Goal: Task Accomplishment & Management: Use online tool/utility

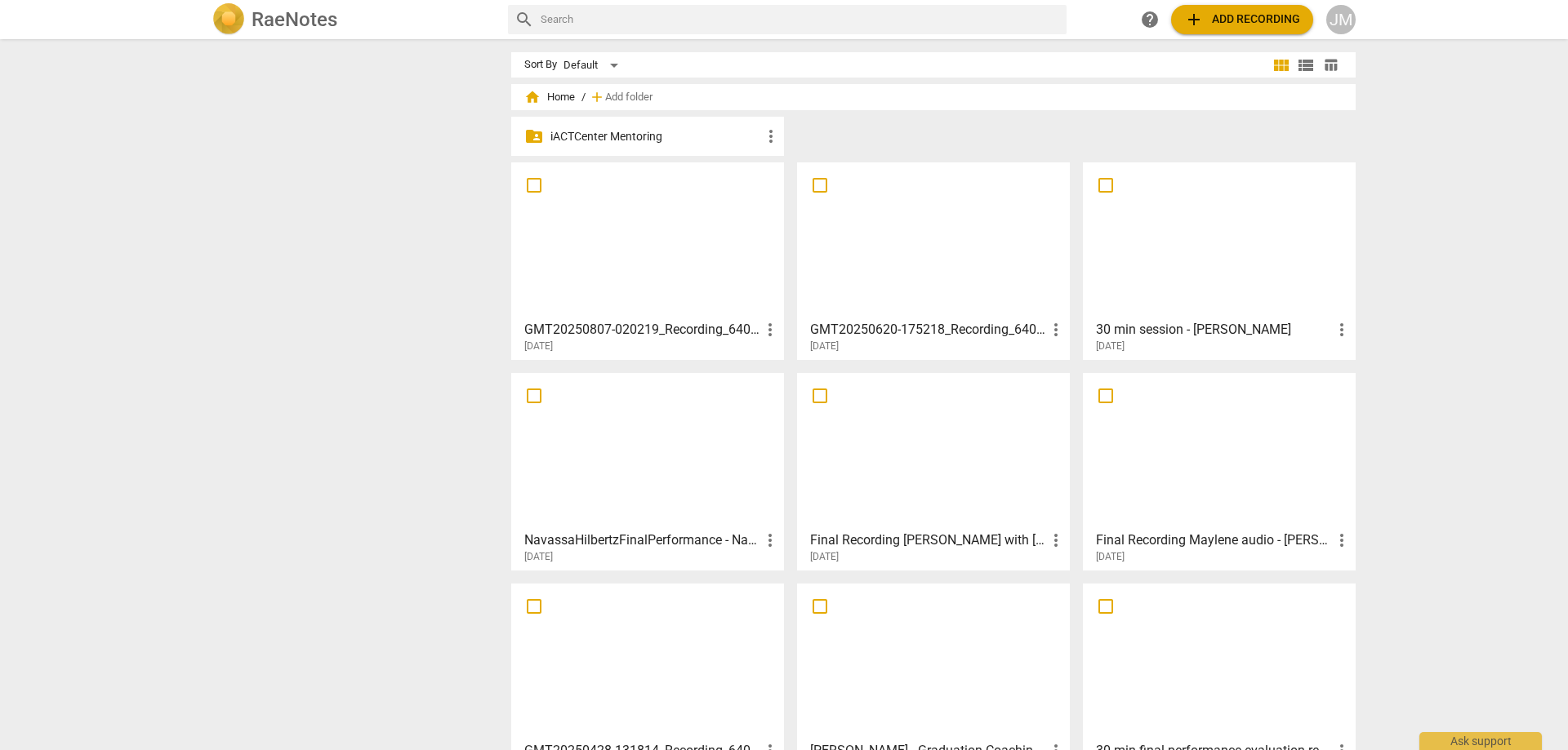
click at [731, 236] on div at bounding box center [647, 240] width 261 height 145
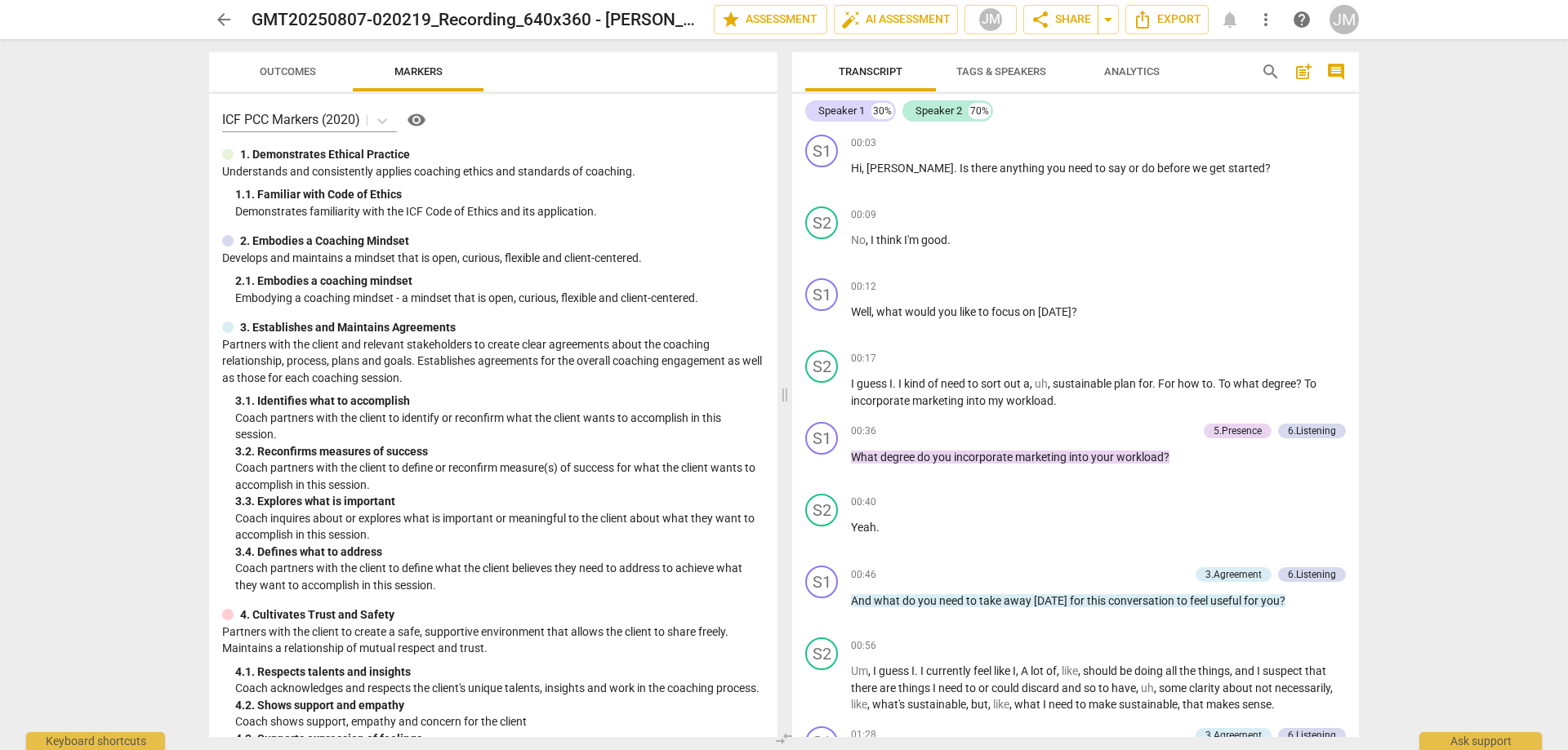
click at [281, 57] on button "Outcomes" at bounding box center [287, 71] width 131 height 39
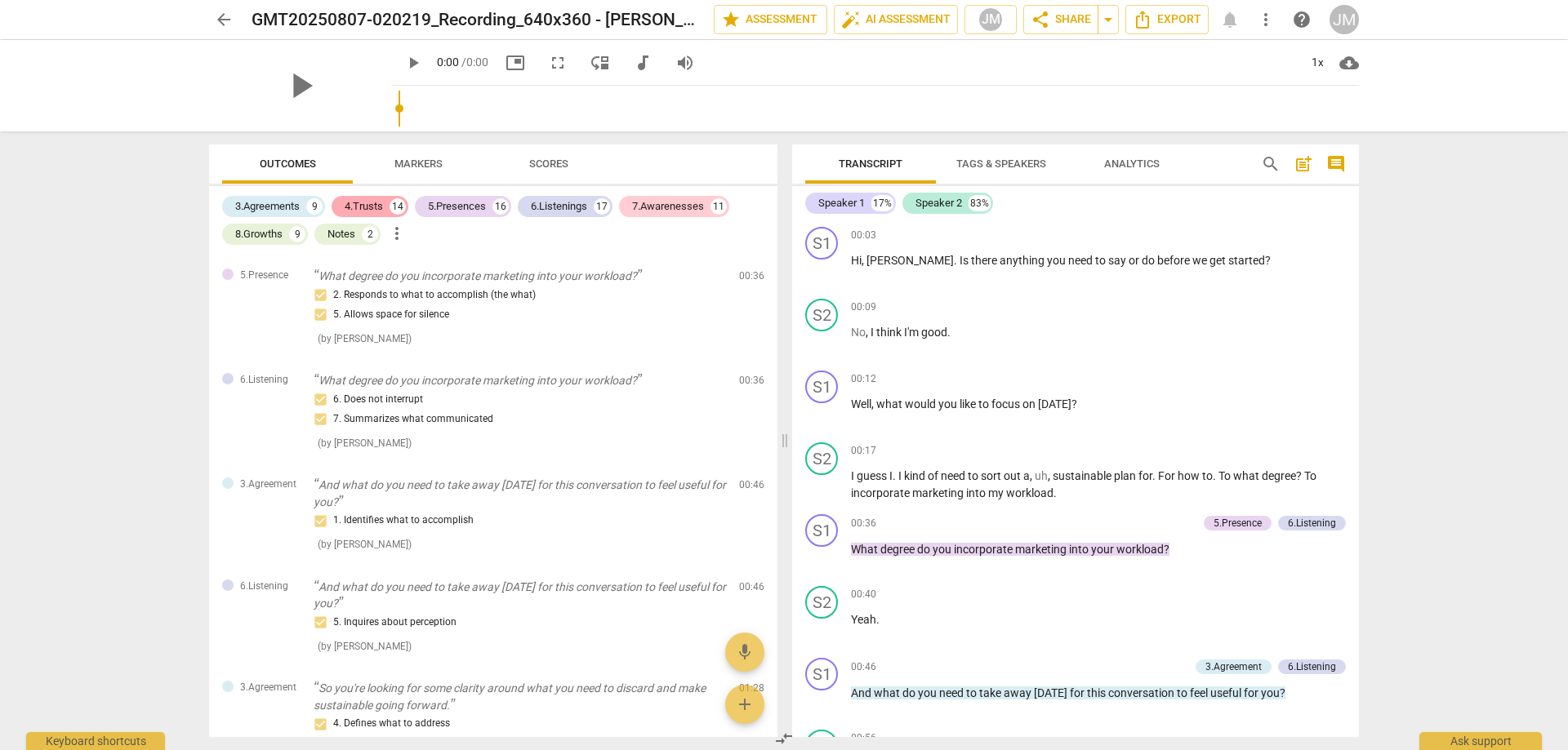
click at [379, 201] on div "4.Trusts" at bounding box center [363, 206] width 39 height 16
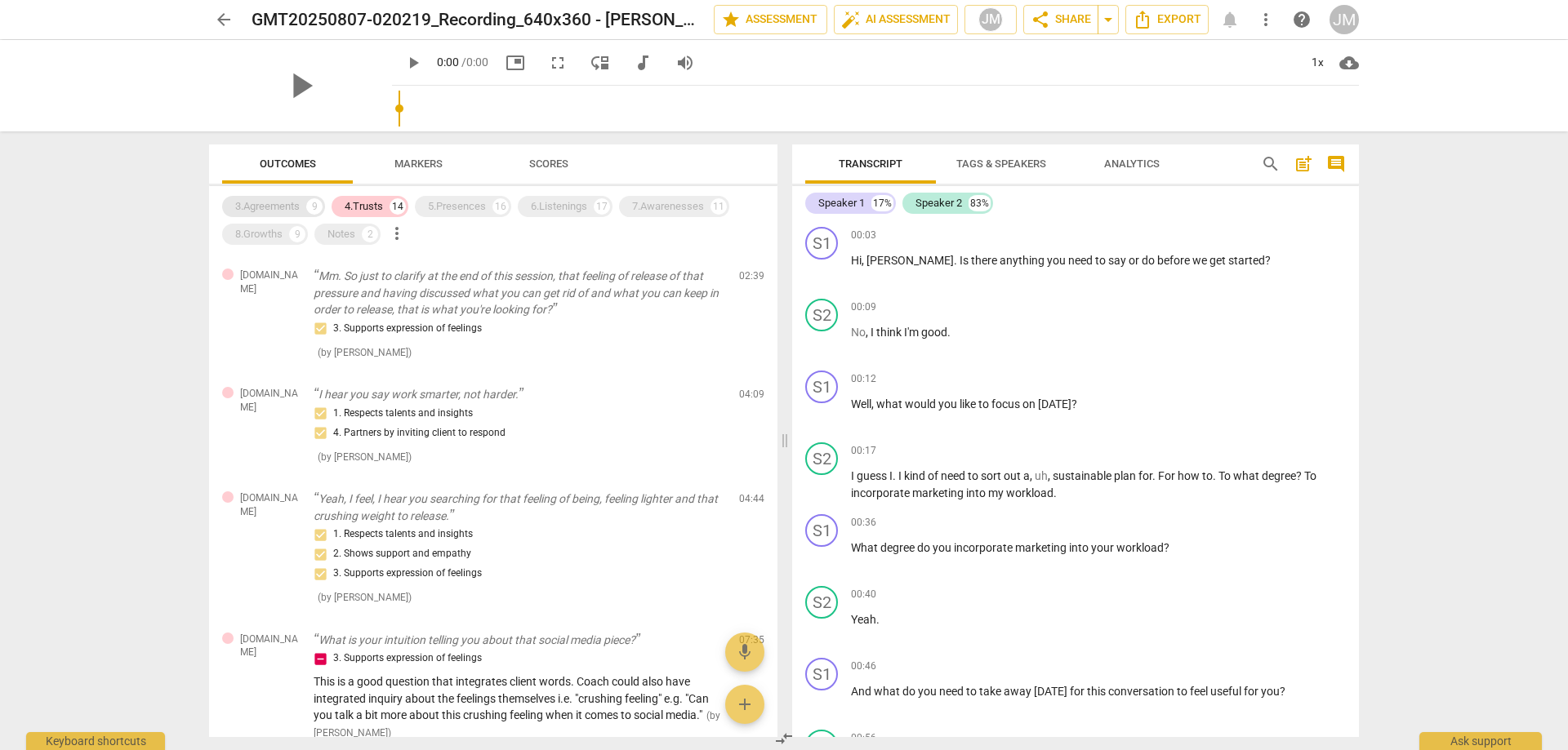
click at [294, 205] on div "3.Agreements" at bounding box center [268, 206] width 64 height 16
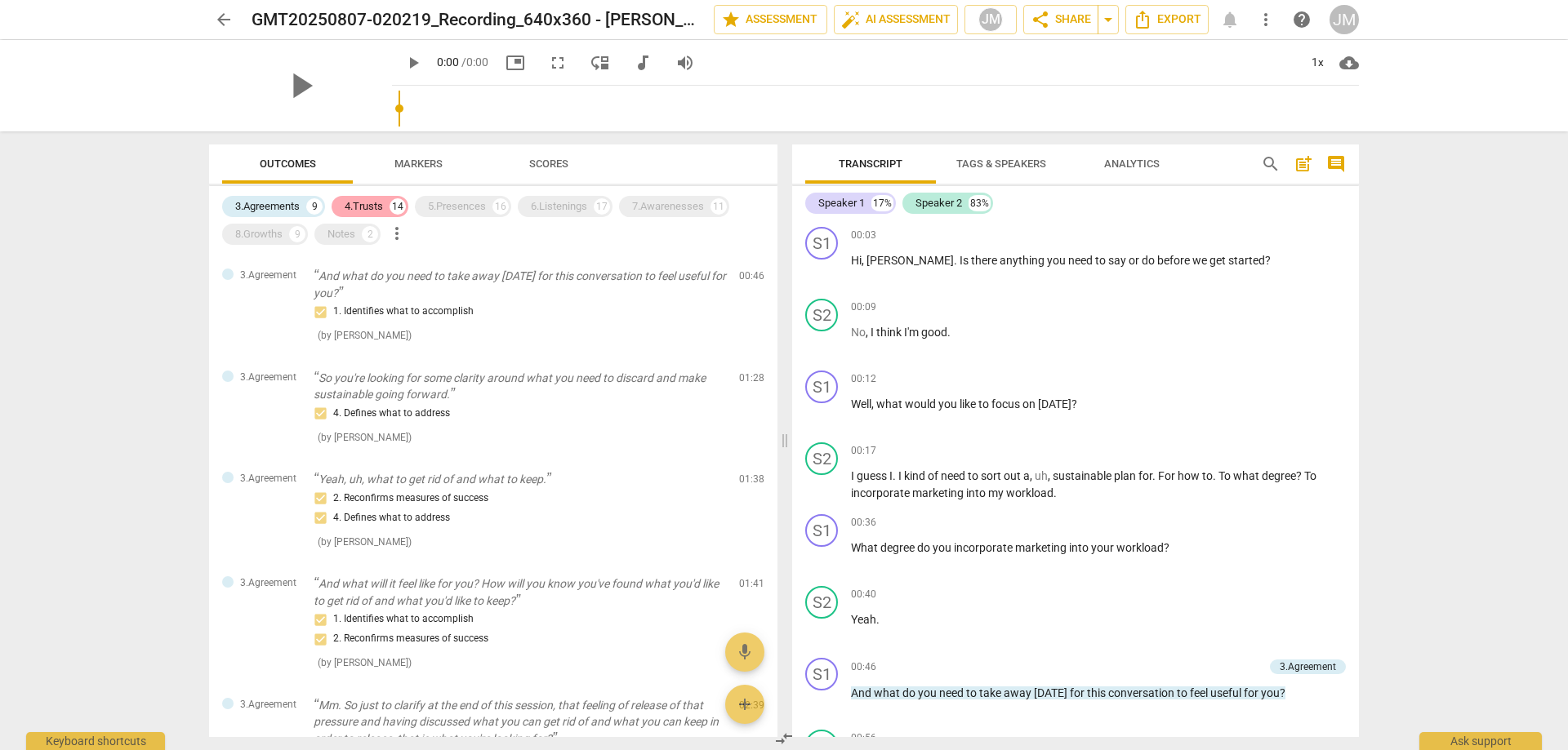
click at [403, 205] on div "14" at bounding box center [397, 206] width 16 height 16
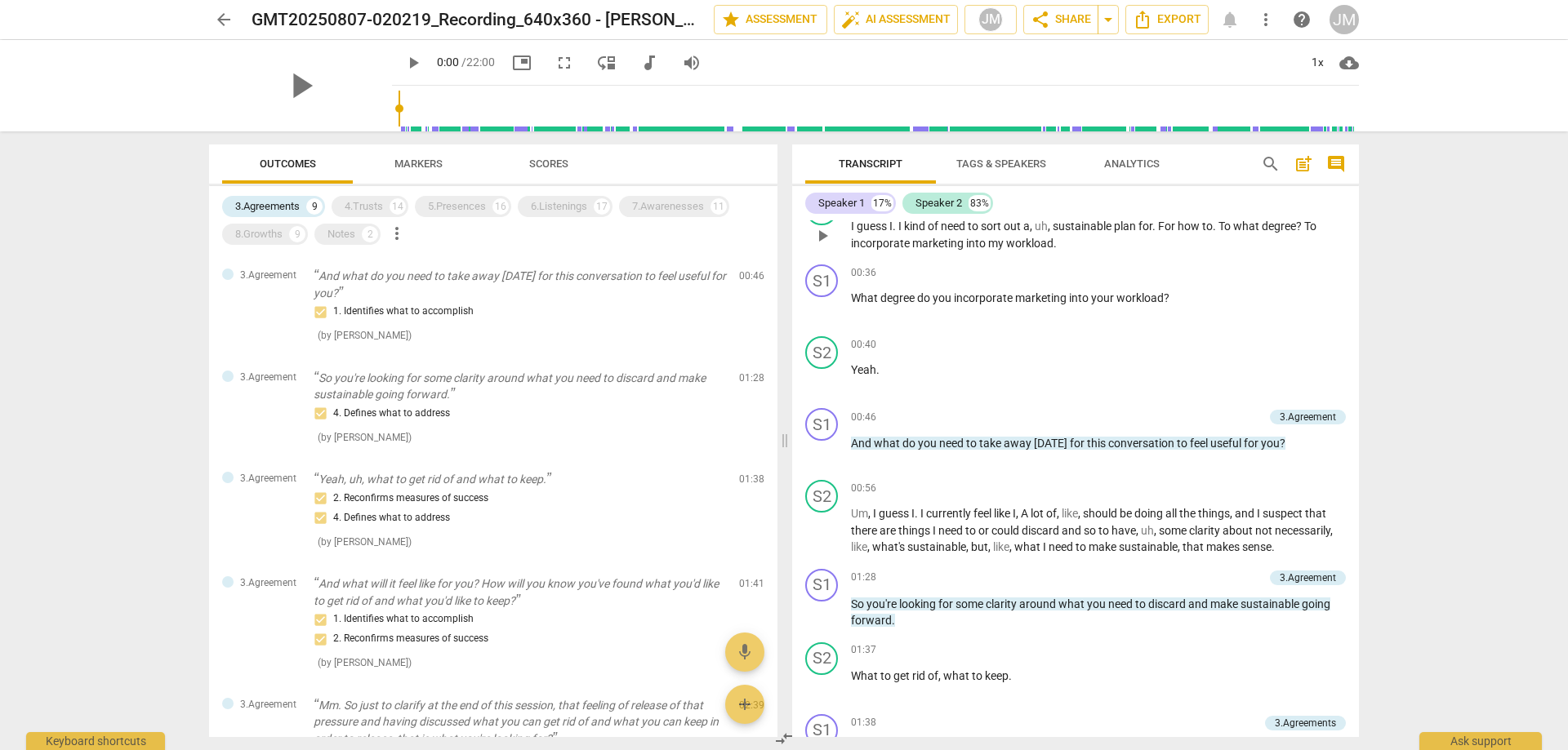
scroll to position [326, 0]
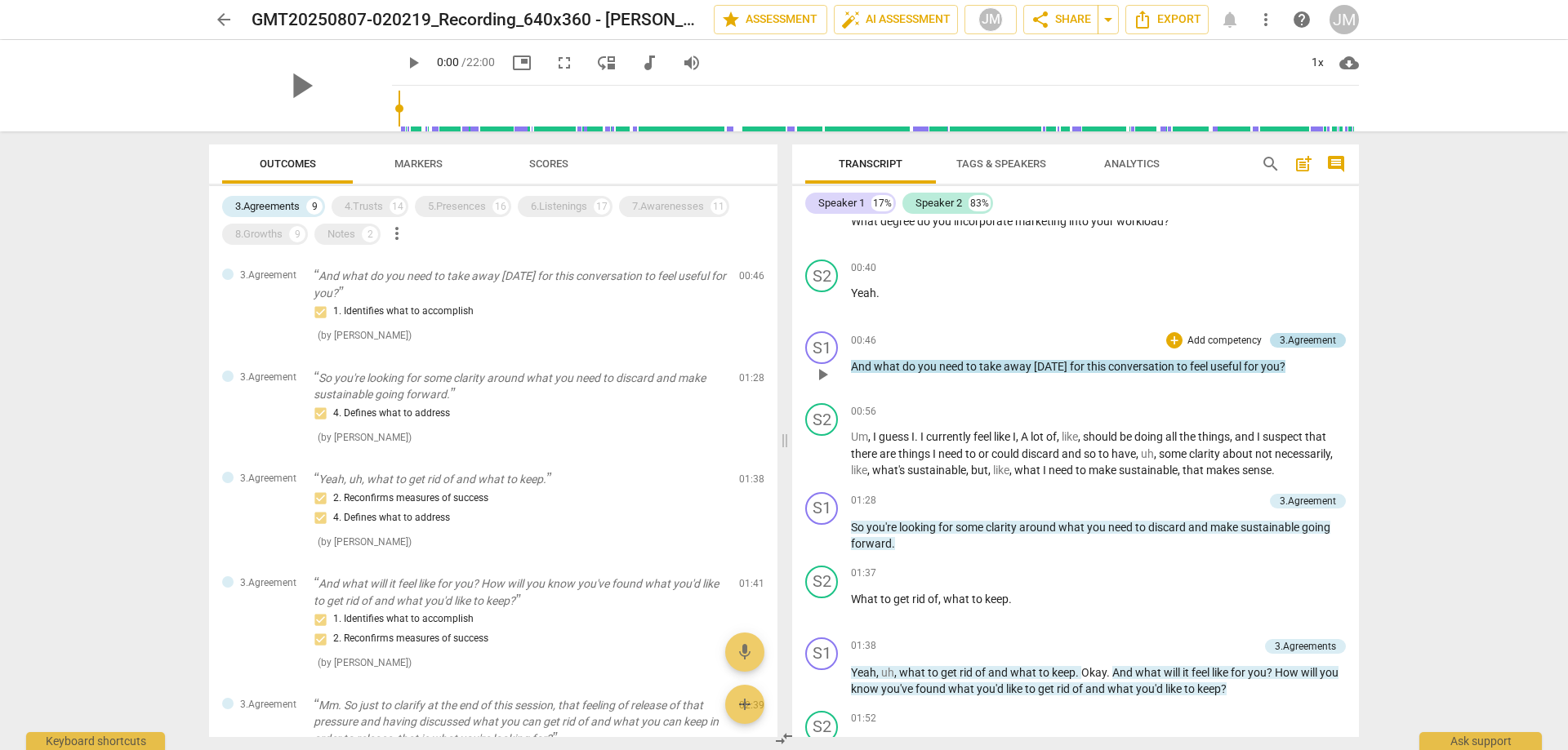
click at [1286, 340] on div "3.Agreement" at bounding box center [1308, 340] width 57 height 15
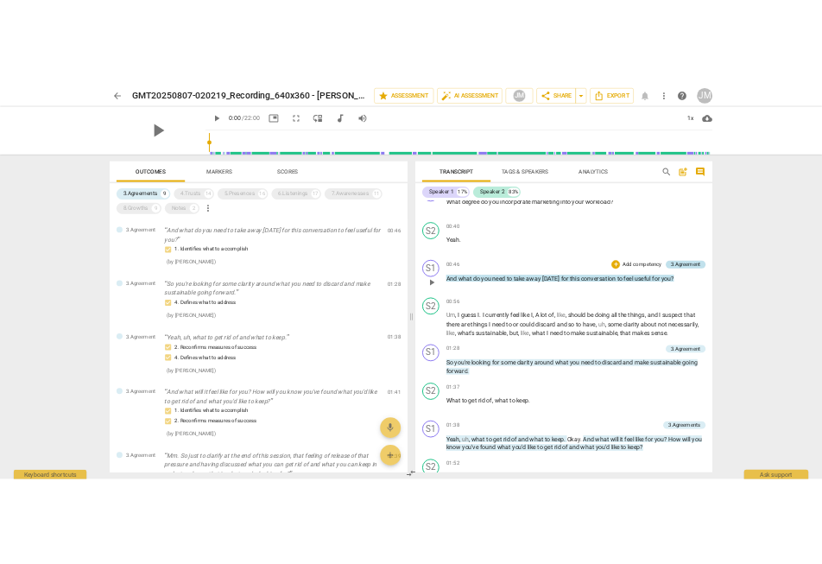
scroll to position [346, 0]
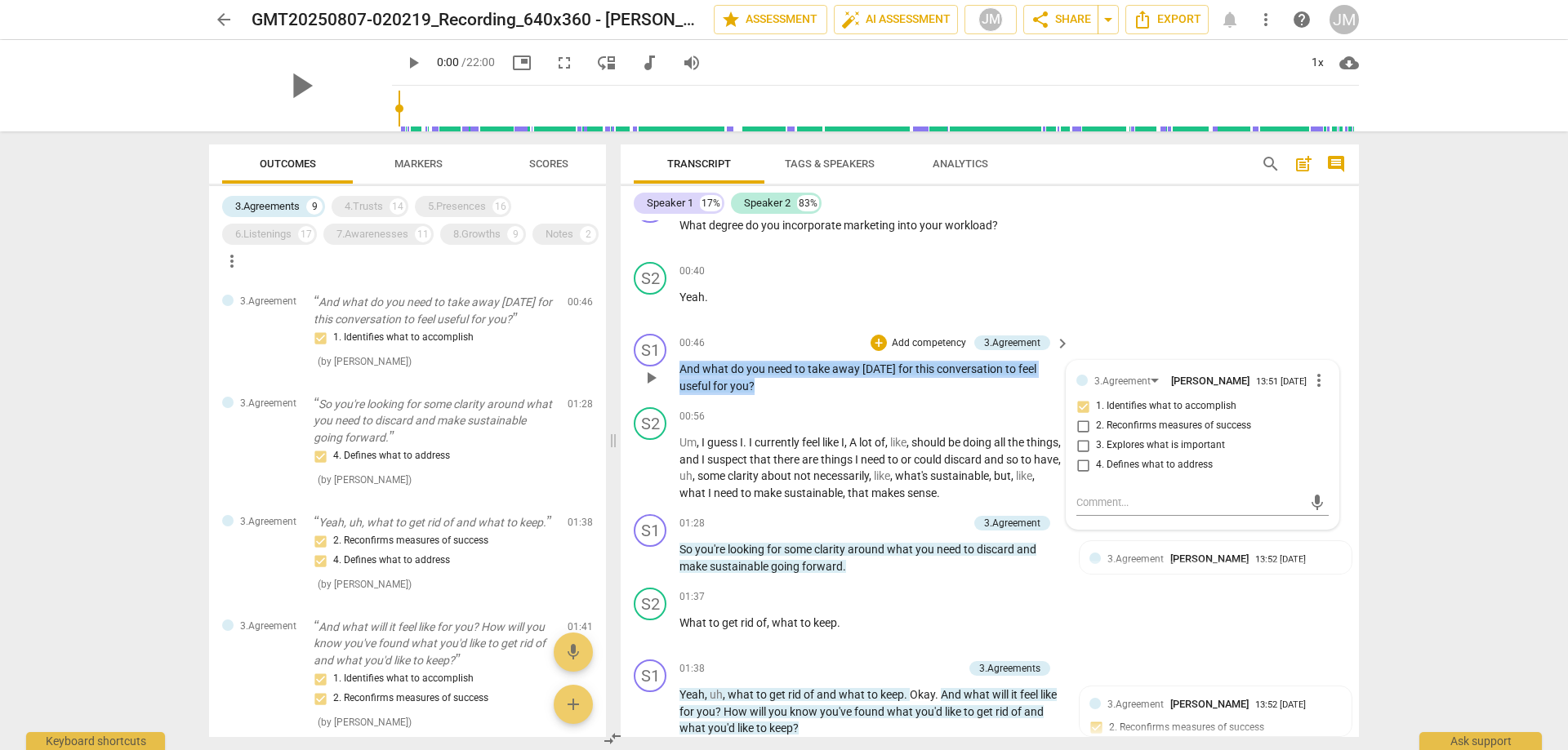
drag, startPoint x: 682, startPoint y: 366, endPoint x: 753, endPoint y: 387, distance: 74.0
click at [753, 387] on p "And what do you need to take away [DATE] for this conversation to feel useful f…" at bounding box center [870, 377] width 382 height 33
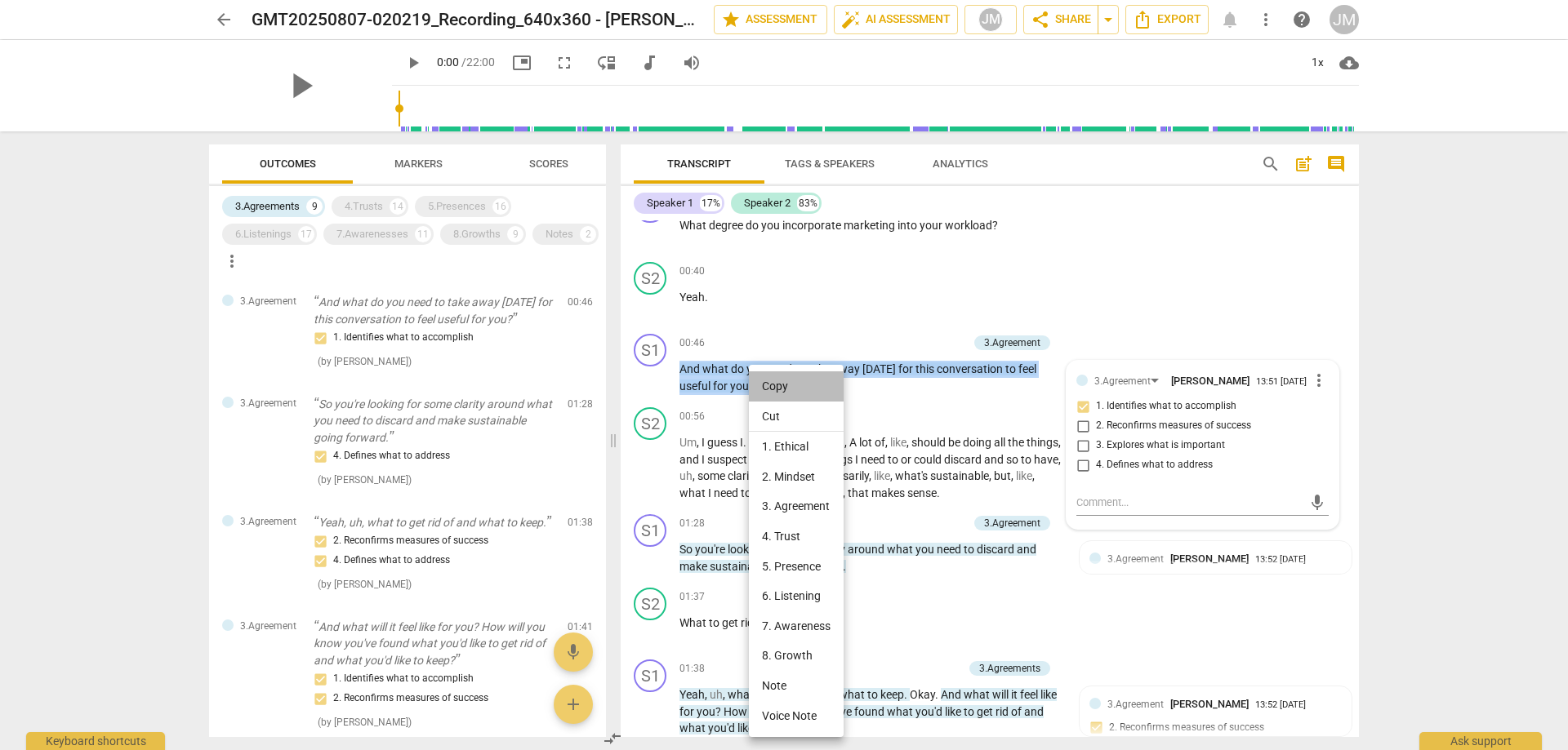
click at [797, 382] on li "Copy" at bounding box center [796, 387] width 95 height 30
copy p "And what do you need to take away [DATE] for this conversation to feel useful f…"
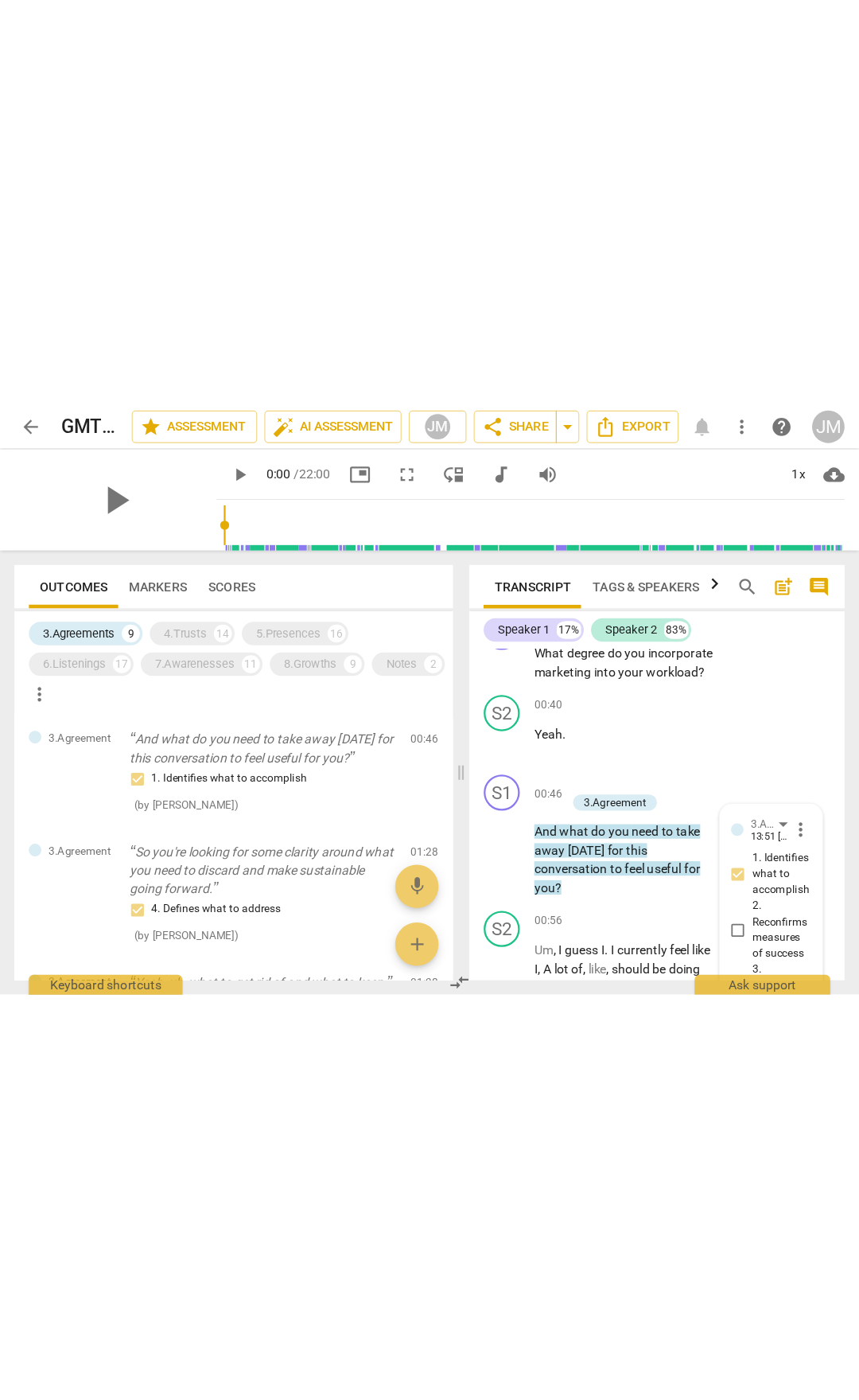
scroll to position [355, 0]
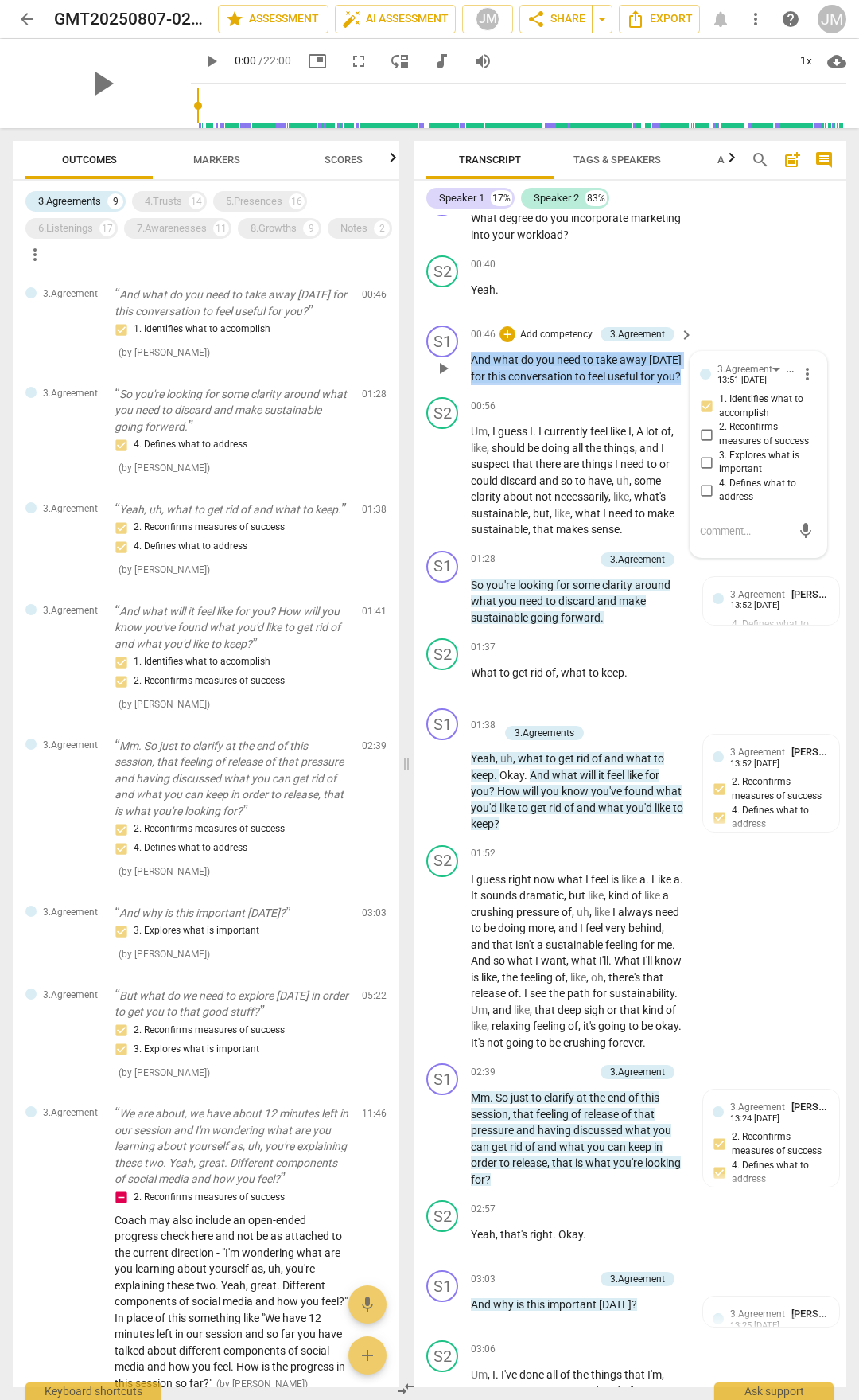
drag, startPoint x: 473, startPoint y: 374, endPoint x: 580, endPoint y: 380, distance: 107.2
click at [684, 384] on div "And what do you need to take away [DATE] for this conversation to feel useful f…" at bounding box center [582, 368] width 224 height 32
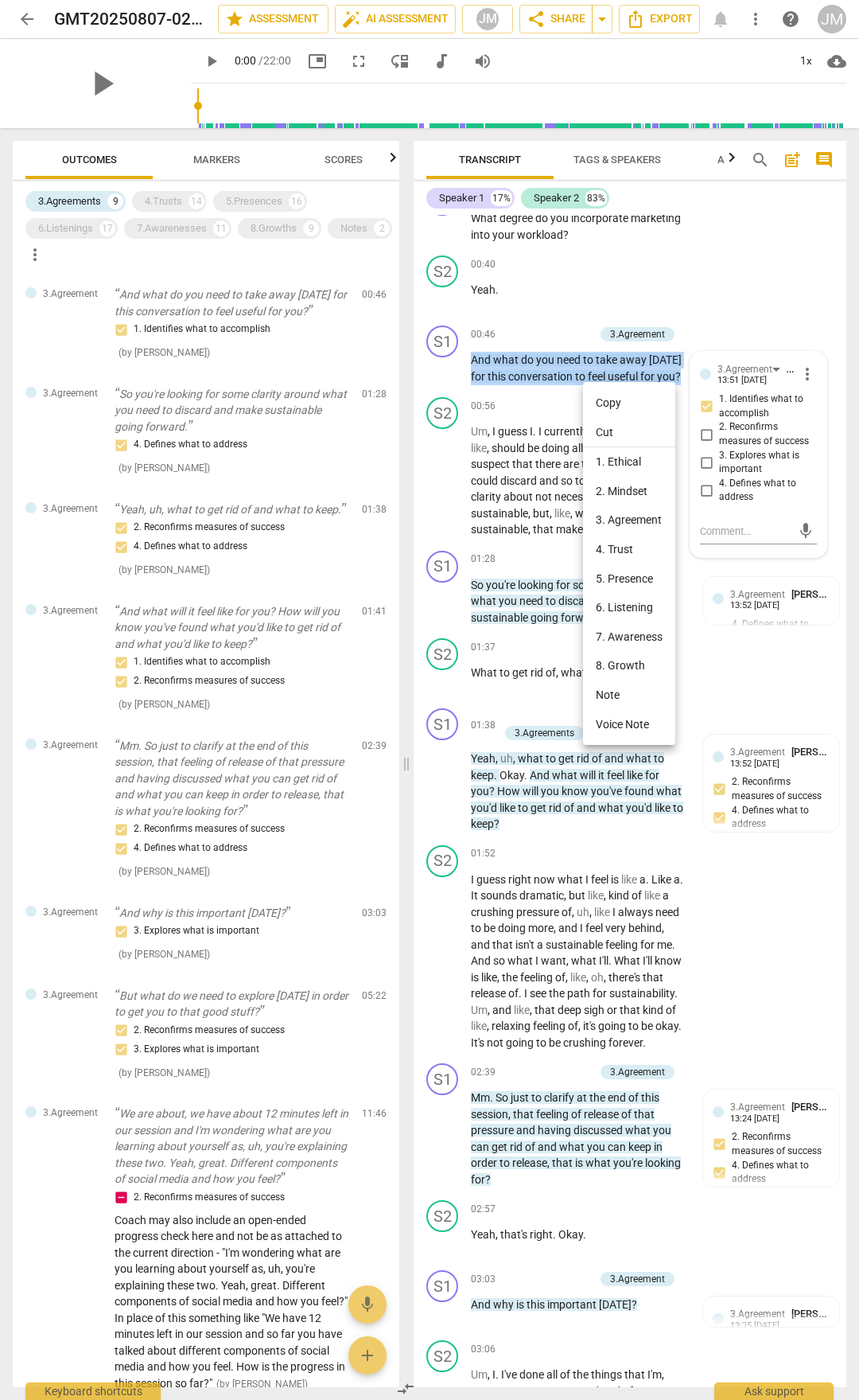
click at [608, 399] on li "Copy" at bounding box center [630, 403] width 92 height 29
copy p "And what do you need to take away [DATE] for this conversation to feel useful f…"
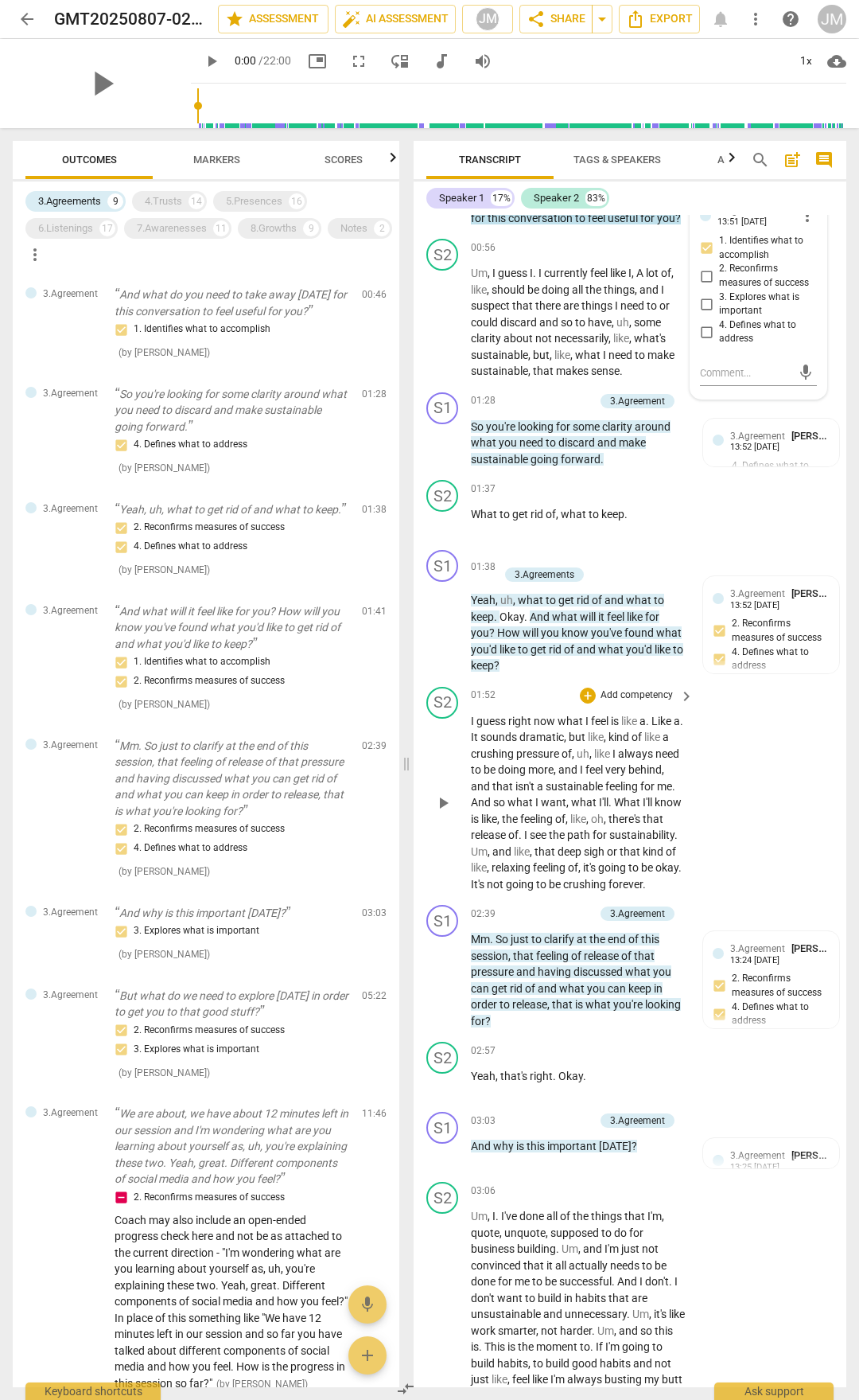
scroll to position [637, 0]
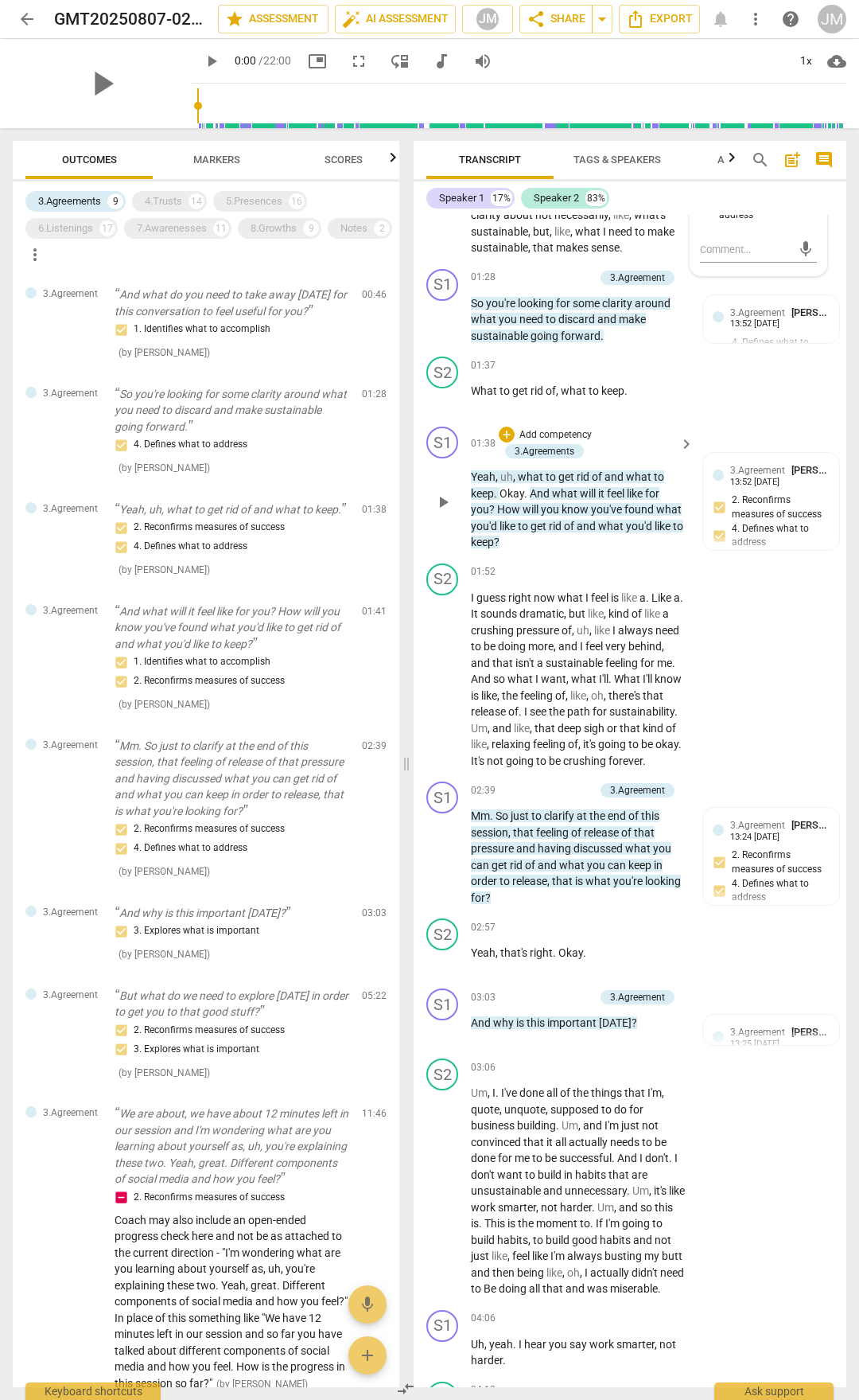
click at [475, 483] on span "Yeah" at bounding box center [483, 476] width 25 height 13
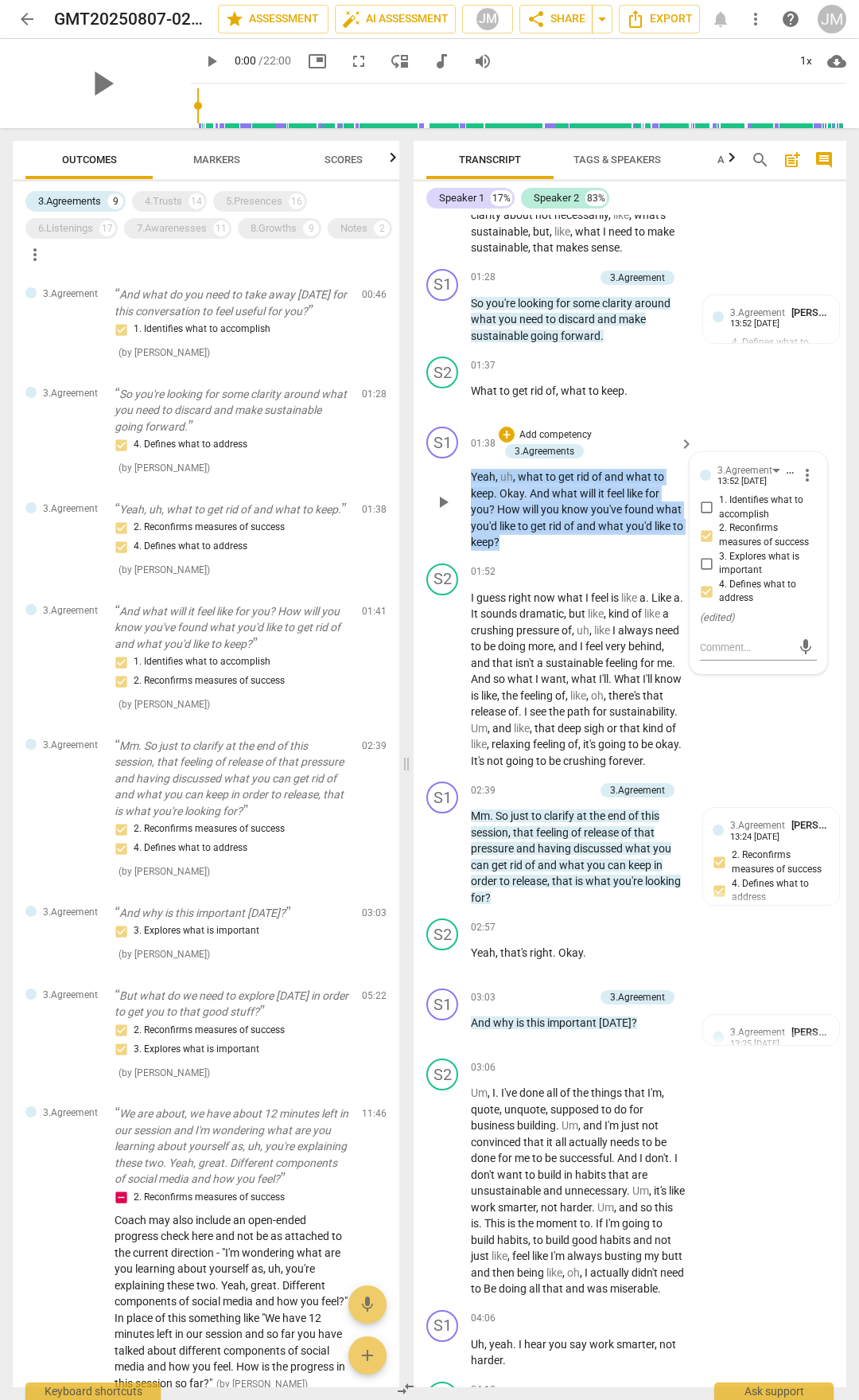
drag, startPoint x: 471, startPoint y: 505, endPoint x: 524, endPoint y: 575, distance: 87.8
click at [524, 550] on p "Yeah , uh , what to get rid of and what to keep . Okay . And what will it feel …" at bounding box center [578, 510] width 215 height 82
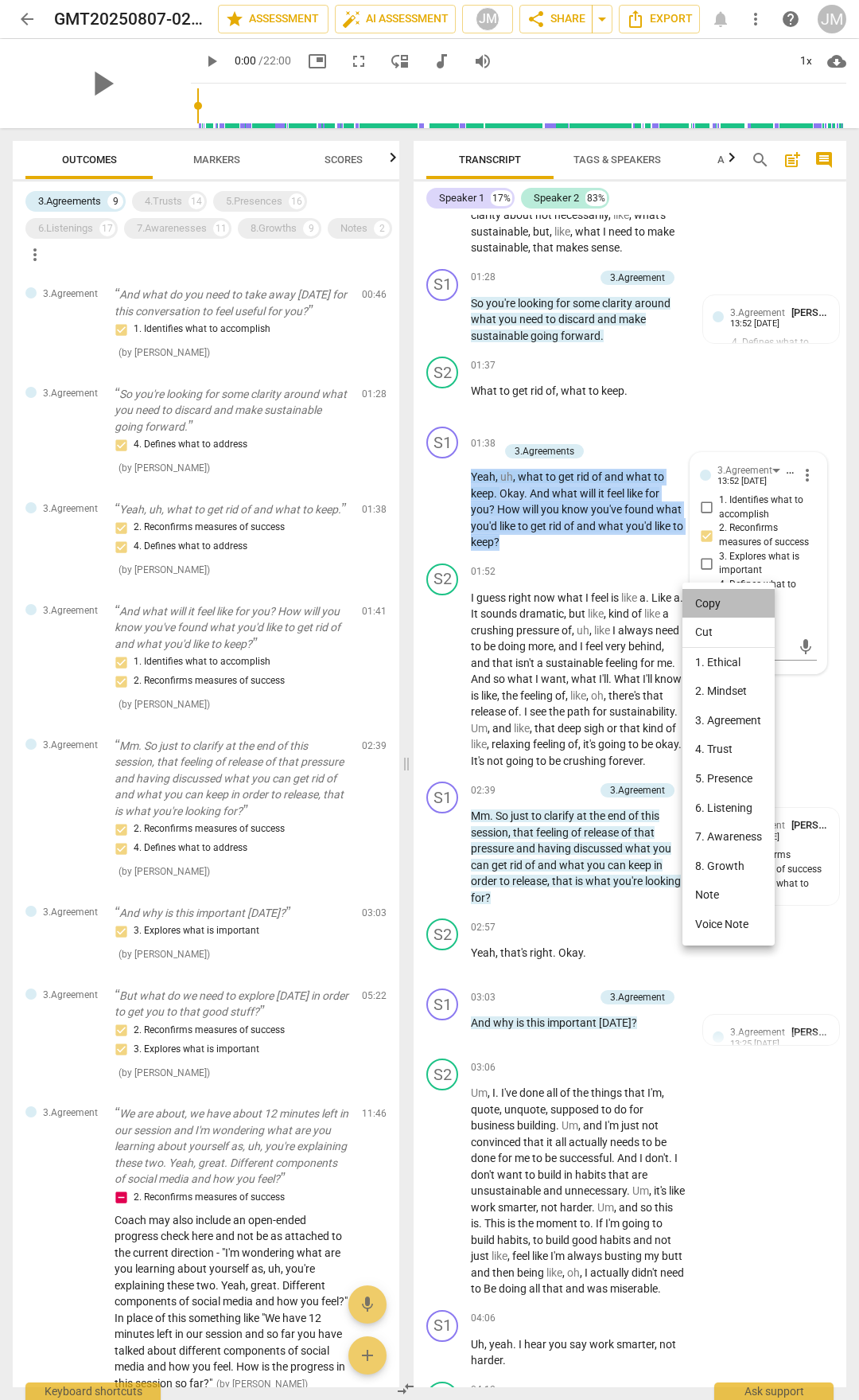
click at [712, 609] on li "Copy" at bounding box center [729, 604] width 92 height 29
copy p "Yeah , uh , what to get rid of and what to keep . Okay . And what will it feel …"
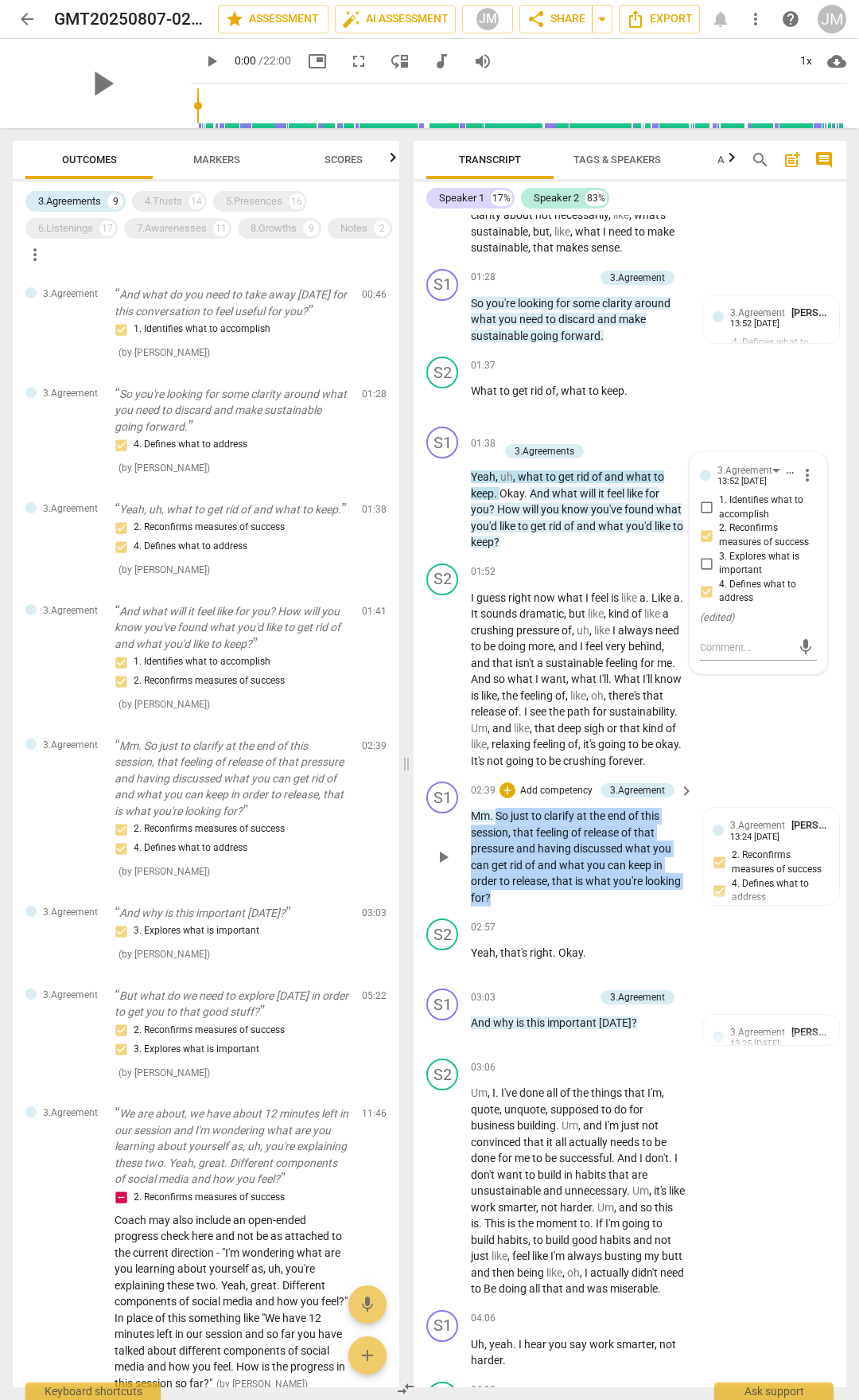
drag, startPoint x: 499, startPoint y: 878, endPoint x: 517, endPoint y: 959, distance: 83.0
click at [517, 731] on p "Mm . So just to clarify at the end of this session , that feeling of release of…" at bounding box center [578, 856] width 215 height 98
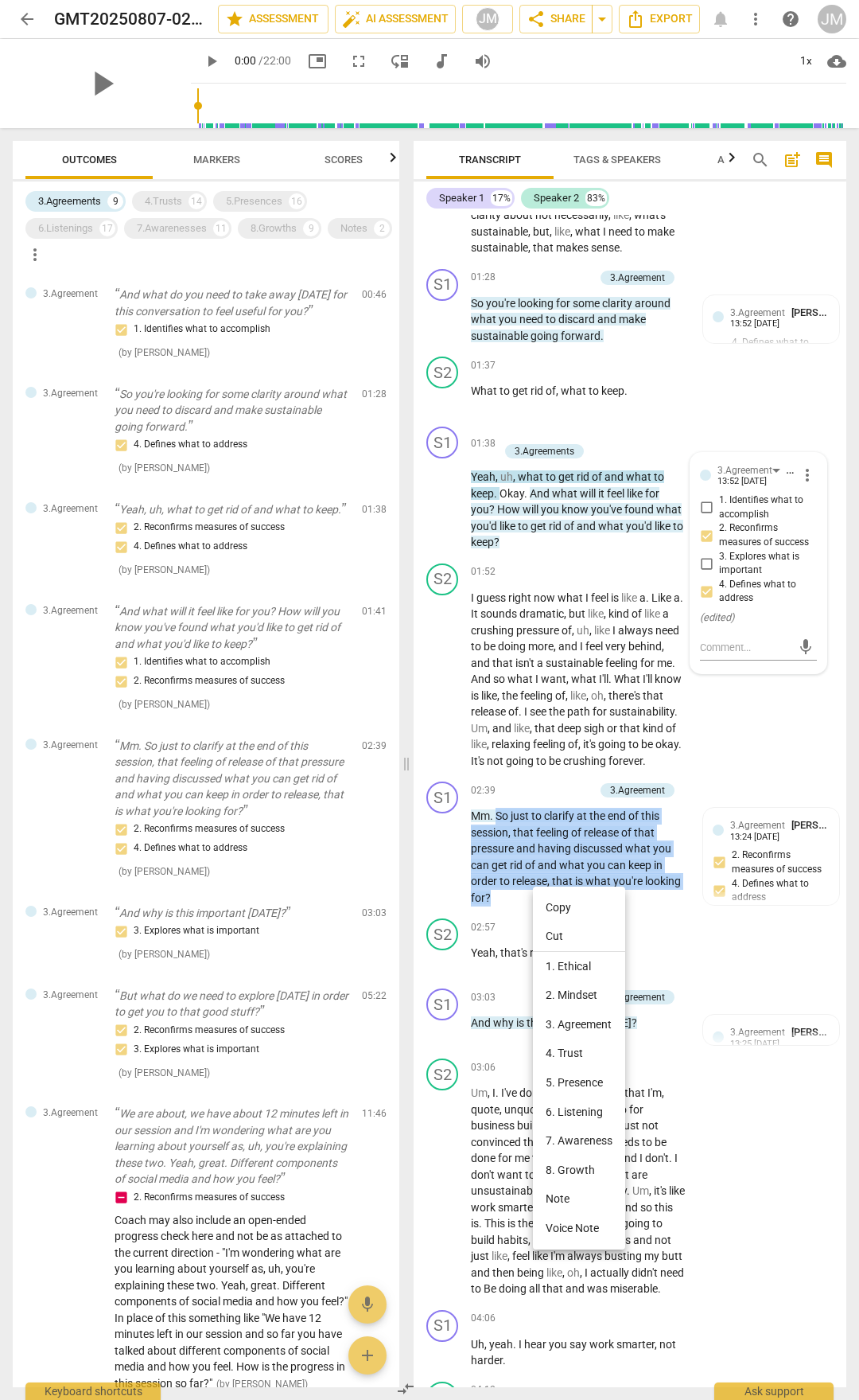
click at [569, 731] on li "Copy" at bounding box center [579, 908] width 92 height 29
copy p "So just to clarify at the end of this session , that feeling of release of that…"
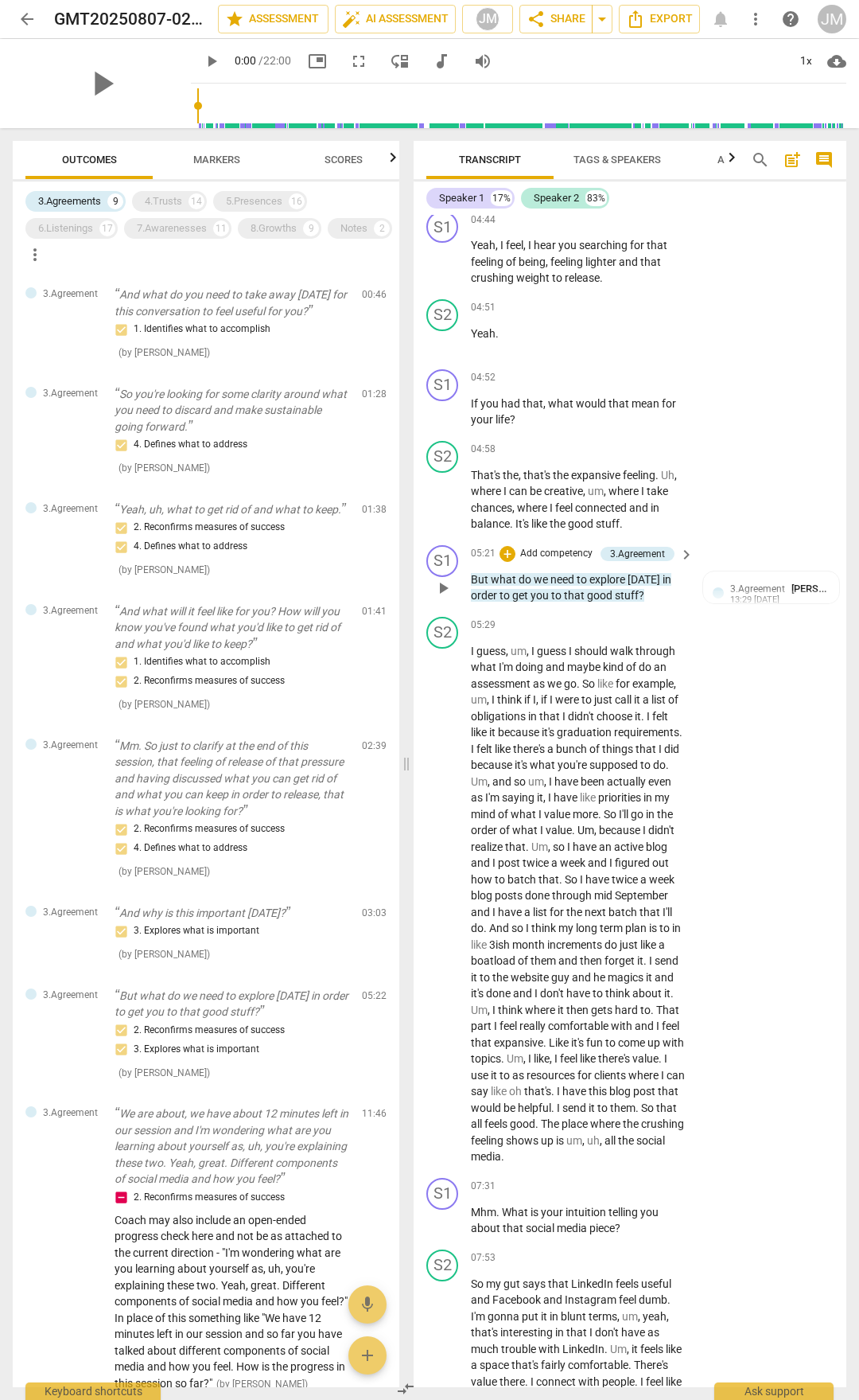
scroll to position [2069, 0]
drag, startPoint x: 473, startPoint y: 670, endPoint x: 644, endPoint y: 697, distance: 173.1
click at [644, 603] on p "But what do we need to explore [DATE] in order to get you to that good stuff ?" at bounding box center [578, 585] width 215 height 32
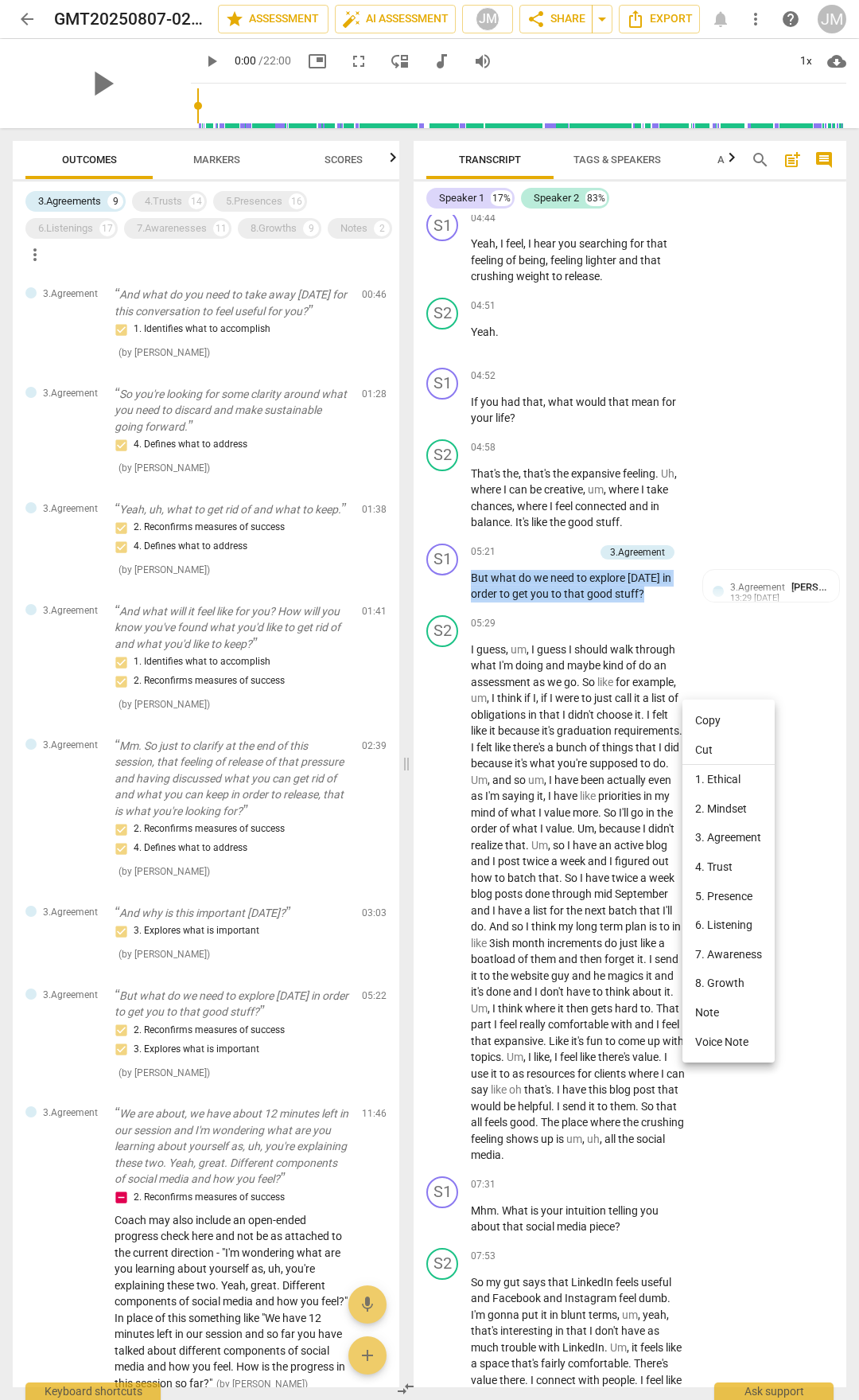
click at [705, 716] on li "Copy" at bounding box center [729, 721] width 92 height 29
copy p "But what do we need to explore [DATE] in order to get you to that good stuff ?"
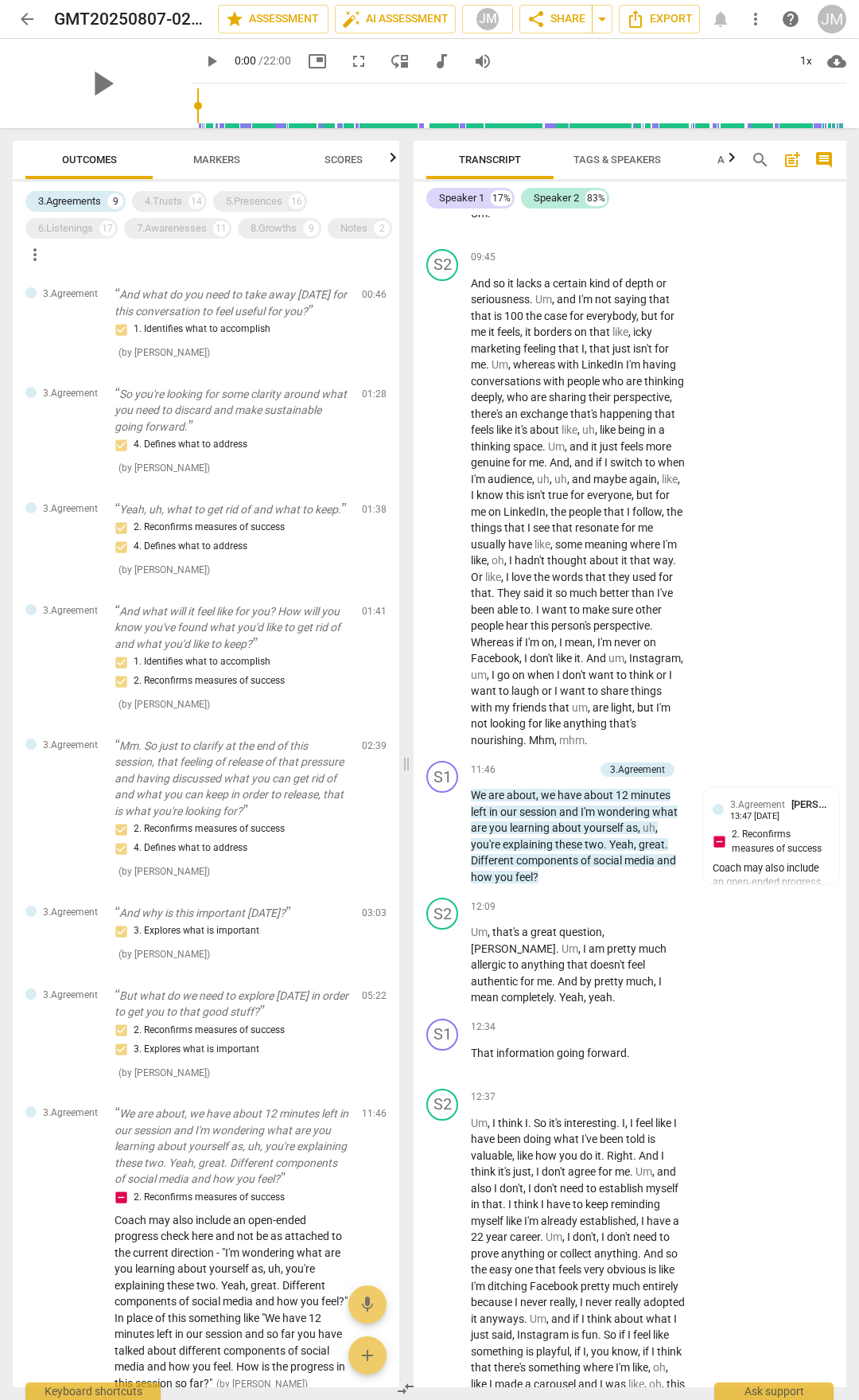
scroll to position [3979, 0]
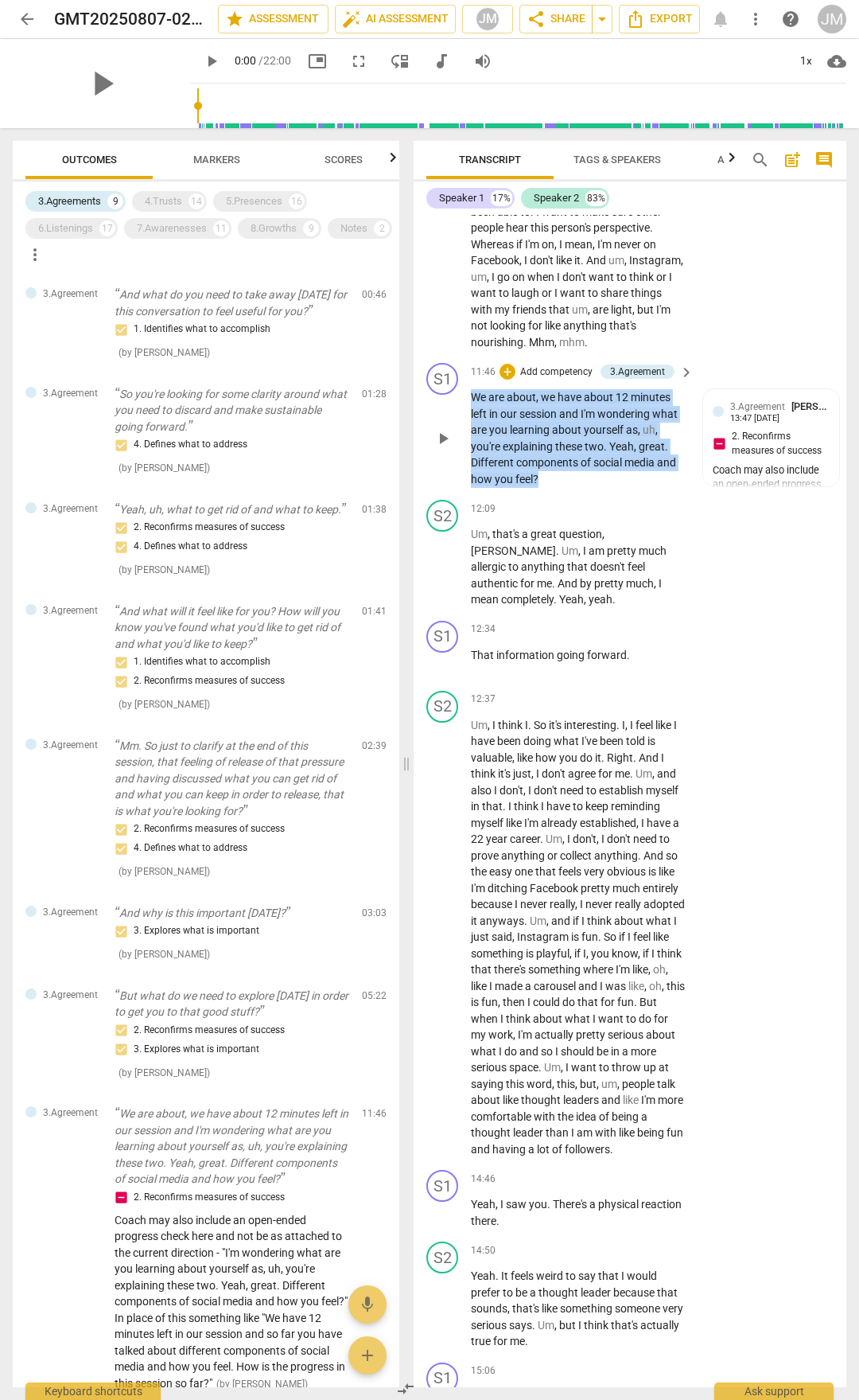
drag, startPoint x: 473, startPoint y: 524, endPoint x: 519, endPoint y: 558, distance: 57.2
click at [543, 487] on p "We are about , we have about 12 minutes left in our session and I'm wondering w…" at bounding box center [578, 438] width 215 height 98
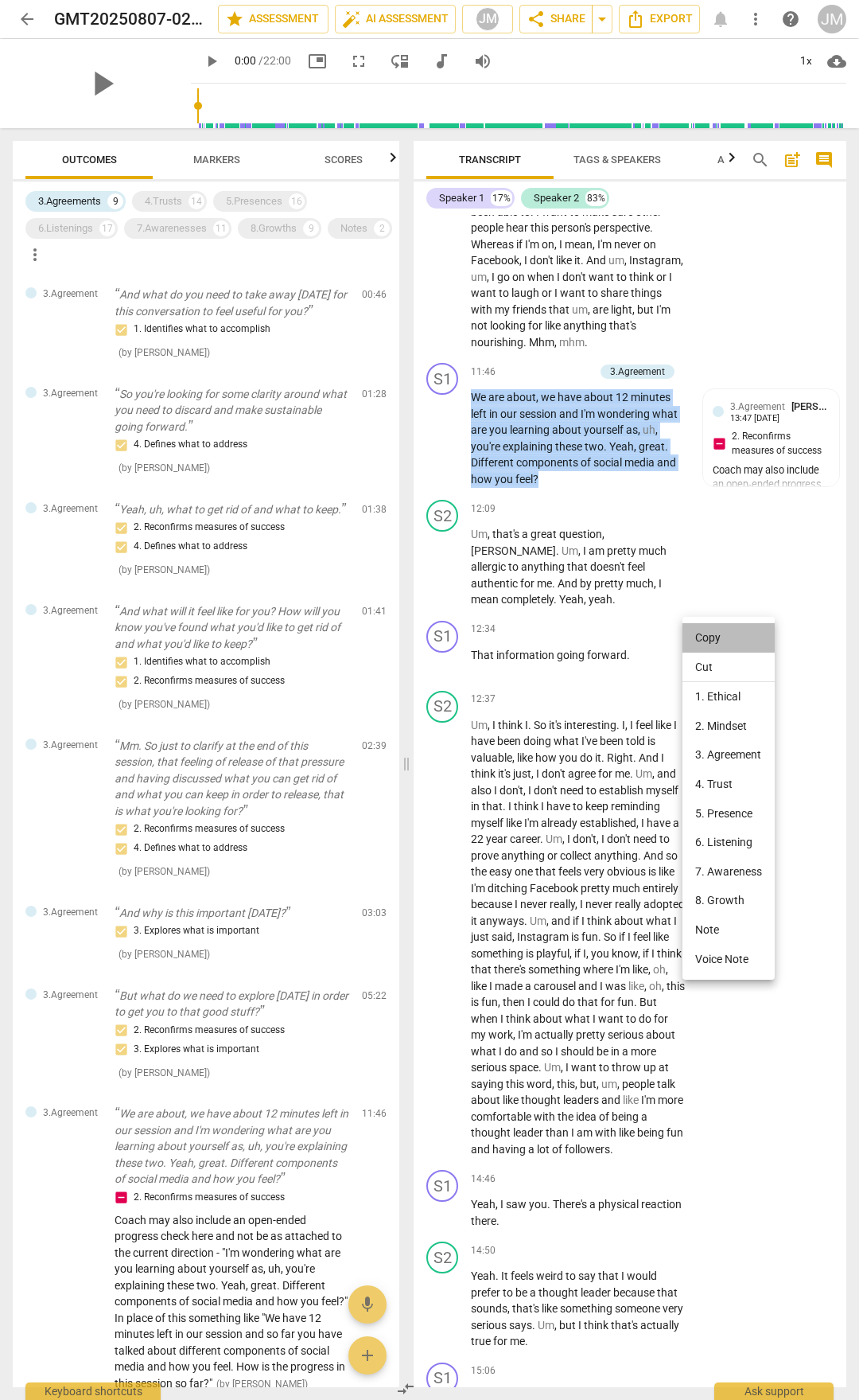
click at [708, 631] on li "Copy" at bounding box center [729, 638] width 92 height 29
copy p "We are about , we have about 12 minutes left in our session and I'm wondering w…"
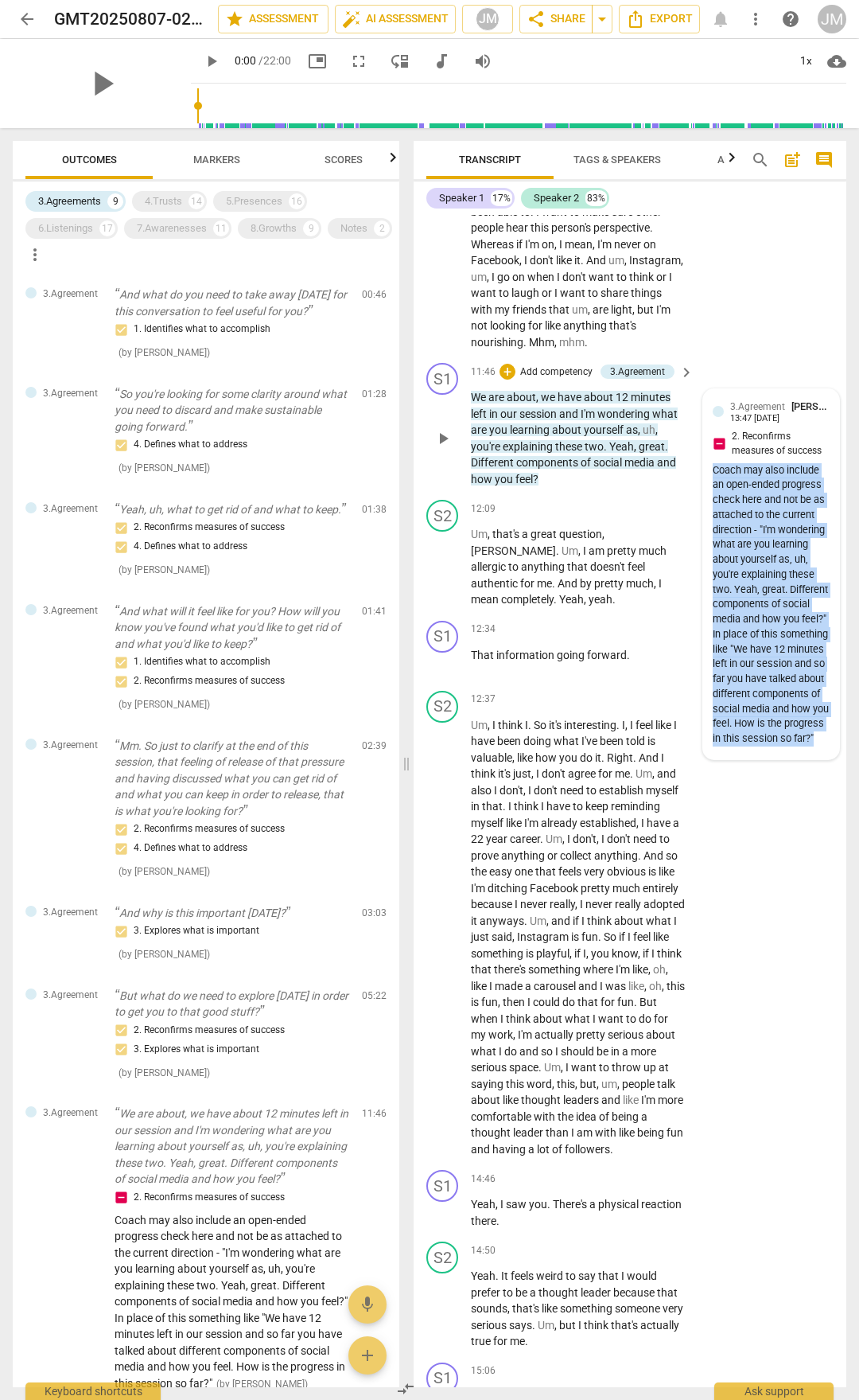
drag, startPoint x: 711, startPoint y: 597, endPoint x: 766, endPoint y: 775, distance: 186.3
click at [777, 731] on div "Coach may also include an open-ended progress check here and not be as attached…" at bounding box center [771, 604] width 117 height 283
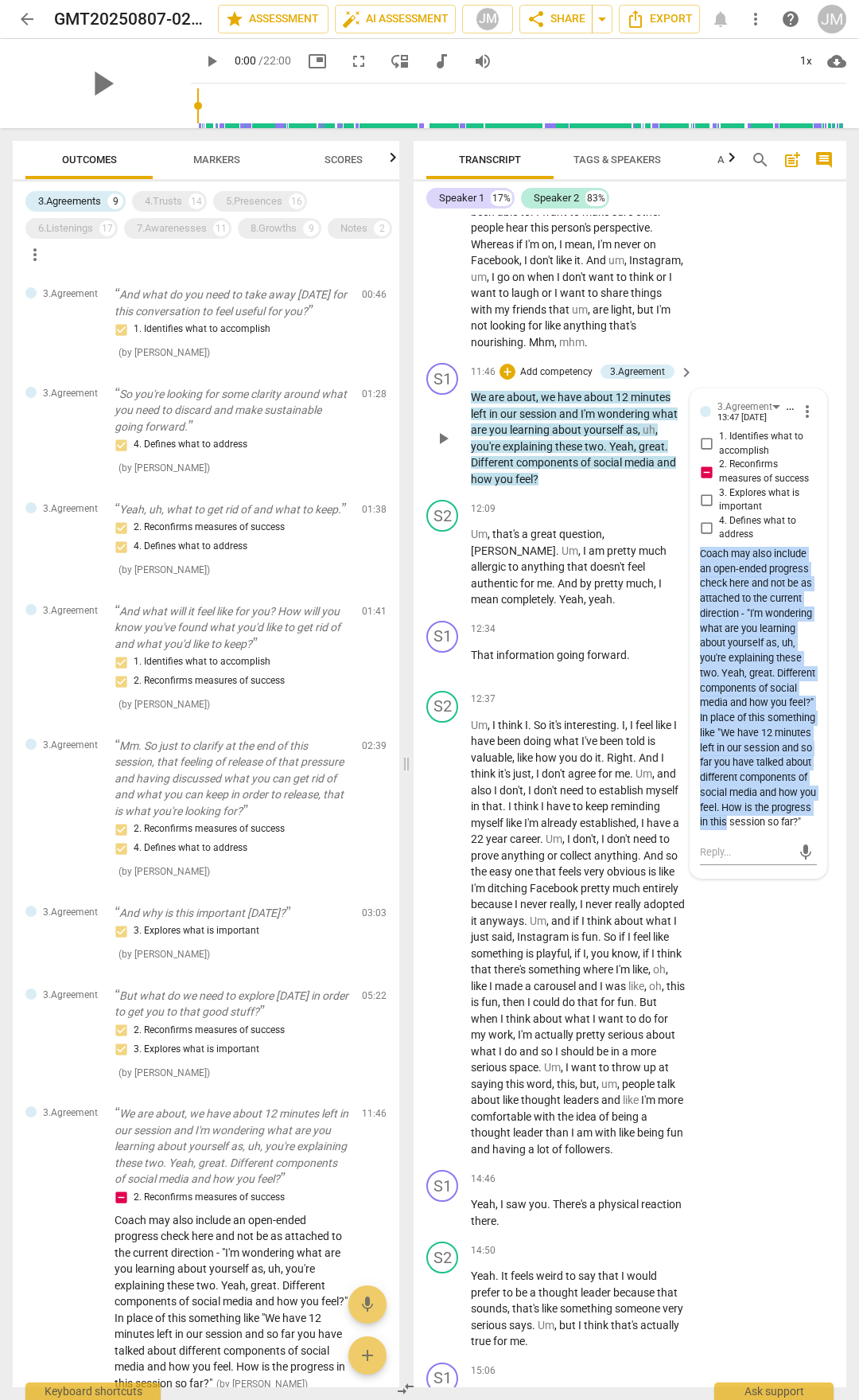
drag, startPoint x: 750, startPoint y: 712, endPoint x: 758, endPoint y: 702, distance: 12.8
click at [770, 708] on div "Coach may also include an open-ended progress check here and not be as attached…" at bounding box center [759, 688] width 117 height 283
drag, startPoint x: 698, startPoint y: 684, endPoint x: 736, endPoint y: 972, distance: 290.5
click at [736, 731] on div "Coach may also include an open-ended progress check here and not be as attached…" at bounding box center [759, 688] width 117 height 283
copy div "Coach may also include an open-ended progress check here and not be as attached…"
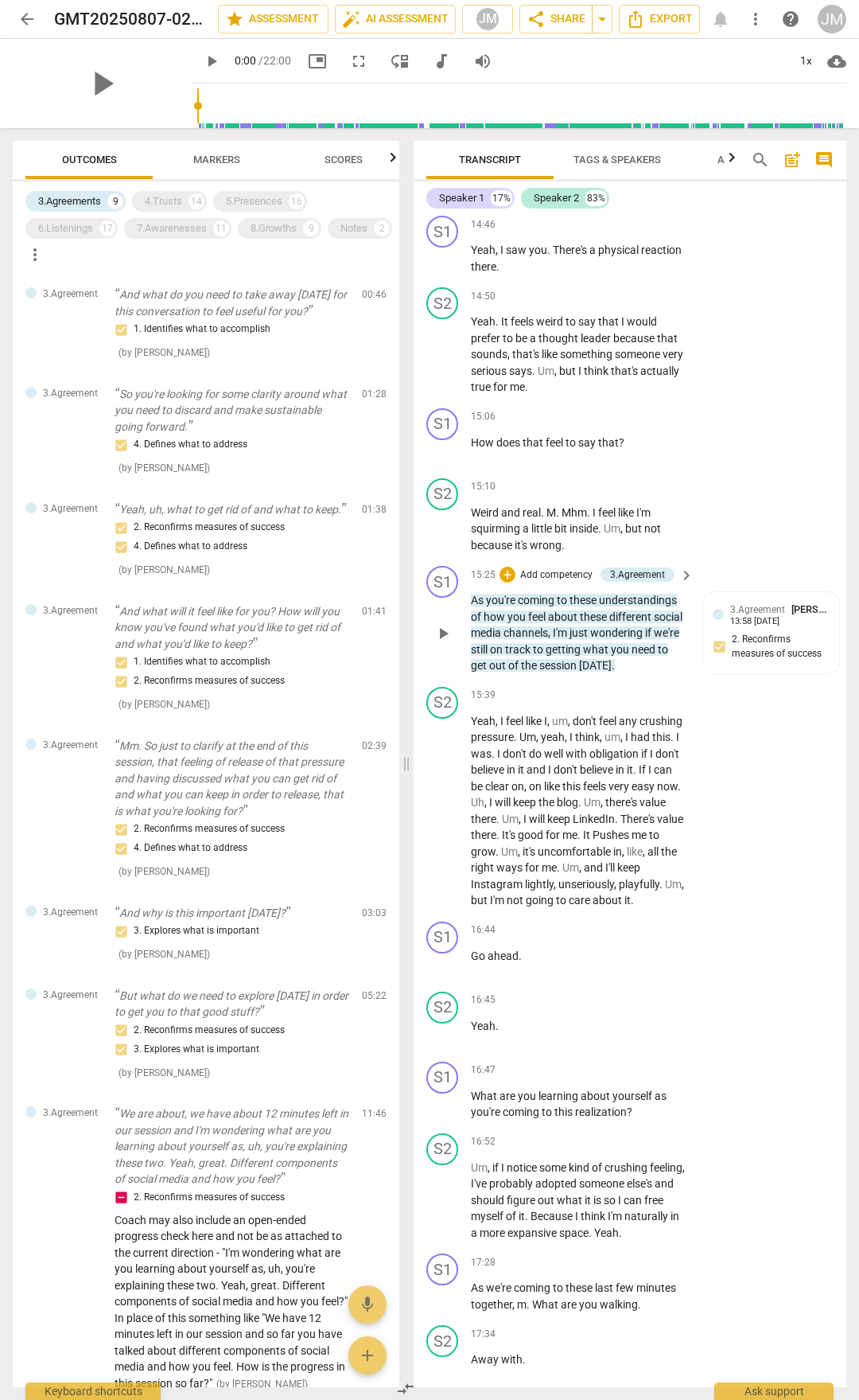
scroll to position [5092, 0]
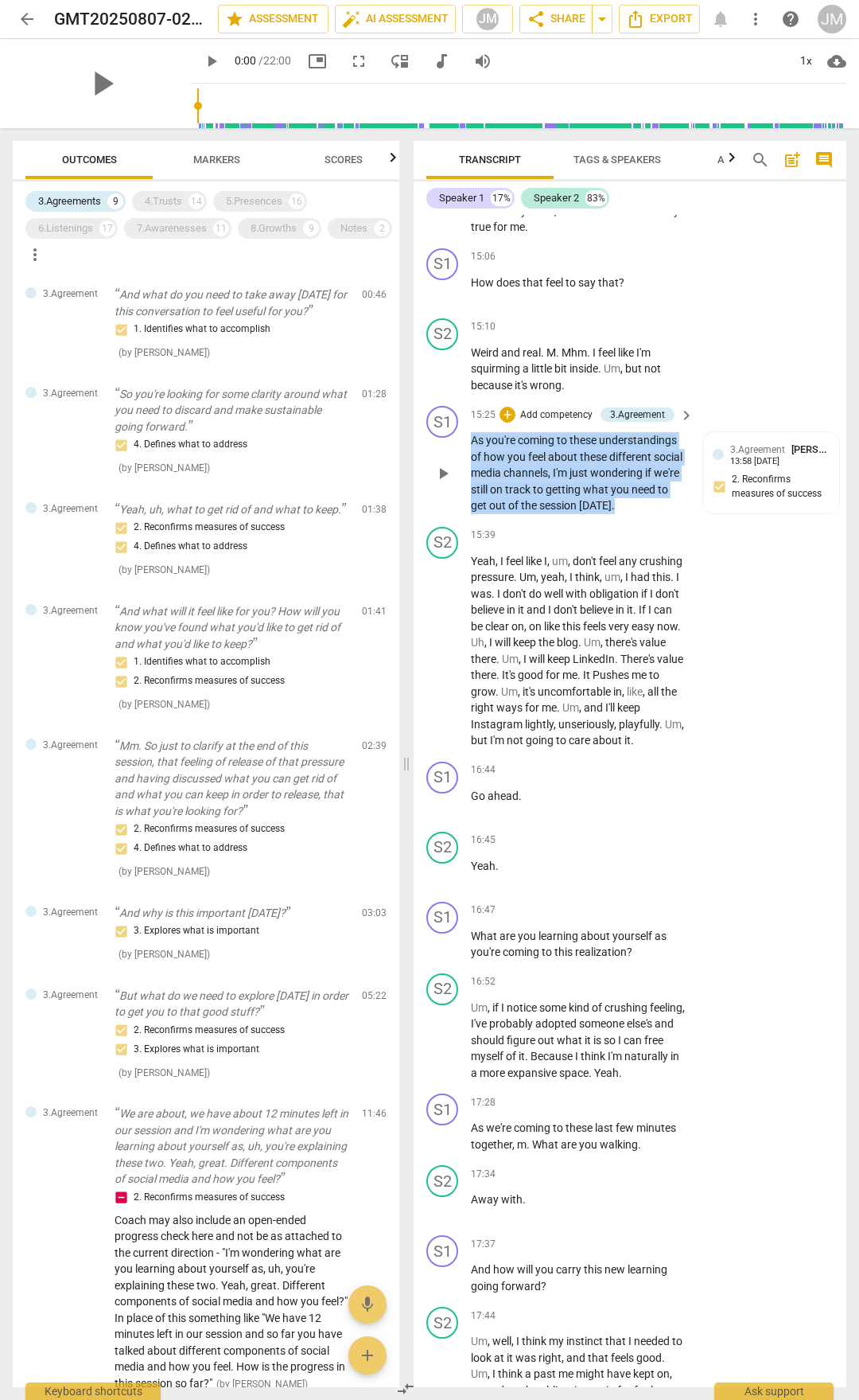
drag, startPoint x: 474, startPoint y: 599, endPoint x: 650, endPoint y: 660, distance: 186.3
click at [668, 514] on p "As you're coming to these understandings of how you feel about these different …" at bounding box center [578, 473] width 215 height 82
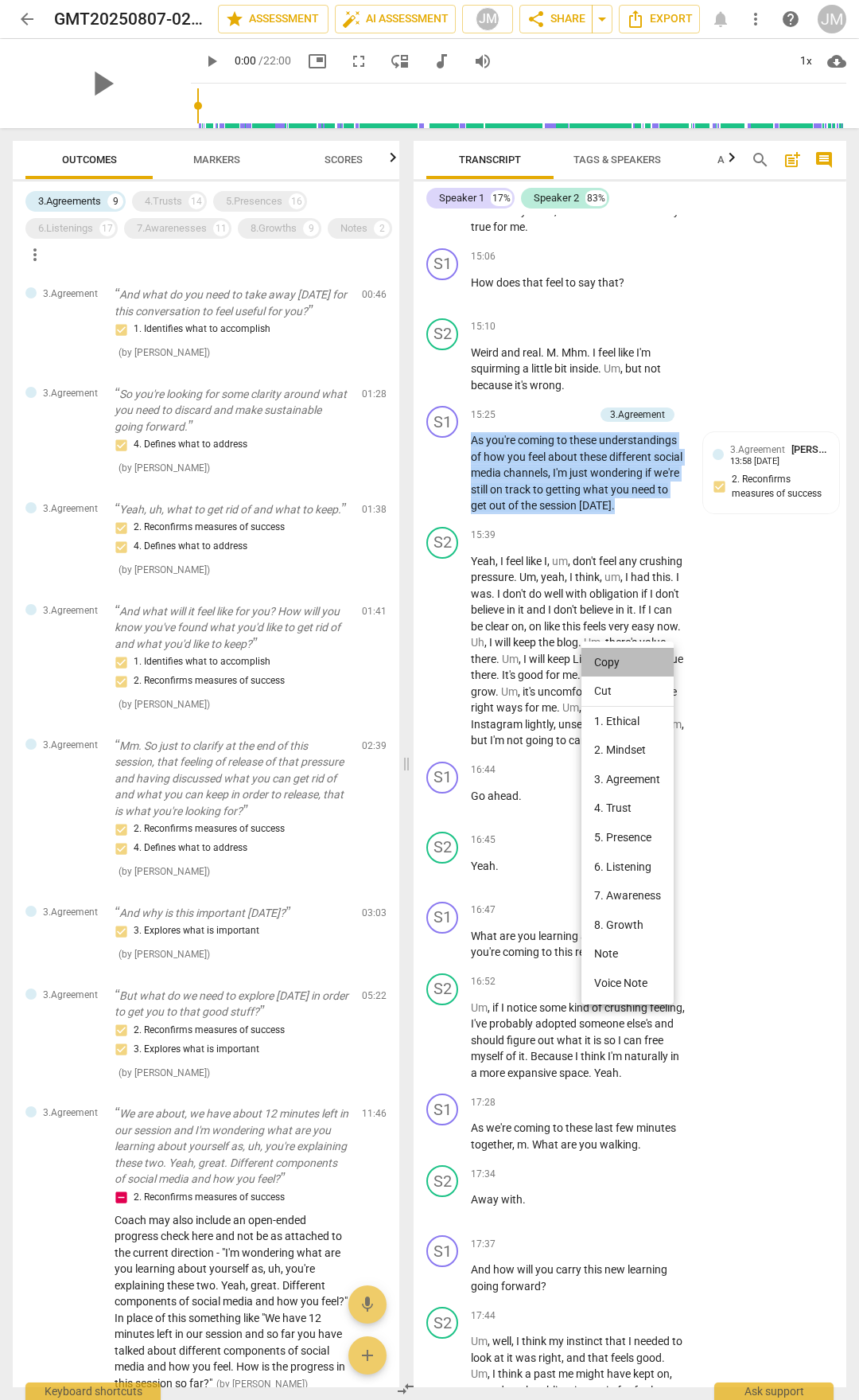
click at [618, 663] on li "Copy" at bounding box center [628, 663] width 92 height 29
copy p "As you're coming to these understandings of how you feel about these different …"
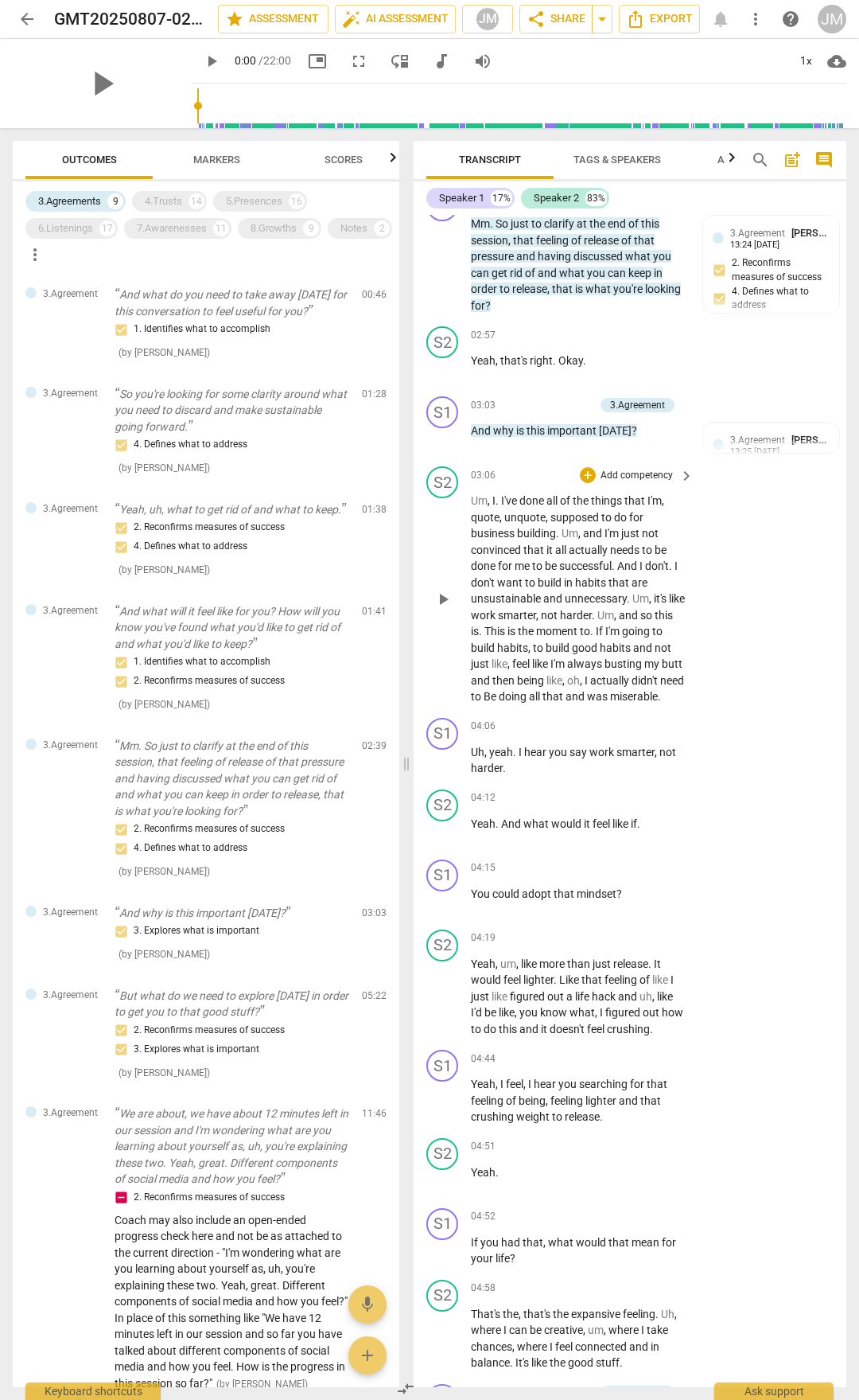
scroll to position [1242, 0]
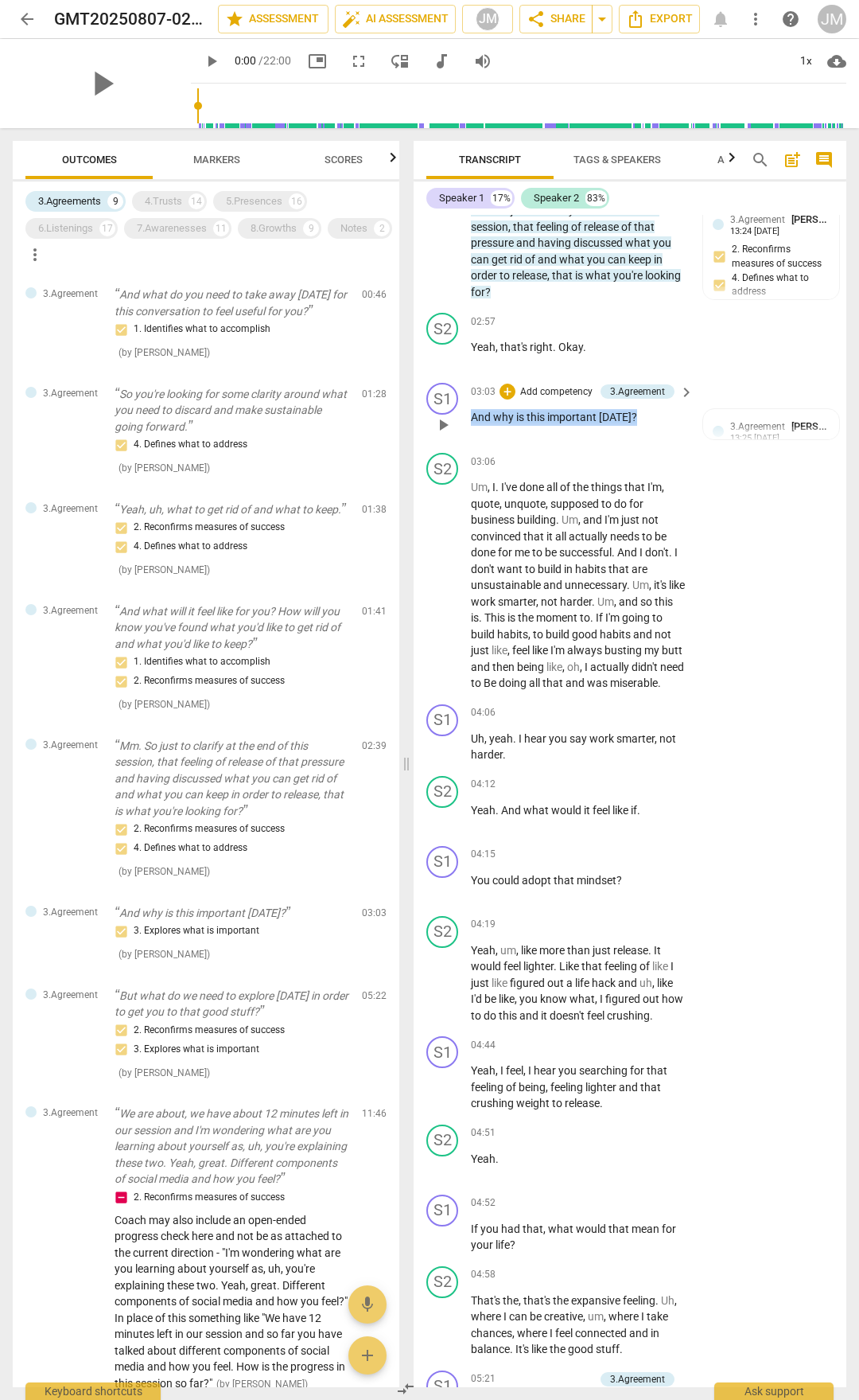
drag, startPoint x: 473, startPoint y: 494, endPoint x: 636, endPoint y: 503, distance: 163.2
click at [636, 426] on p "And why is this important [DATE] ?" at bounding box center [578, 418] width 215 height 17
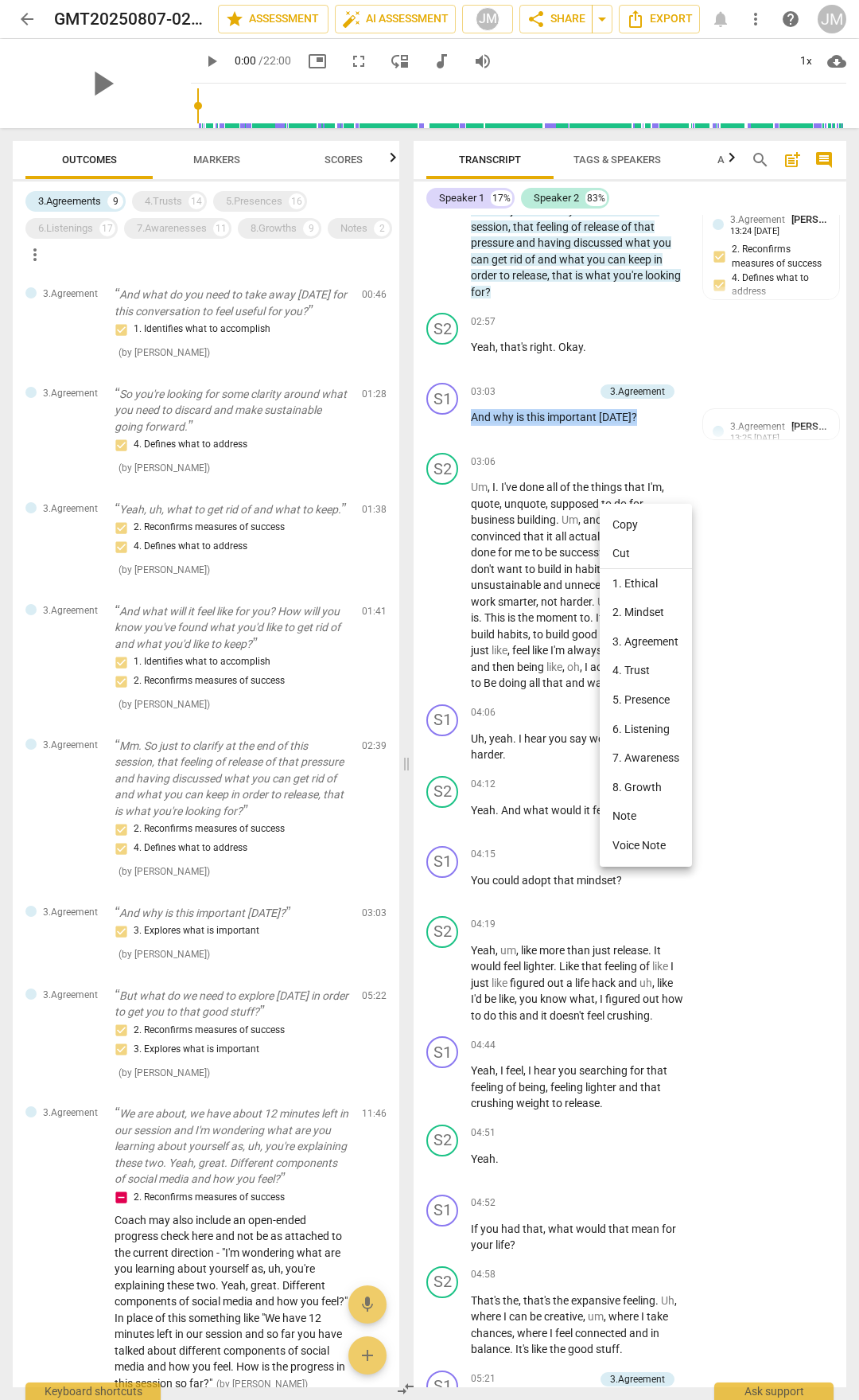
click at [638, 520] on li "Copy" at bounding box center [646, 524] width 92 height 29
copy p "And why is this important [DATE] ?"
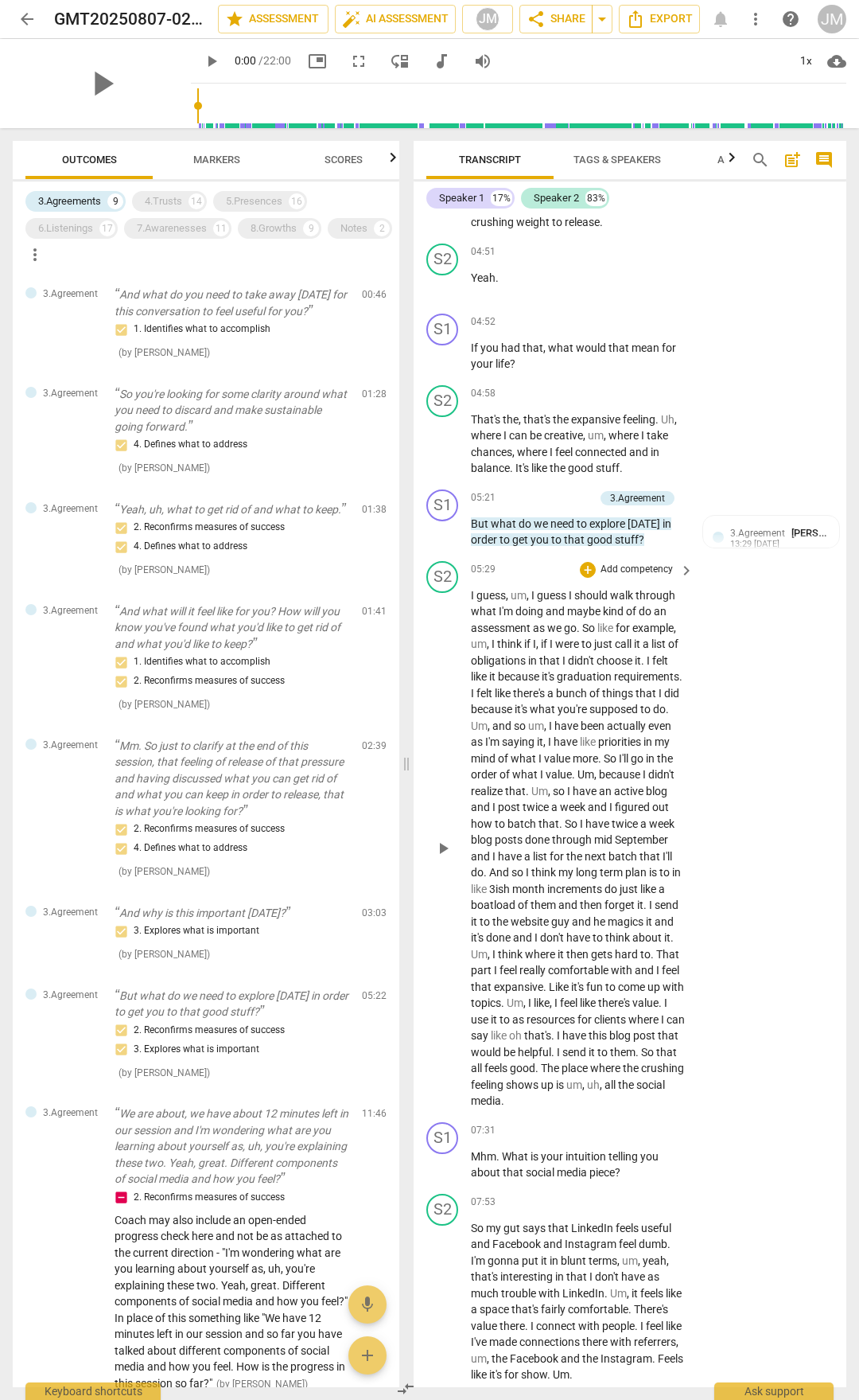
scroll to position [1959, 0]
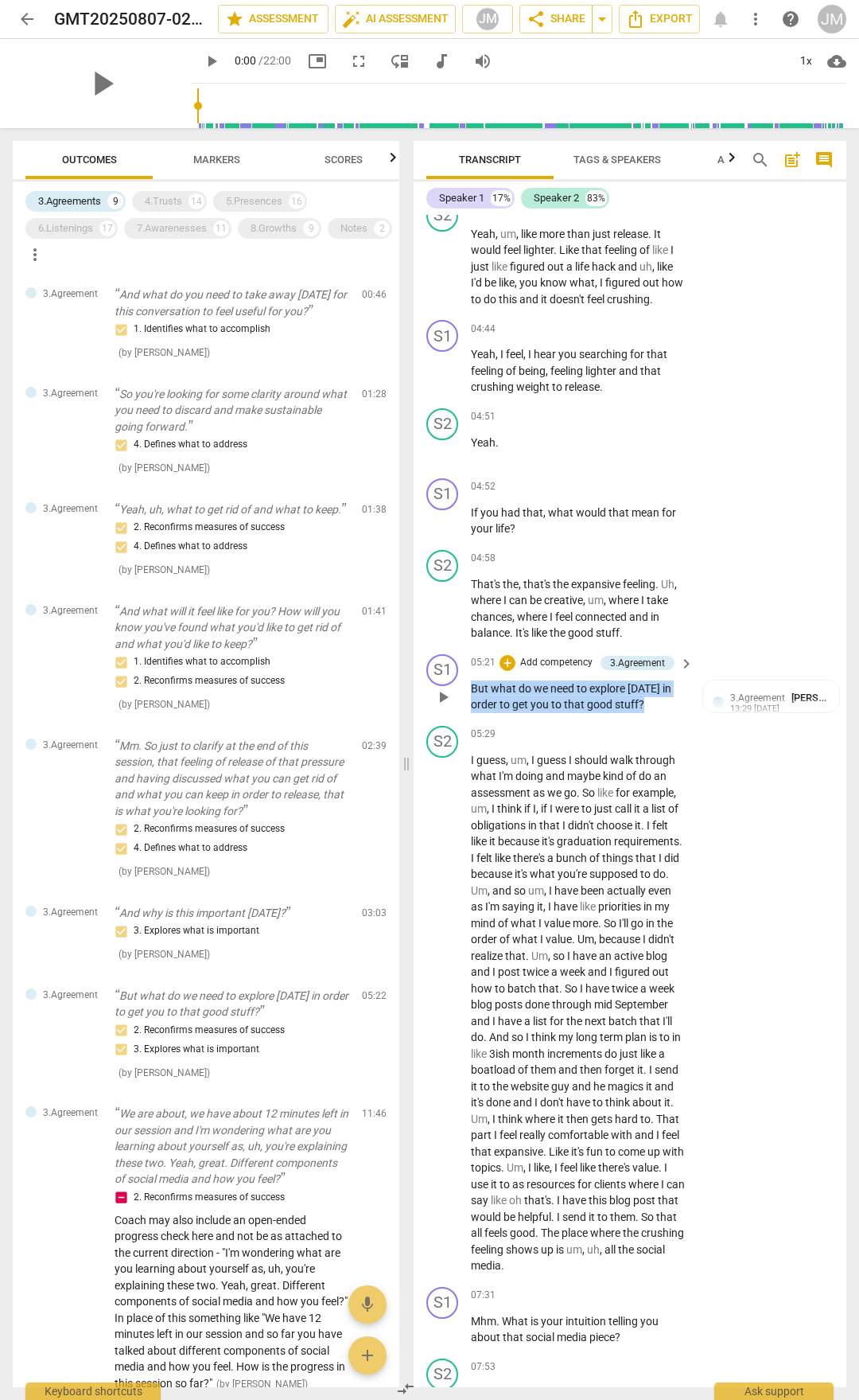
drag, startPoint x: 472, startPoint y: 783, endPoint x: 633, endPoint y: 805, distance: 162.5
click at [643, 713] on p "But what do we need to explore [DATE] in order to get you to that good stuff ?" at bounding box center [578, 696] width 215 height 32
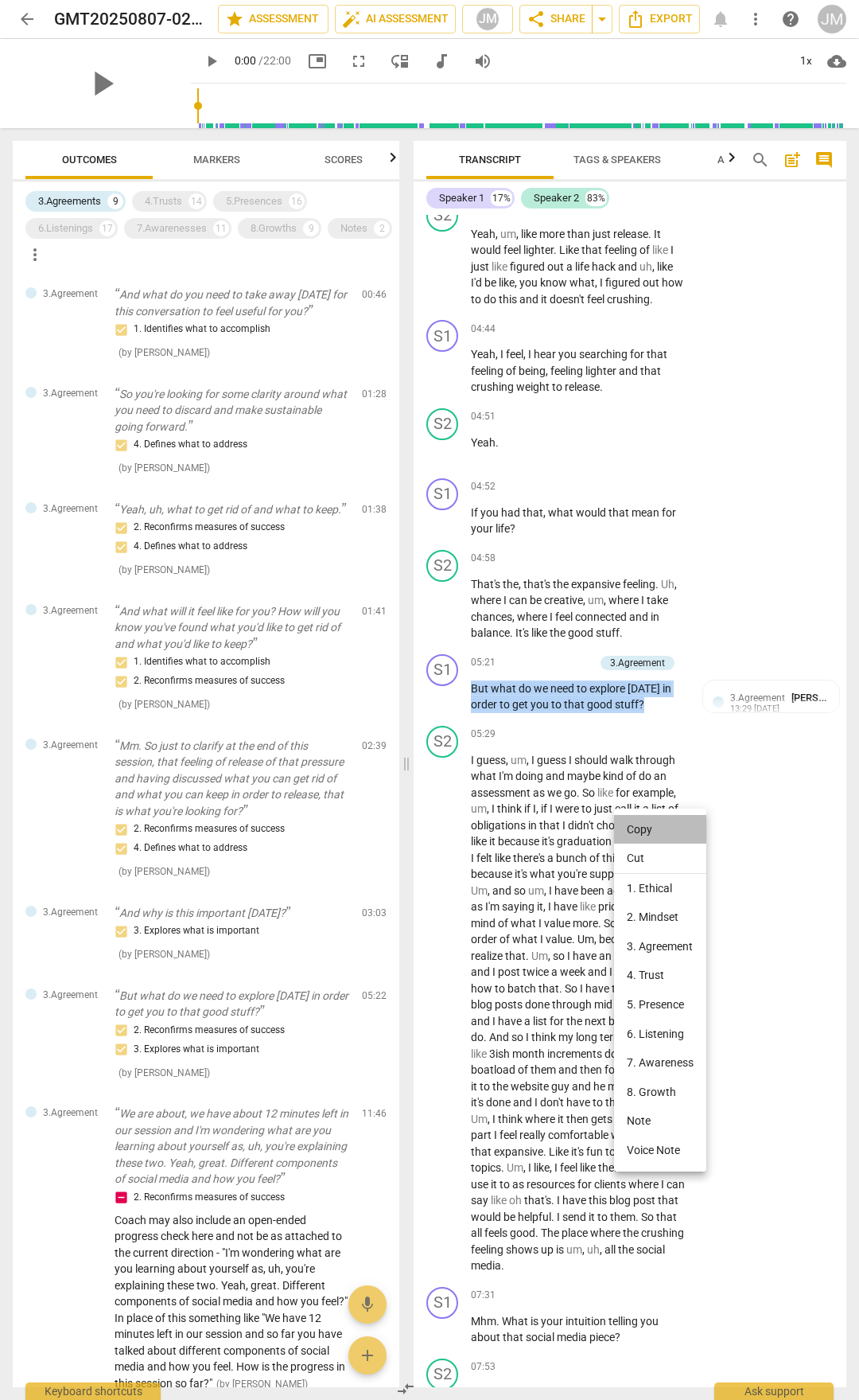
drag, startPoint x: 646, startPoint y: 828, endPoint x: 678, endPoint y: 819, distance: 33.2
click at [647, 731] on li "Copy" at bounding box center [660, 829] width 92 height 29
copy p "But what do we need to explore [DATE] in order to get you to that good stuff ?"
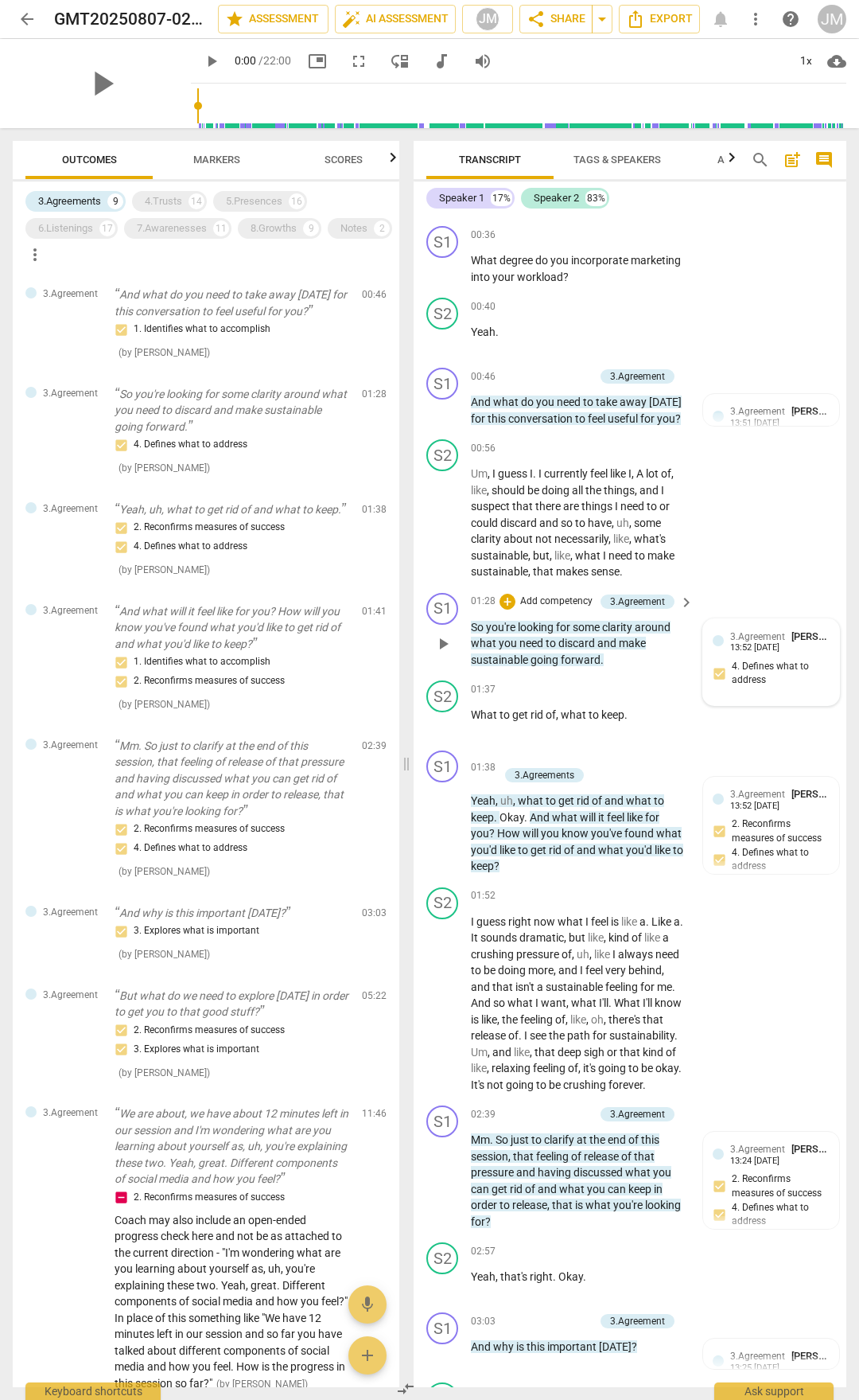
scroll to position [318, 0]
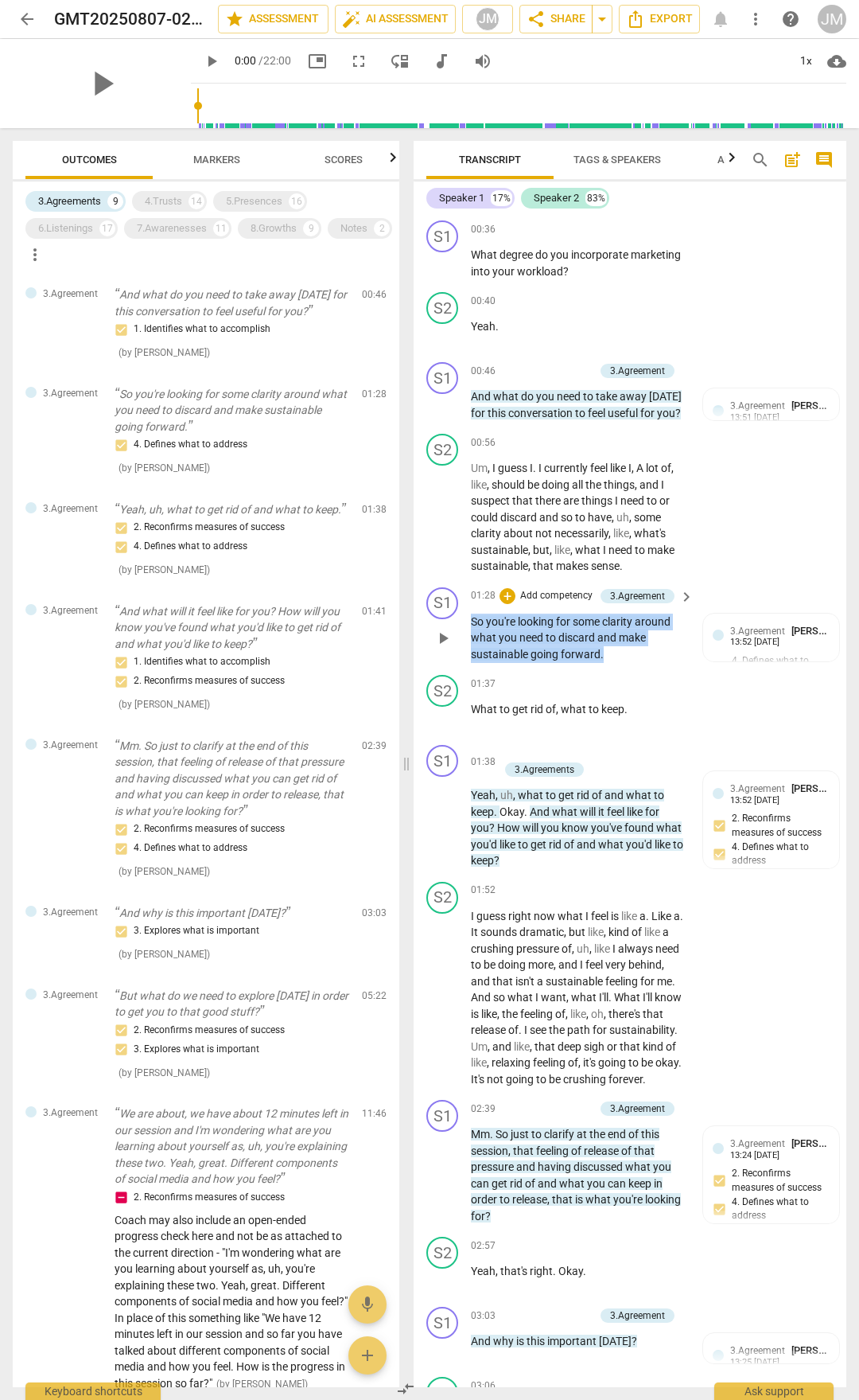
drag, startPoint x: 472, startPoint y: 651, endPoint x: 605, endPoint y: 684, distance: 137.0
click at [605, 663] on p "So you're looking for some clarity around what you need to discard and make sus…" at bounding box center [578, 639] width 215 height 50
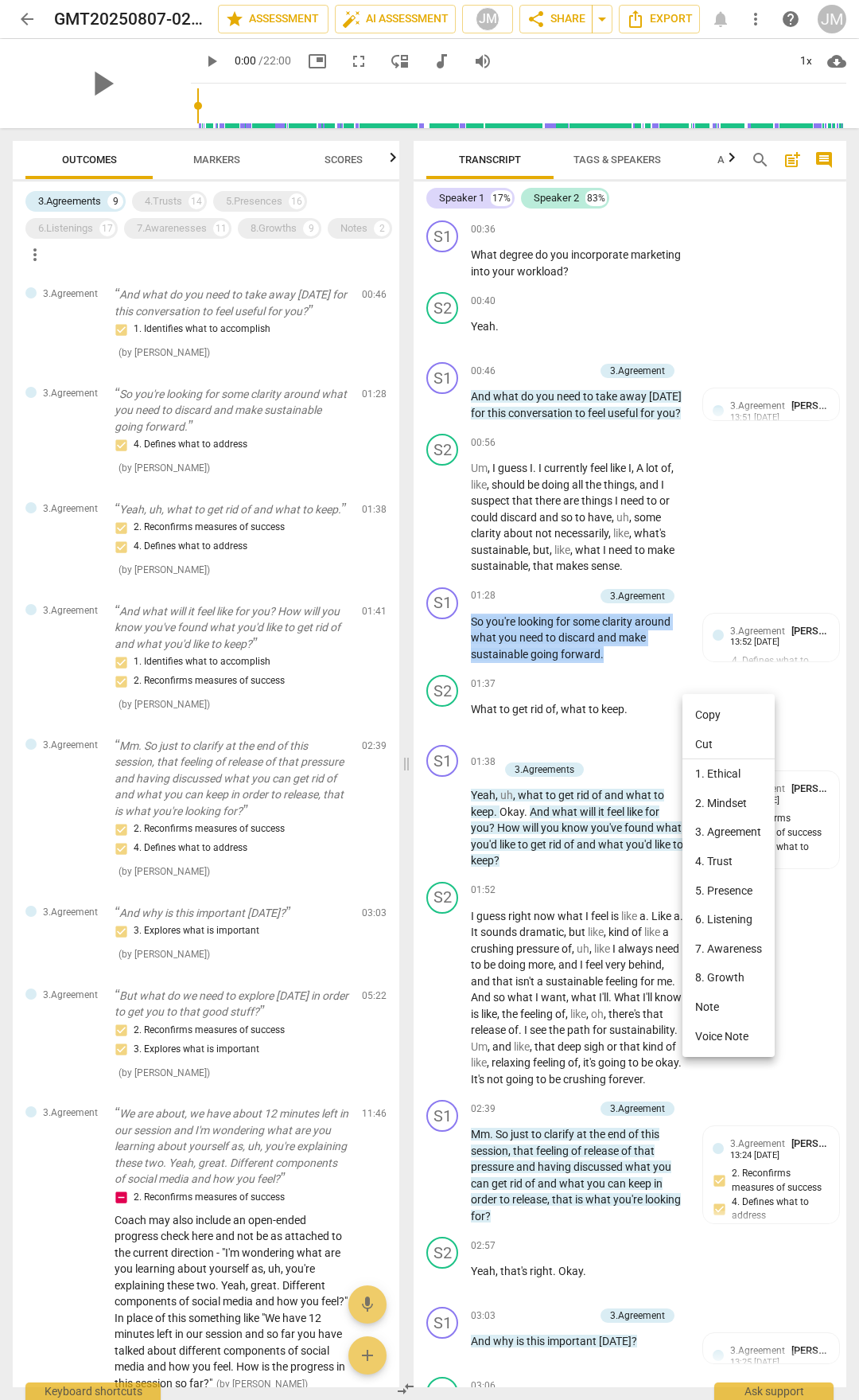
click at [723, 712] on li "Copy" at bounding box center [729, 715] width 92 height 29
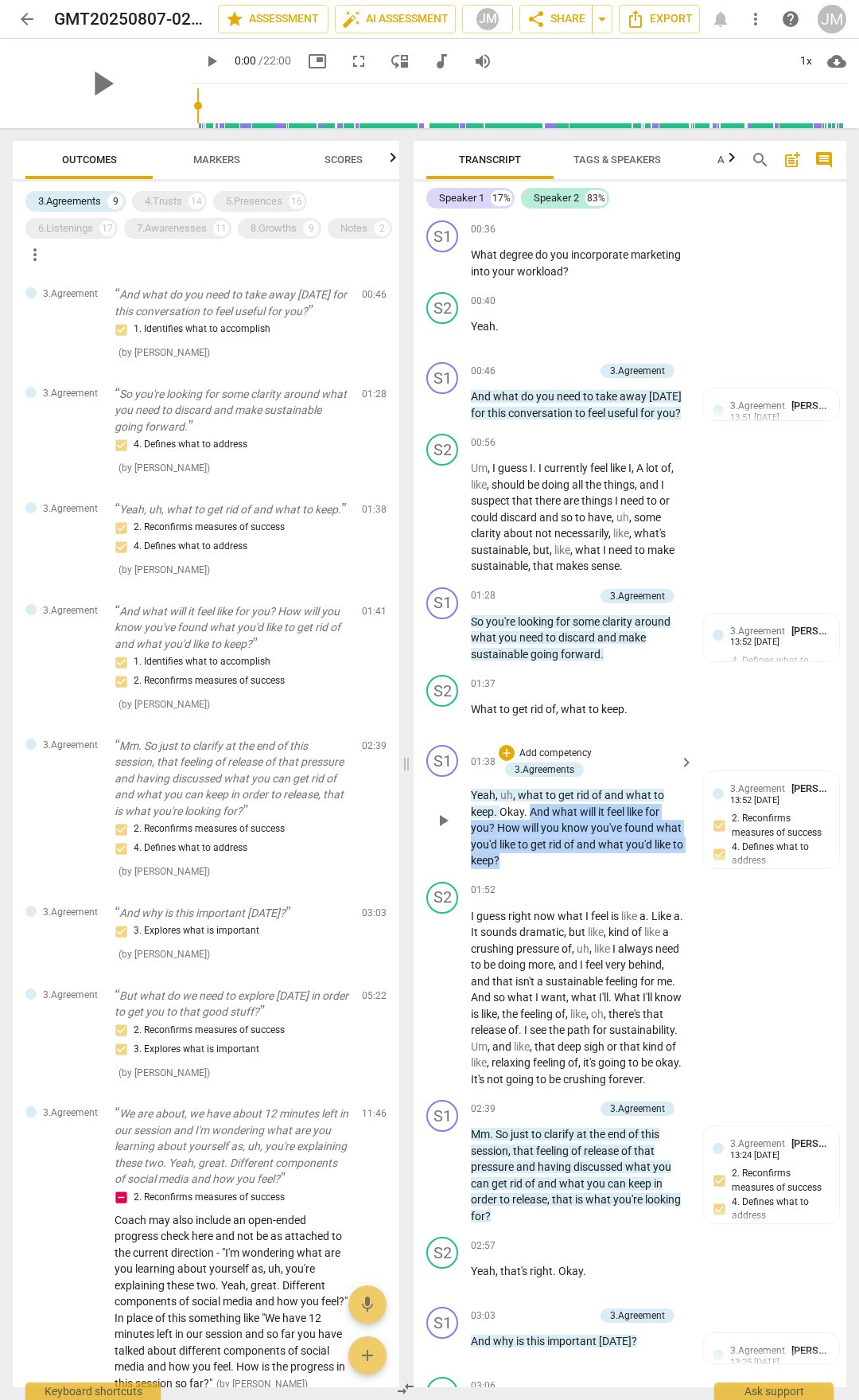
drag, startPoint x: 532, startPoint y: 839, endPoint x: 581, endPoint y: 888, distance: 69.3
click at [581, 731] on p "Yeah , uh , what to get rid of and what to keep . Okay . And what will it feel …" at bounding box center [578, 828] width 215 height 82
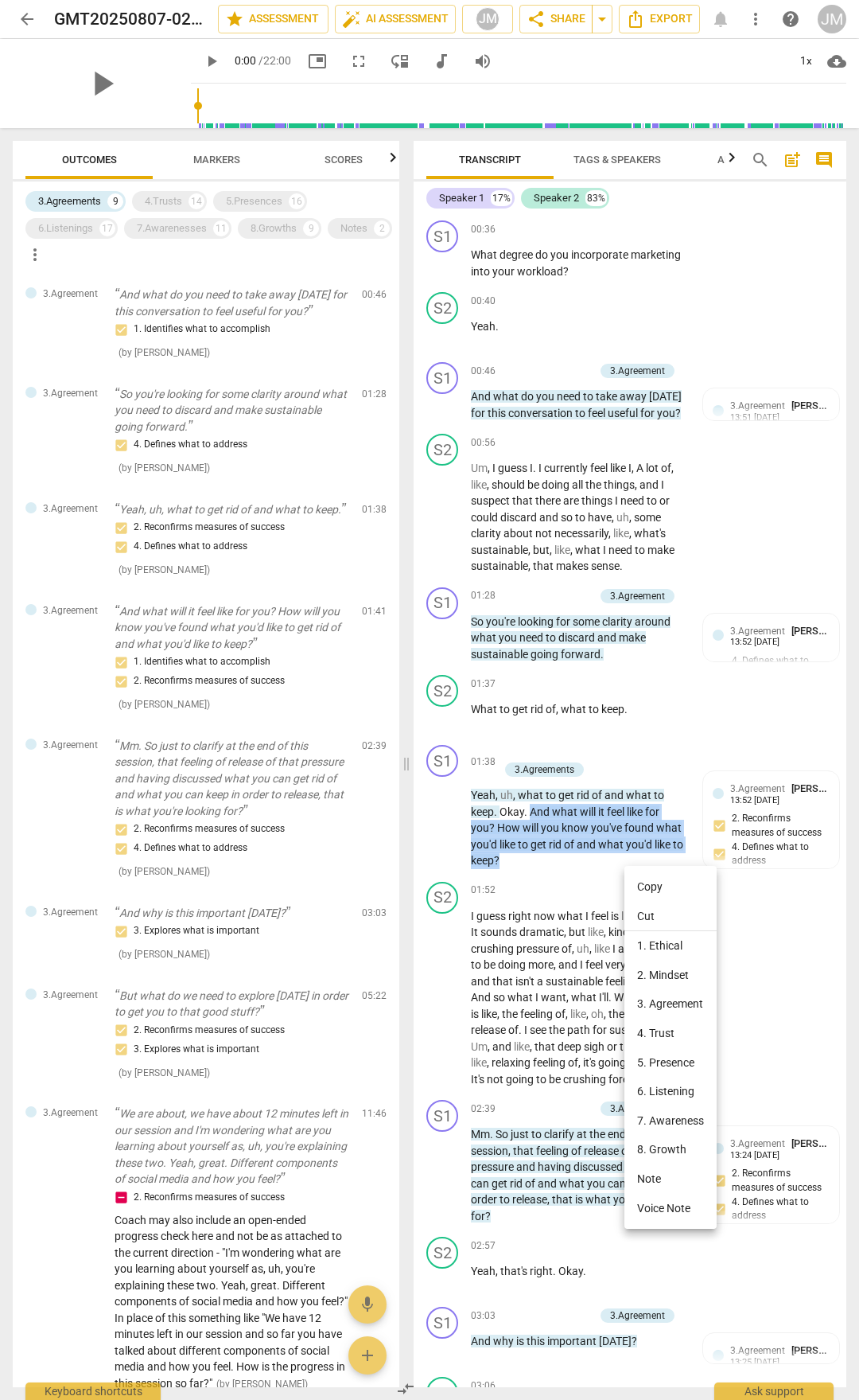
click at [653, 731] on li "Copy" at bounding box center [671, 887] width 92 height 29
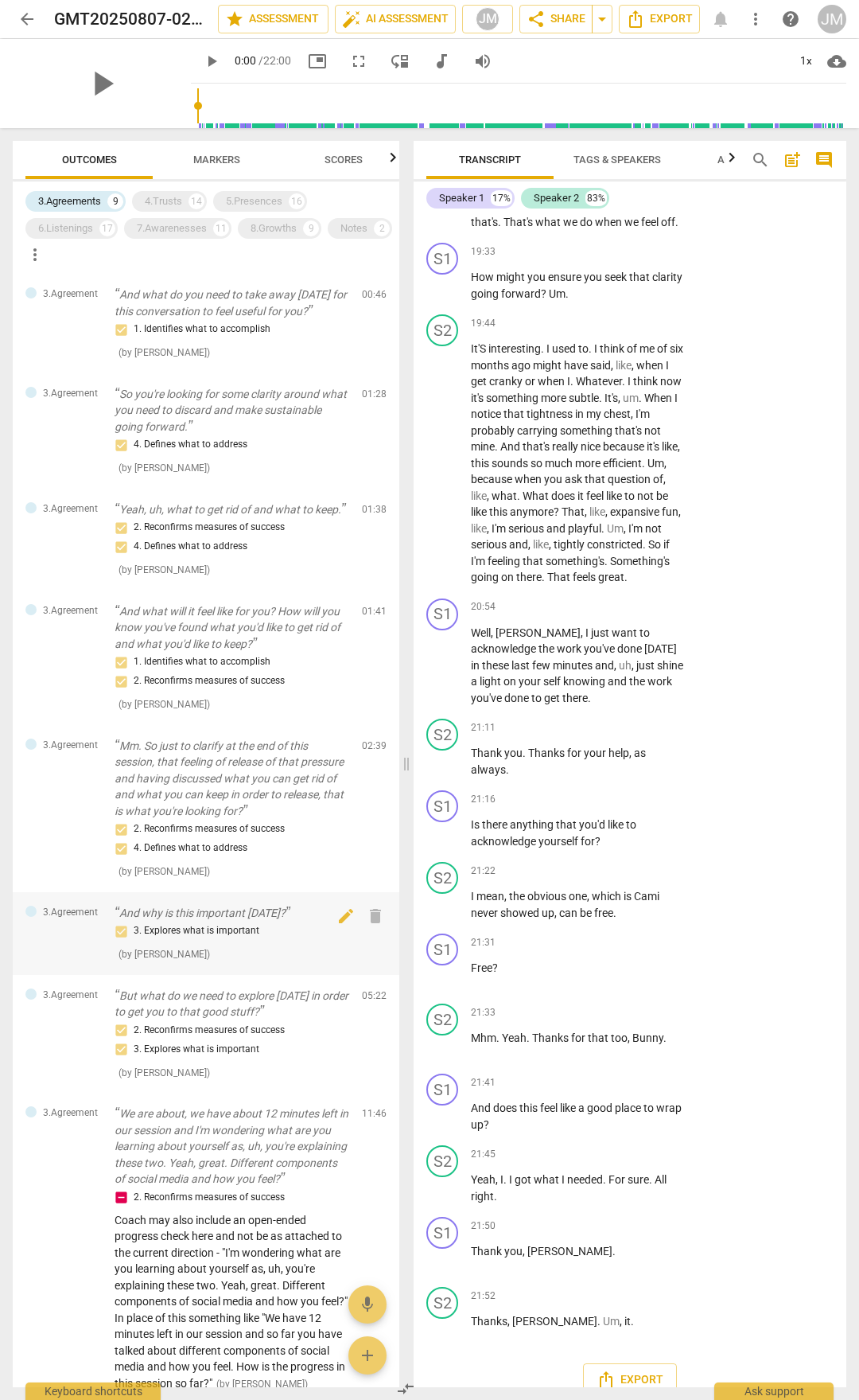
scroll to position [6500, 0]
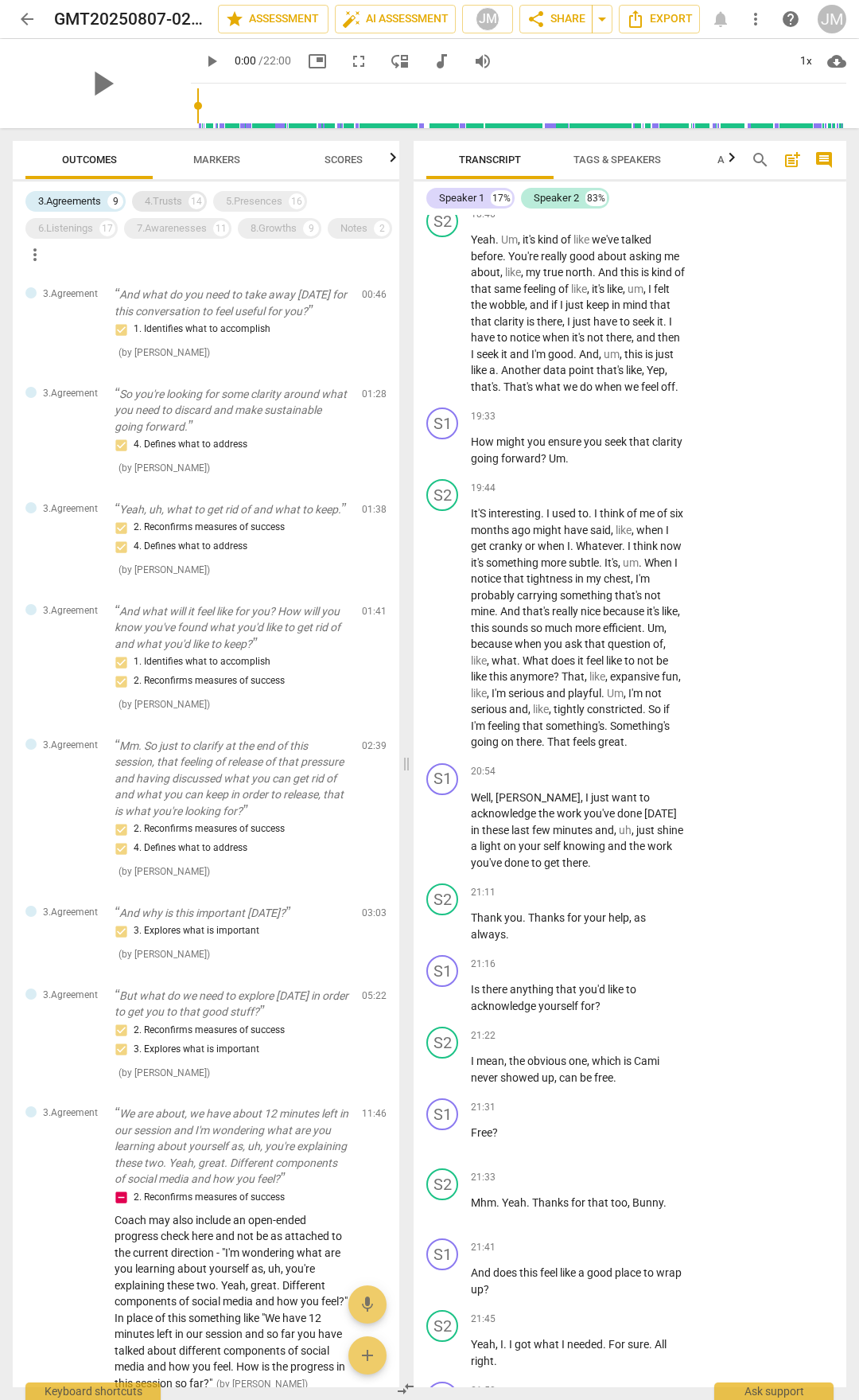
click at [167, 203] on div "4.Trusts" at bounding box center [163, 201] width 38 height 16
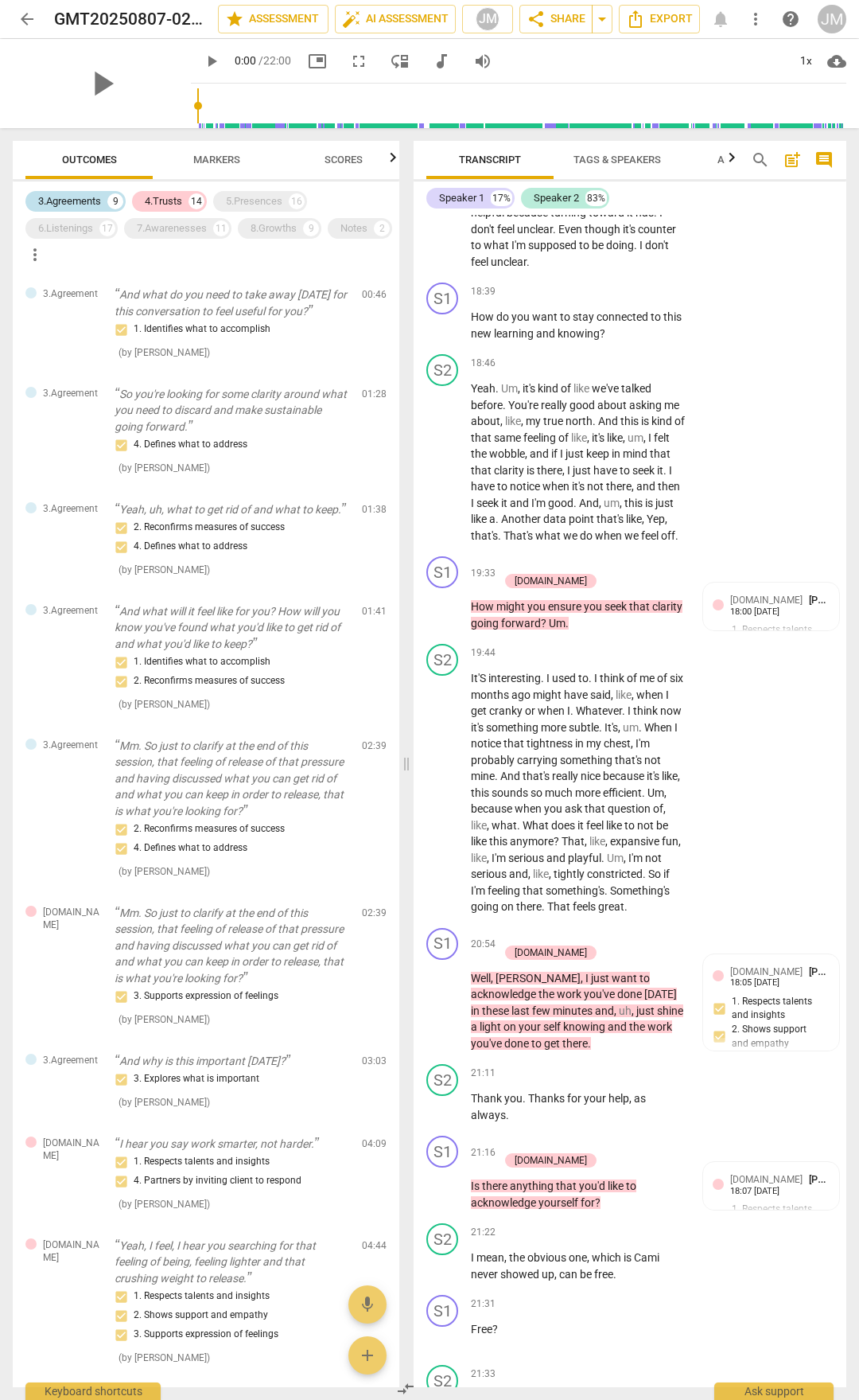
click at [86, 195] on div "3.Agreements" at bounding box center [69, 201] width 63 height 16
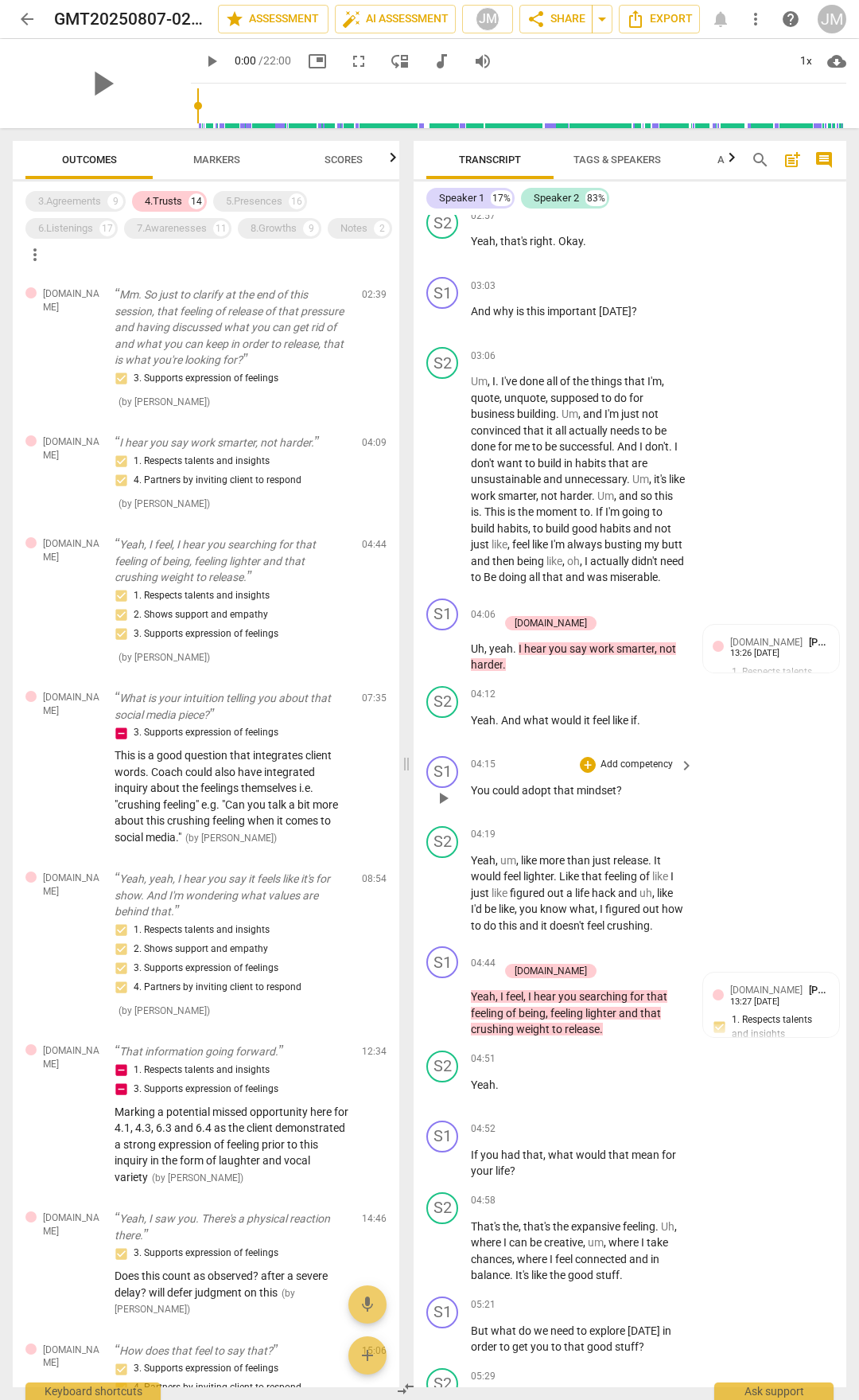
scroll to position [1353, 0]
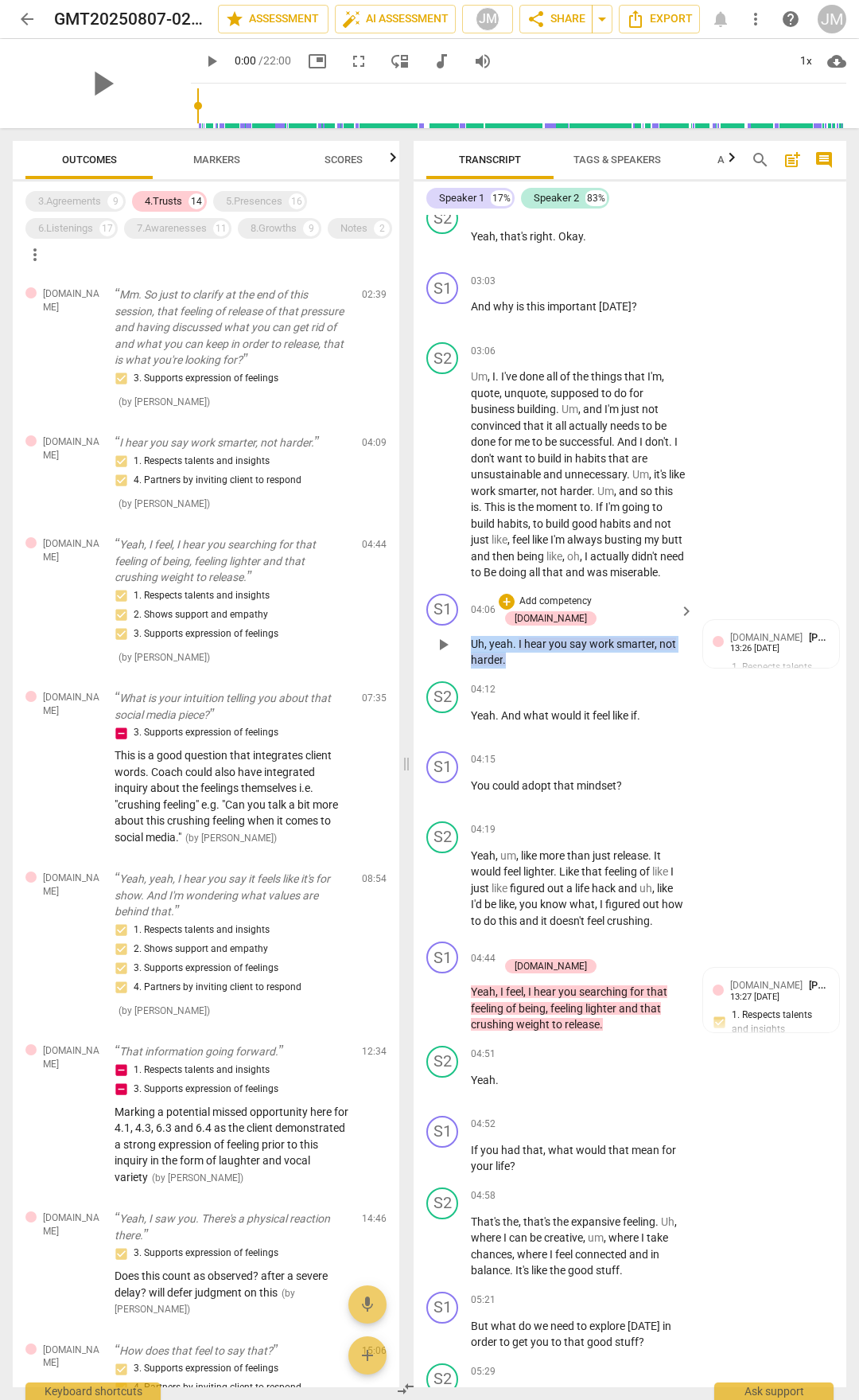
drag, startPoint x: 473, startPoint y: 642, endPoint x: 515, endPoint y: 661, distance: 46.1
click at [515, 661] on p "Uh , yeah . I hear you say work smarter , not harder ." at bounding box center [578, 652] width 215 height 32
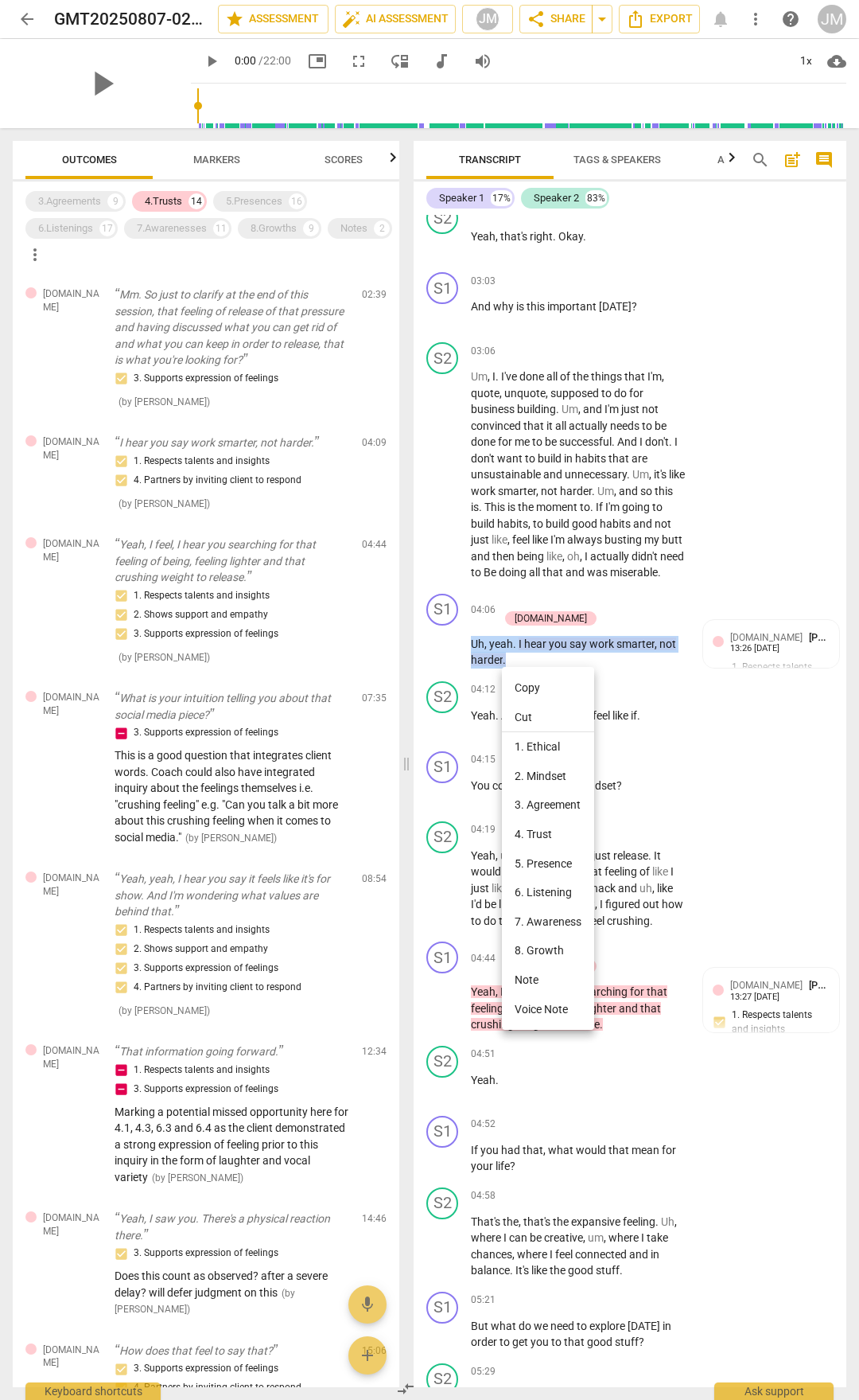
click at [545, 687] on li "Copy" at bounding box center [548, 688] width 92 height 29
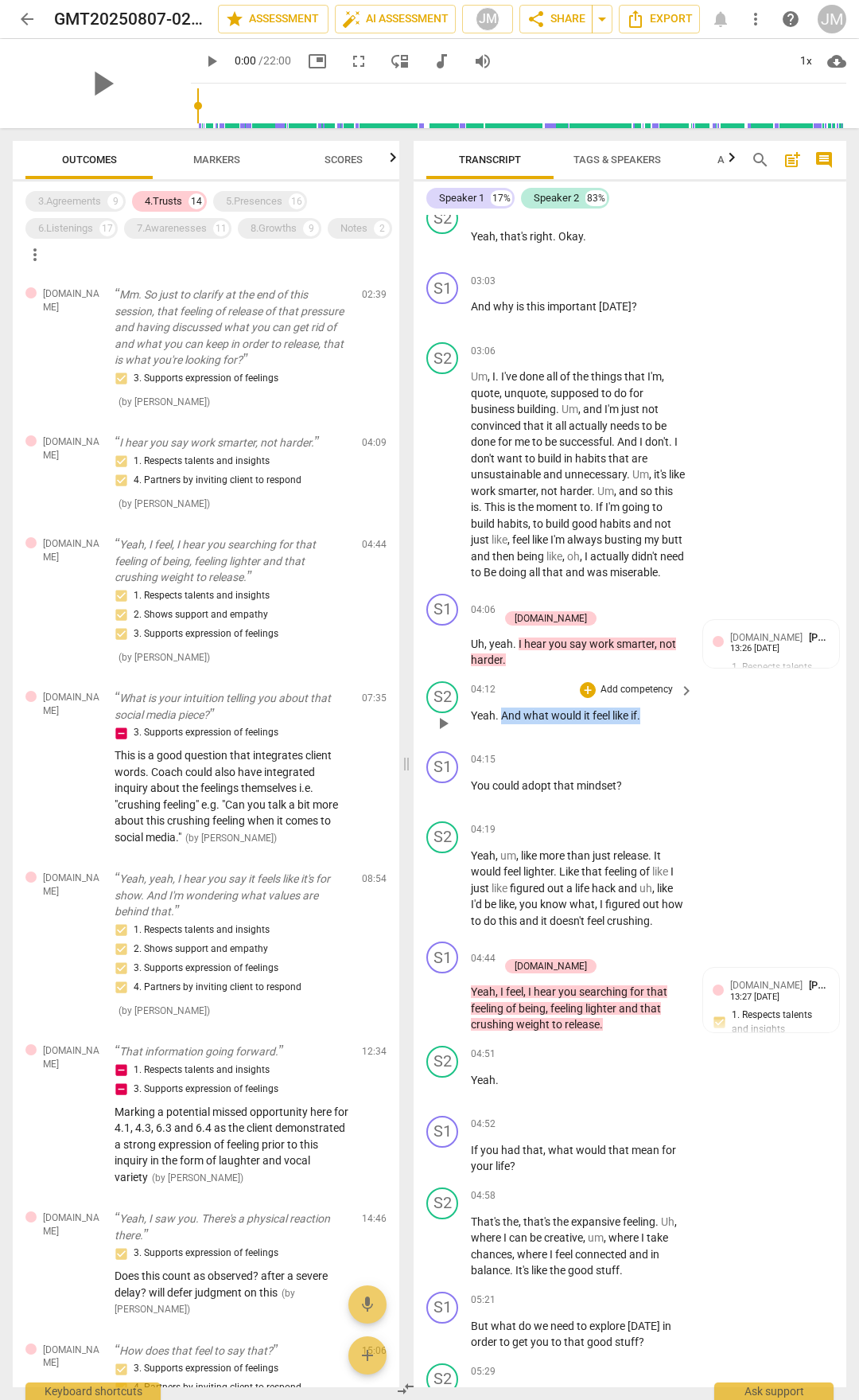
drag, startPoint x: 502, startPoint y: 715, endPoint x: 662, endPoint y: 720, distance: 160.1
click at [662, 720] on p "Yeah . And what would it feel like if ." at bounding box center [578, 716] width 215 height 17
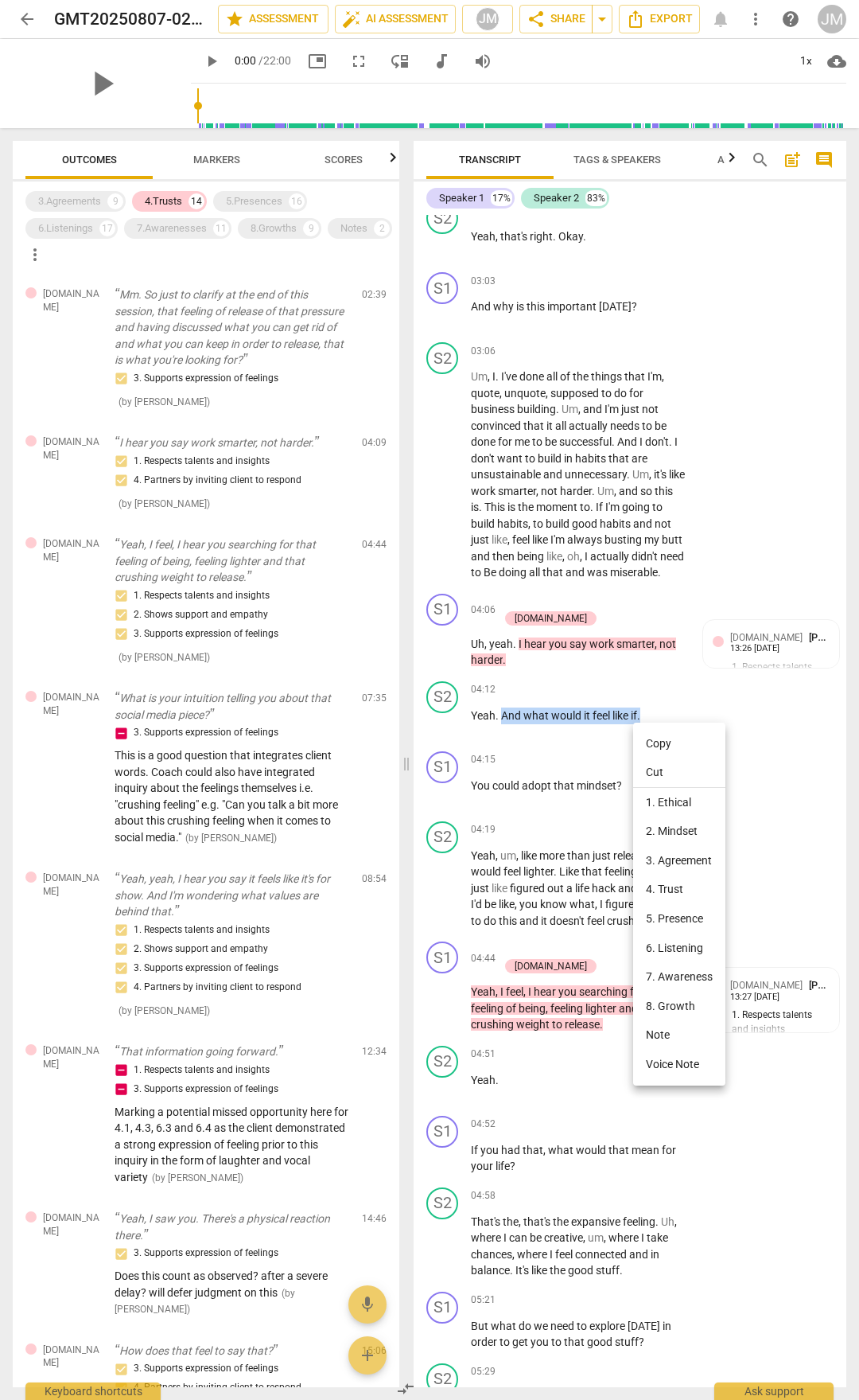
click at [666, 731] on li "Copy" at bounding box center [679, 744] width 92 height 29
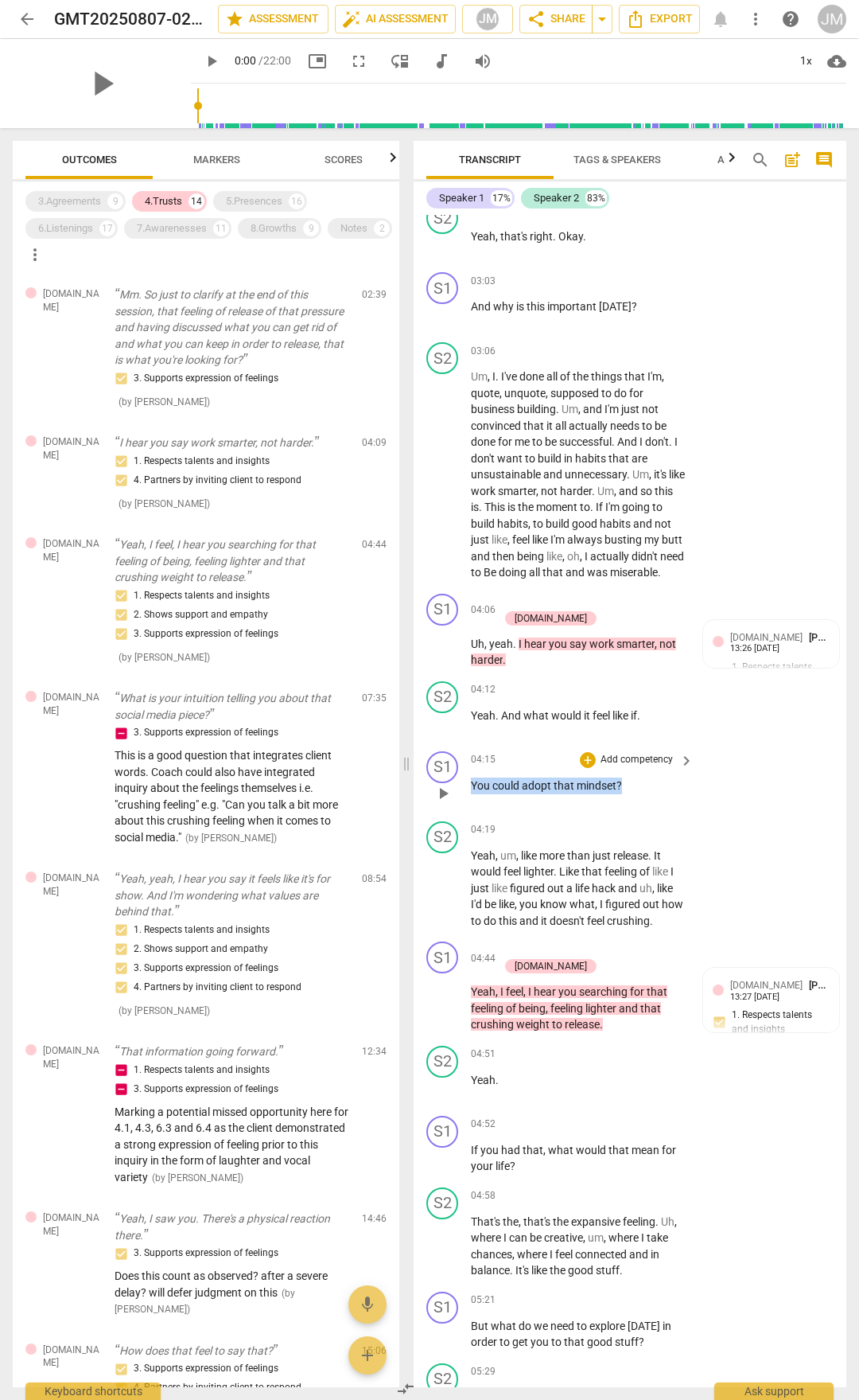
drag, startPoint x: 474, startPoint y: 785, endPoint x: 647, endPoint y: 789, distance: 173.0
click at [647, 731] on p "You could adopt that mindset ?" at bounding box center [578, 785] width 215 height 17
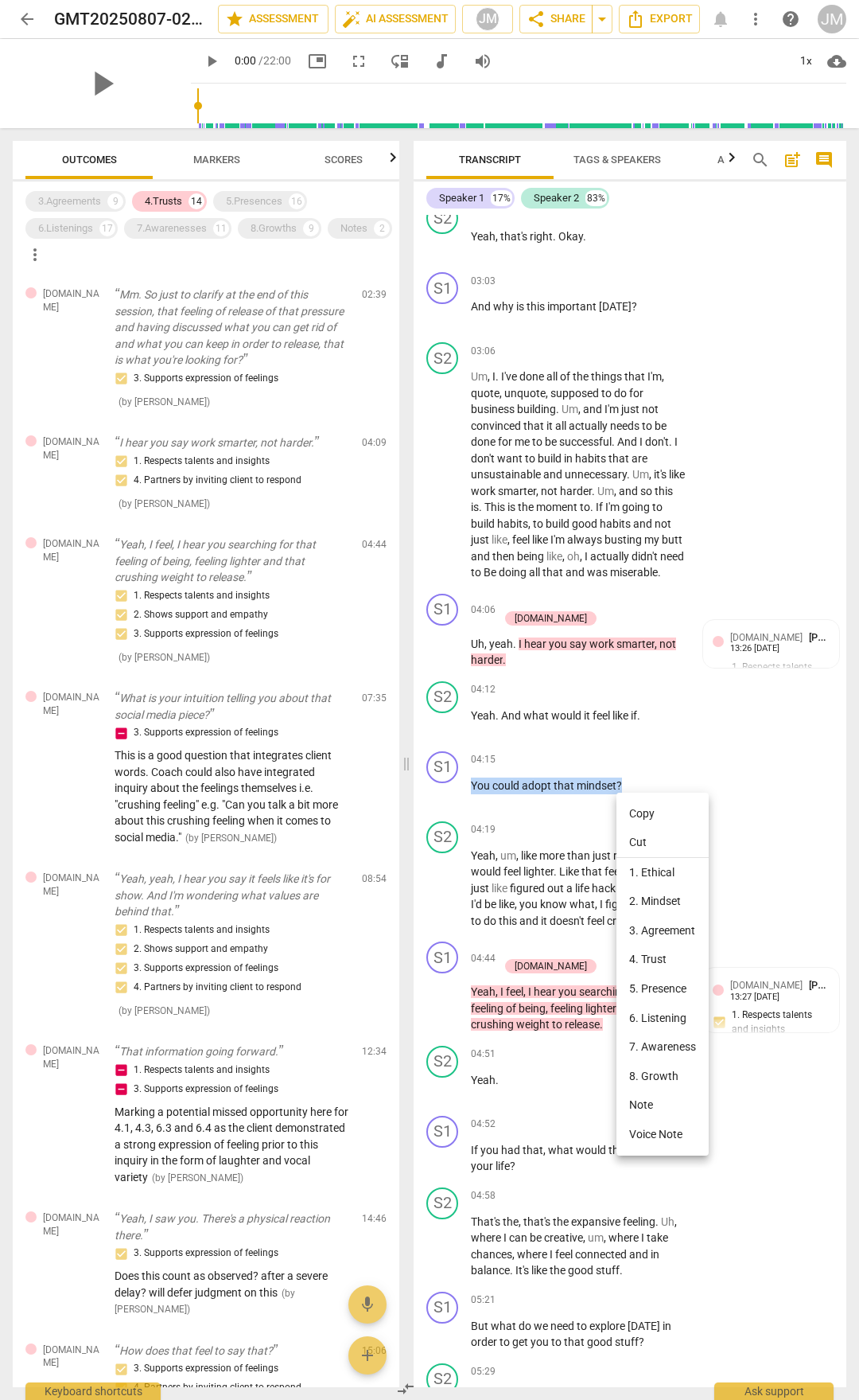
click at [653, 731] on li "Copy" at bounding box center [663, 814] width 92 height 29
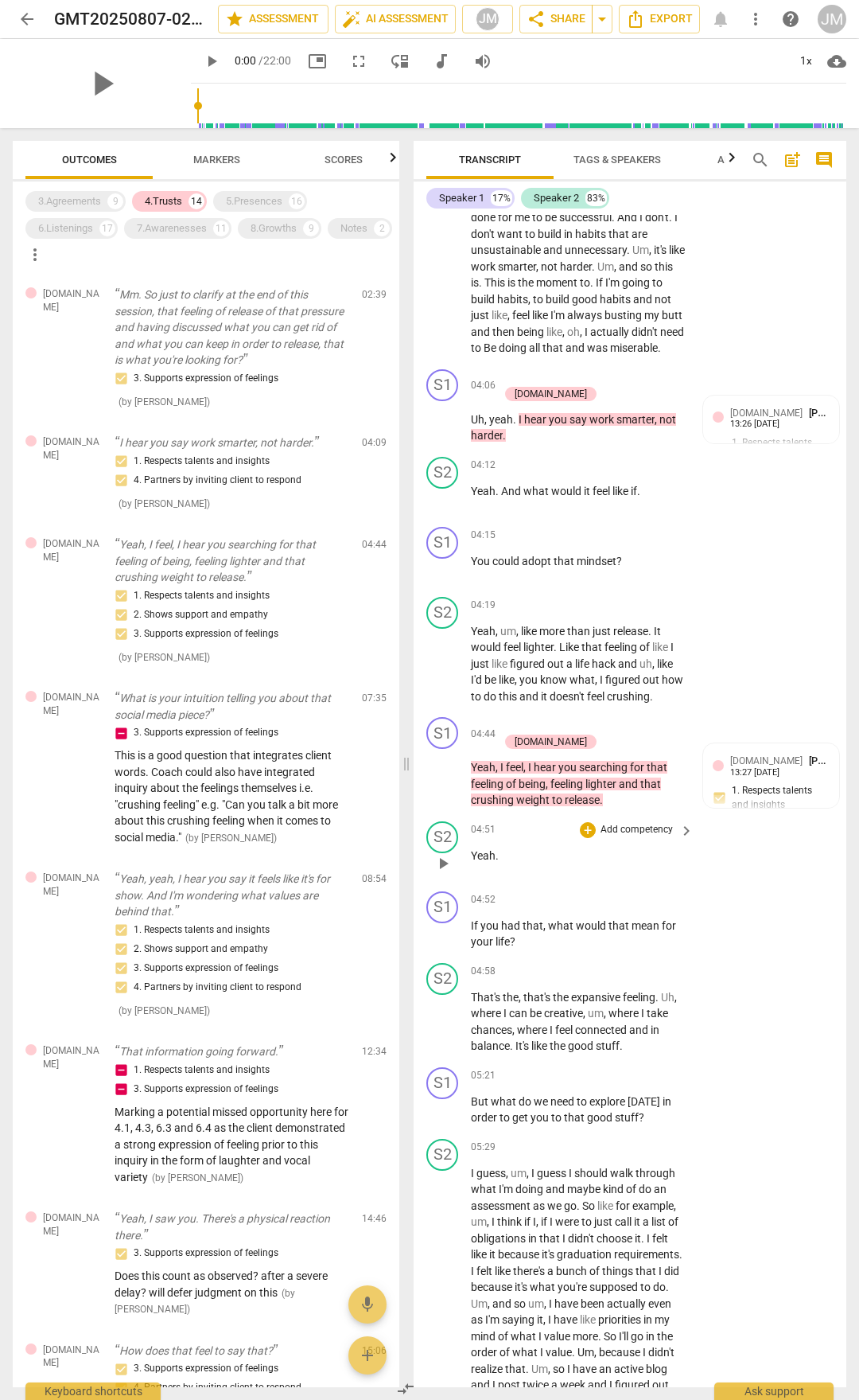
scroll to position [1592, 0]
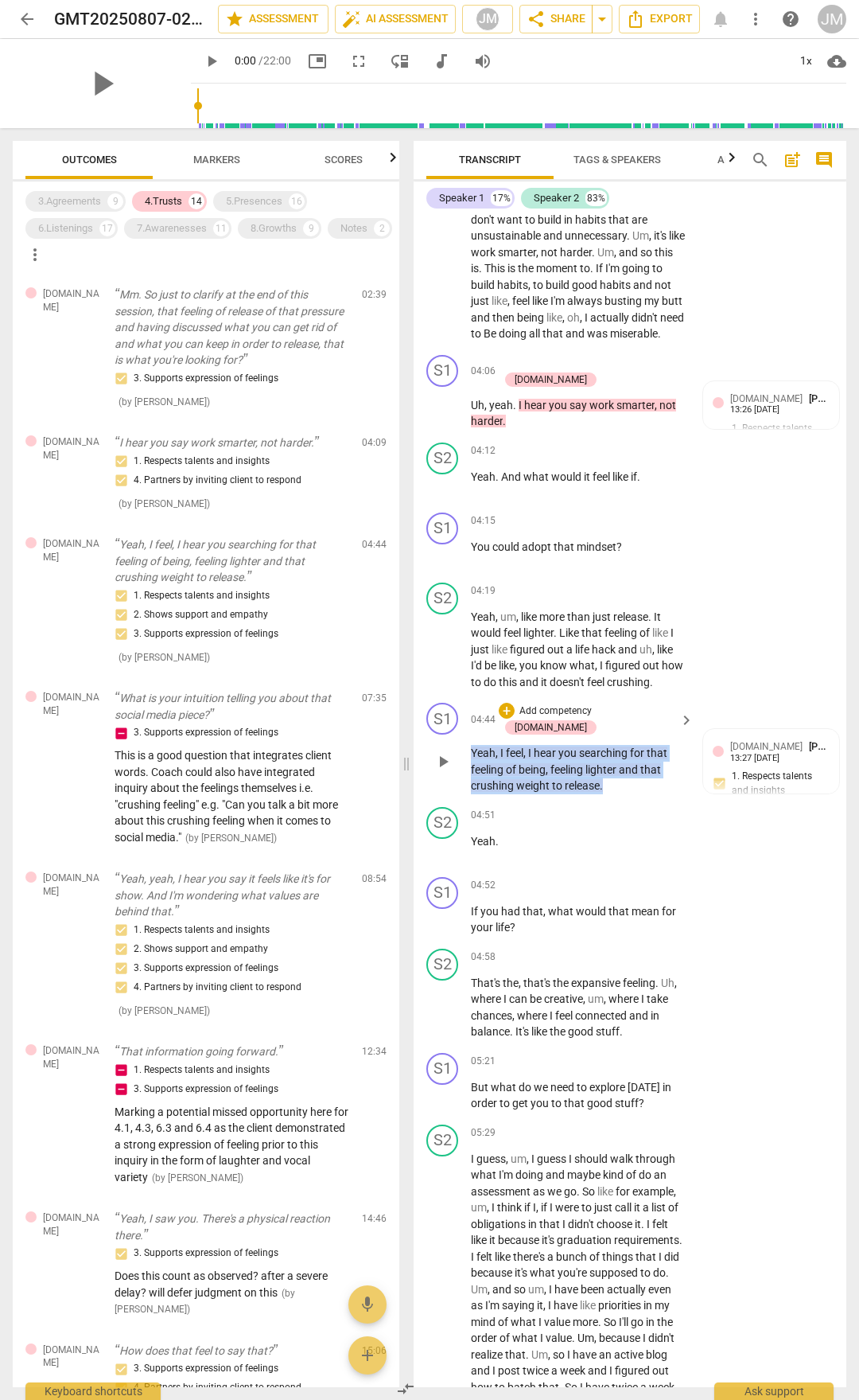
drag, startPoint x: 473, startPoint y: 733, endPoint x: 610, endPoint y: 776, distance: 143.6
click at [610, 731] on p "Yeah , I feel , I hear you searching for that feeling of being , feeling lighte…" at bounding box center [578, 770] width 215 height 50
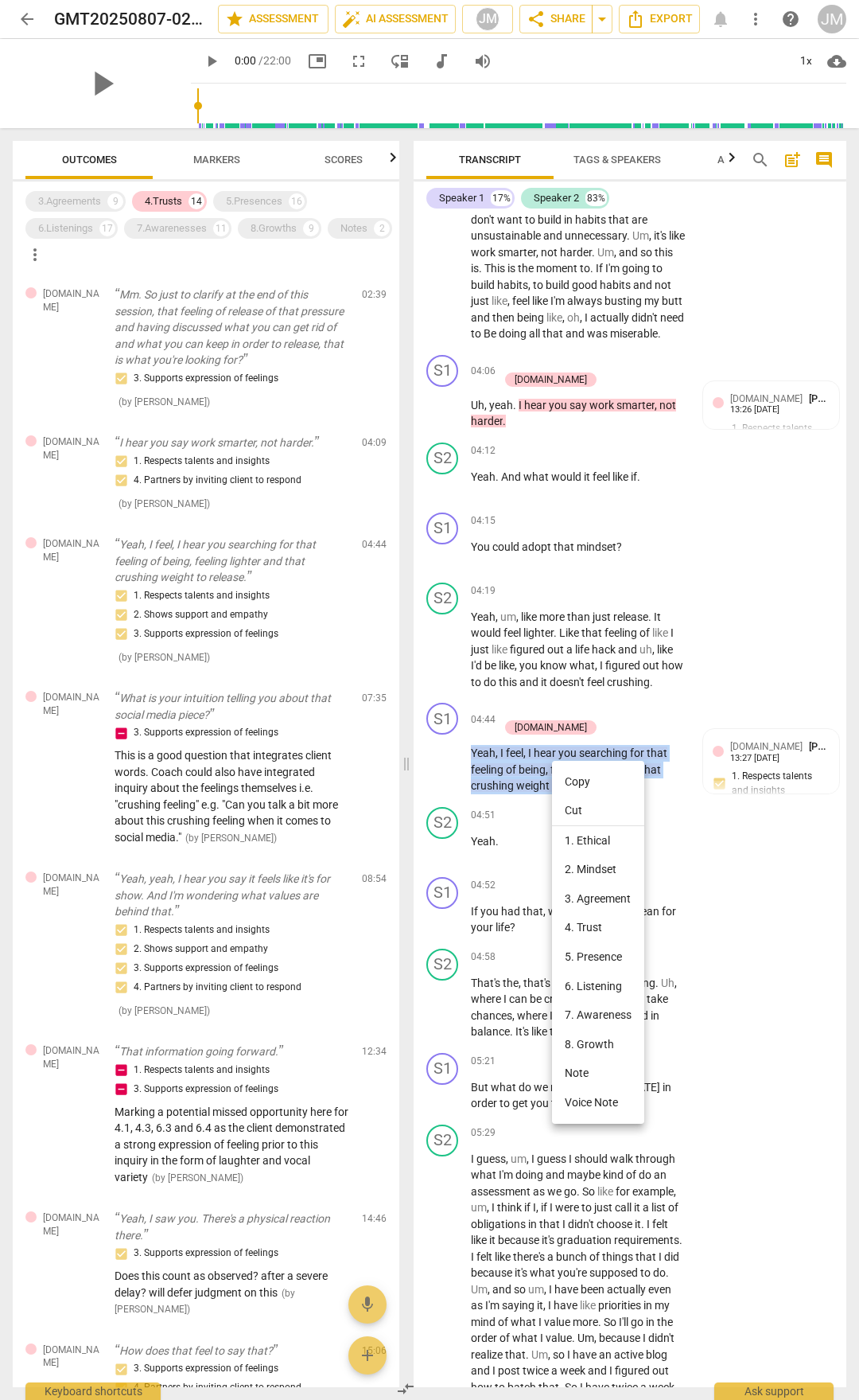
click at [601, 731] on li "Copy" at bounding box center [598, 782] width 92 height 29
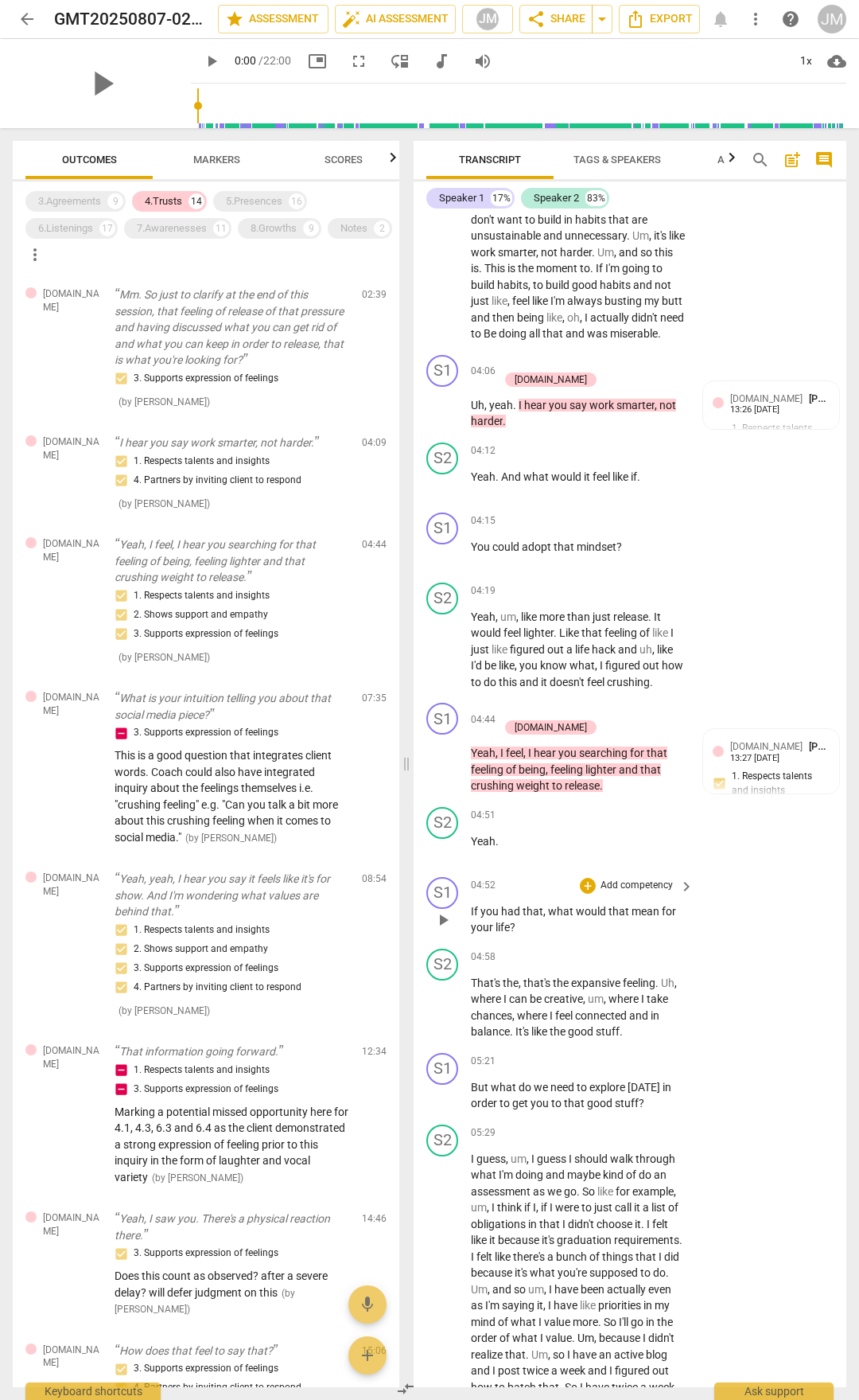
click at [470, 731] on div "play_arrow pause" at bounding box center [451, 920] width 41 height 22
drag, startPoint x: 471, startPoint y: 894, endPoint x: 531, endPoint y: 910, distance: 62.1
click at [531, 731] on p "If you had that , what would that mean for your life ?" at bounding box center [578, 919] width 215 height 32
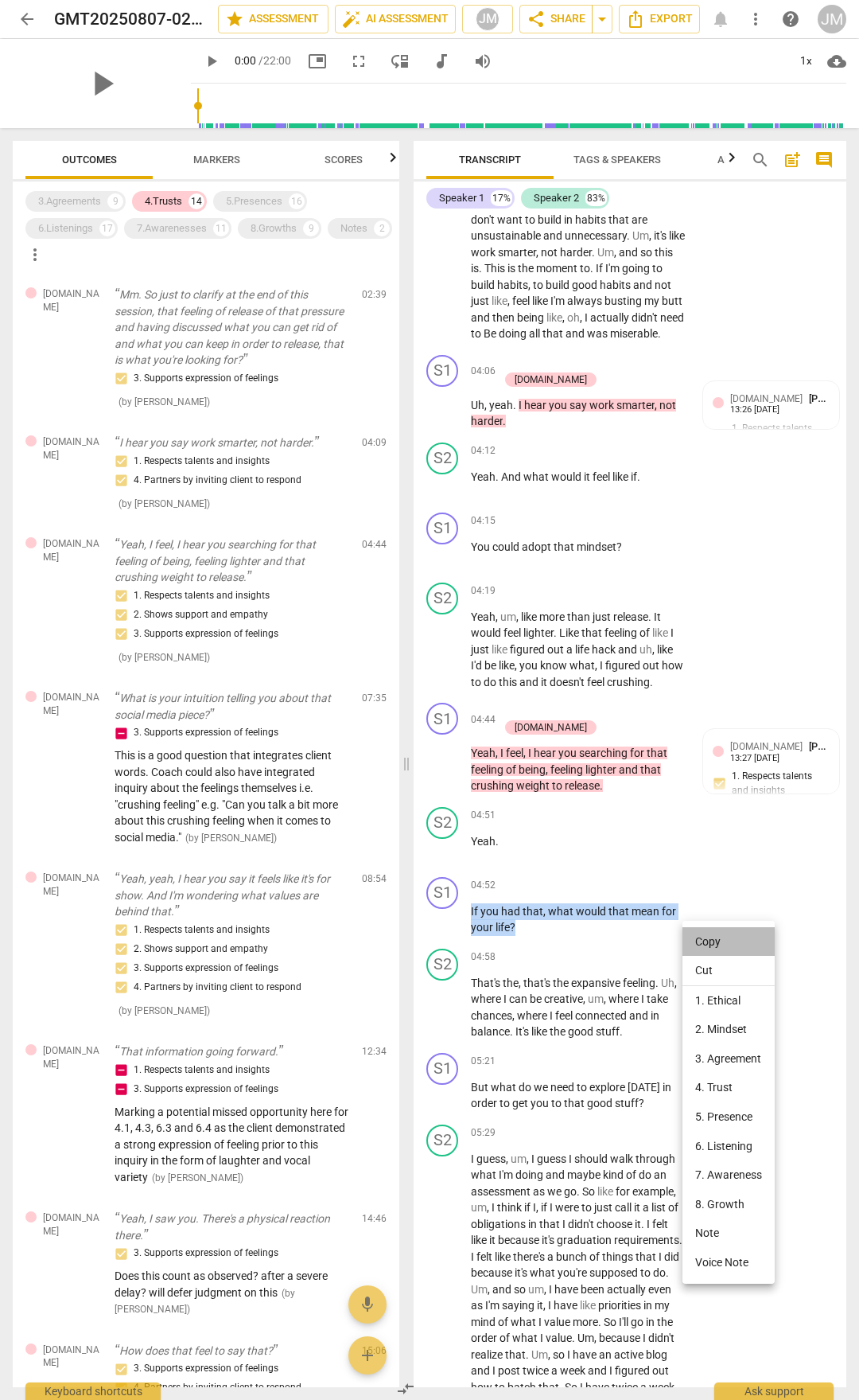
click at [715, 731] on li "Copy" at bounding box center [729, 942] width 92 height 29
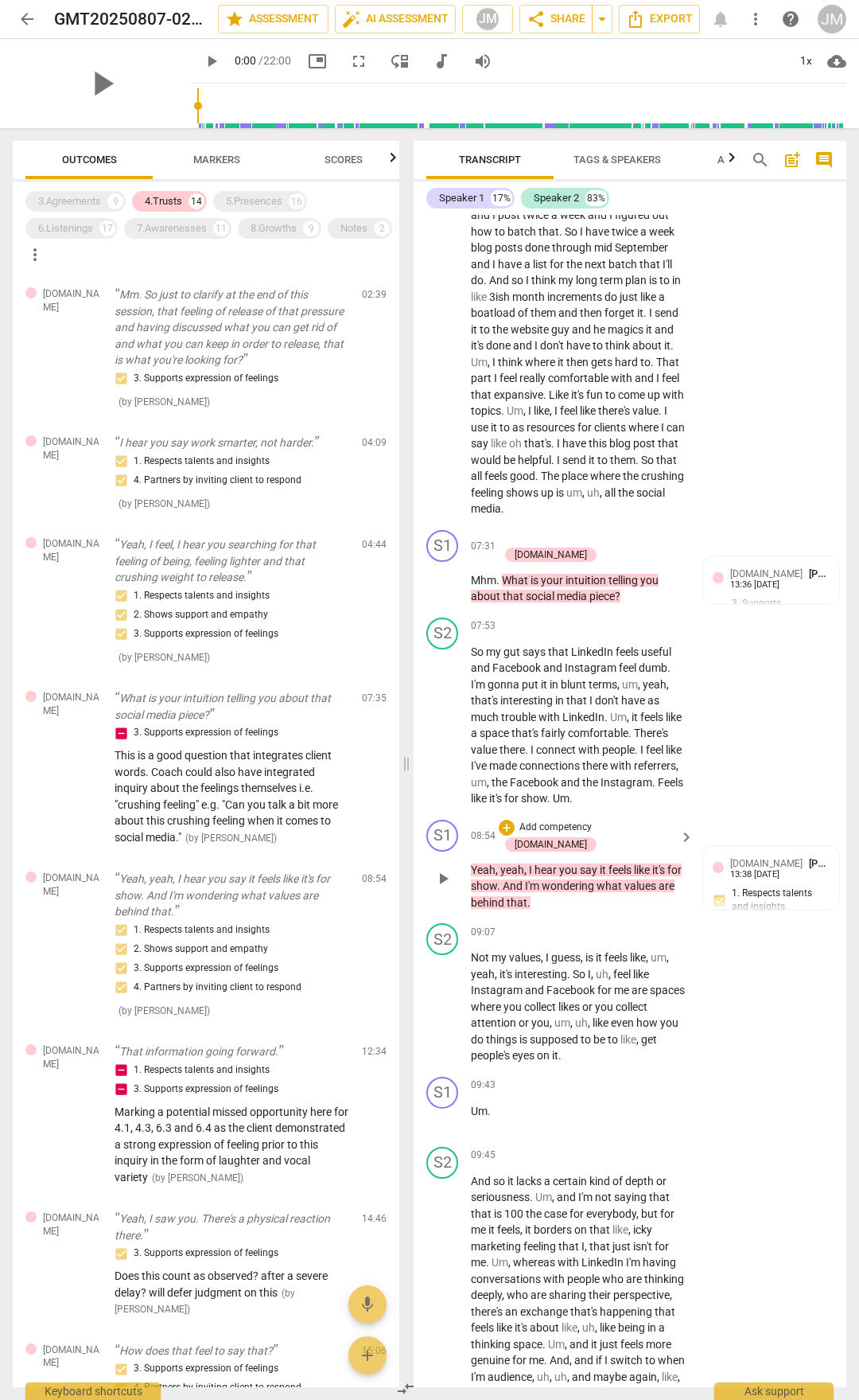
scroll to position [2865, 0]
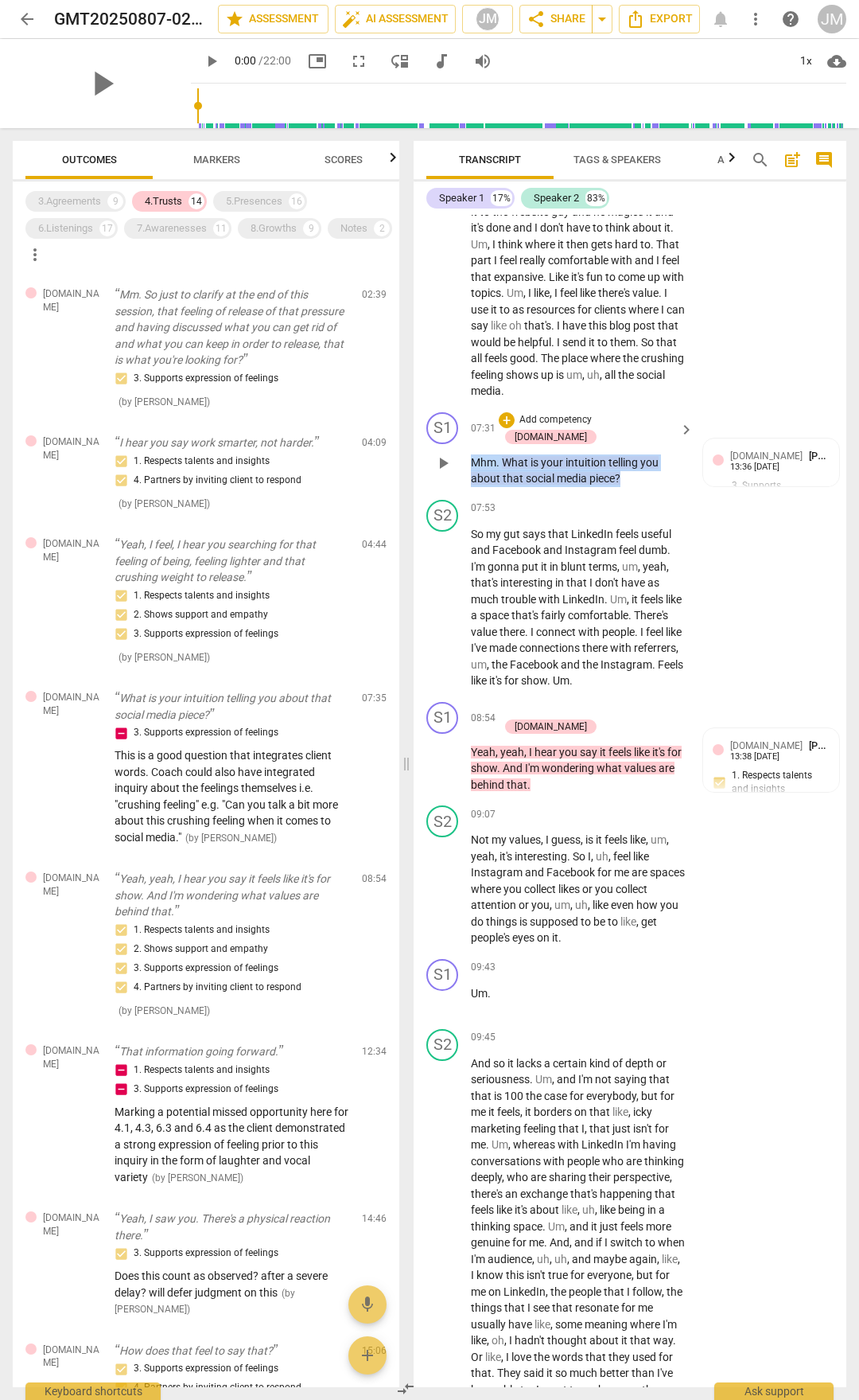
drag, startPoint x: 472, startPoint y: 445, endPoint x: 630, endPoint y: 465, distance: 159.3
click at [630, 465] on p "Mhm . What is your intuition telling you about that social media piece ?" at bounding box center [578, 470] width 215 height 32
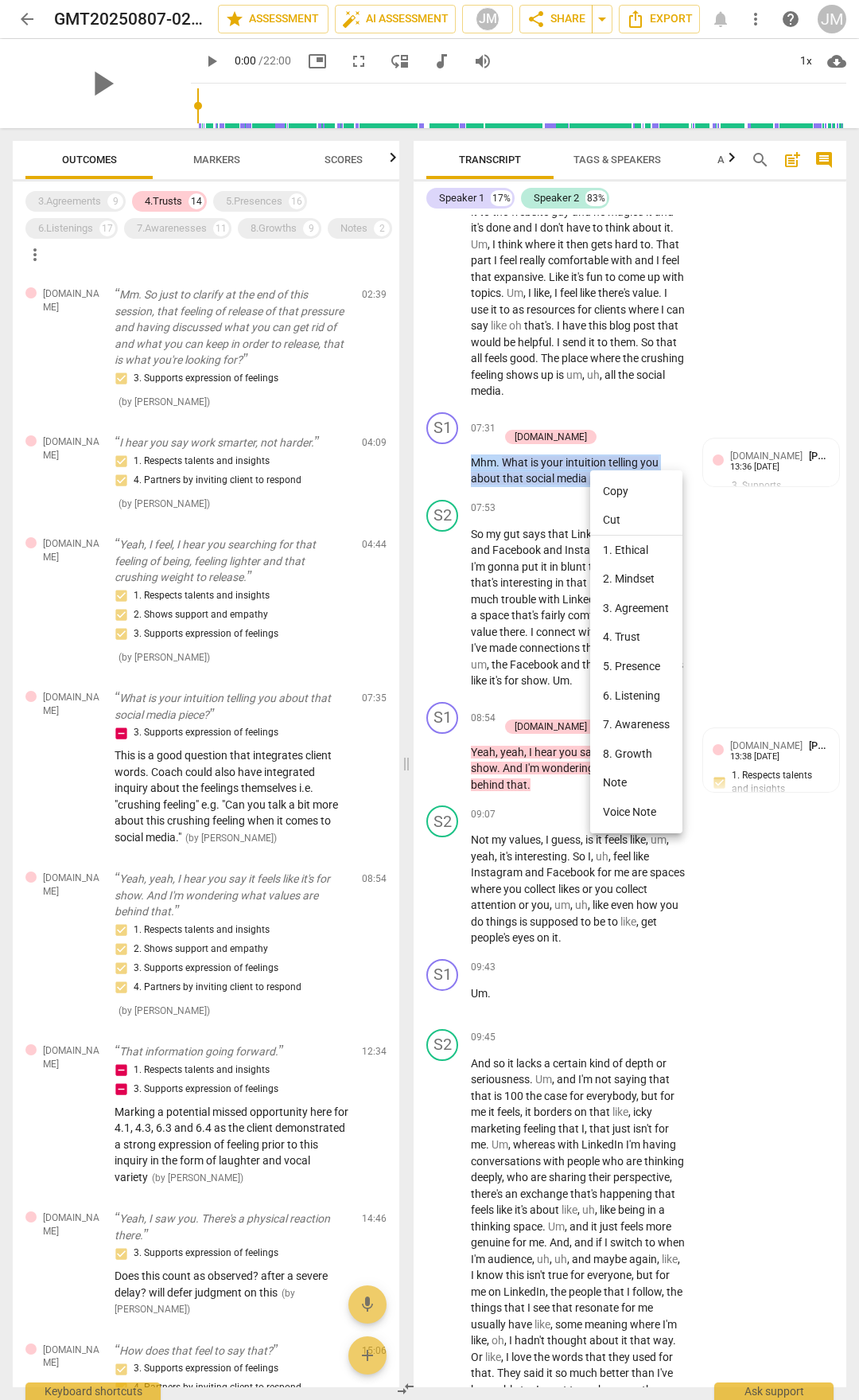
click at [625, 485] on li "Copy" at bounding box center [637, 491] width 92 height 29
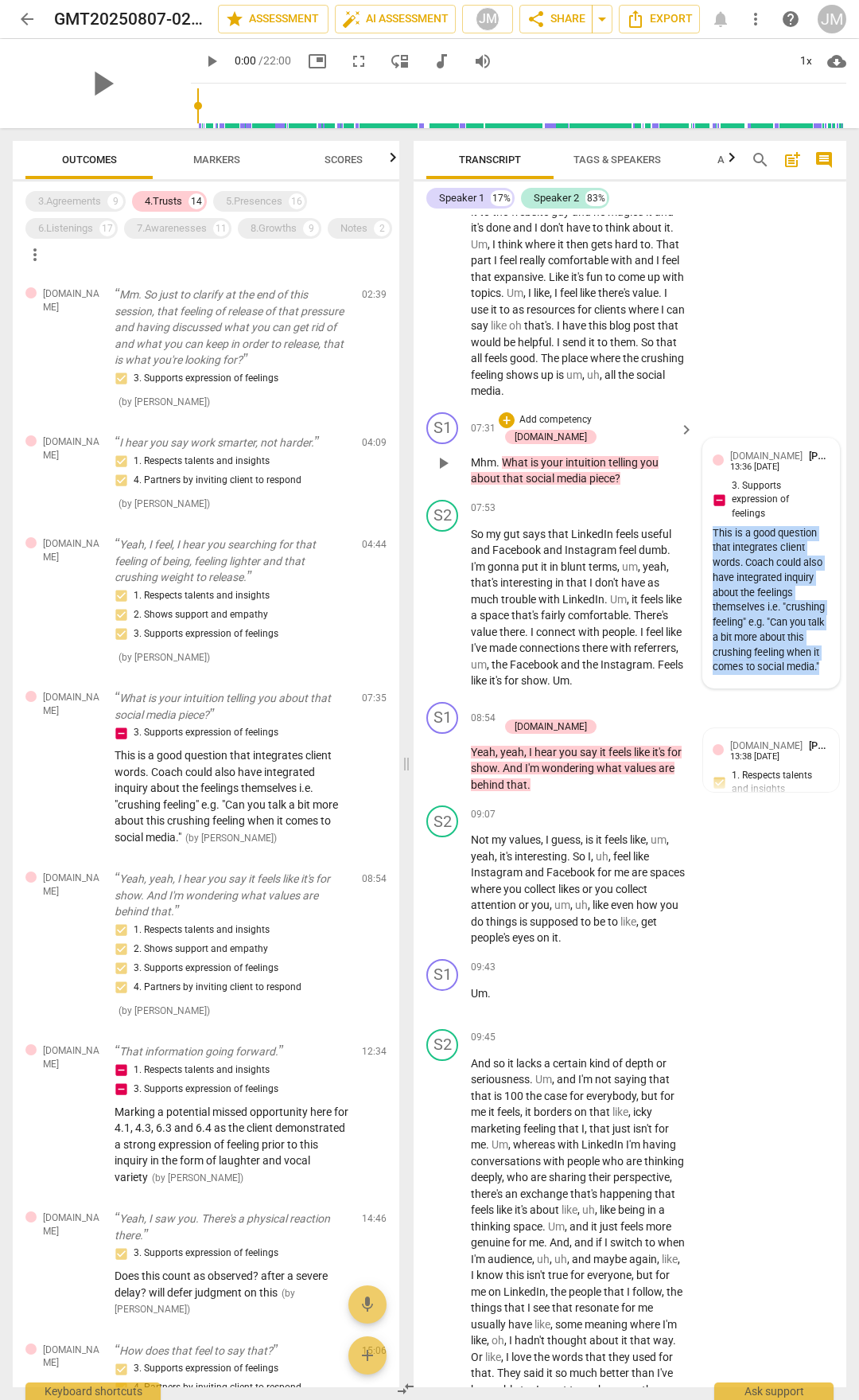
drag, startPoint x: 712, startPoint y: 534, endPoint x: 823, endPoint y: 669, distance: 174.8
click at [823, 669] on div "This is a good question that integrates client words. Coach could also have int…" at bounding box center [771, 601] width 117 height 149
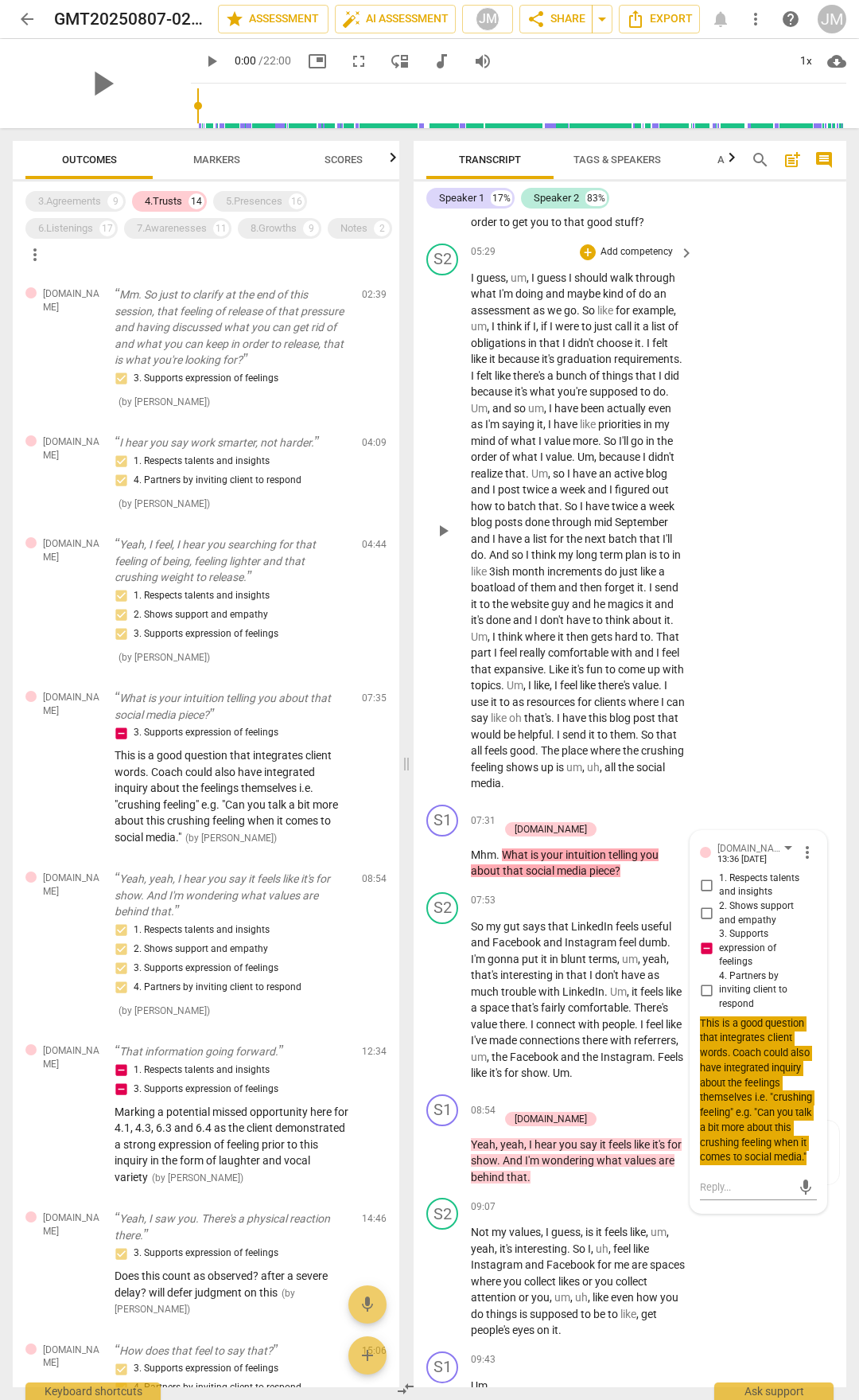
scroll to position [2387, 0]
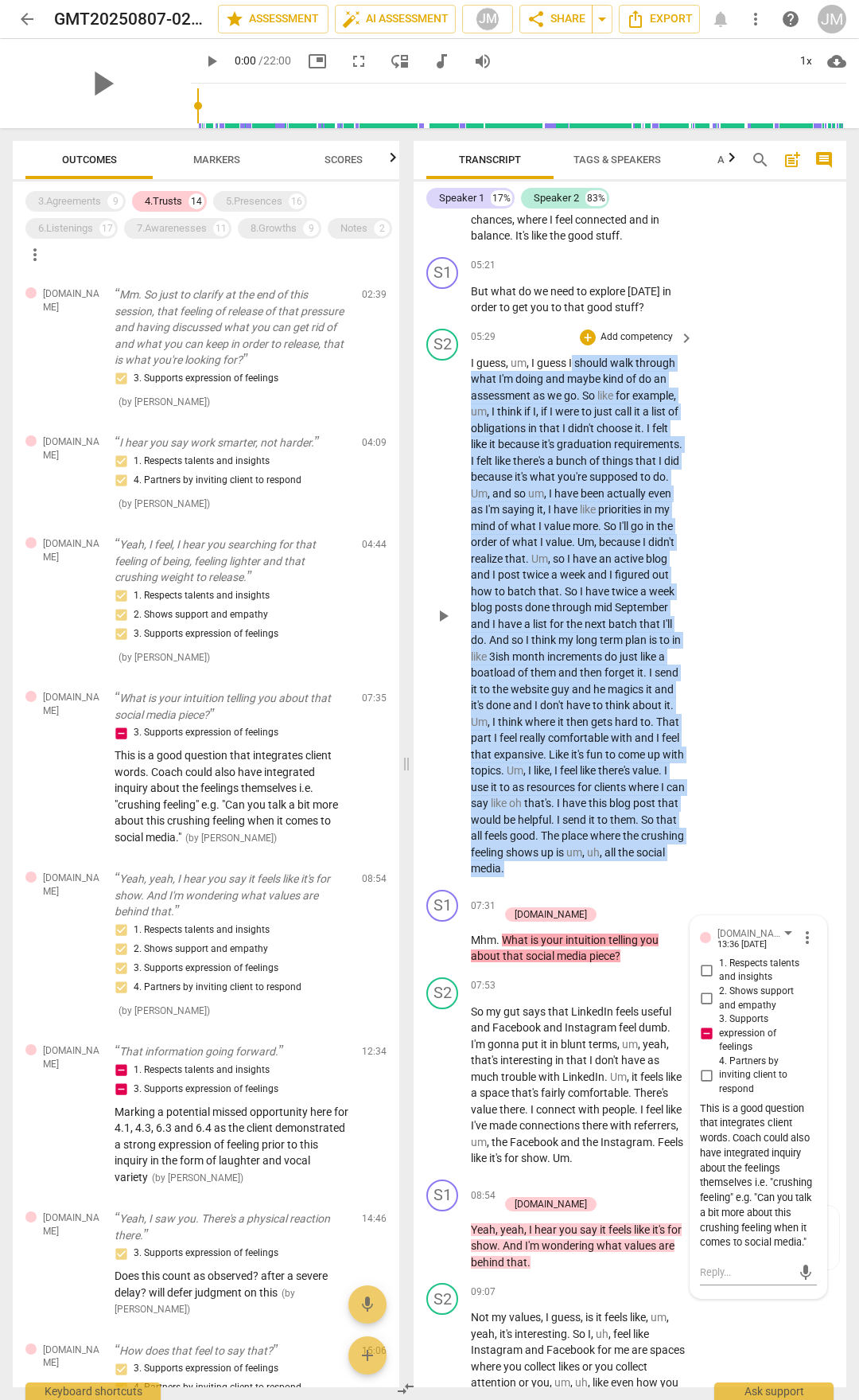
drag, startPoint x: 577, startPoint y: 360, endPoint x: 641, endPoint y: 865, distance: 509.0
click at [641, 731] on p "I guess , um , I guess I should walk through what I'm doing and maybe kind of d…" at bounding box center [578, 616] width 215 height 522
click at [582, 731] on span "for" at bounding box center [586, 787] width 17 height 13
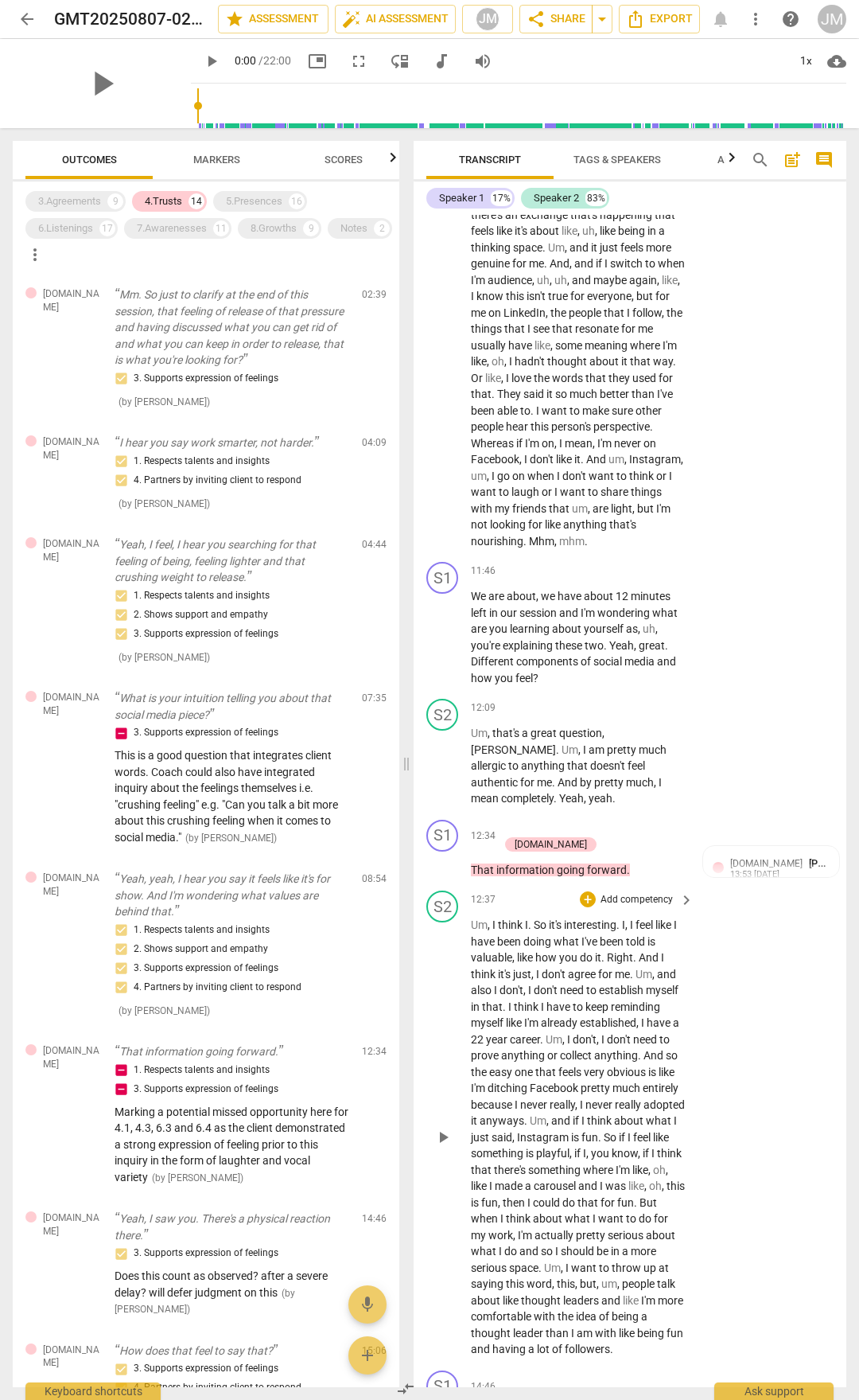
scroll to position [3819, 0]
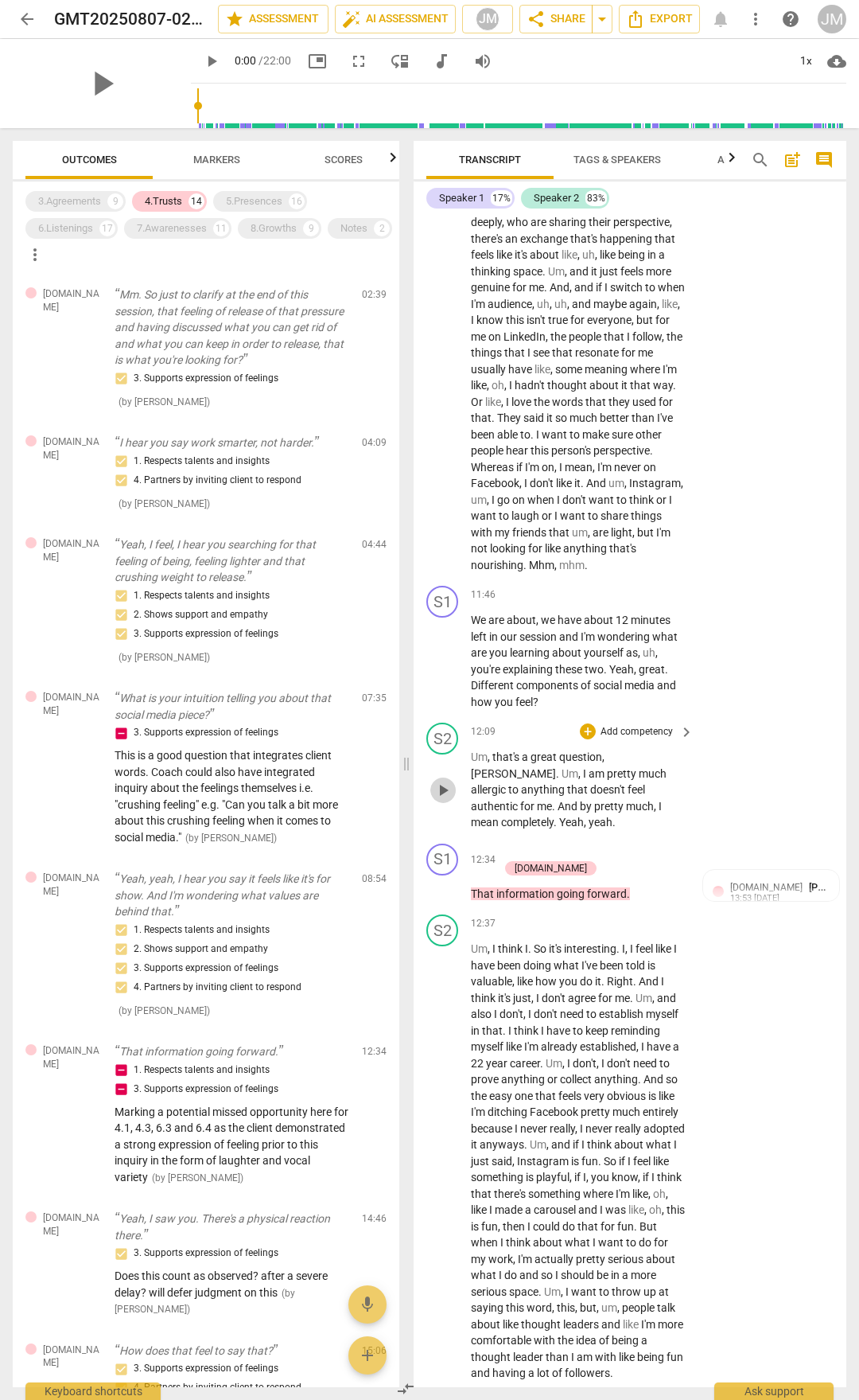
click at [450, 731] on span "play_arrow" at bounding box center [443, 790] width 19 height 19
click at [511, 731] on p "Um , that's a great question , [PERSON_NAME] . Um , I am pretty much allergic t…" at bounding box center [578, 789] width 215 height 82
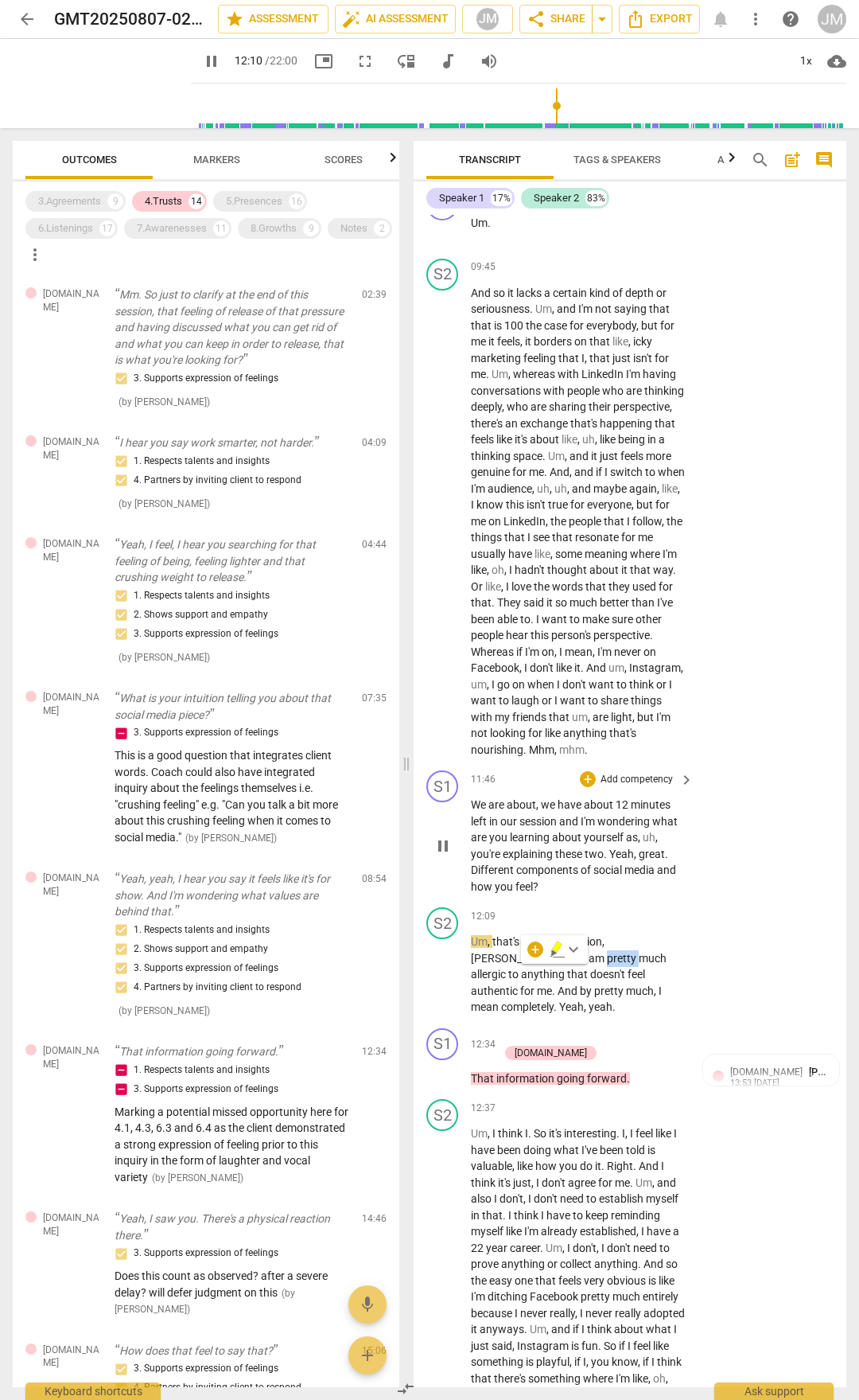
scroll to position [3740, 0]
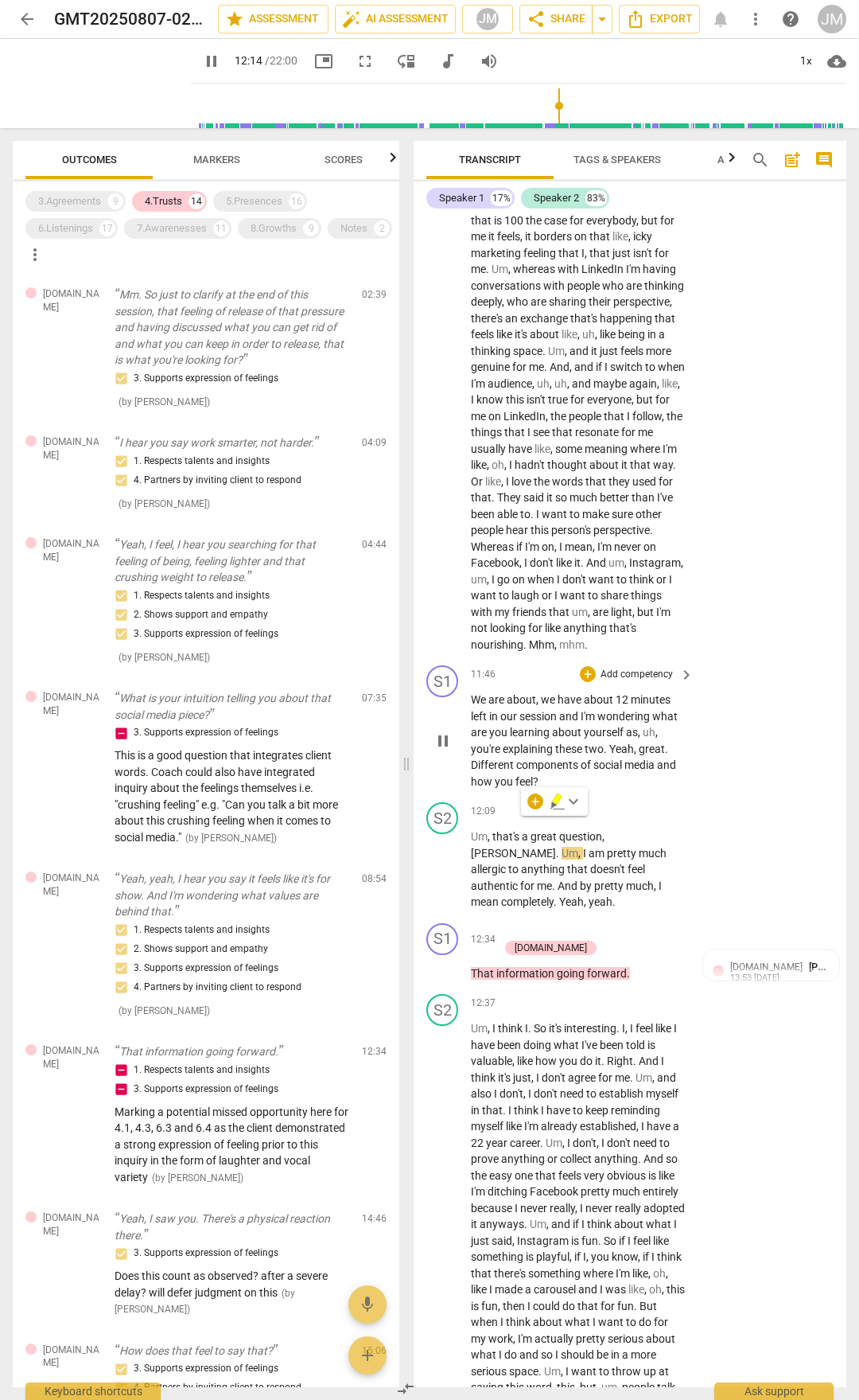
click at [482, 693] on span "We" at bounding box center [479, 700] width 18 height 13
click at [492, 693] on span "are" at bounding box center [498, 700] width 18 height 13
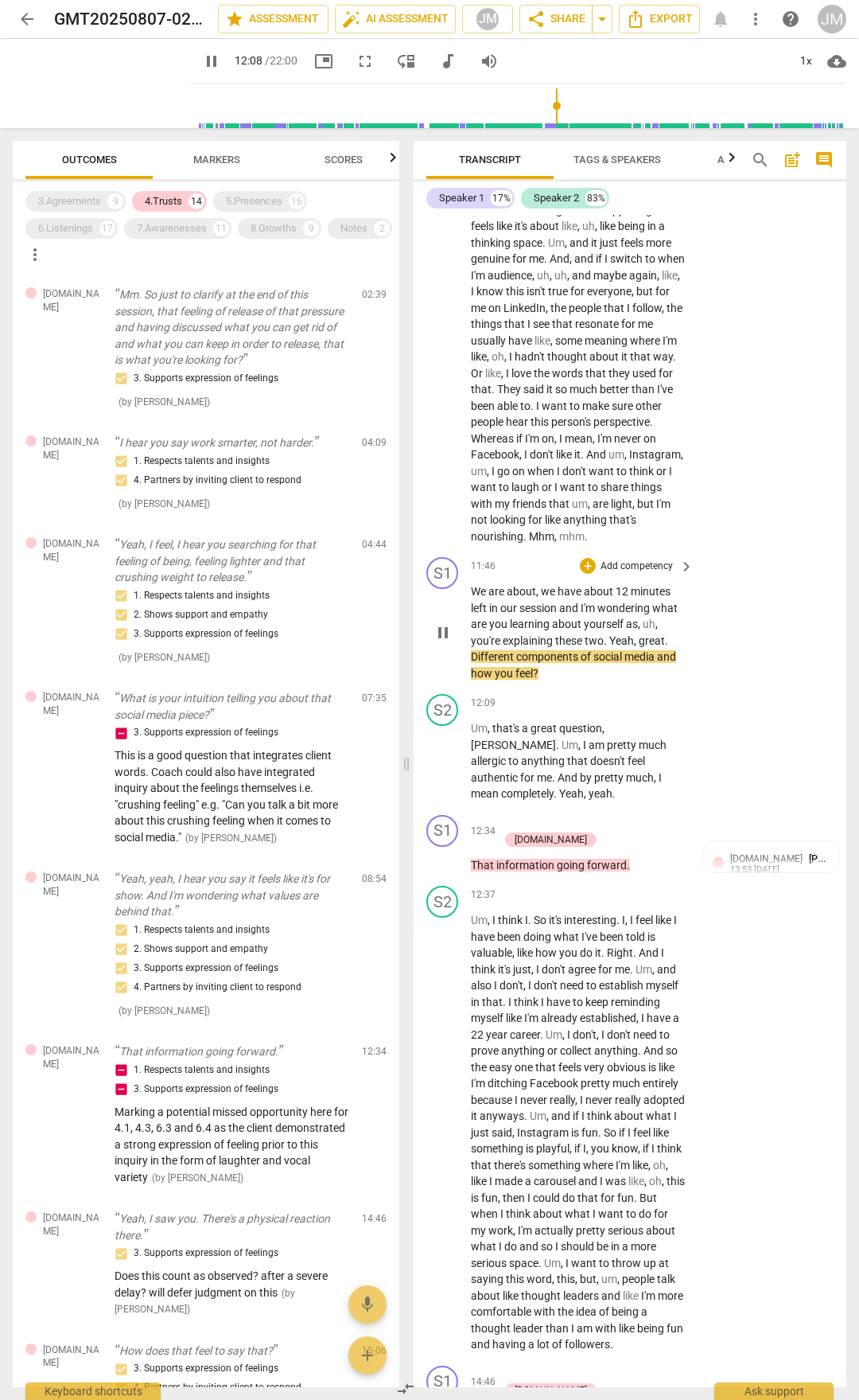
scroll to position [3819, 0]
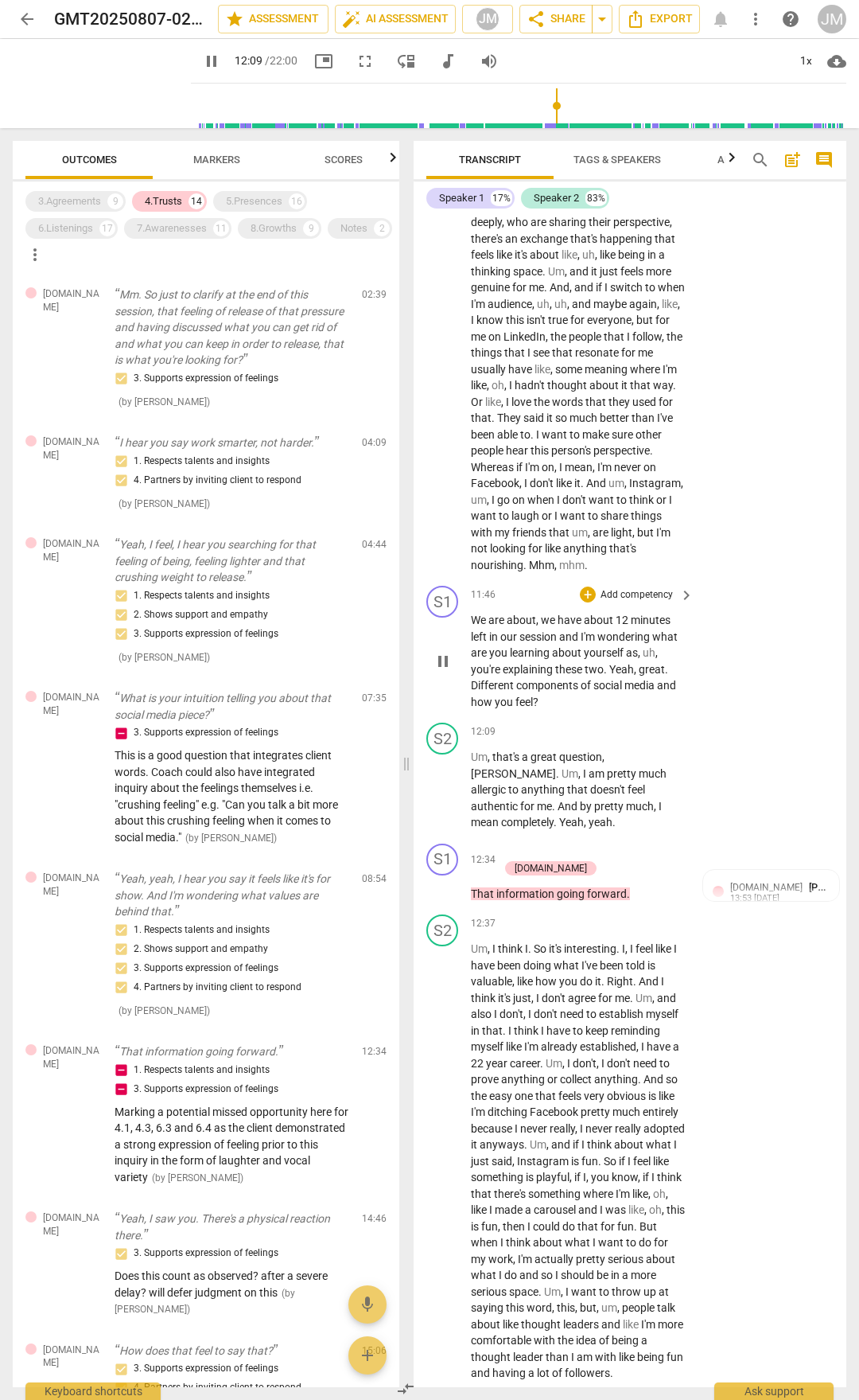
click at [441, 652] on span "pause" at bounding box center [443, 661] width 19 height 19
click at [501, 731] on span "mean" at bounding box center [486, 822] width 30 height 13
click at [449, 731] on span "pause" at bounding box center [443, 790] width 19 height 19
click at [572, 731] on p "Um , that's a great question , [PERSON_NAME] . Um , I am pretty much allergic t…" at bounding box center [578, 789] width 215 height 82
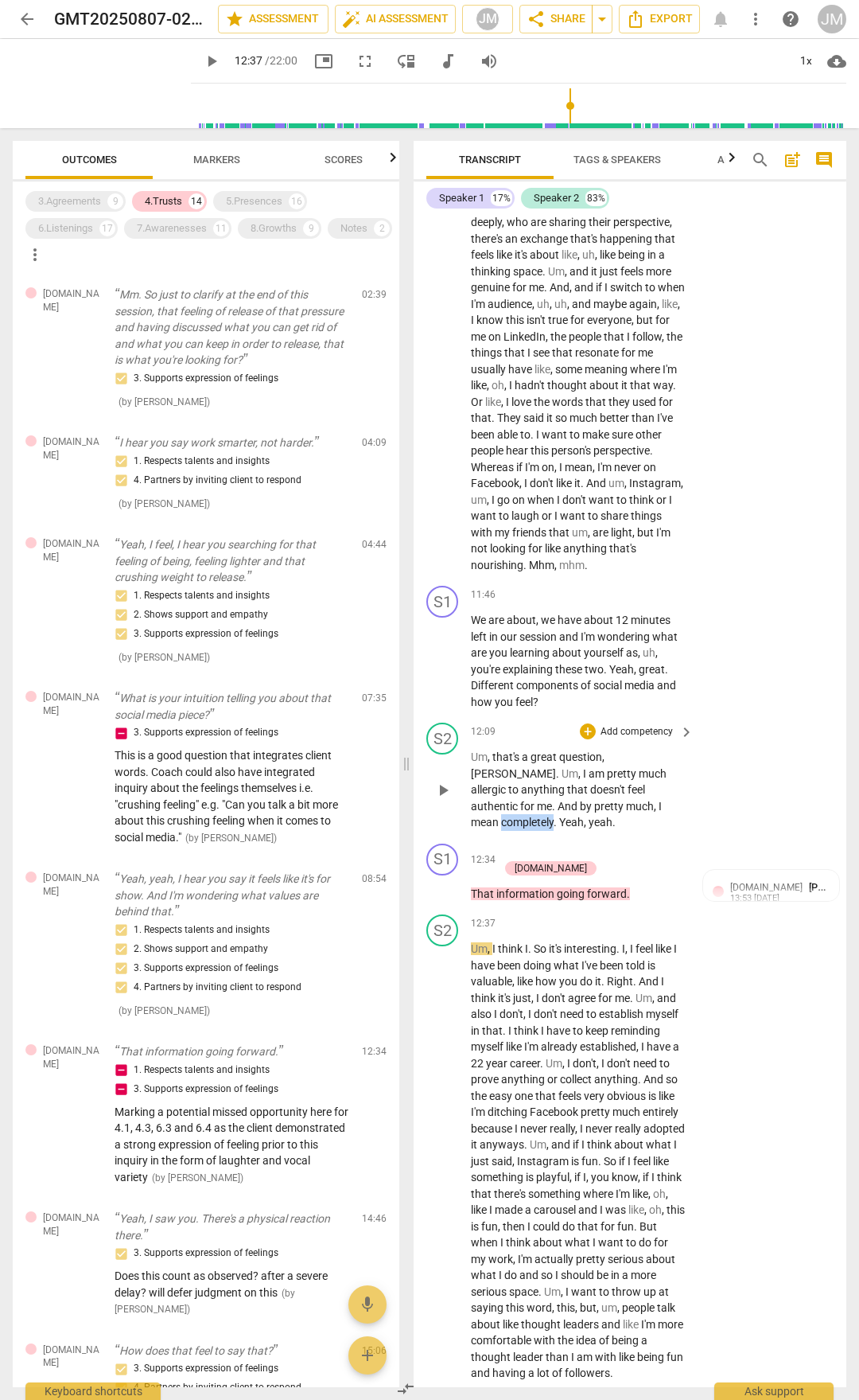
click at [572, 731] on p "Um , that's a great question , [PERSON_NAME] . Um , I am pretty much allergic t…" at bounding box center [578, 789] width 215 height 82
click at [439, 731] on span "play_arrow" at bounding box center [443, 790] width 19 height 19
click at [445, 731] on span "pause" at bounding box center [443, 790] width 19 height 19
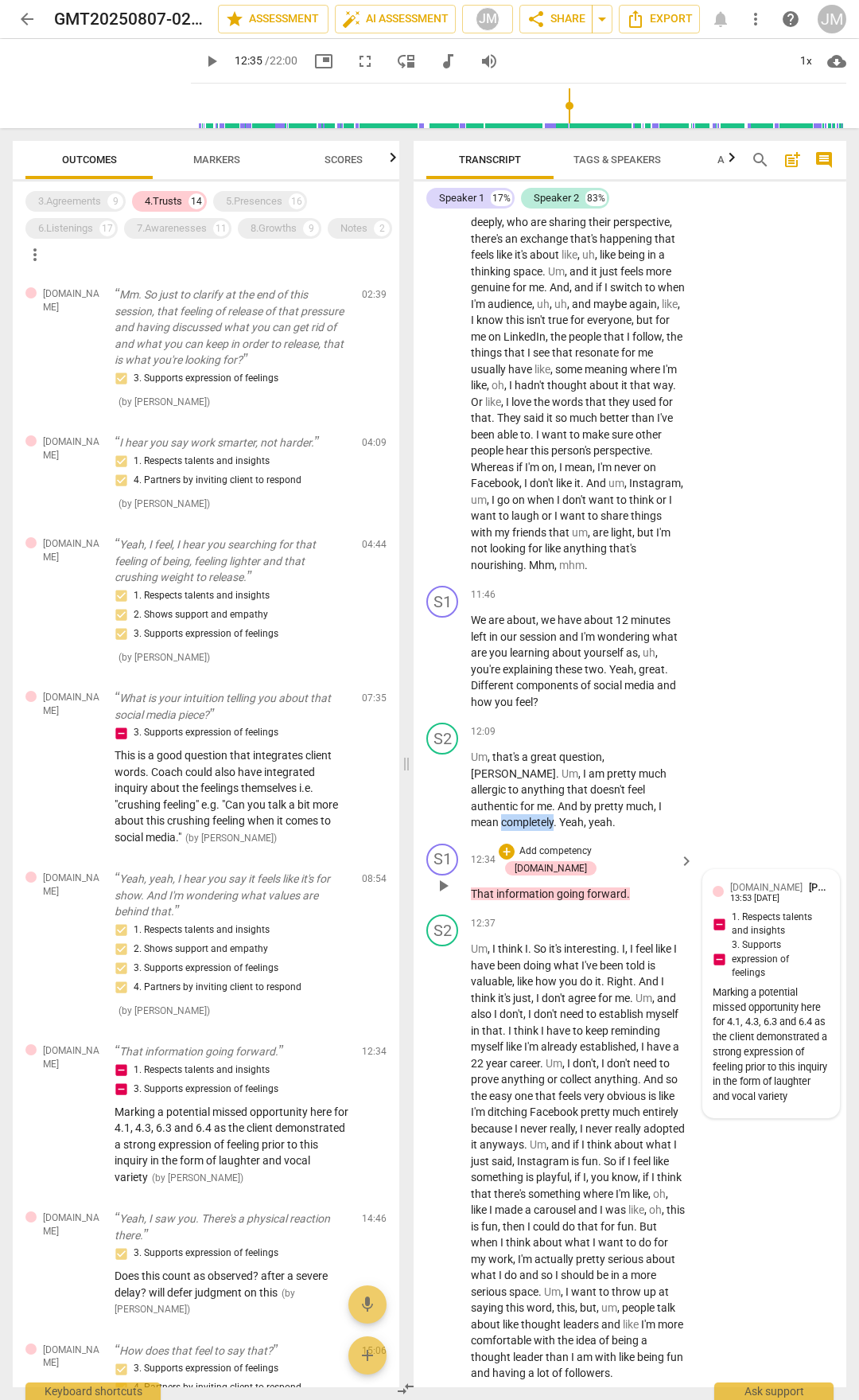
click at [743, 731] on div "[DOMAIN_NAME] [PERSON_NAME]" at bounding box center [781, 887] width 100 height 15
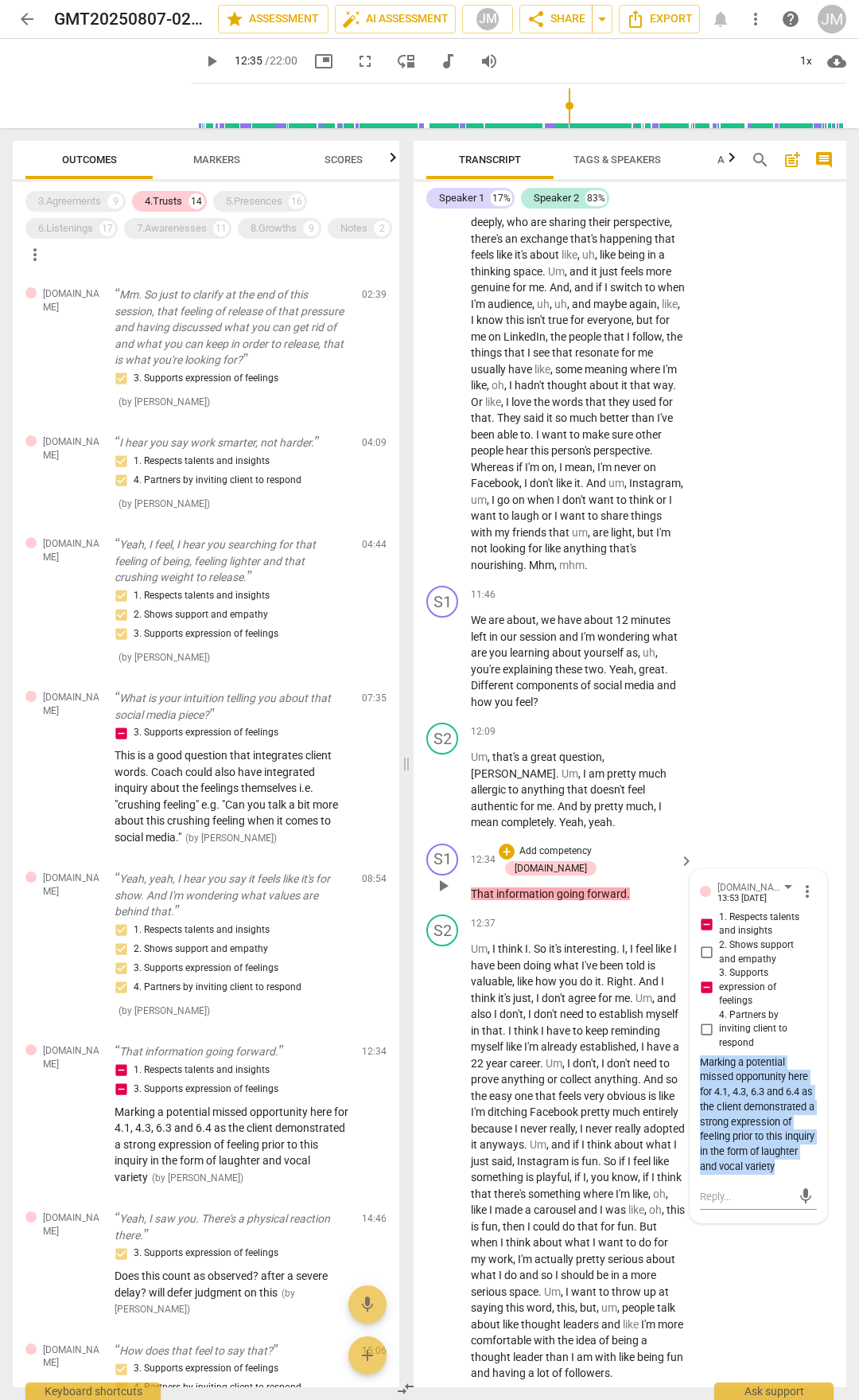
drag, startPoint x: 699, startPoint y: 1029, endPoint x: 737, endPoint y: 1110, distance: 89.5
click at [771, 731] on div "Marking a potential missed opportunity here for 4.1, 4.3, 6.3 and 6.4 as the cl…" at bounding box center [759, 1115] width 117 height 120
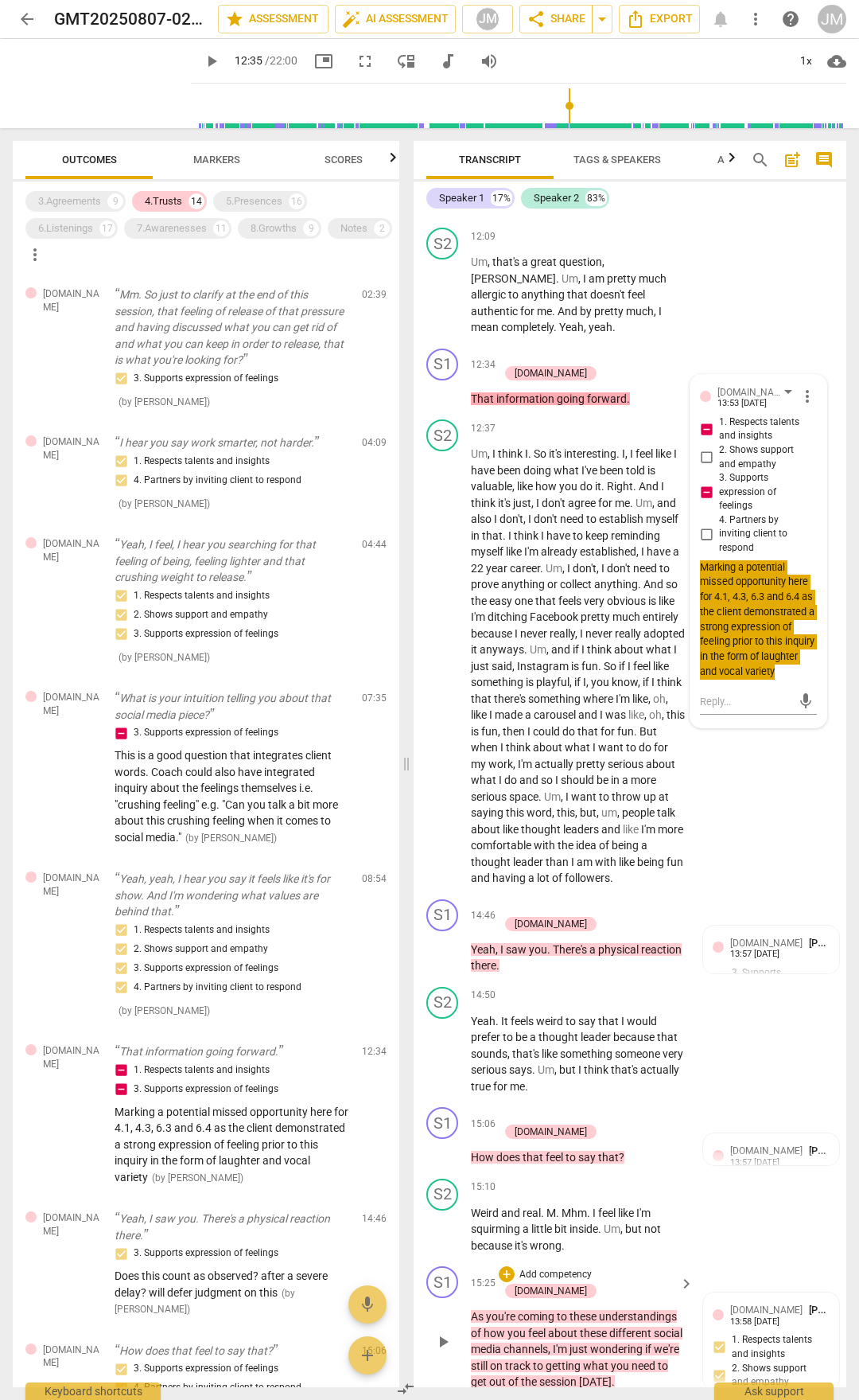
scroll to position [4535, 0]
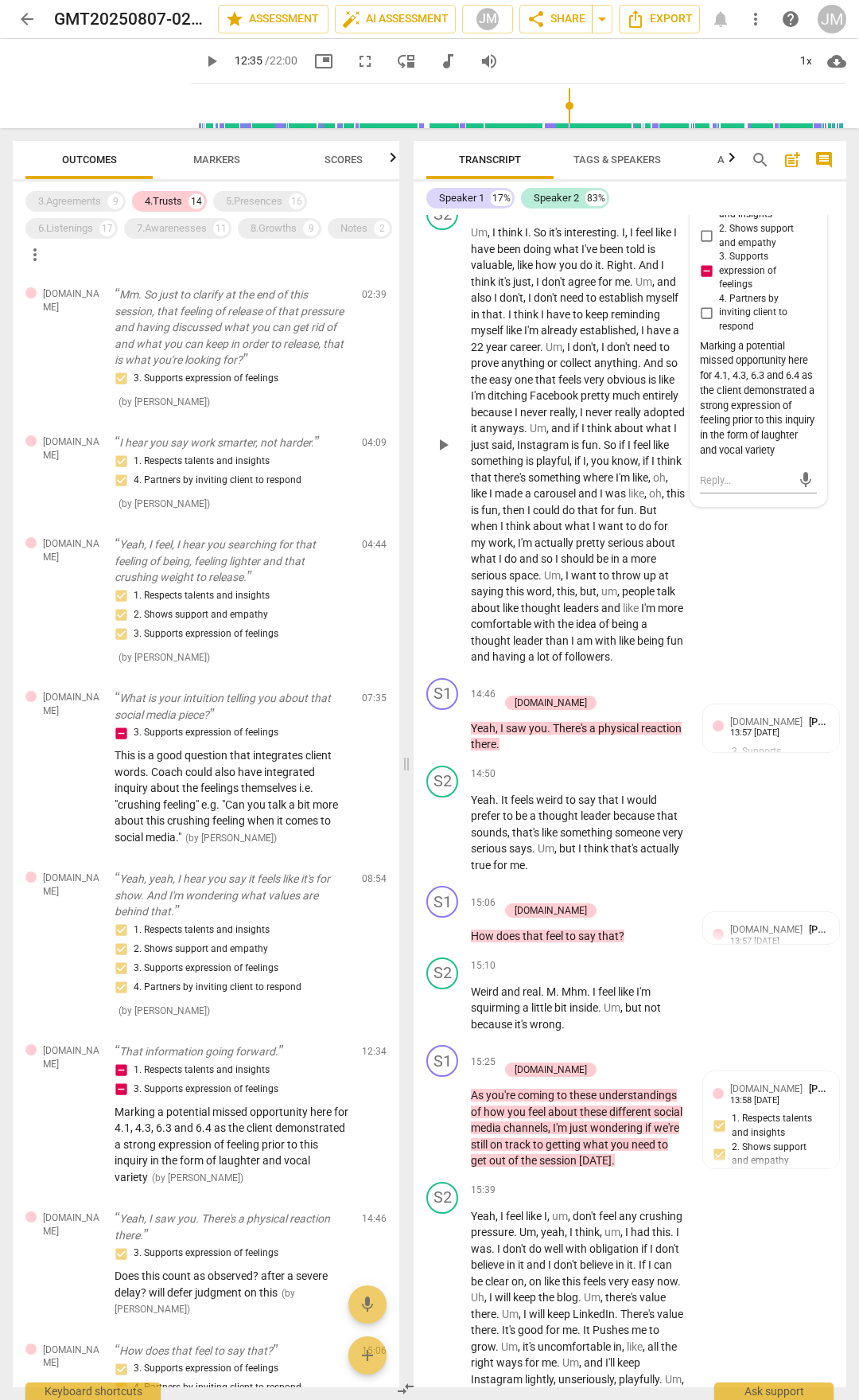
click at [595, 634] on span "with" at bounding box center [607, 641] width 24 height 13
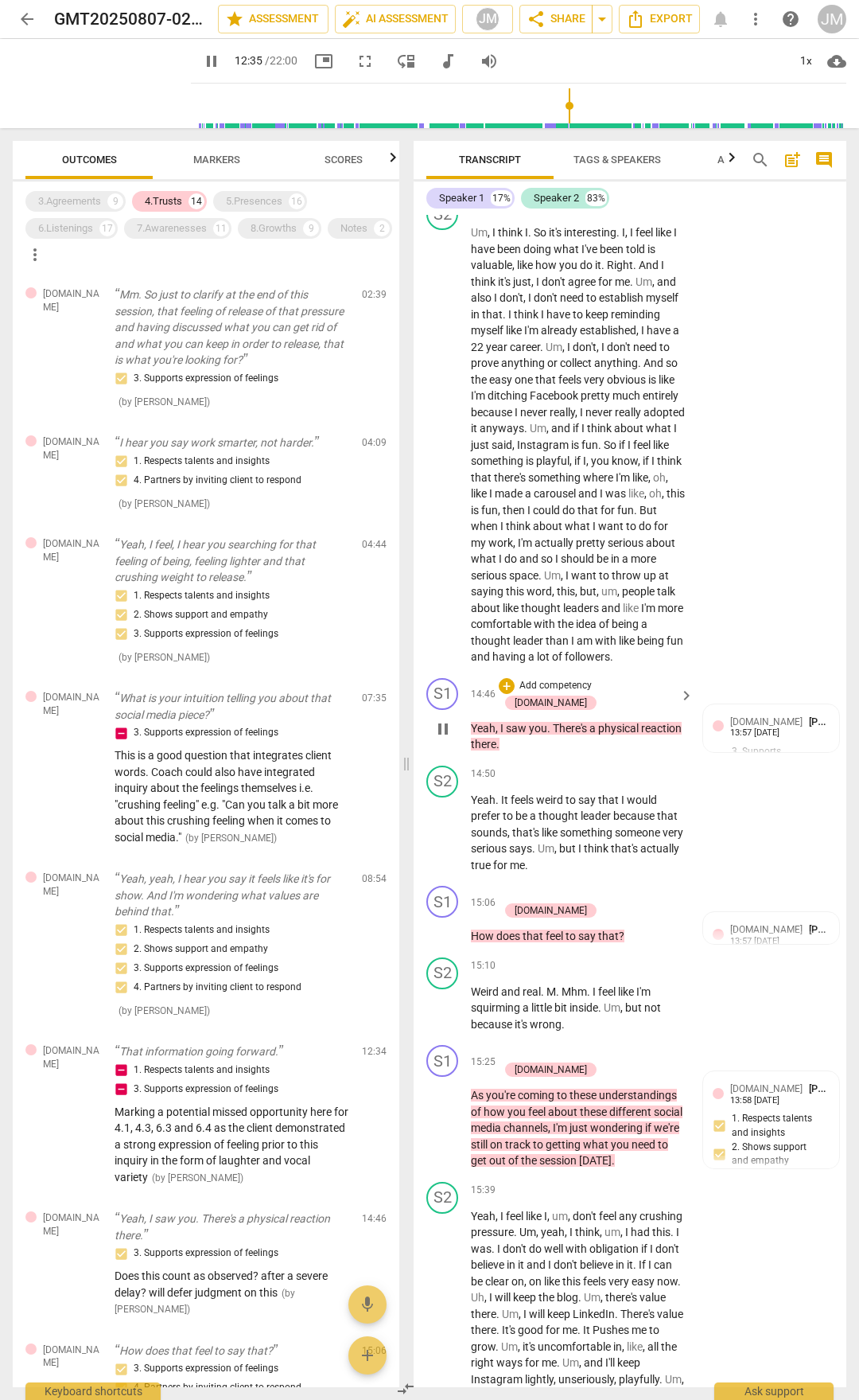
click at [440, 719] on span "pause" at bounding box center [443, 728] width 19 height 19
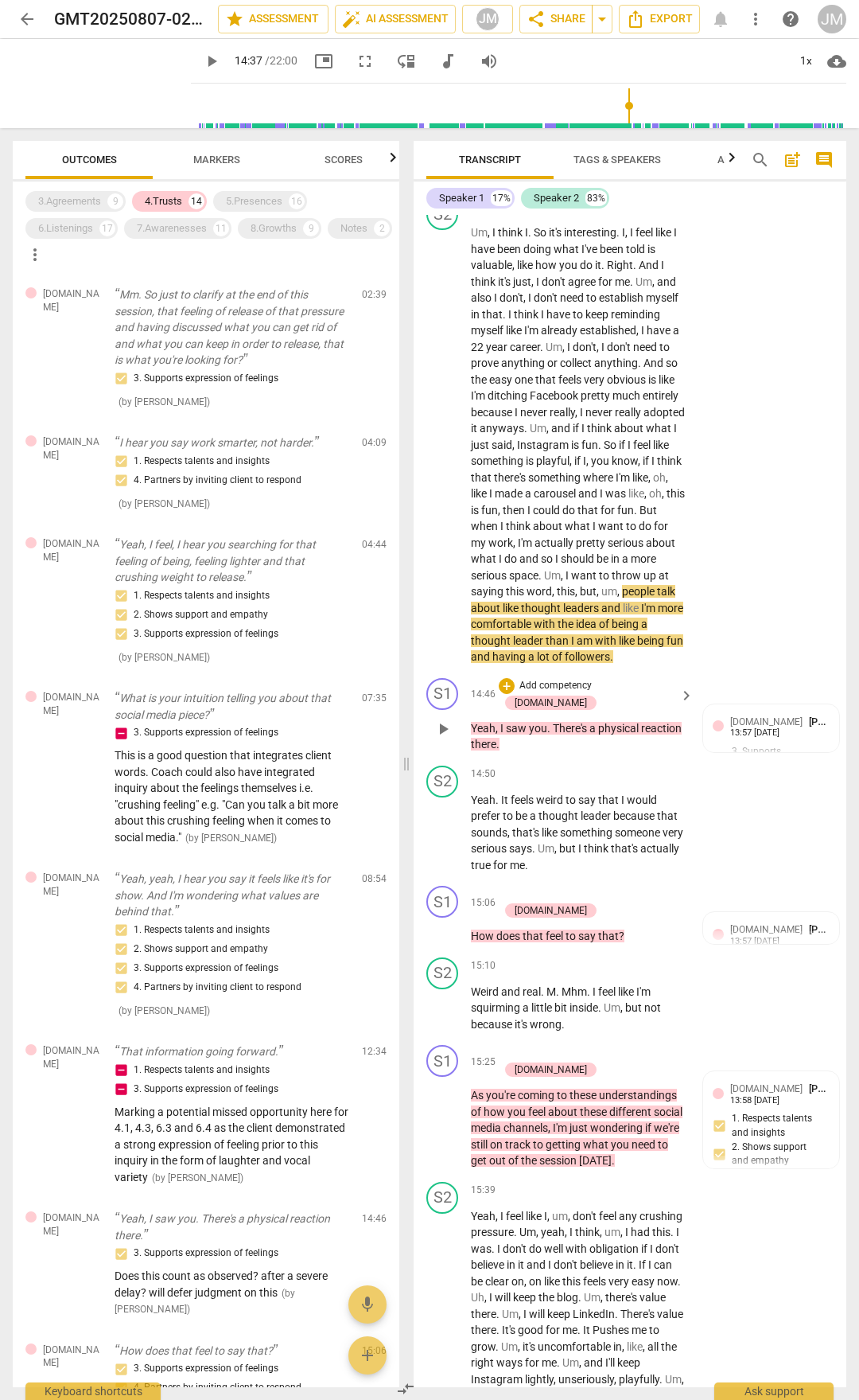
click at [440, 719] on span "play_arrow" at bounding box center [443, 728] width 19 height 19
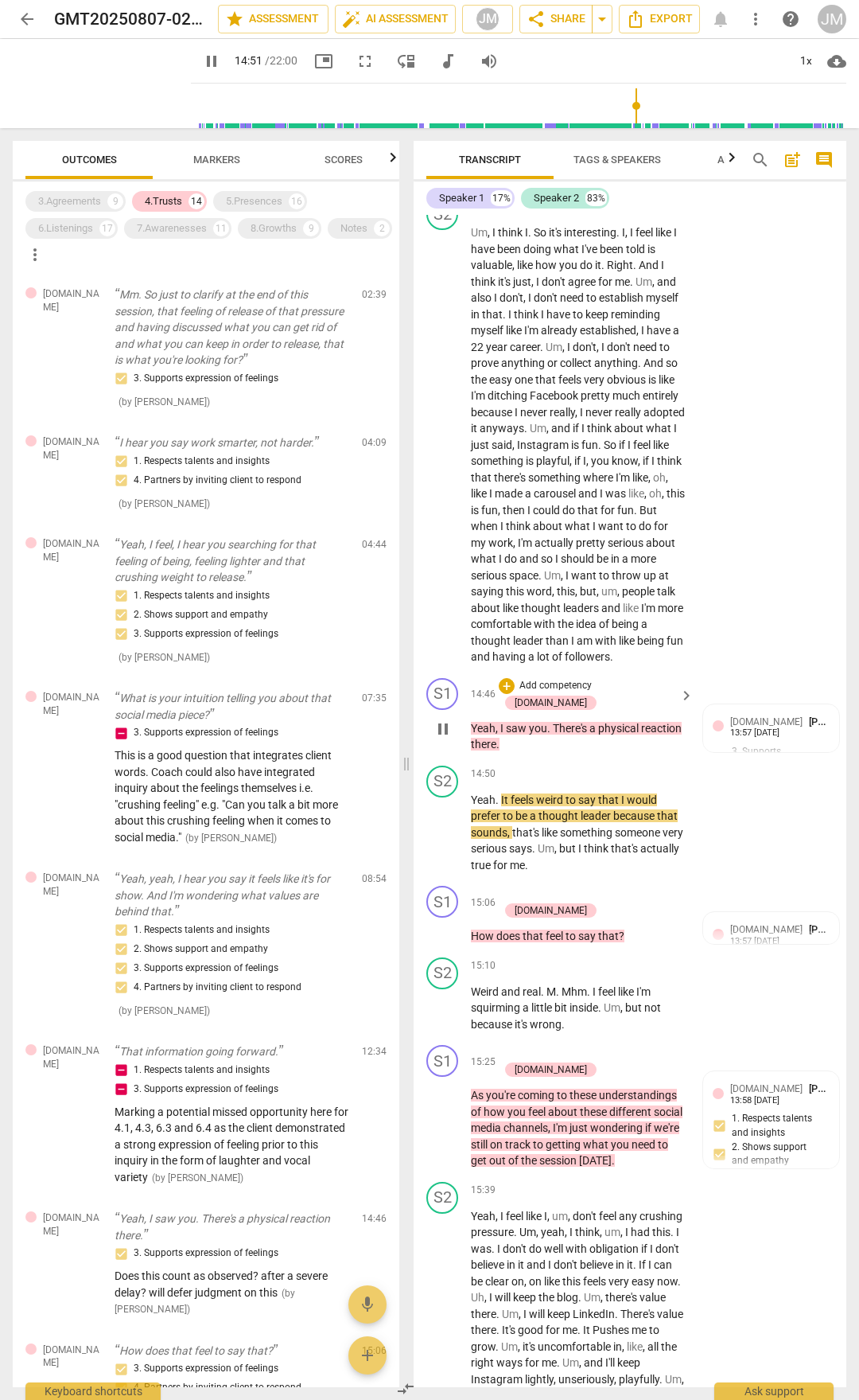
click at [433, 719] on span "pause" at bounding box center [443, 728] width 26 height 19
type input "891"
drag, startPoint x: 473, startPoint y: 888, endPoint x: 630, endPoint y: 890, distance: 157.0
click at [630, 731] on p "How does that feel to say that ?" at bounding box center [578, 936] width 215 height 17
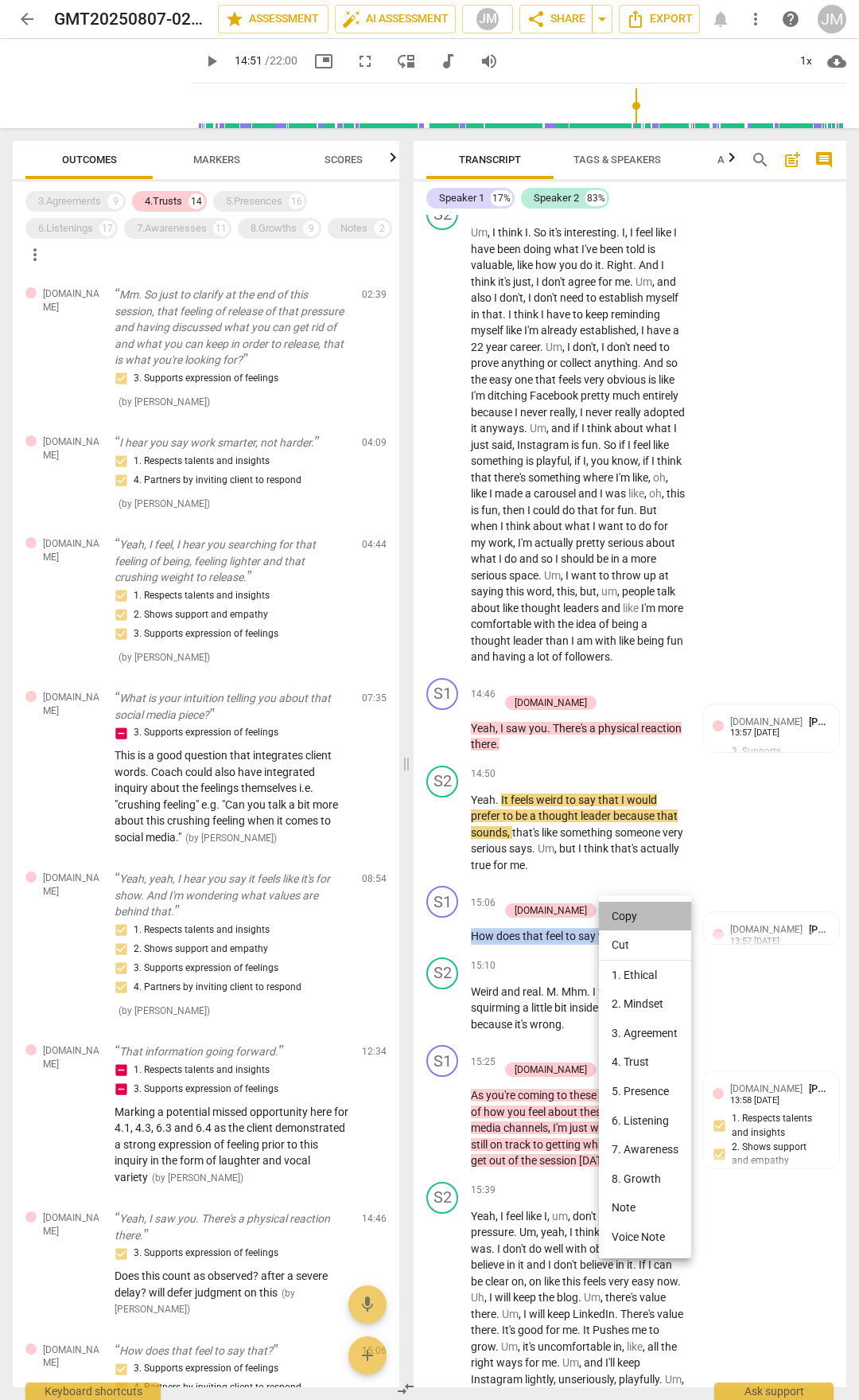
click at [624, 731] on li "Copy" at bounding box center [645, 916] width 92 height 29
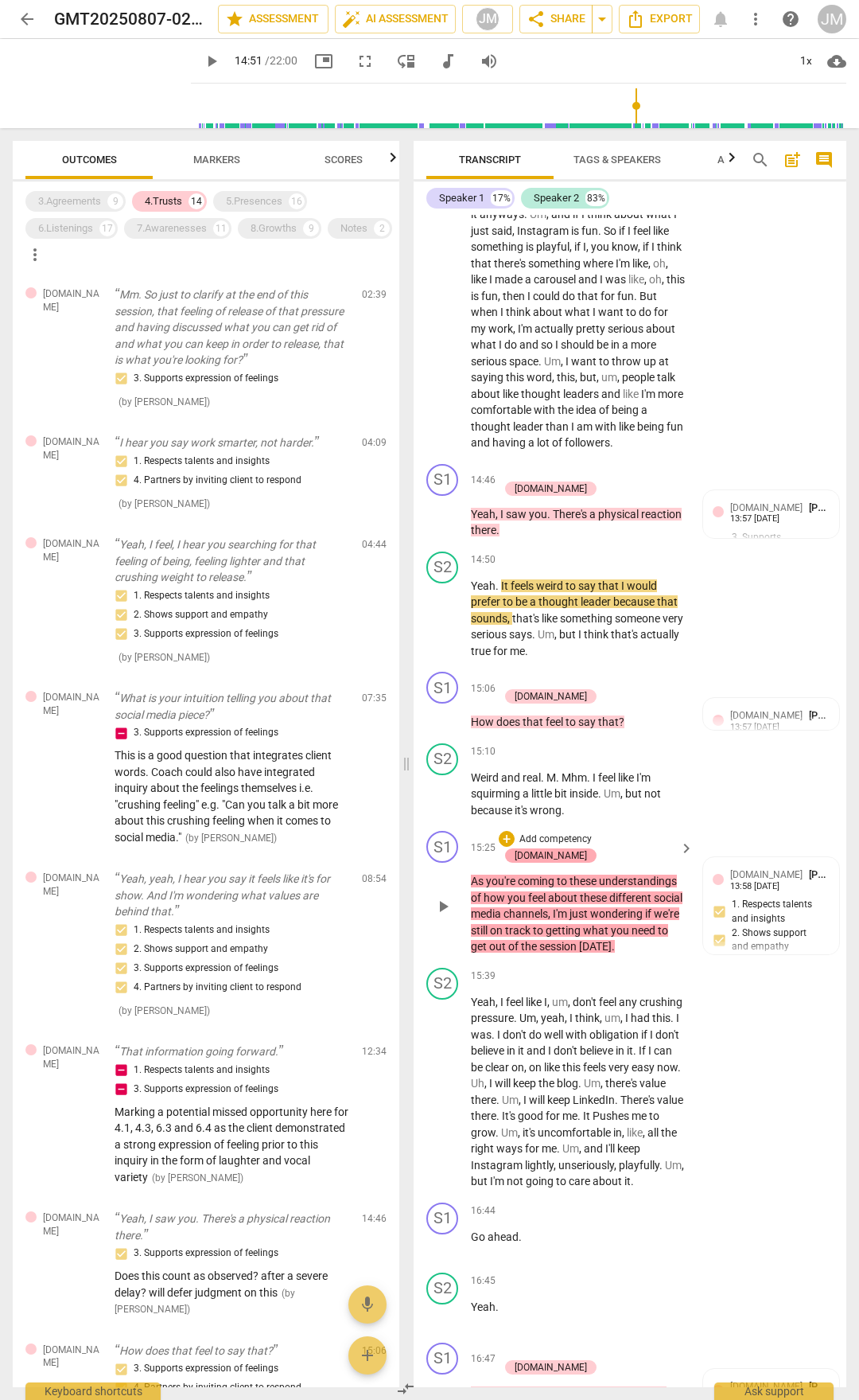
scroll to position [4774, 0]
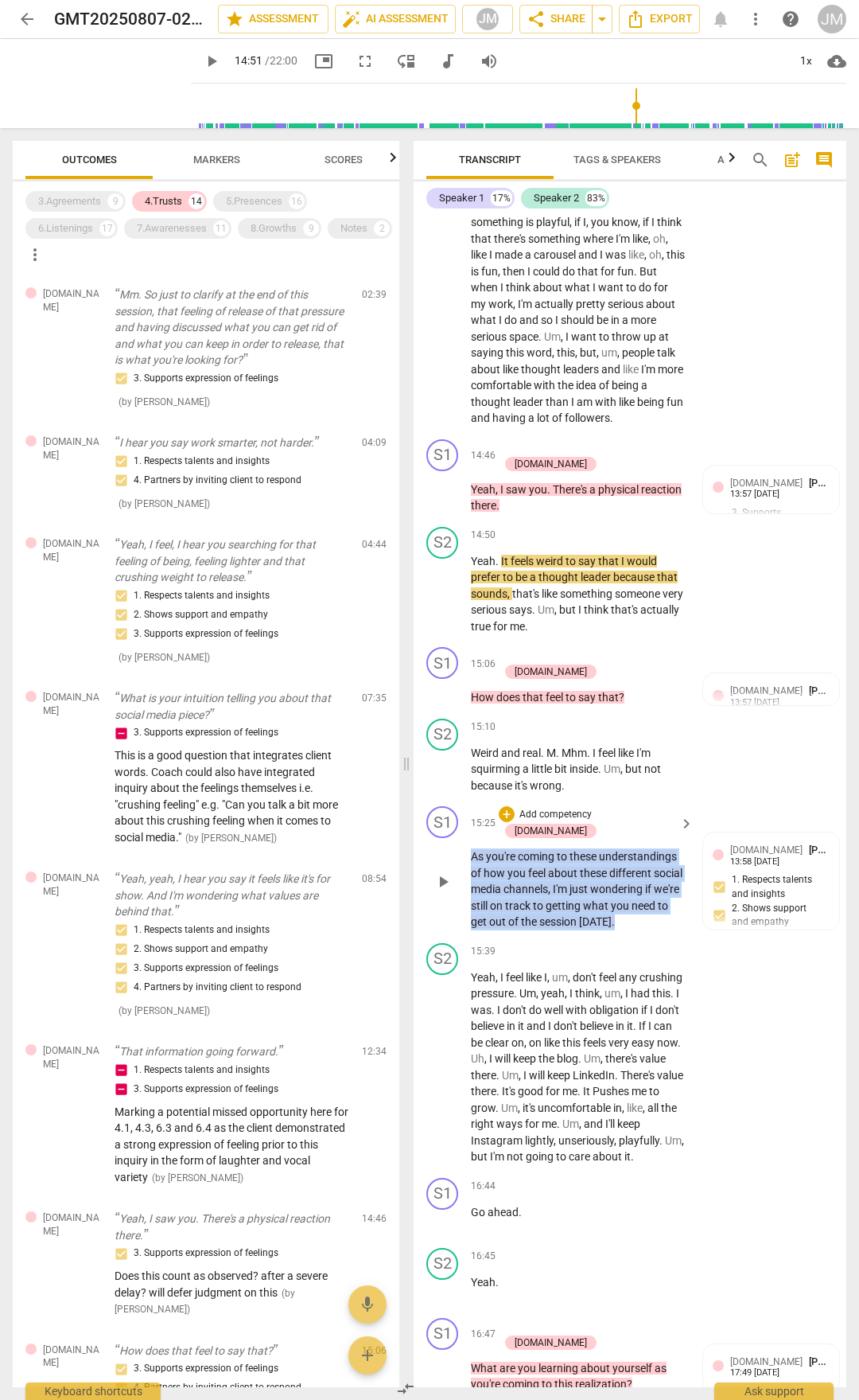
drag, startPoint x: 473, startPoint y: 803, endPoint x: 653, endPoint y: 867, distance: 191.0
click at [653, 731] on p "As you're coming to these understandings of how you feel about these different …" at bounding box center [578, 888] width 215 height 82
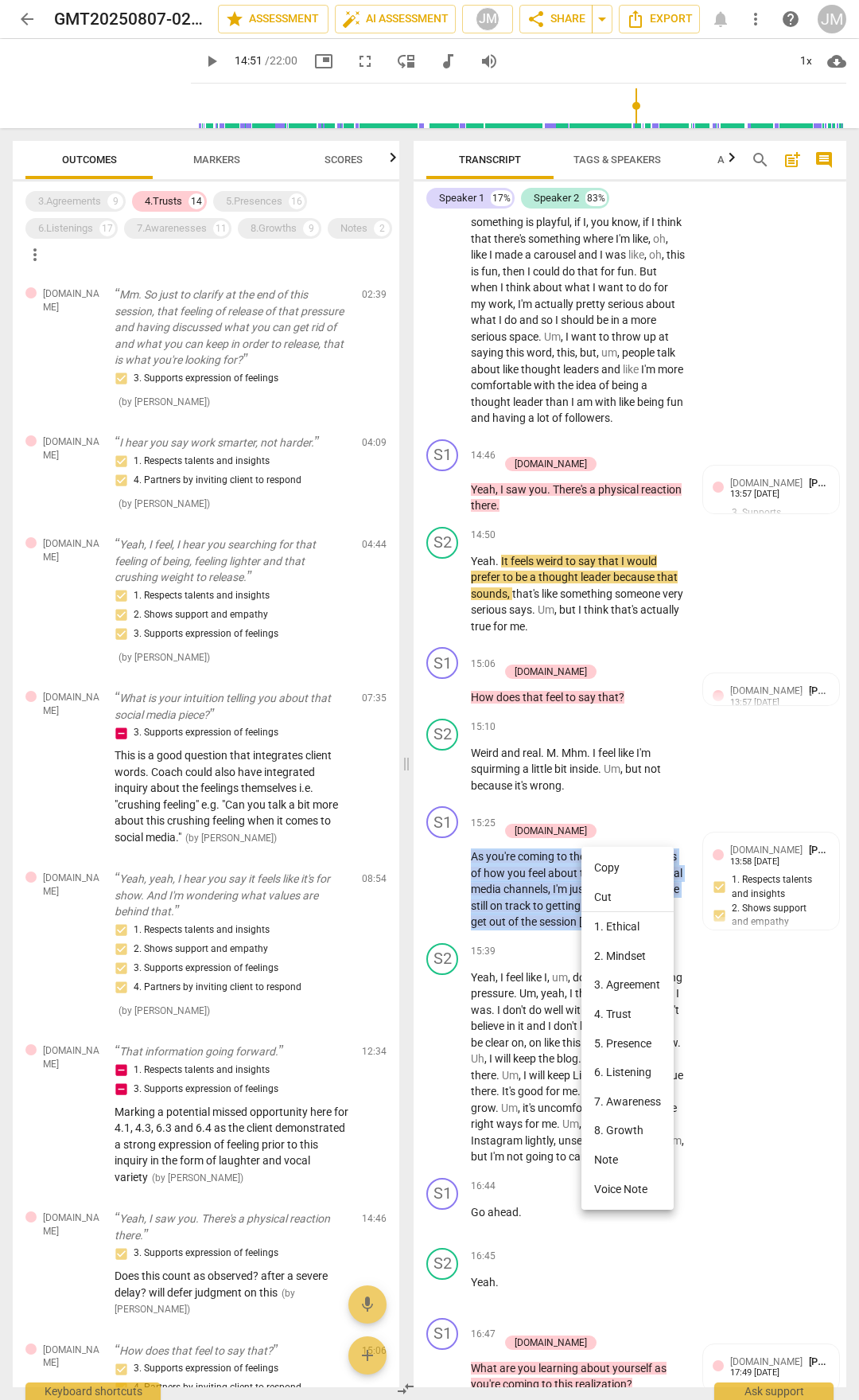
click at [619, 731] on li "Copy" at bounding box center [628, 867] width 92 height 29
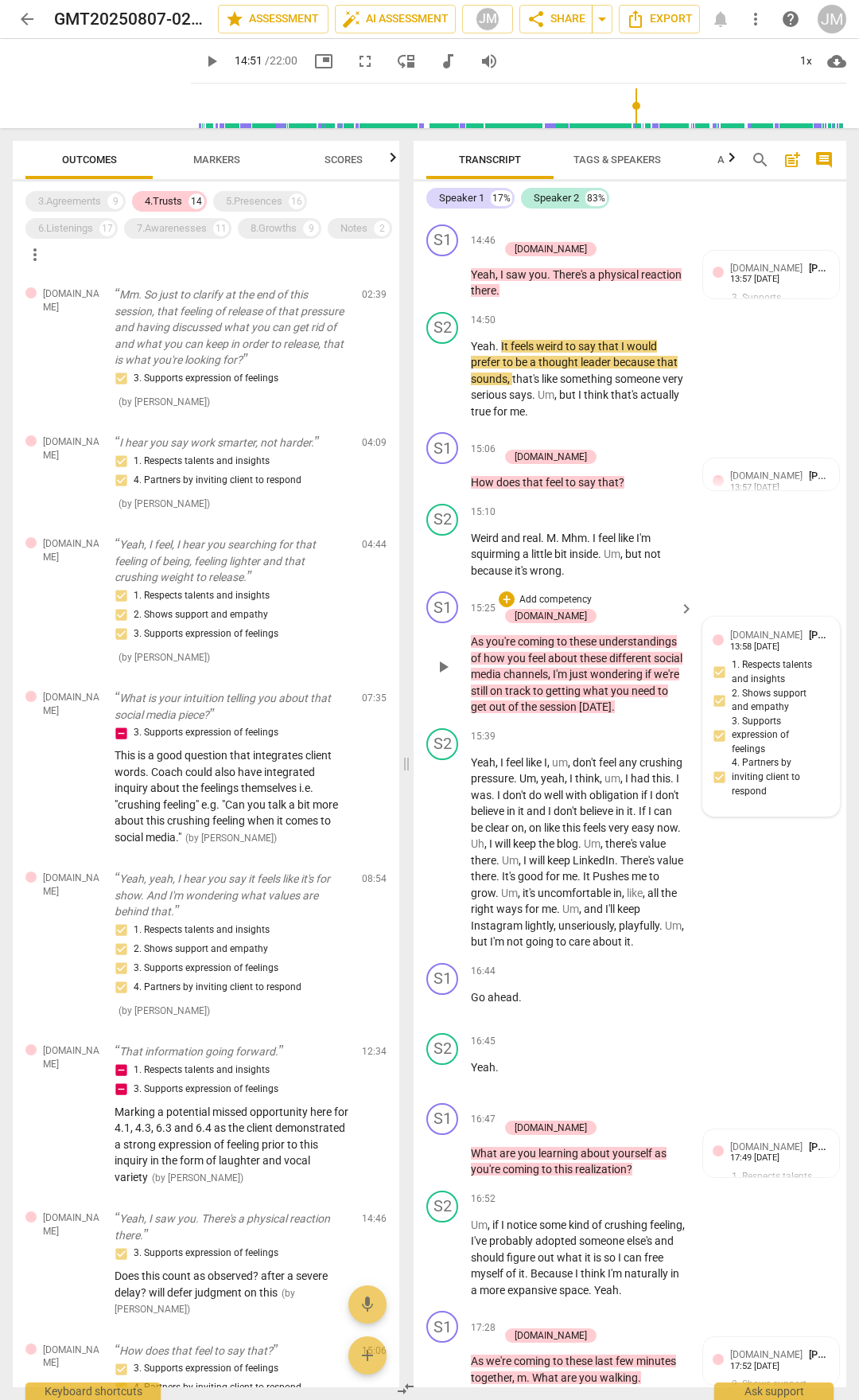
scroll to position [5013, 0]
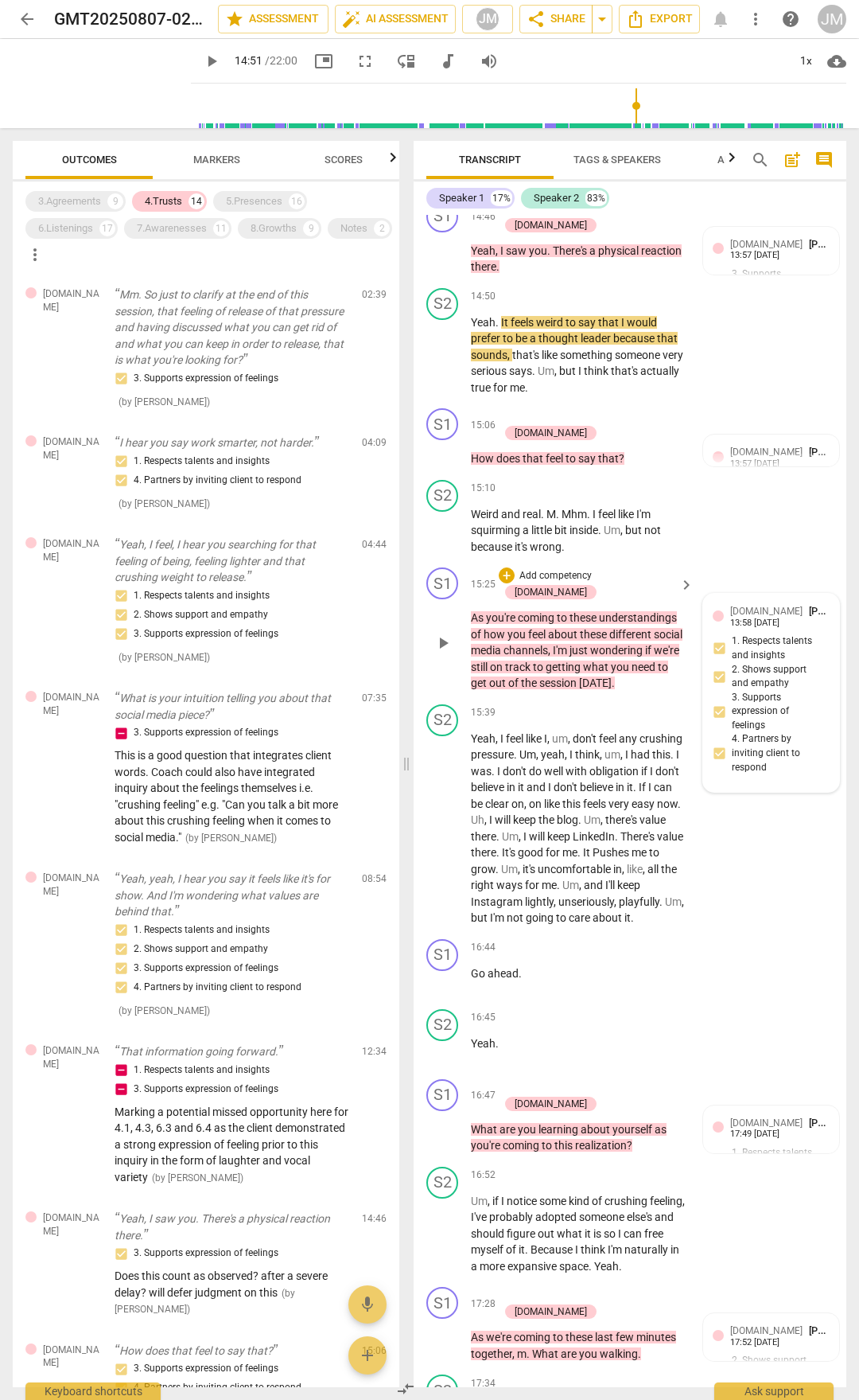
click at [720, 644] on div "[DOMAIN_NAME] [PERSON_NAME] 13:58 [DATE] 1. Respects talents and insights 2. Sh…" at bounding box center [771, 692] width 117 height 179
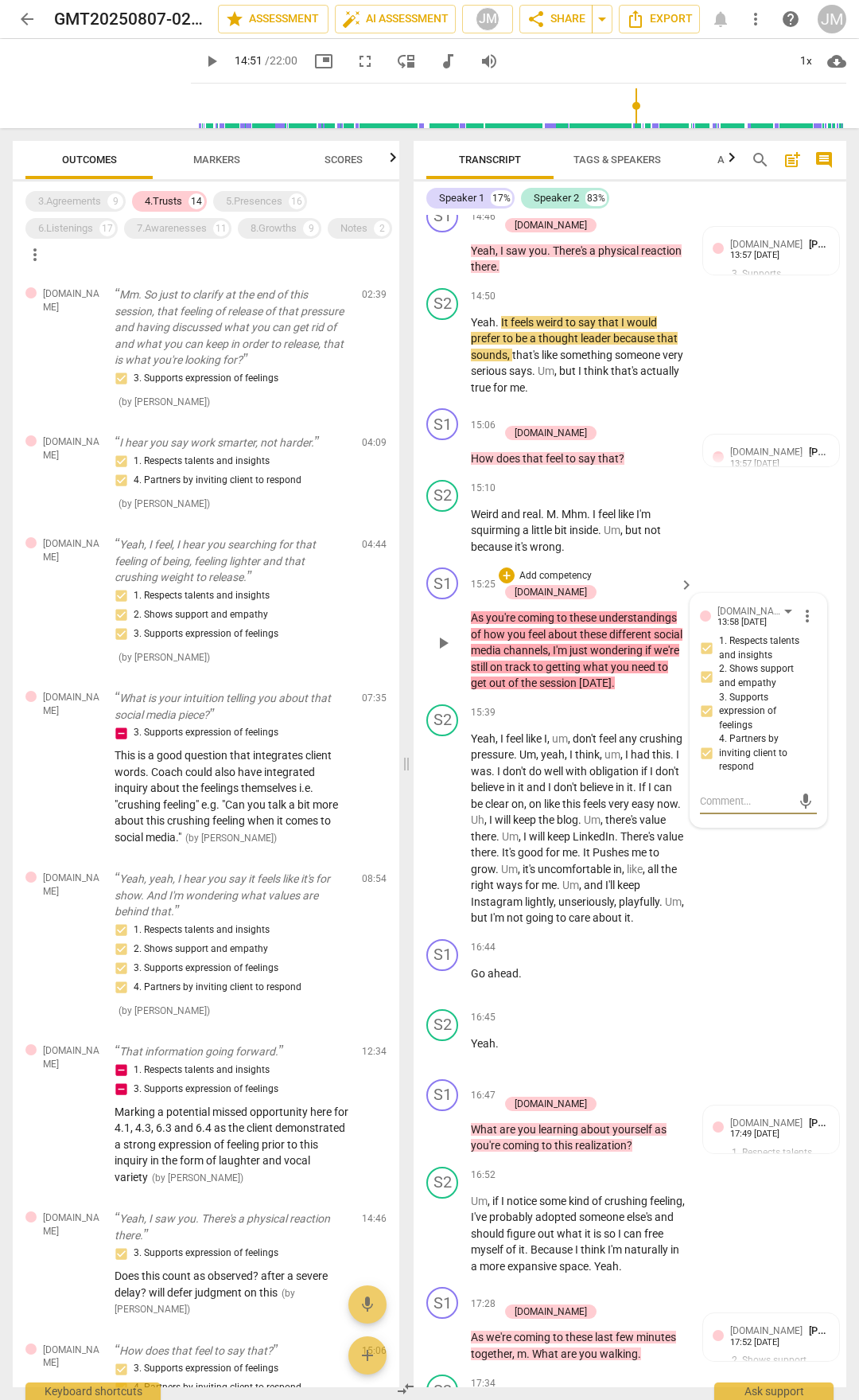
click at [707, 666] on input "2. Shows support and empathy" at bounding box center [707, 676] width 26 height 19
click at [705, 666] on input "2. Shows support and empathy" at bounding box center [707, 676] width 26 height 19
checkbox input "false"
click at [705, 701] on input "3. Supports expression of feelings" at bounding box center [707, 711] width 26 height 19
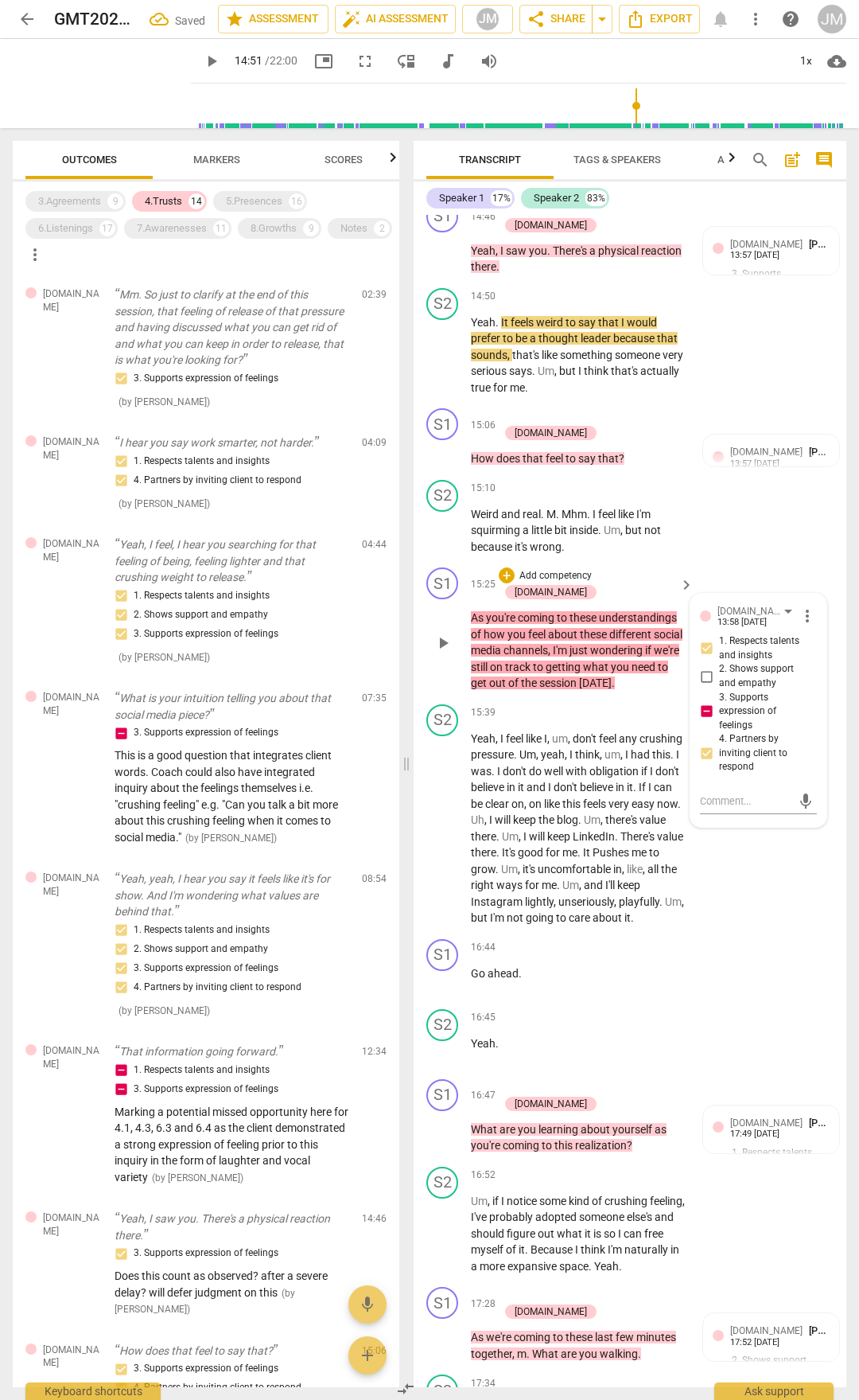
checkbox input "false"
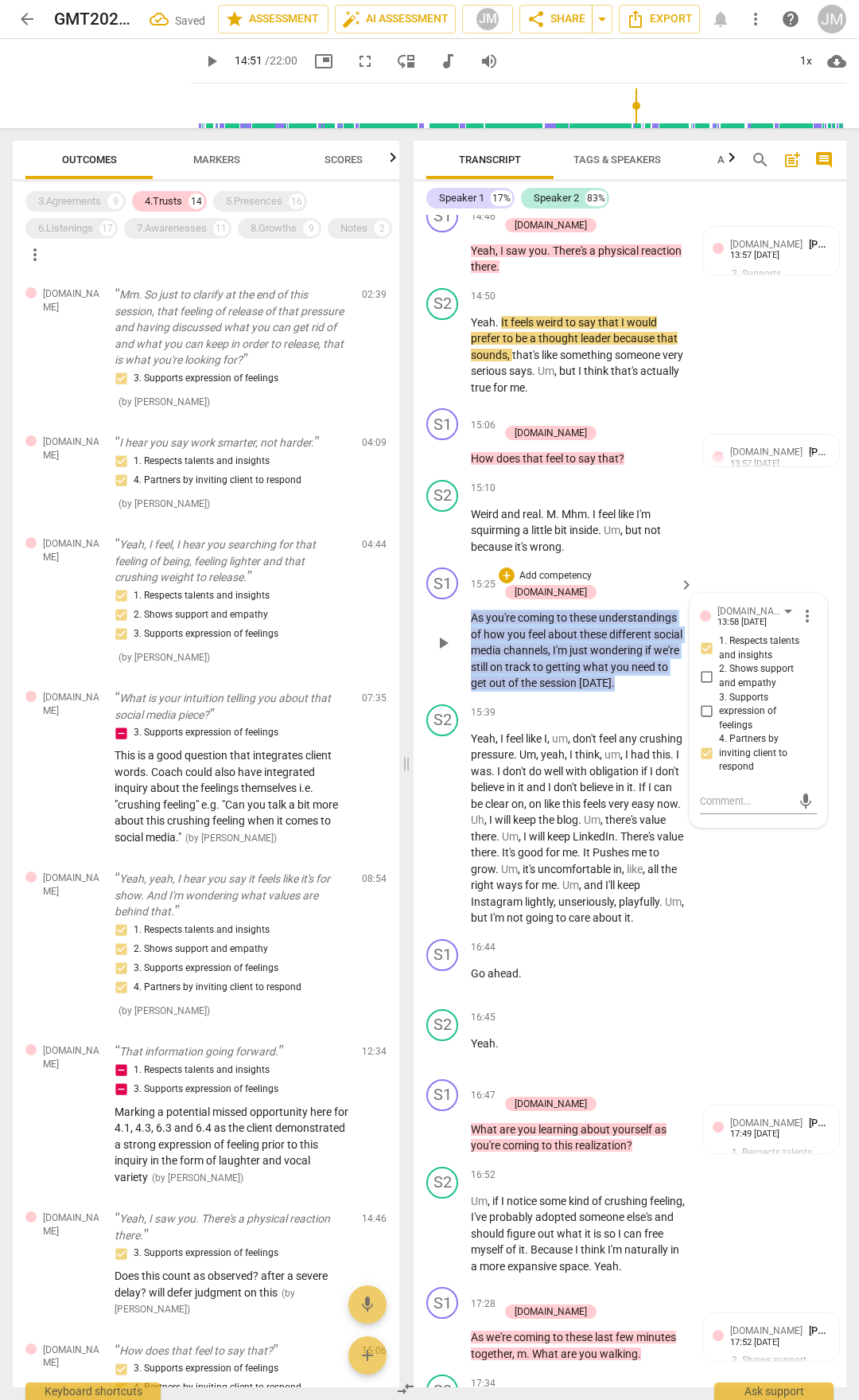
drag, startPoint x: 473, startPoint y: 568, endPoint x: 651, endPoint y: 635, distance: 190.2
click at [651, 635] on p "As you're coming to these understandings of how you feel about these different …" at bounding box center [578, 650] width 215 height 82
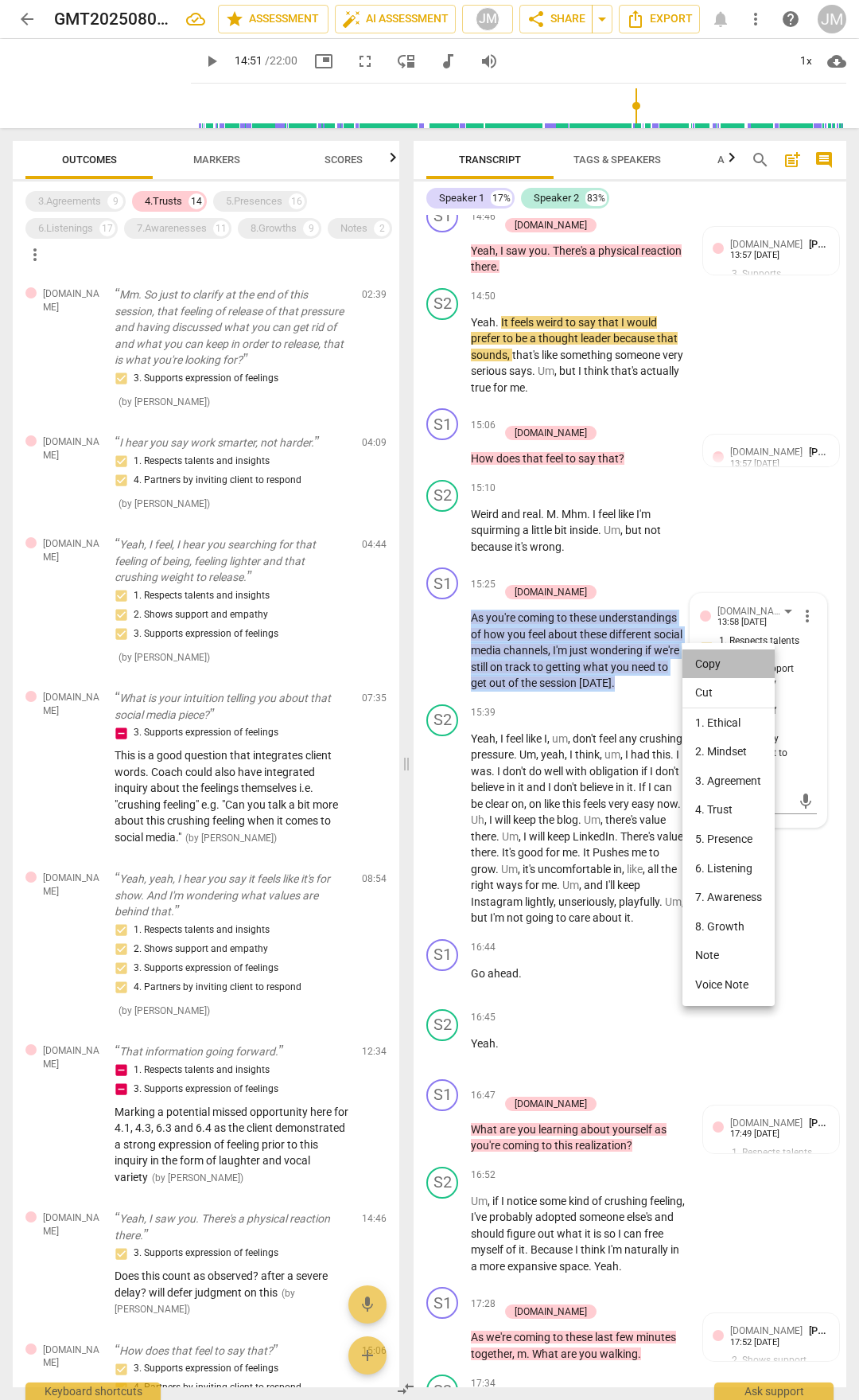
click at [701, 665] on li "Copy" at bounding box center [729, 664] width 92 height 29
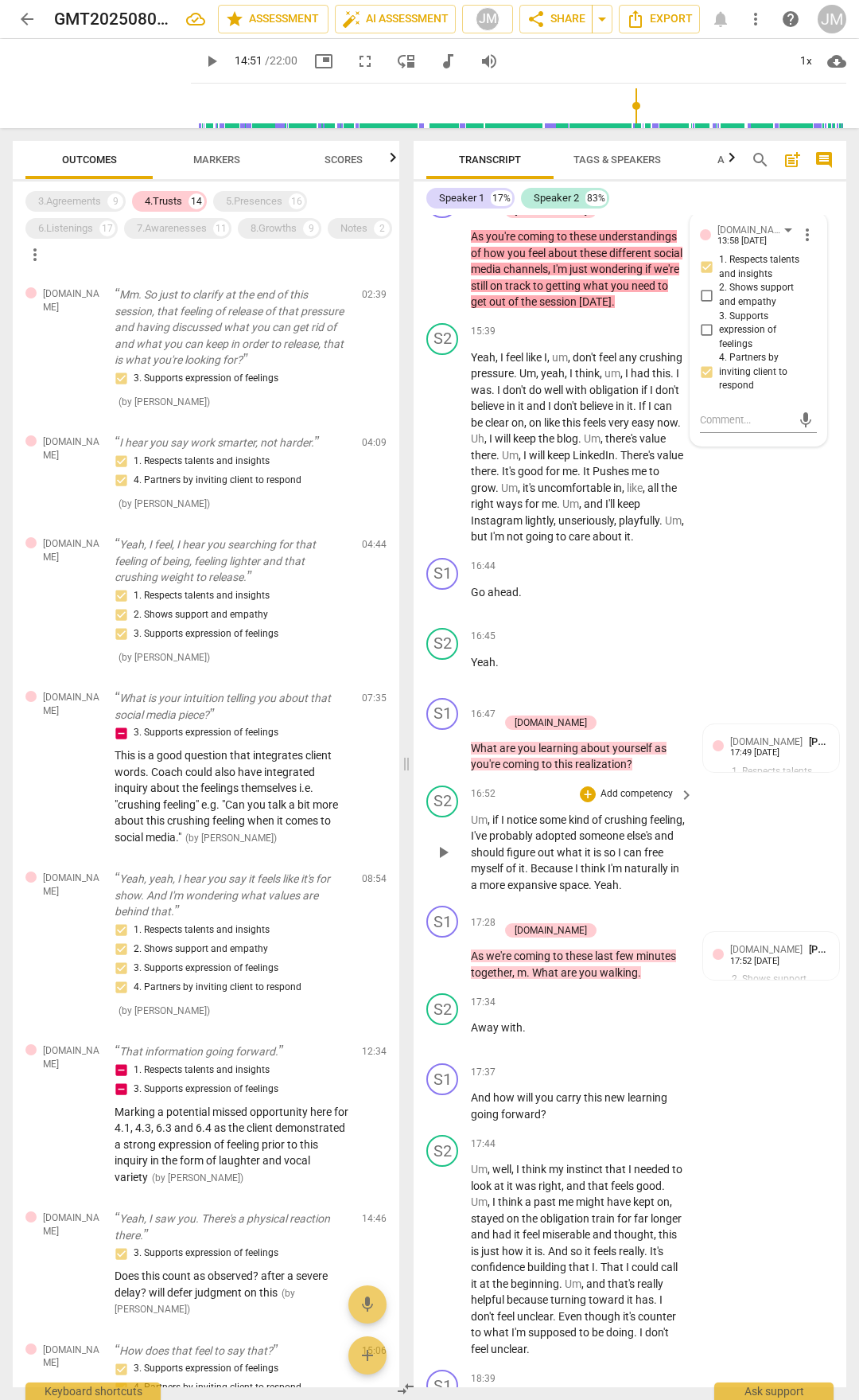
scroll to position [5490, 0]
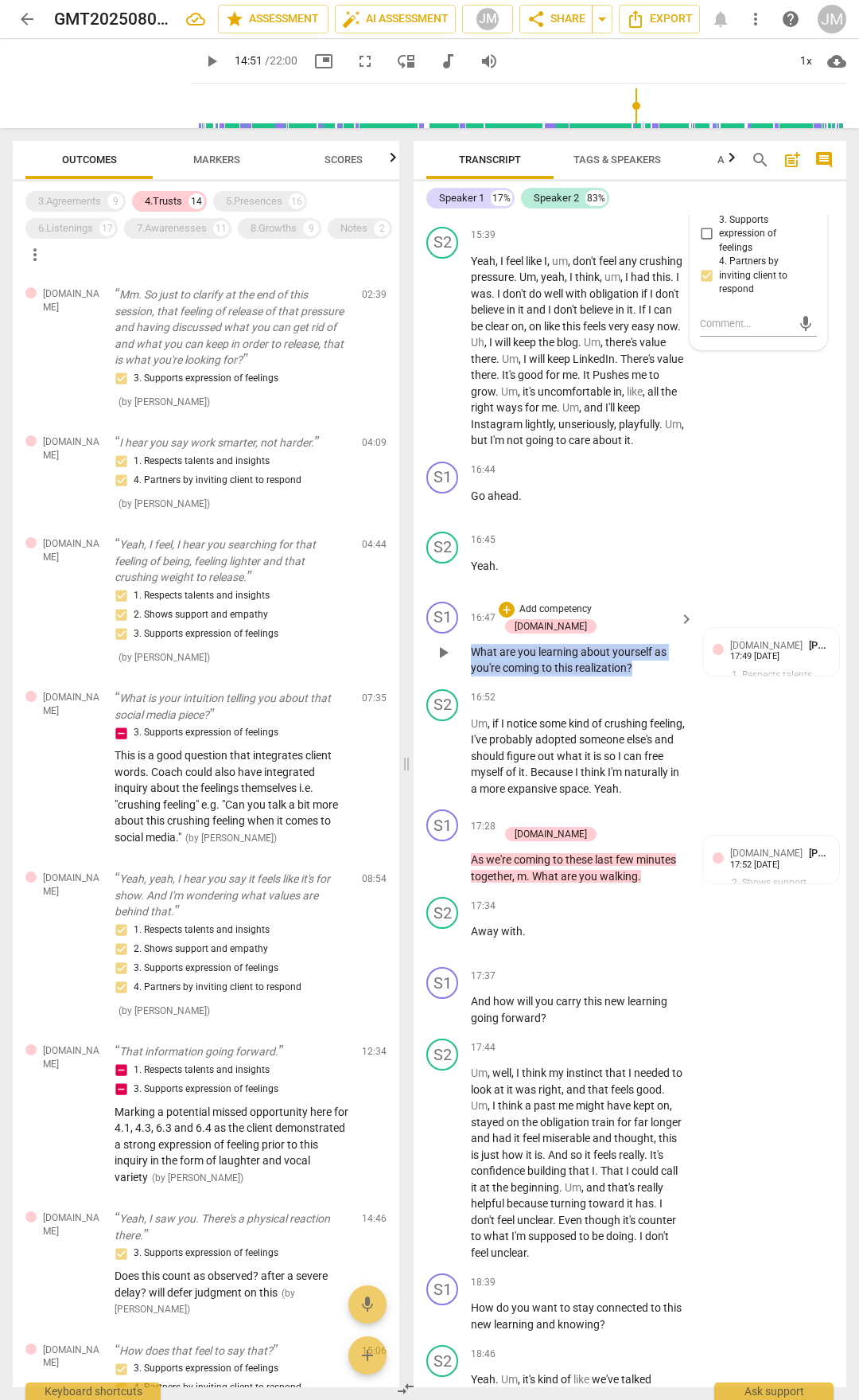
drag, startPoint x: 472, startPoint y: 599, endPoint x: 638, endPoint y: 625, distance: 168.0
click at [638, 643] on p "What are you learning about yourself as you're coming to this realization ?" at bounding box center [578, 659] width 215 height 32
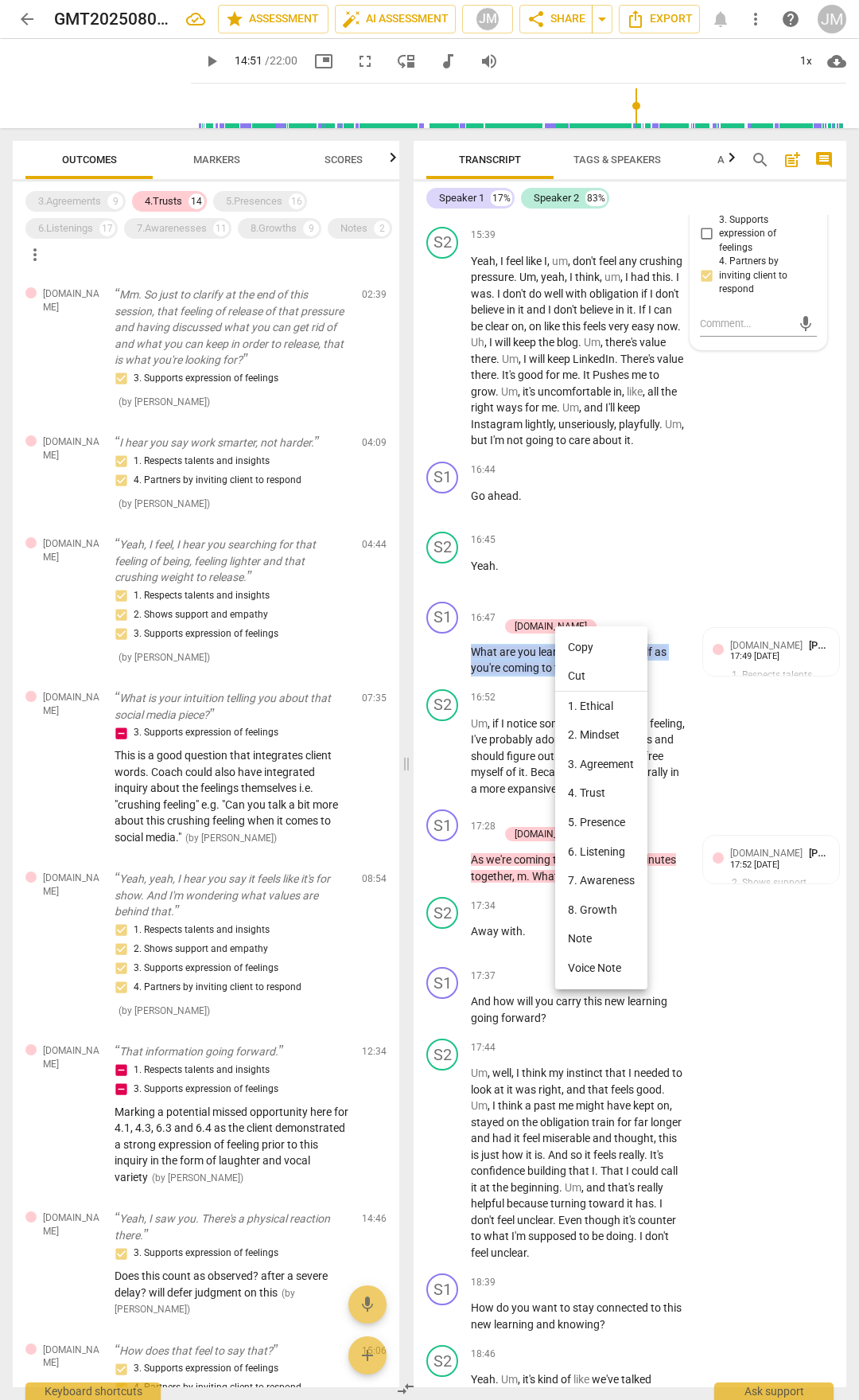
click at [601, 650] on li "Copy" at bounding box center [602, 647] width 92 height 29
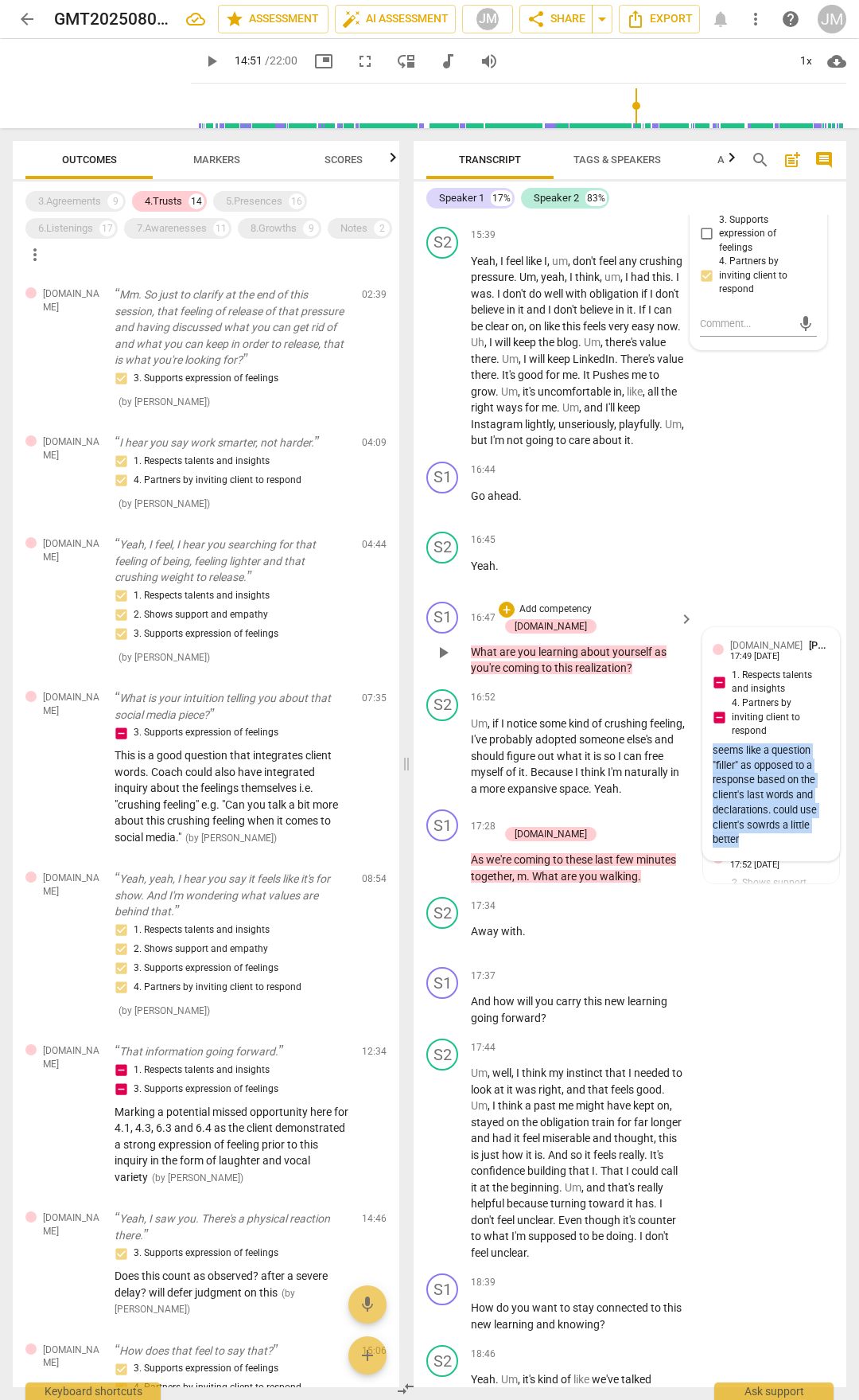
drag, startPoint x: 710, startPoint y: 718, endPoint x: 759, endPoint y: 810, distance: 104.2
click at [759, 731] on div "seems like a question "filler" as opposed to a response based on the client's l…" at bounding box center [771, 794] width 117 height 104
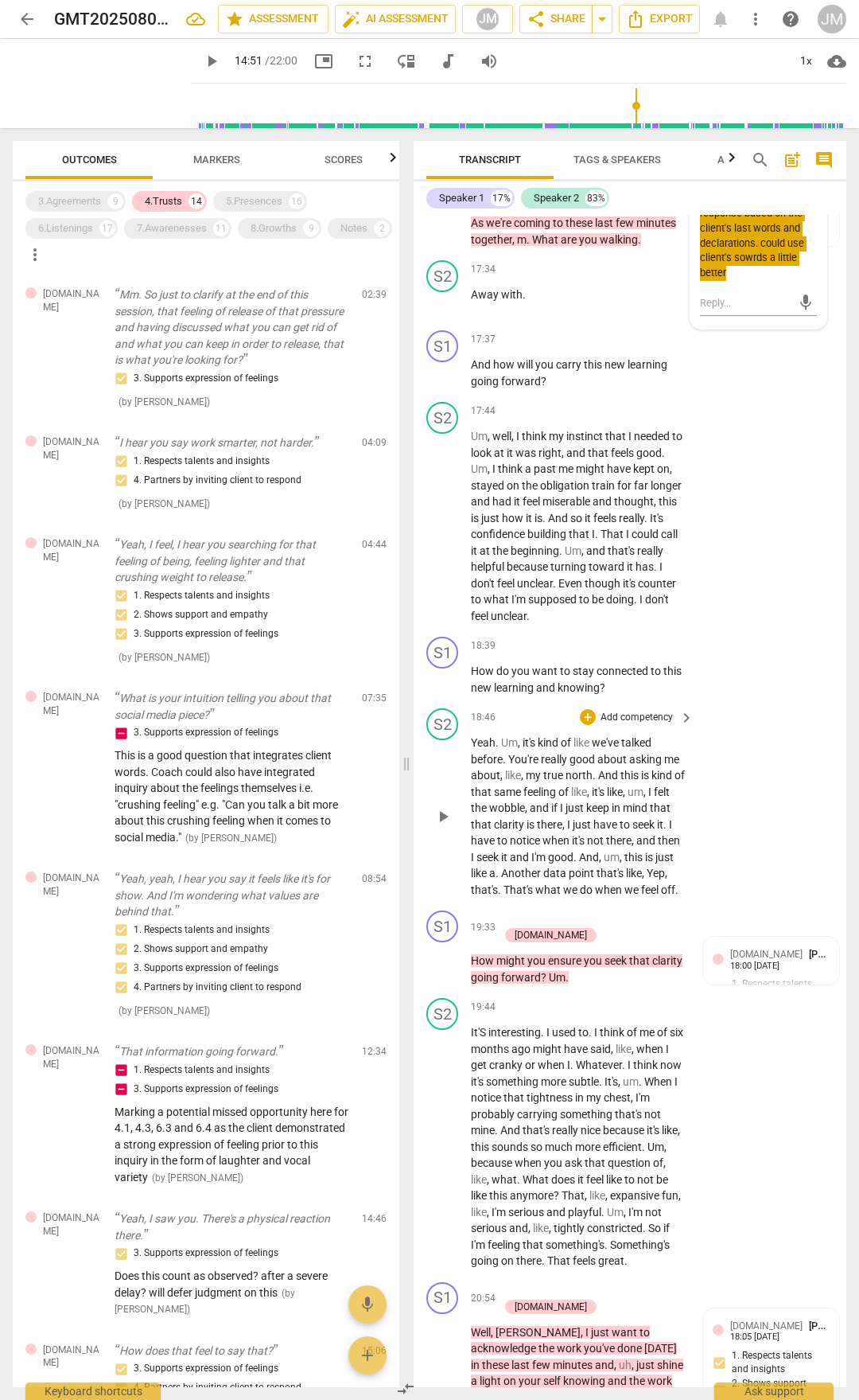
scroll to position [6445, 0]
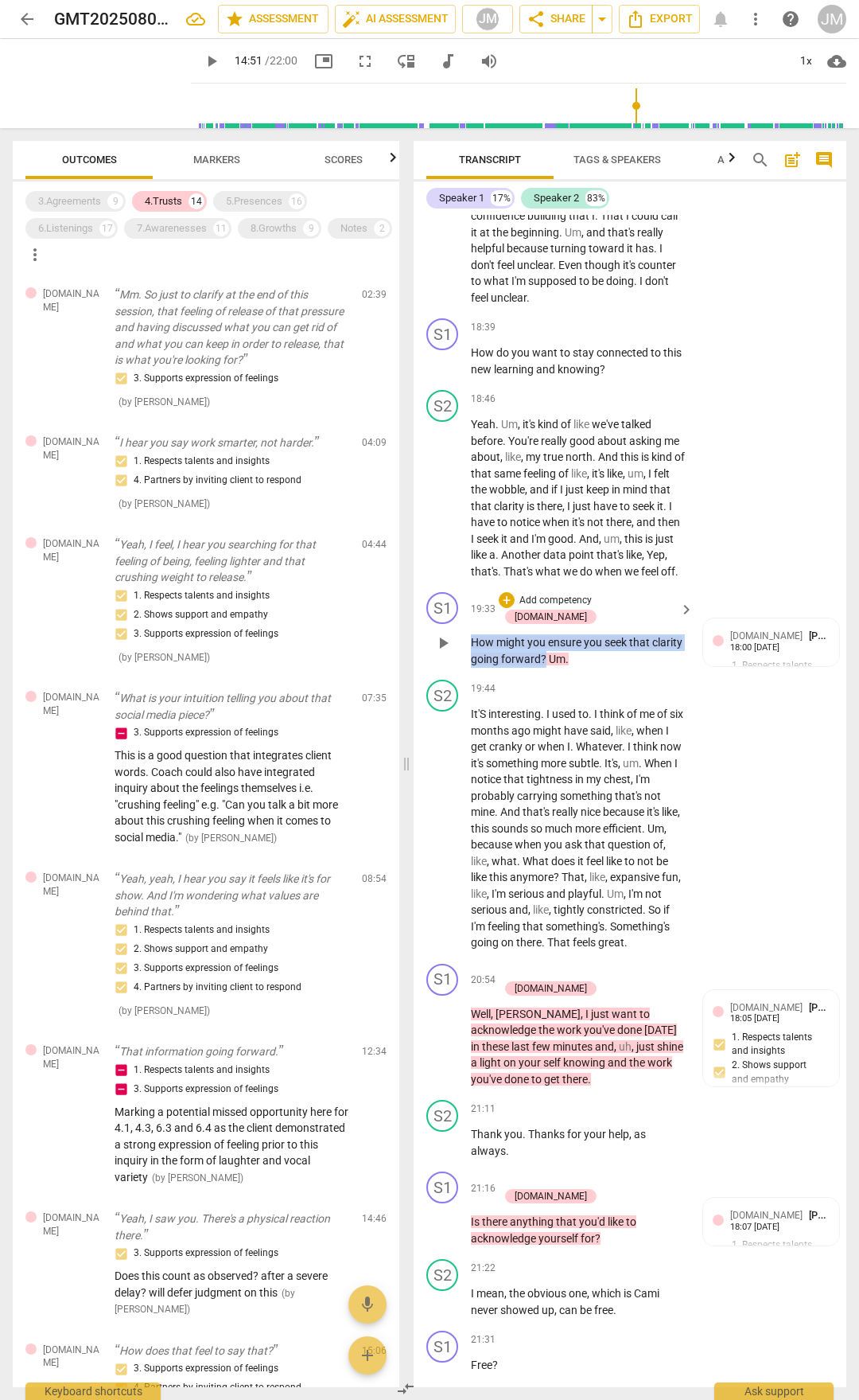
drag, startPoint x: 473, startPoint y: 576, endPoint x: 580, endPoint y: 598, distance: 109.2
click at [580, 634] on p "How might you ensure you seek that clarity going forward ? Um ." at bounding box center [578, 650] width 215 height 32
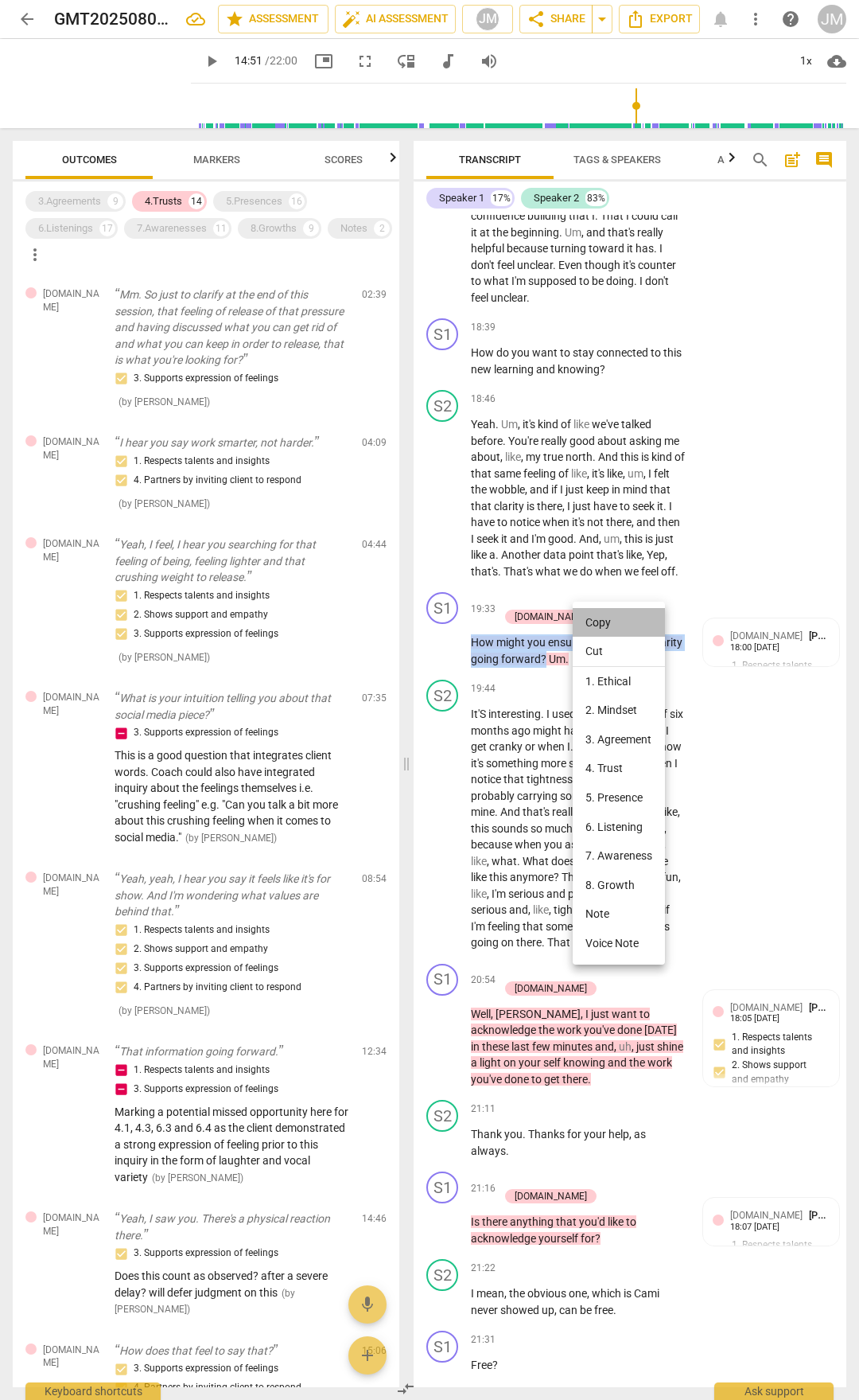
click at [594, 618] on li "Copy" at bounding box center [619, 623] width 92 height 29
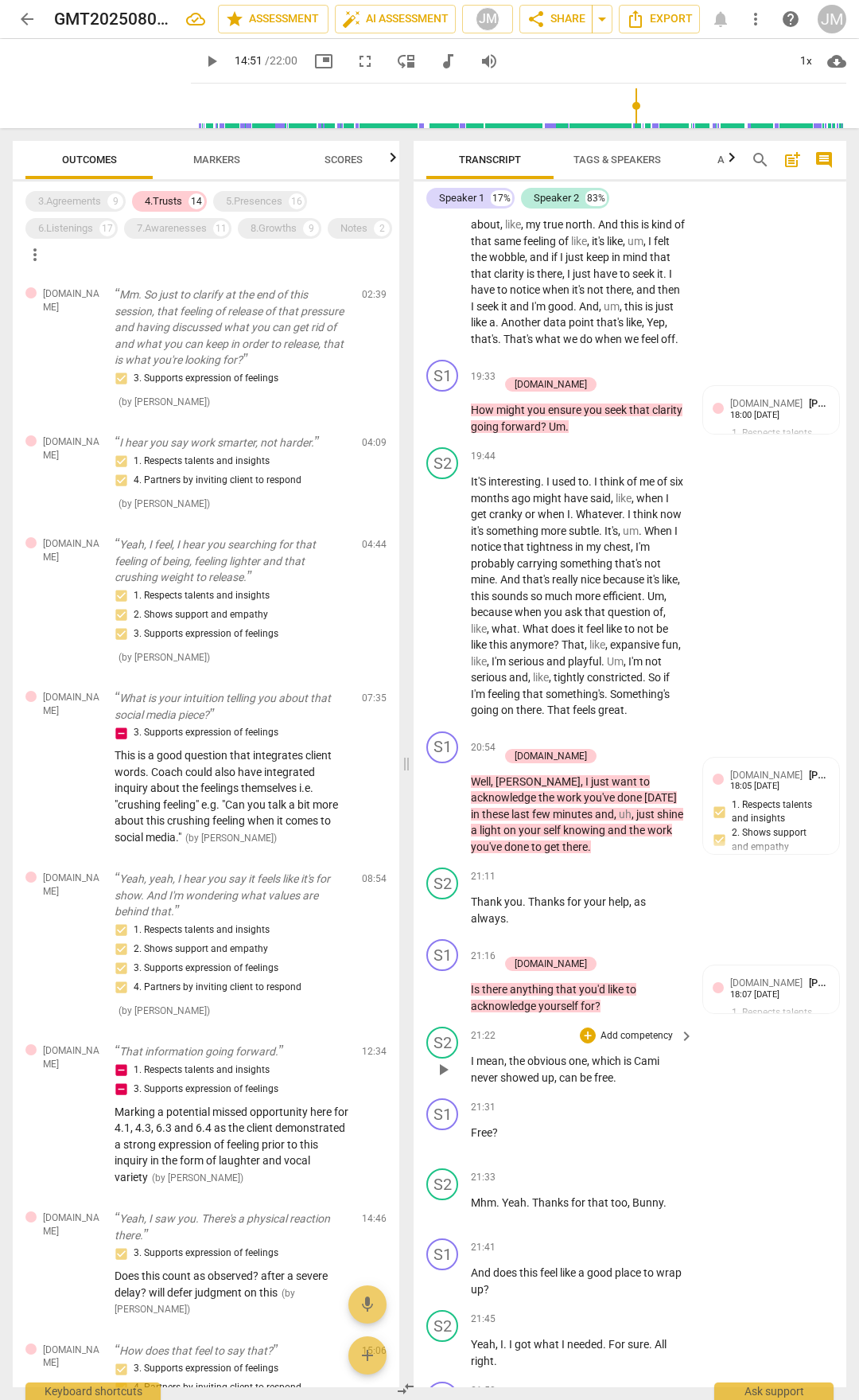
scroll to position [6684, 0]
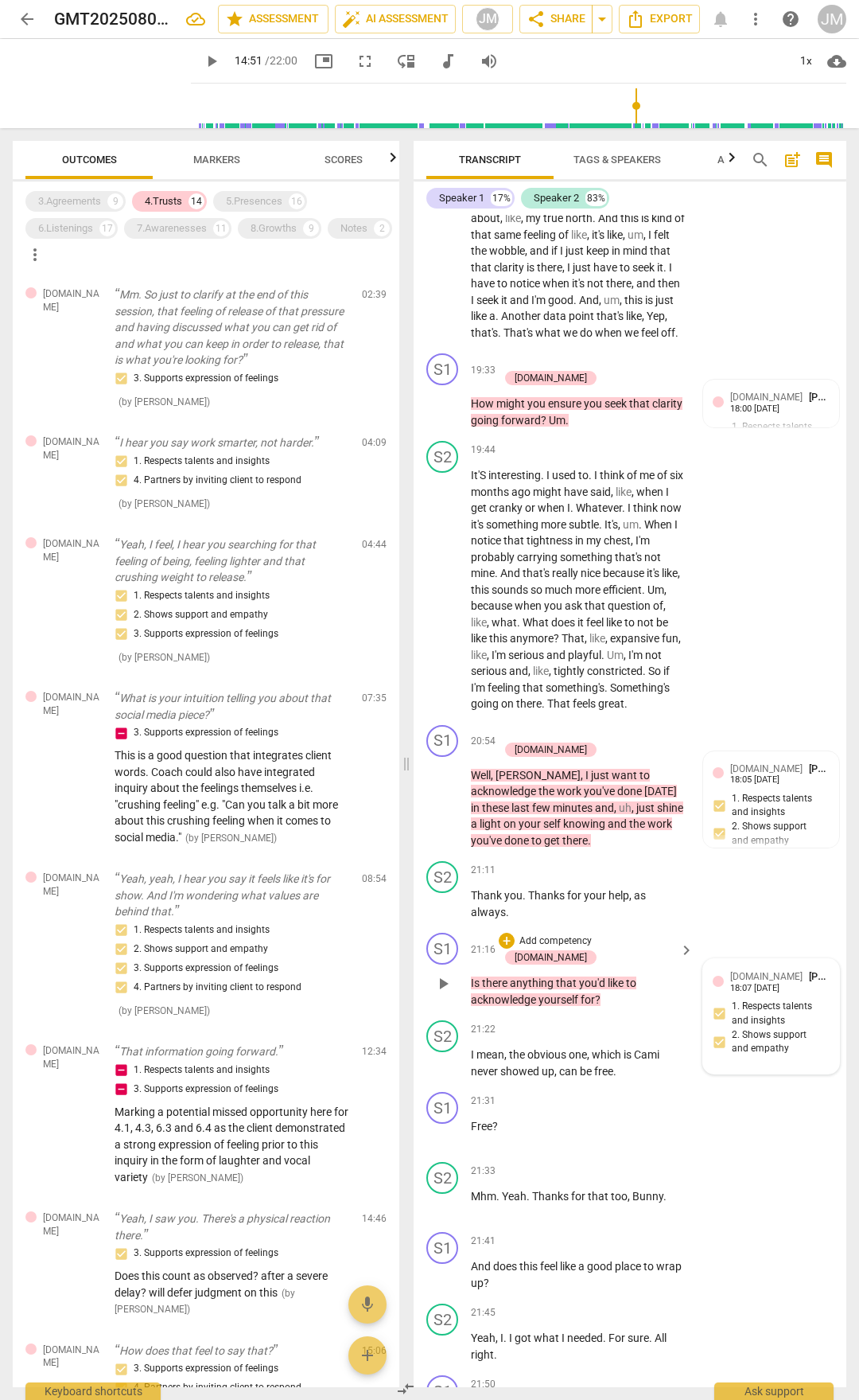
click at [719, 731] on div "[DOMAIN_NAME] [PERSON_NAME] 18:07 [DATE] 1. Respects talents and insights 2. Sh…" at bounding box center [771, 1017] width 117 height 96
click at [708, 731] on input "1. Respects talents and insights" at bounding box center [707, 1014] width 26 height 19
checkbox input "true"
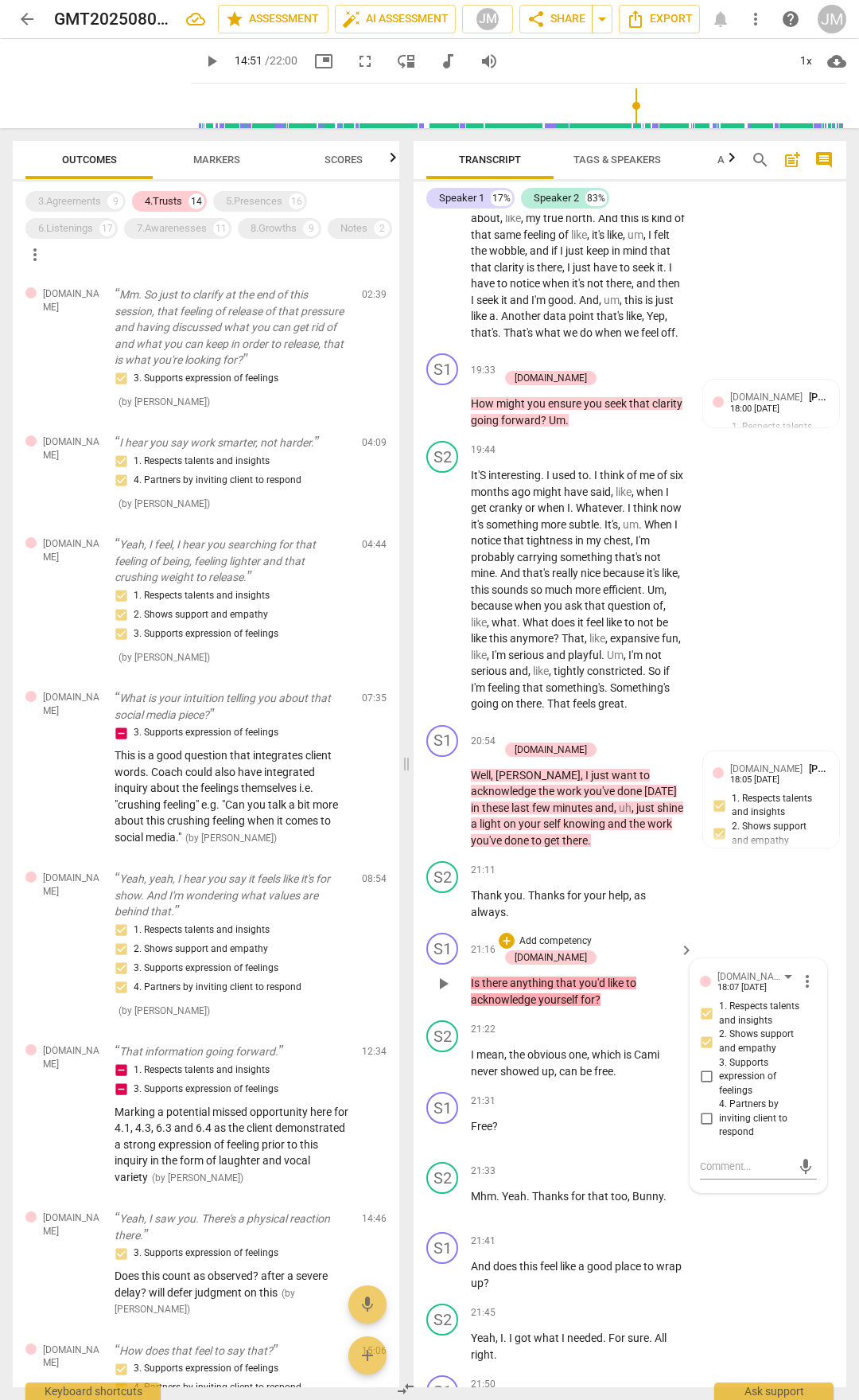
click at [606, 731] on p "Is there anything that you'd like to acknowledge yourself for ?" at bounding box center [578, 991] width 215 height 32
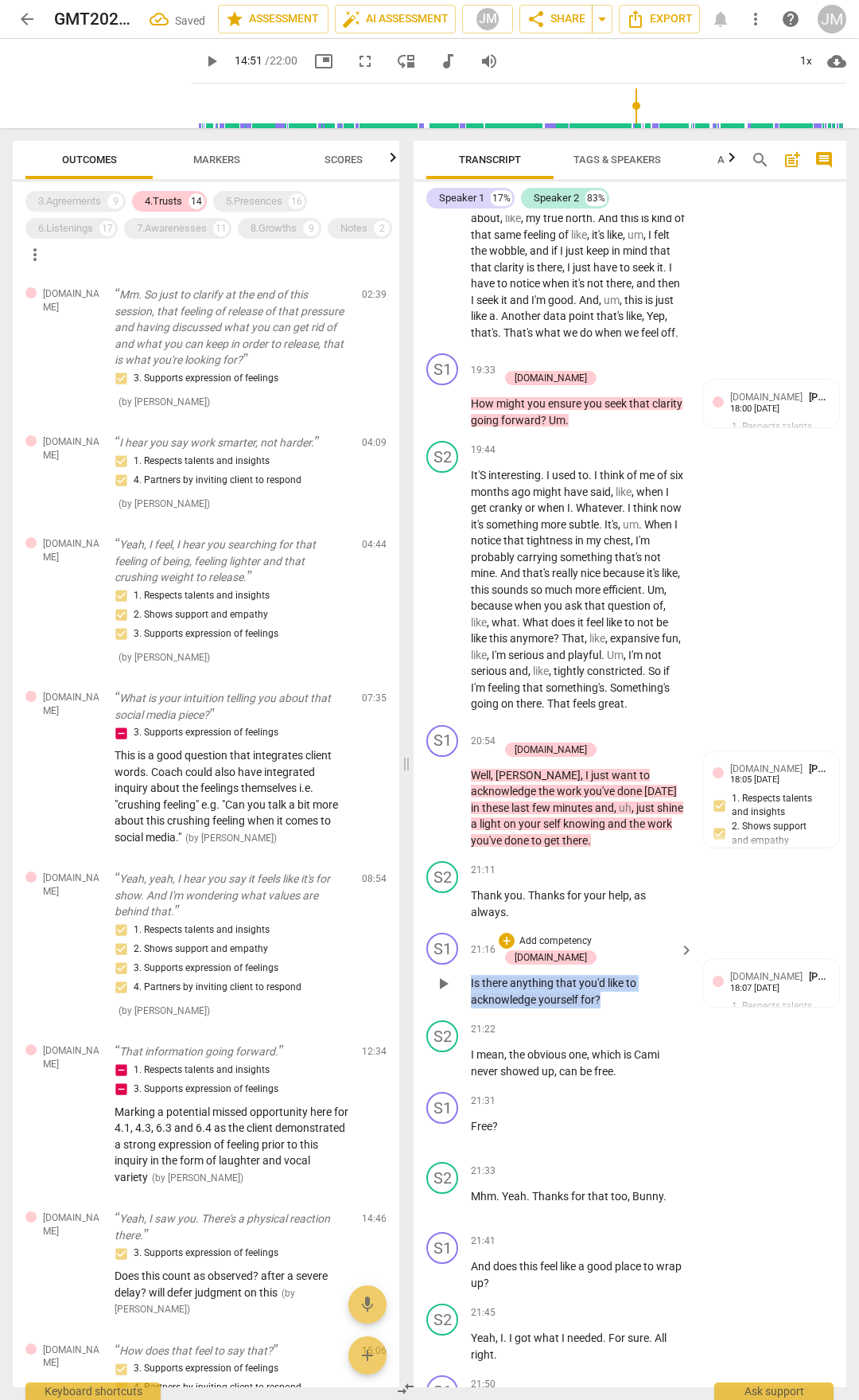
drag, startPoint x: 608, startPoint y: 922, endPoint x: 470, endPoint y: 906, distance: 138.9
click at [470, 731] on div "S1 play_arrow pause 21:16 + Add competency [DOMAIN_NAME] keyboard_arrow_right I…" at bounding box center [630, 970] width 433 height 88
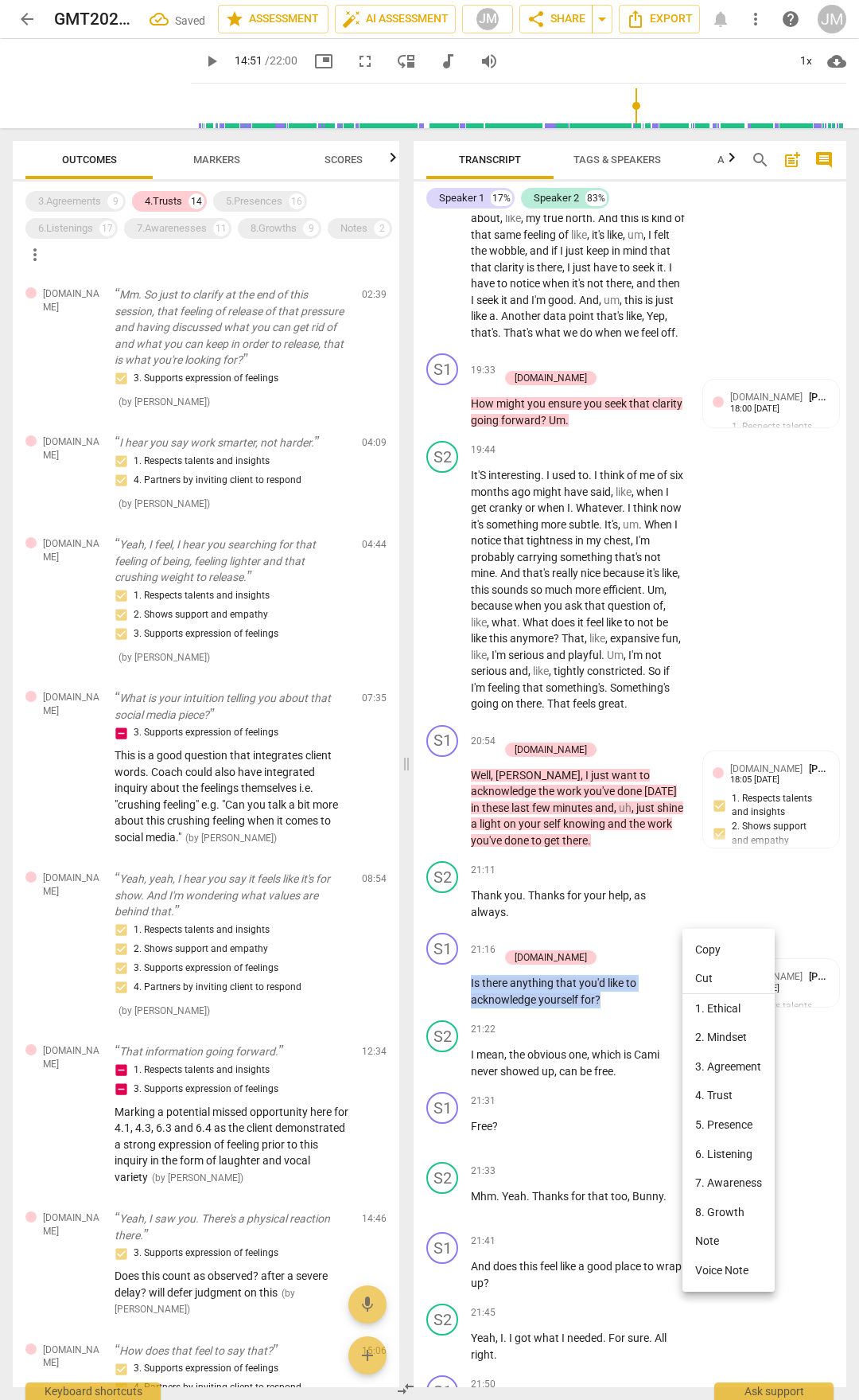
click at [719, 731] on li "Copy" at bounding box center [729, 949] width 92 height 29
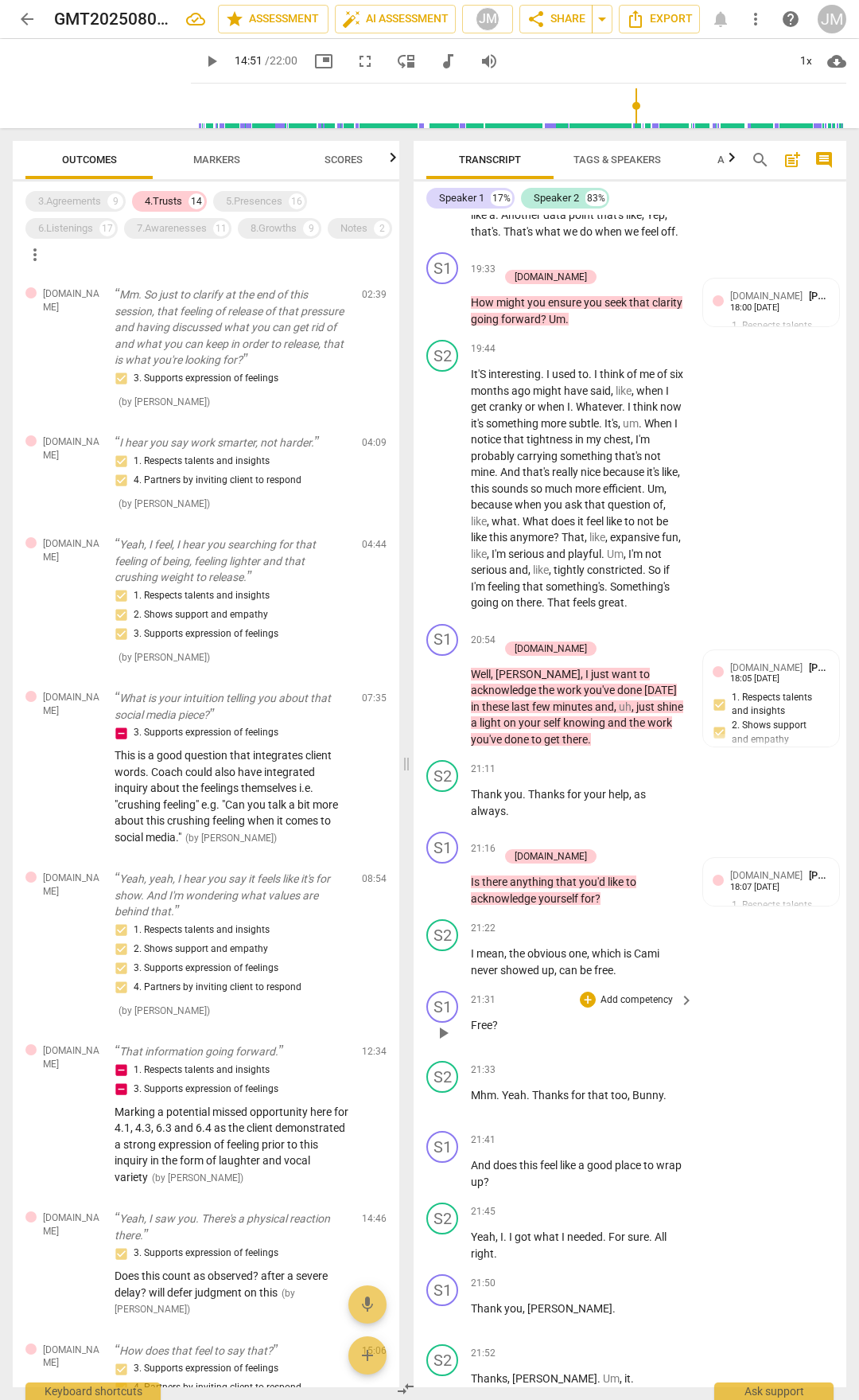
scroll to position [6786, 0]
click at [286, 187] on div "3.Agreements 9 4.Trusts 14 5.Presences 16 6.Listenings 17 7.Awarenesses 11 8.Gr…" at bounding box center [206, 784] width 387 height 1206
click at [294, 195] on div "16" at bounding box center [296, 201] width 16 height 16
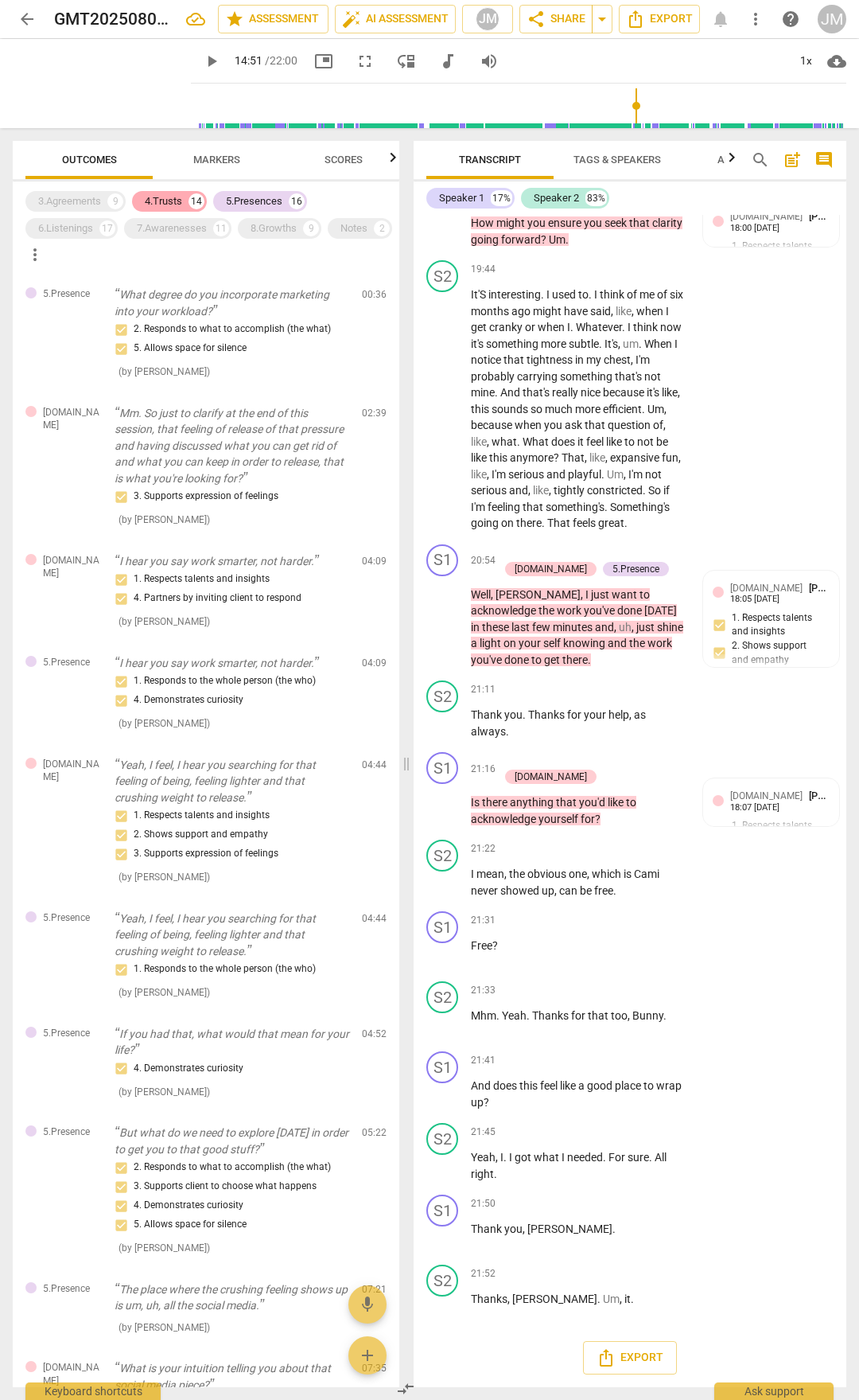
click at [195, 195] on div "14" at bounding box center [196, 201] width 16 height 16
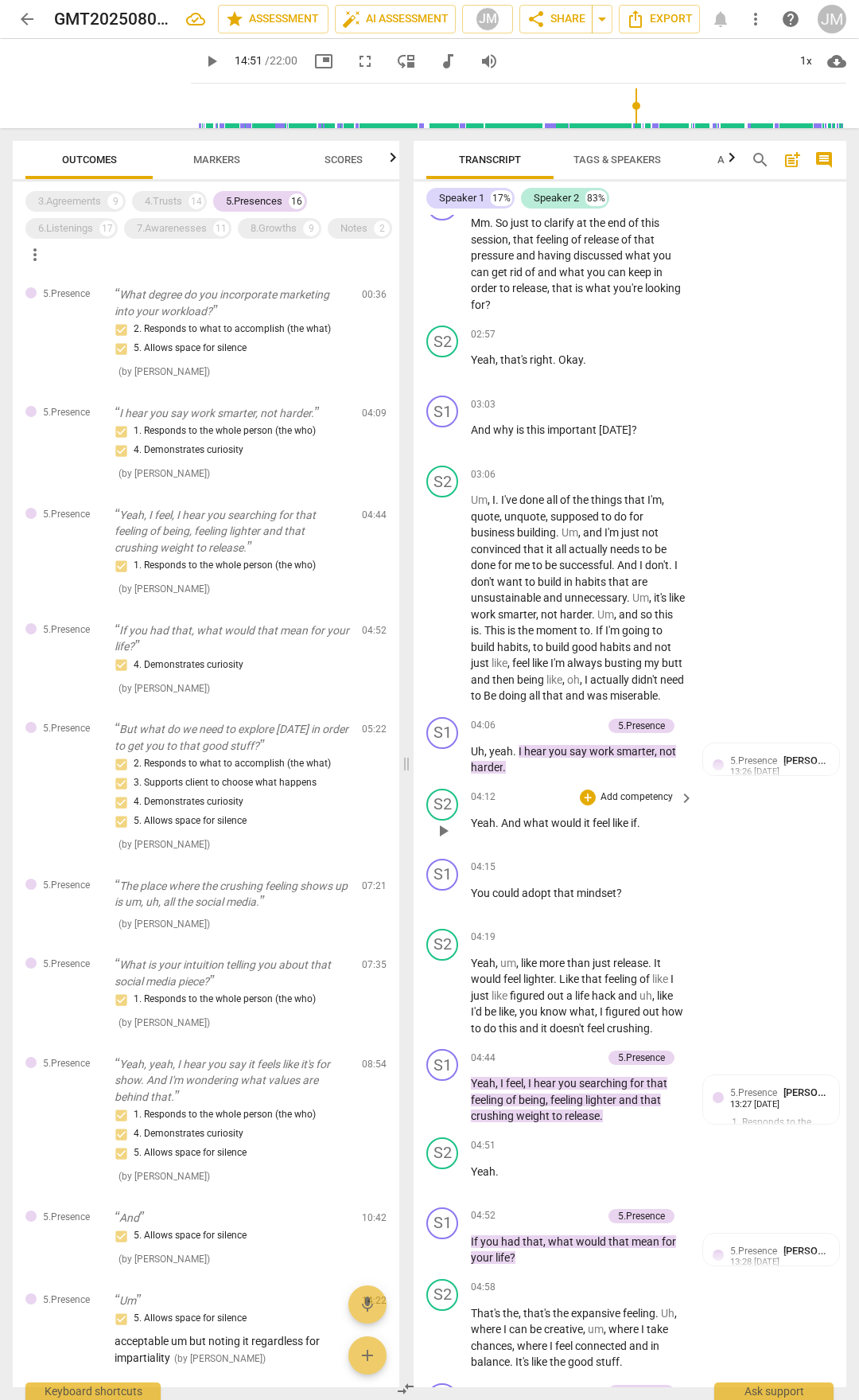
scroll to position [1353, 0]
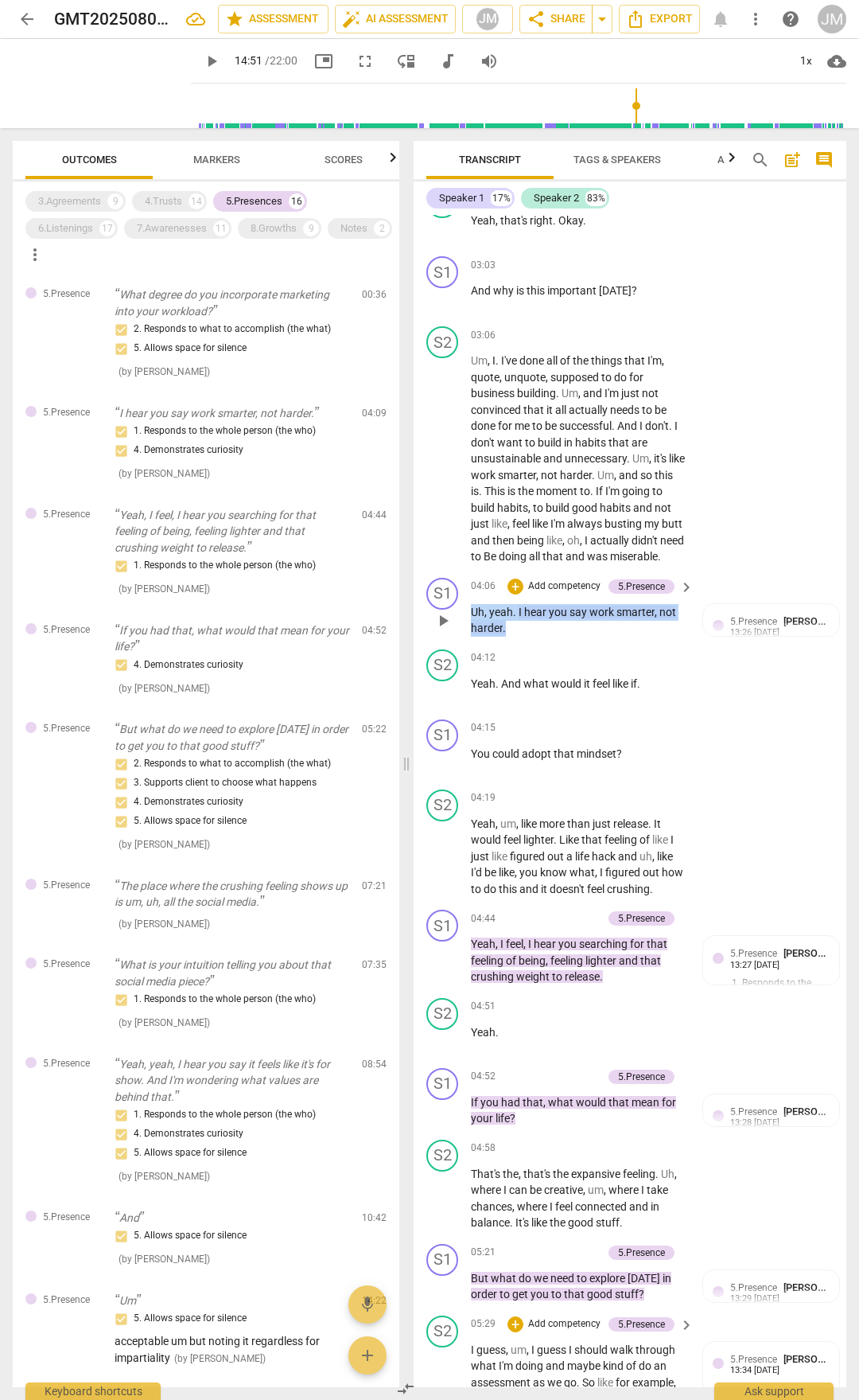
drag, startPoint x: 473, startPoint y: 642, endPoint x: 510, endPoint y: 664, distance: 43.0
click at [510, 637] on p "Uh , yeah . I hear you say work smarter , not harder ." at bounding box center [578, 619] width 215 height 32
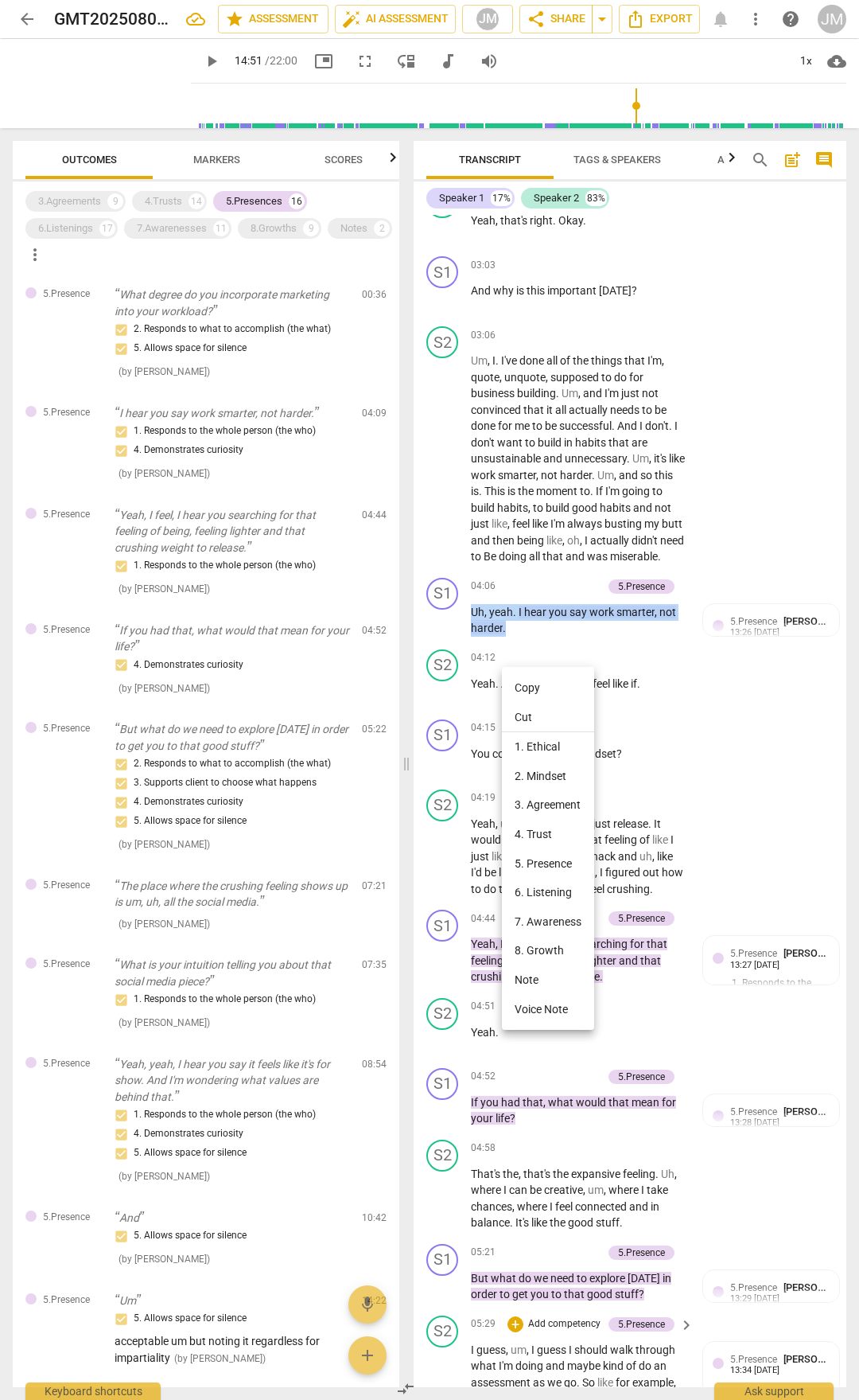
click at [533, 682] on li "Copy" at bounding box center [548, 688] width 92 height 29
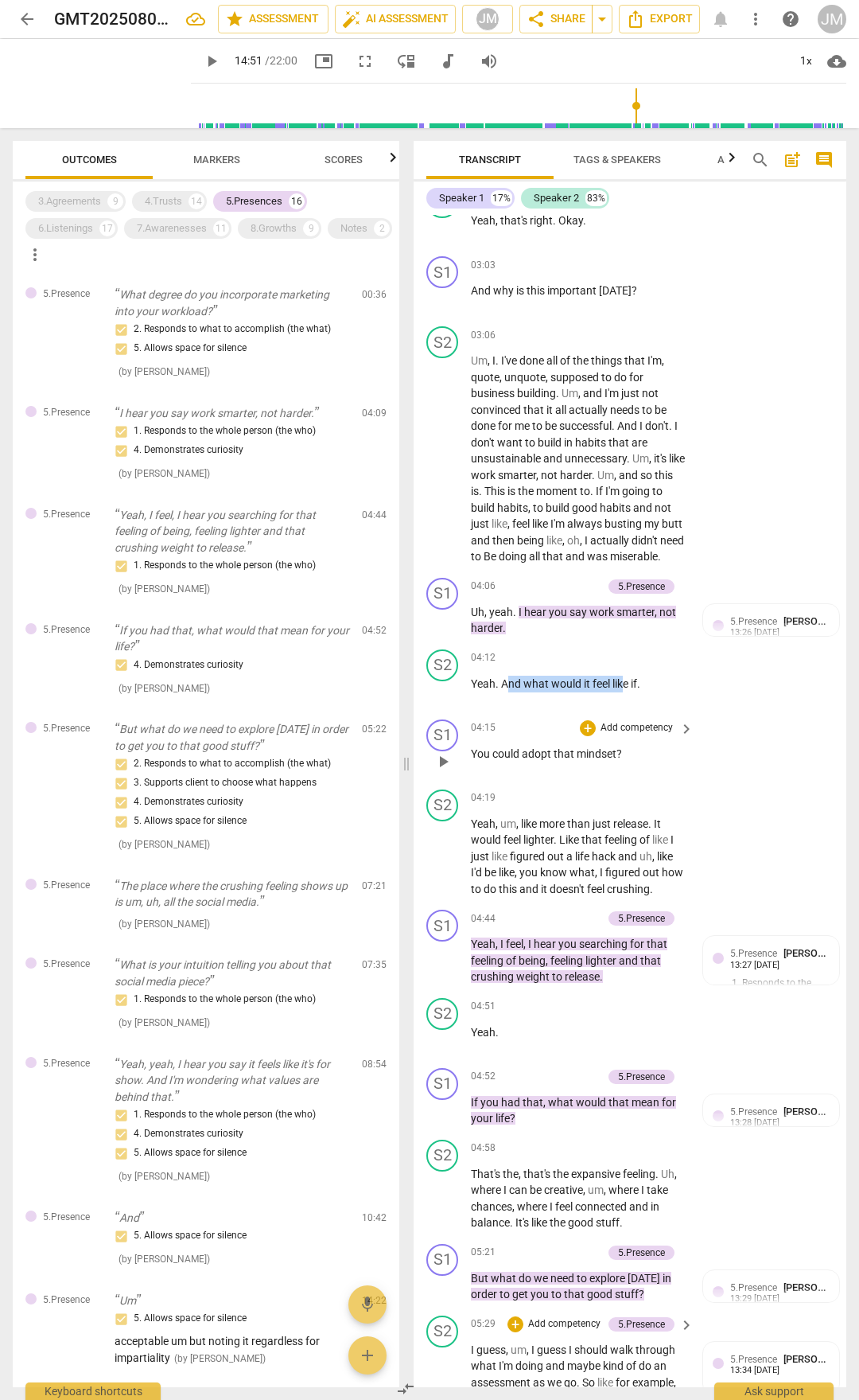
drag, startPoint x: 508, startPoint y: 715, endPoint x: 626, endPoint y: 791, distance: 140.4
click at [626, 731] on div "S1 play_arrow pause 00:03 + Add competency keyboard_arrow_right Hi , [PERSON_NA…" at bounding box center [630, 801] width 433 height 1172
click at [620, 731] on span "?" at bounding box center [619, 754] width 6 height 13
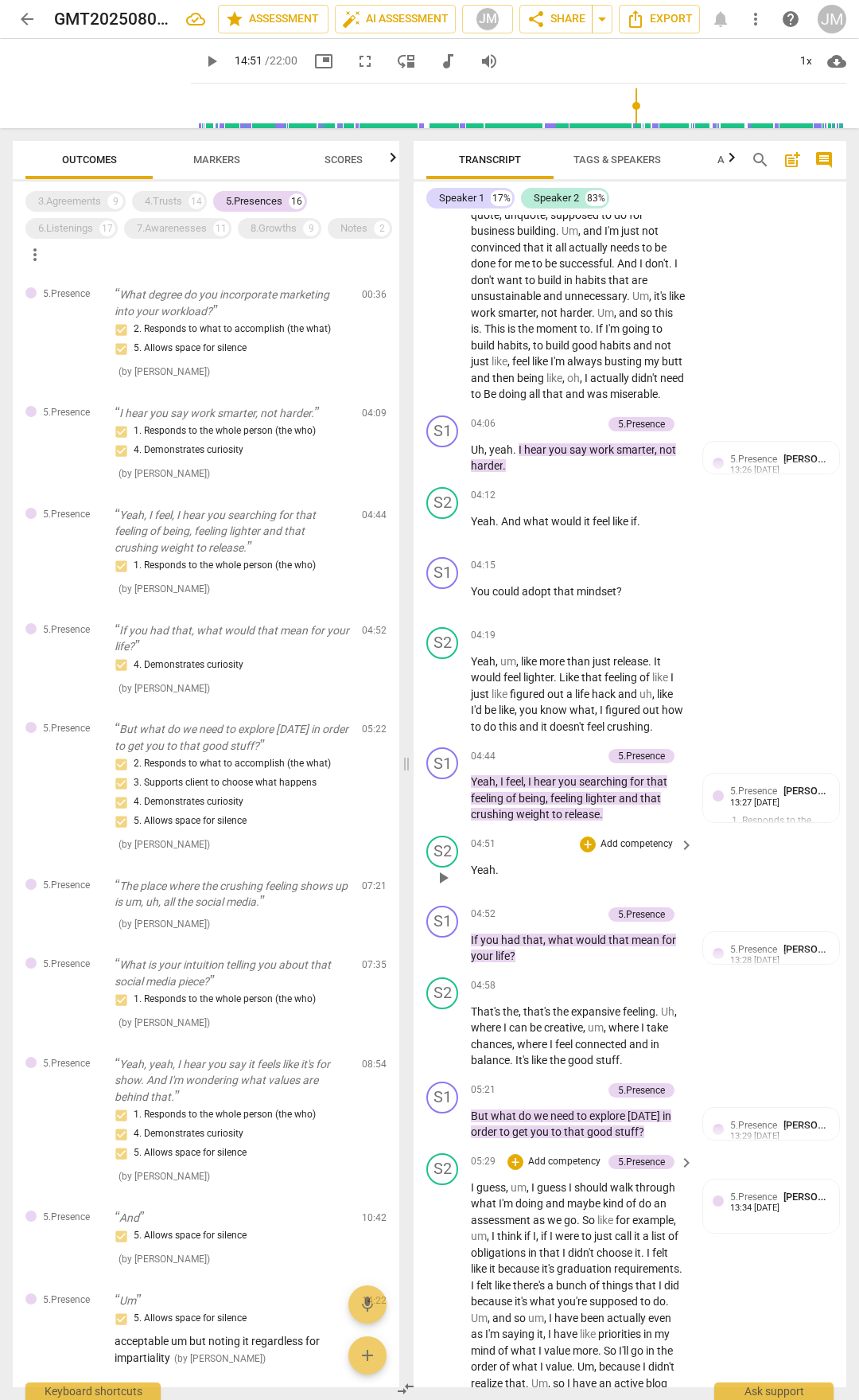
scroll to position [1671, 0]
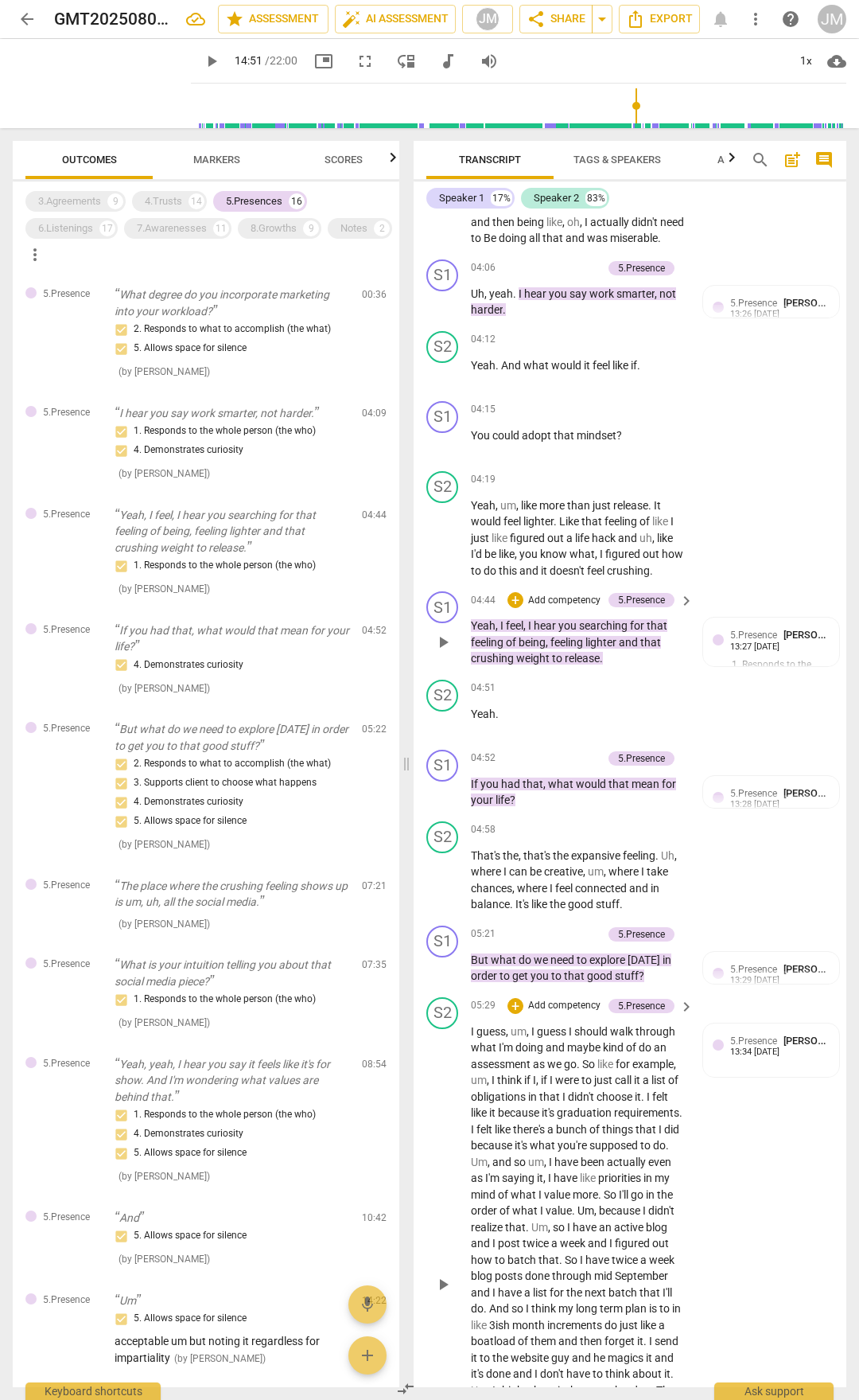
drag, startPoint x: 467, startPoint y: 653, endPoint x: 582, endPoint y: 683, distance: 118.8
click at [582, 673] on div "S1 play_arrow pause 04:44 + Add competency 5.Presence keyboard_arrow_right Yeah…" at bounding box center [630, 629] width 433 height 88
drag, startPoint x: 602, startPoint y: 691, endPoint x: 474, endPoint y: 662, distance: 131.2
click at [474, 662] on p "Yeah , I feel , I hear you searching for that feeling of being , feeling lighte…" at bounding box center [578, 642] width 215 height 50
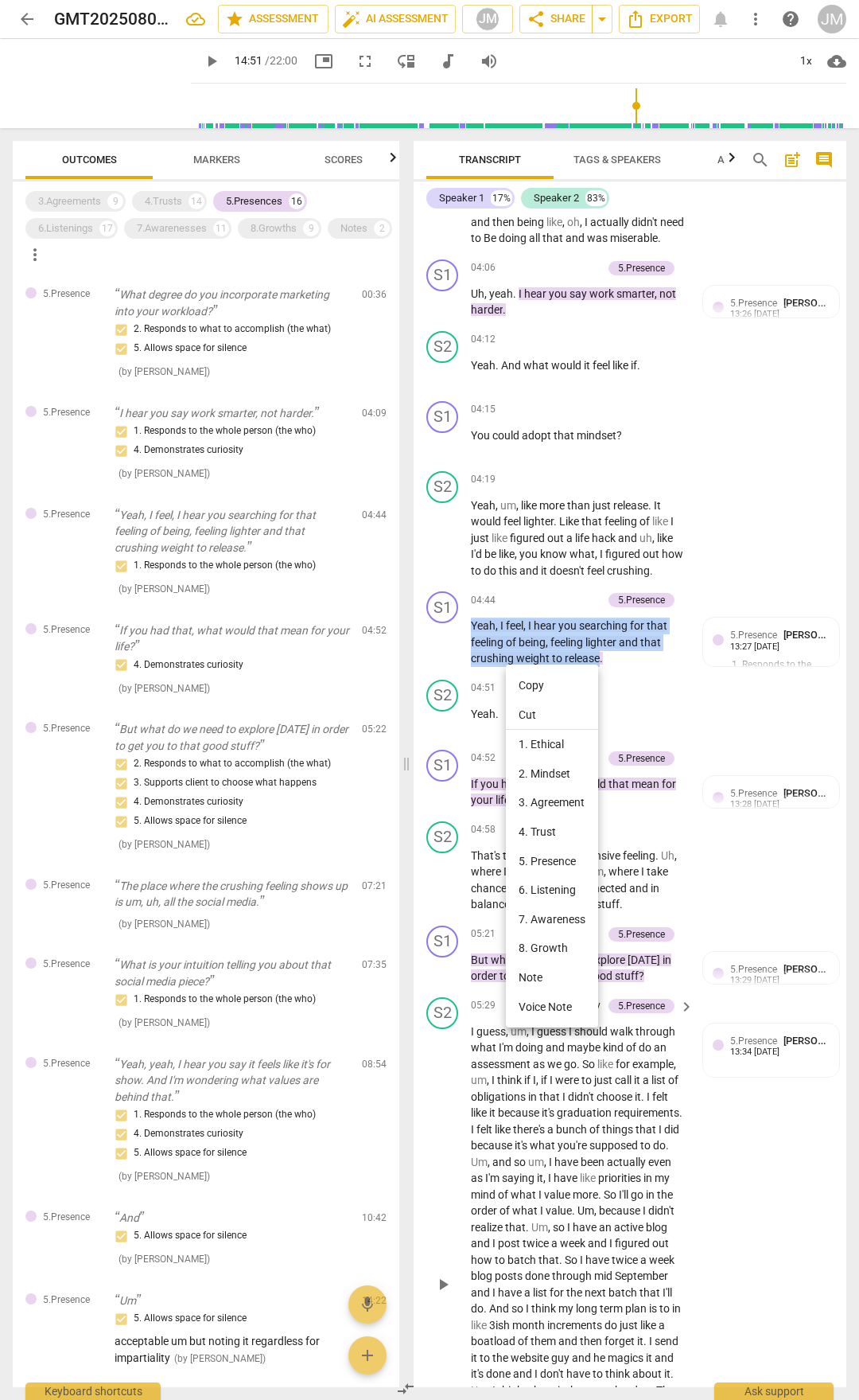
click at [554, 687] on li "Copy" at bounding box center [552, 686] width 92 height 29
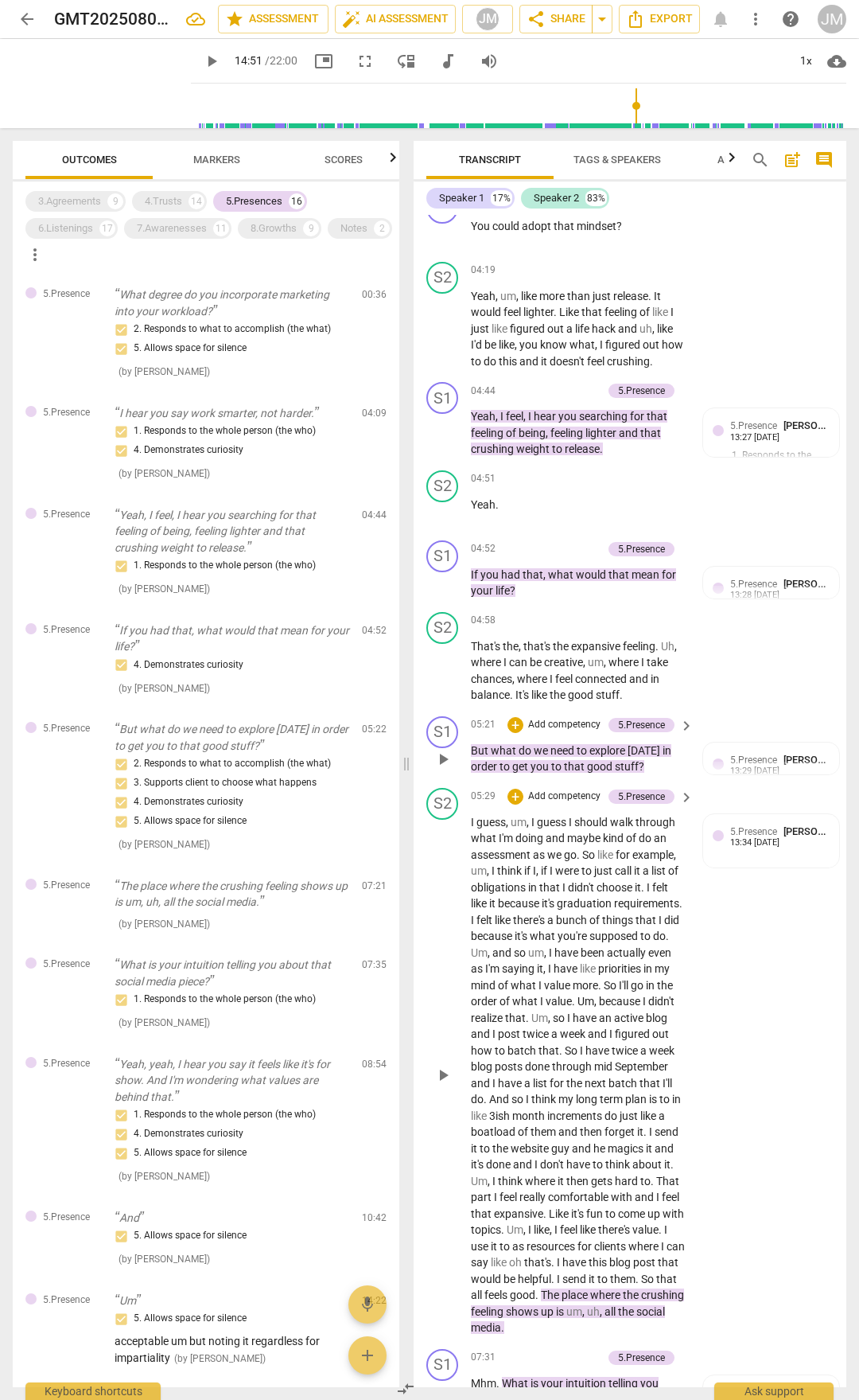
scroll to position [1910, 0]
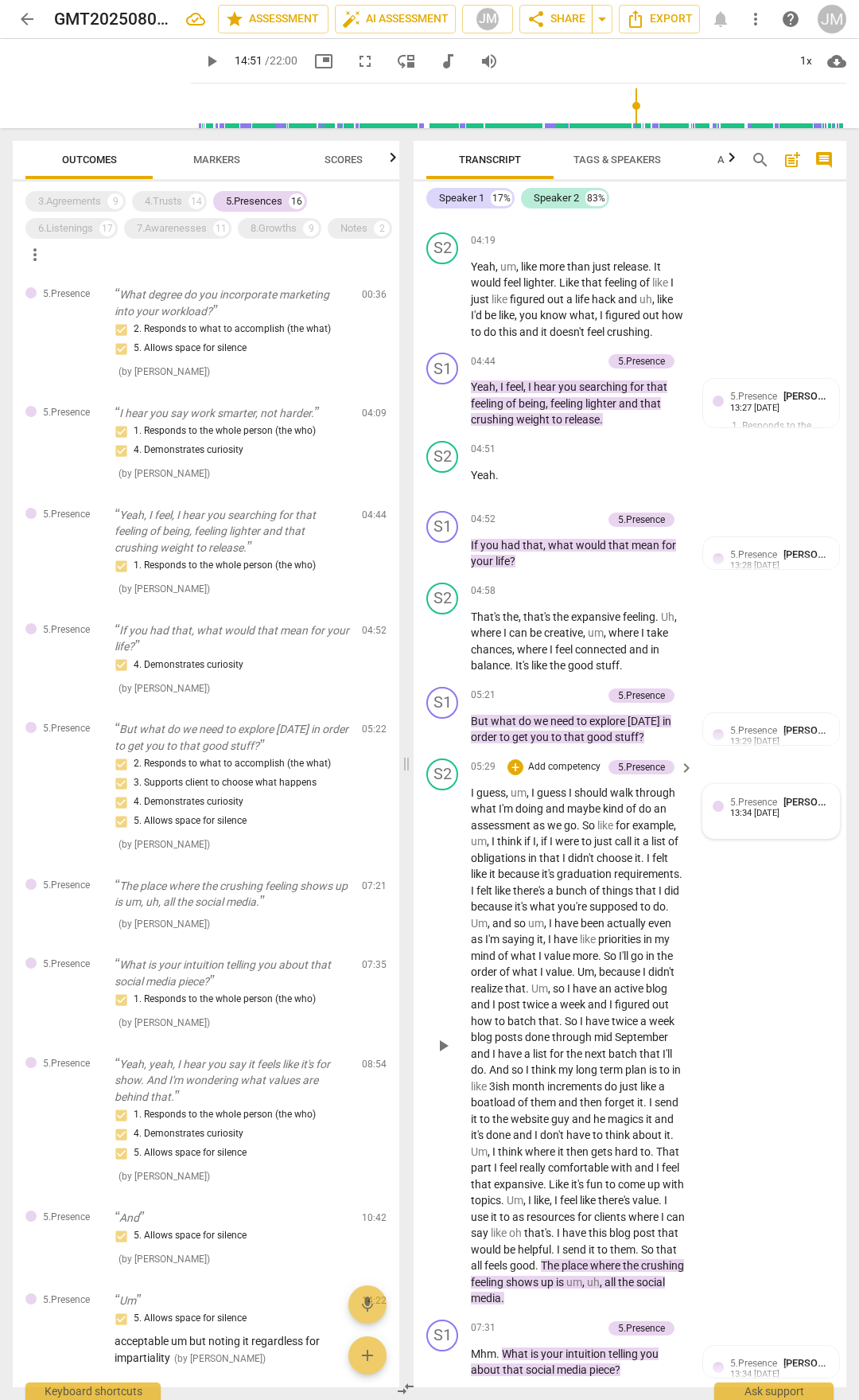
click at [774, 731] on span "5.Presence" at bounding box center [754, 802] width 47 height 11
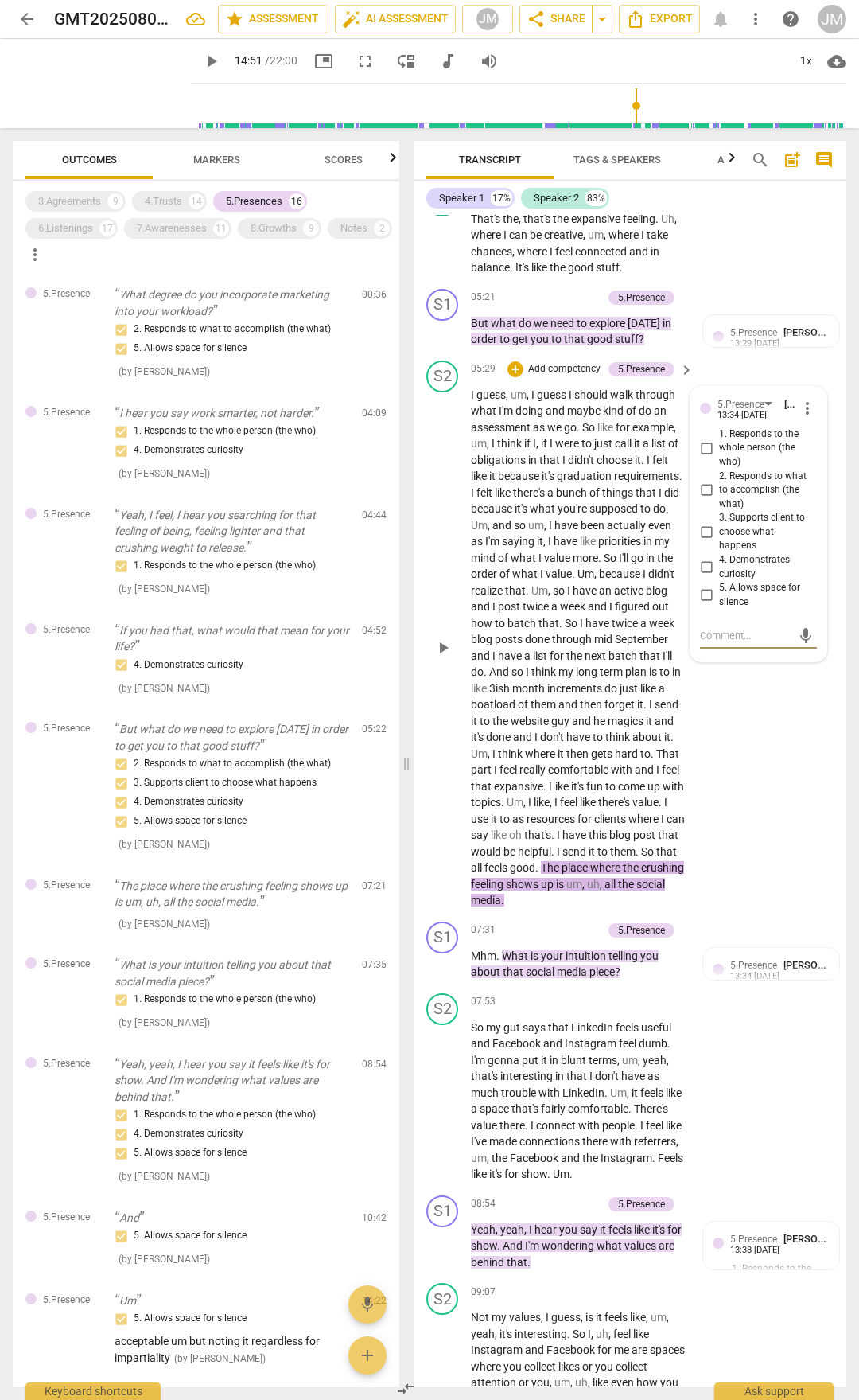
scroll to position [2547, 0]
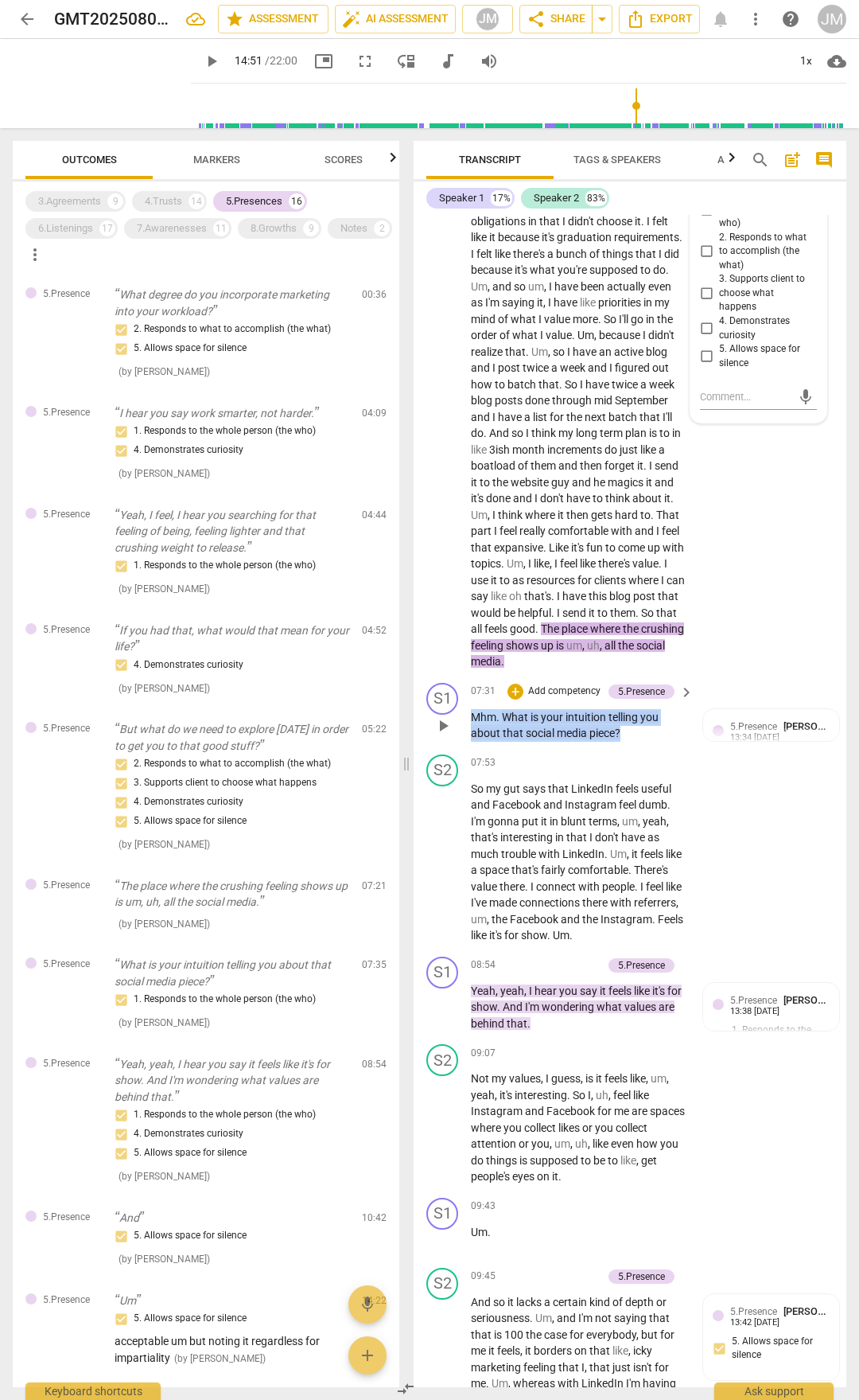
drag, startPoint x: 472, startPoint y: 762, endPoint x: 626, endPoint y: 785, distance: 155.7
click at [626, 731] on p "Mhm . What is your intuition telling you about that social media piece ?" at bounding box center [578, 724] width 215 height 32
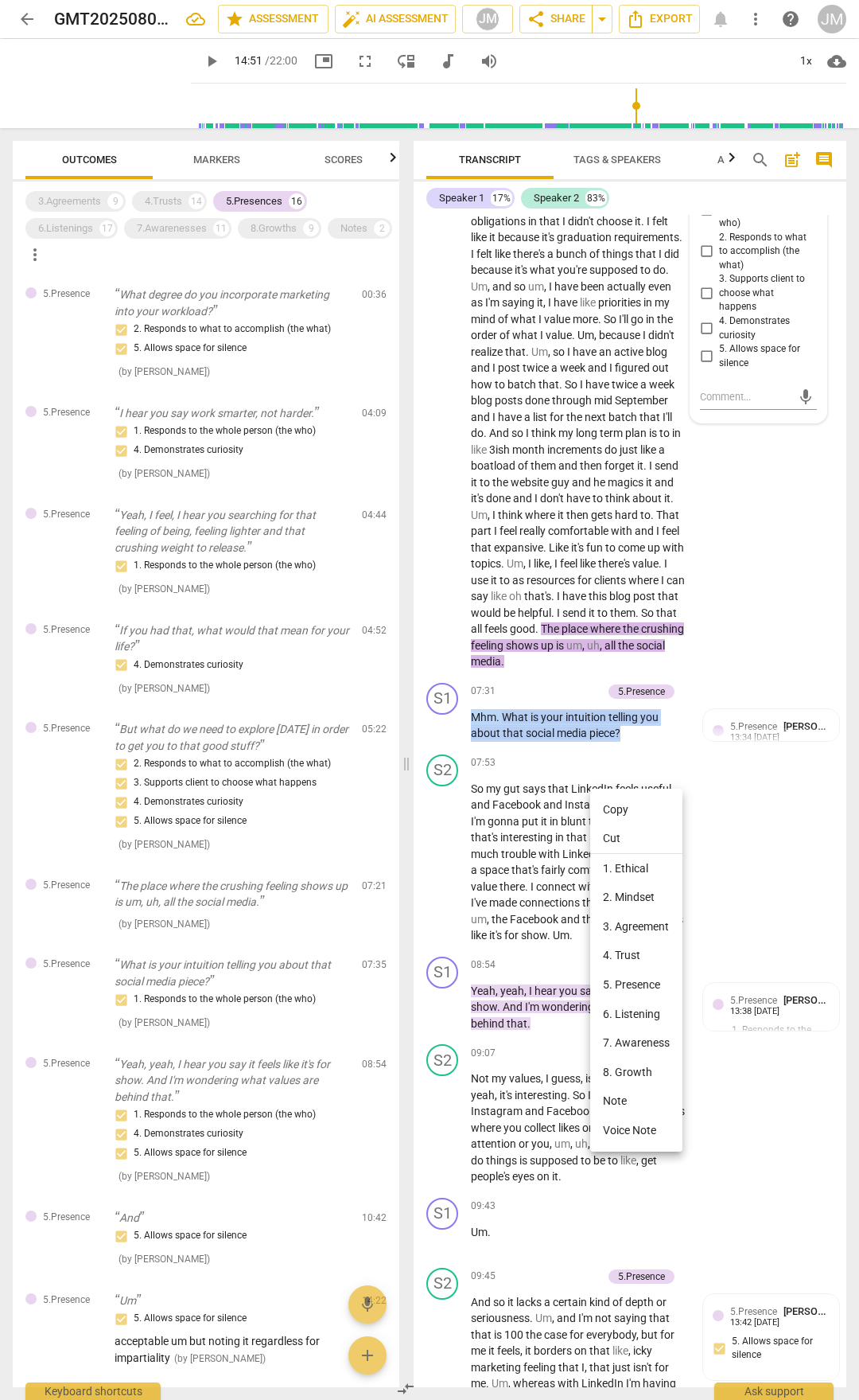
click at [607, 731] on li "Copy" at bounding box center [637, 809] width 92 height 29
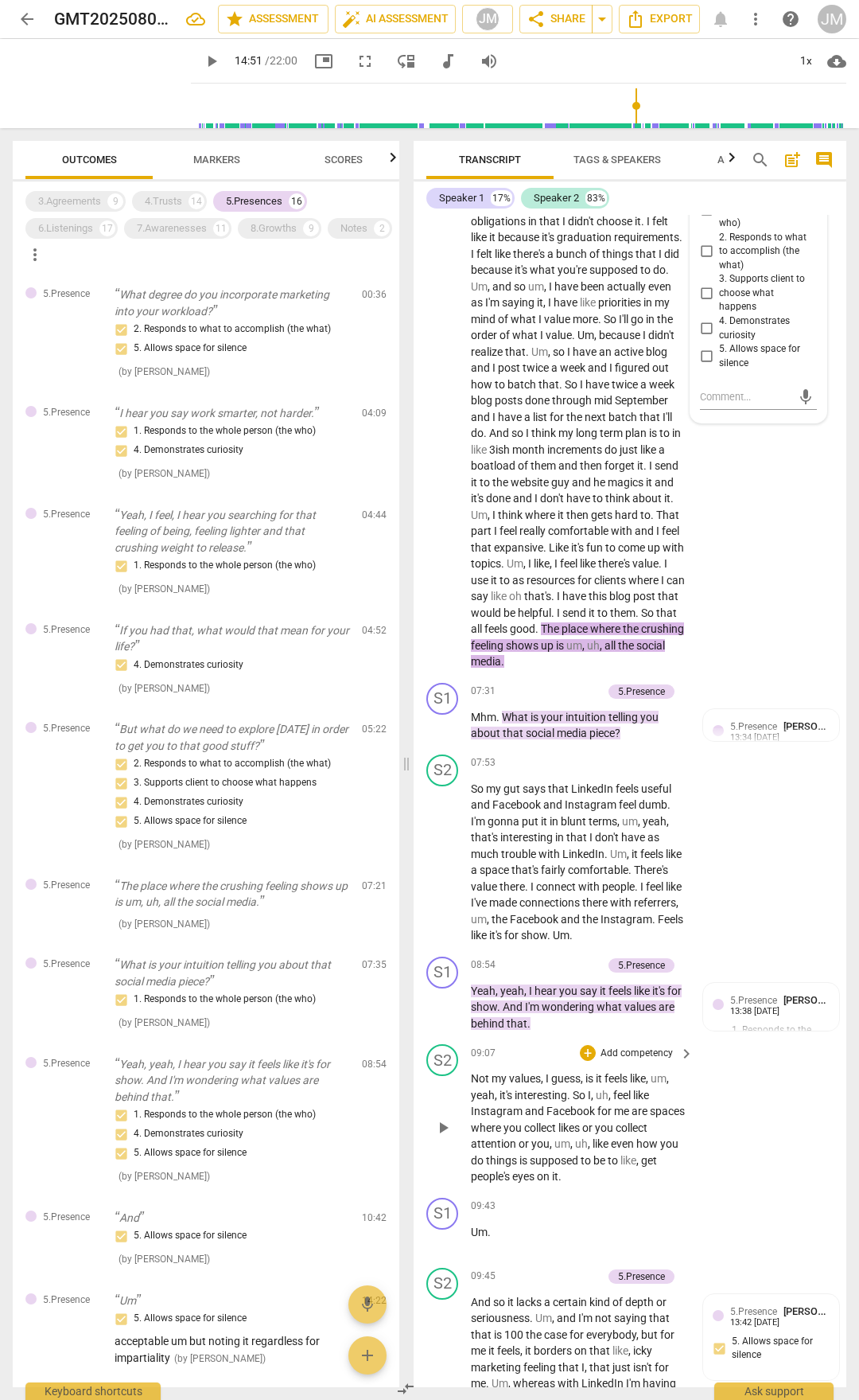
scroll to position [2865, 0]
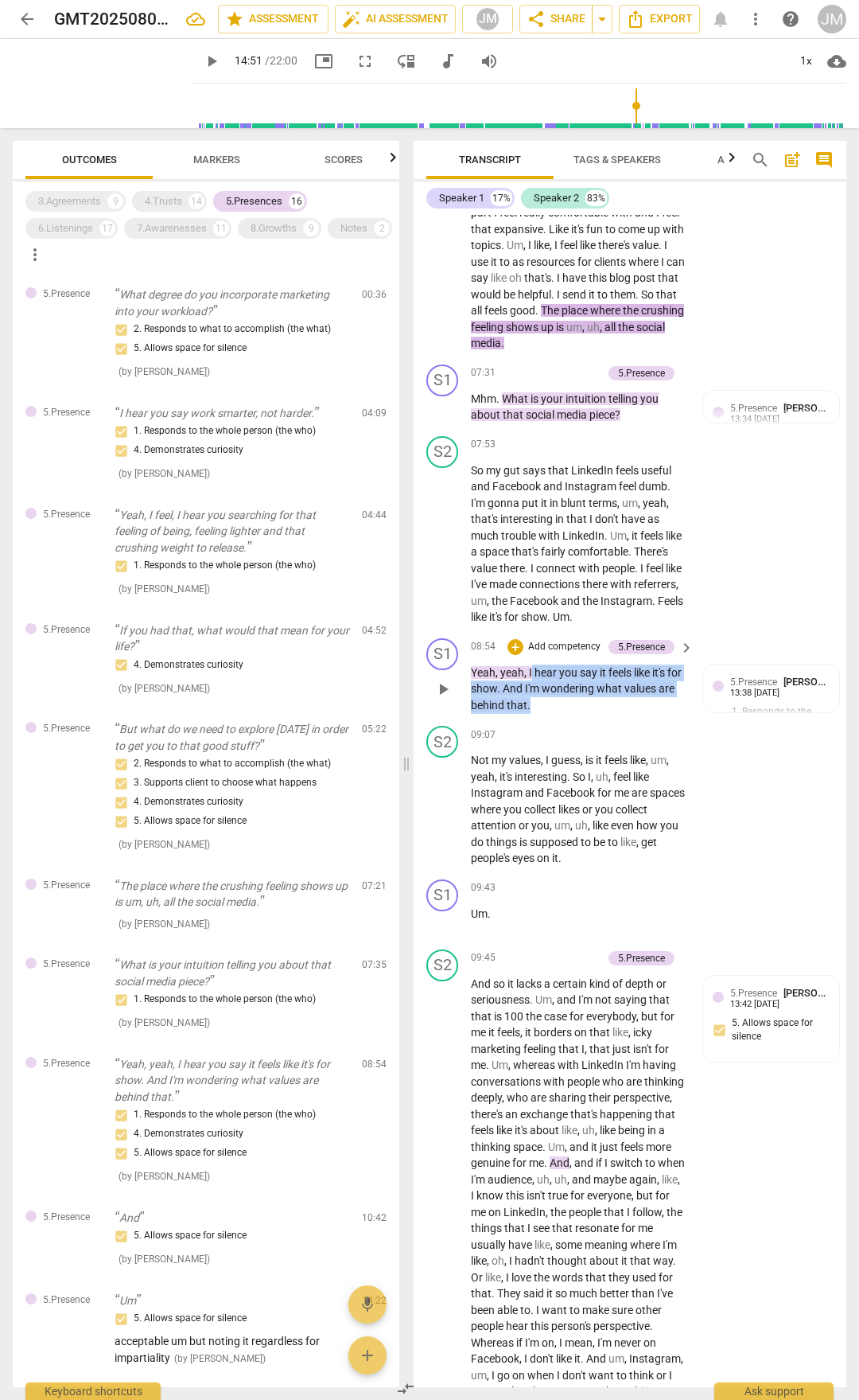
drag, startPoint x: 532, startPoint y: 718, endPoint x: 562, endPoint y: 759, distance: 50.8
click at [567, 713] on p "Yeah , yeah , I hear you say it feels like it's for show . And I'm wondering wh…" at bounding box center [578, 689] width 215 height 50
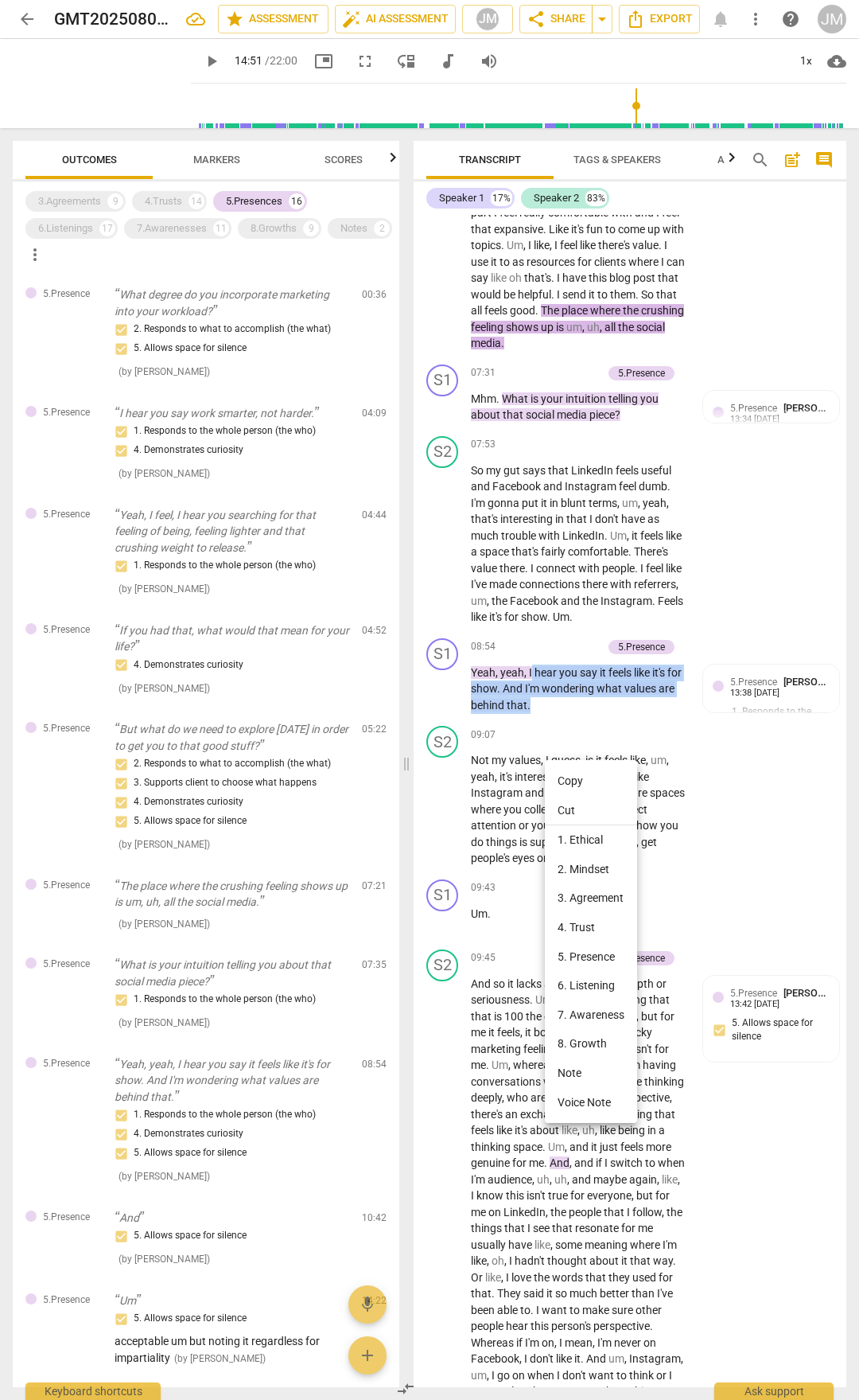
click at [582, 731] on li "Copy" at bounding box center [591, 781] width 92 height 29
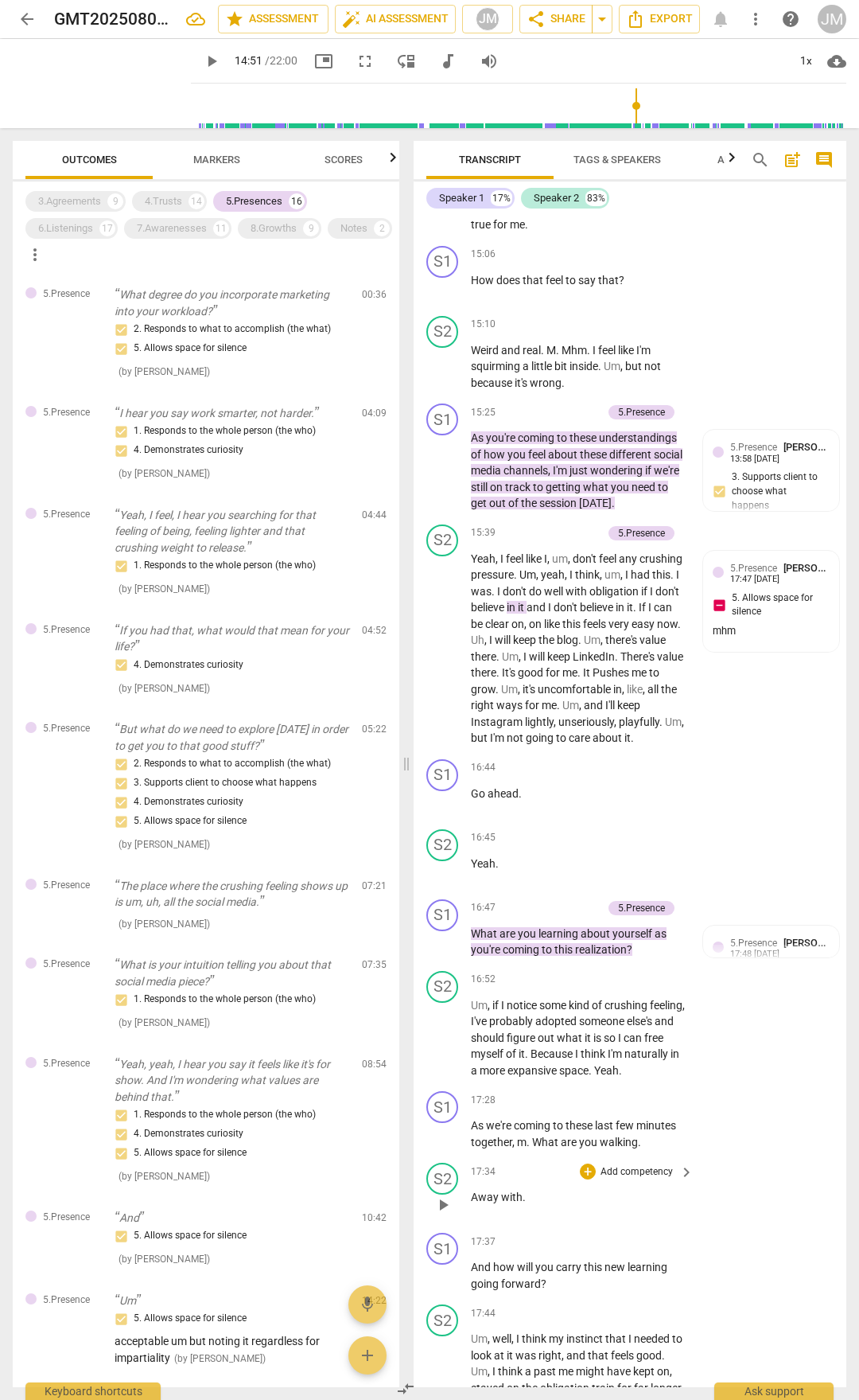
scroll to position [5252, 0]
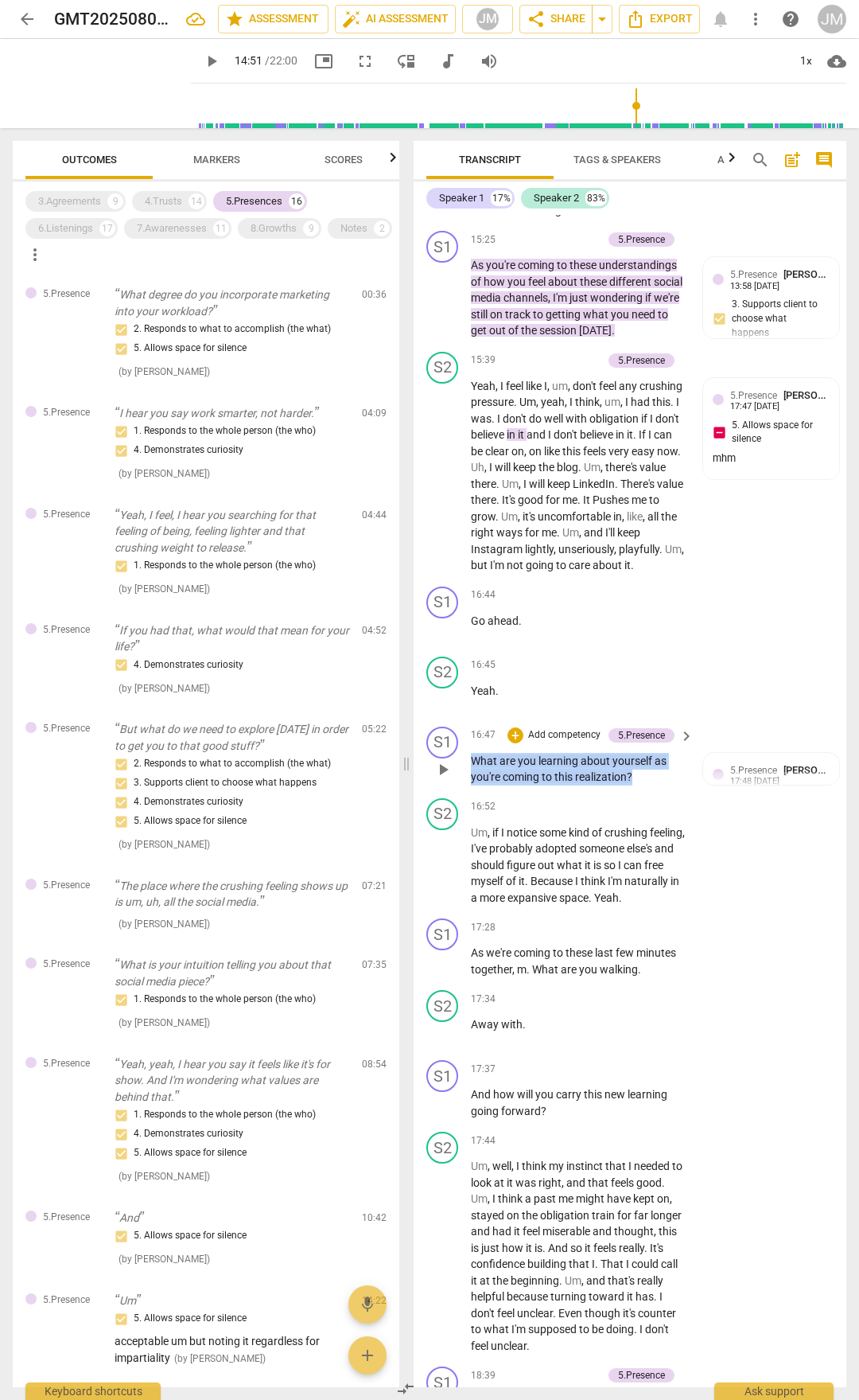
drag, startPoint x: 473, startPoint y: 838, endPoint x: 652, endPoint y: 865, distance: 181.0
click at [652, 731] on p "What are you learning about yourself as you're coming to this realization ?" at bounding box center [578, 769] width 215 height 32
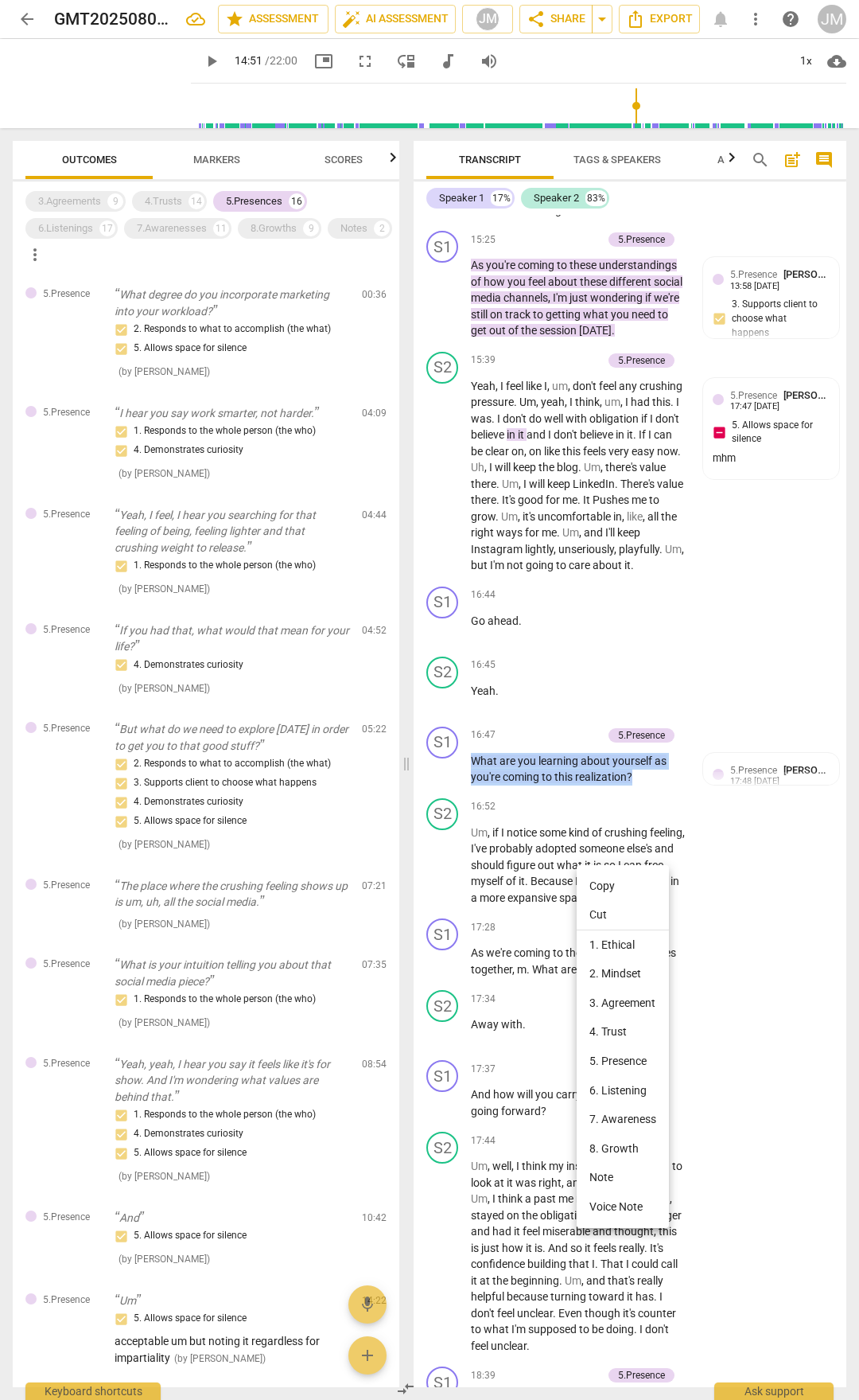
click at [618, 731] on li "Copy" at bounding box center [623, 886] width 92 height 29
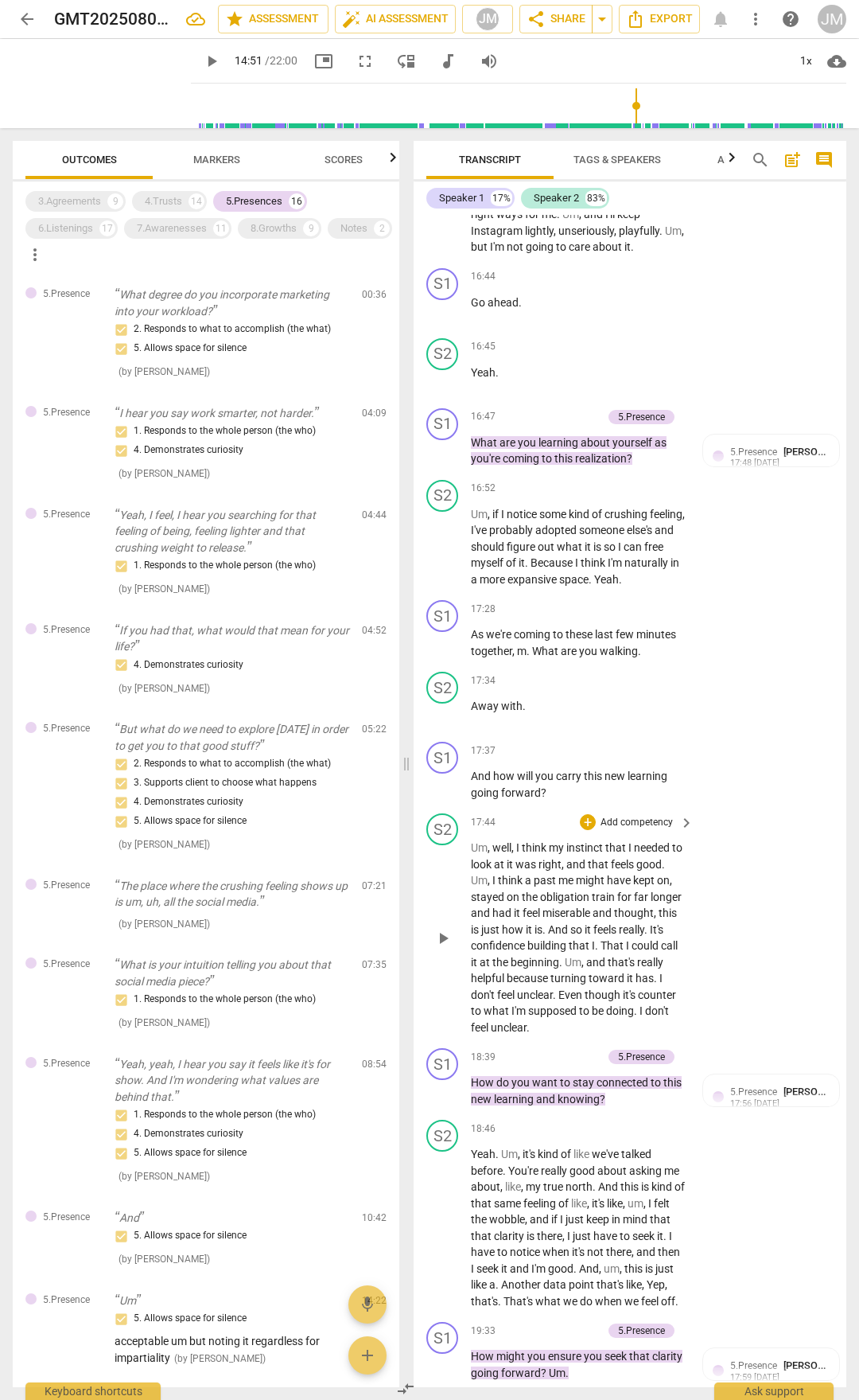
scroll to position [5888, 0]
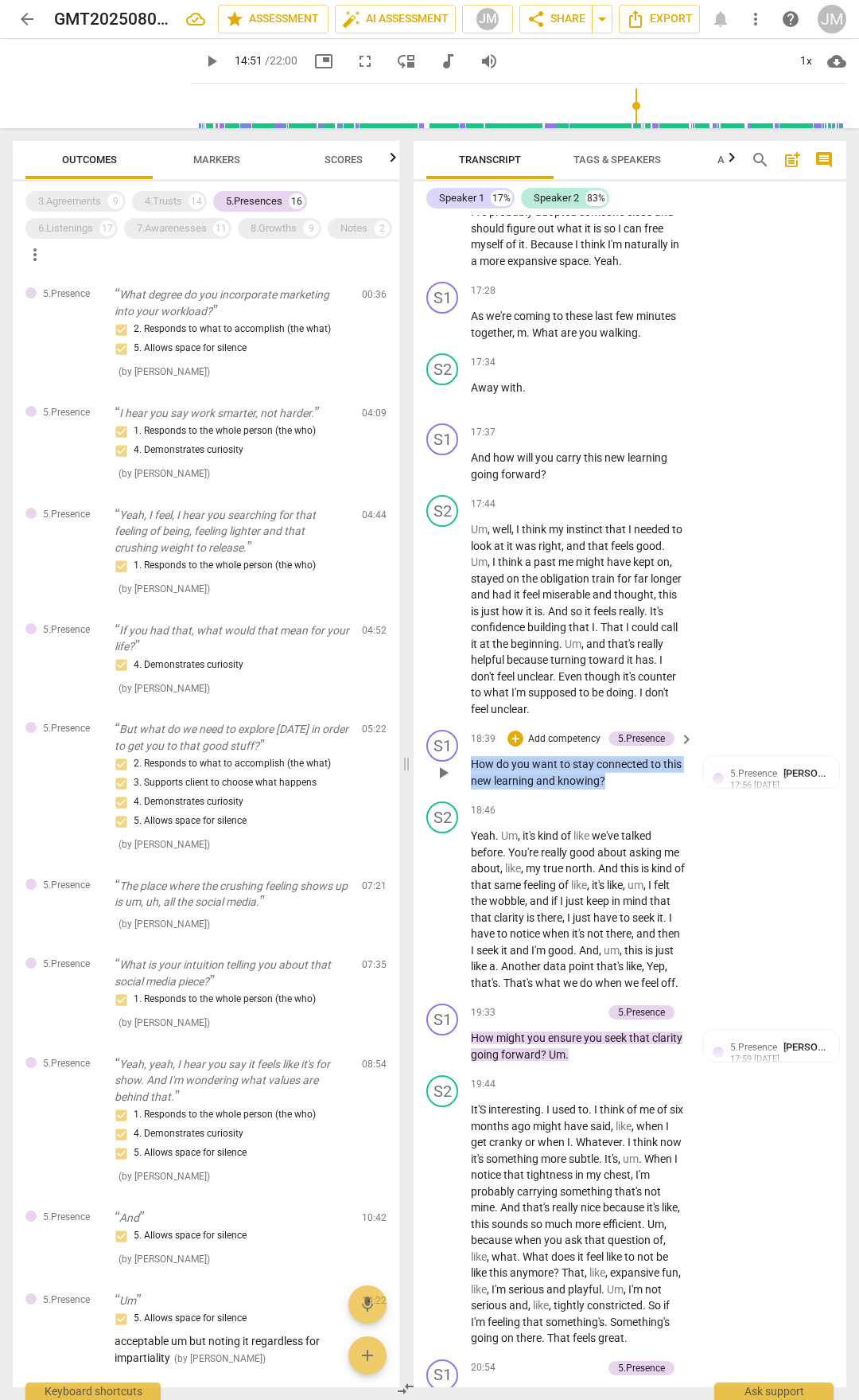
drag, startPoint x: 471, startPoint y: 843, endPoint x: 606, endPoint y: 861, distance: 136.2
click at [606, 731] on p "How do you want to stay connected to this new learning and knowing ?" at bounding box center [578, 771] width 215 height 32
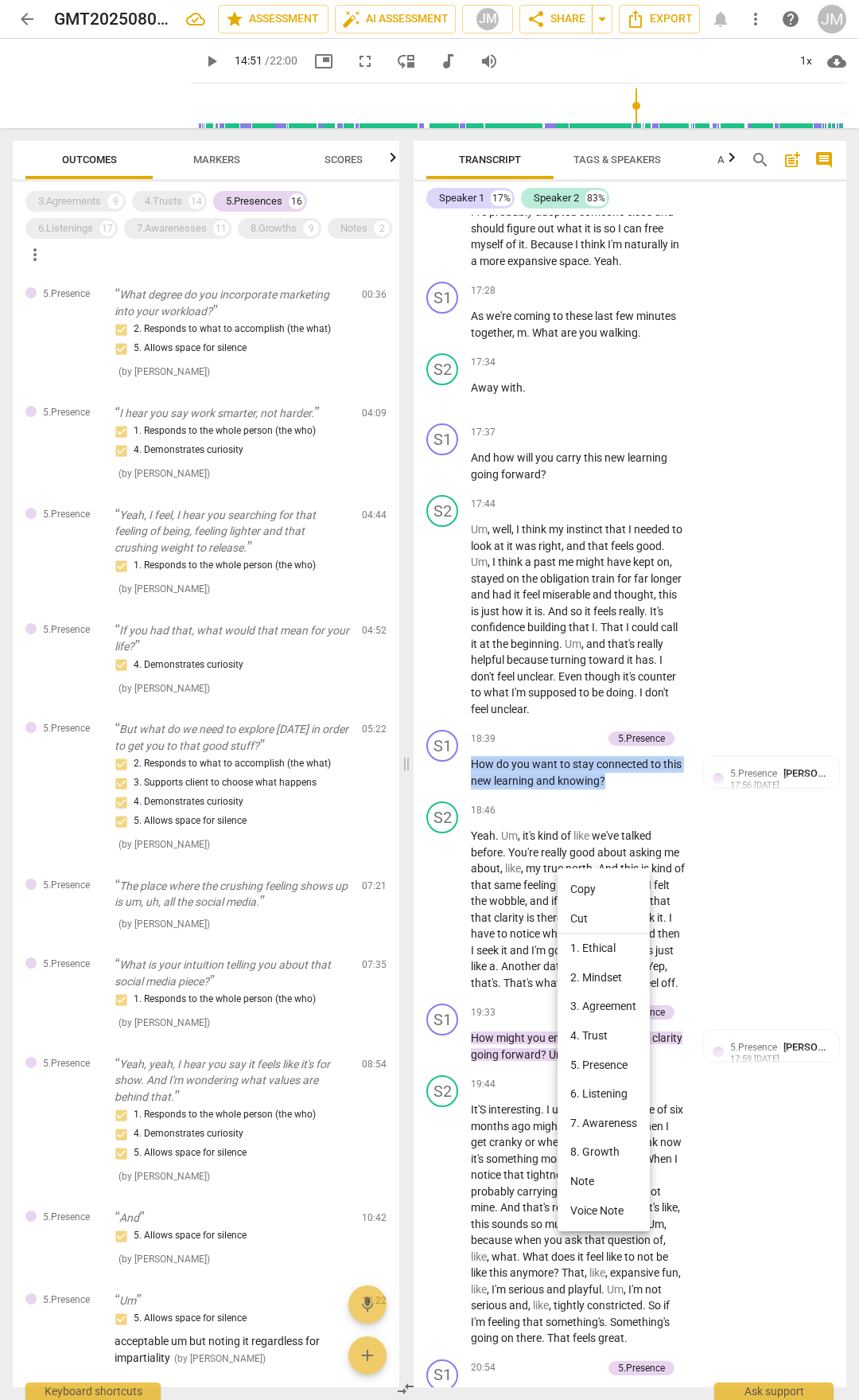
click at [595, 731] on li "Copy" at bounding box center [604, 889] width 92 height 29
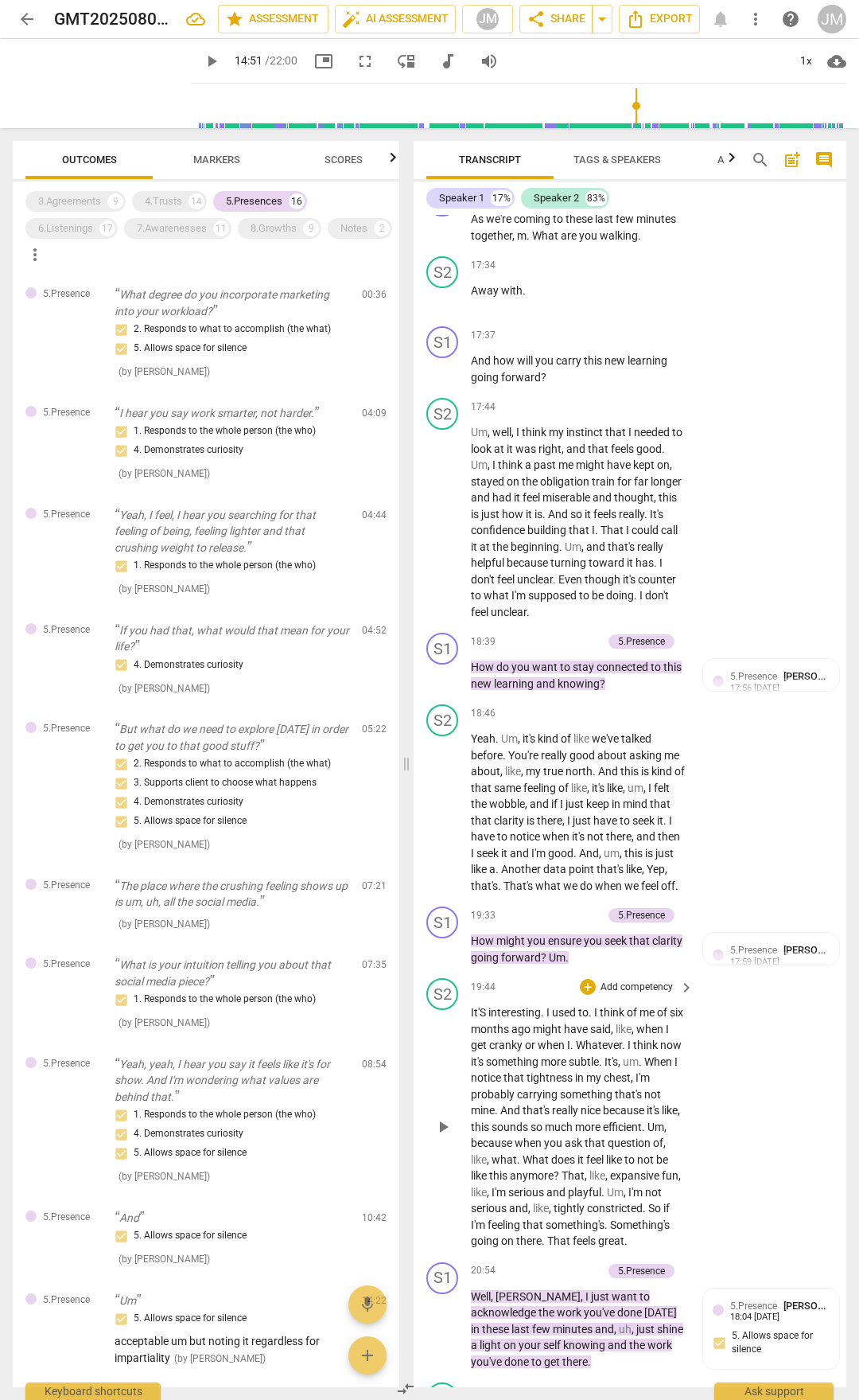
scroll to position [6127, 0]
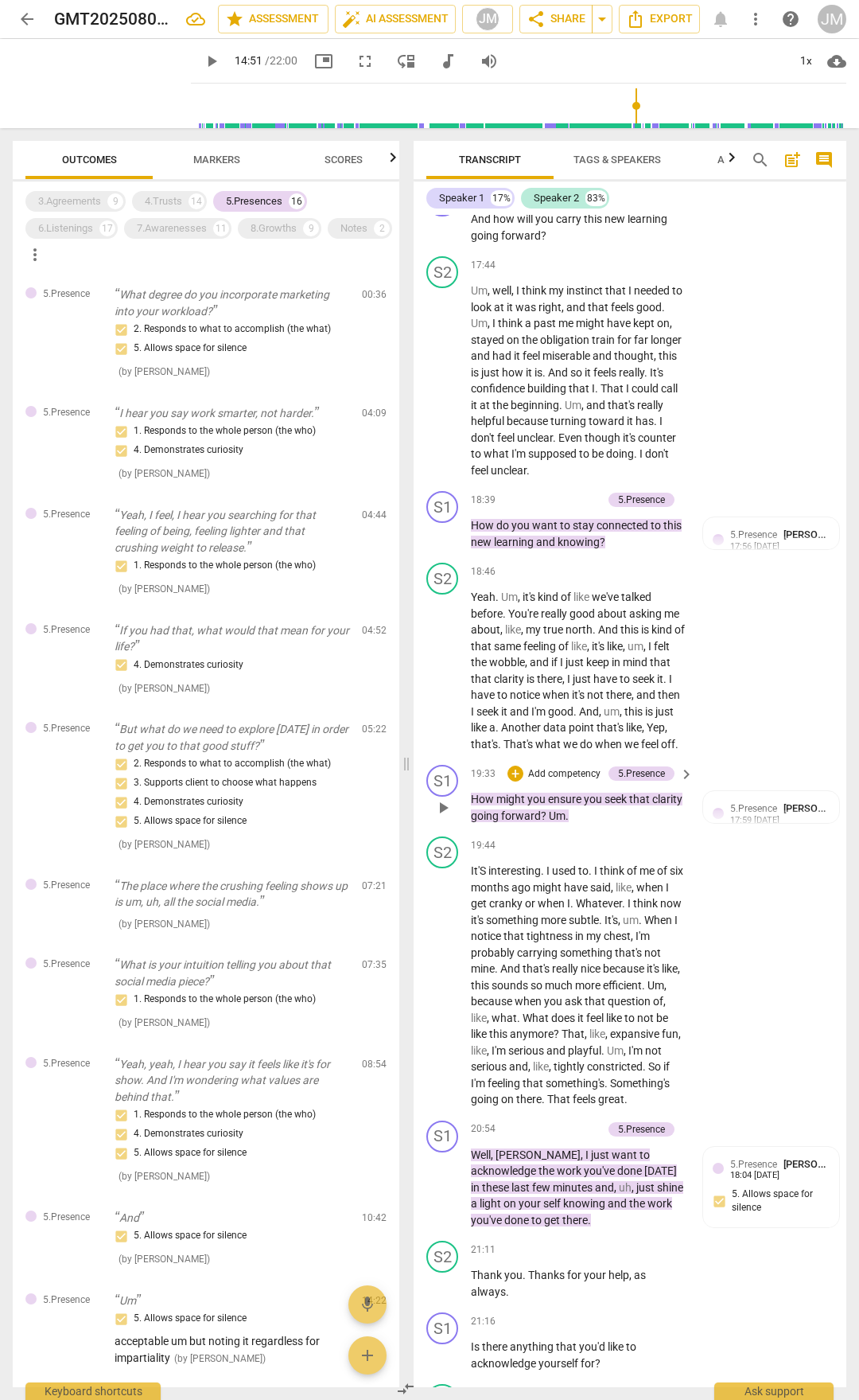
click at [565, 731] on span "ensure" at bounding box center [566, 799] width 36 height 13
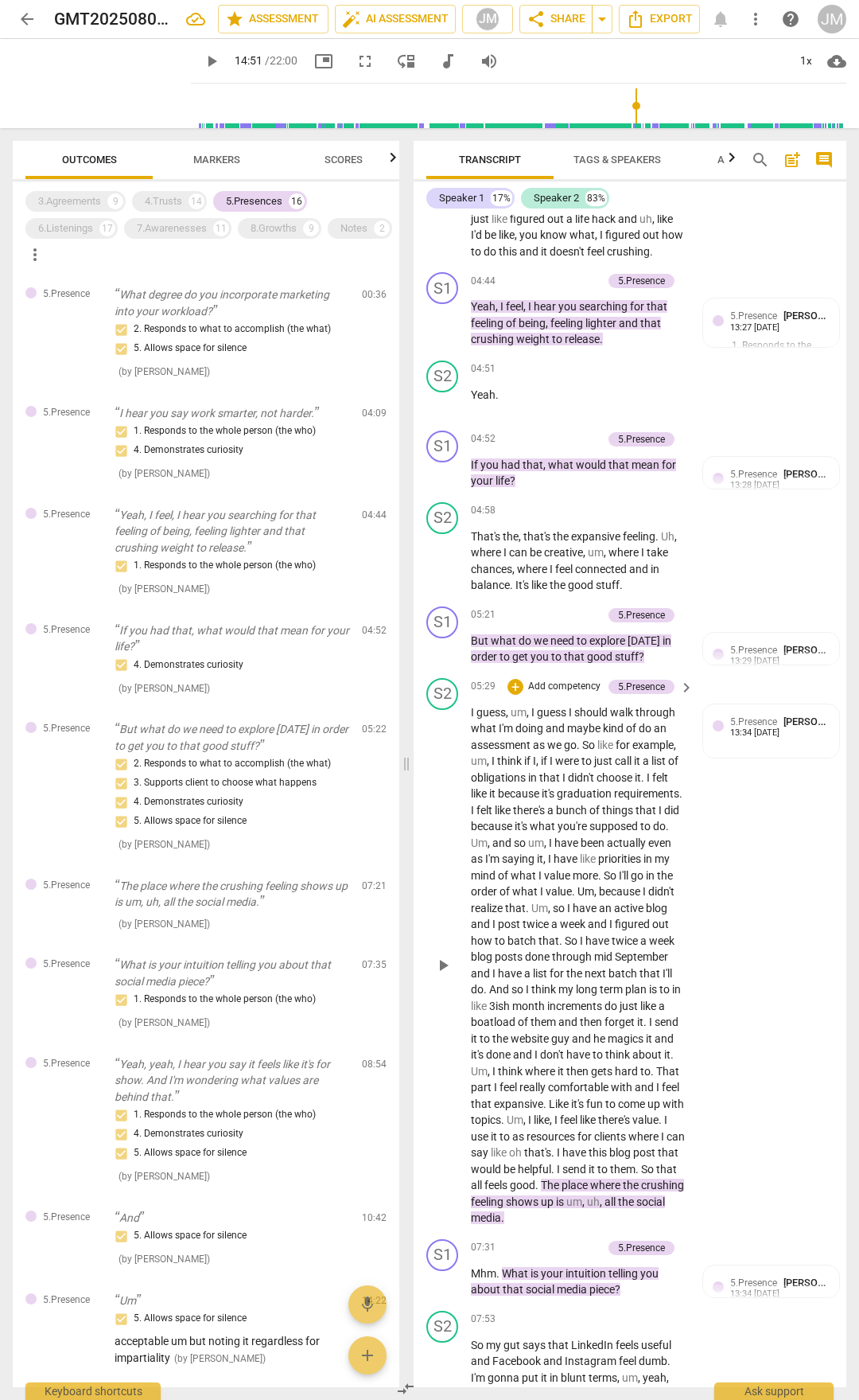
scroll to position [2148, 0]
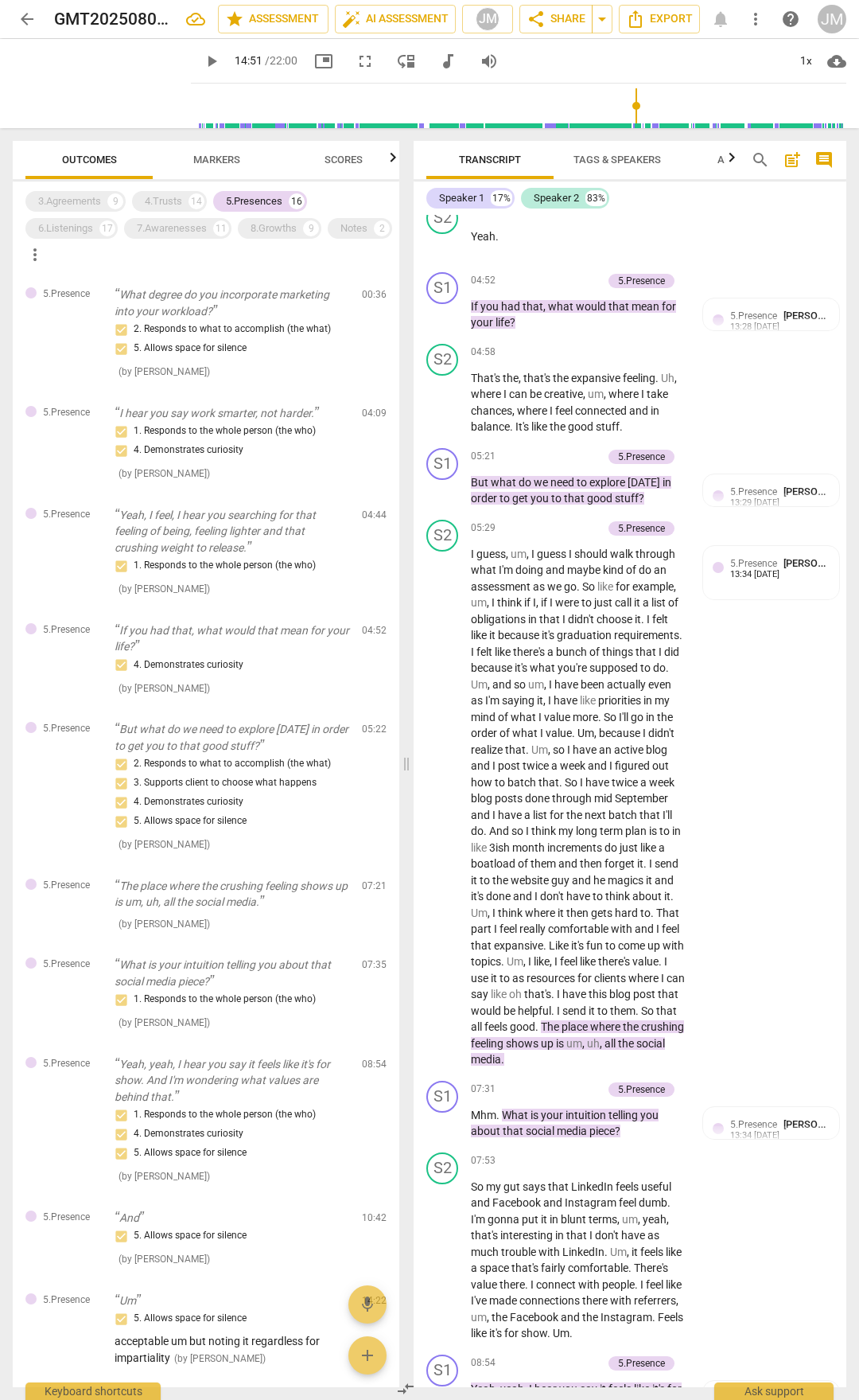
click at [762, 580] on div "13:34 [DATE]" at bounding box center [756, 574] width 50 height 10
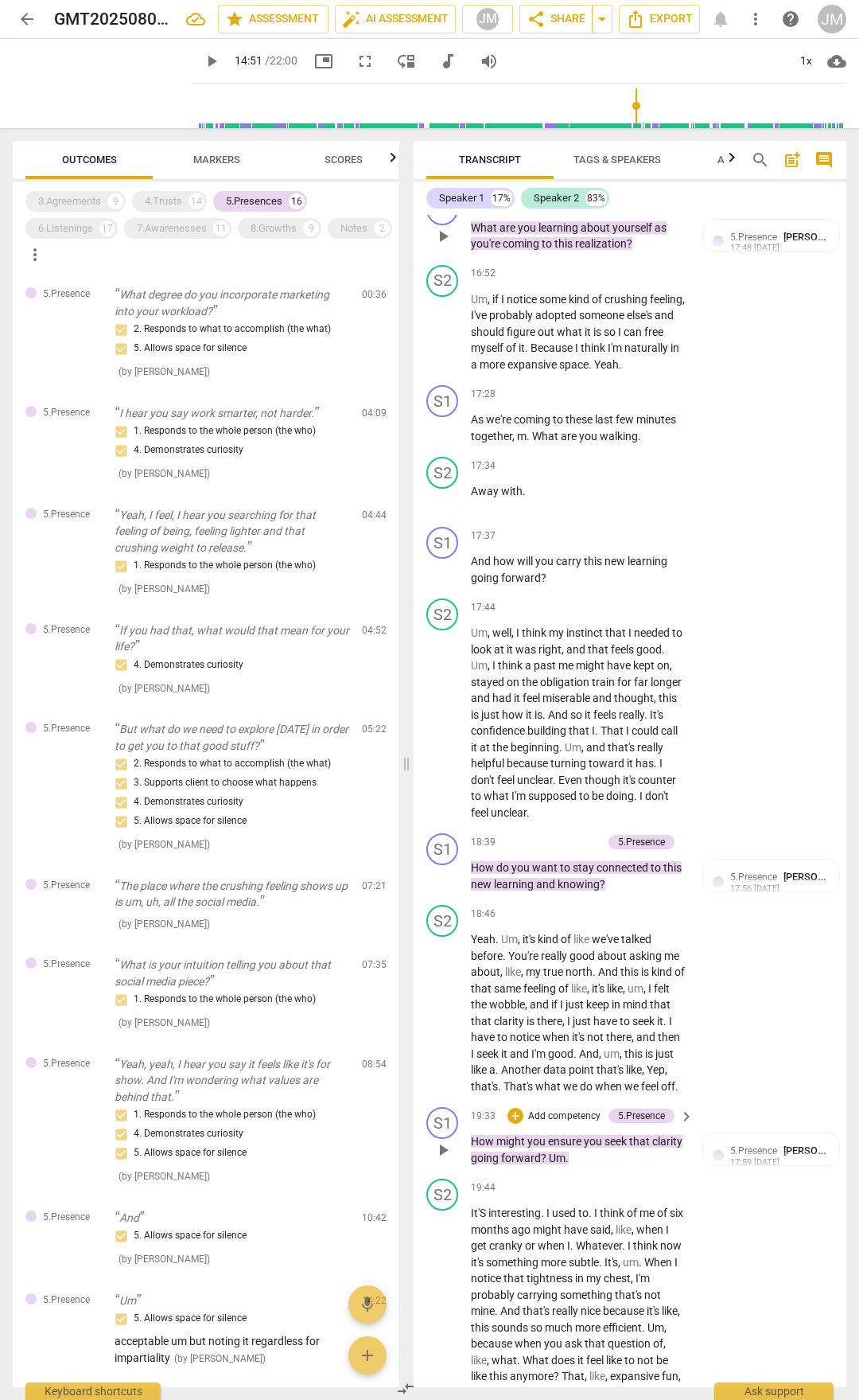
scroll to position [5672, 0]
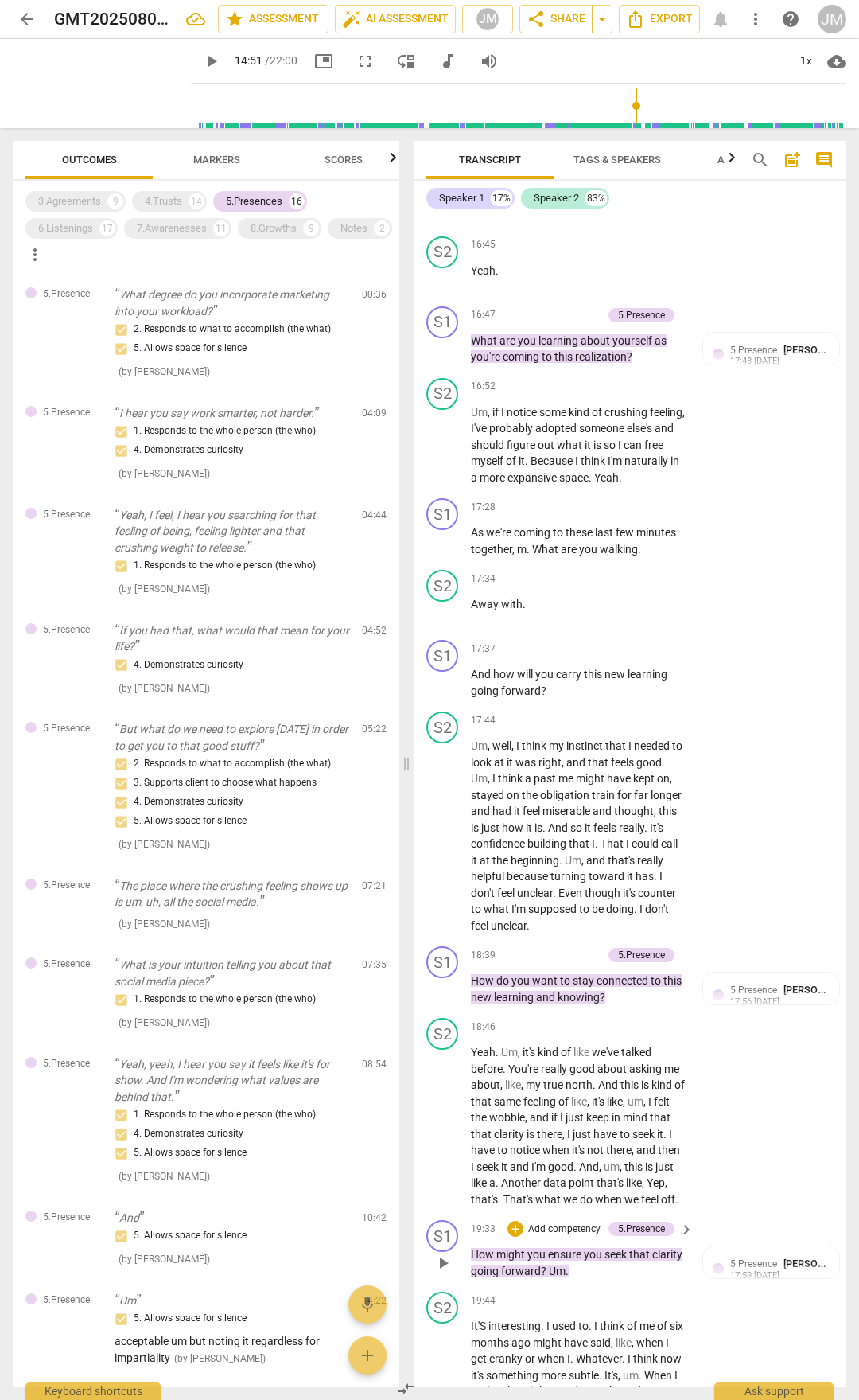
drag, startPoint x: 847, startPoint y: 1053, endPoint x: 847, endPoint y: 720, distance: 333.0
click at [853, 635] on div "Transcript Tags & Speakers Analytics search post_add comment Speaker 1 17% Spea…" at bounding box center [633, 764] width 452 height 1272
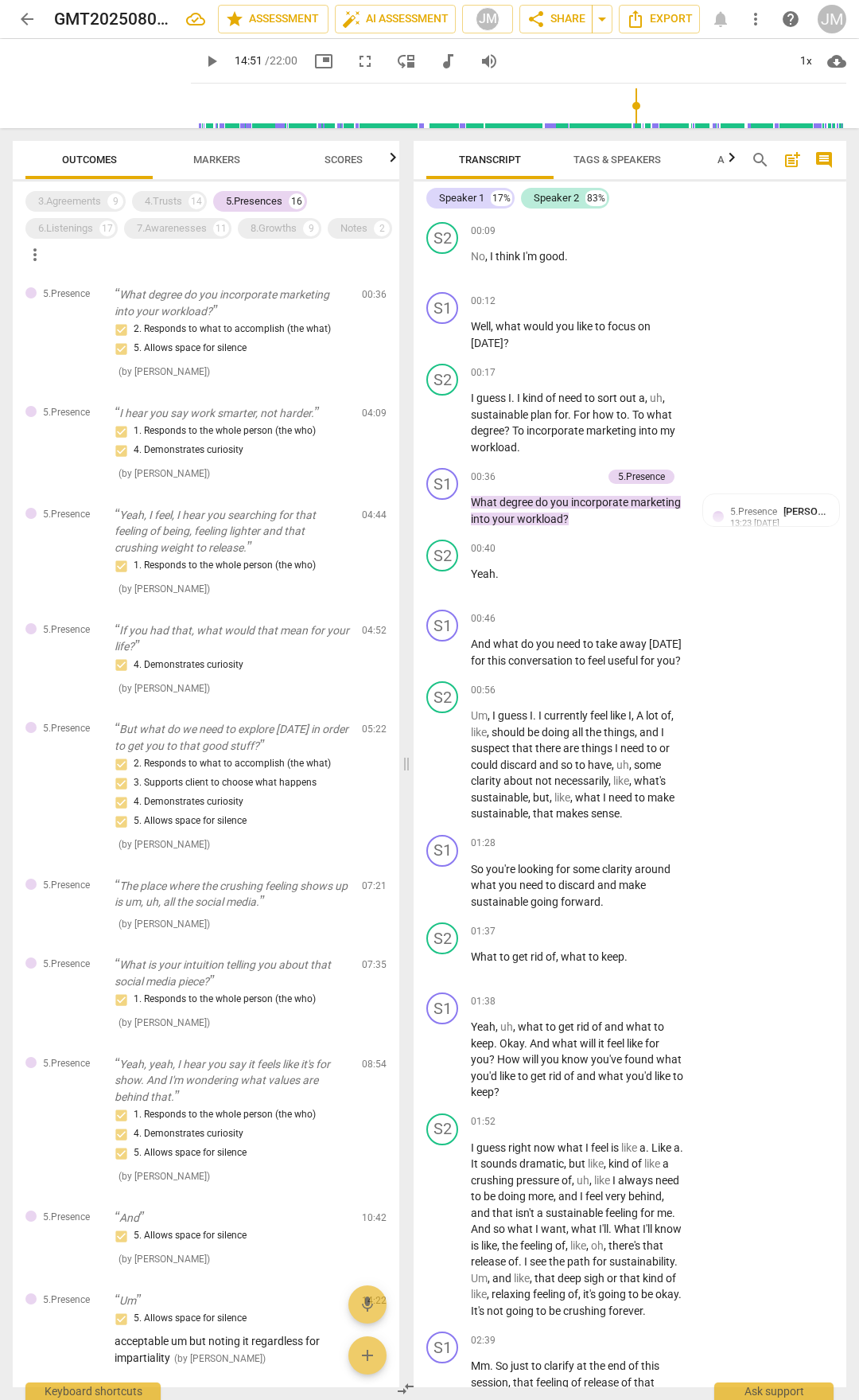
scroll to position [0, 0]
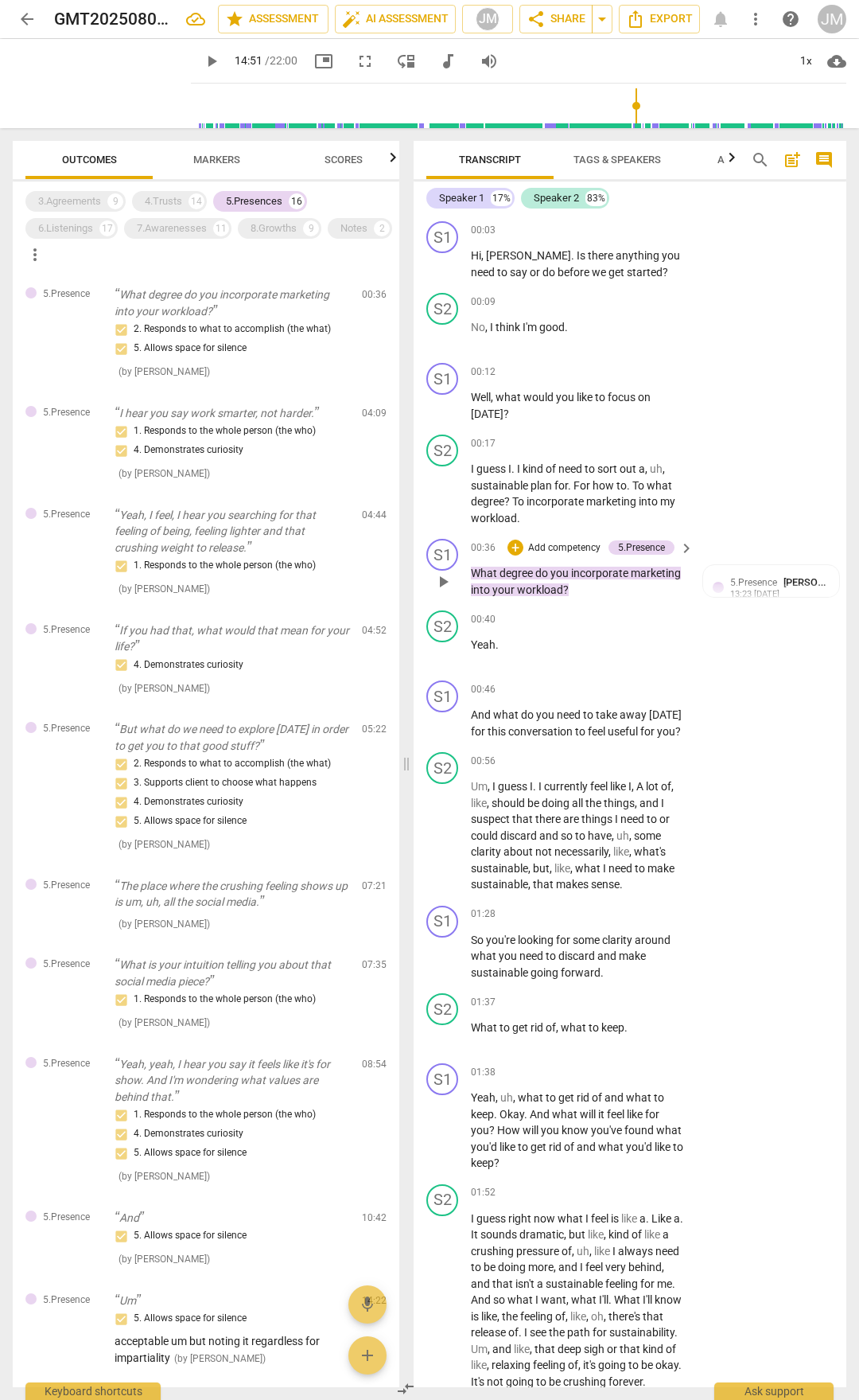
drag, startPoint x: 470, startPoint y: 566, endPoint x: 557, endPoint y: 580, distance: 88.1
click at [557, 580] on div "S1 play_arrow pause 00:36 + Add competency 5.Presence keyboard_arrow_right What…" at bounding box center [630, 569] width 433 height 72
drag, startPoint x: 473, startPoint y: 567, endPoint x: 577, endPoint y: 596, distance: 108.0
click at [577, 596] on p "What degree do you incorporate marketing into your workload ?" at bounding box center [578, 581] width 215 height 32
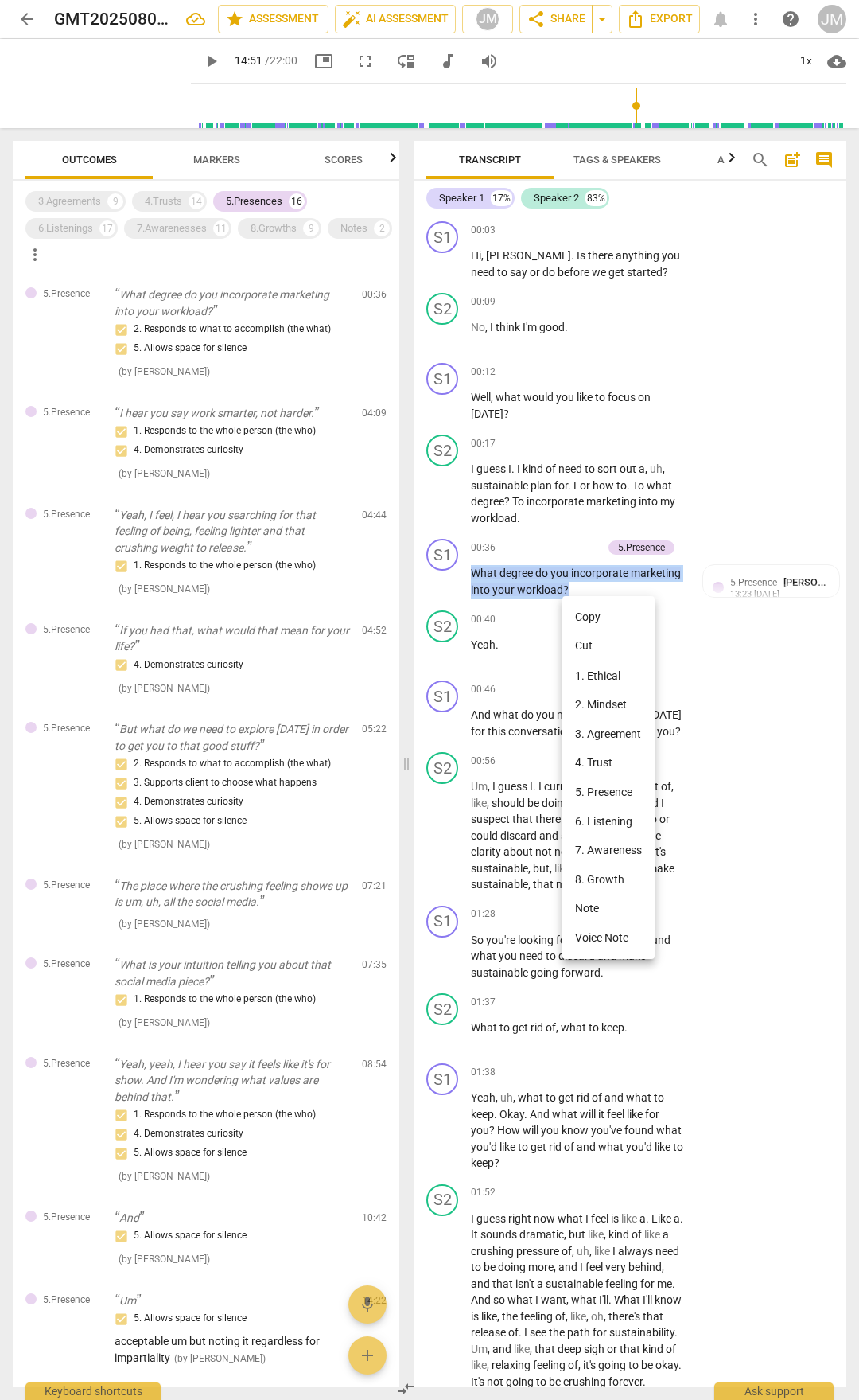
click at [591, 613] on li "Copy" at bounding box center [608, 618] width 92 height 29
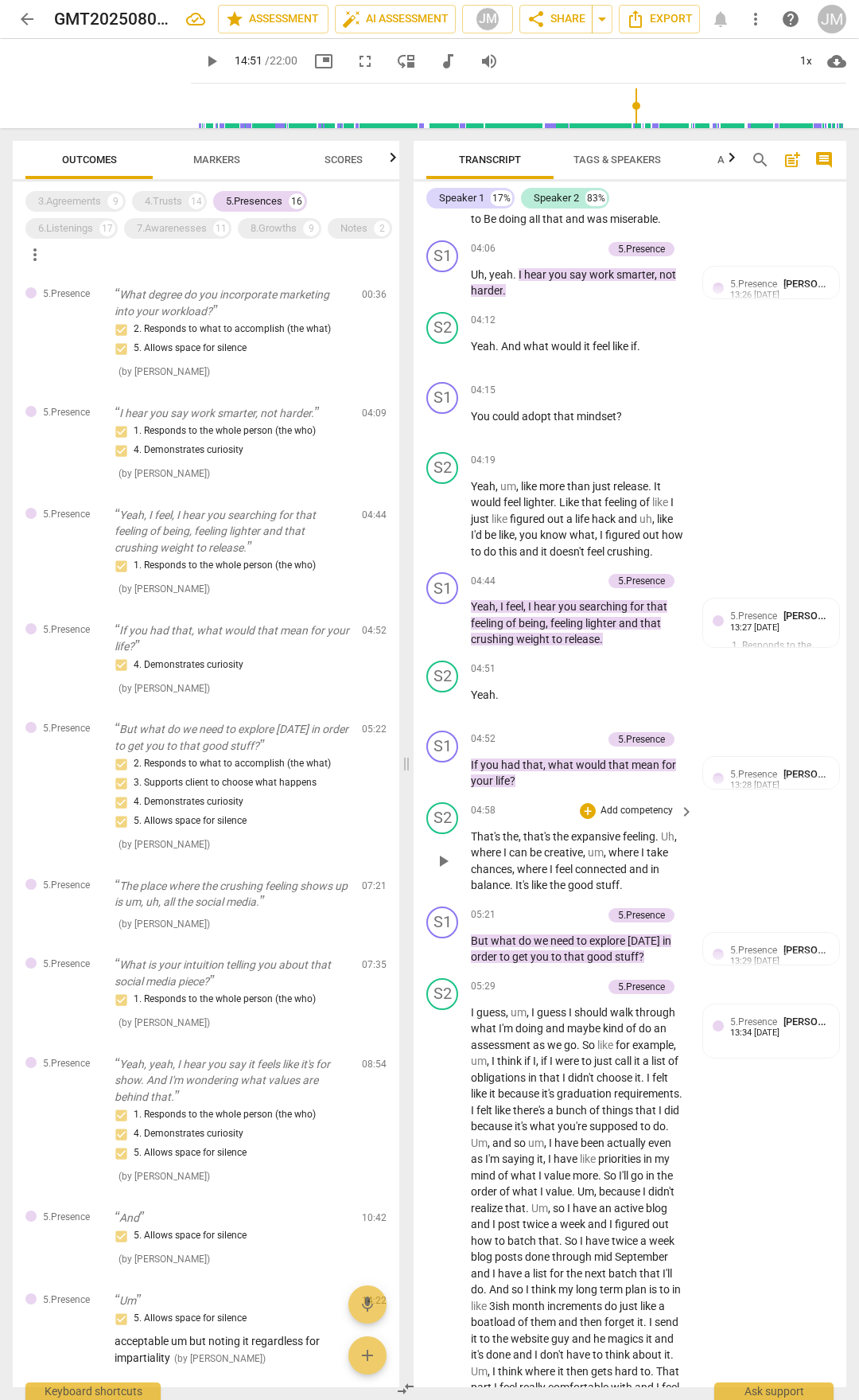
scroll to position [1830, 0]
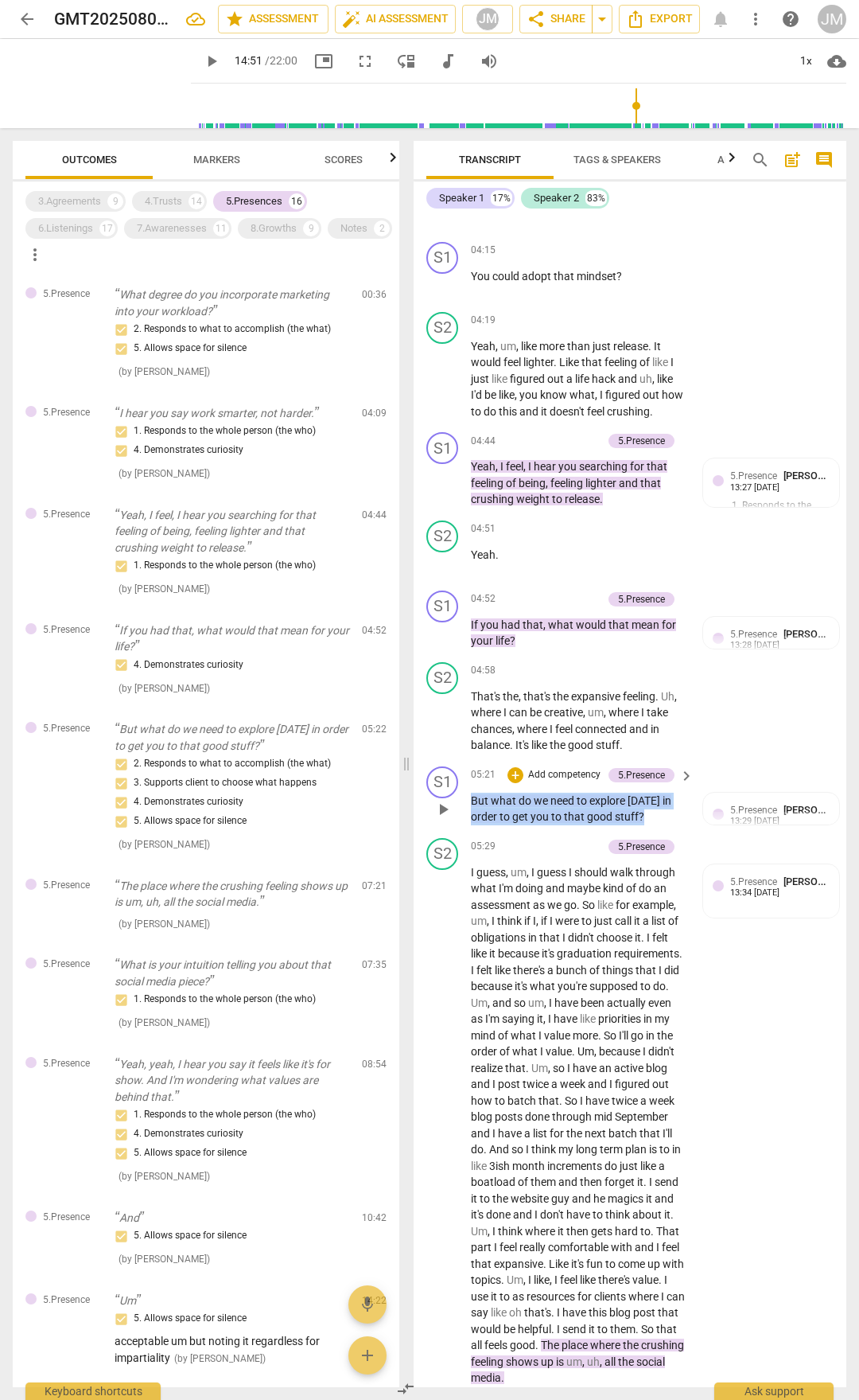
drag, startPoint x: 475, startPoint y: 829, endPoint x: 666, endPoint y: 847, distance: 191.8
click at [666, 731] on p "But what do we need to explore [DATE] in order to get you to that good stuff ?" at bounding box center [578, 808] width 215 height 32
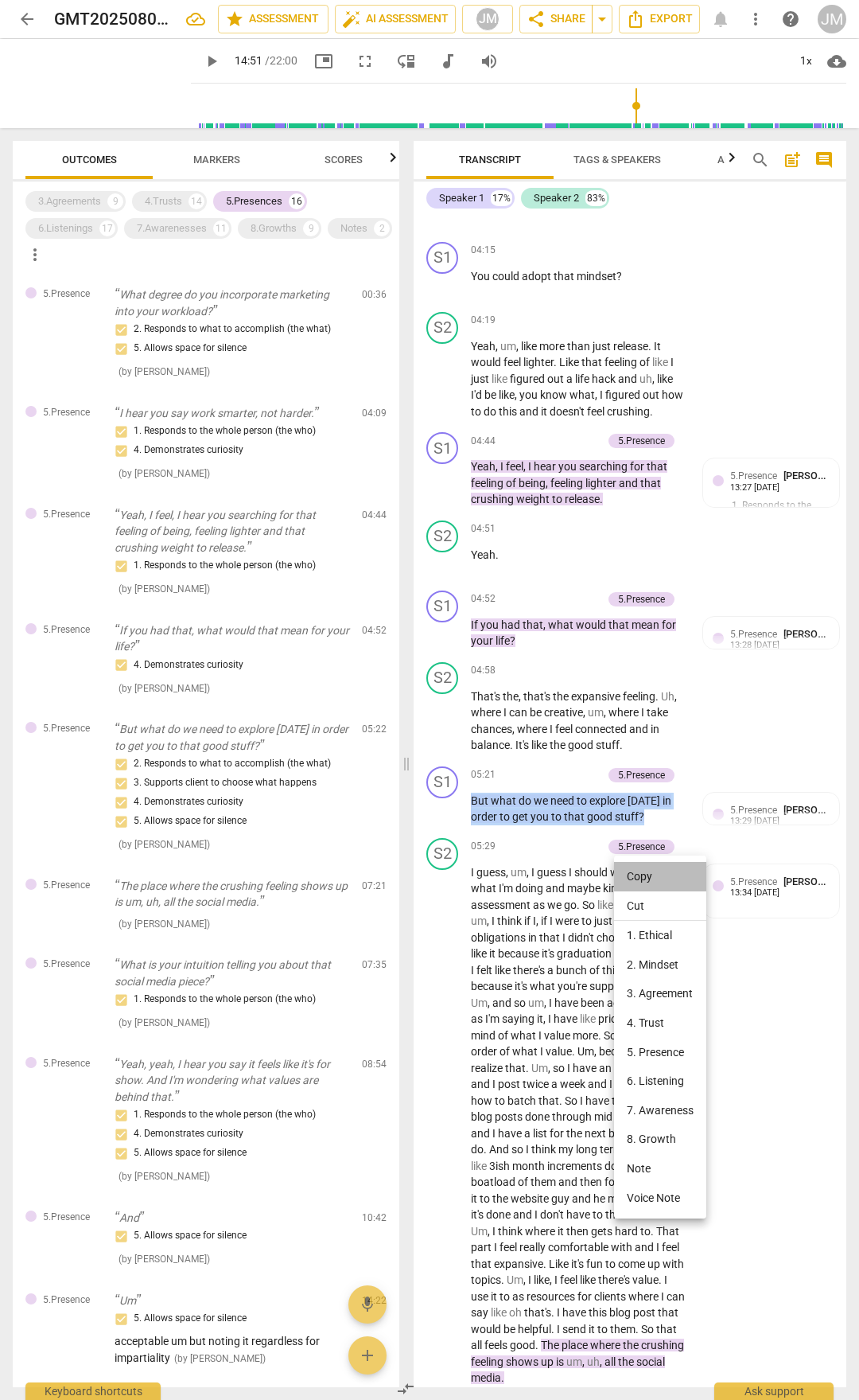
click at [660, 731] on li "Copy" at bounding box center [660, 876] width 92 height 29
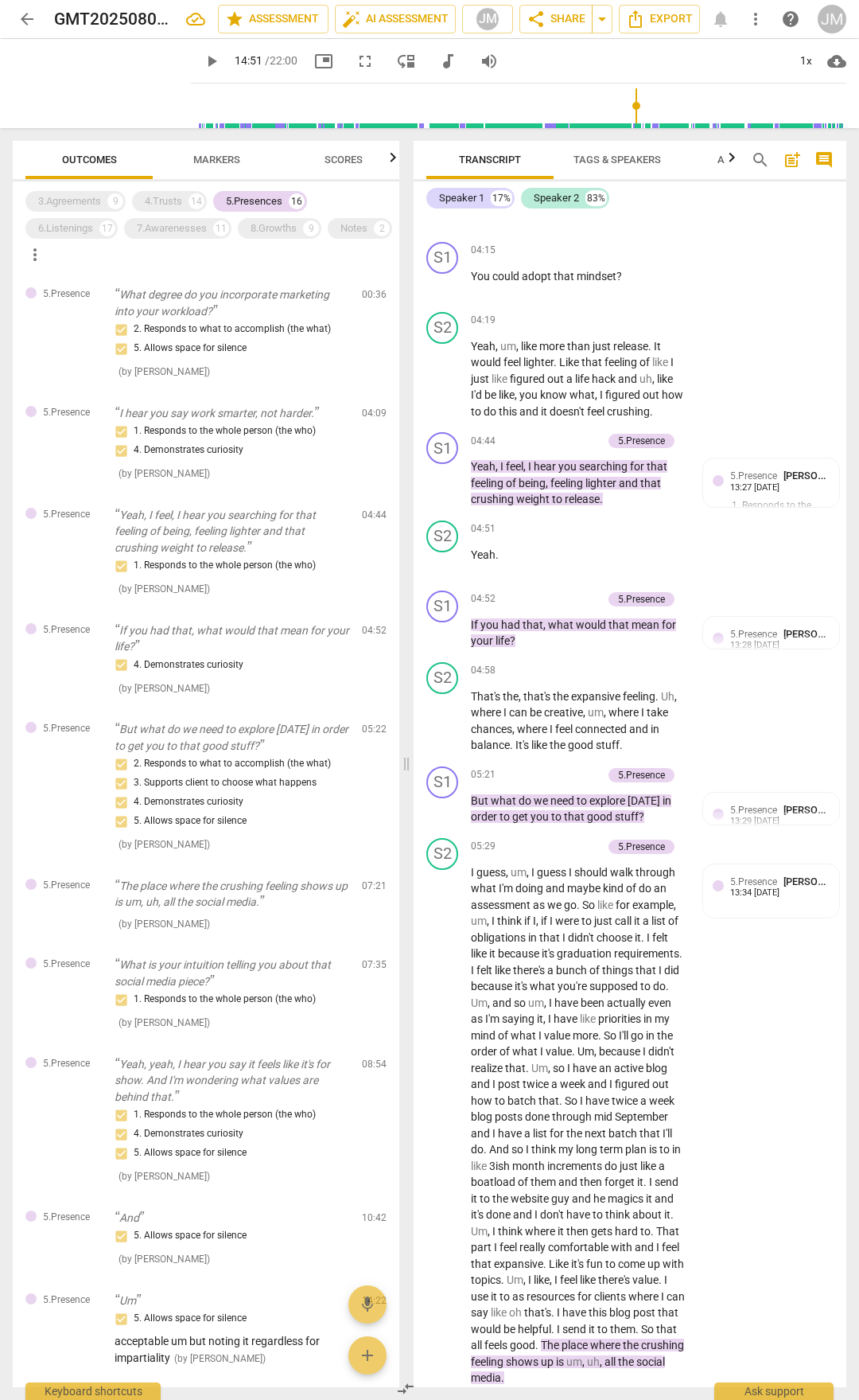
click at [771, 731] on span "5.Presence" at bounding box center [754, 882] width 47 height 11
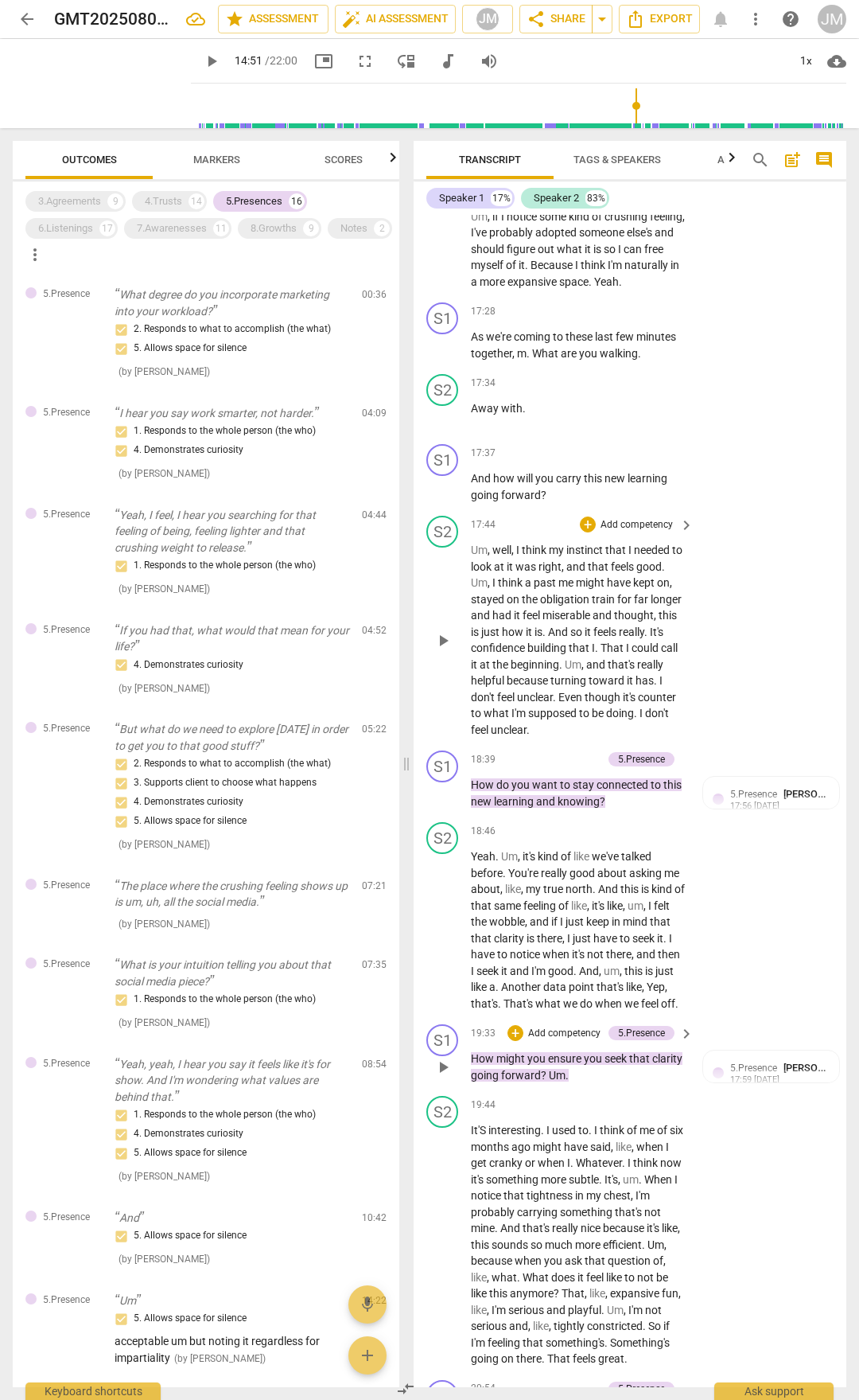
scroll to position [5968, 0]
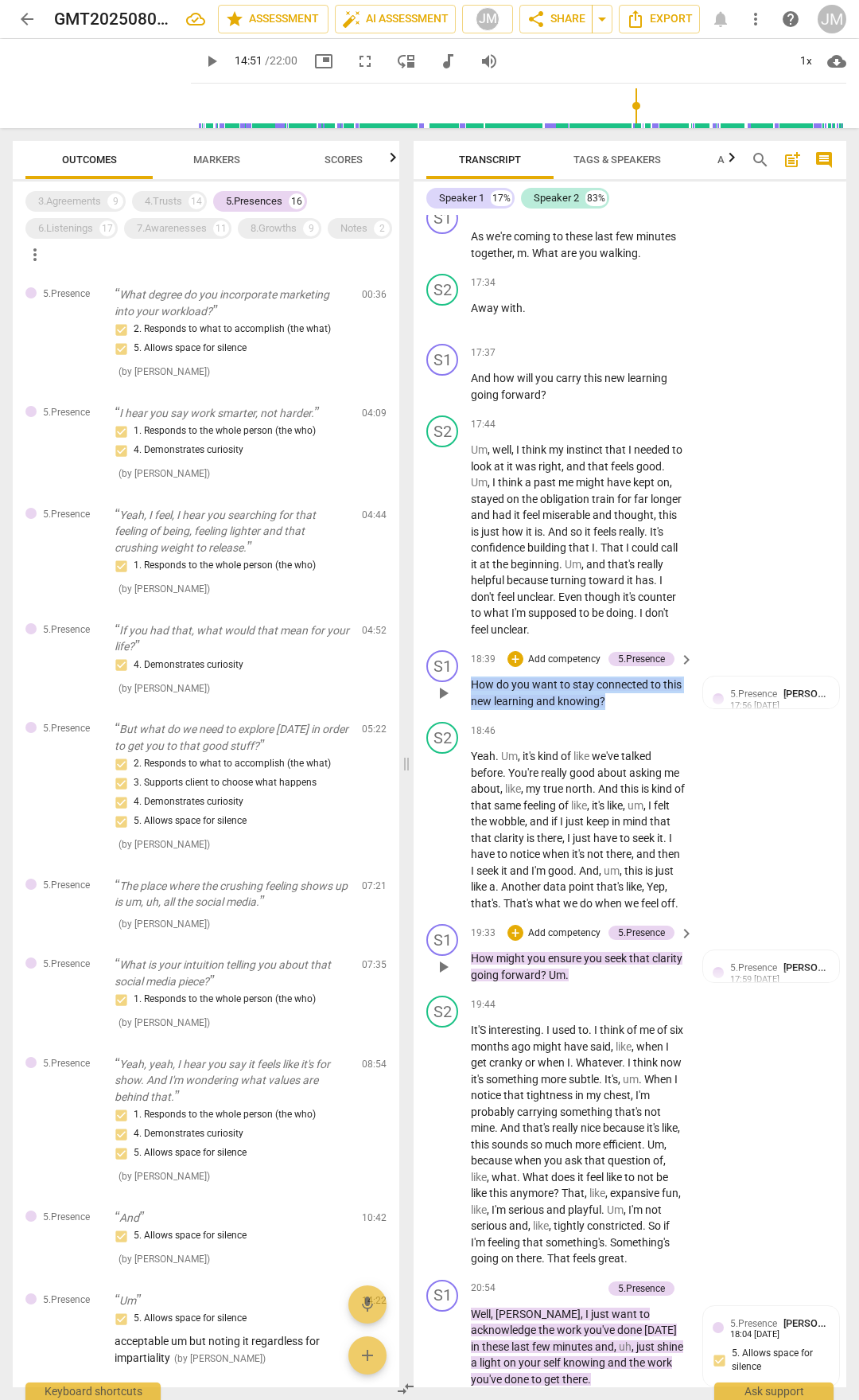
drag, startPoint x: 474, startPoint y: 759, endPoint x: 606, endPoint y: 787, distance: 134.9
click at [606, 709] on p "How do you want to stay connected to this new learning and knowing ?" at bounding box center [578, 692] width 215 height 32
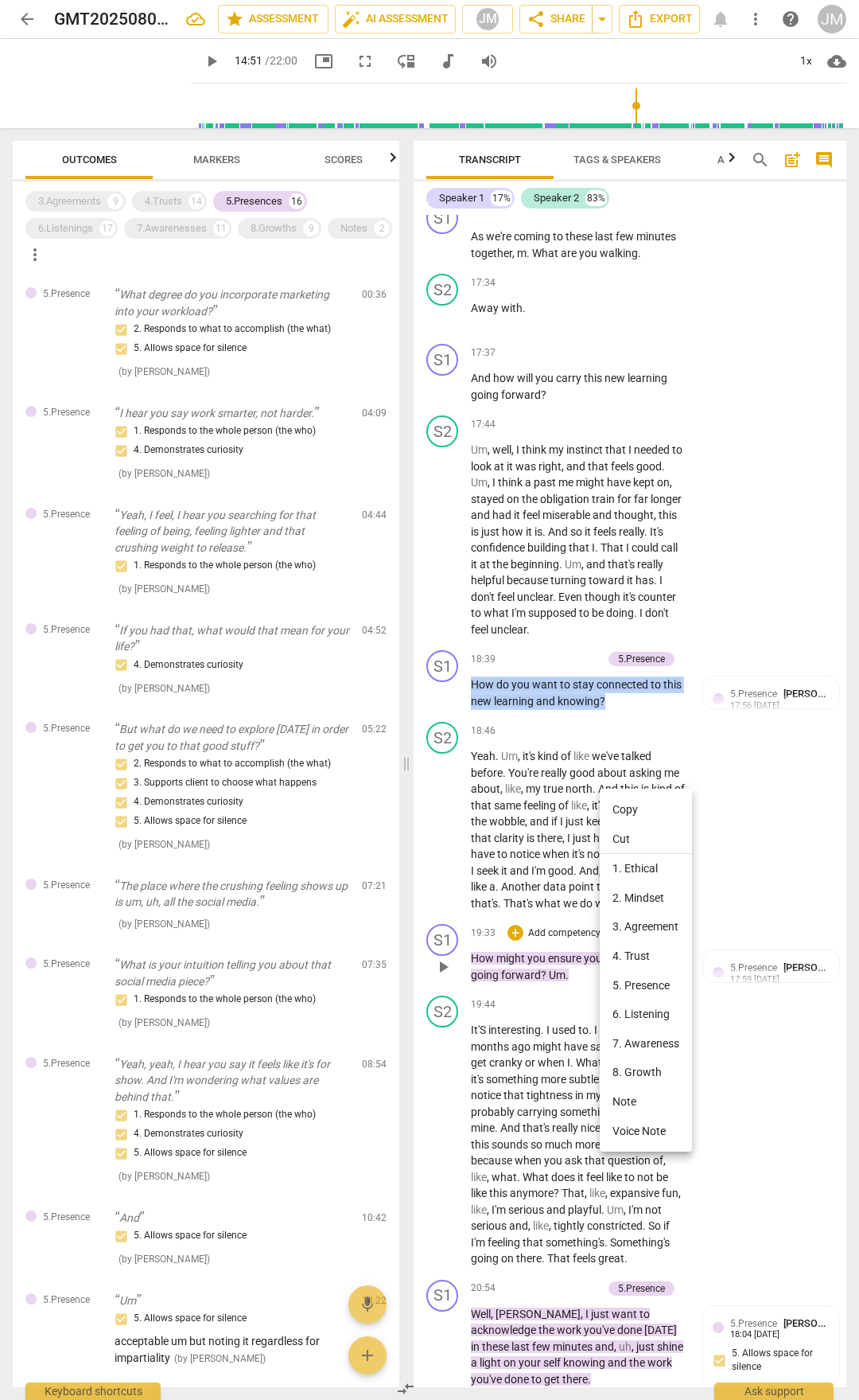
click at [622, 731] on li "Copy" at bounding box center [646, 809] width 92 height 29
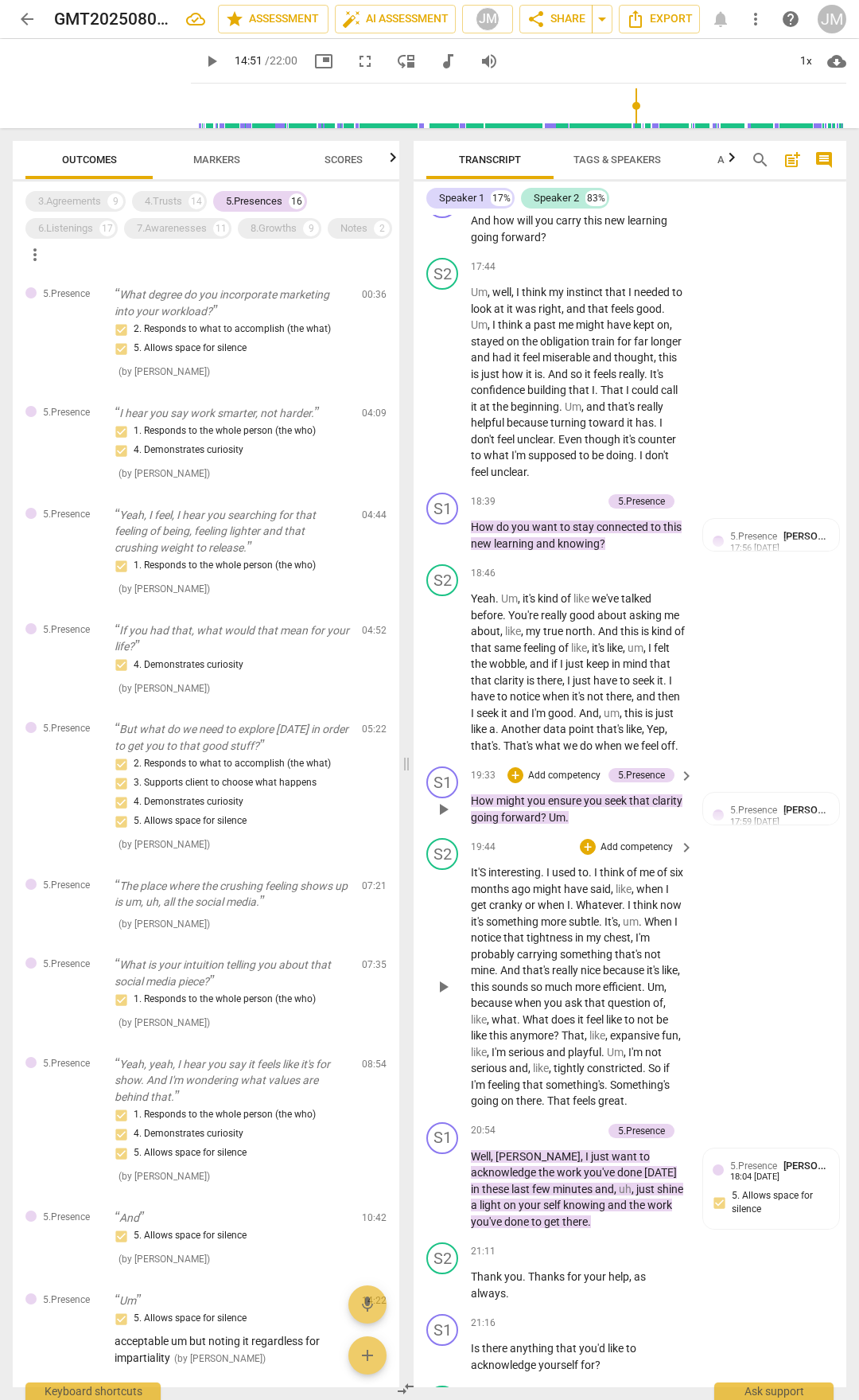
scroll to position [6127, 0]
drag, startPoint x: 473, startPoint y: 893, endPoint x: 604, endPoint y: 909, distance: 132.0
click at [604, 731] on p "How might you ensure you seek that clarity going forward ? Um ." at bounding box center [578, 806] width 215 height 32
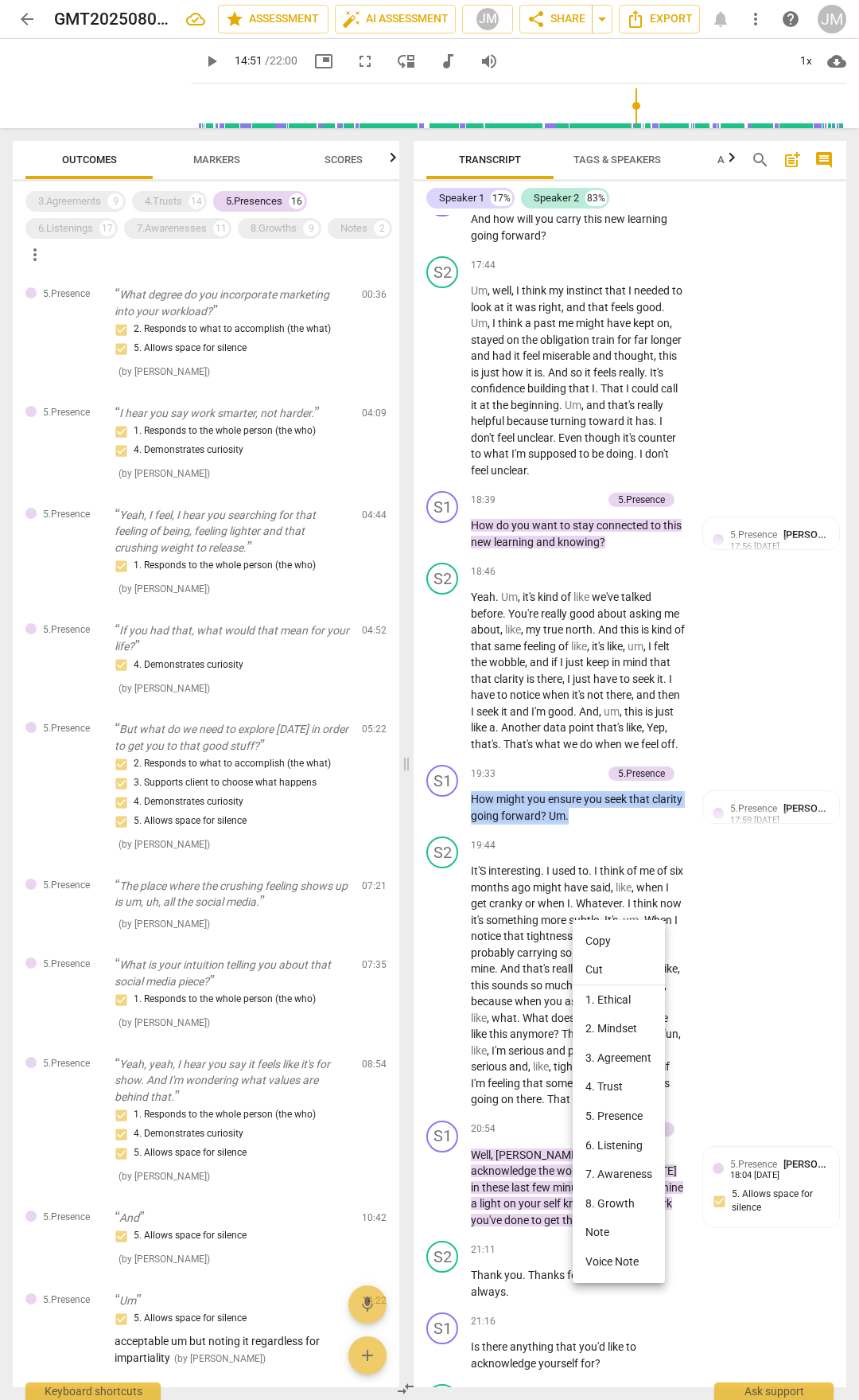
click at [606, 731] on li "Copy" at bounding box center [619, 941] width 92 height 29
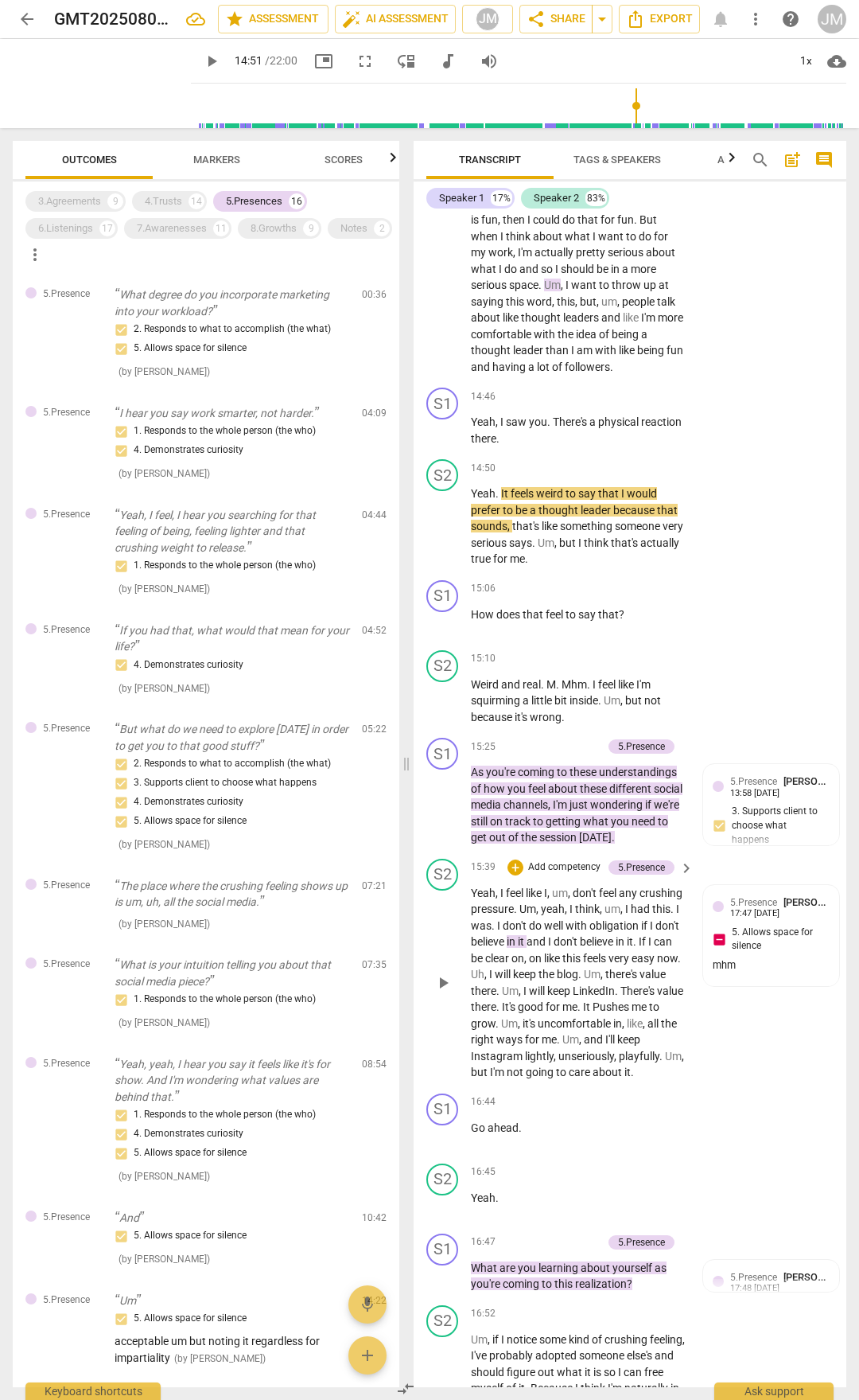
scroll to position [4853, 0]
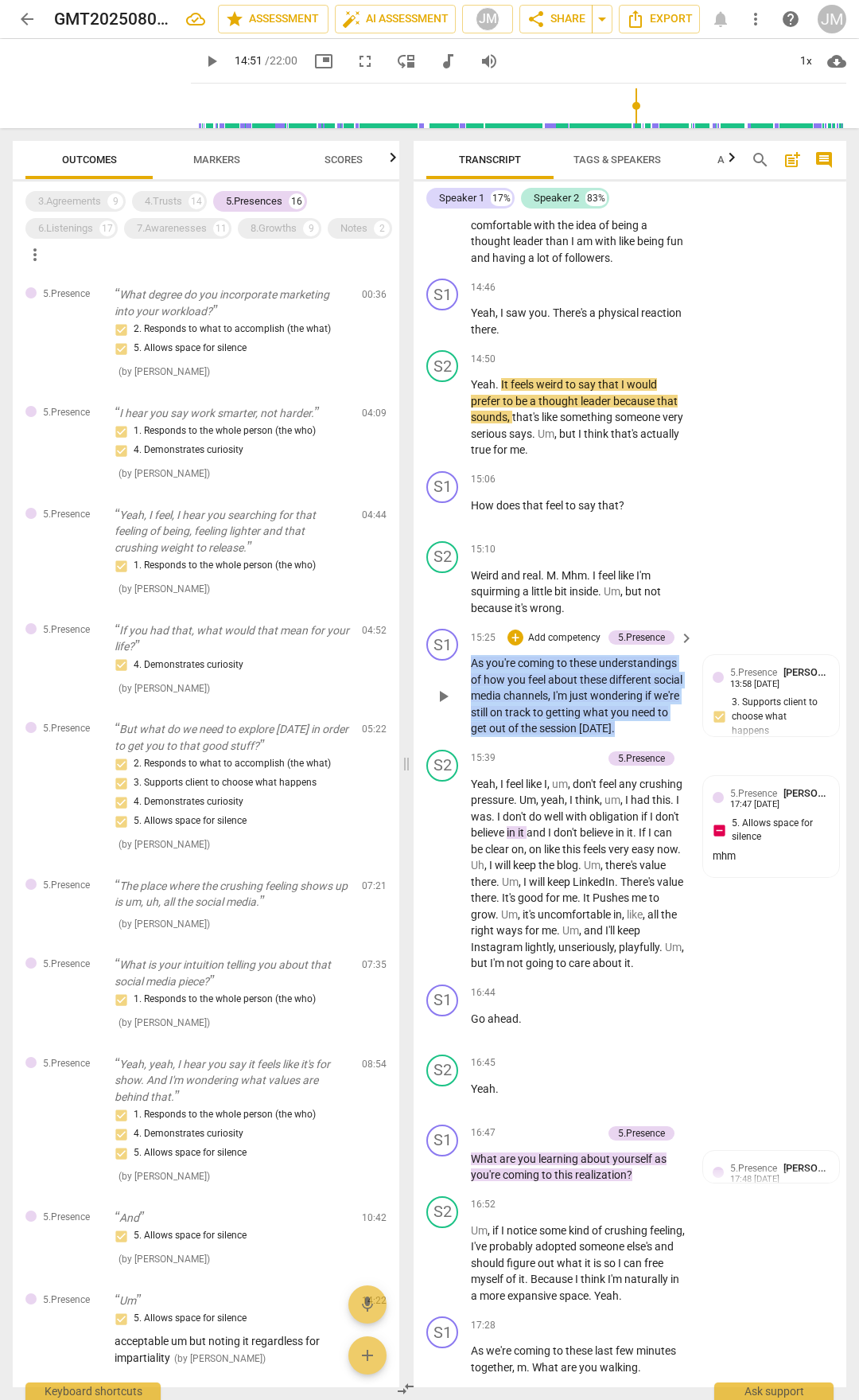
drag, startPoint x: 474, startPoint y: 725, endPoint x: 663, endPoint y: 792, distance: 200.5
click at [663, 731] on p "As you're coming to these understandings of how you feel about these different …" at bounding box center [578, 696] width 215 height 82
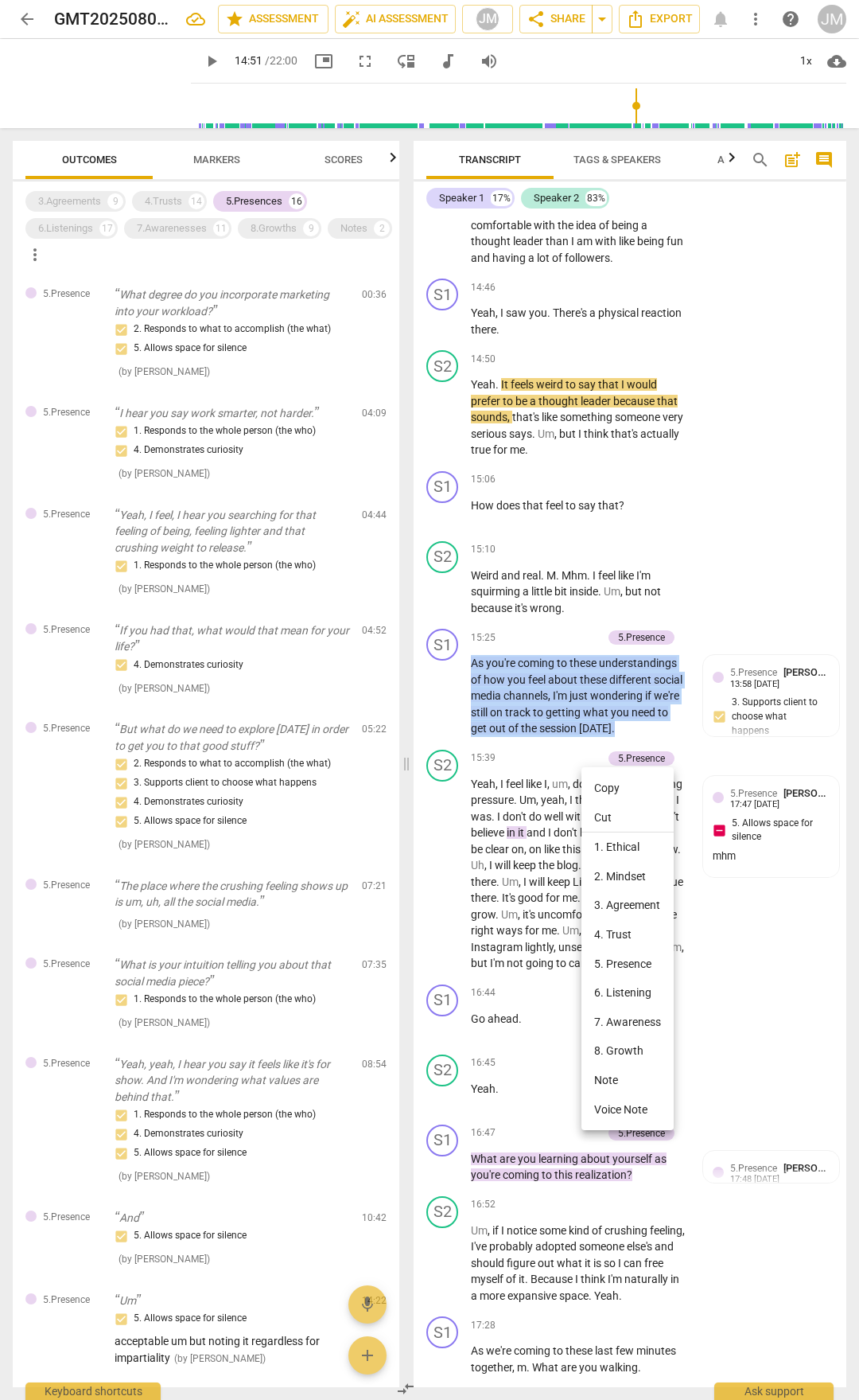
click at [620, 731] on li "Copy" at bounding box center [628, 788] width 92 height 29
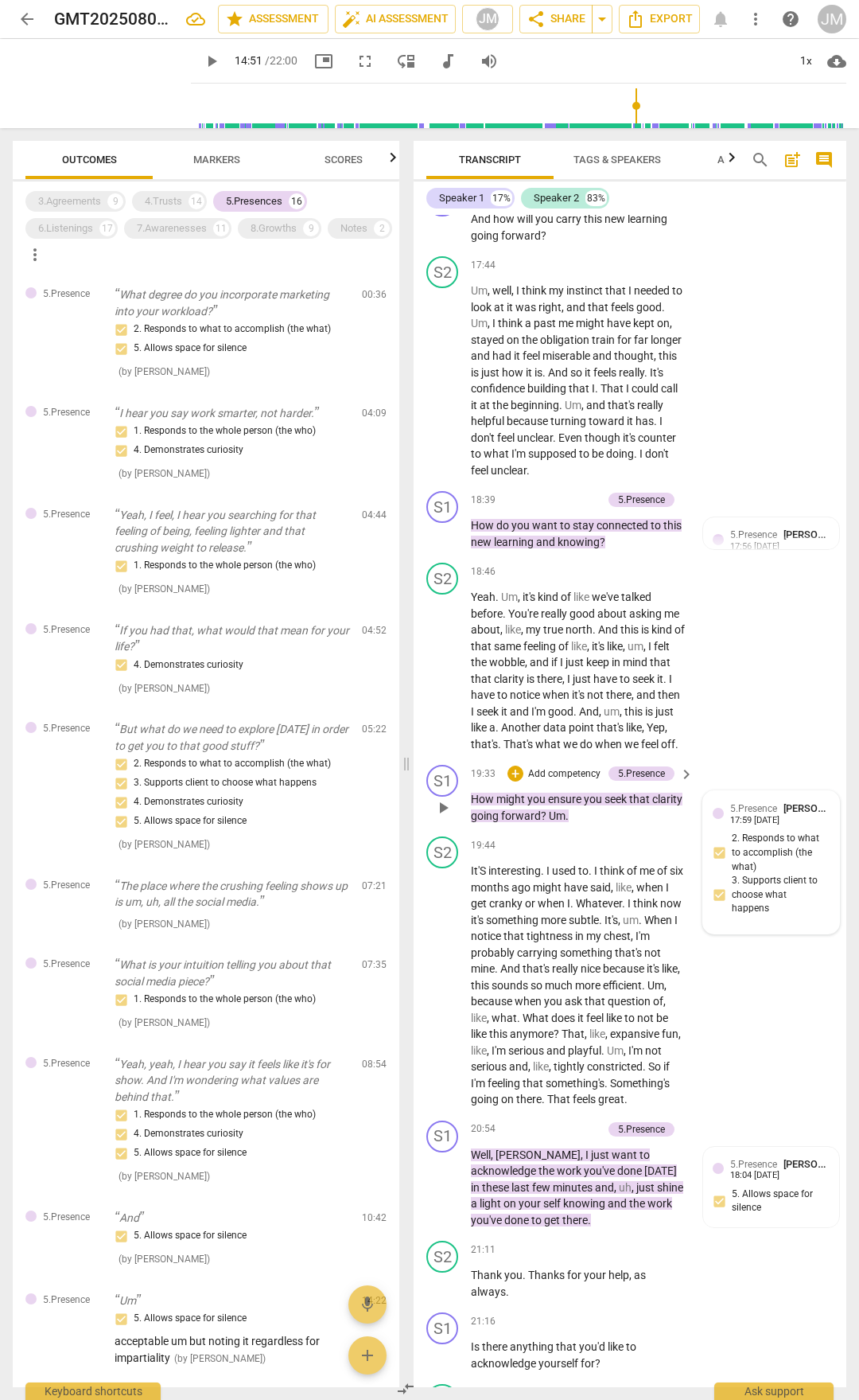
scroll to position [6206, 0]
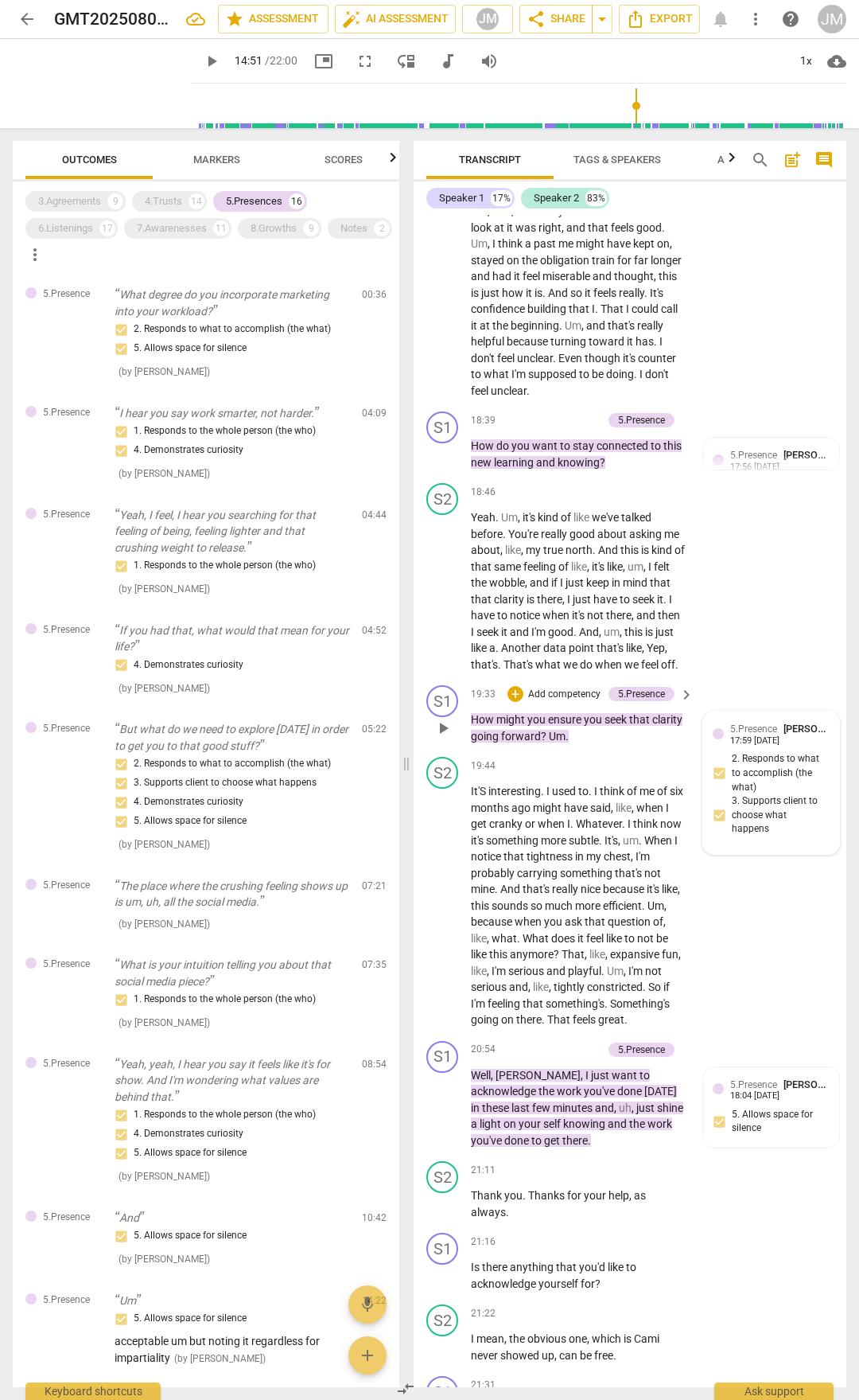
click at [726, 731] on div "5.Presence [PERSON_NAME] 17:59 [DATE] 2. Responds to what to accomplish (the wh…" at bounding box center [771, 782] width 117 height 124
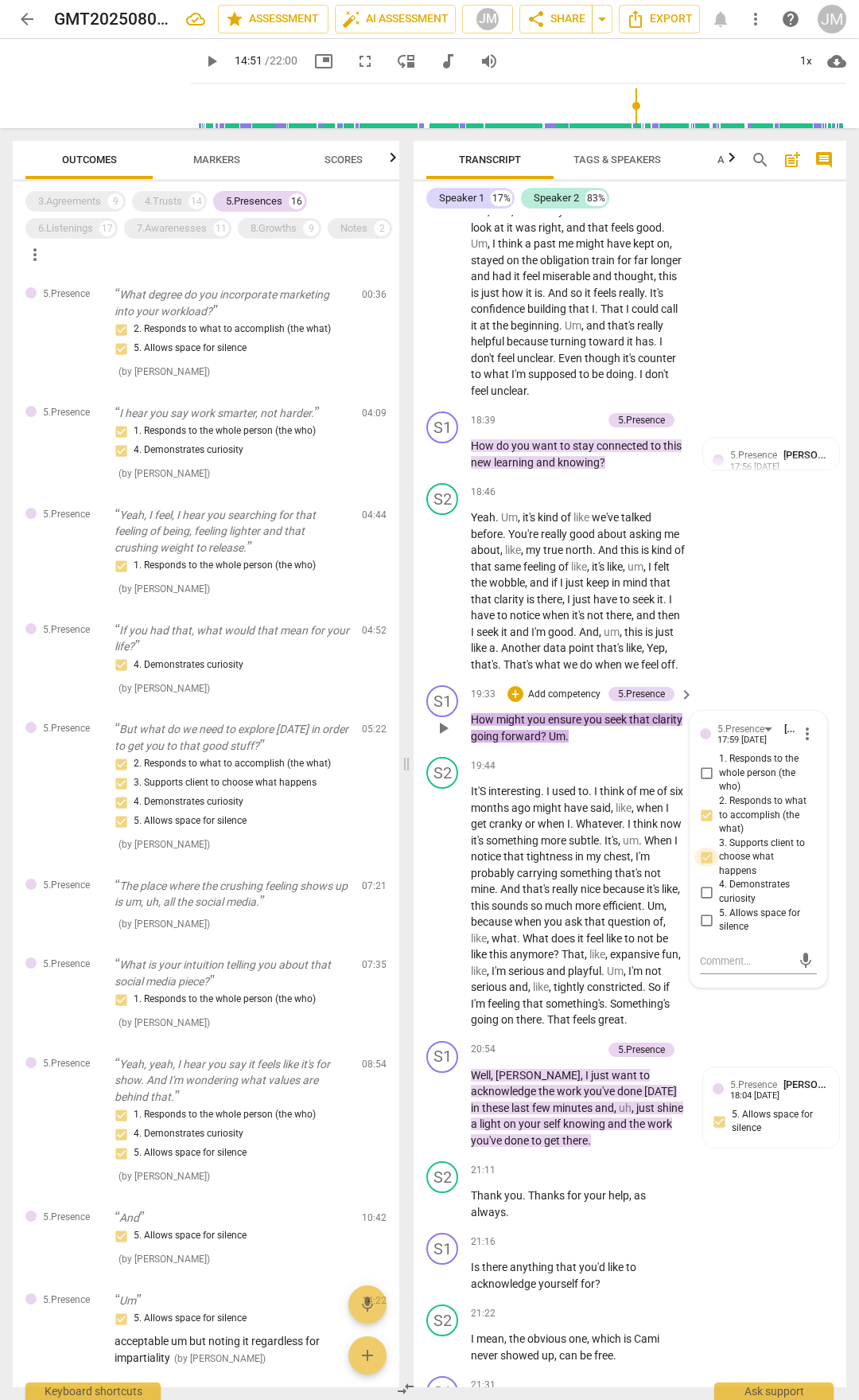
click at [706, 731] on input "3. Supports client to choose what happens" at bounding box center [707, 856] width 26 height 19
click at [705, 731] on input "3. Supports client to choose what happens" at bounding box center [707, 856] width 26 height 19
checkbox input "false"
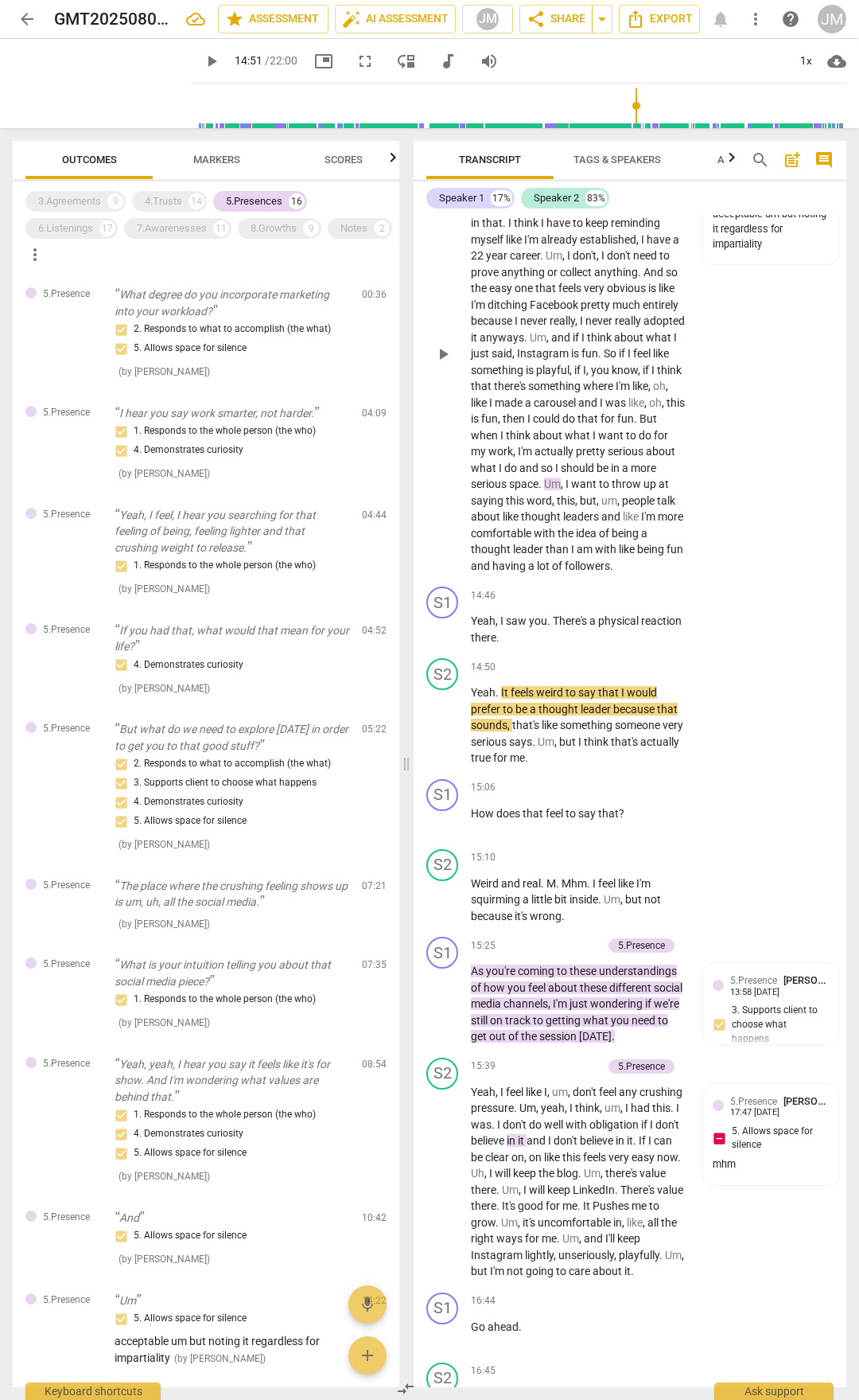
scroll to position [4717, 0]
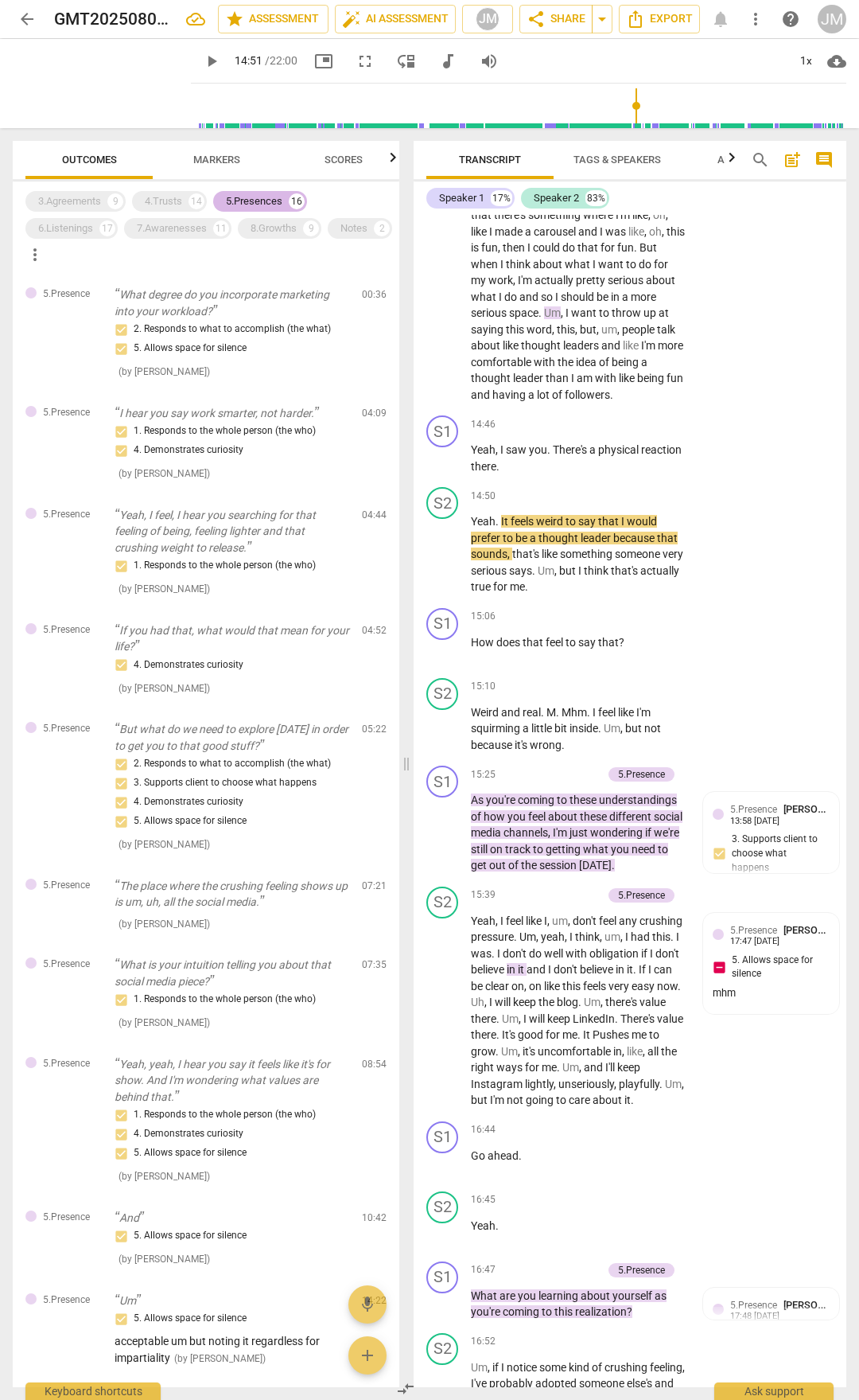
click at [248, 205] on div "5.Presences" at bounding box center [253, 201] width 56 height 16
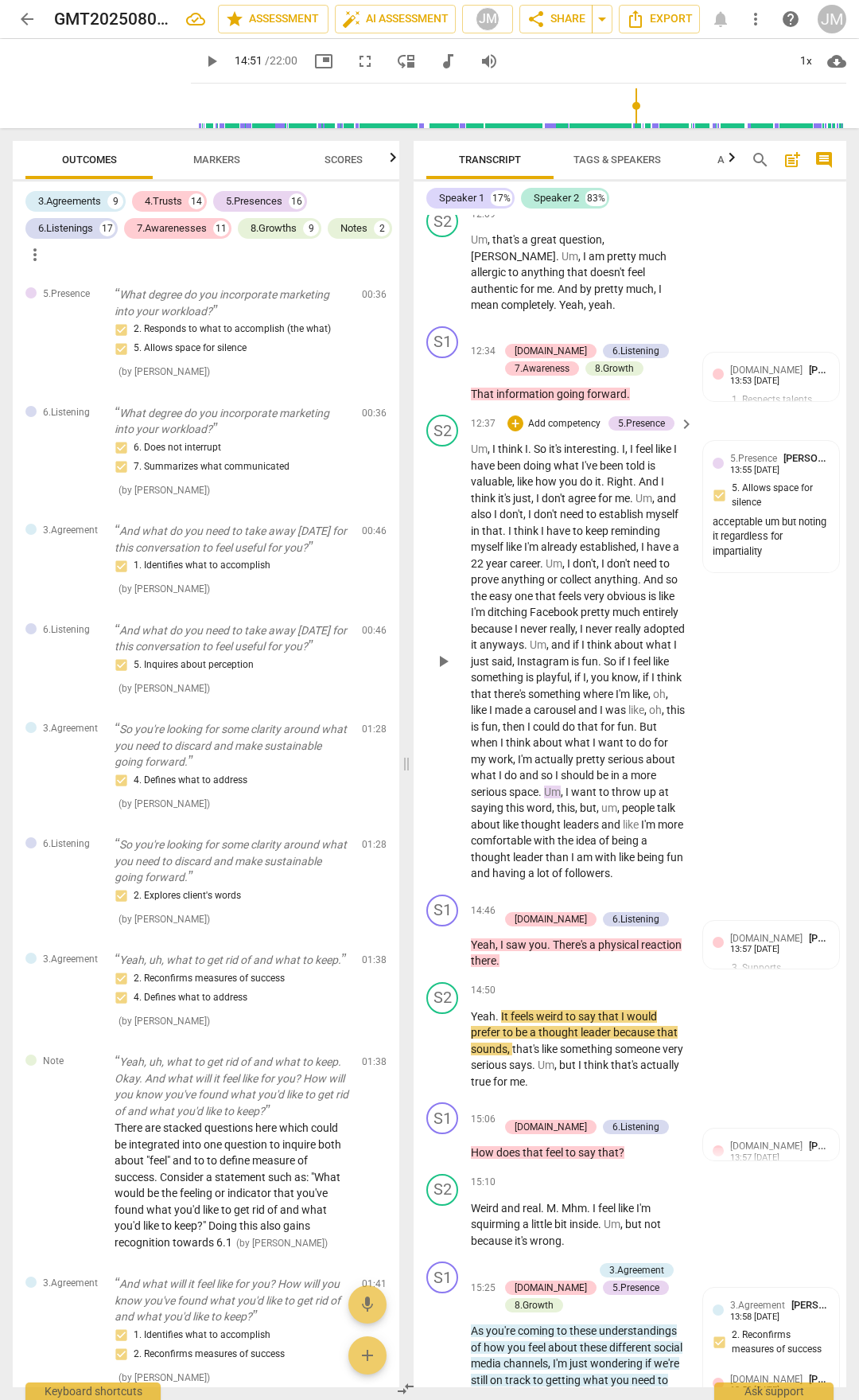
scroll to position [4346, 0]
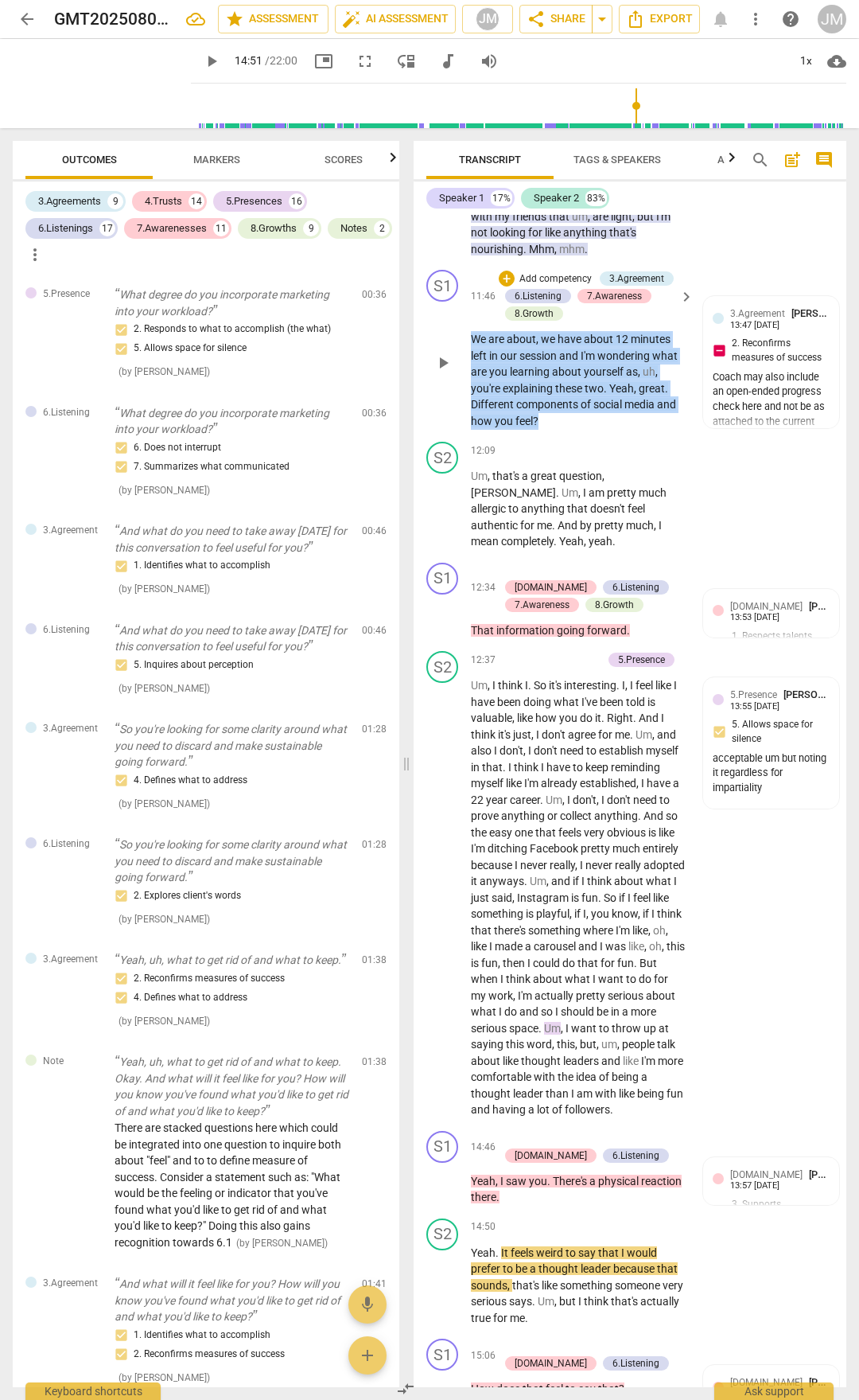
drag, startPoint x: 475, startPoint y: 386, endPoint x: 543, endPoint y: 464, distance: 103.5
click at [543, 429] on p "We are about , we have about 12 minutes left in our session and I'm wondering w…" at bounding box center [578, 380] width 215 height 98
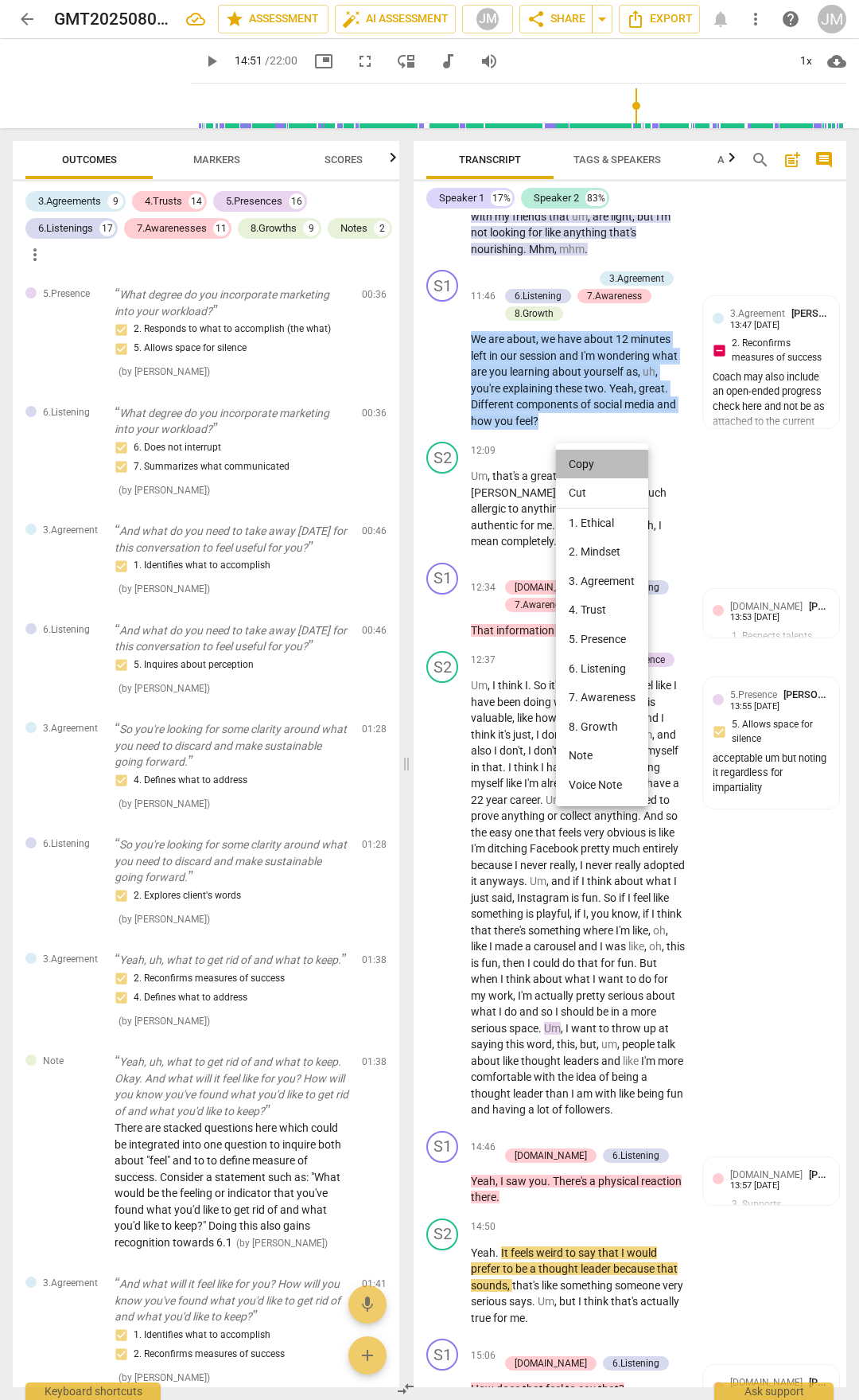
click at [569, 461] on li "Copy" at bounding box center [602, 465] width 92 height 29
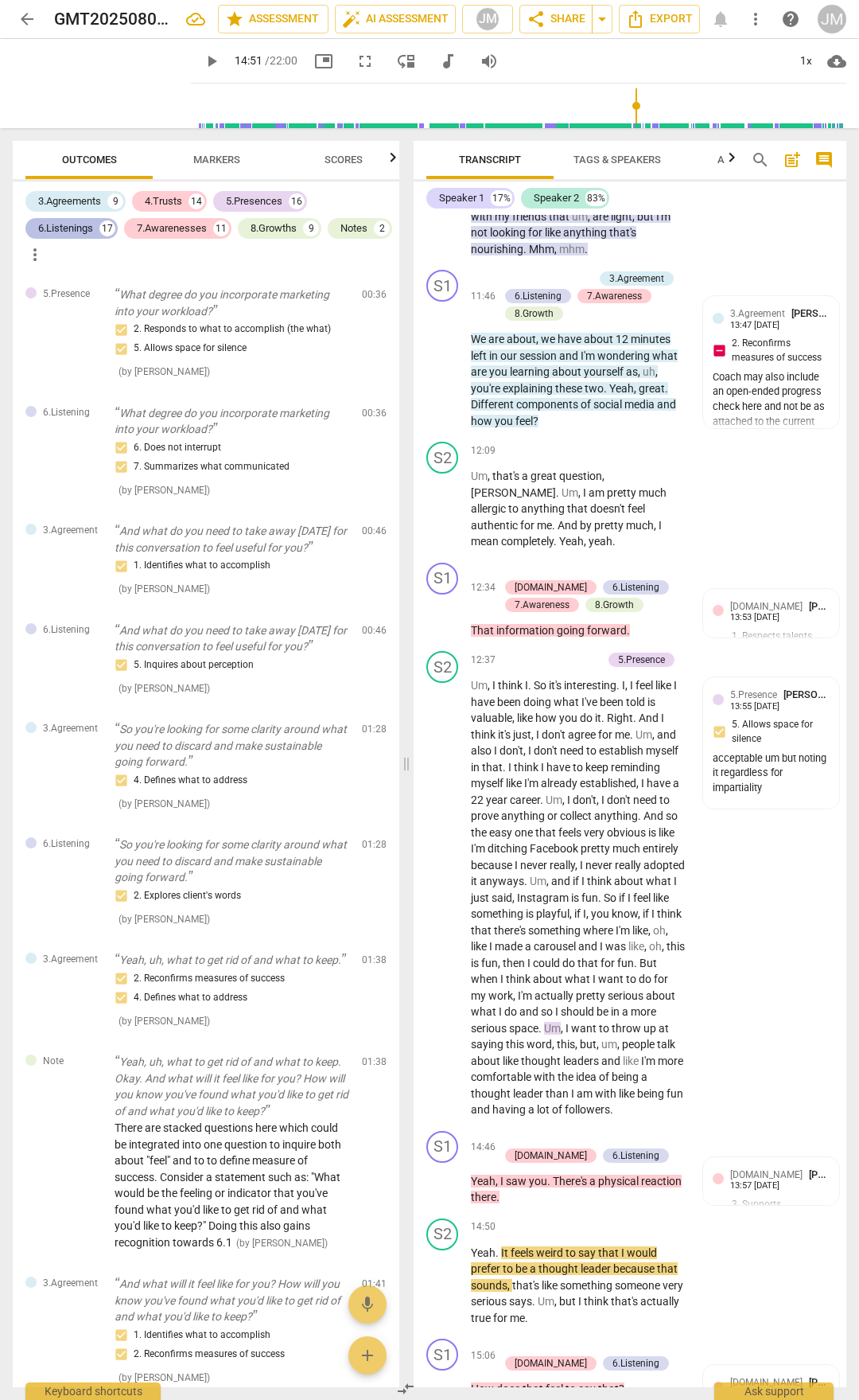
click at [111, 221] on div "17" at bounding box center [107, 228] width 16 height 16
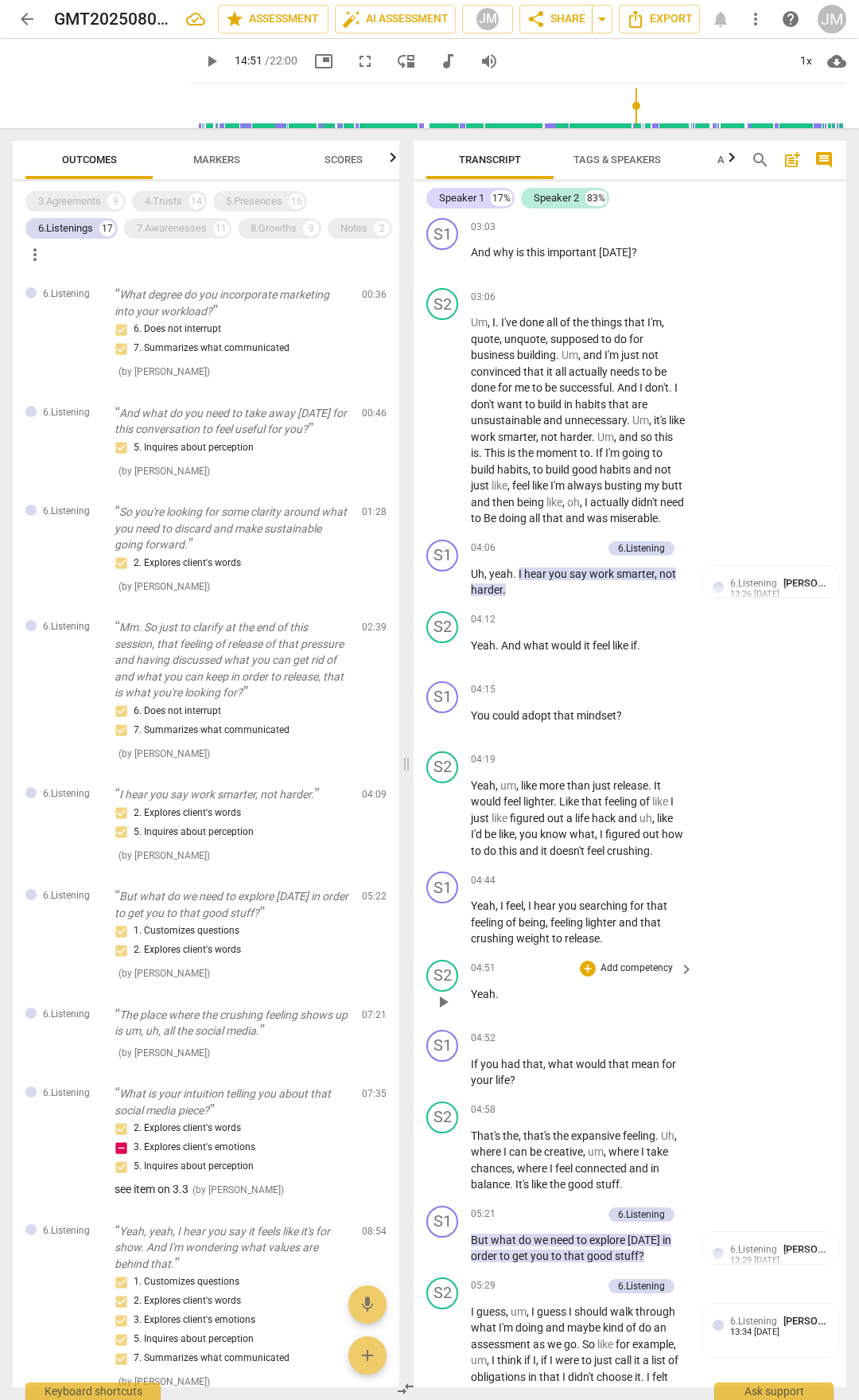
scroll to position [1512, 0]
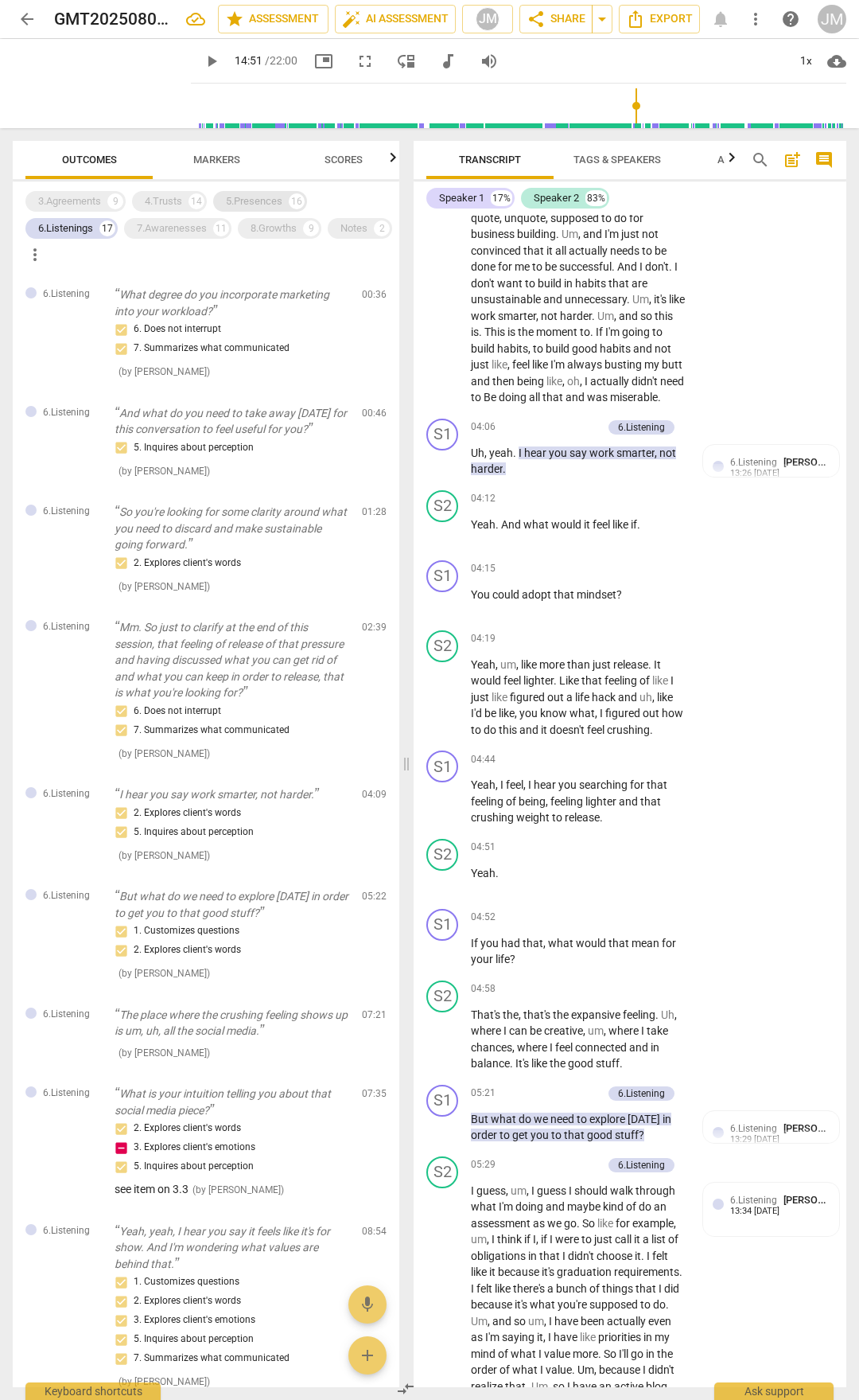
click at [234, 199] on div "5.Presences" at bounding box center [253, 201] width 56 height 16
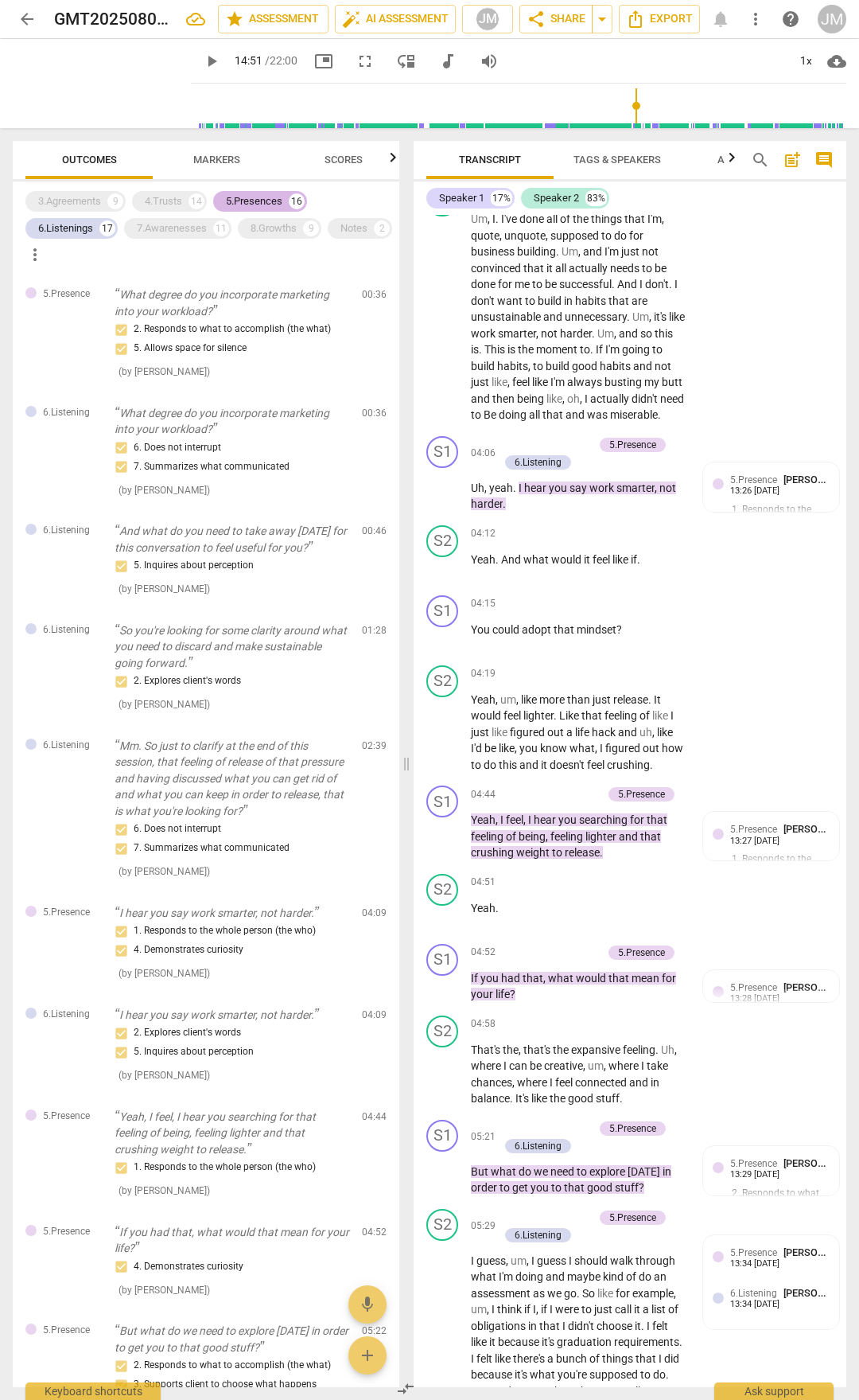
scroll to position [1529, 0]
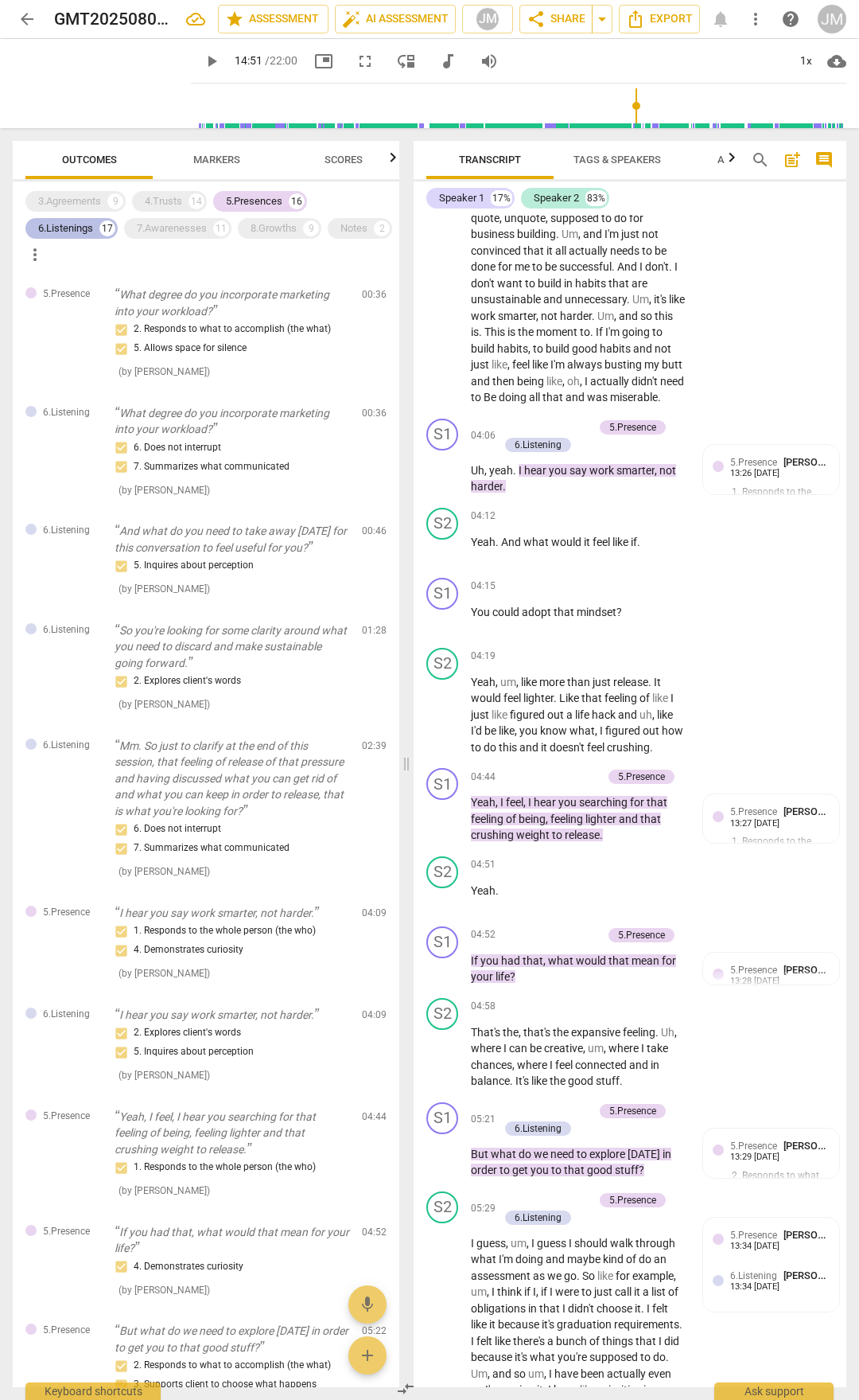
click at [98, 229] on div "6.Listenings 17" at bounding box center [72, 229] width 92 height 20
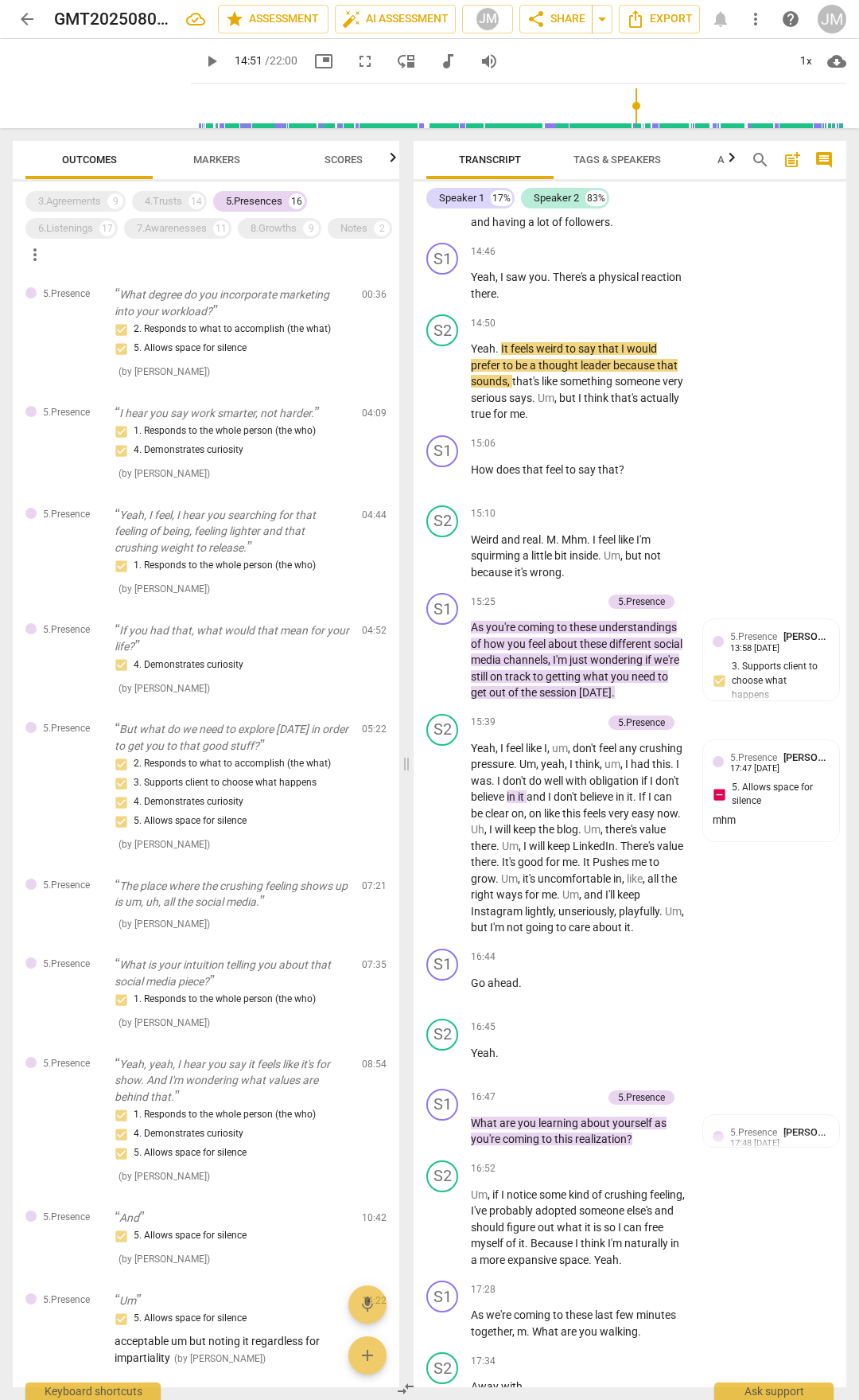
scroll to position [5092, 0]
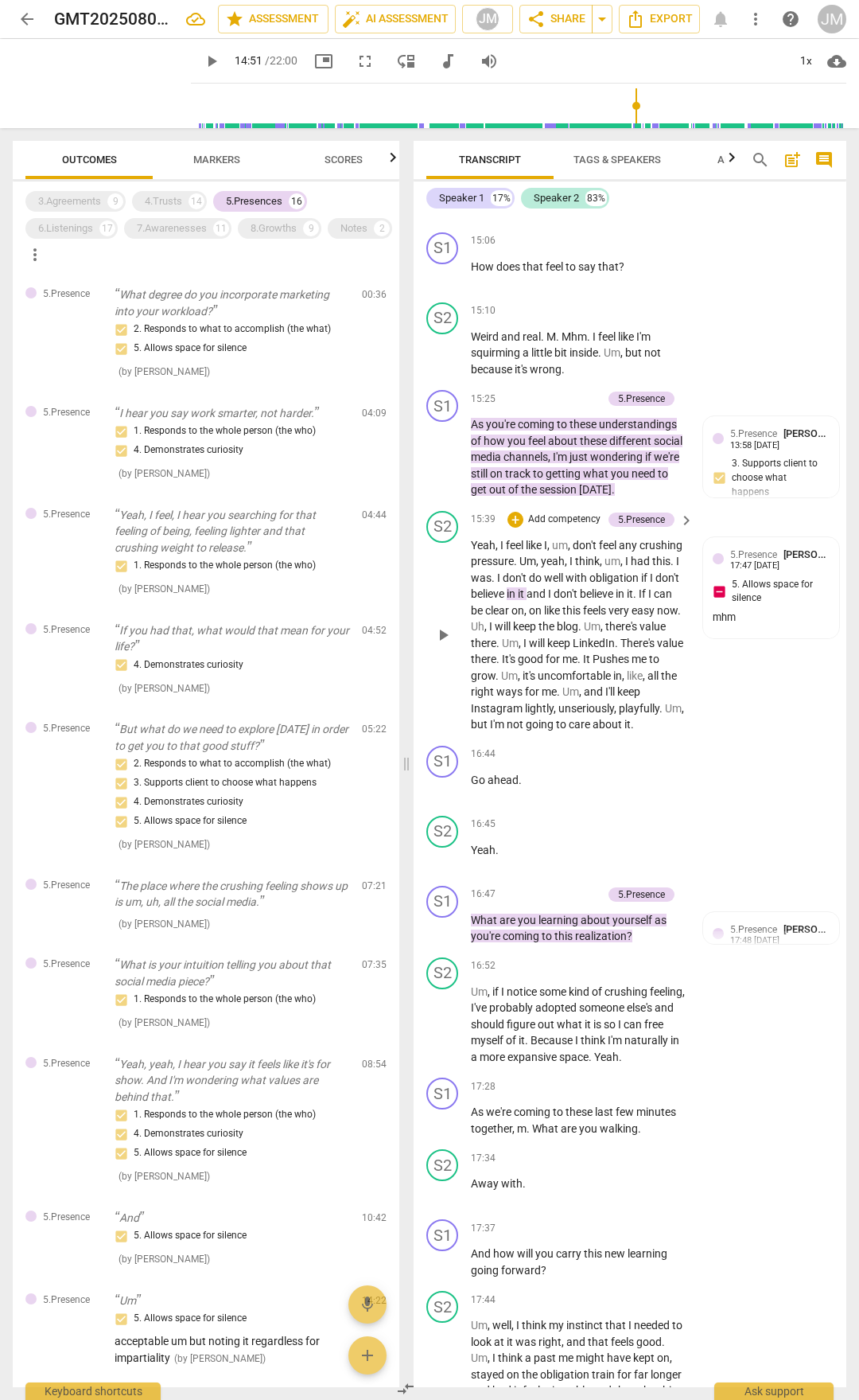
click at [619, 714] on span "playfully" at bounding box center [640, 708] width 41 height 13
click at [665, 714] on span "Um" at bounding box center [674, 708] width 17 height 13
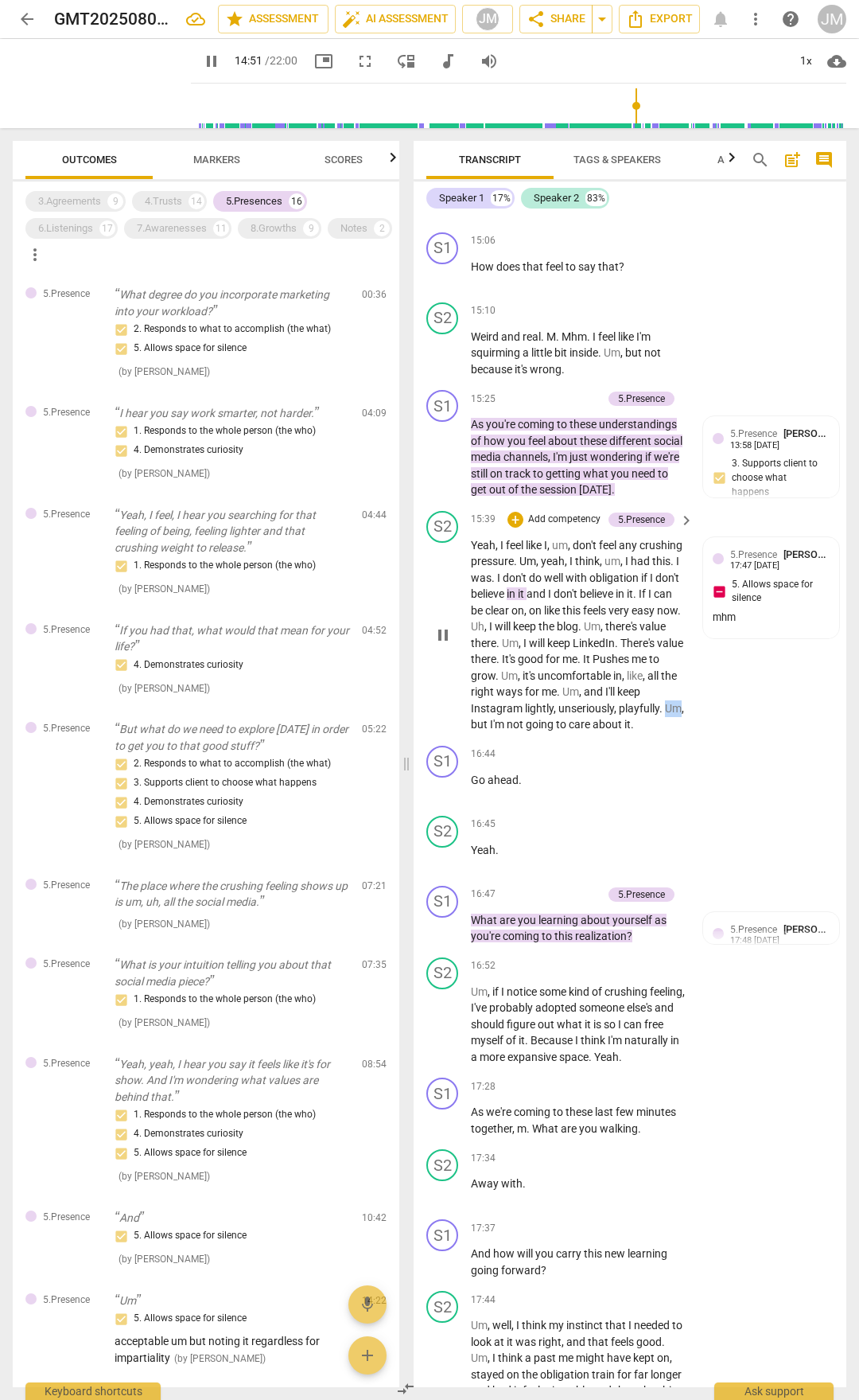
click at [665, 714] on span "Um" at bounding box center [674, 708] width 17 height 13
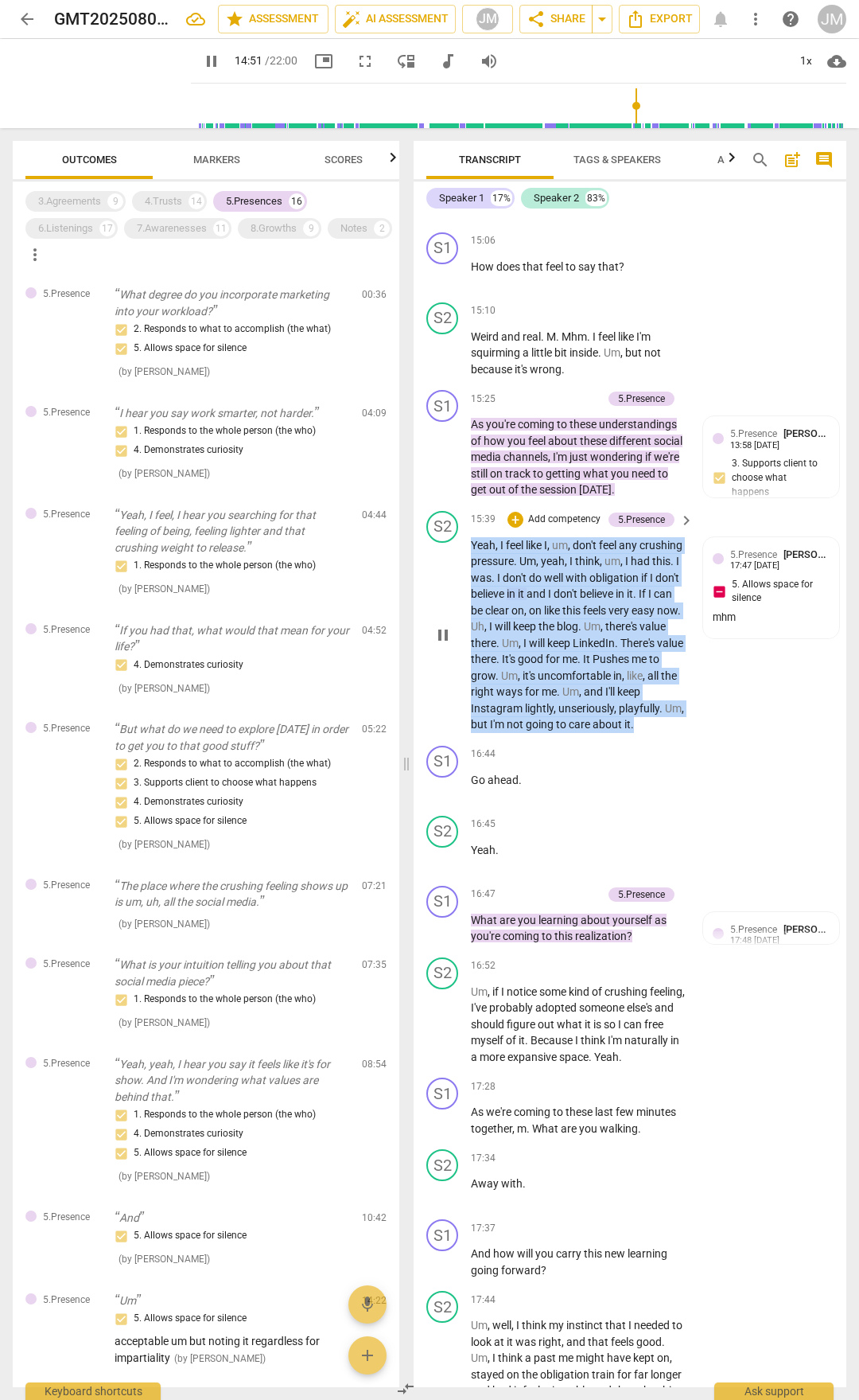
click at [665, 714] on span "Um" at bounding box center [674, 708] width 17 height 13
click at [442, 644] on span "pause" at bounding box center [443, 635] width 19 height 19
click at [442, 644] on span "play_arrow" at bounding box center [443, 635] width 19 height 19
click at [665, 714] on span "Um" at bounding box center [674, 708] width 17 height 13
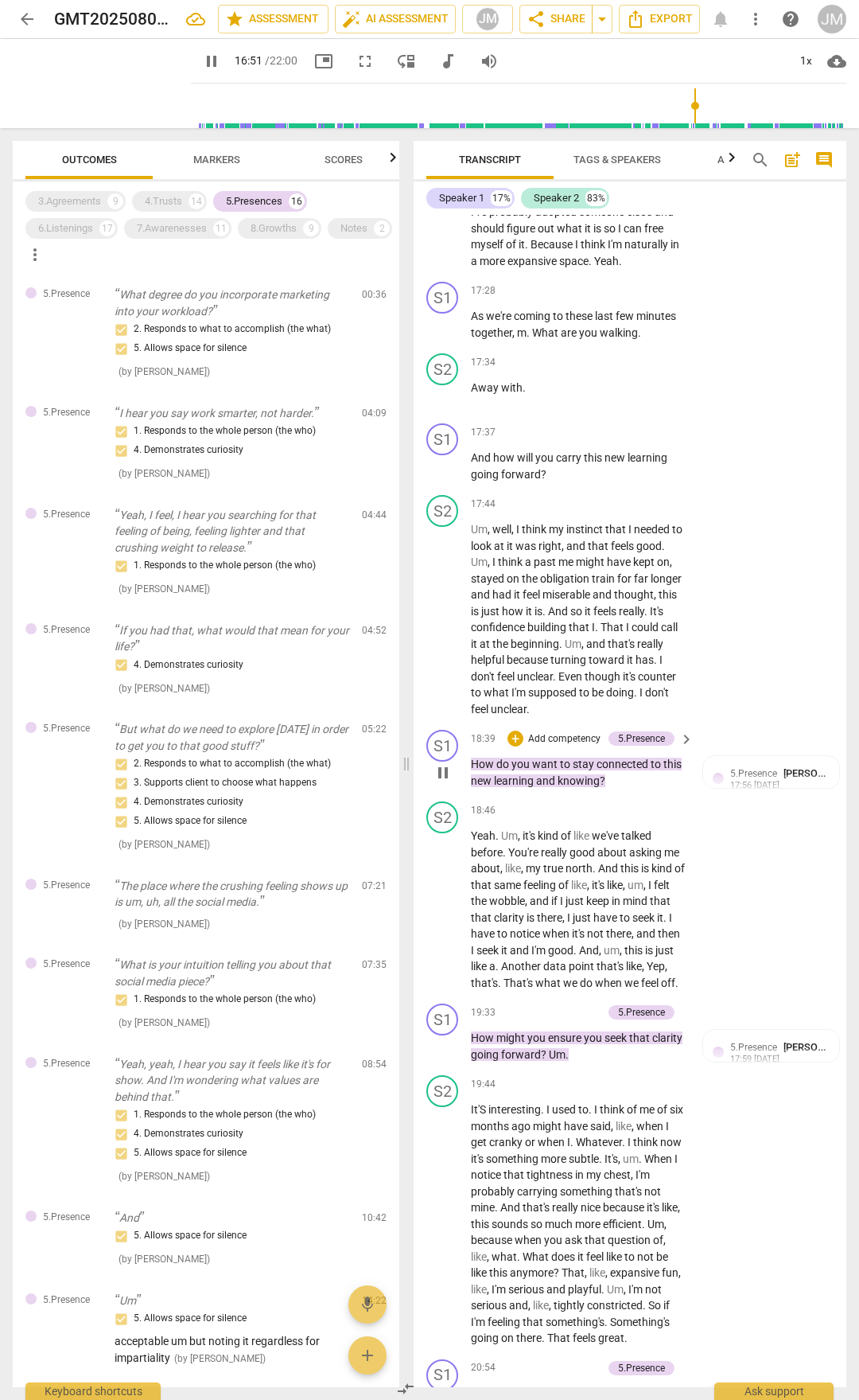
scroll to position [6127, 0]
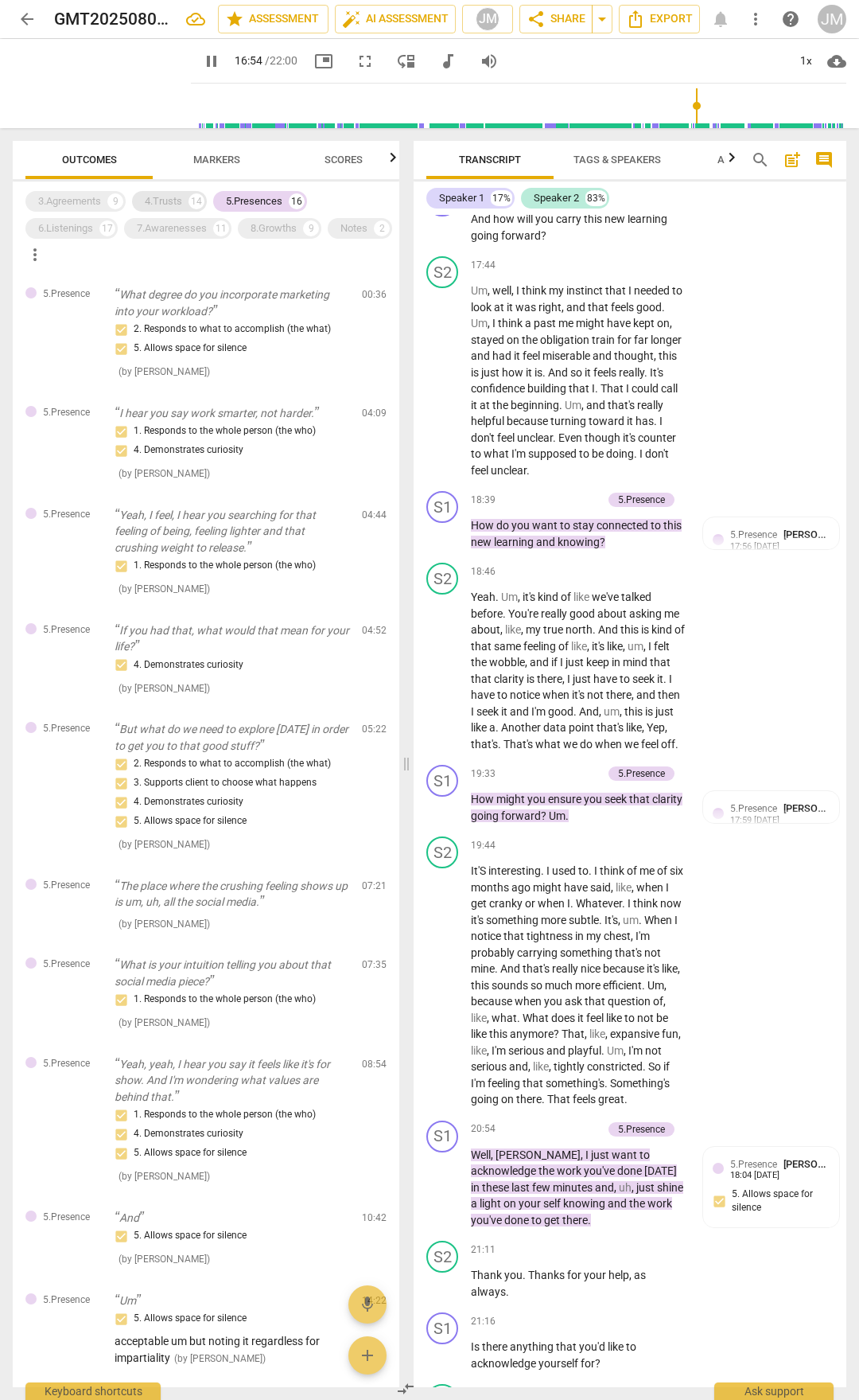
click at [178, 204] on div "4.Trusts" at bounding box center [163, 201] width 38 height 16
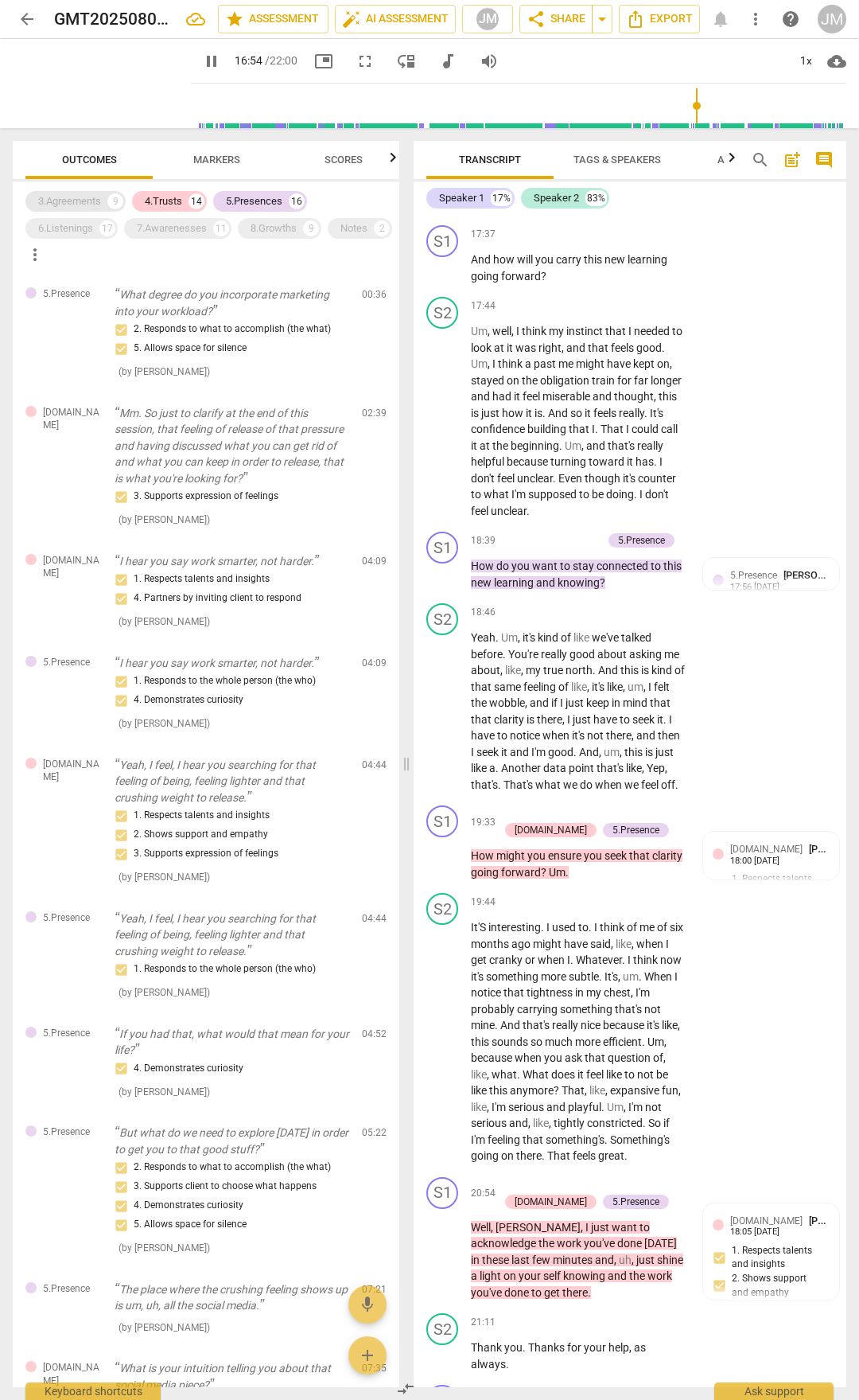
click at [73, 202] on div "3.Agreements" at bounding box center [69, 201] width 63 height 16
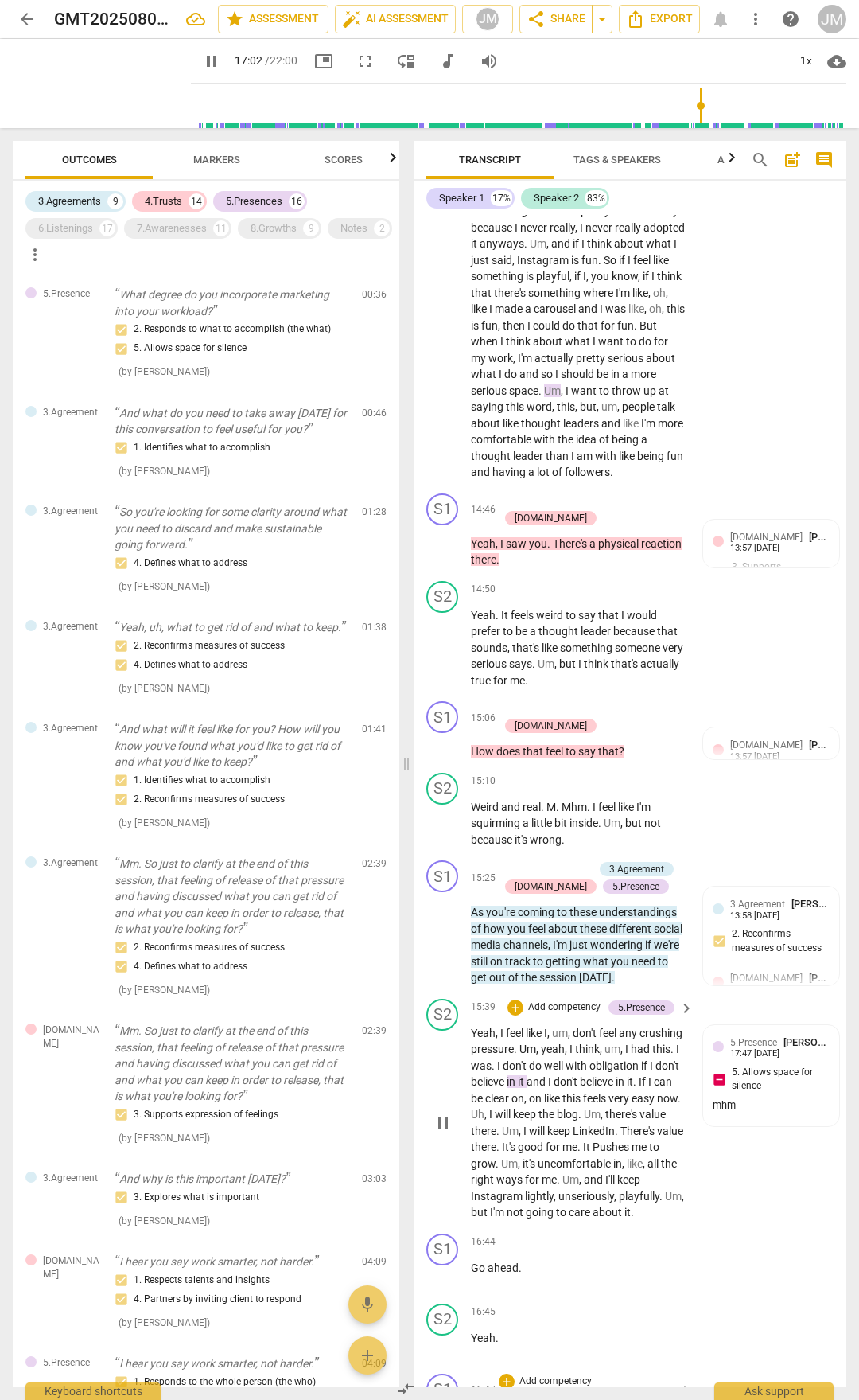
scroll to position [4754, 0]
click at [497, 568] on span "there" at bounding box center [484, 561] width 26 height 13
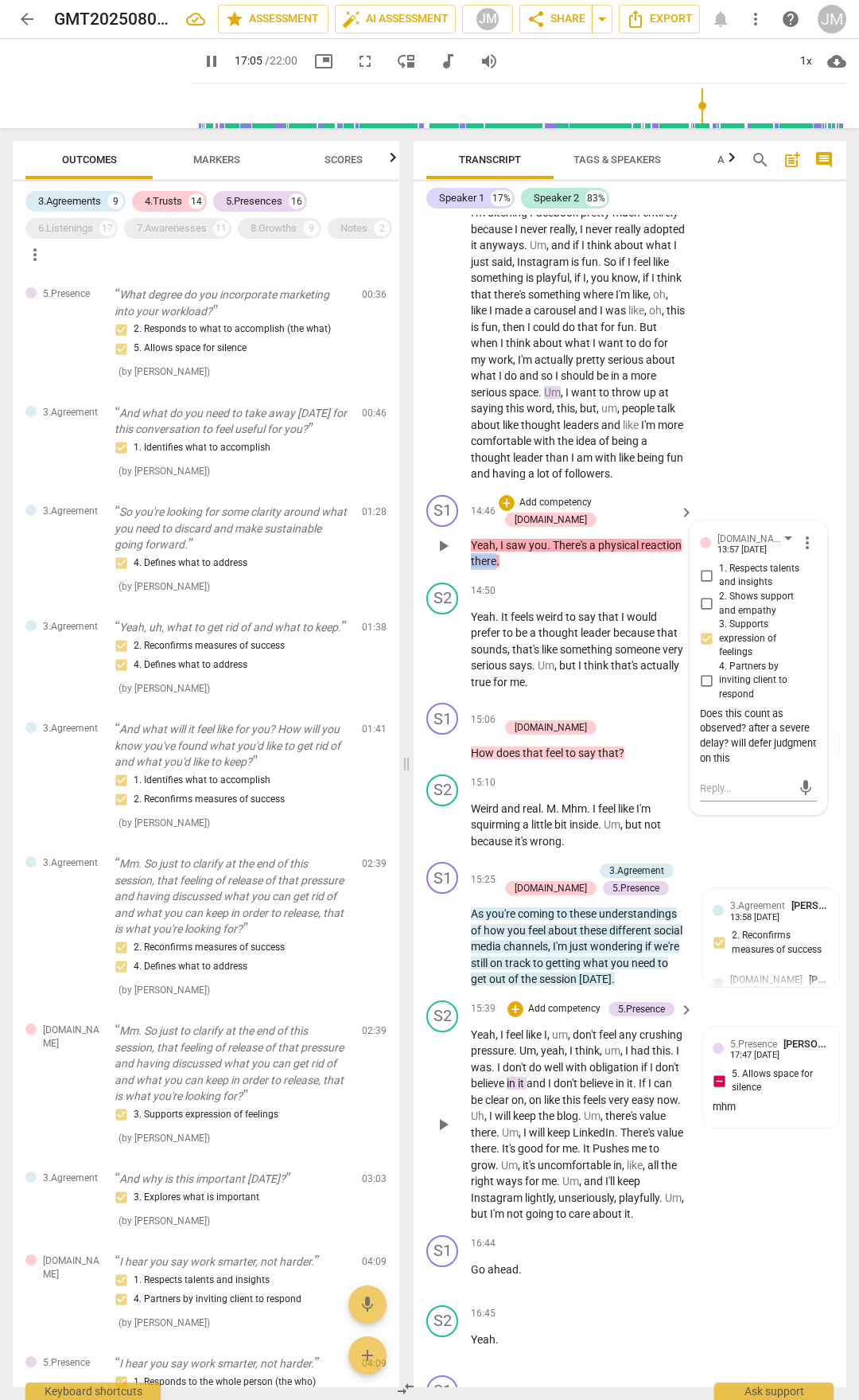
click at [497, 568] on span "there" at bounding box center [484, 561] width 26 height 13
click at [555, 672] on span "Um" at bounding box center [547, 665] width 17 height 13
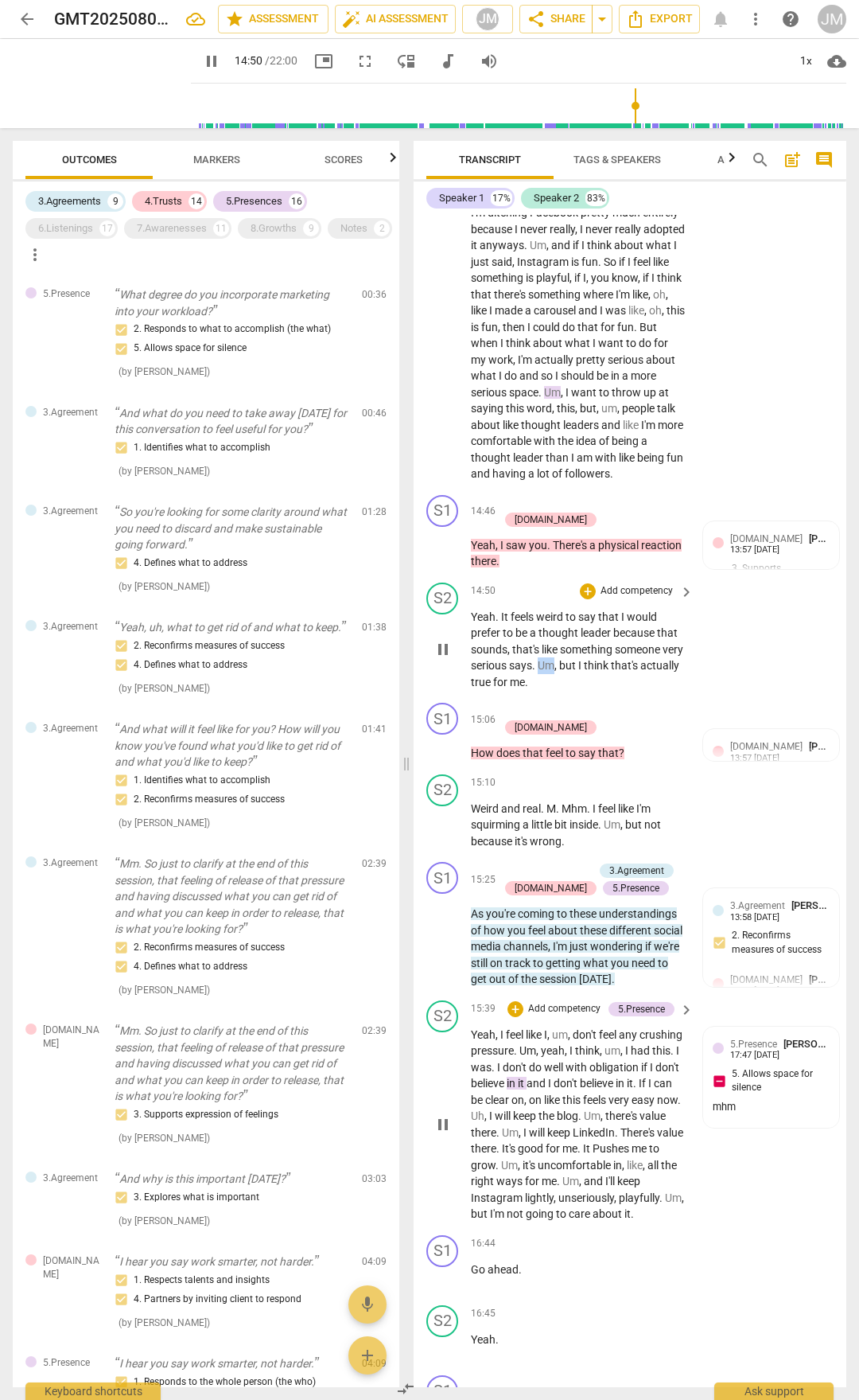
click at [555, 672] on span "Um" at bounding box center [547, 665] width 17 height 13
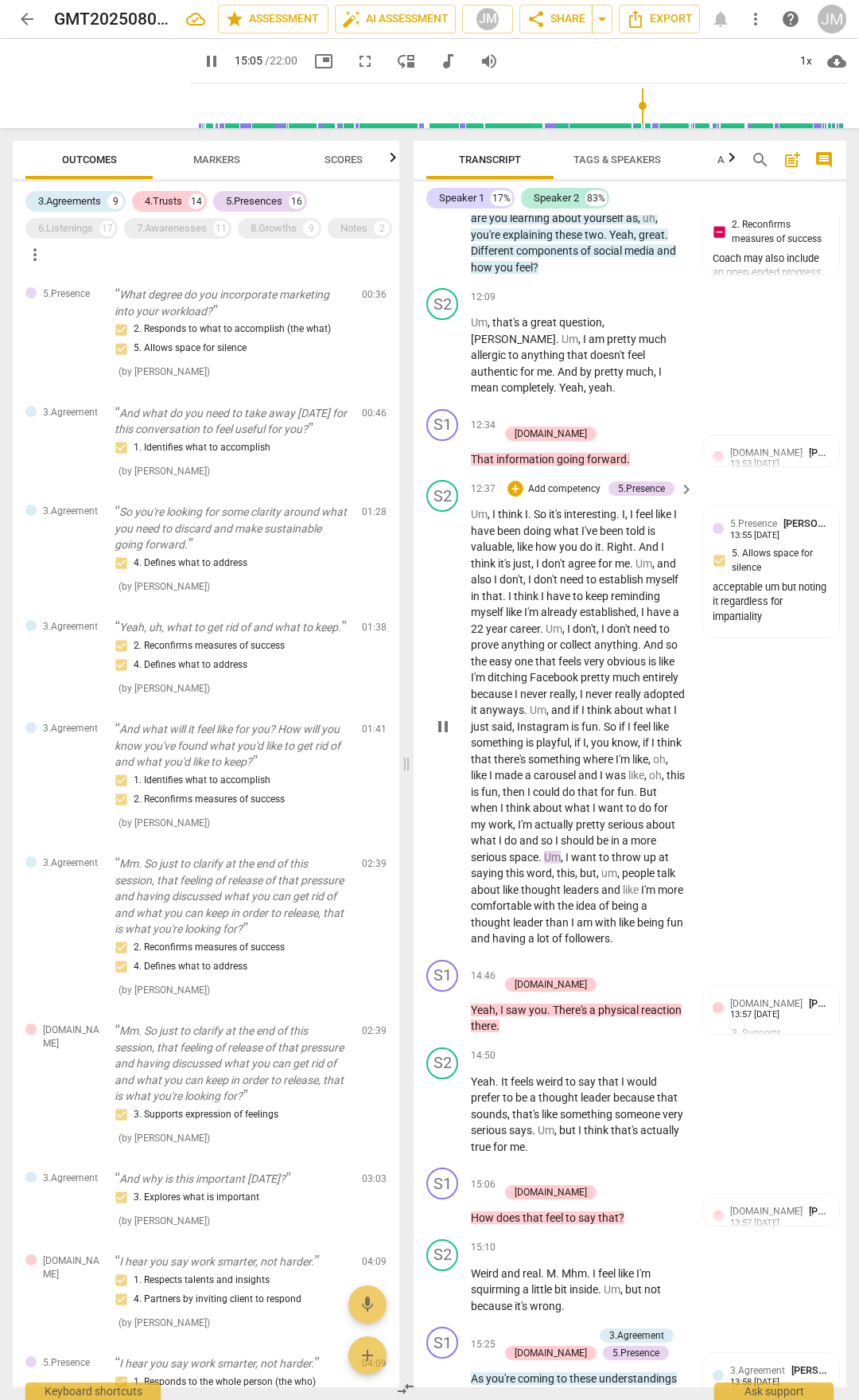
scroll to position [4117, 0]
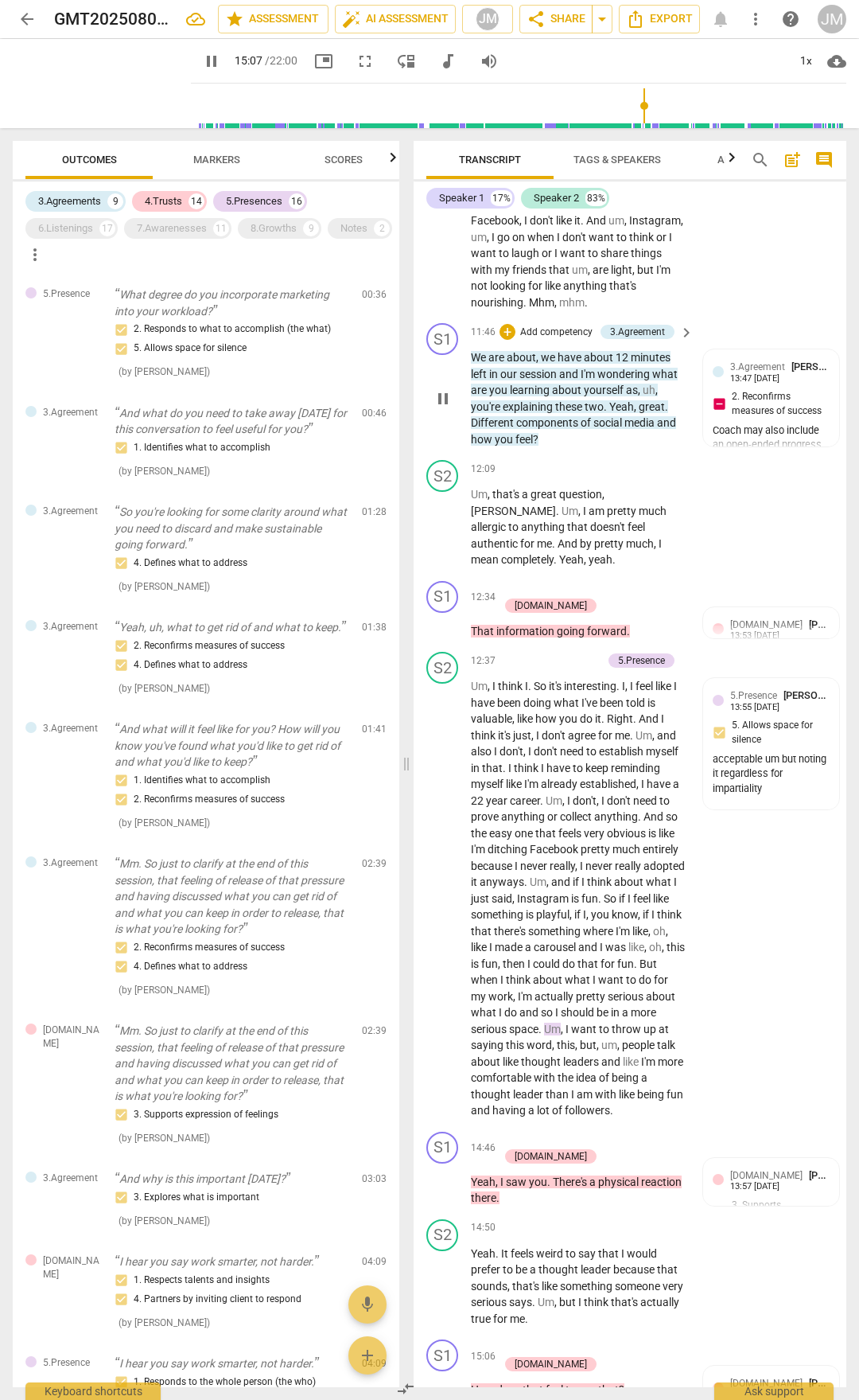
click at [620, 429] on span "social" at bounding box center [609, 423] width 31 height 13
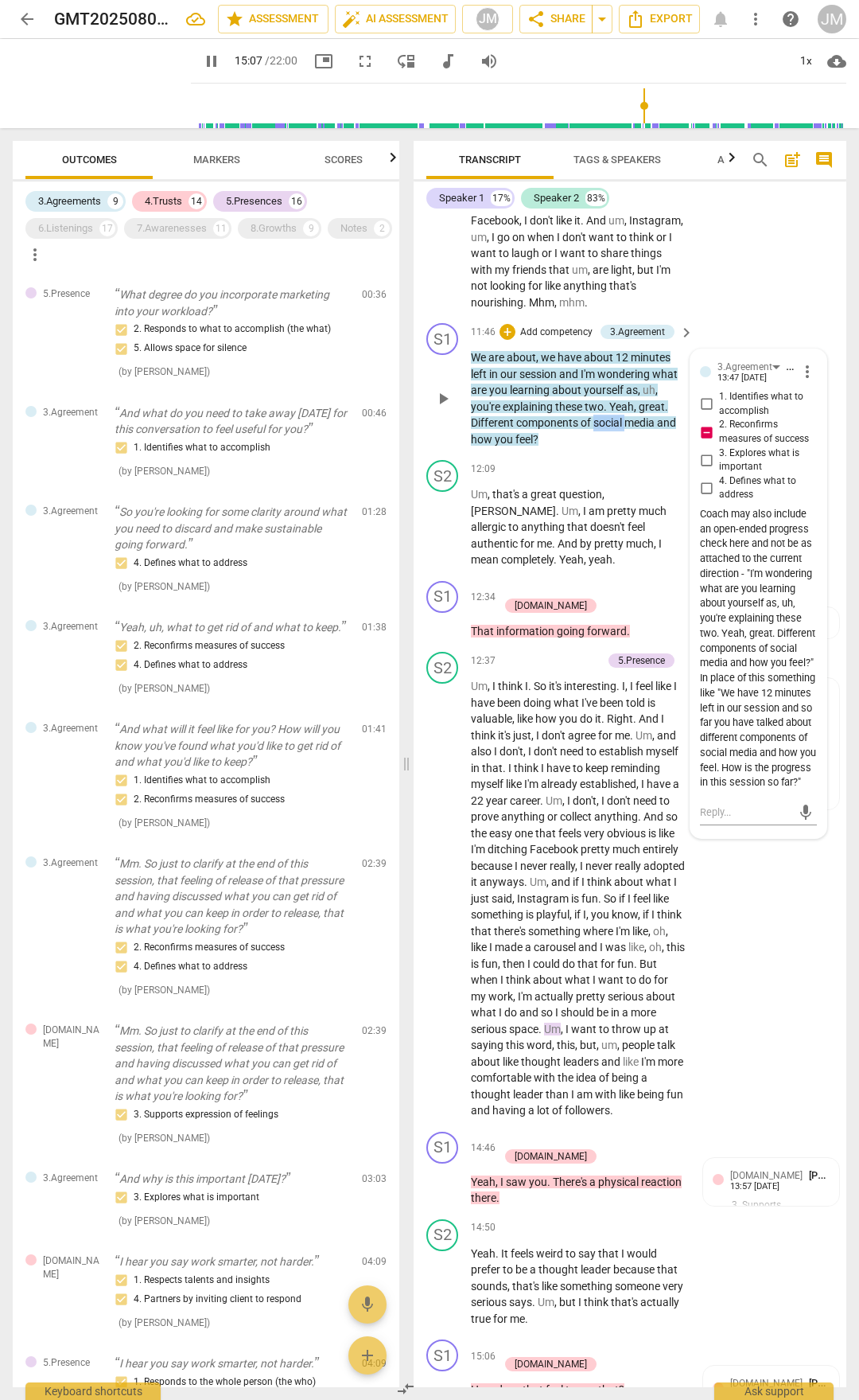
click at [620, 429] on span "social" at bounding box center [609, 423] width 31 height 13
click at [477, 638] on span "That" at bounding box center [484, 631] width 26 height 13
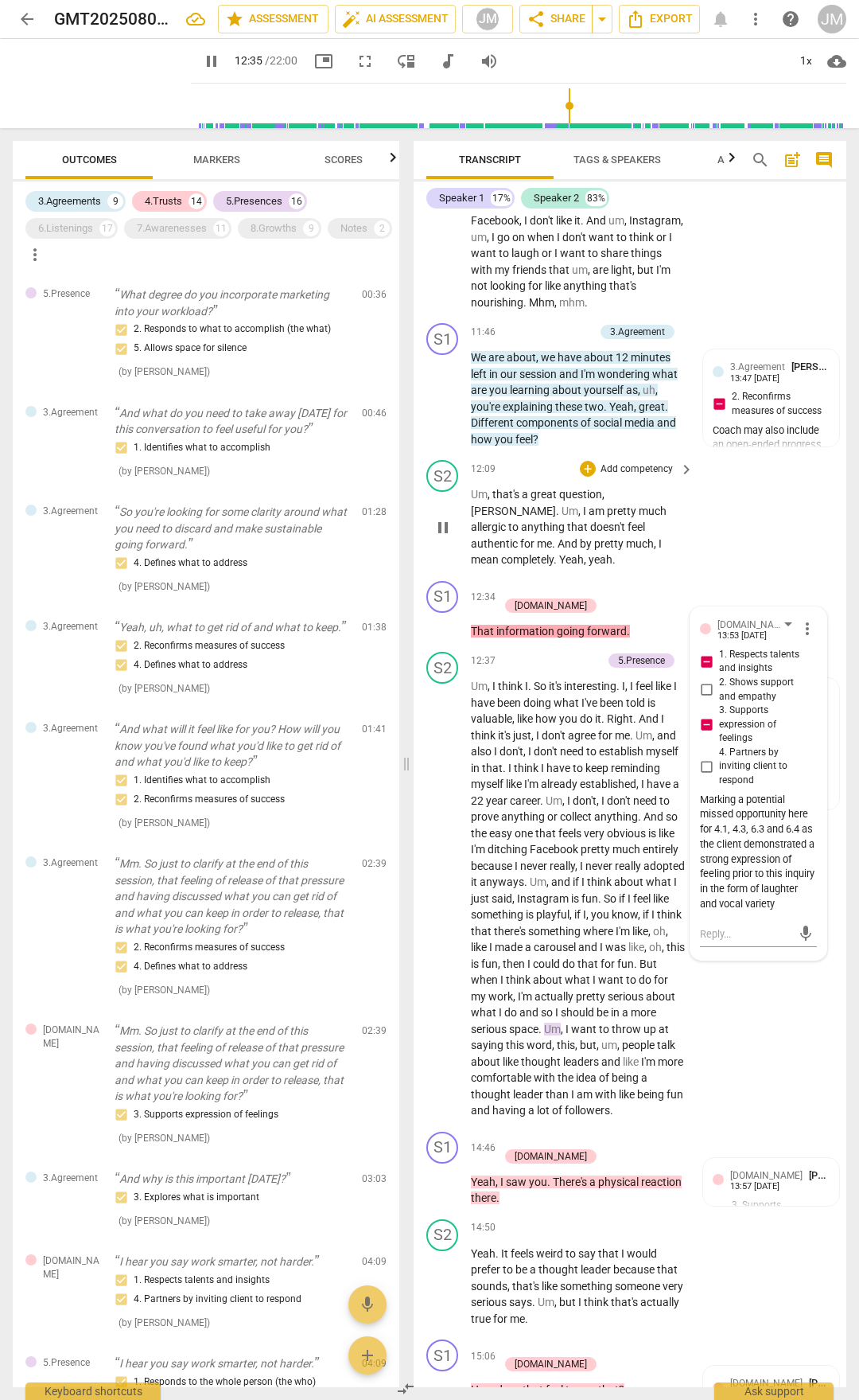
click at [580, 550] on span "And" at bounding box center [569, 544] width 22 height 13
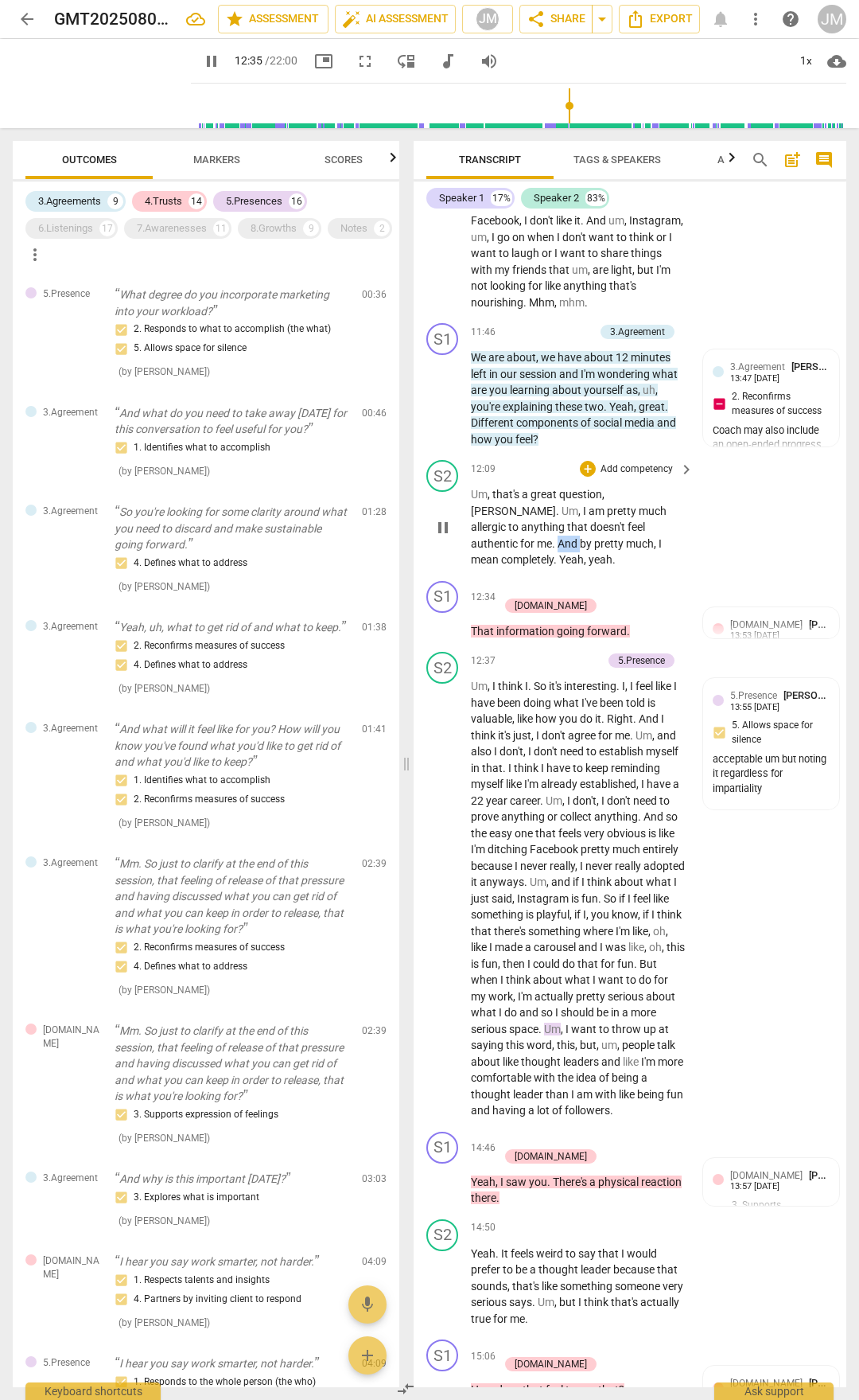
click at [580, 550] on span "And" at bounding box center [569, 544] width 22 height 13
click at [438, 537] on span "pause" at bounding box center [443, 527] width 19 height 19
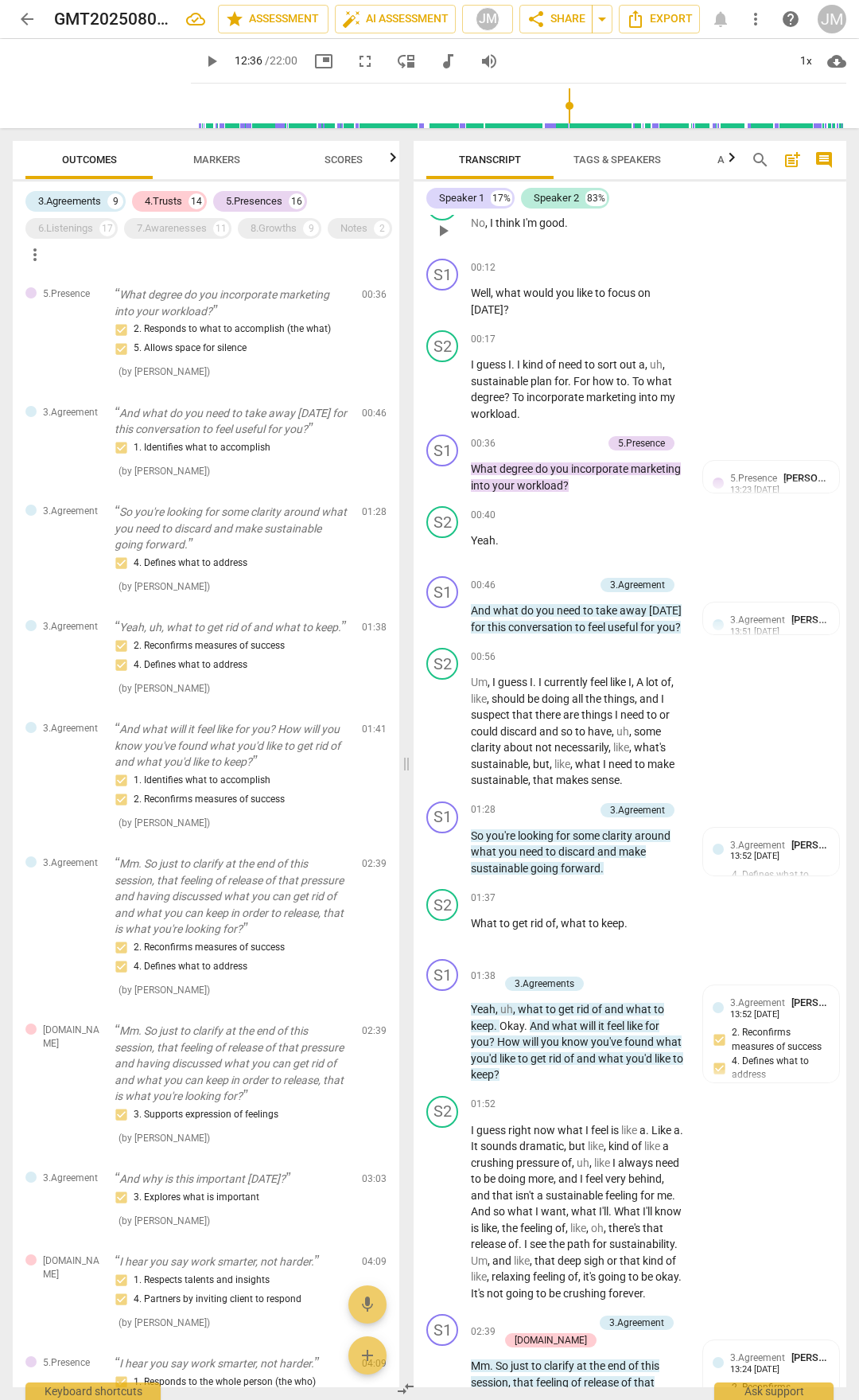
scroll to position [0, 0]
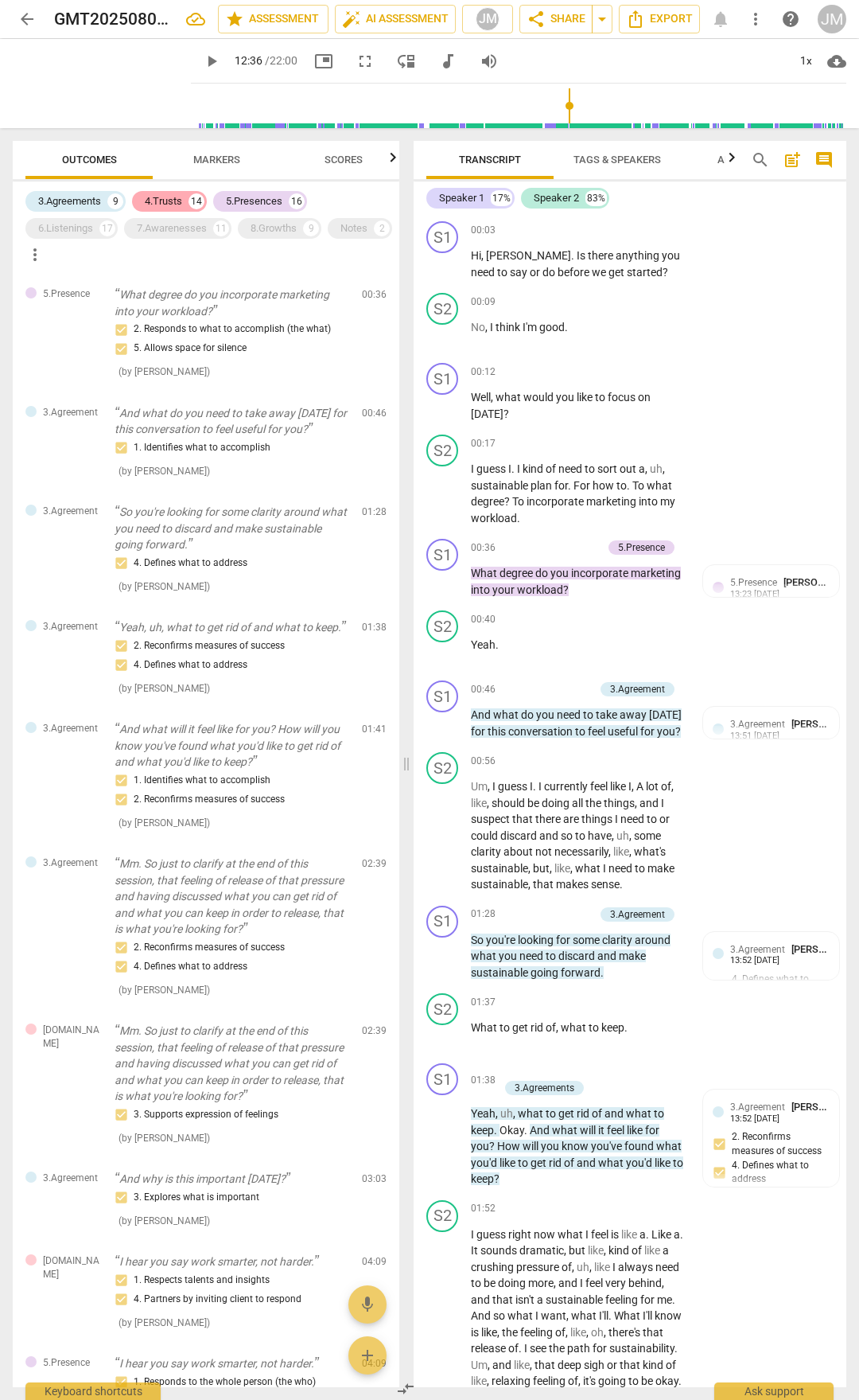
click at [172, 195] on div "4.Trusts" at bounding box center [163, 201] width 38 height 16
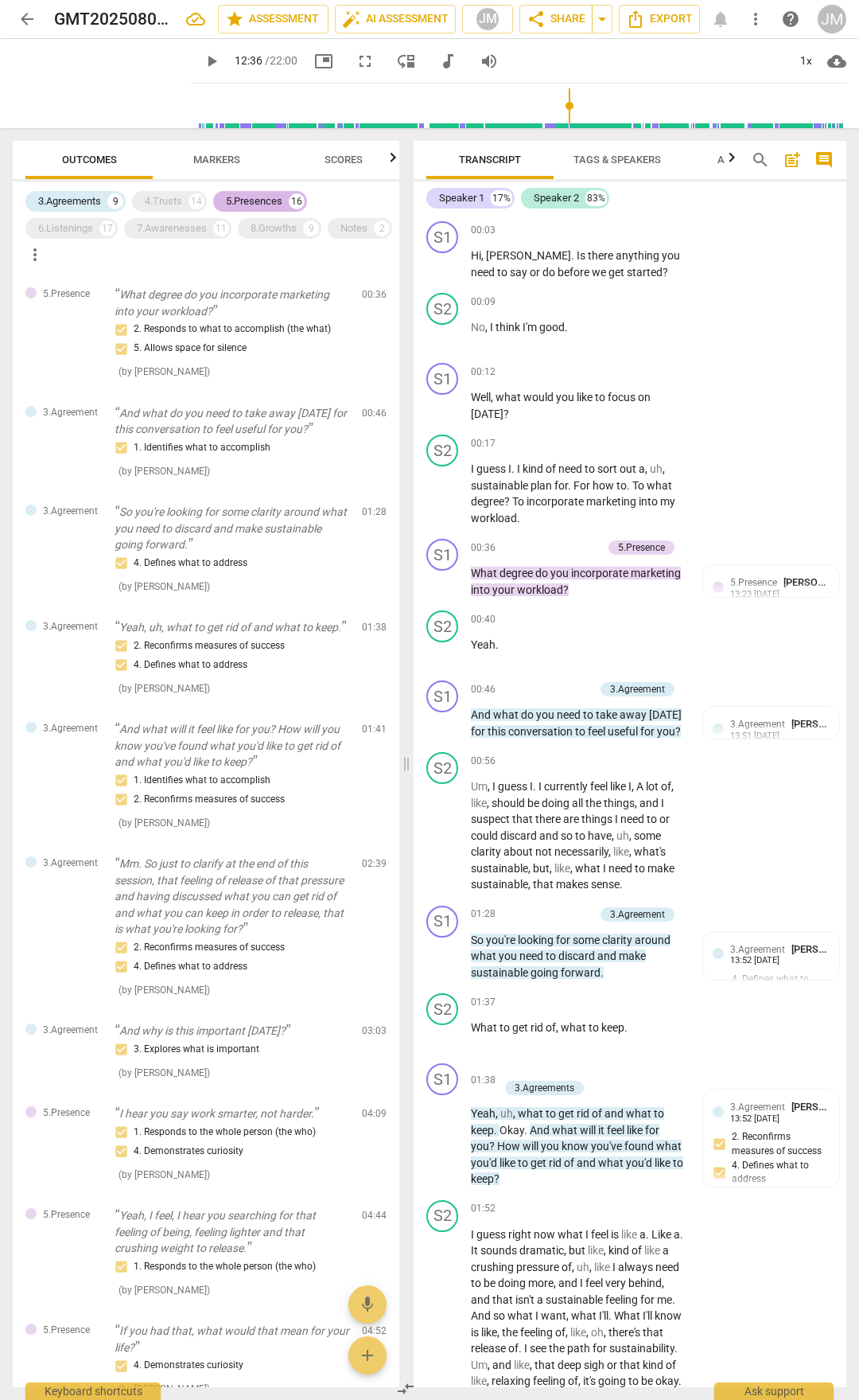
click at [255, 195] on div "5.Presences" at bounding box center [253, 201] width 56 height 16
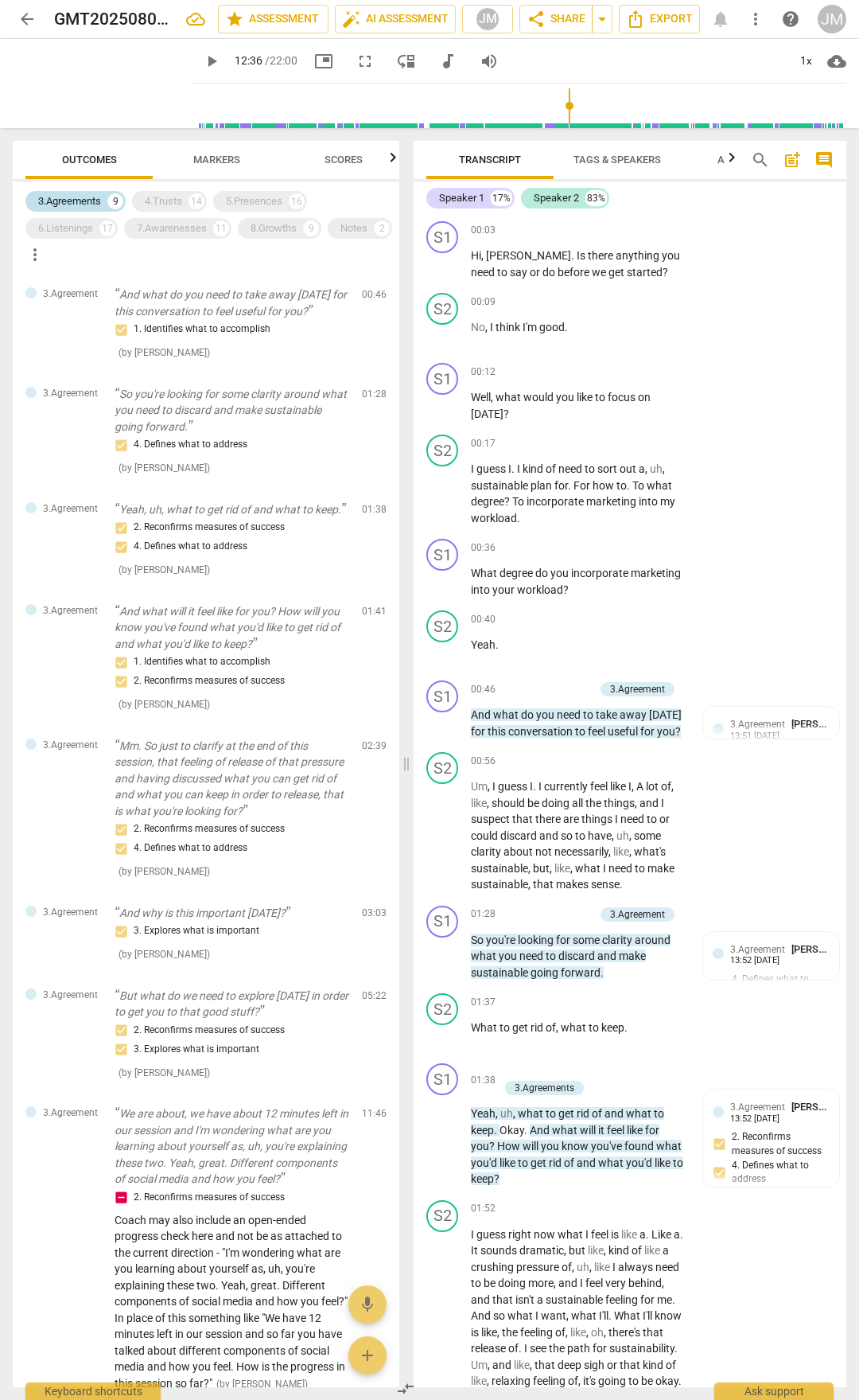
click at [80, 206] on div "3.Agreements" at bounding box center [69, 201] width 63 height 16
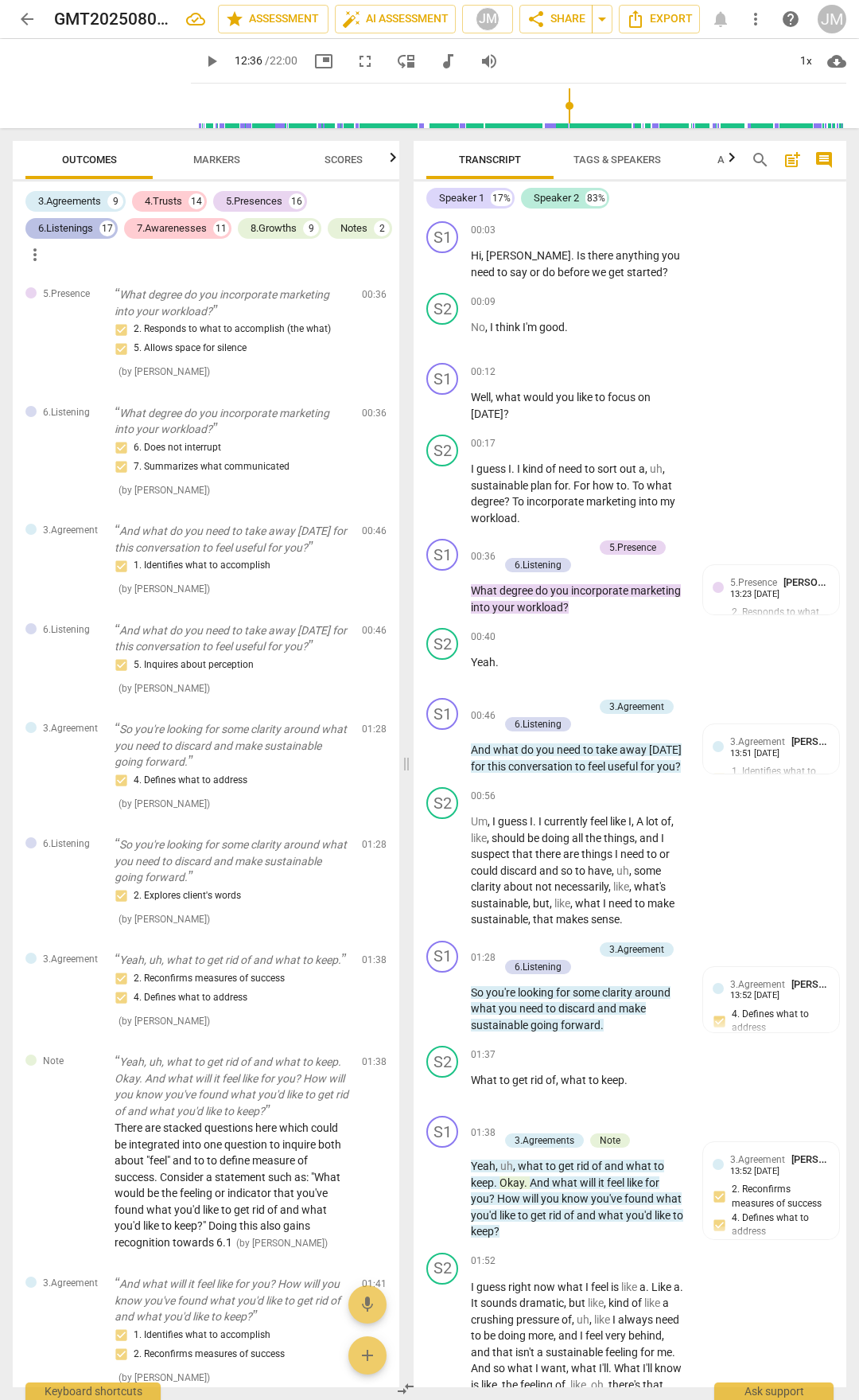
click at [102, 231] on div "17" at bounding box center [107, 228] width 16 height 16
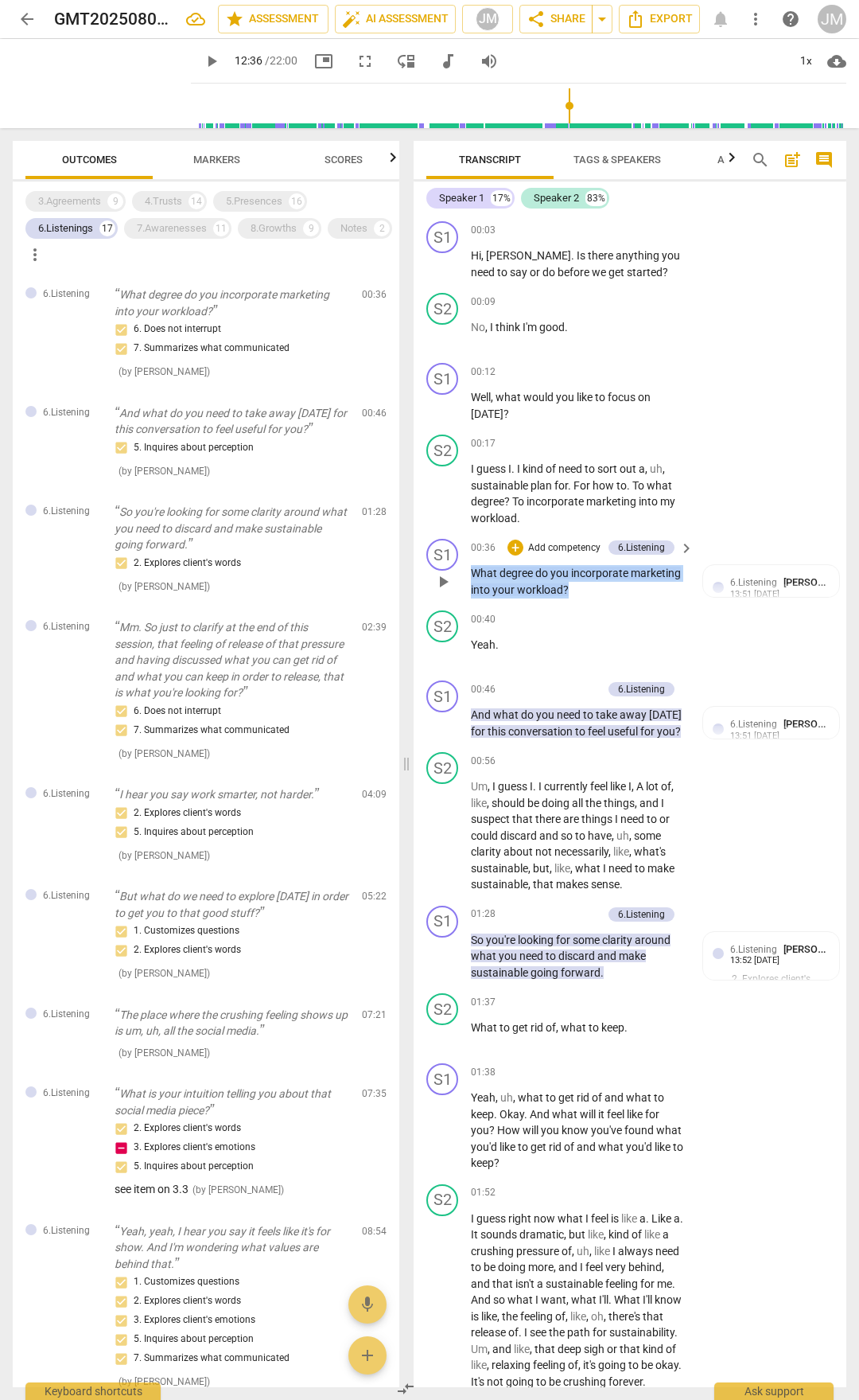
drag, startPoint x: 474, startPoint y: 569, endPoint x: 568, endPoint y: 588, distance: 95.9
click at [568, 588] on p "What degree do you incorporate marketing into your workload ?" at bounding box center [578, 581] width 215 height 32
click at [509, 580] on p "What degree do you incorporate marketing into your workload ?" at bounding box center [578, 581] width 215 height 32
drag, startPoint x: 474, startPoint y: 570, endPoint x: 561, endPoint y: 591, distance: 89.5
click at [561, 591] on p "What degree do you incorporate marketing into your workload ?" at bounding box center [578, 581] width 215 height 32
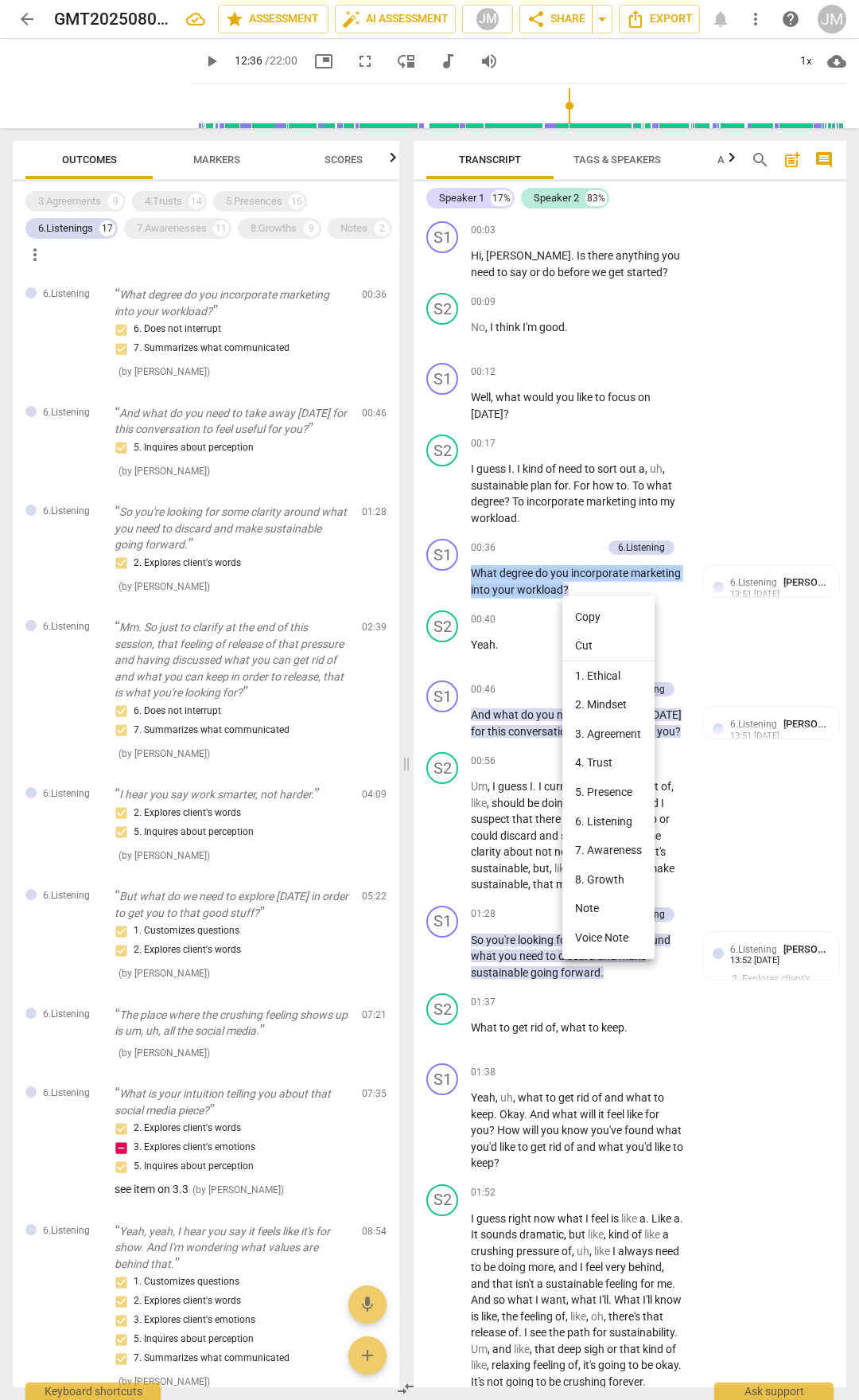
click at [588, 613] on li "Copy" at bounding box center [608, 618] width 92 height 29
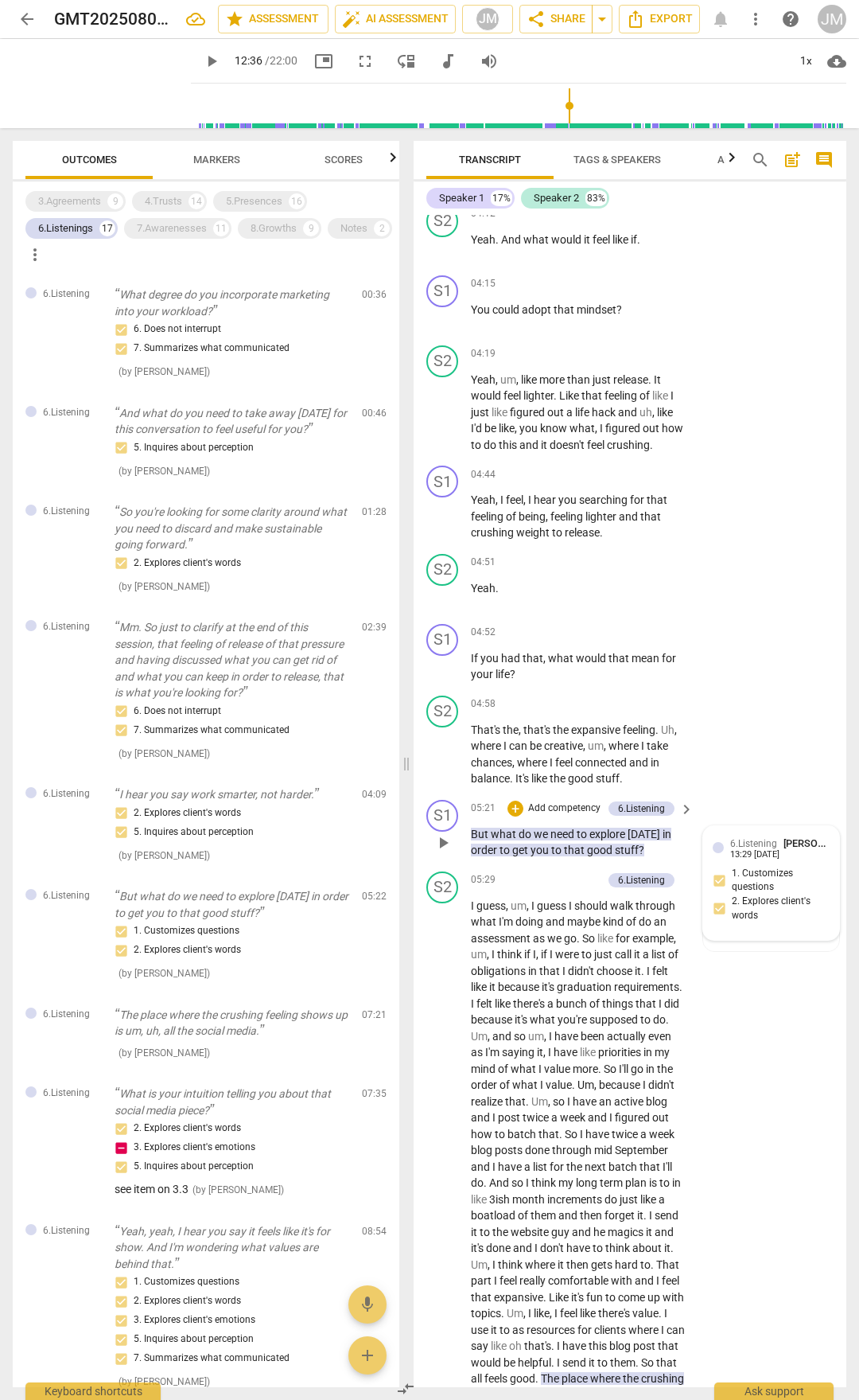
scroll to position [1989, 0]
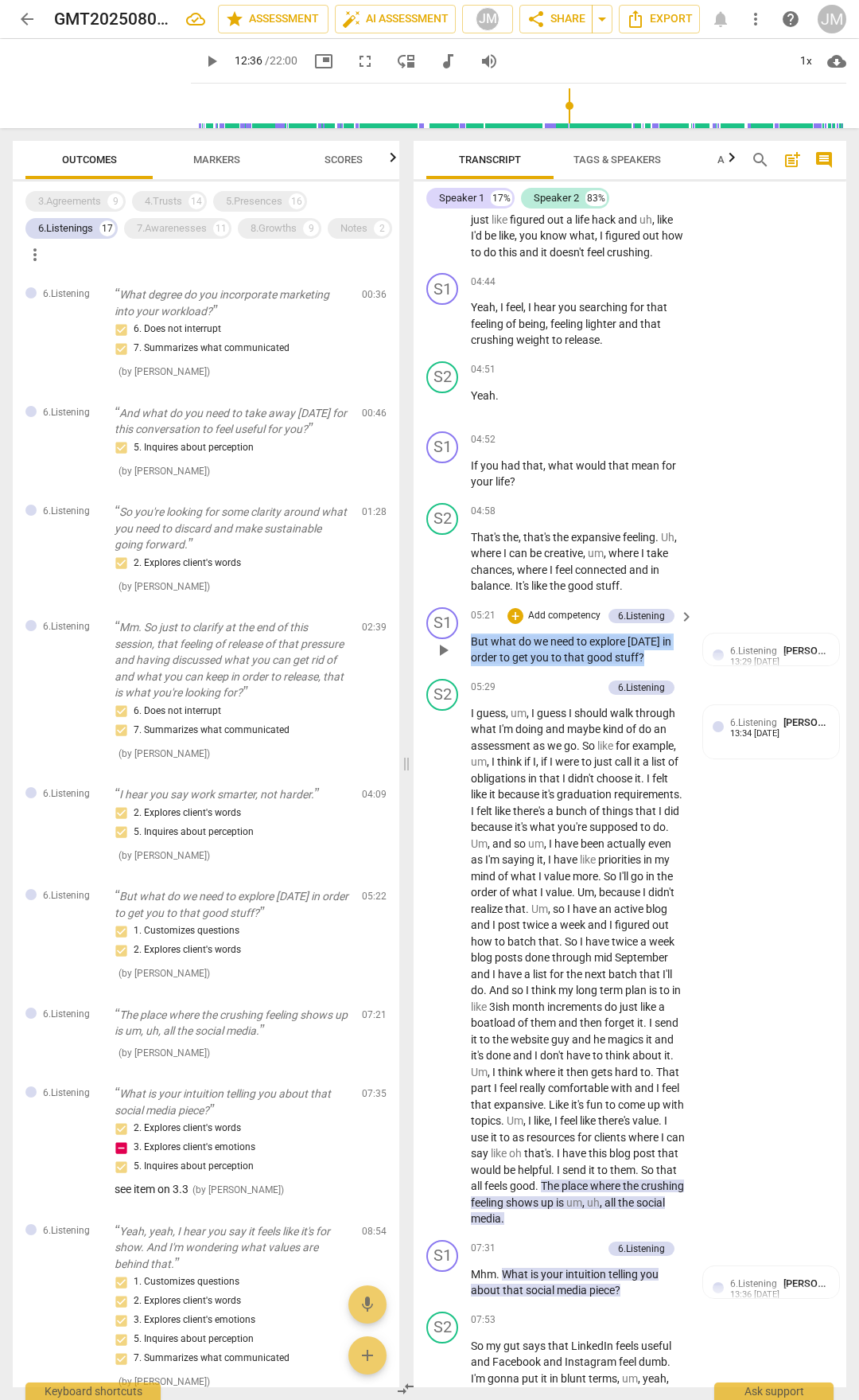
drag, startPoint x: 473, startPoint y: 672, endPoint x: 642, endPoint y: 694, distance: 170.4
click at [642, 666] on p "But what do we need to explore [DATE] in order to get you to that good stuff ?" at bounding box center [578, 649] width 215 height 32
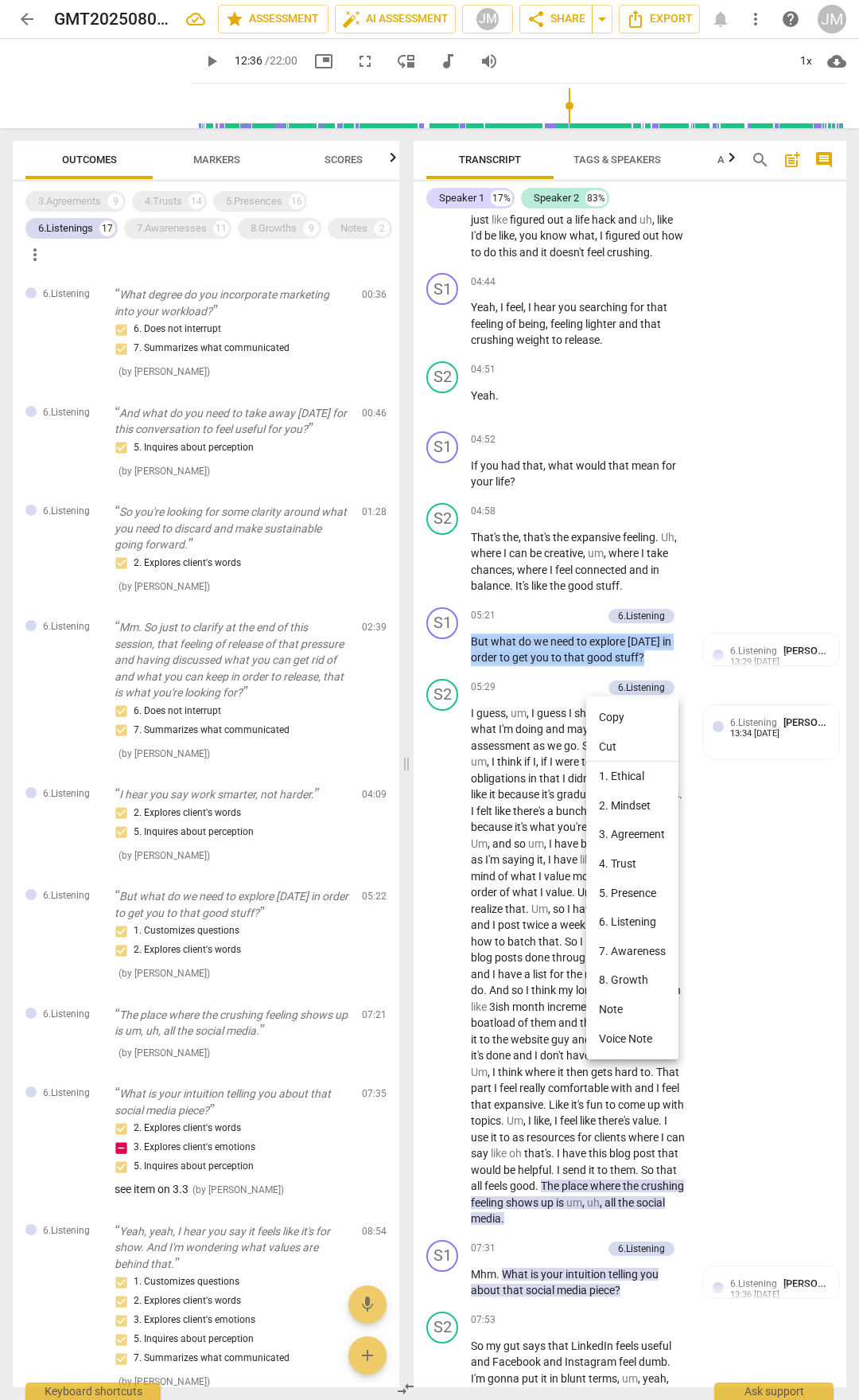
click at [618, 714] on li "Copy" at bounding box center [632, 717] width 92 height 29
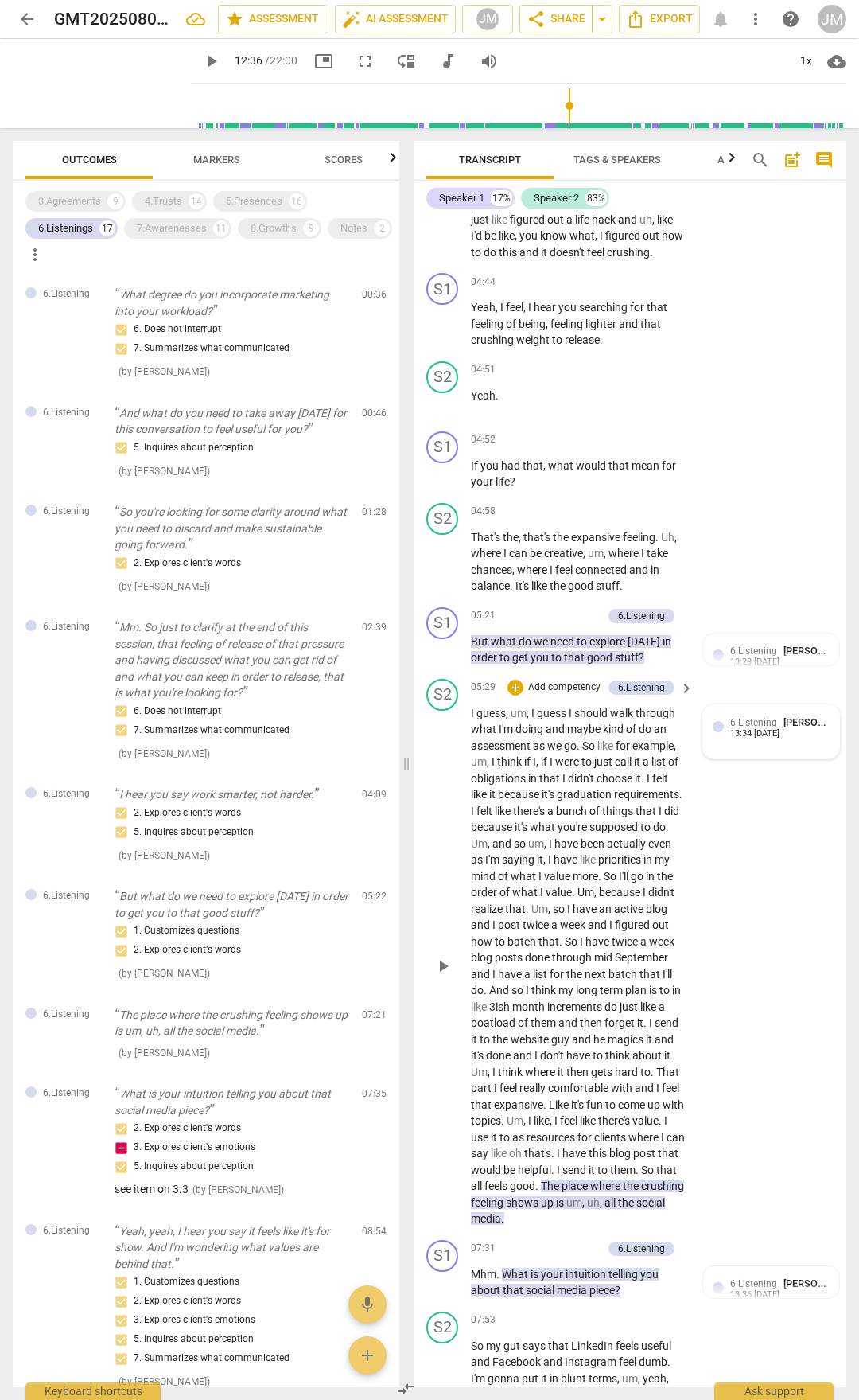
click at [753, 731] on div "13:34 [DATE]" at bounding box center [756, 734] width 50 height 10
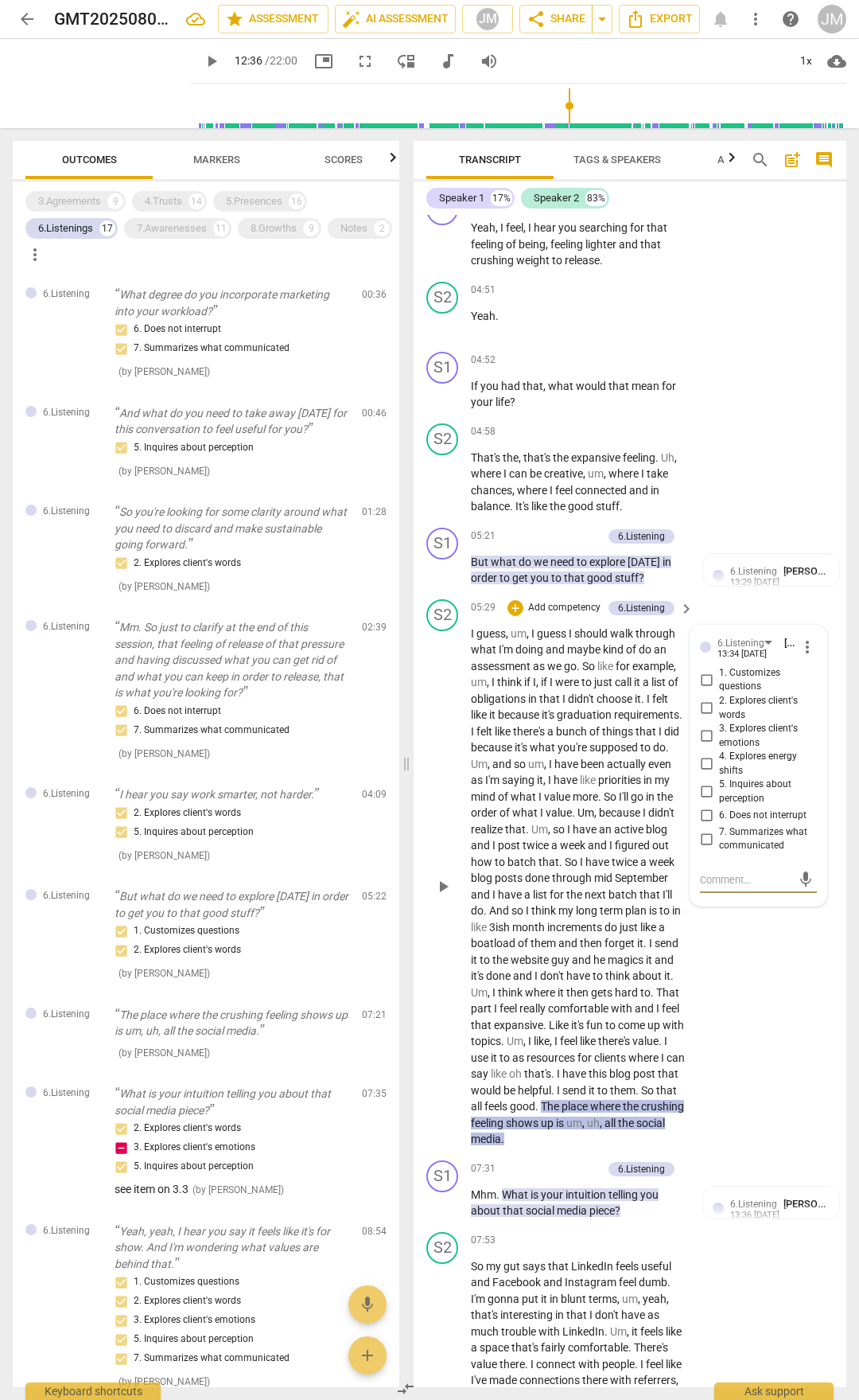
scroll to position [2308, 0]
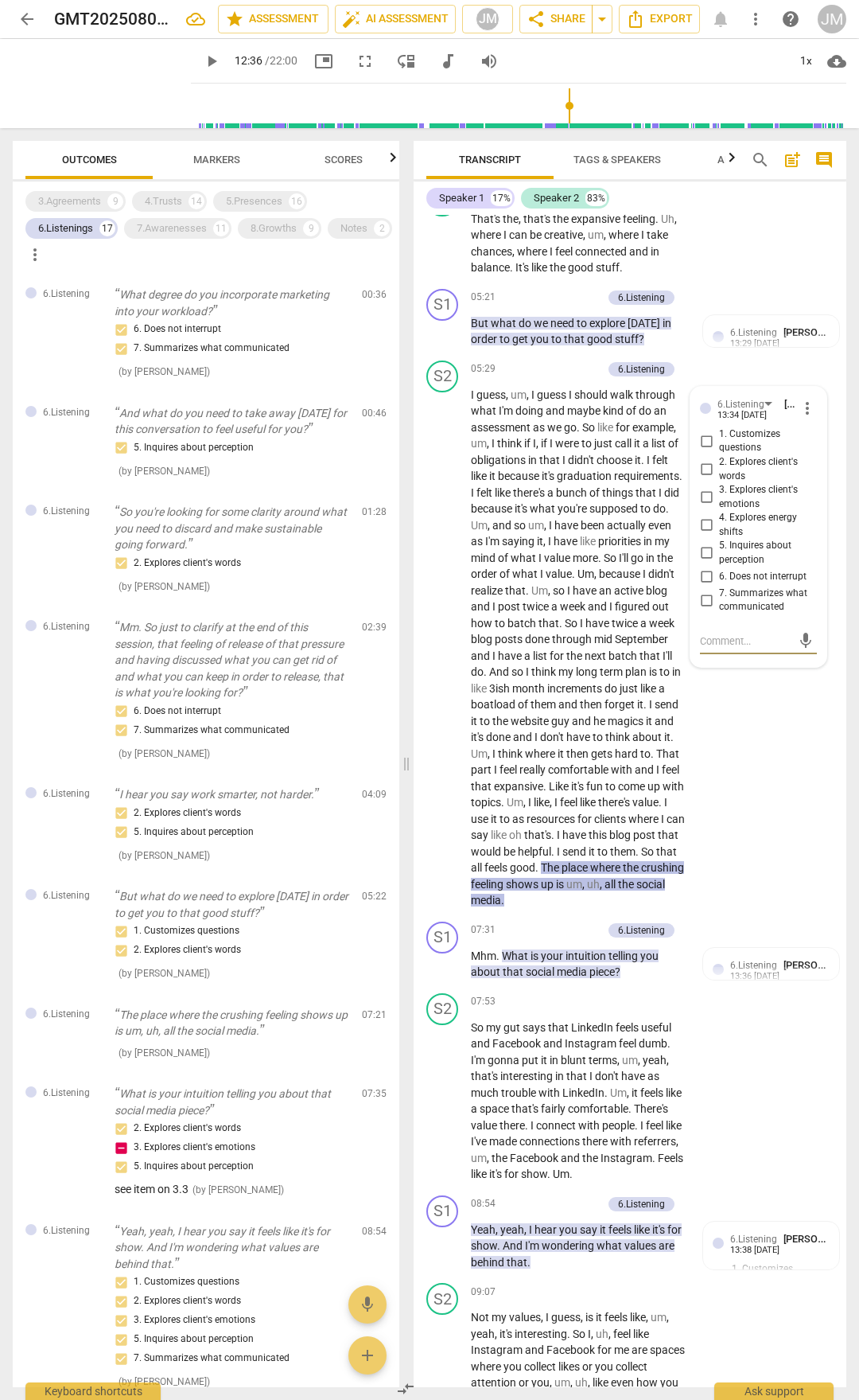
click at [591, 731] on span "place" at bounding box center [576, 867] width 29 height 13
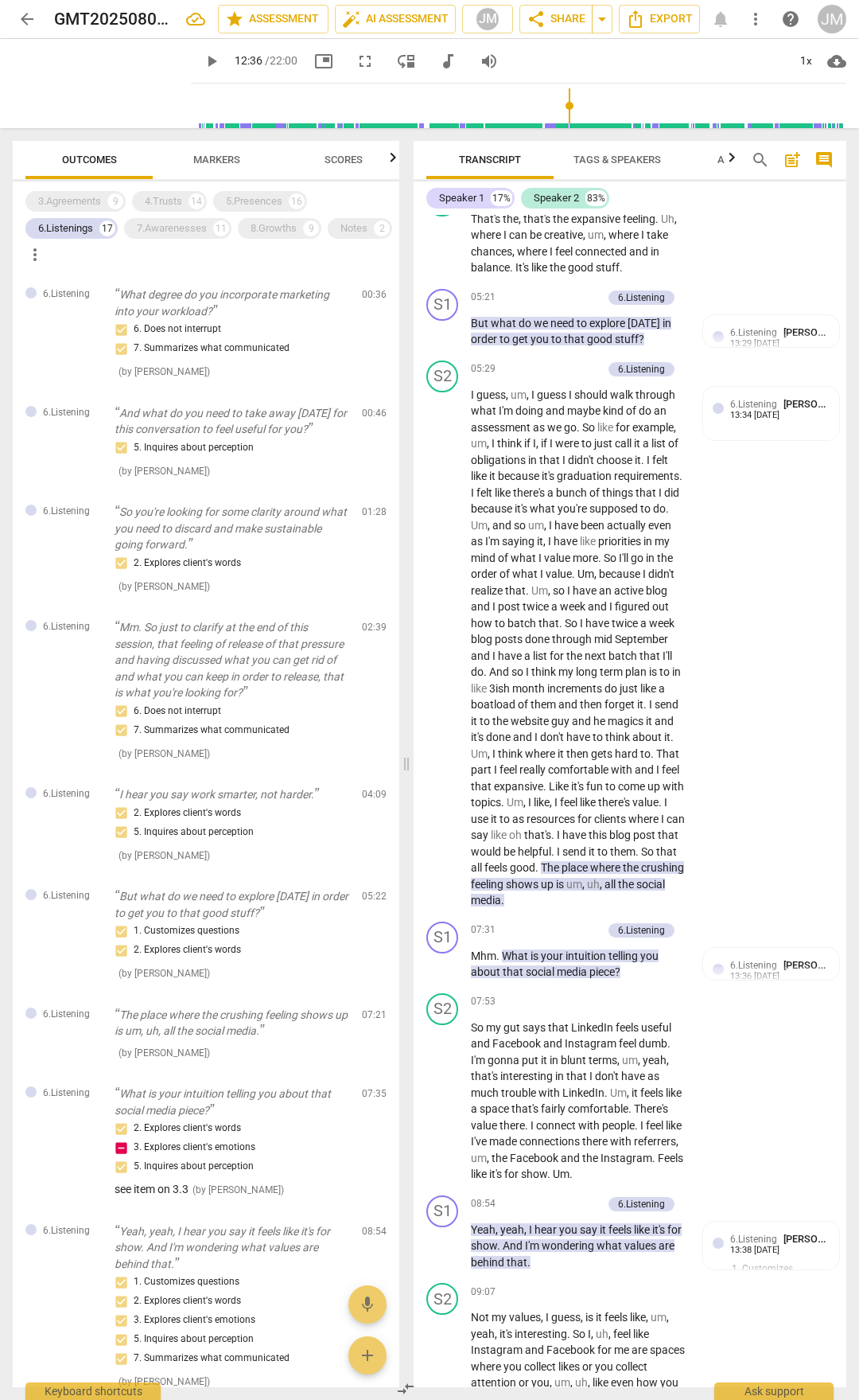
click at [614, 731] on p "I guess , um , I guess I should walk through what I'm doing and maybe kind of d…" at bounding box center [578, 648] width 215 height 522
click at [624, 731] on span "telling" at bounding box center [624, 956] width 32 height 13
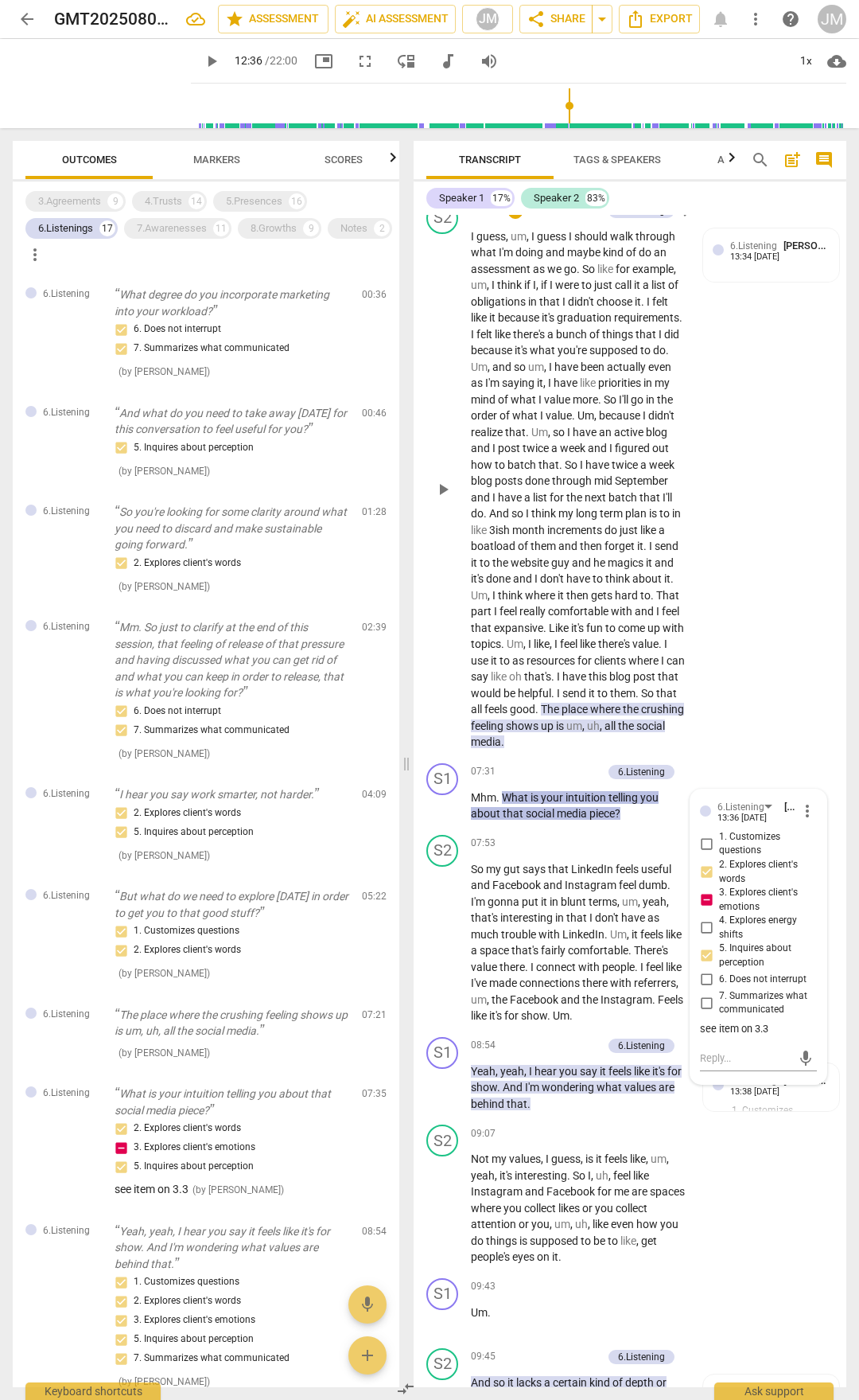
scroll to position [2466, 0]
drag, startPoint x: 505, startPoint y: 840, endPoint x: 625, endPoint y: 864, distance: 122.4
click at [625, 731] on p "Mhm . What is your intuition telling you about that social media piece ?" at bounding box center [578, 805] width 215 height 32
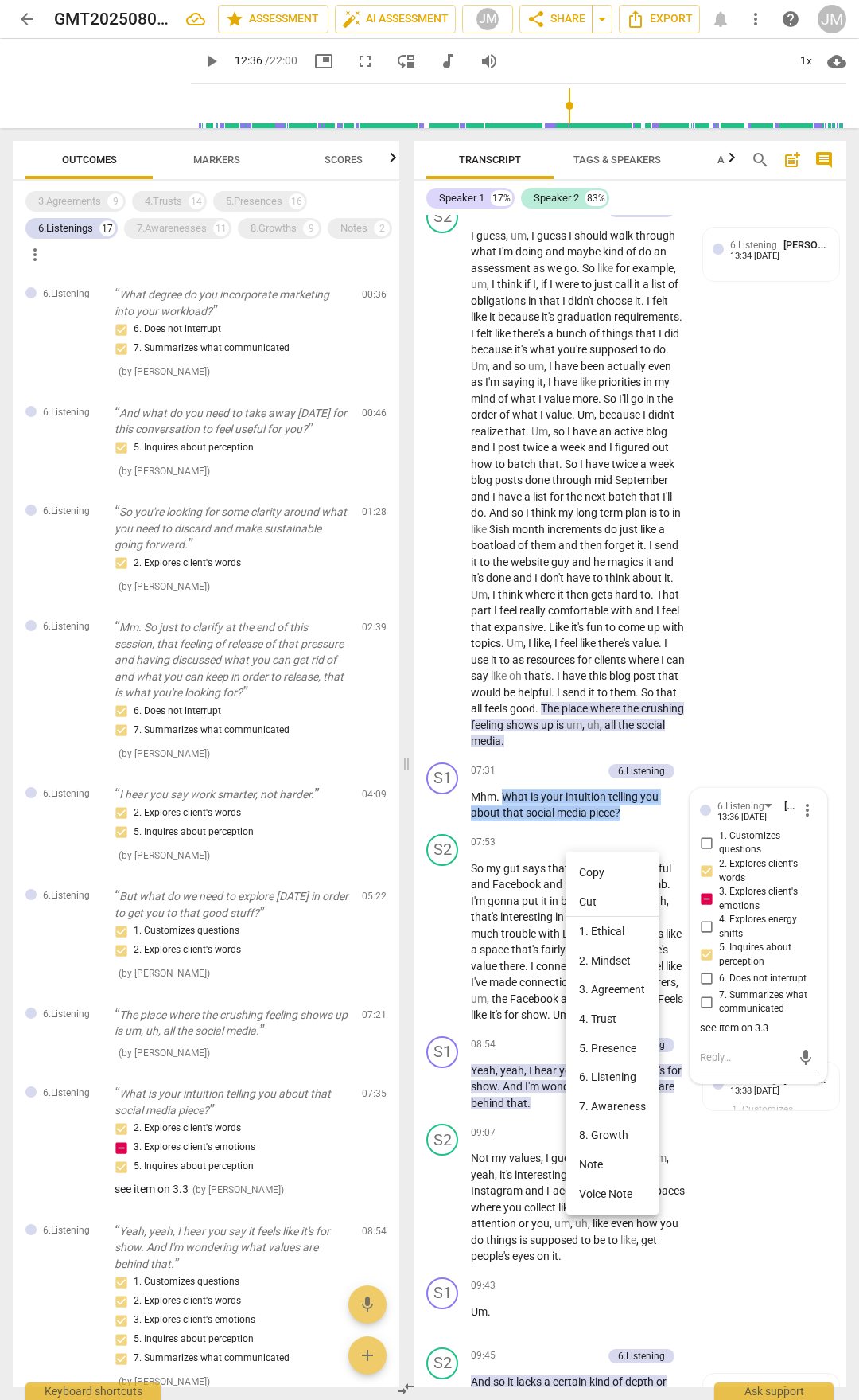
click at [593, 731] on li "Copy" at bounding box center [613, 873] width 92 height 29
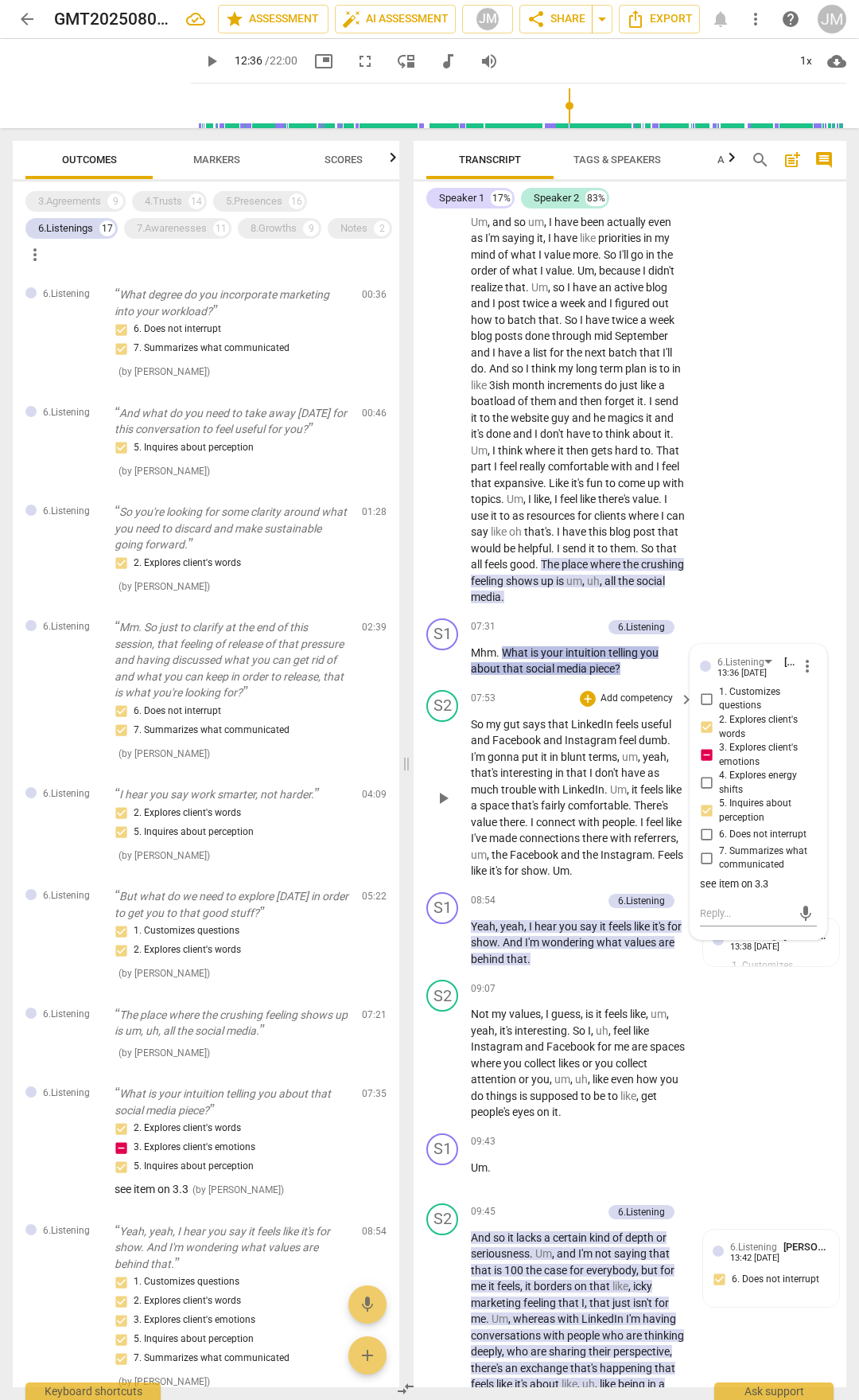
scroll to position [2785, 0]
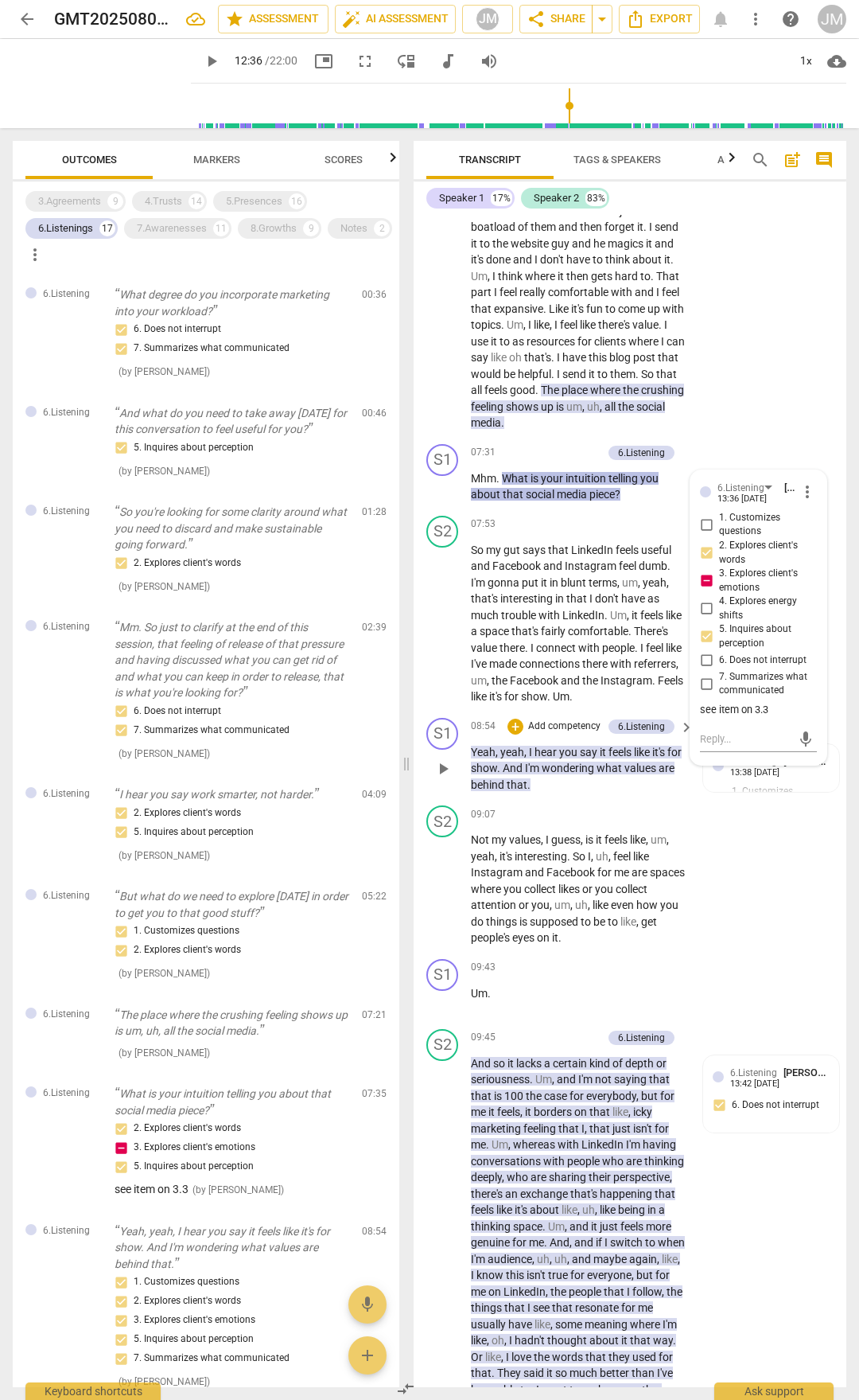
click at [546, 731] on span "hear" at bounding box center [547, 752] width 25 height 13
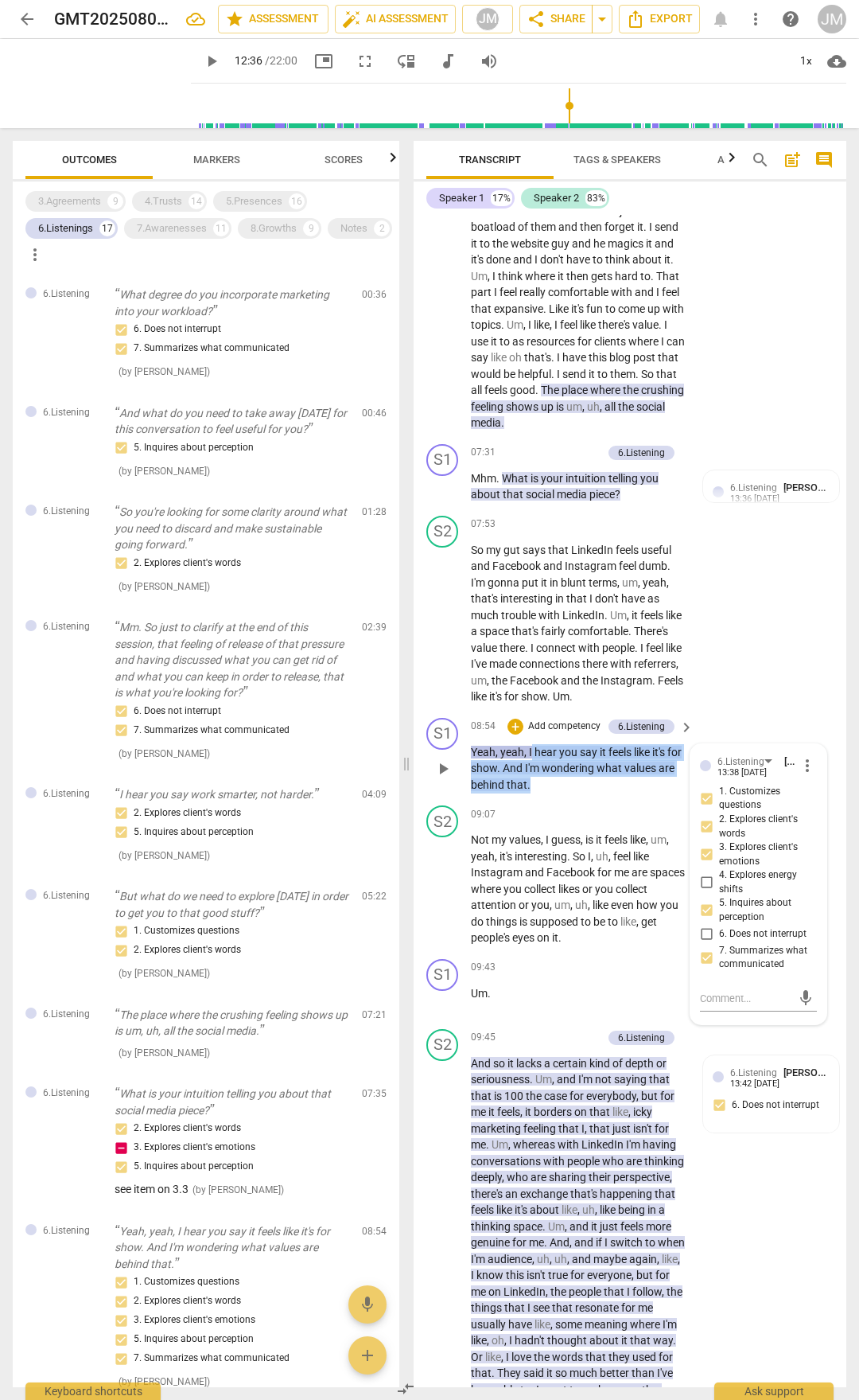
drag, startPoint x: 533, startPoint y: 797, endPoint x: 552, endPoint y: 829, distance: 37.2
click at [552, 731] on p "Yeah , yeah , I hear you say it feels like it's for show . And I'm wondering wh…" at bounding box center [578, 769] width 215 height 50
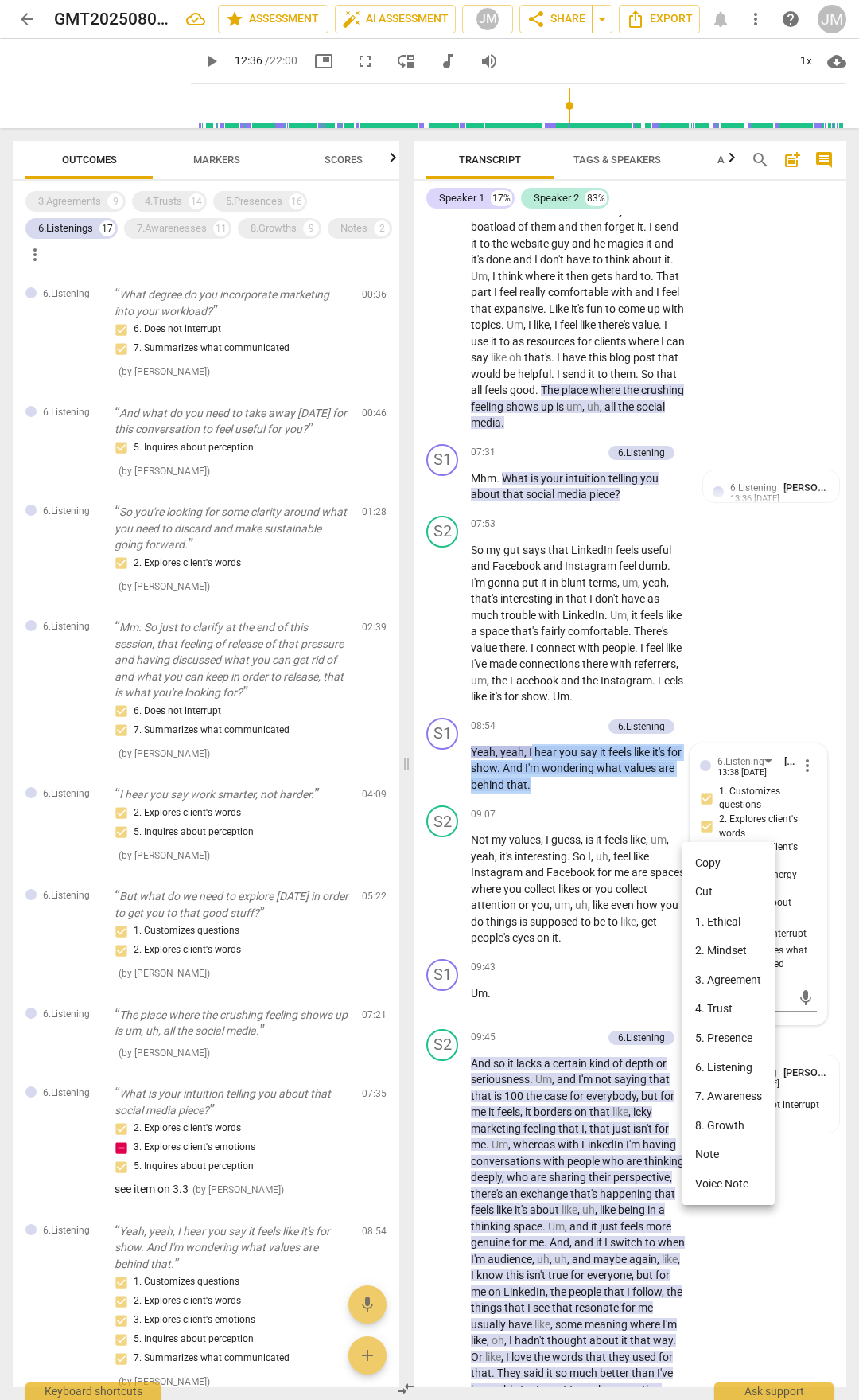
click at [754, 731] on li "Copy" at bounding box center [729, 863] width 92 height 29
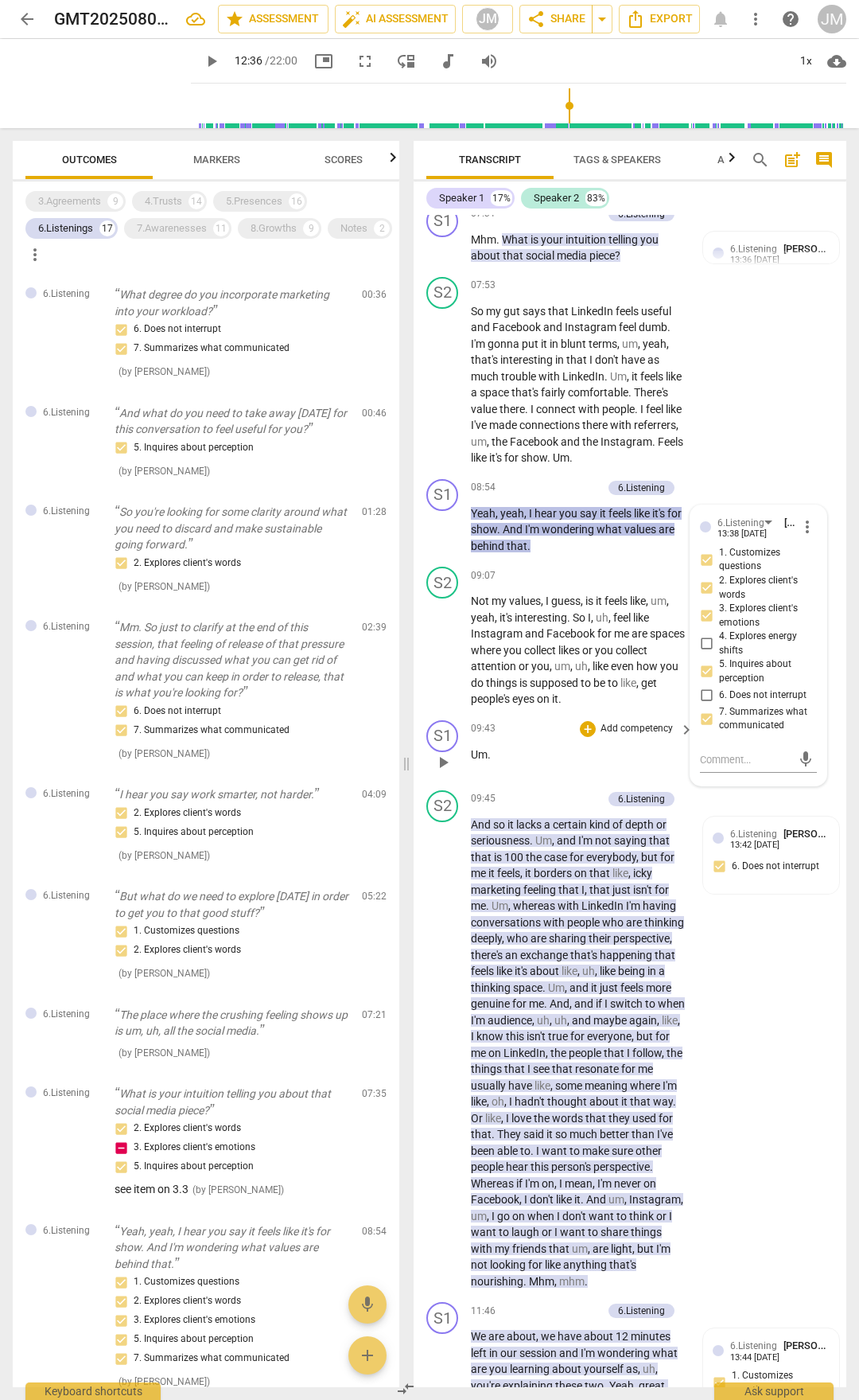
scroll to position [3263, 0]
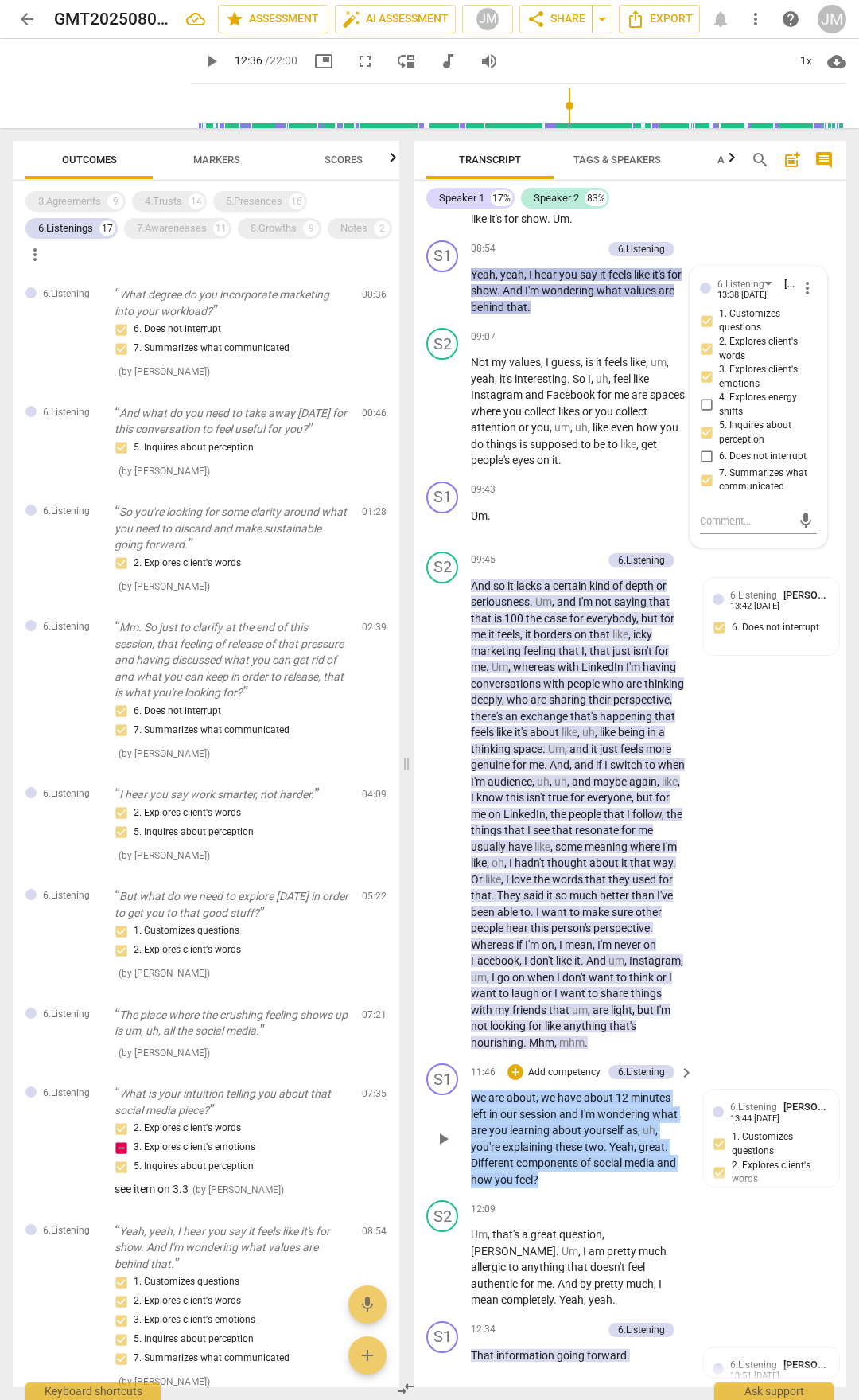
drag, startPoint x: 472, startPoint y: 1145, endPoint x: 543, endPoint y: 1226, distance: 107.7
click at [543, 731] on p "We are about , we have about 12 minutes left in our session and I'm wondering w…" at bounding box center [578, 1138] width 215 height 98
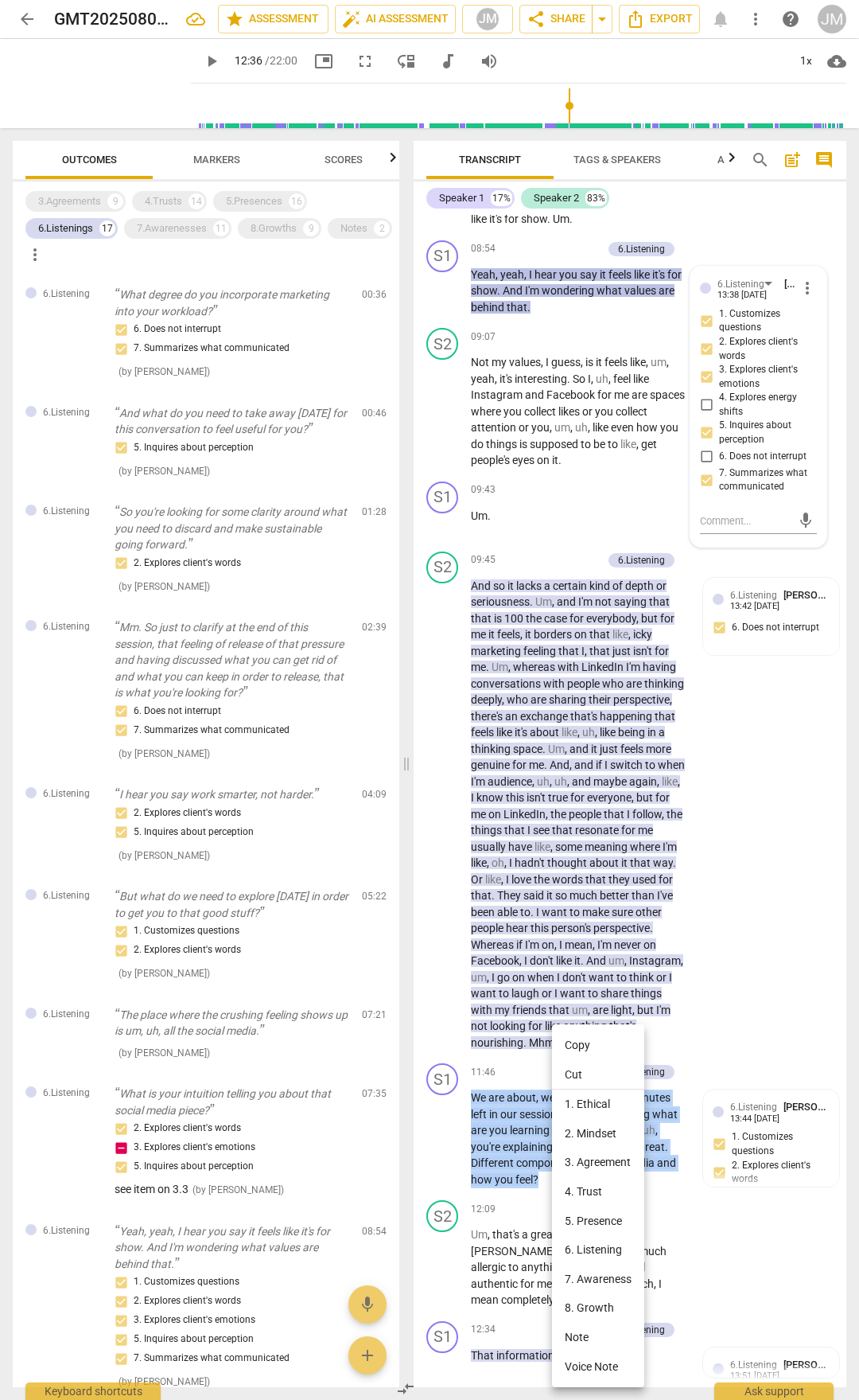
click at [593, 731] on li "Copy" at bounding box center [598, 1045] width 92 height 29
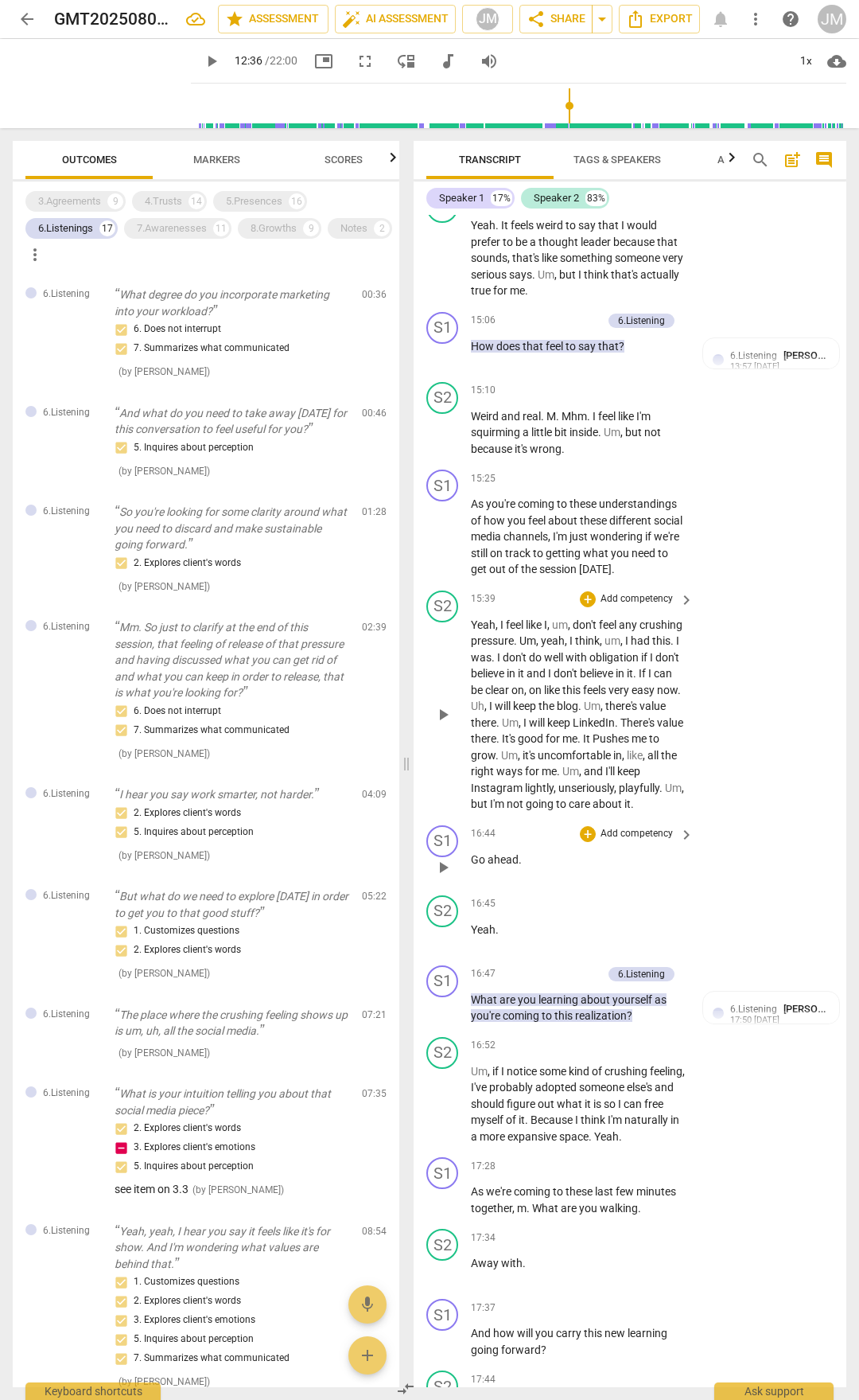
scroll to position [5331, 0]
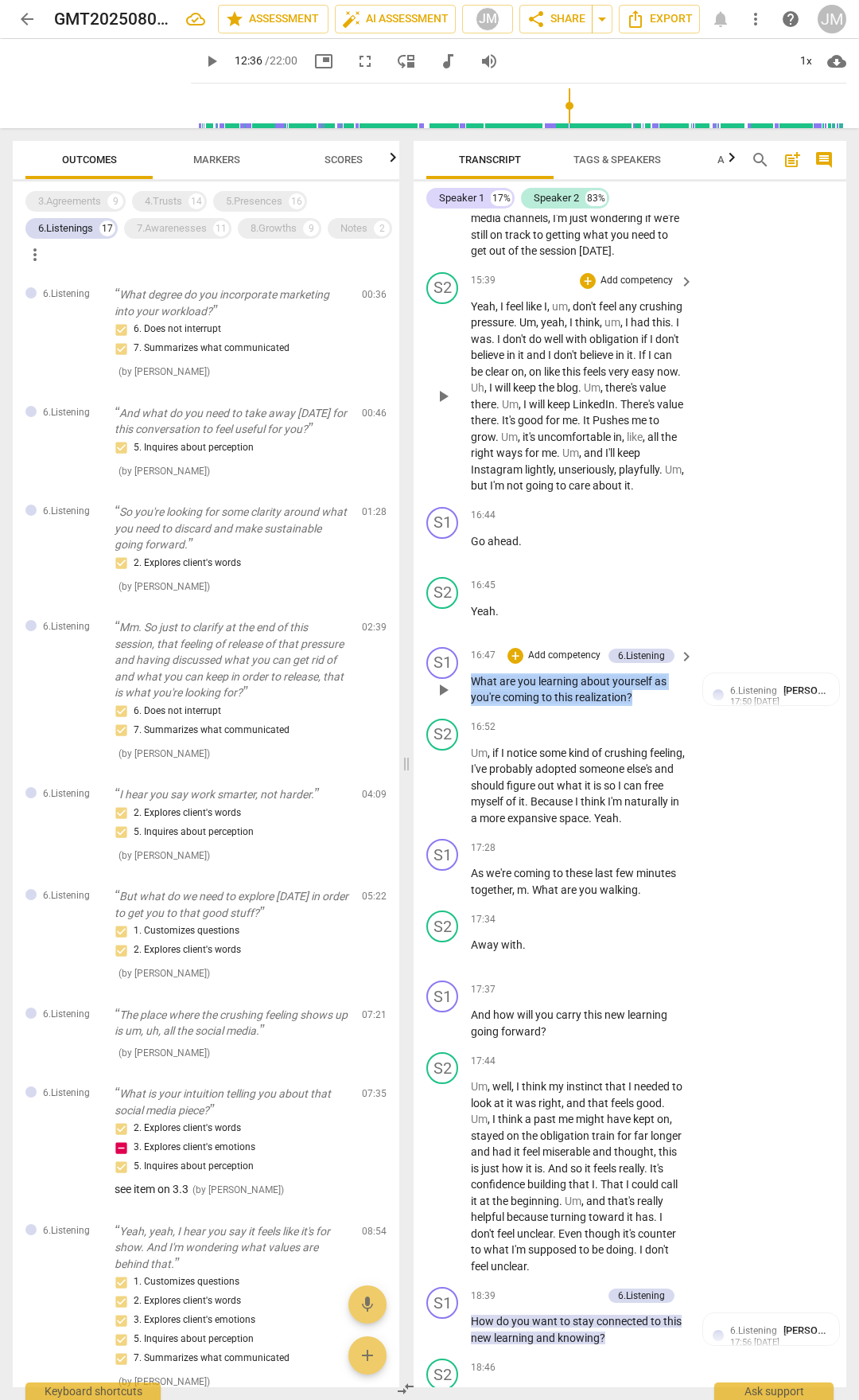
drag, startPoint x: 475, startPoint y: 760, endPoint x: 635, endPoint y: 785, distance: 161.9
click at [635, 706] on p "What are you learning about yourself as you're coming to this realization ?" at bounding box center [578, 688] width 215 height 32
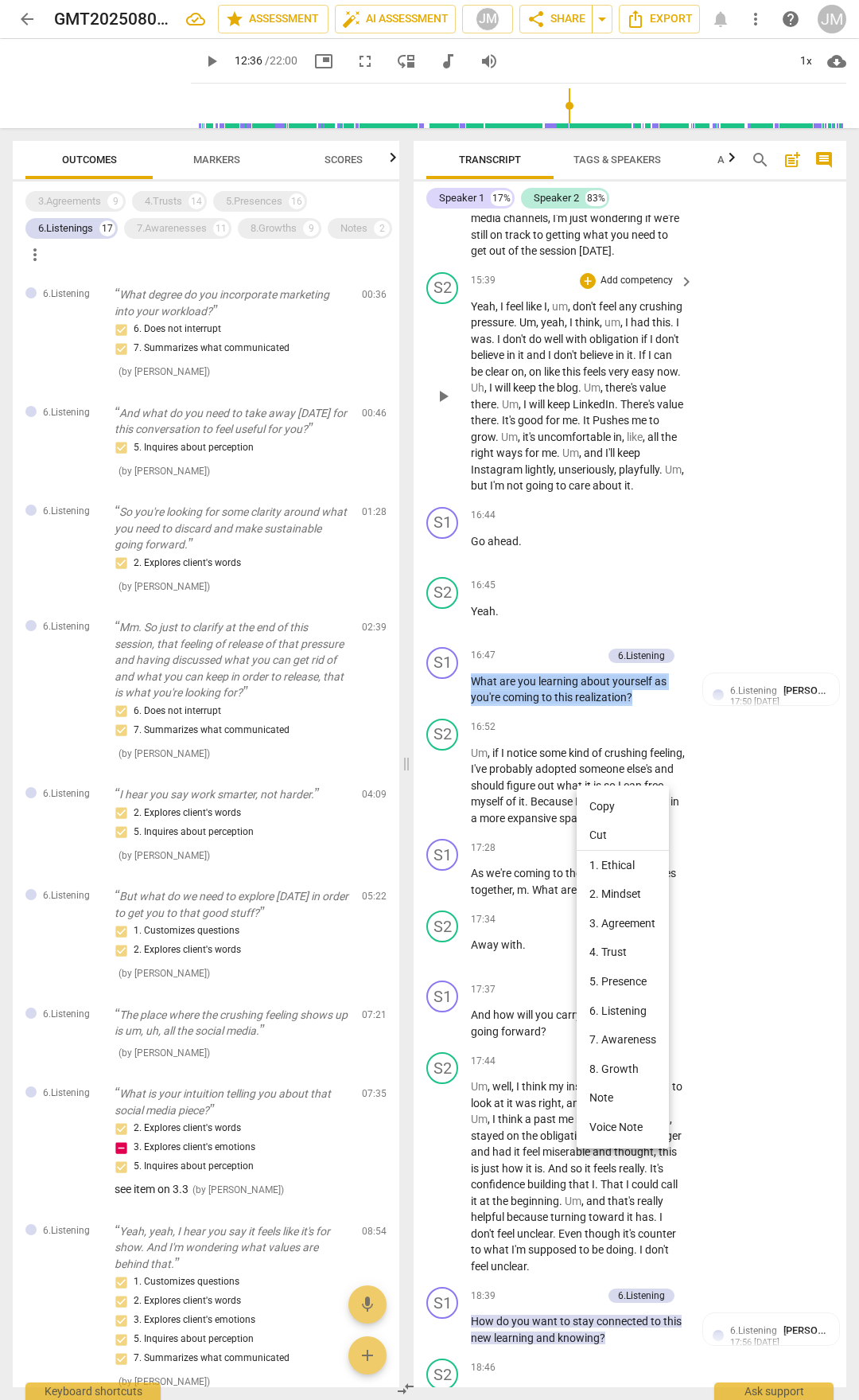
click at [599, 731] on li "Copy" at bounding box center [623, 806] width 92 height 29
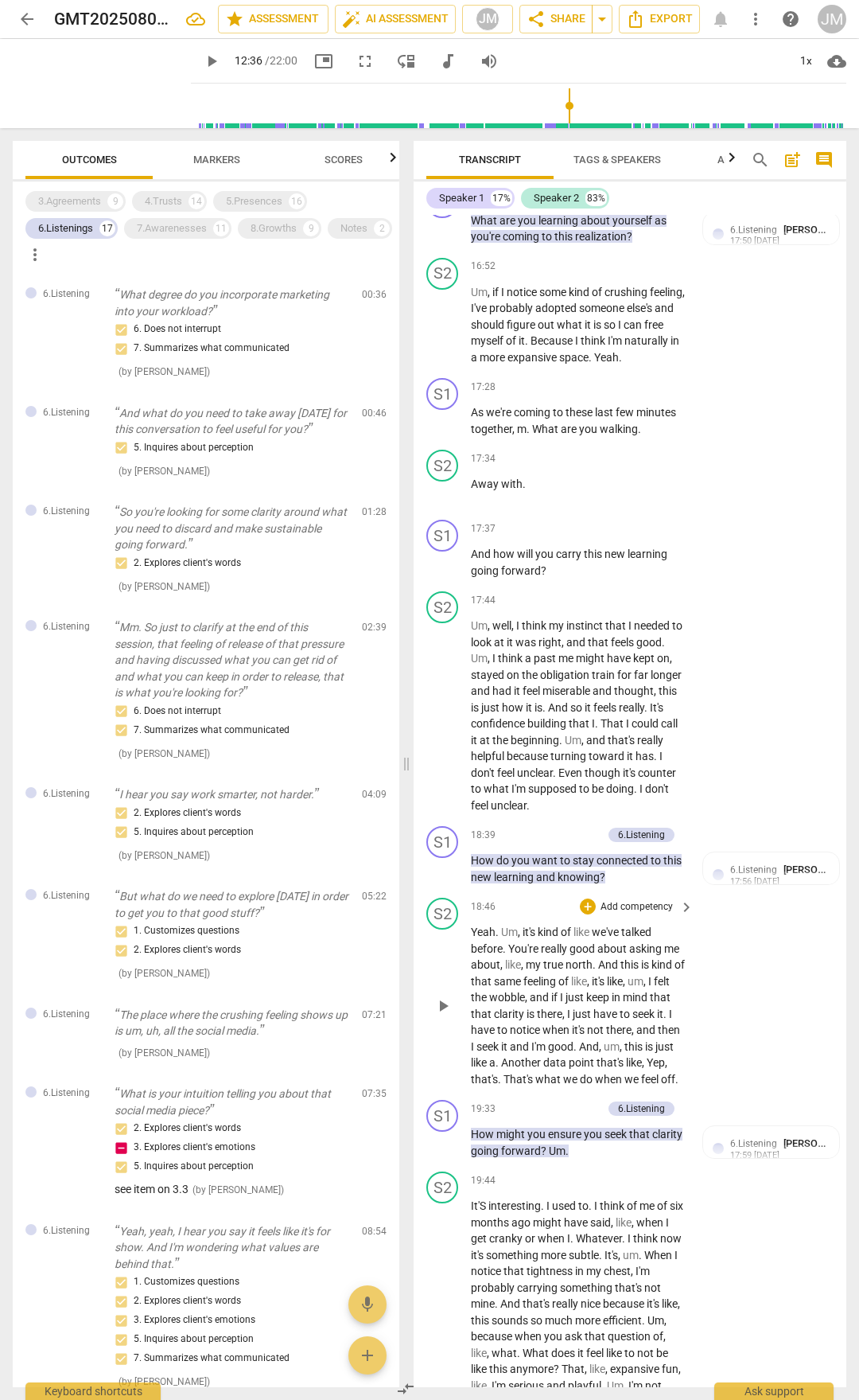
scroll to position [5968, 0]
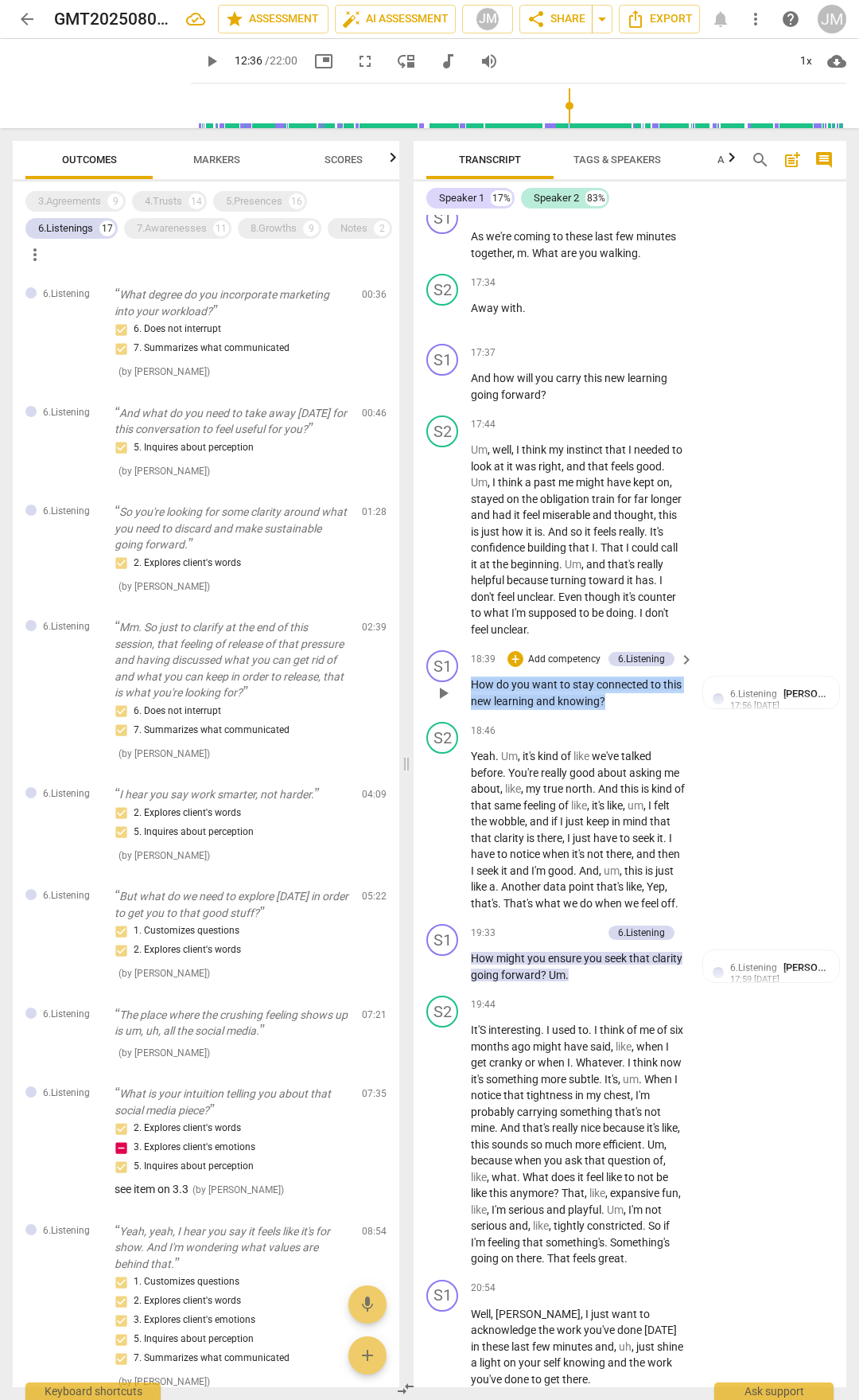
drag, startPoint x: 472, startPoint y: 762, endPoint x: 604, endPoint y: 782, distance: 133.5
click at [604, 709] on p "How do you want to stay connected to this new learning and knowing ?" at bounding box center [578, 692] width 215 height 32
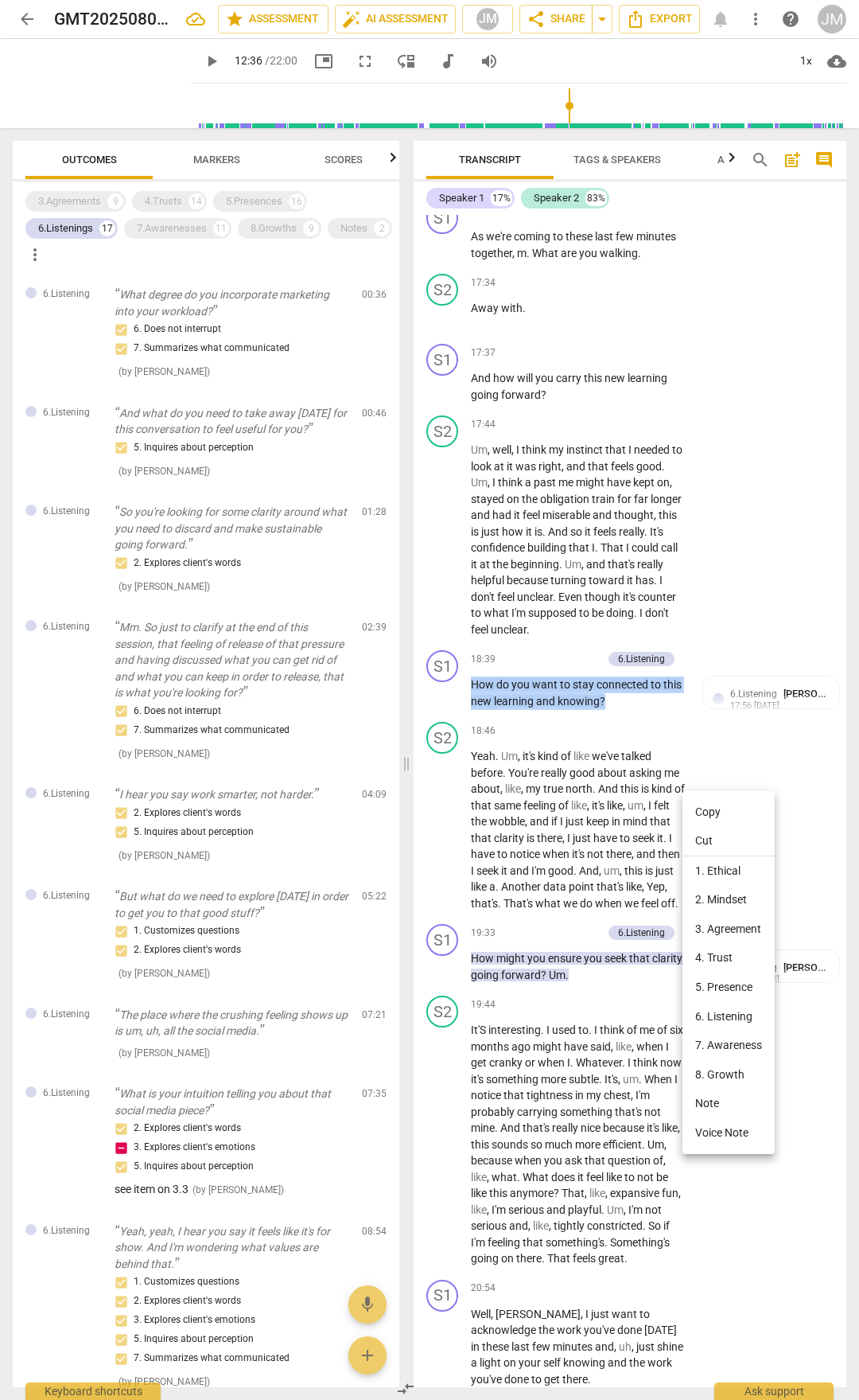
click at [731, 731] on li "Copy" at bounding box center [729, 812] width 92 height 29
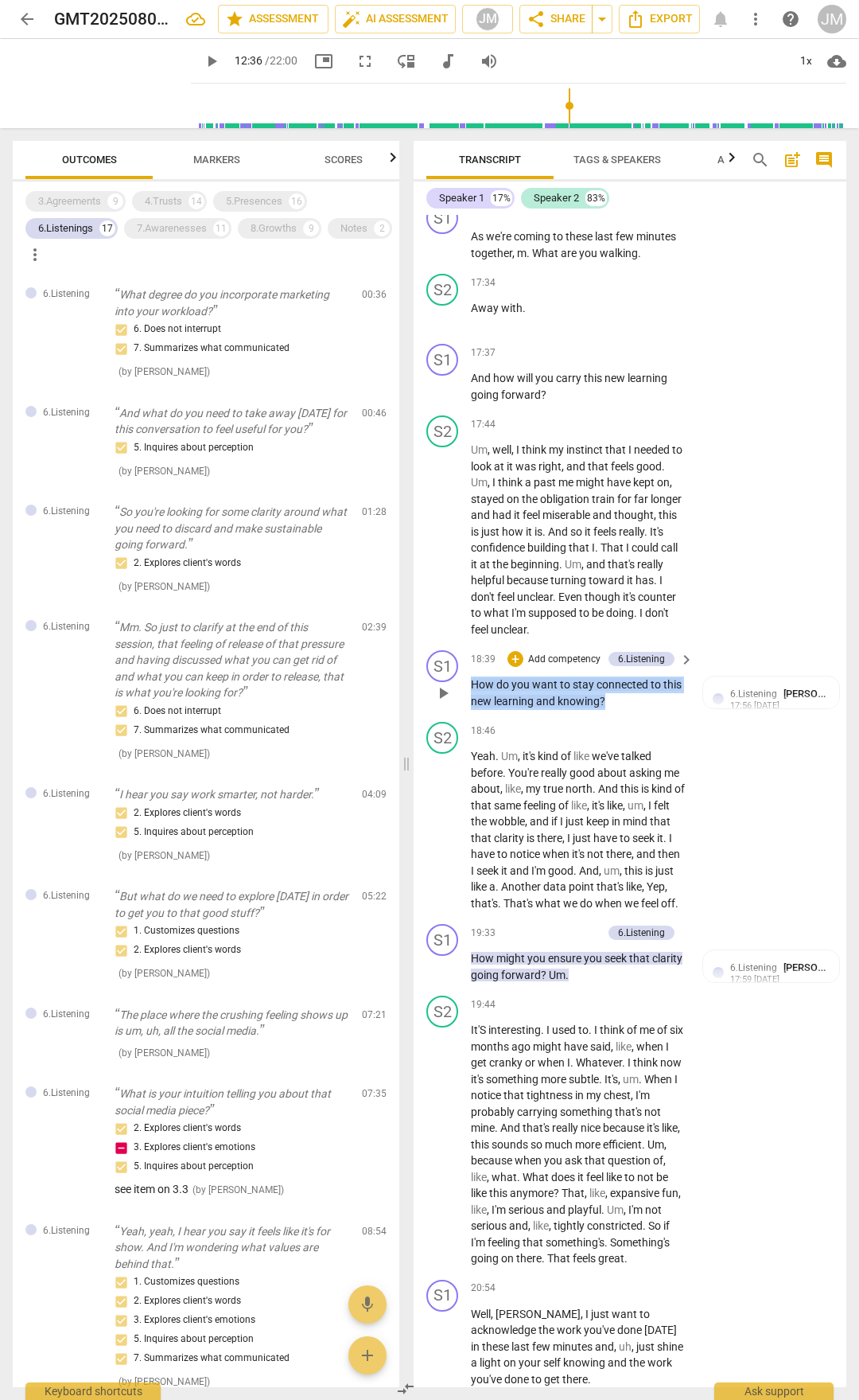
drag, startPoint x: 603, startPoint y: 778, endPoint x: 472, endPoint y: 766, distance: 131.5
click at [472, 709] on p "How do you want to stay connected to this new learning and knowing ?" at bounding box center [578, 692] width 215 height 32
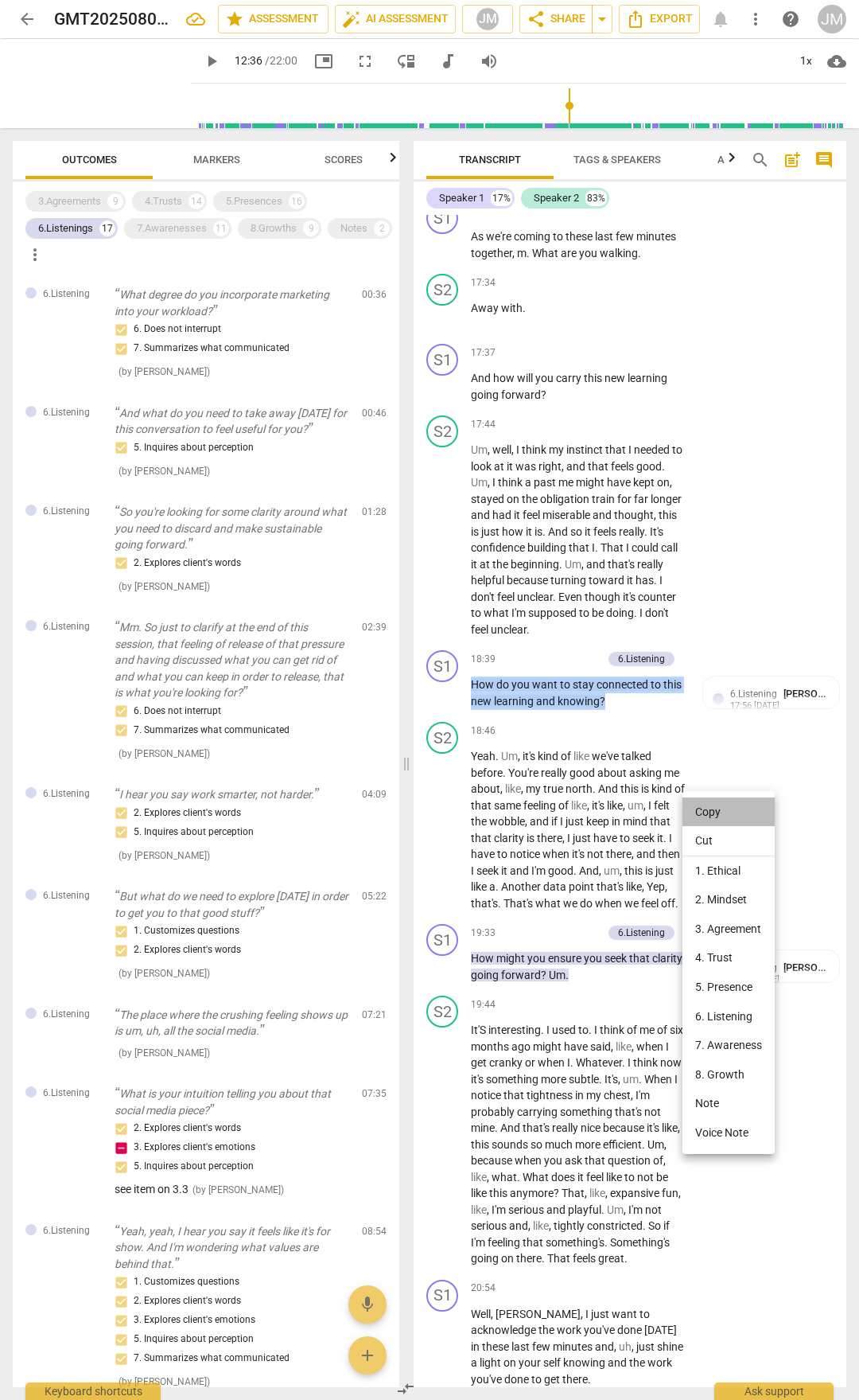
click at [708, 731] on li "Copy" at bounding box center [729, 812] width 92 height 29
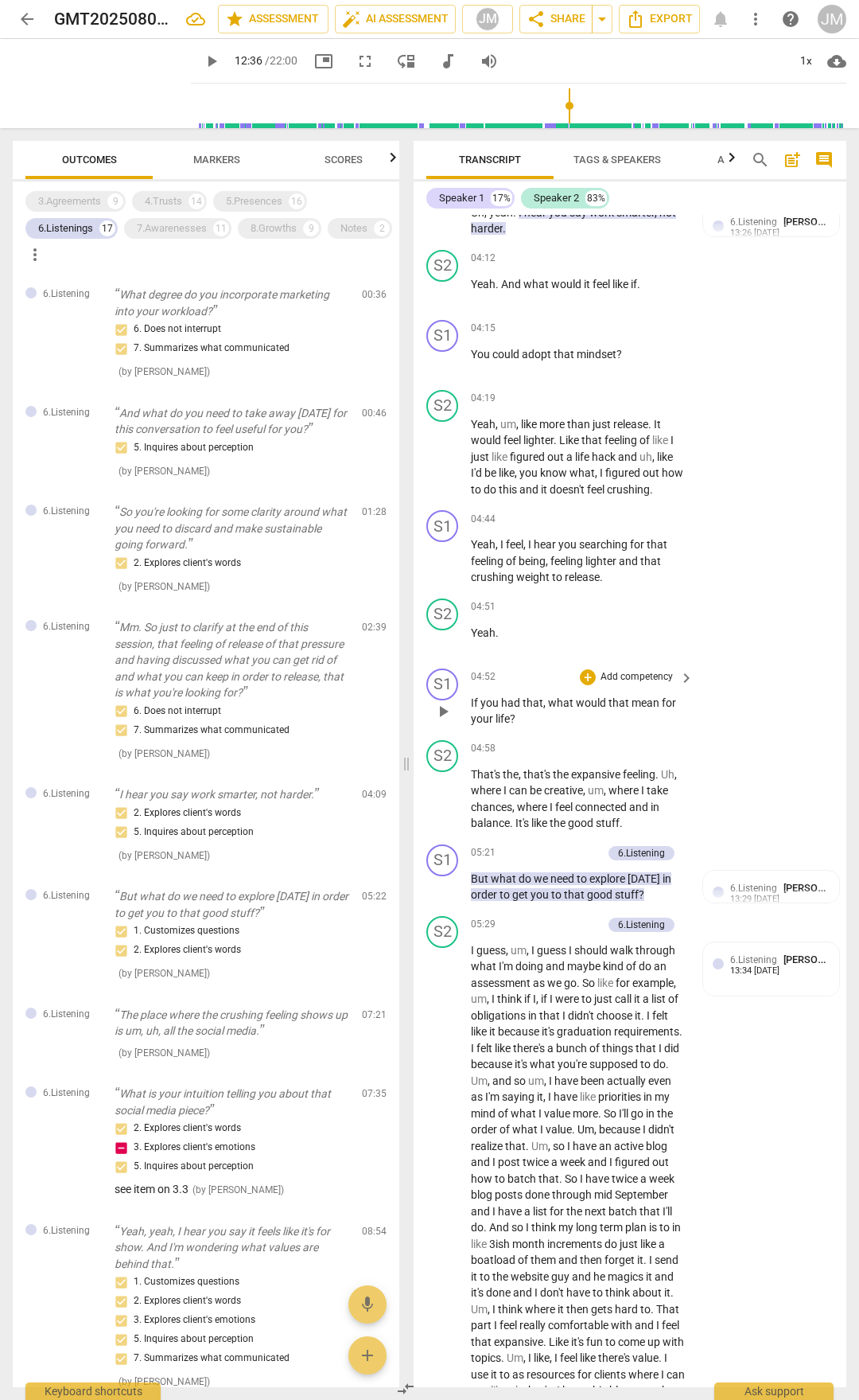
scroll to position [2069, 0]
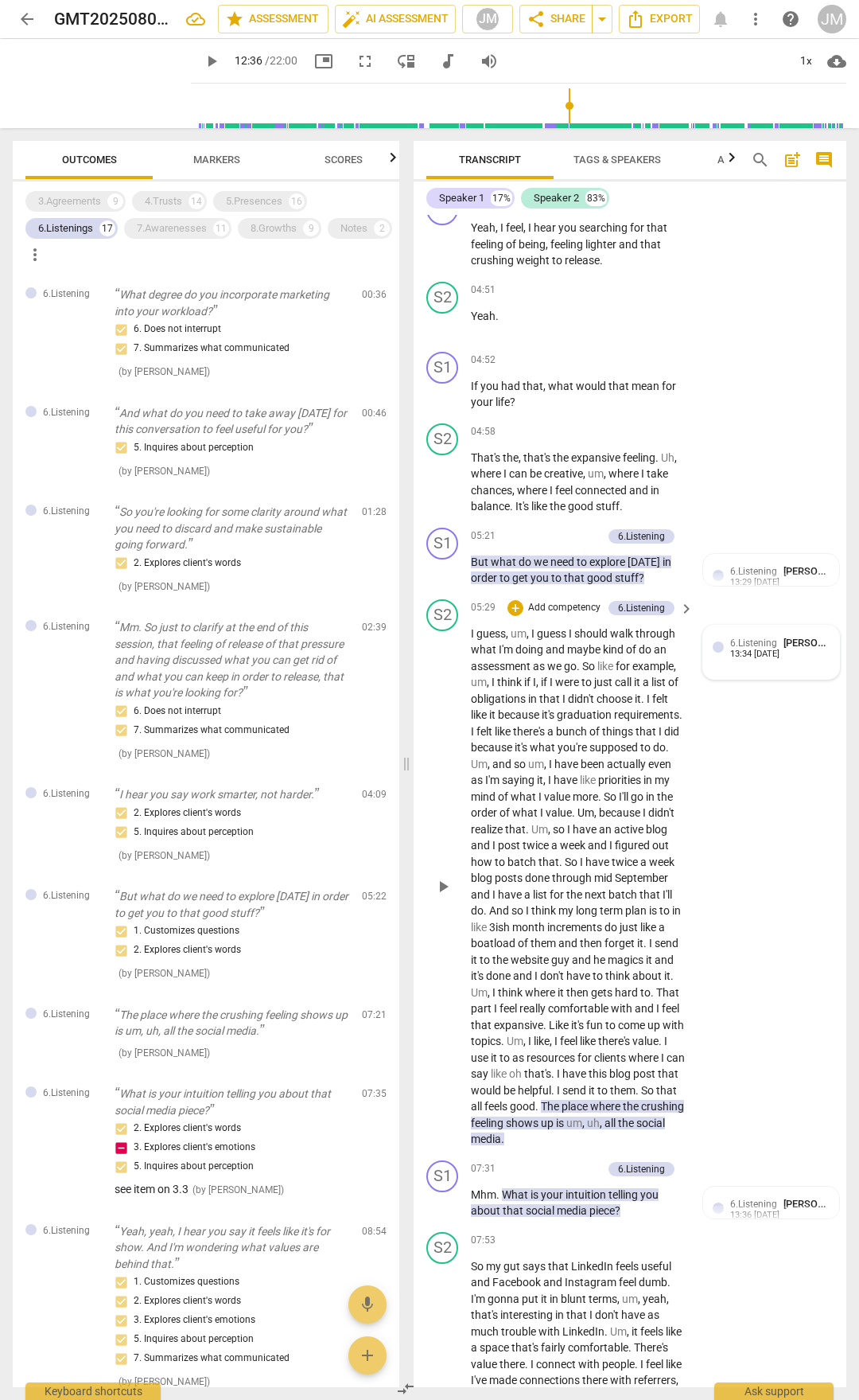
click at [756, 649] on span "6.Listening" at bounding box center [754, 643] width 47 height 11
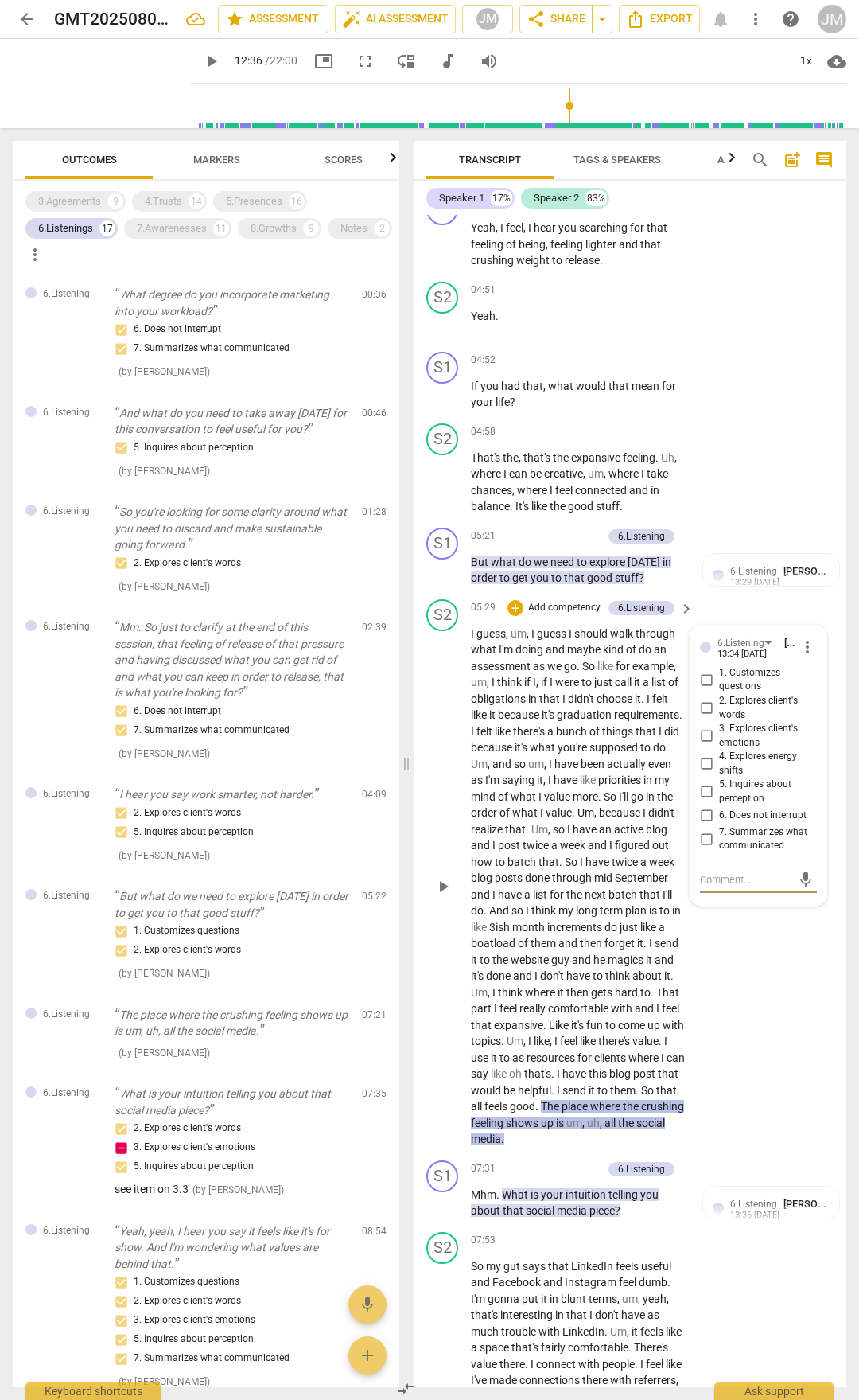
click at [770, 731] on div "S2 play_arrow pause 05:29 + Add competency 6.Listening keyboard_arrow_right I g…" at bounding box center [630, 873] width 433 height 561
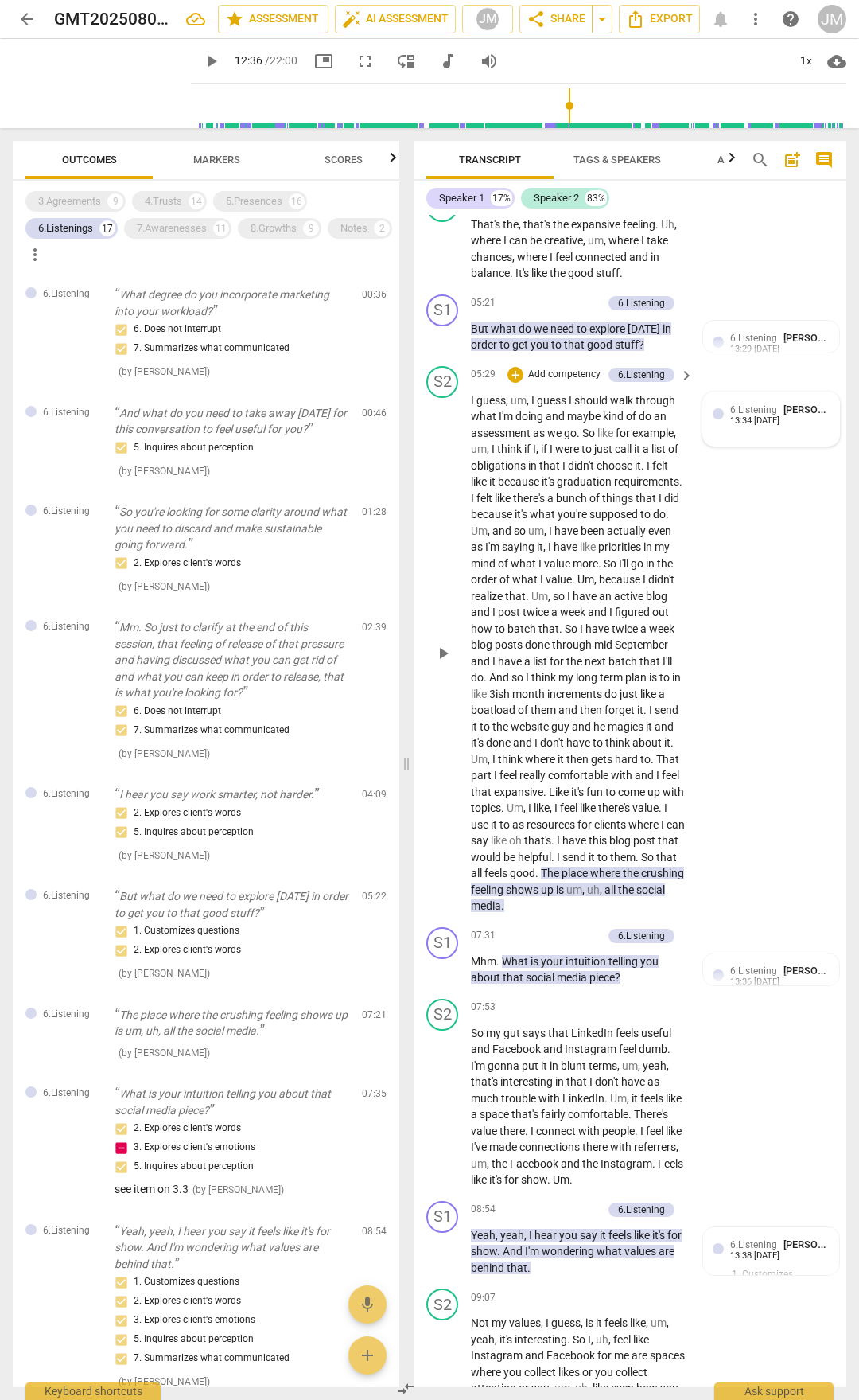
scroll to position [2308, 0]
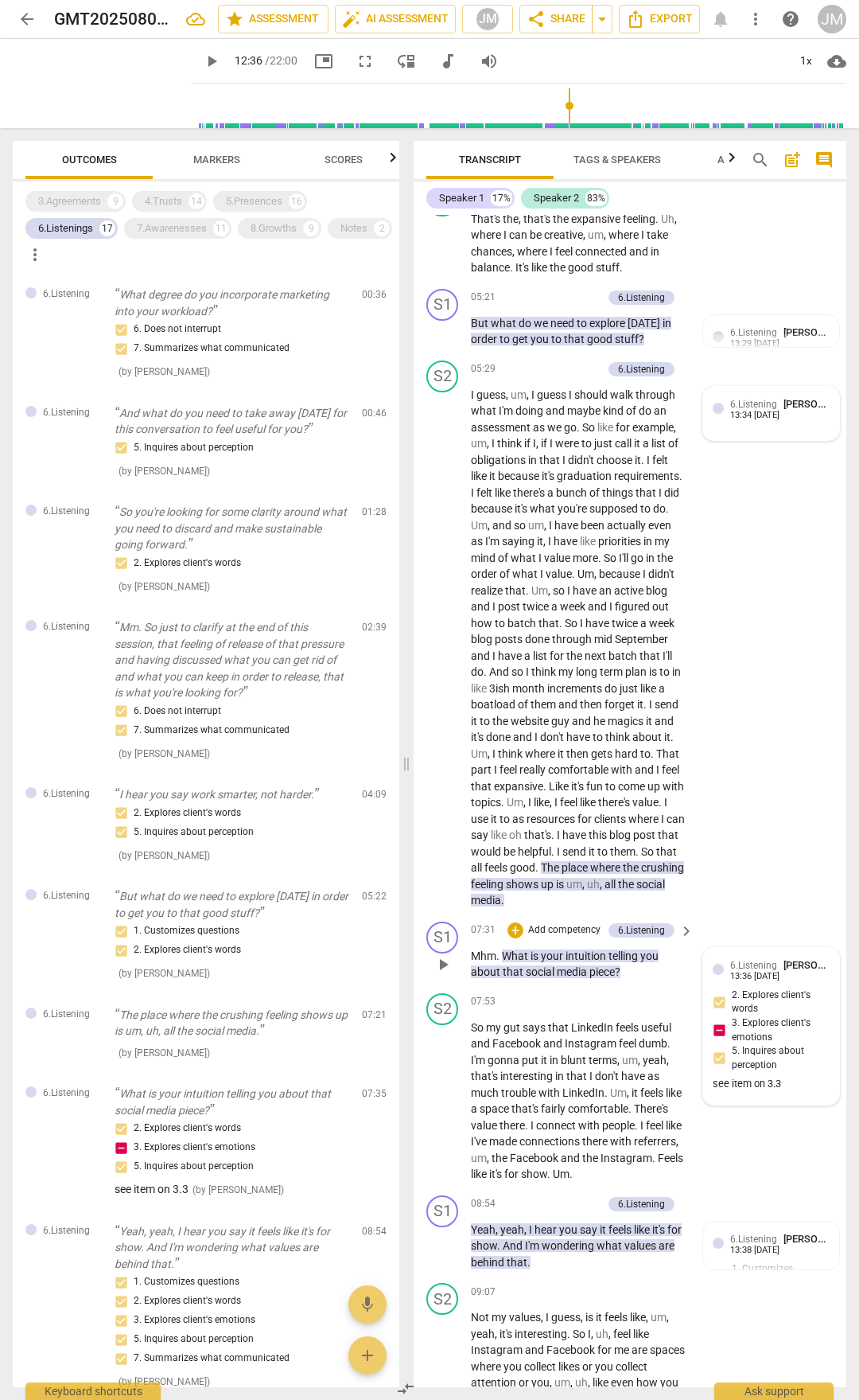
click at [754, 731] on div "13:36 [DATE]" at bounding box center [756, 976] width 50 height 10
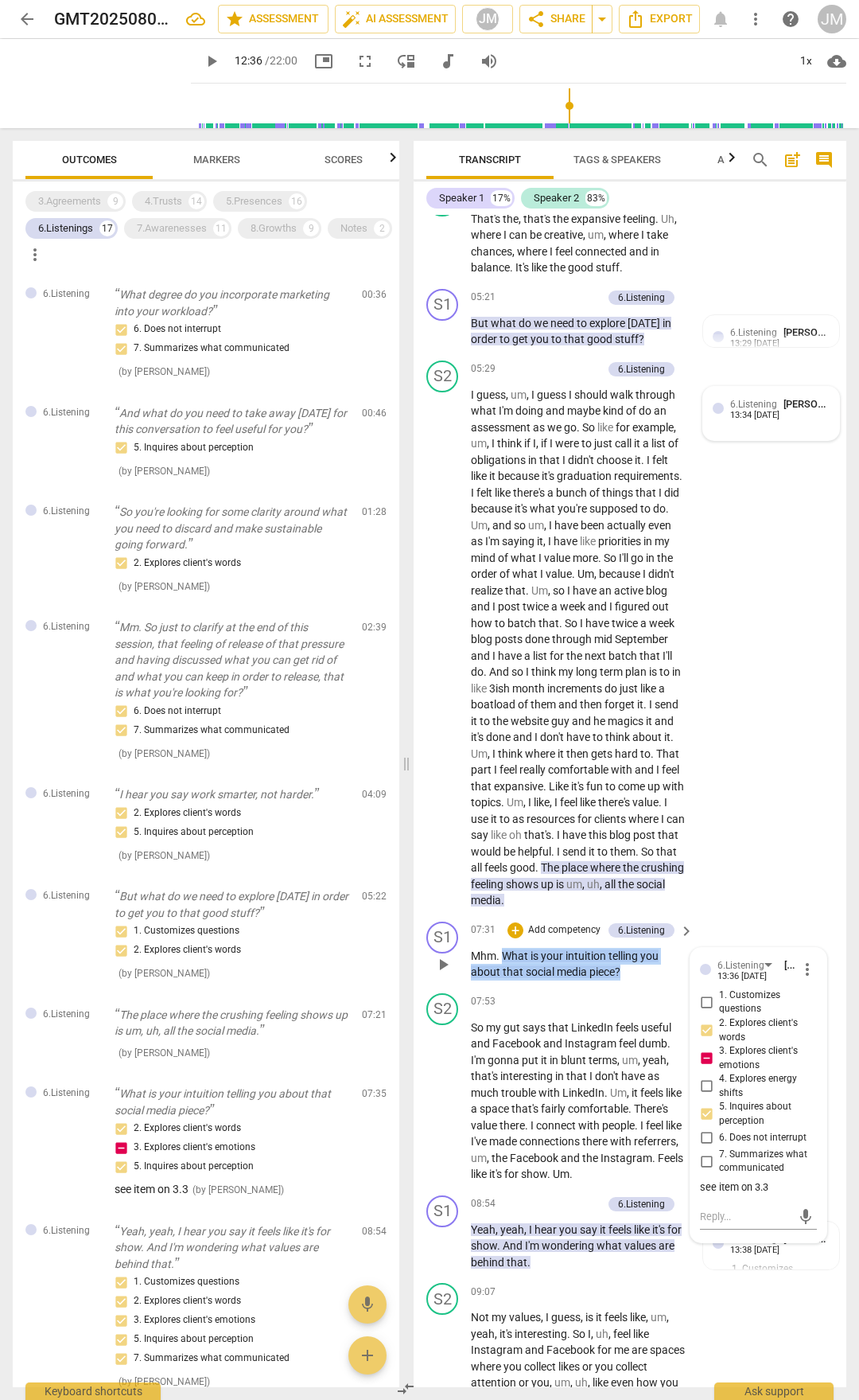
drag, startPoint x: 505, startPoint y: 1004, endPoint x: 624, endPoint y: 1022, distance: 120.4
click at [624, 731] on p "Mhm . What is your intuition telling you about that social media piece ?" at bounding box center [578, 963] width 215 height 32
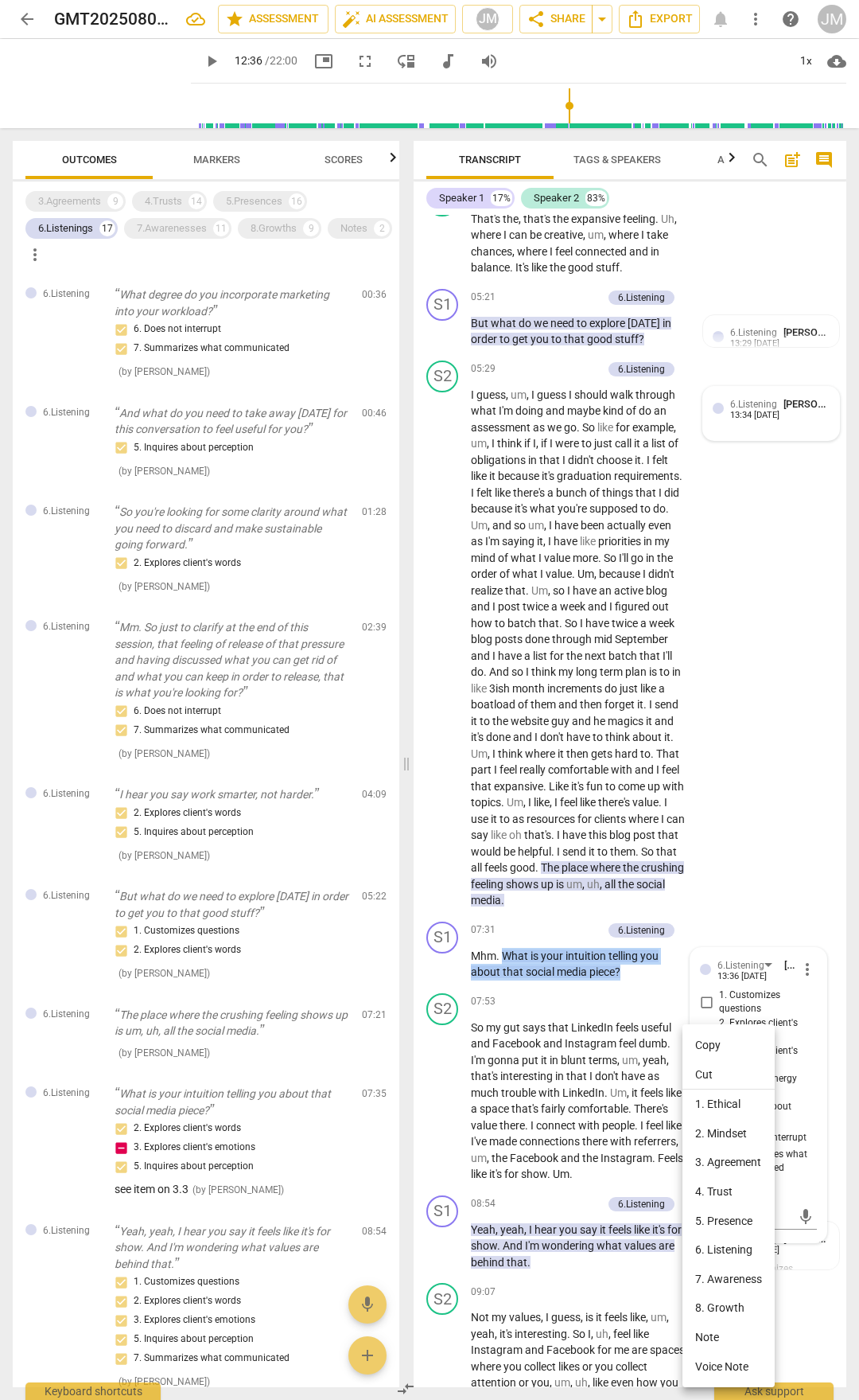
click at [706, 731] on li "Copy" at bounding box center [729, 1045] width 92 height 29
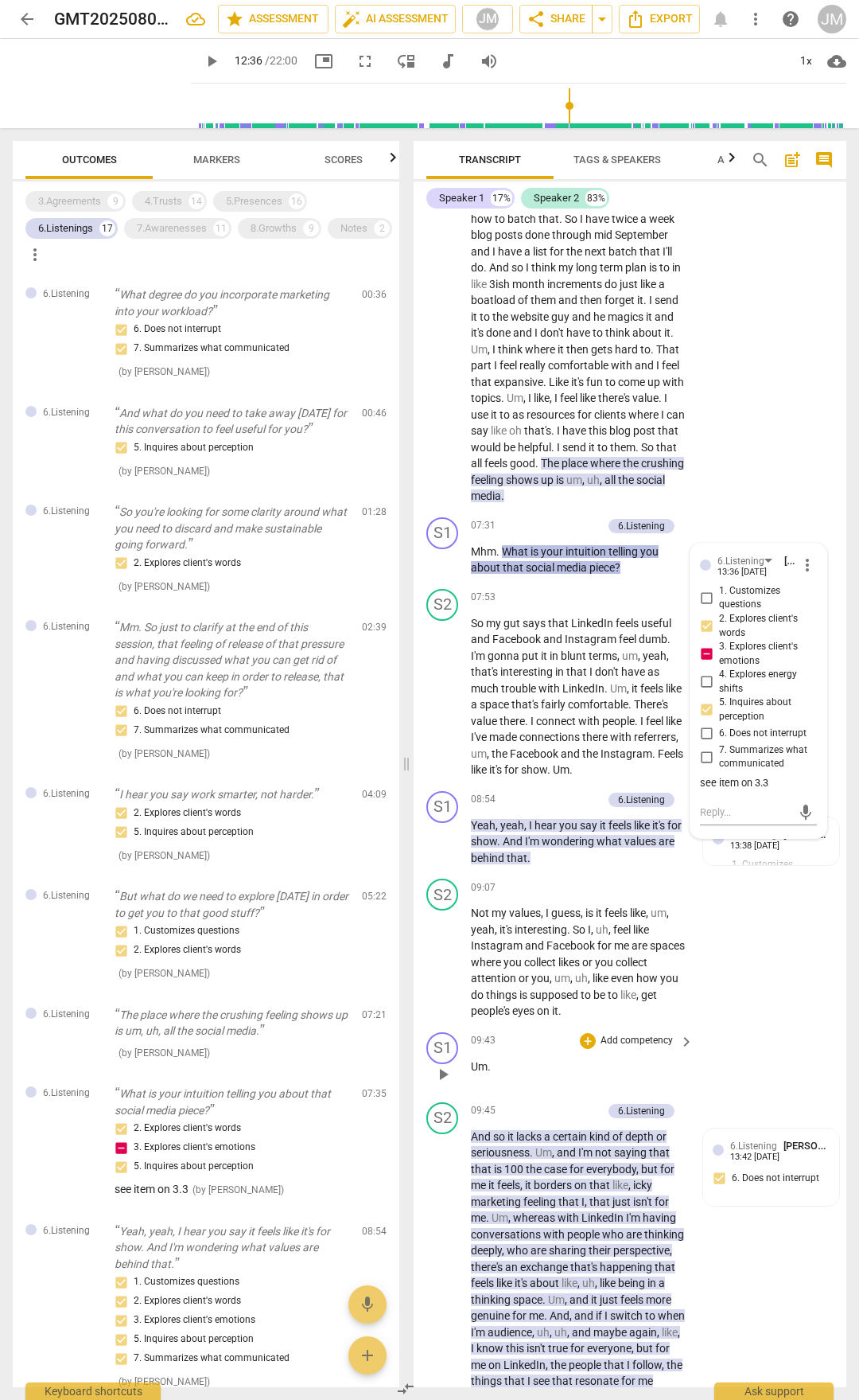
scroll to position [2865, 0]
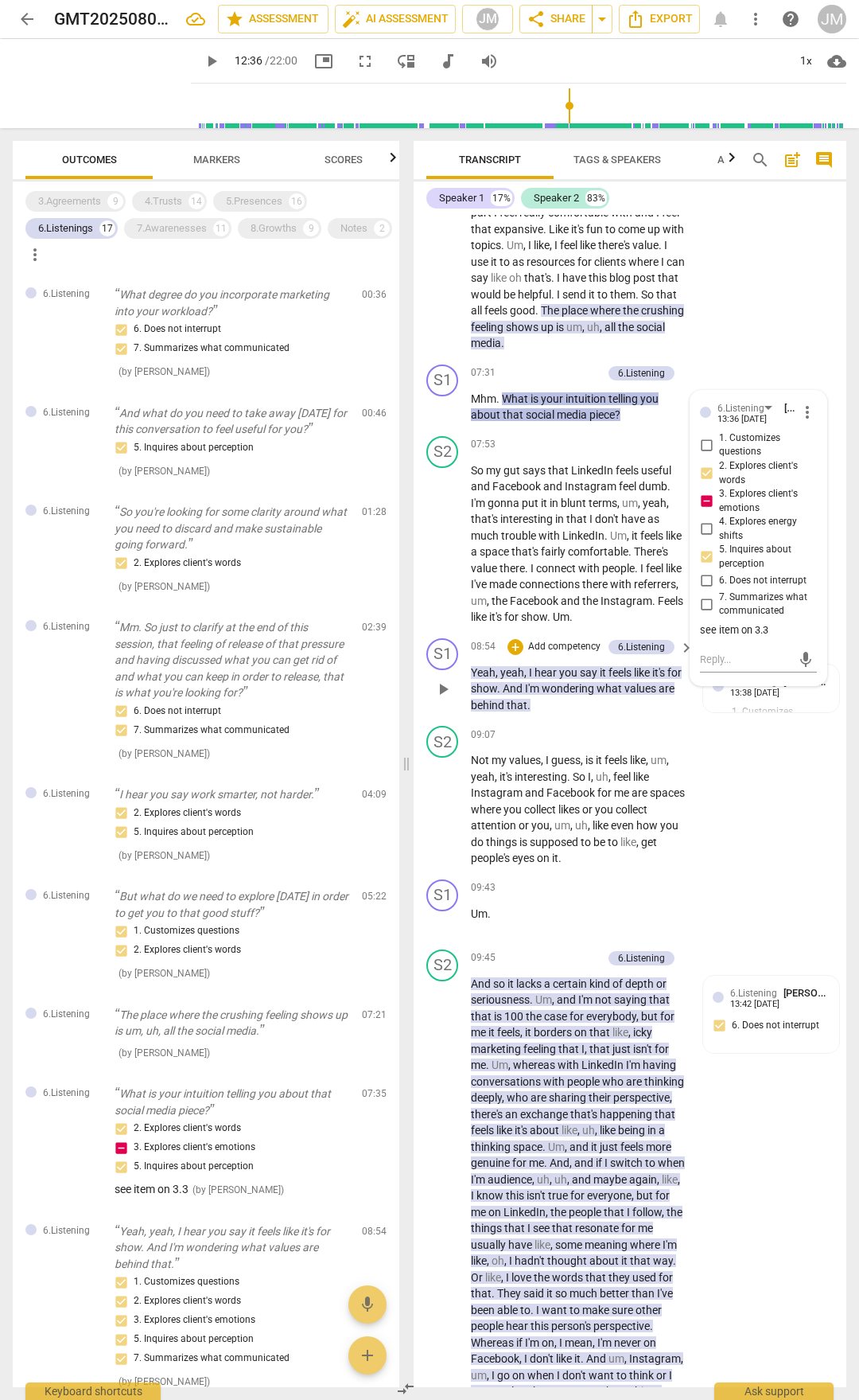
click at [542, 695] on span "I'm" at bounding box center [534, 688] width 17 height 13
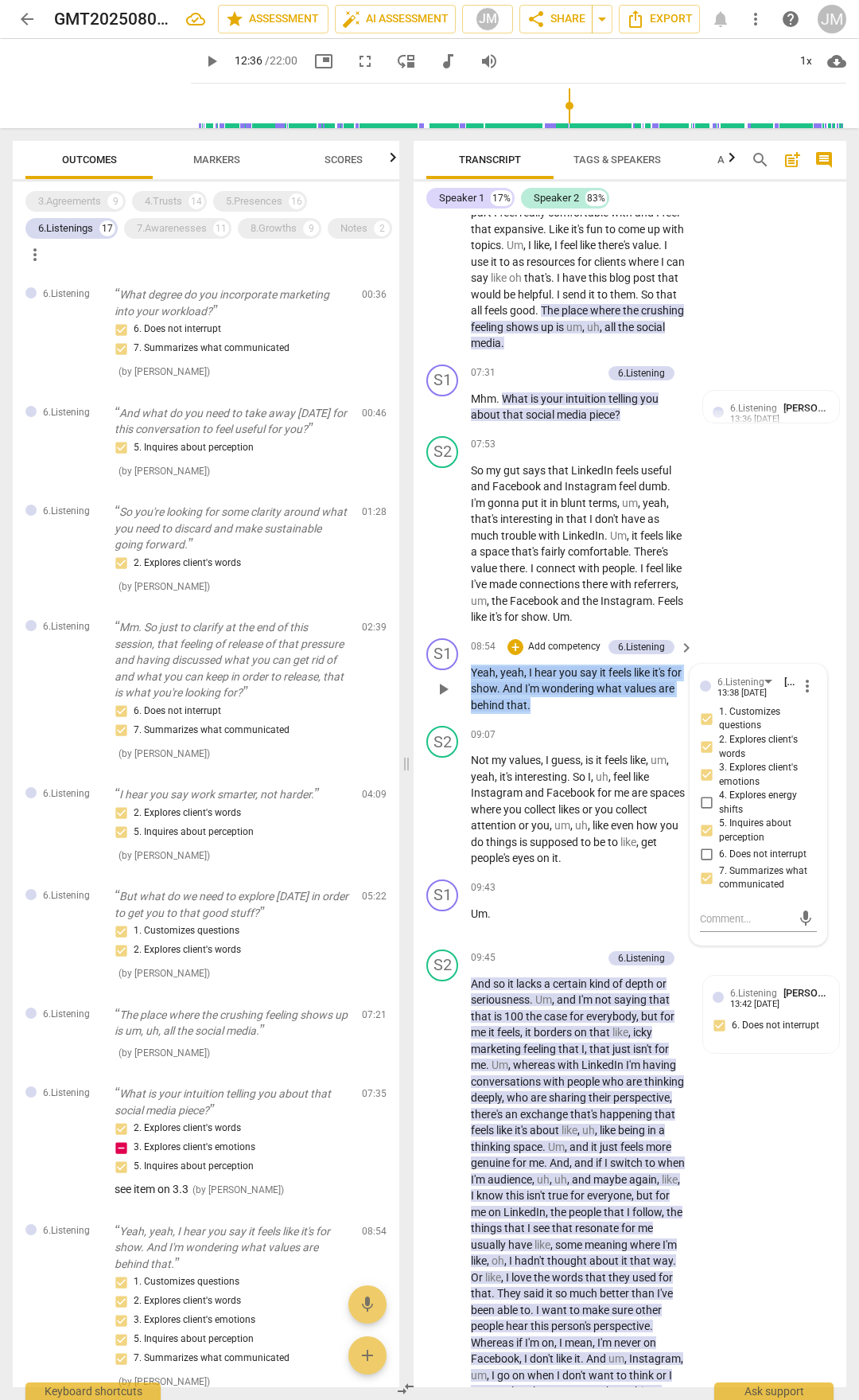
drag, startPoint x: 472, startPoint y: 713, endPoint x: 555, endPoint y: 753, distance: 92.1
click at [555, 713] on p "Yeah , yeah , I hear you say it feels like it's for show . And I'm wondering wh…" at bounding box center [578, 689] width 215 height 50
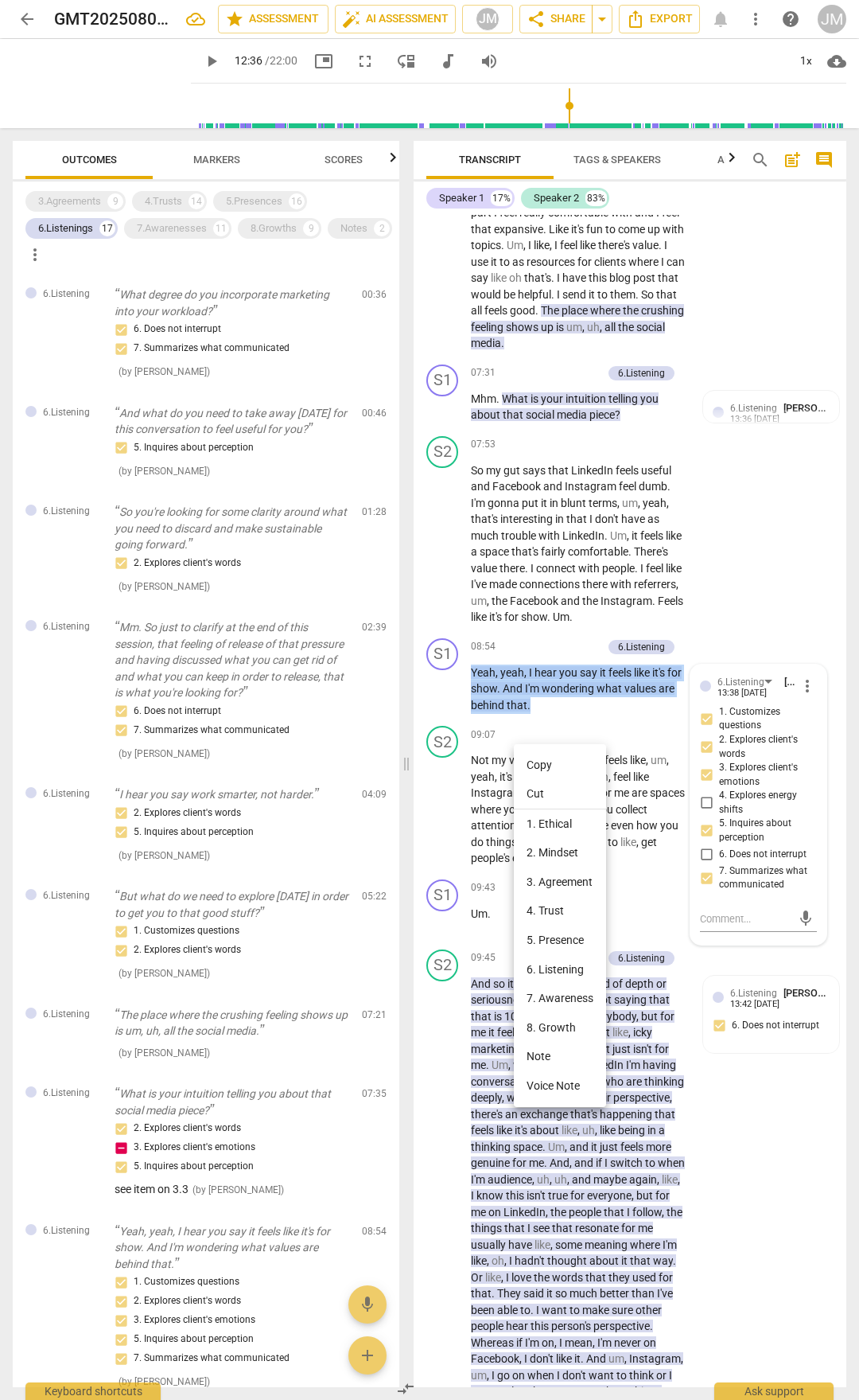
click at [562, 731] on li "Copy" at bounding box center [560, 765] width 92 height 29
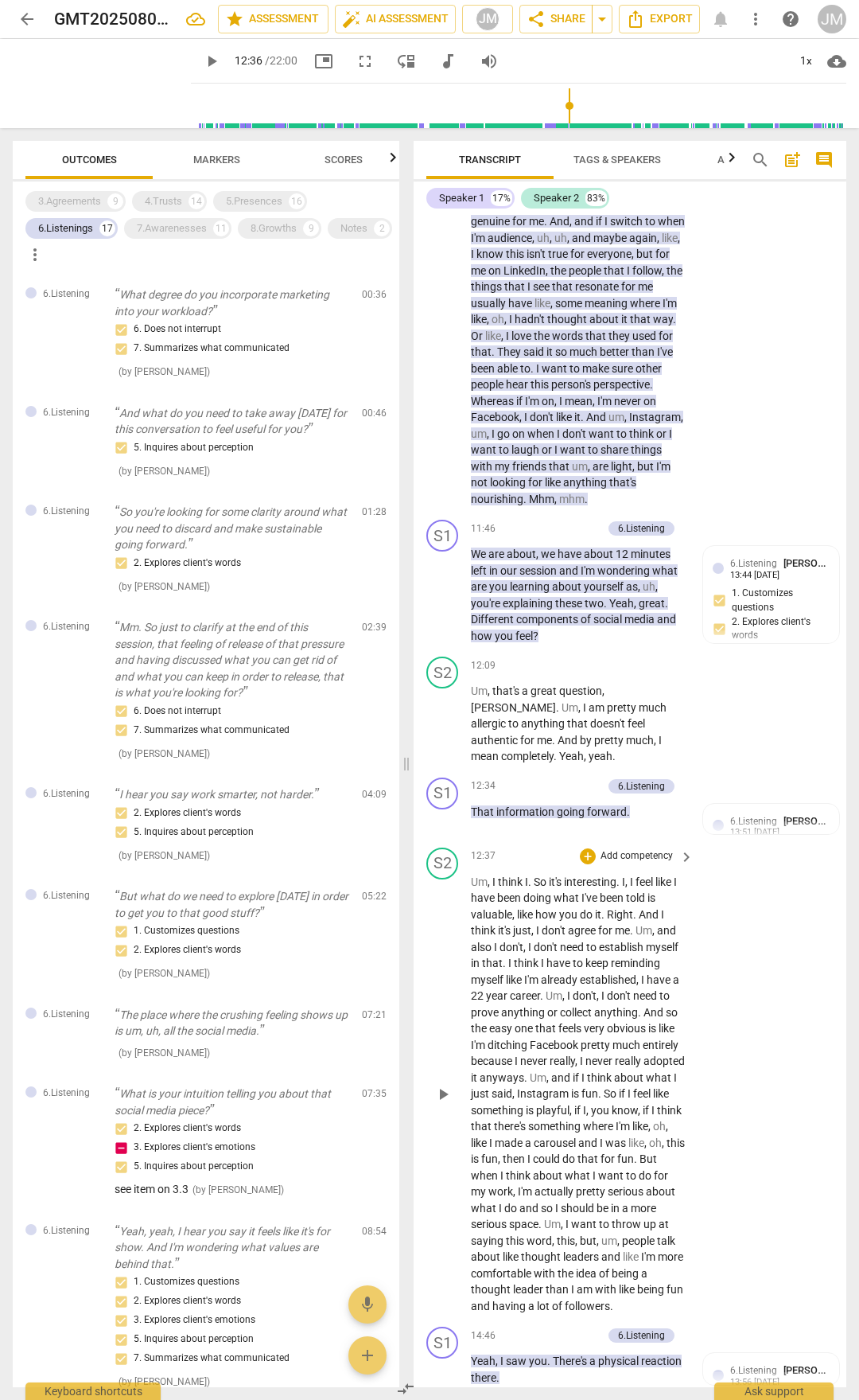
scroll to position [3819, 0]
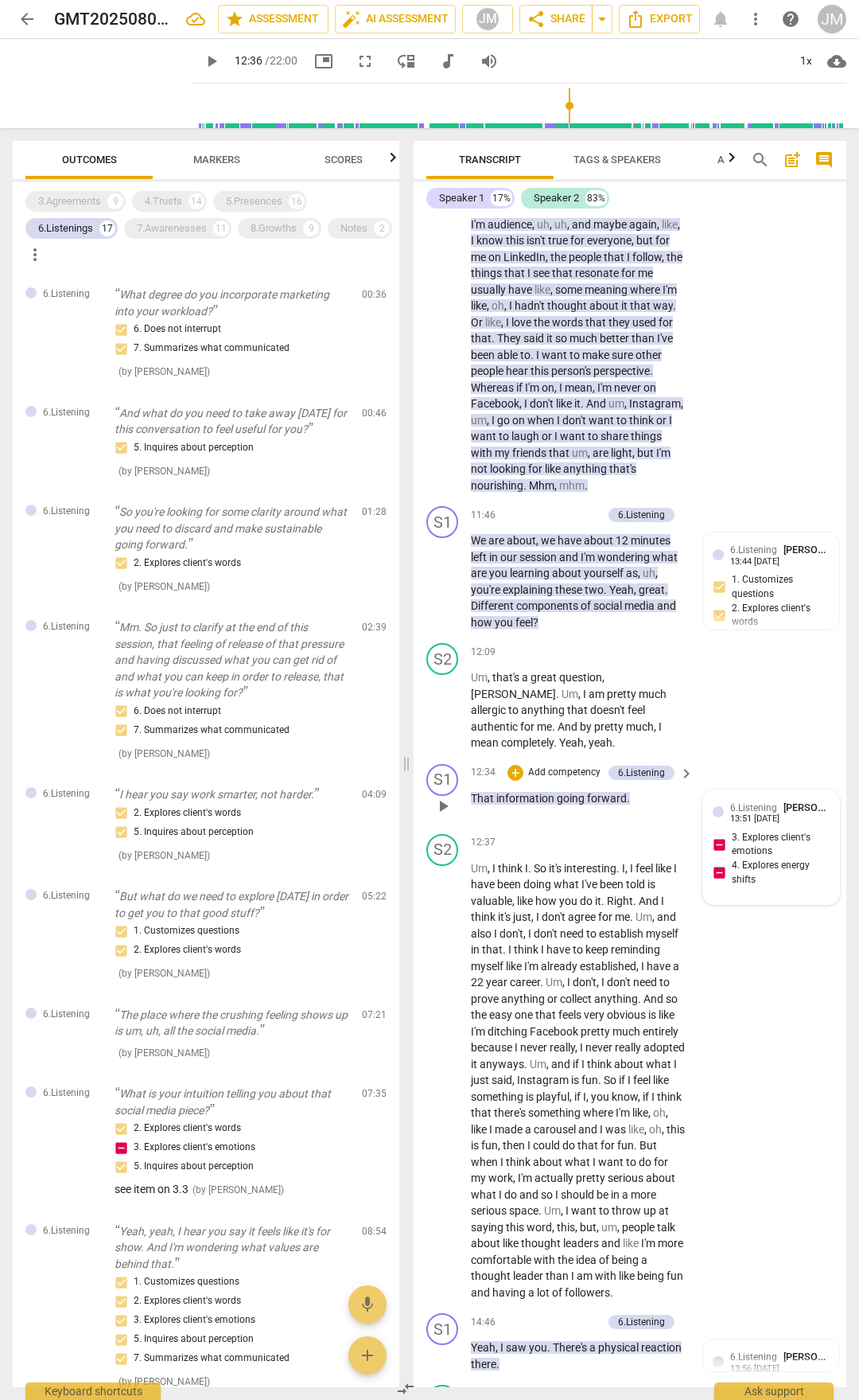
click at [759, 731] on span "6.Listening" at bounding box center [754, 807] width 47 height 11
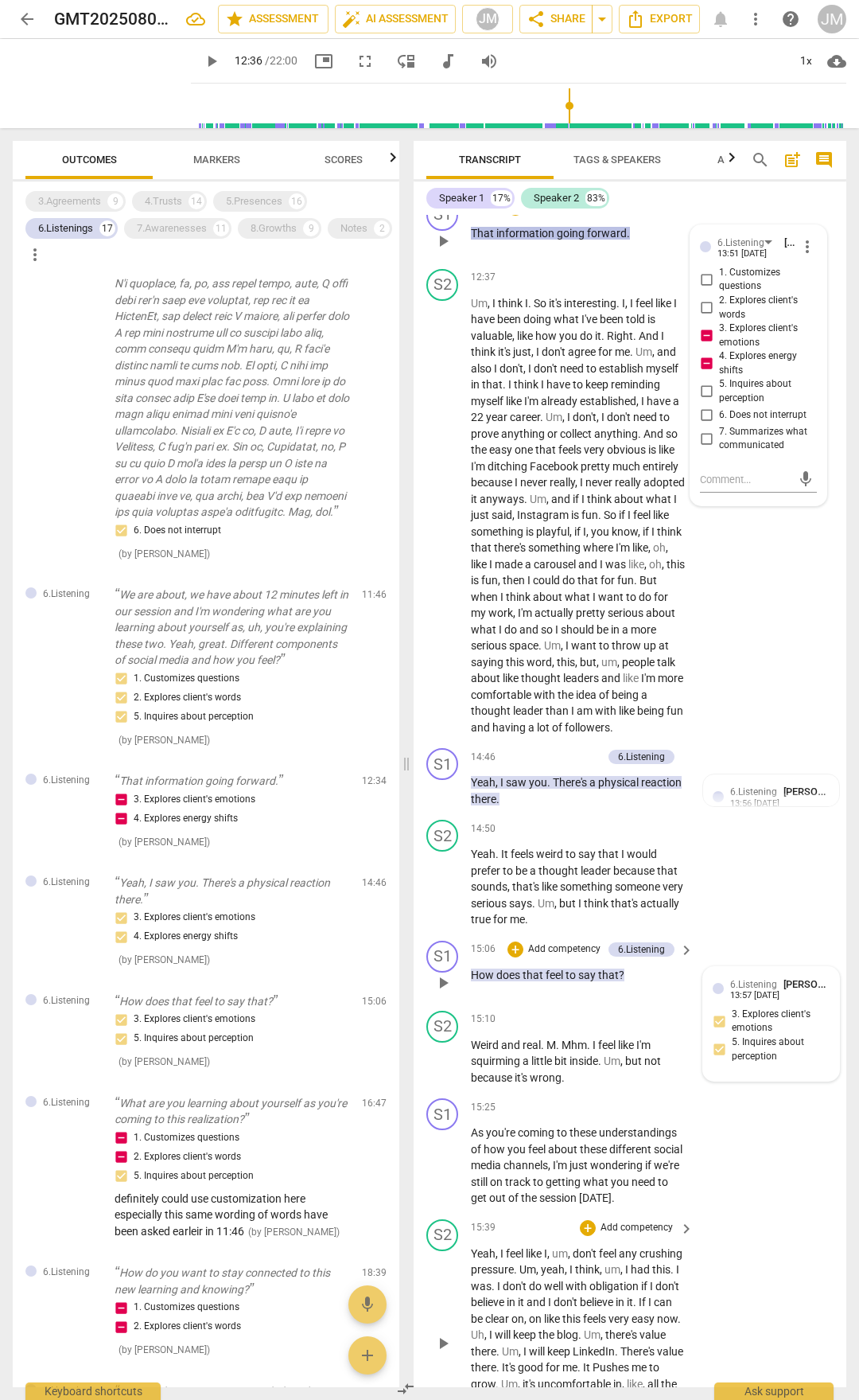
scroll to position [4535, 0]
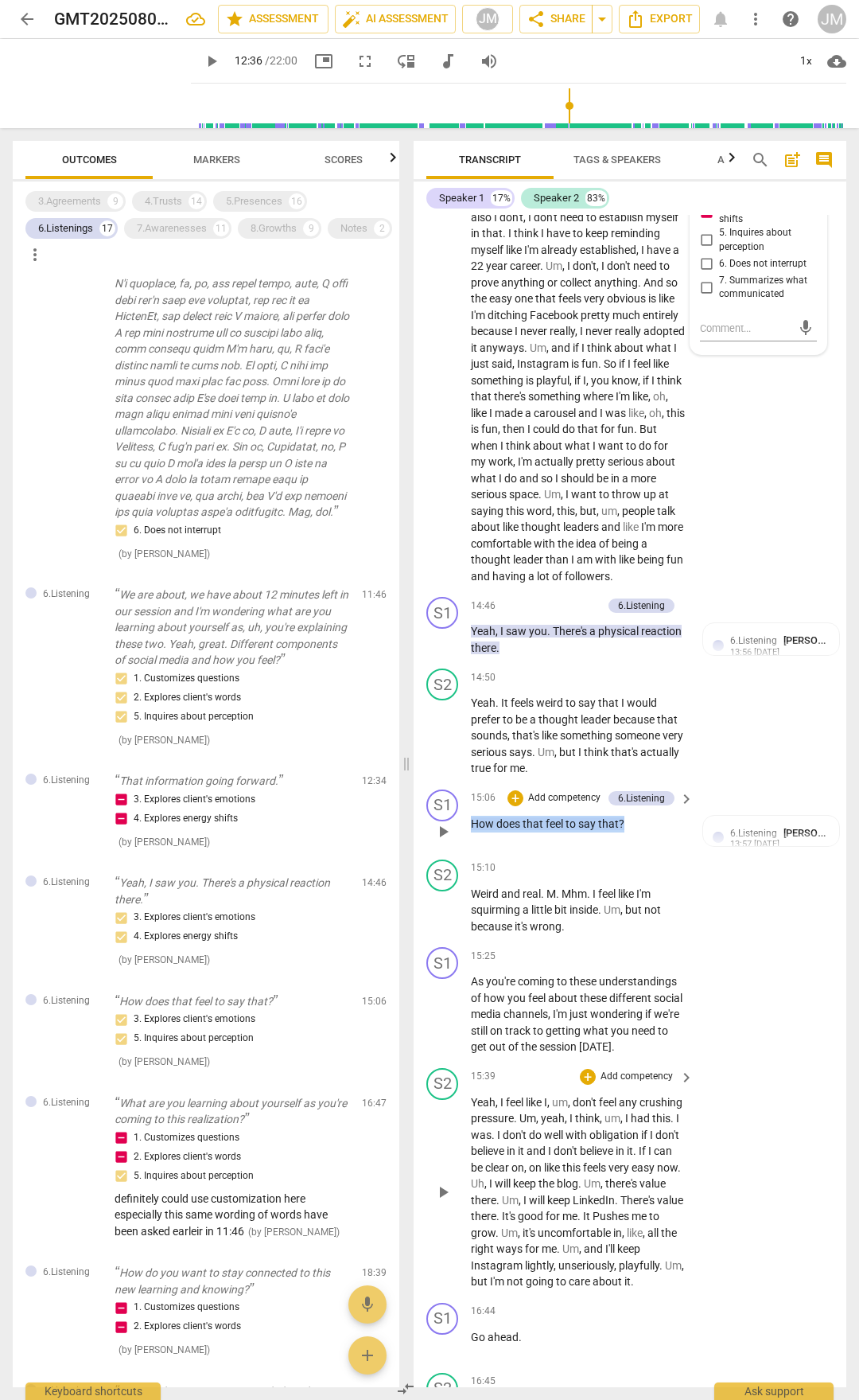
drag, startPoint x: 629, startPoint y: 892, endPoint x: 503, endPoint y: 892, distance: 126.0
click at [474, 731] on p "How does that feel to say that ?" at bounding box center [578, 824] width 215 height 17
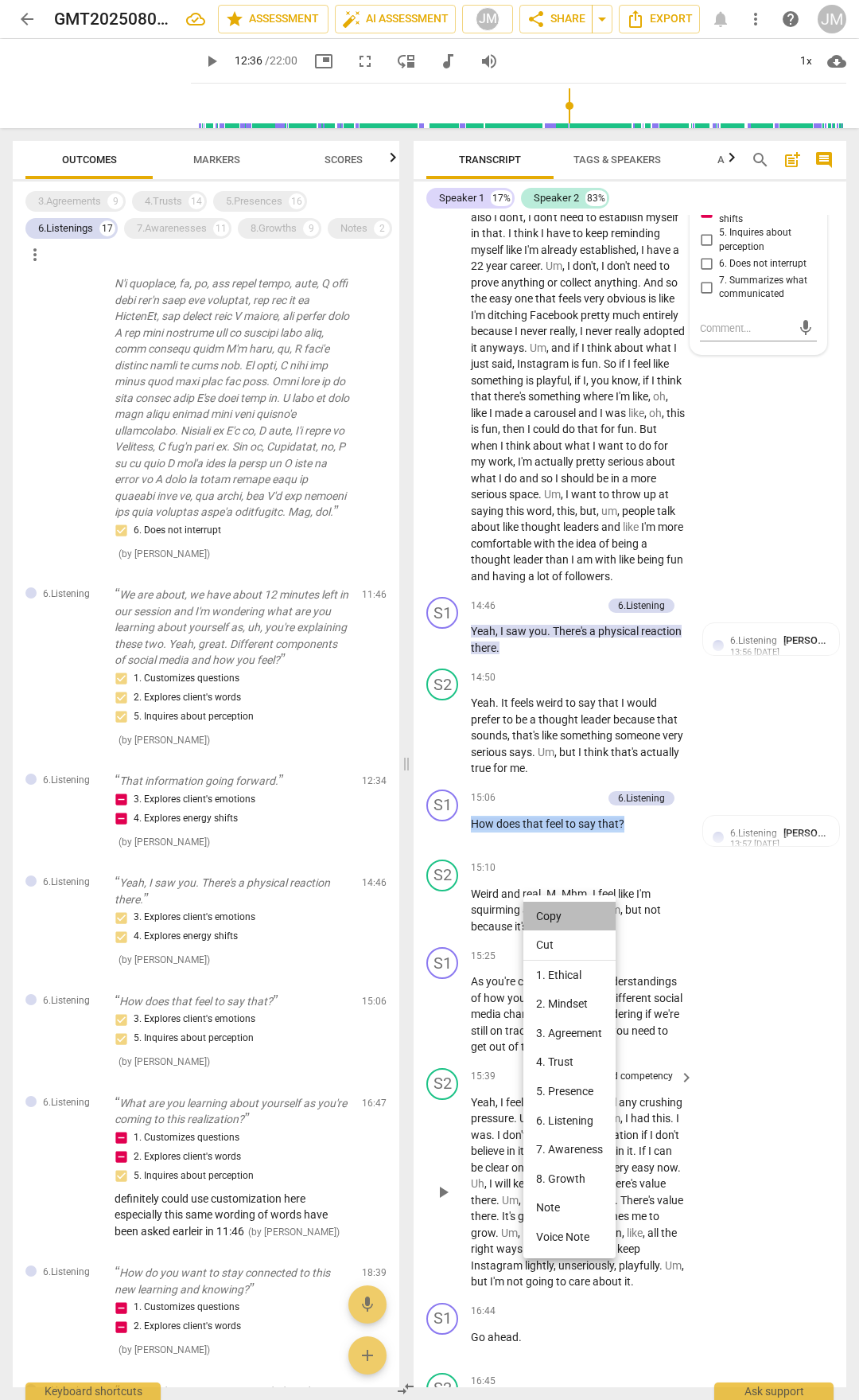
click at [573, 731] on li "Copy" at bounding box center [570, 916] width 92 height 29
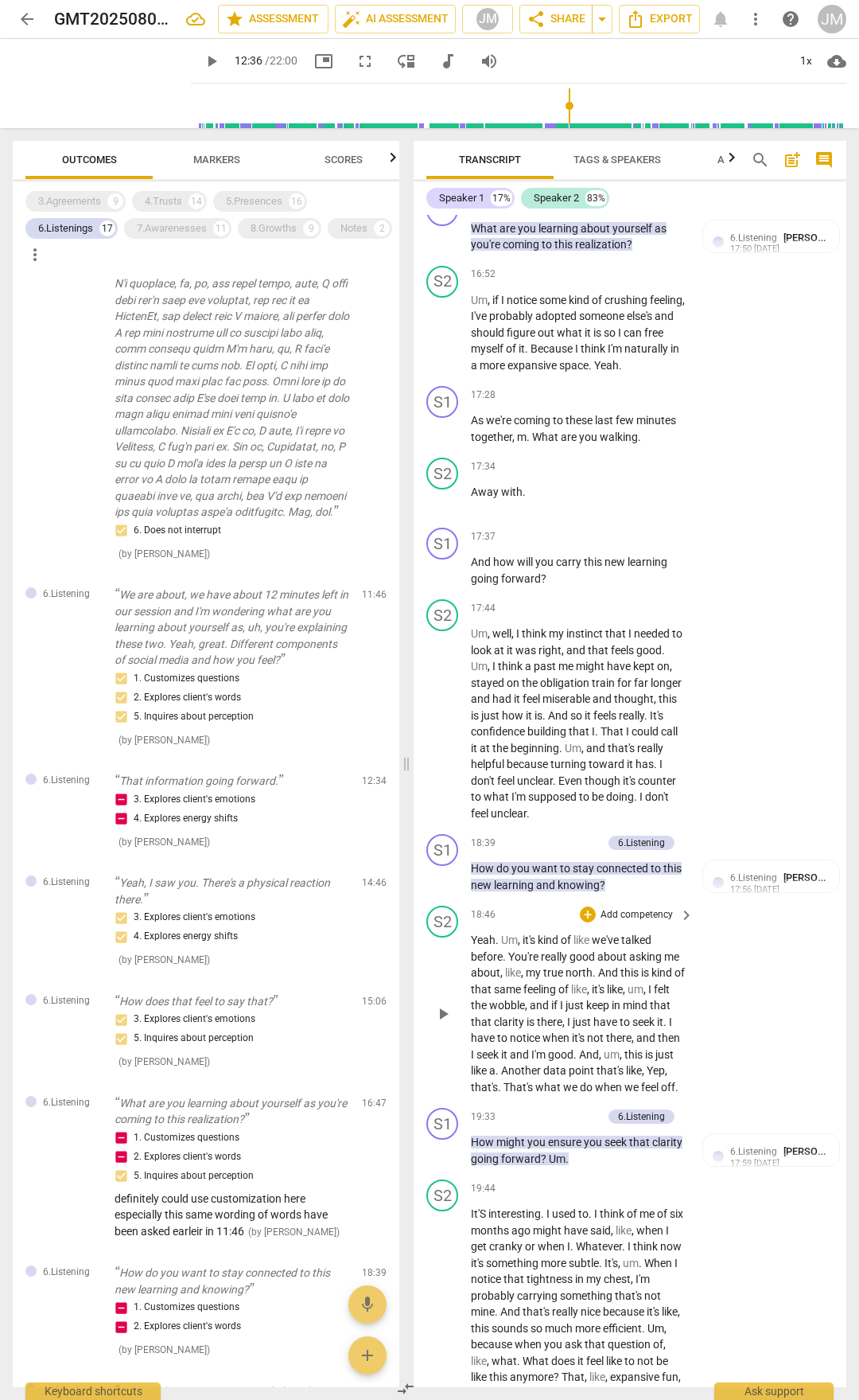
scroll to position [5968, 0]
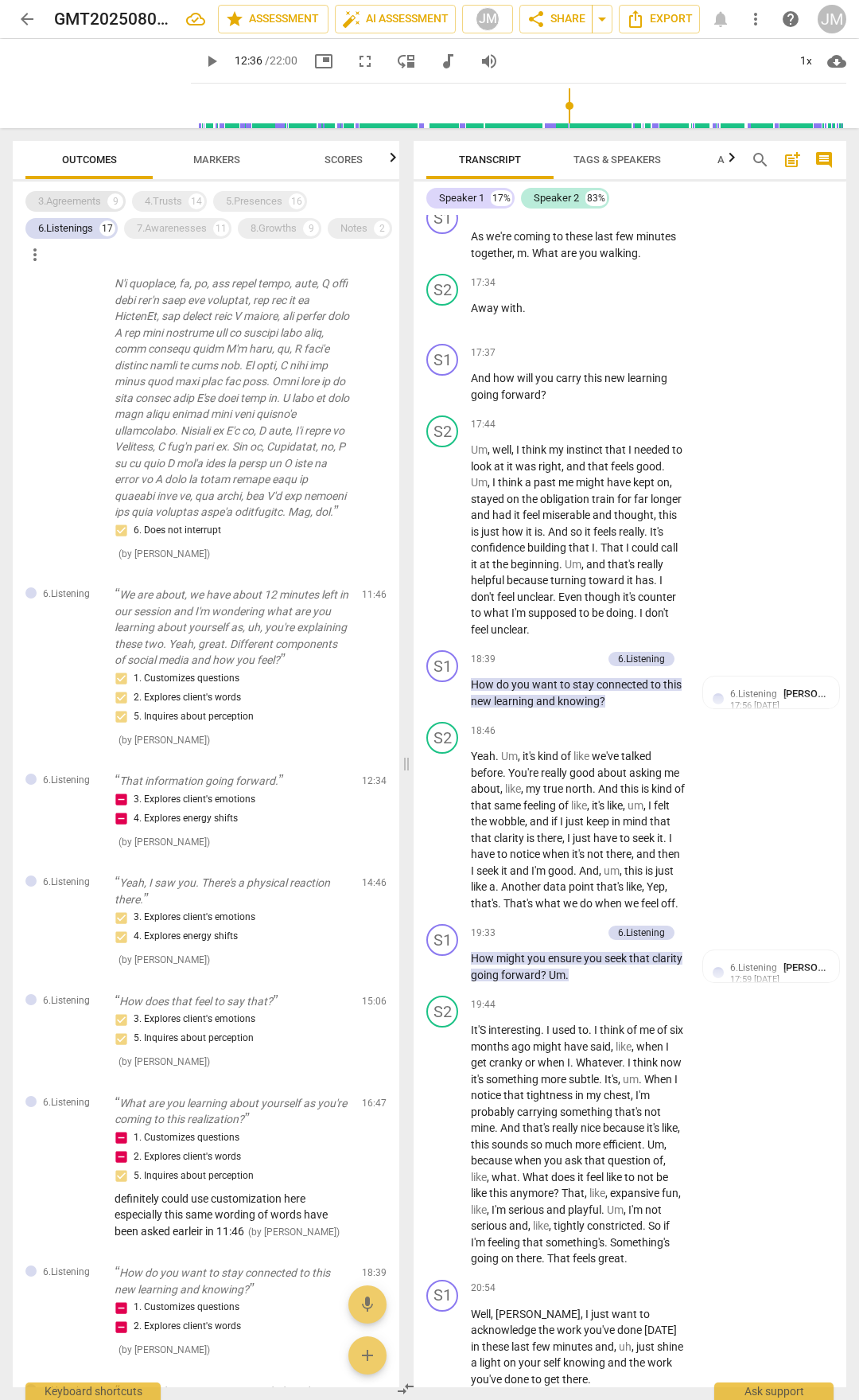
click at [81, 201] on div "3.Agreements" at bounding box center [69, 201] width 63 height 16
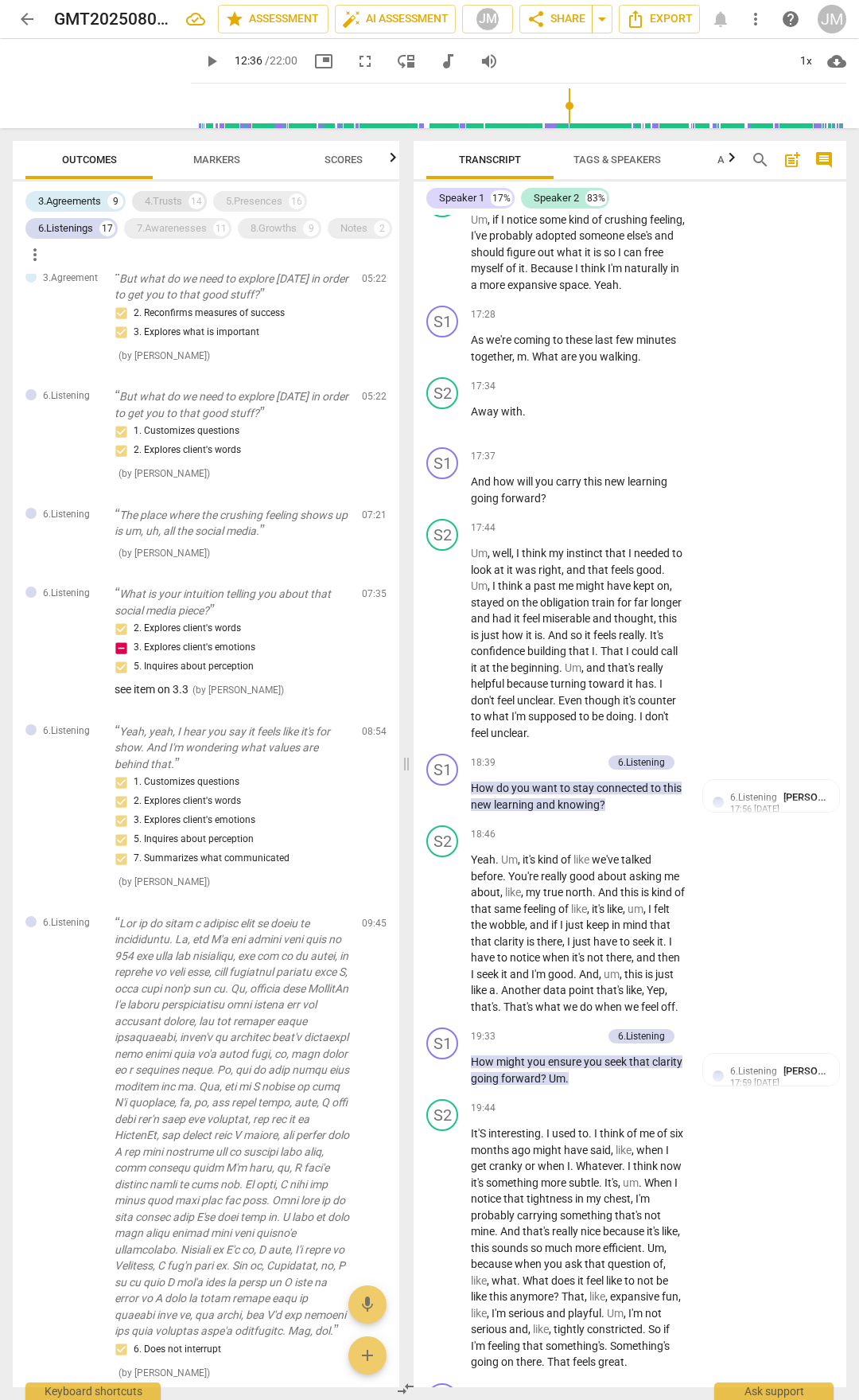
scroll to position [6080, 0]
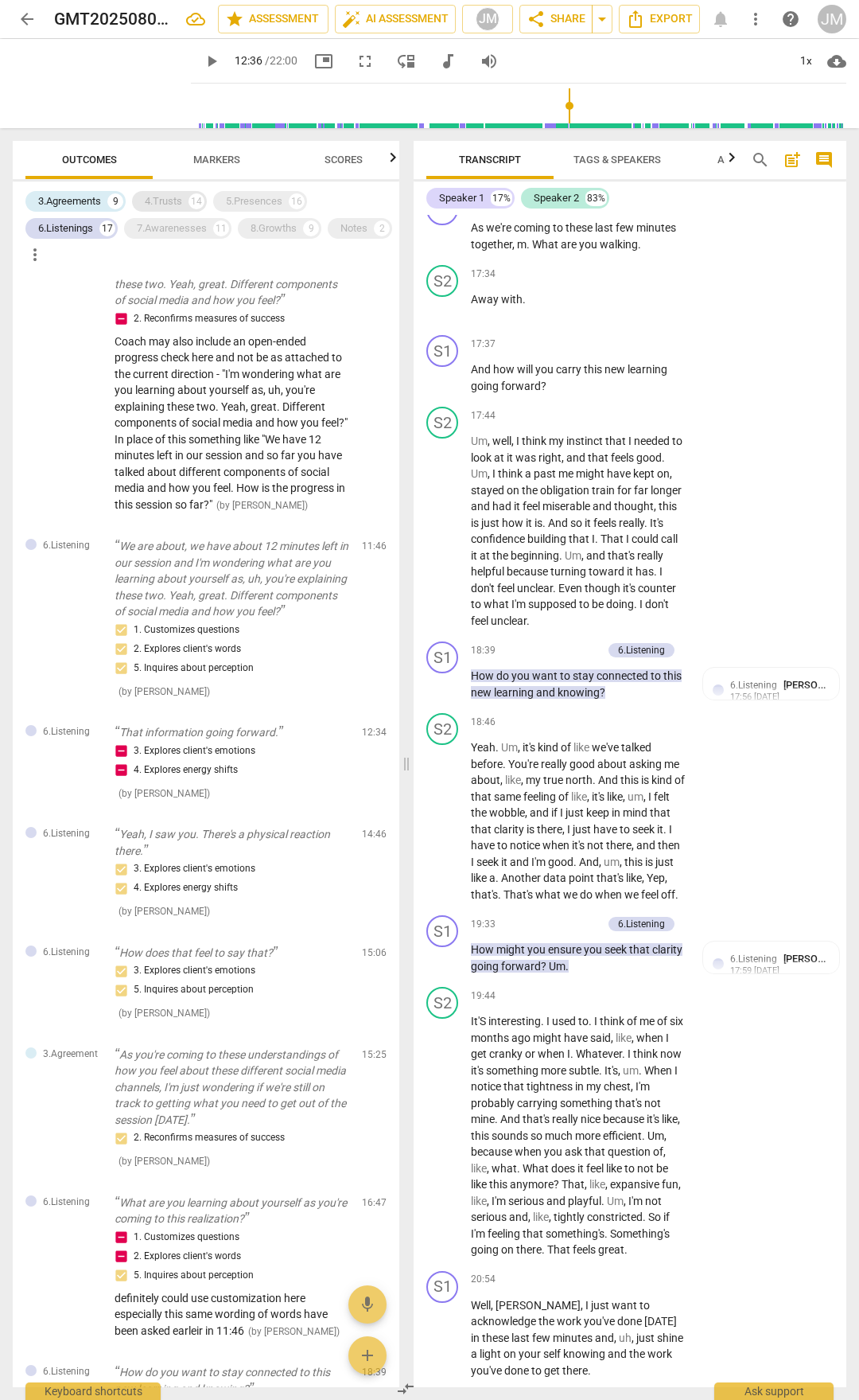
click at [171, 201] on div "4.Trusts" at bounding box center [163, 201] width 38 height 16
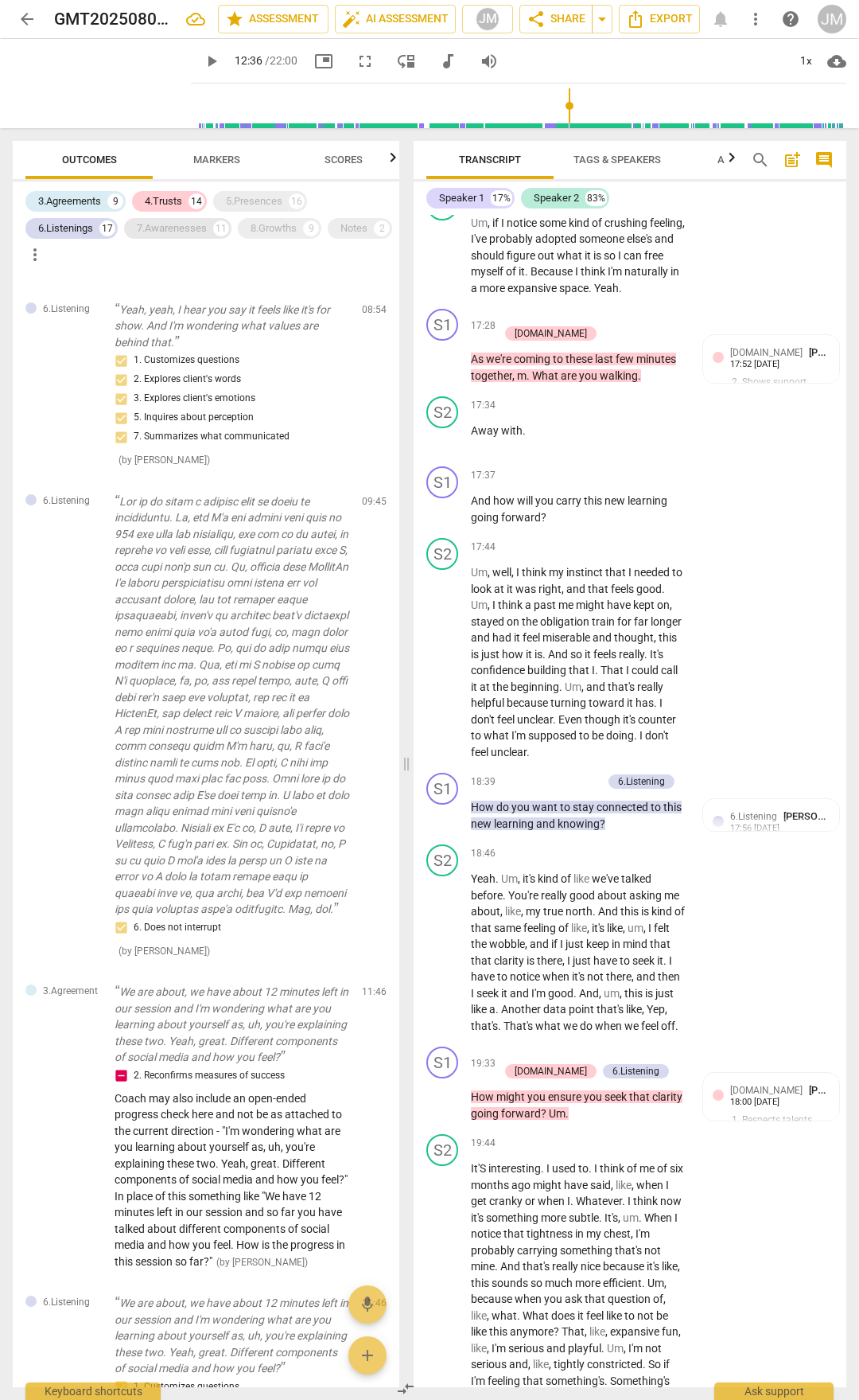
scroll to position [6191, 0]
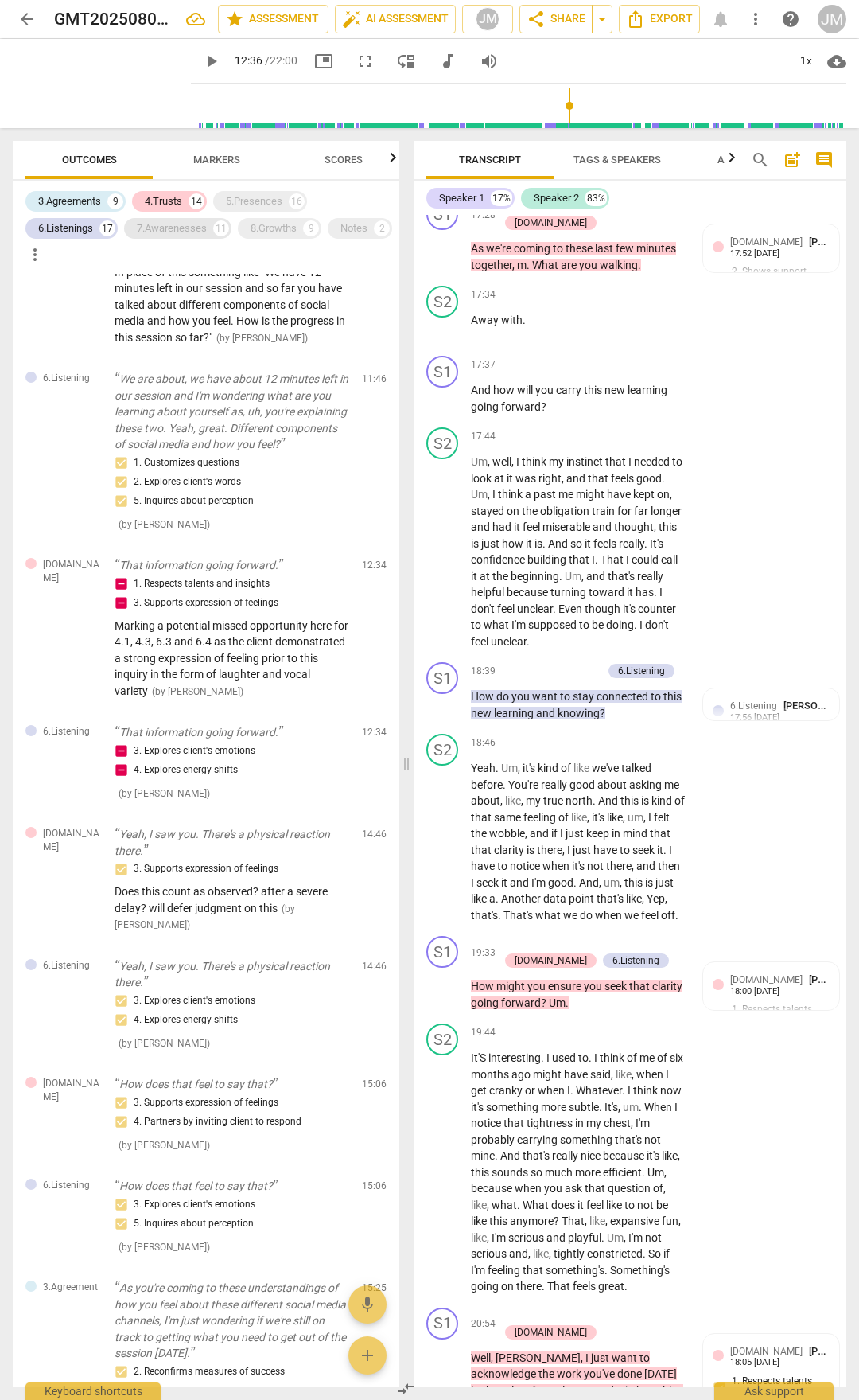
click at [178, 229] on div "7.Awarenesses" at bounding box center [171, 228] width 70 height 16
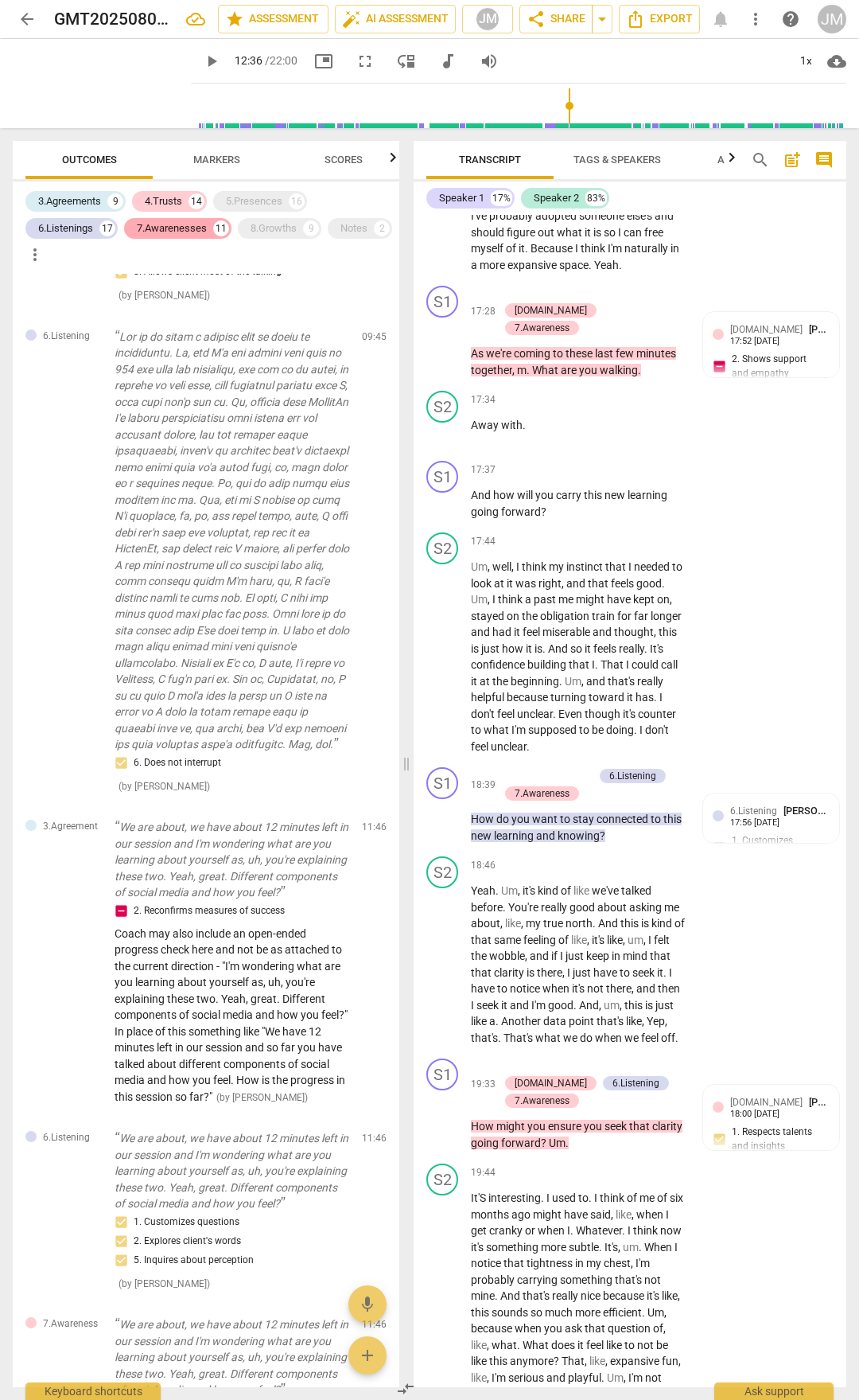
scroll to position [6259, 0]
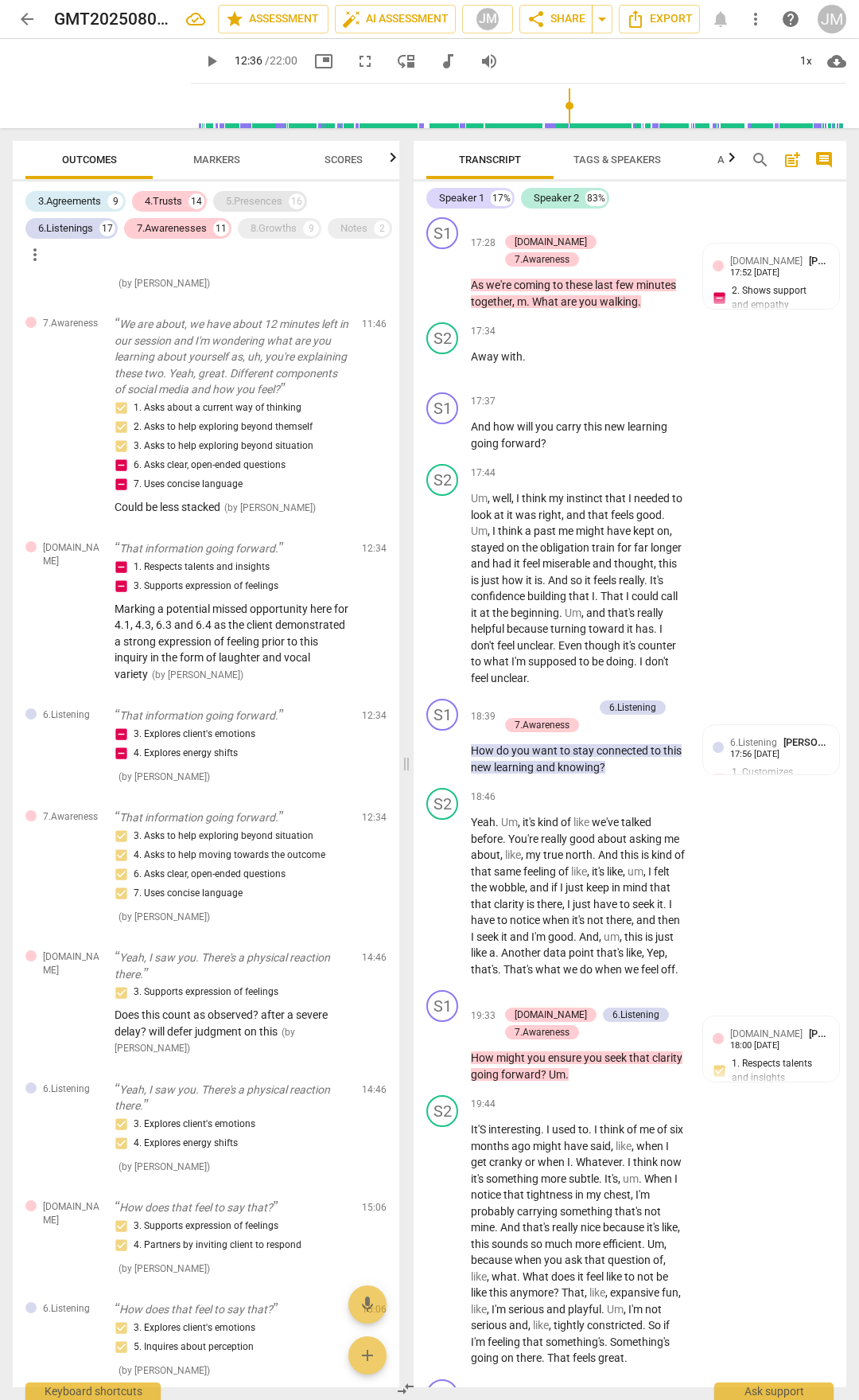
click at [253, 208] on div "5.Presences" at bounding box center [253, 201] width 56 height 16
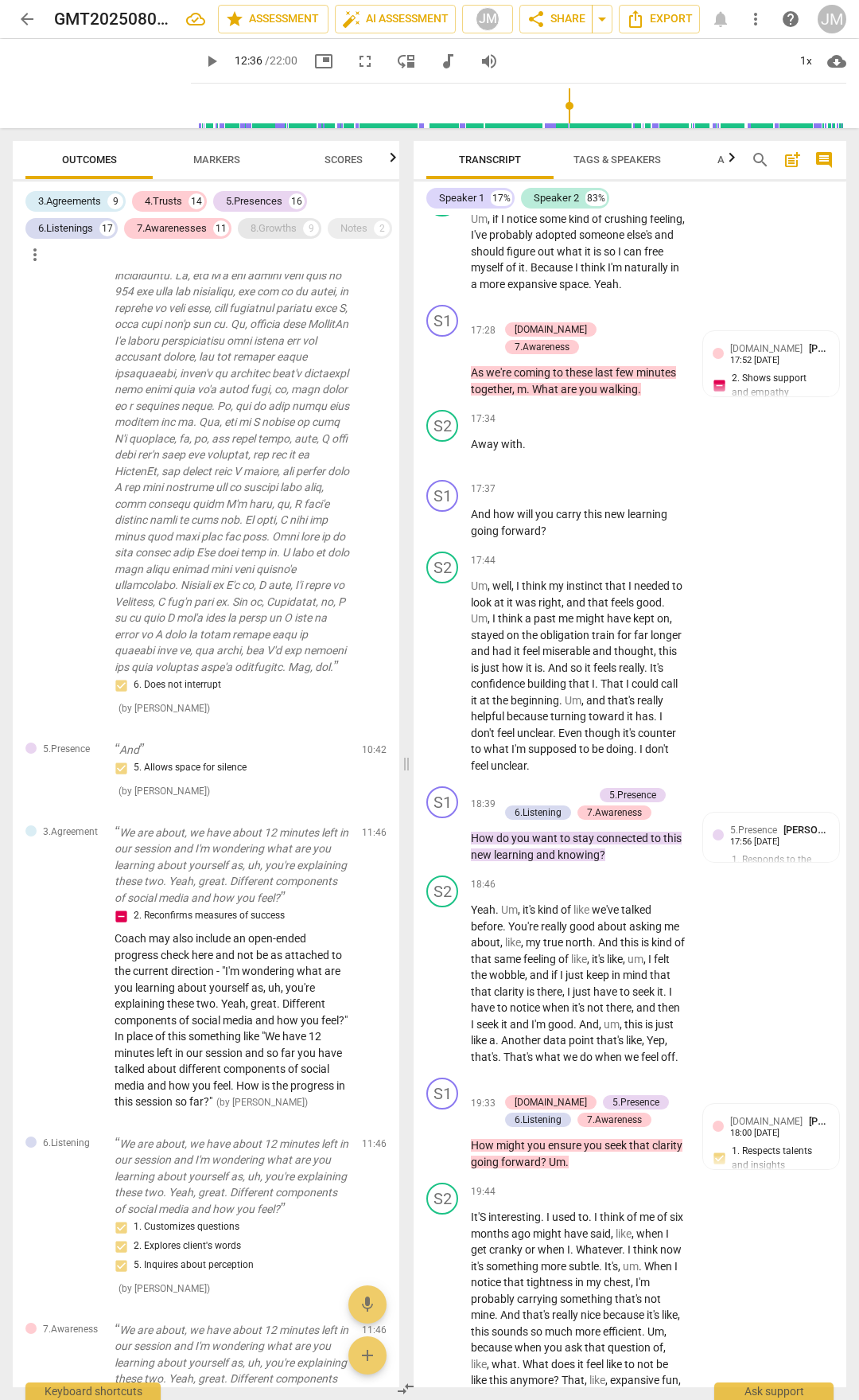
scroll to position [6383, 0]
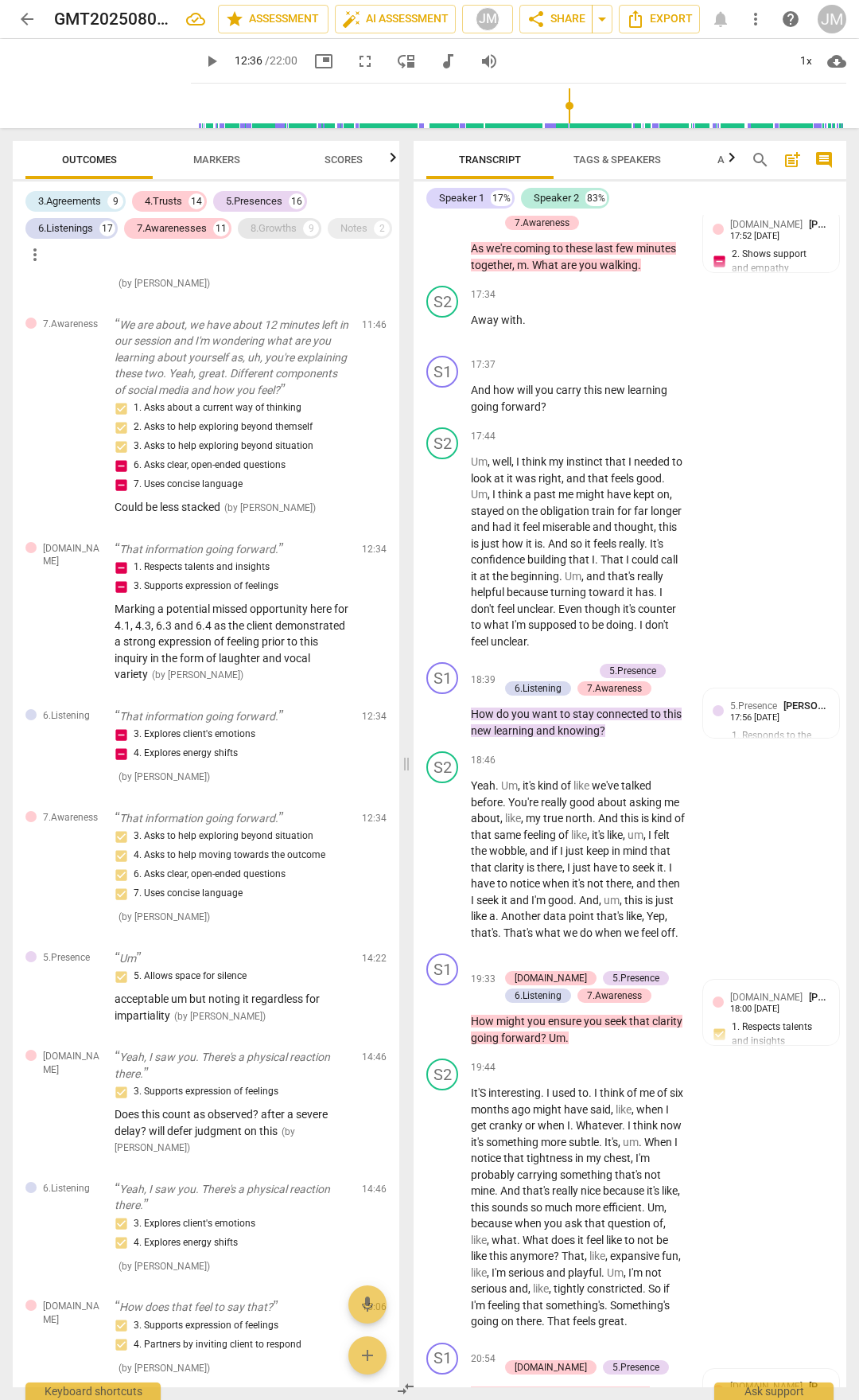
click at [278, 234] on div "8.Growths" at bounding box center [274, 228] width 46 height 16
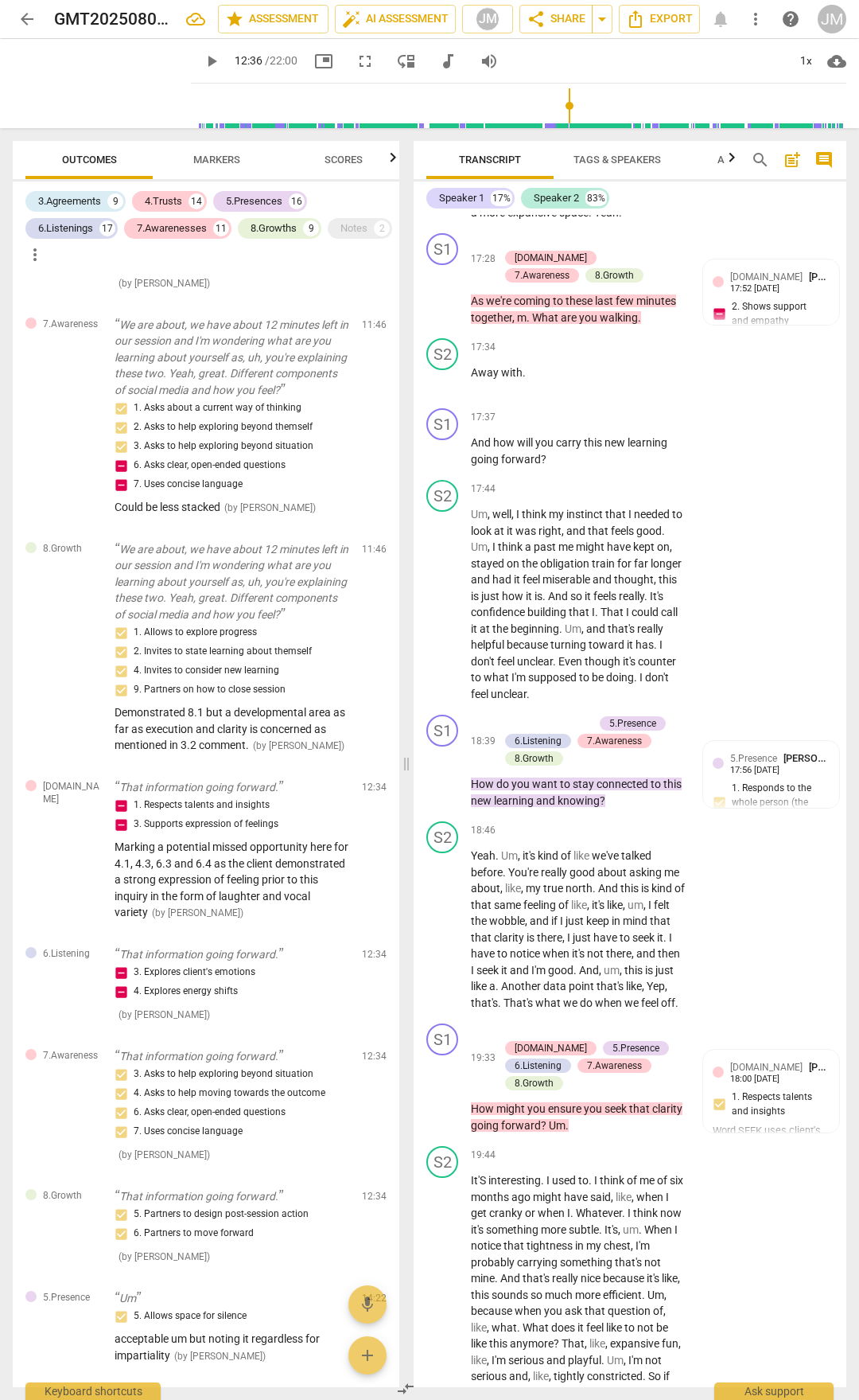
scroll to position [6401, 0]
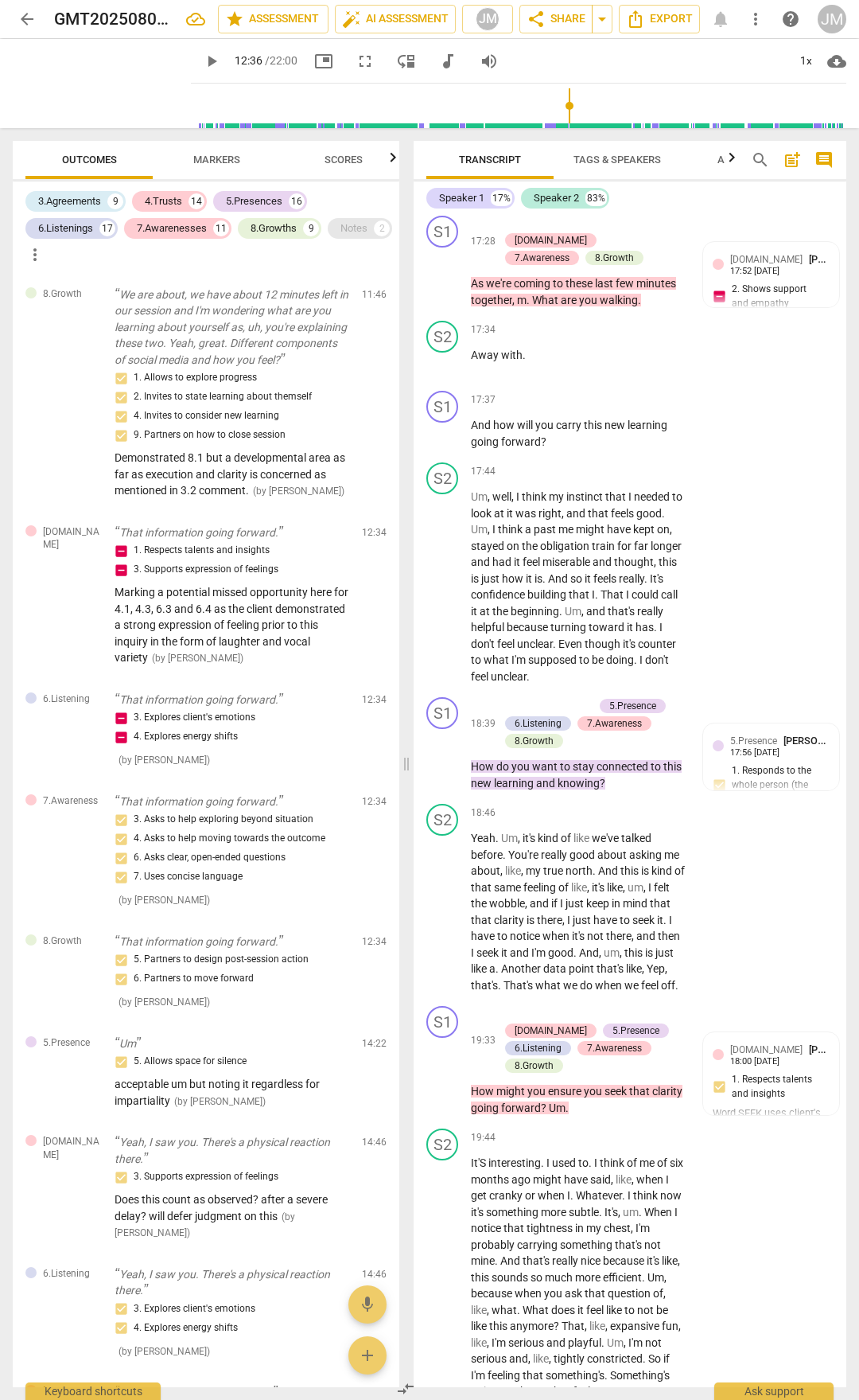
click at [328, 239] on div "Notes 2" at bounding box center [360, 229] width 65 height 20
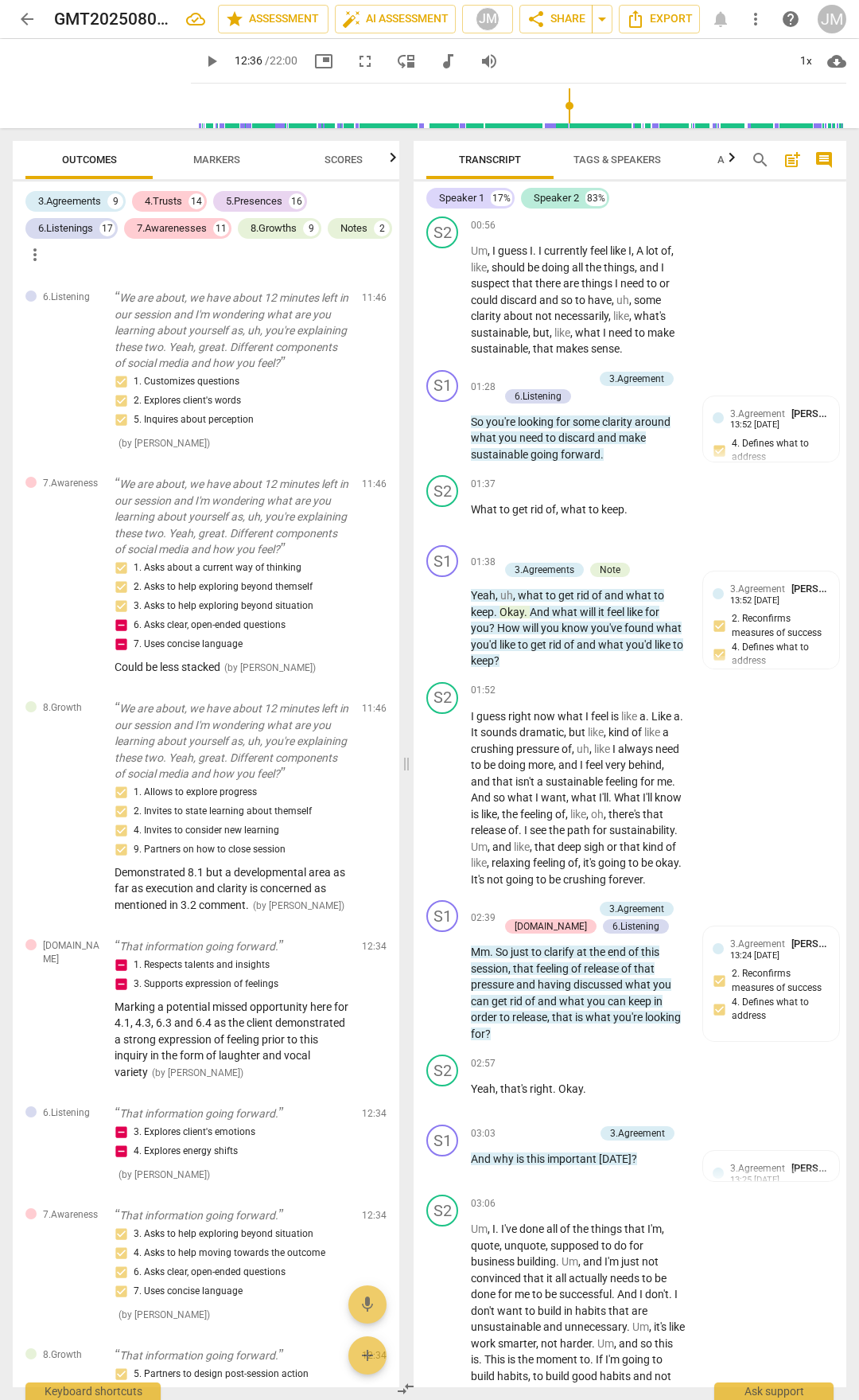
scroll to position [588, 0]
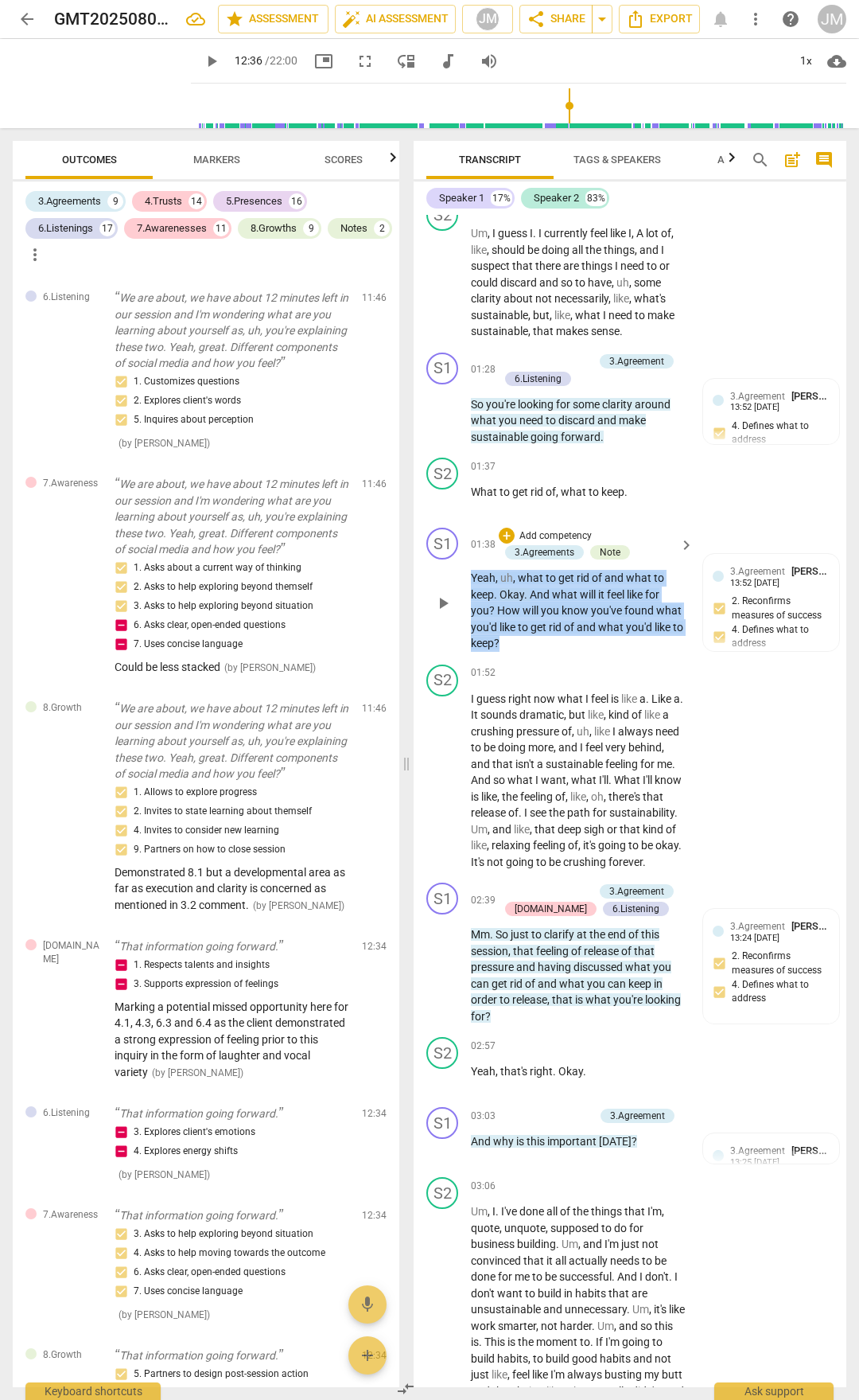
drag, startPoint x: 484, startPoint y: 582, endPoint x: 523, endPoint y: 645, distance: 74.1
click at [523, 645] on p "Yeah , uh , what to get rid of and what to keep . Okay . And what will it feel …" at bounding box center [578, 610] width 215 height 82
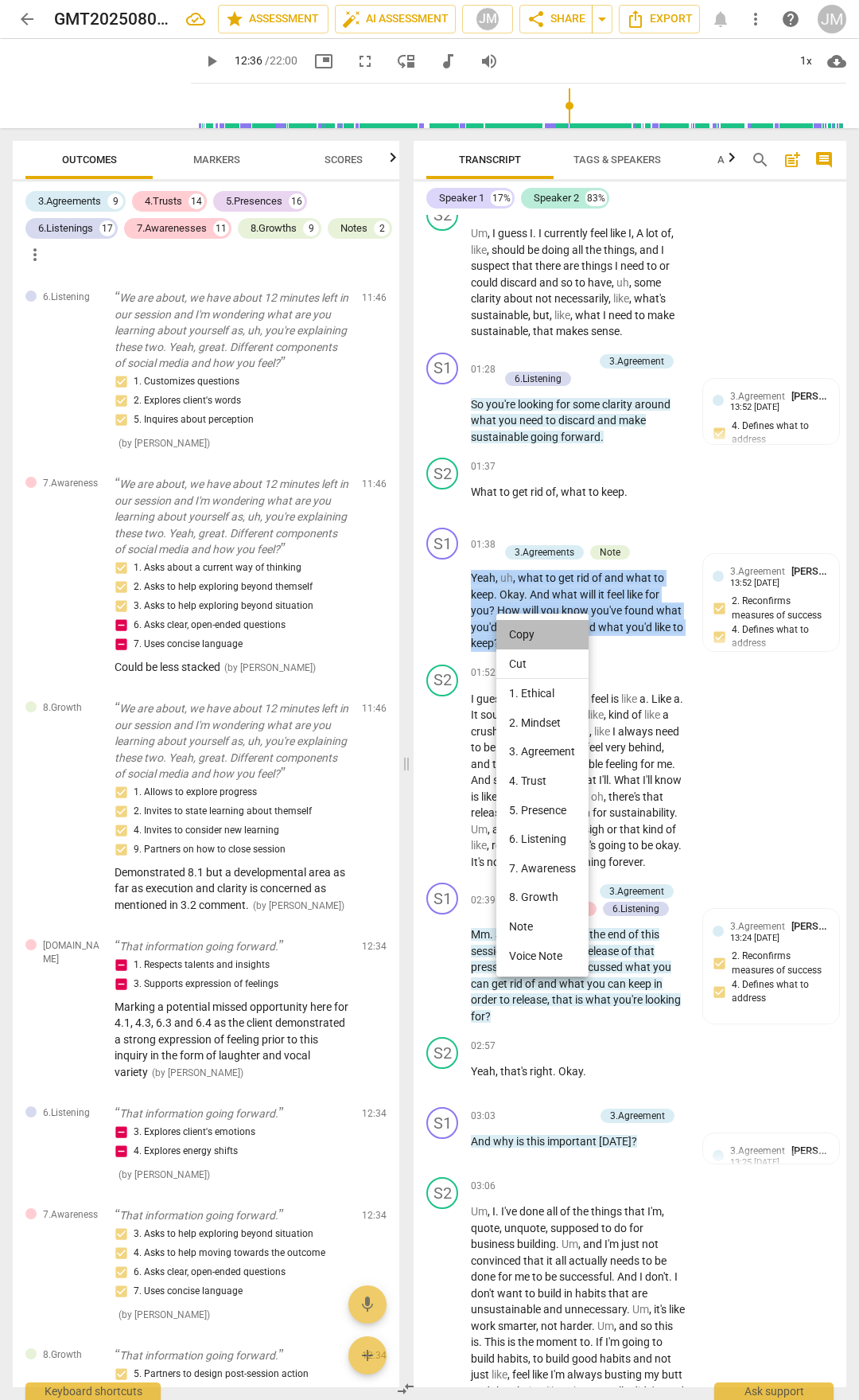
click at [531, 631] on li "Copy" at bounding box center [543, 635] width 92 height 29
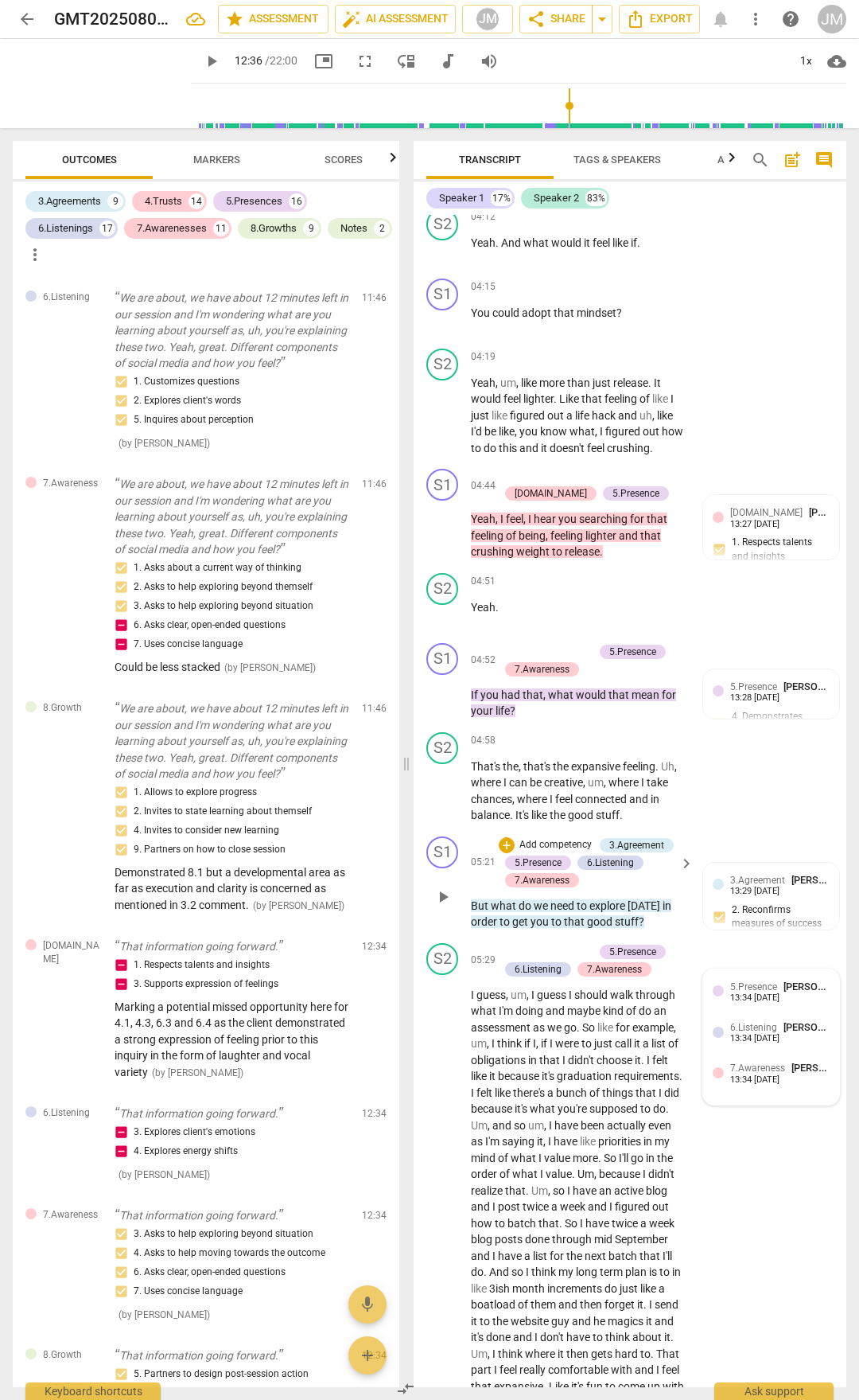
scroll to position [1941, 0]
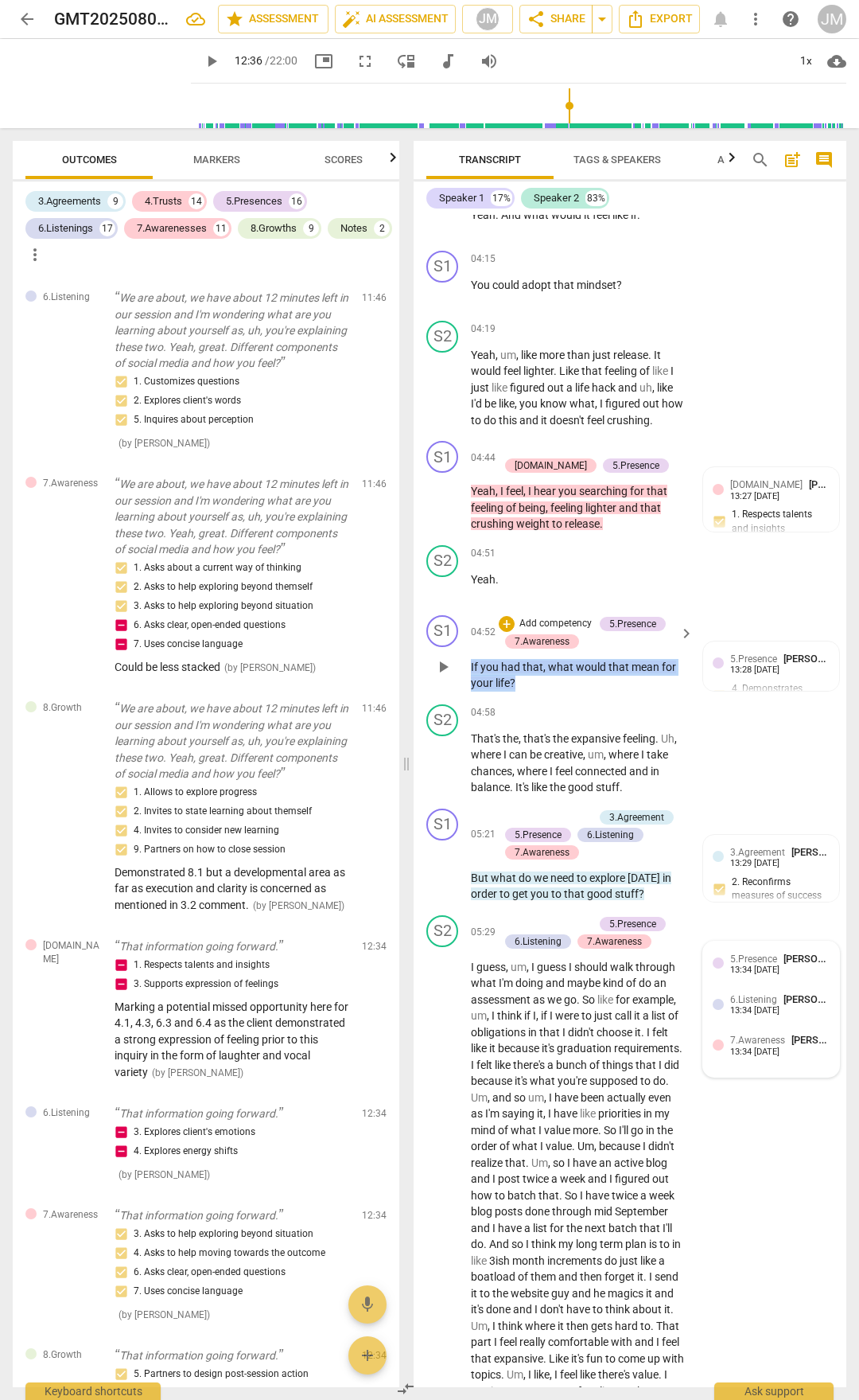
drag, startPoint x: 472, startPoint y: 695, endPoint x: 517, endPoint y: 719, distance: 51.0
click at [517, 691] on p "If you had that , what would that mean for your life ?" at bounding box center [578, 675] width 215 height 32
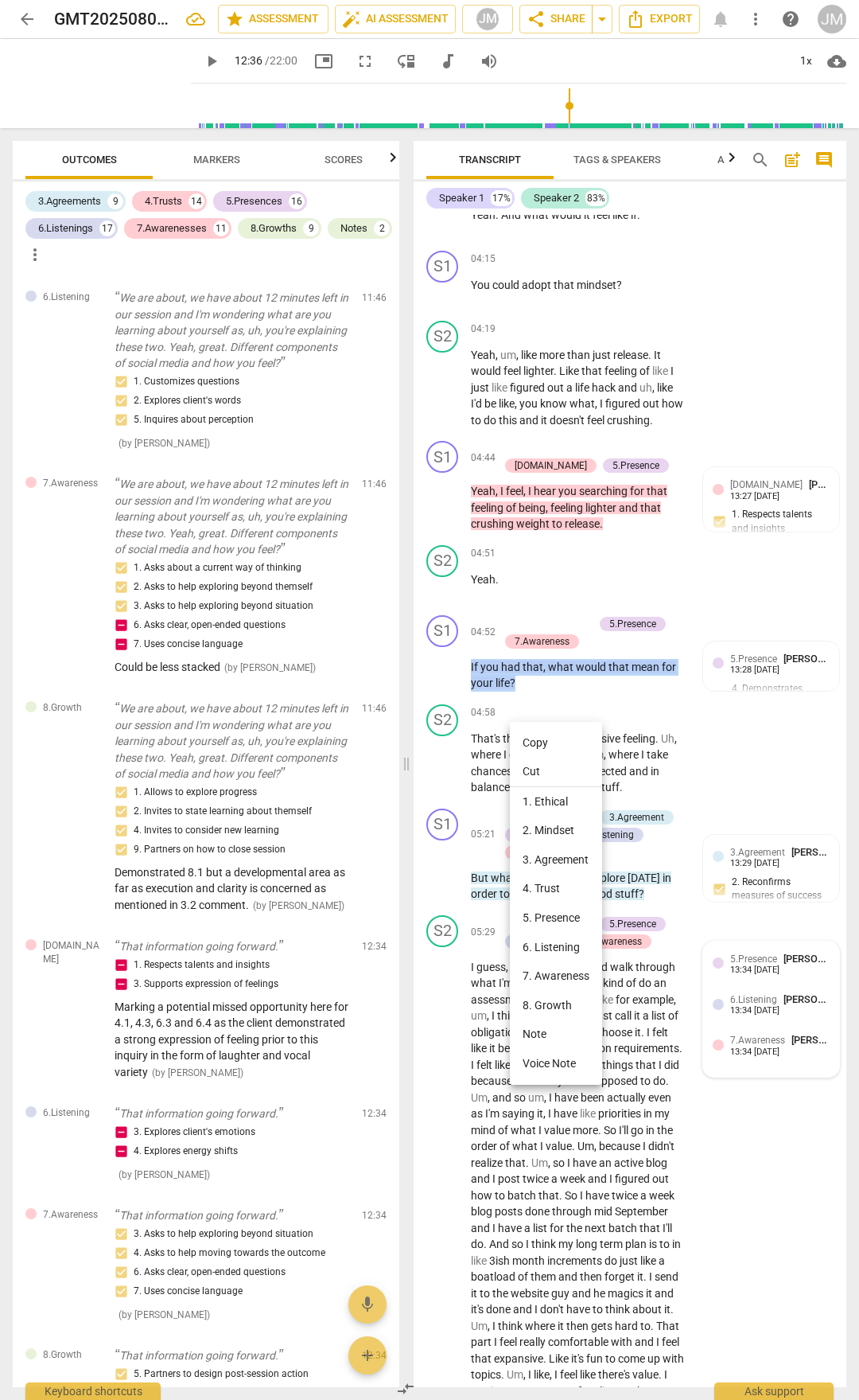
drag, startPoint x: 552, startPoint y: 740, endPoint x: 562, endPoint y: 746, distance: 11.7
click at [552, 731] on li "Copy" at bounding box center [556, 743] width 92 height 29
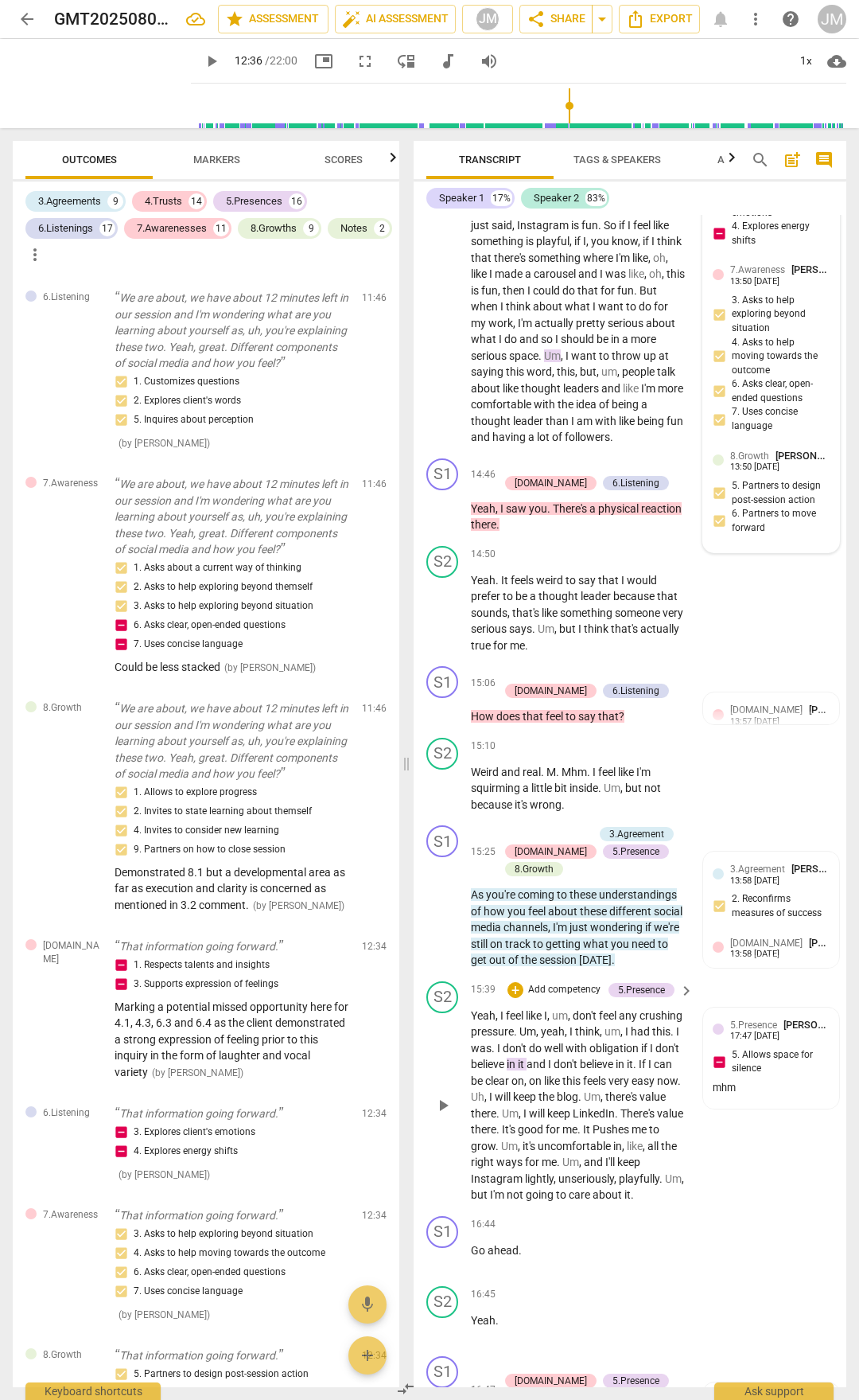
scroll to position [5283, 0]
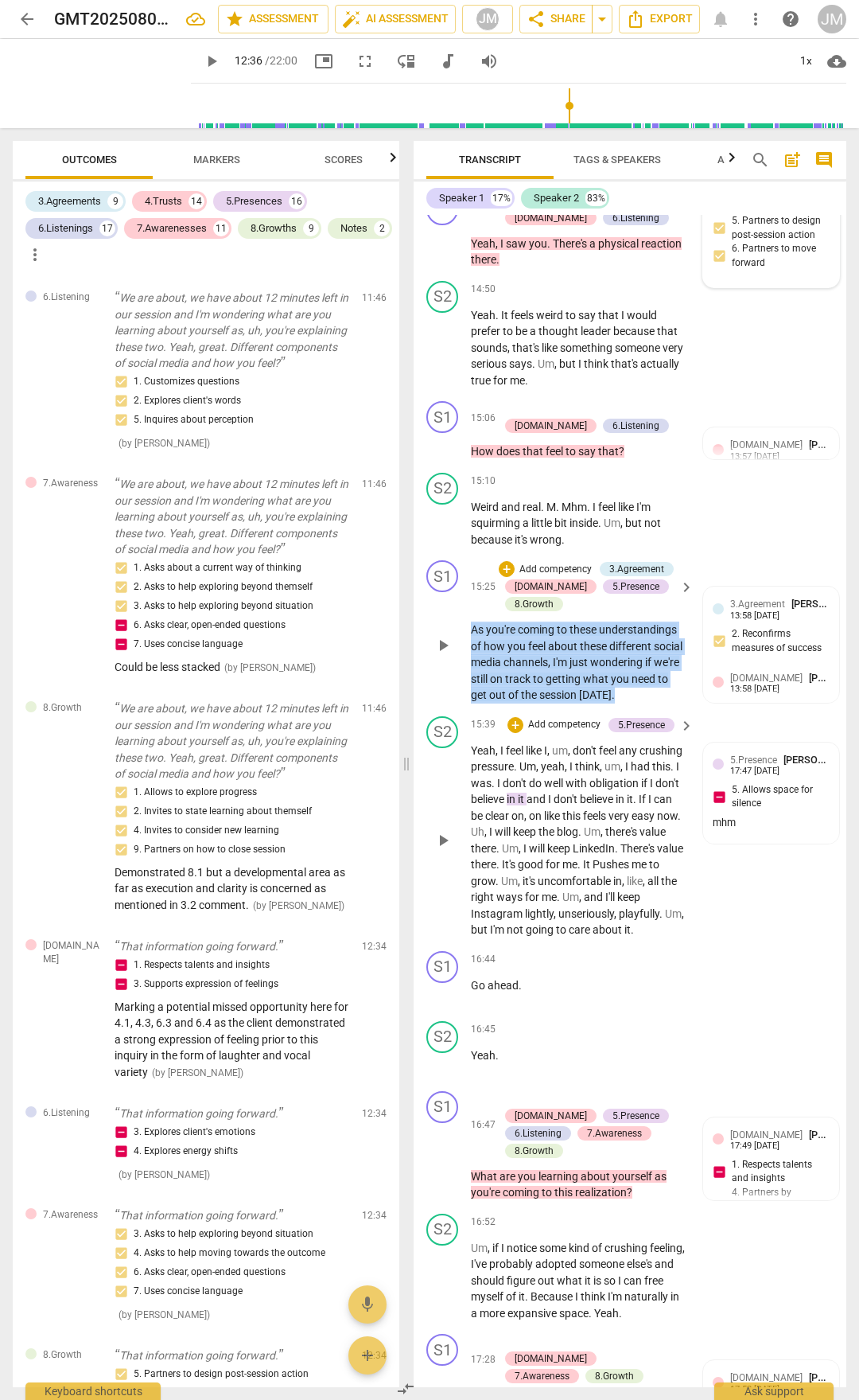
drag, startPoint x: 471, startPoint y: 693, endPoint x: 655, endPoint y: 763, distance: 196.9
click at [655, 703] on p "As you're coming to these understandings of how you feel about these different …" at bounding box center [578, 662] width 215 height 82
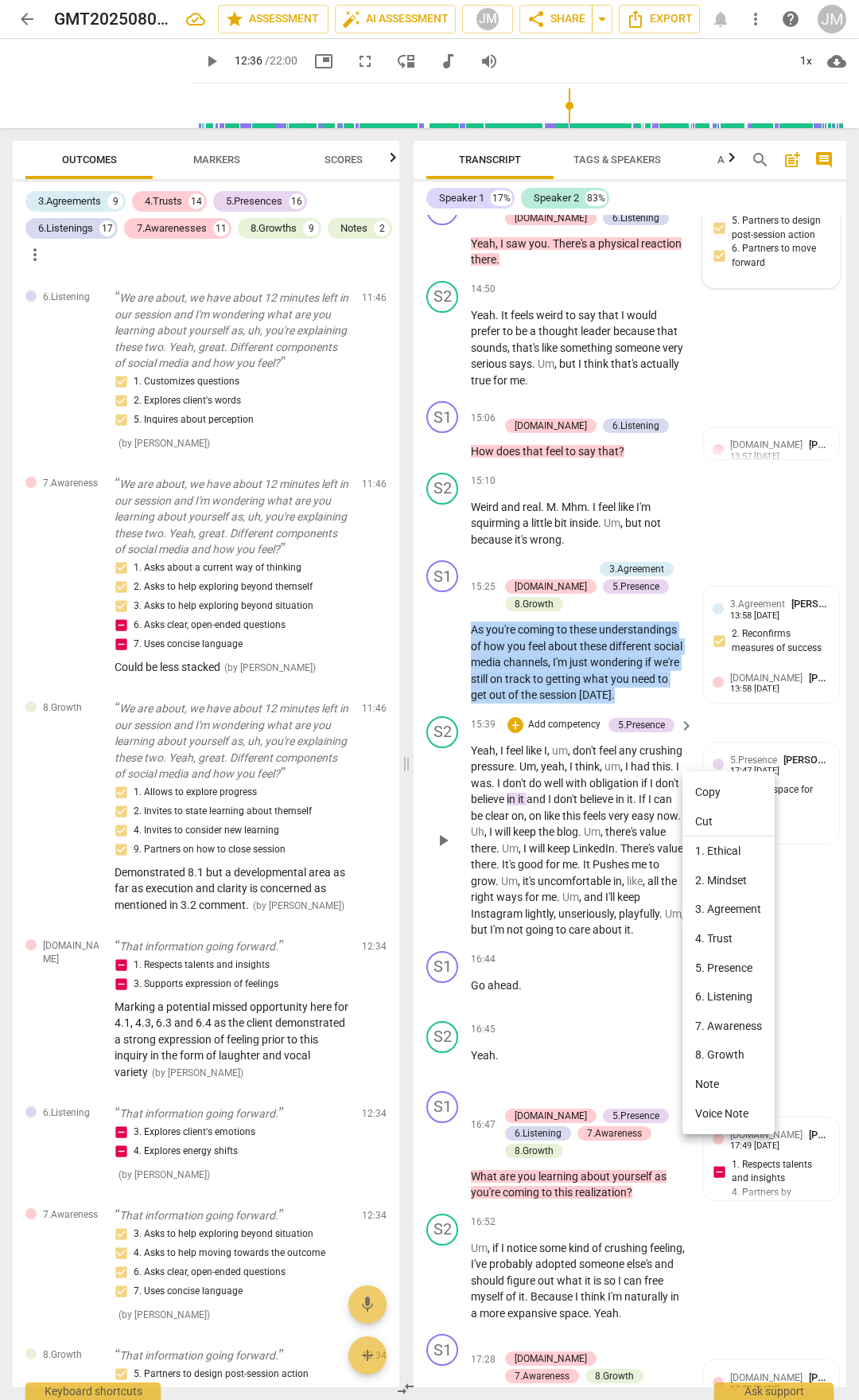
click at [713, 731] on li "Copy" at bounding box center [729, 792] width 92 height 29
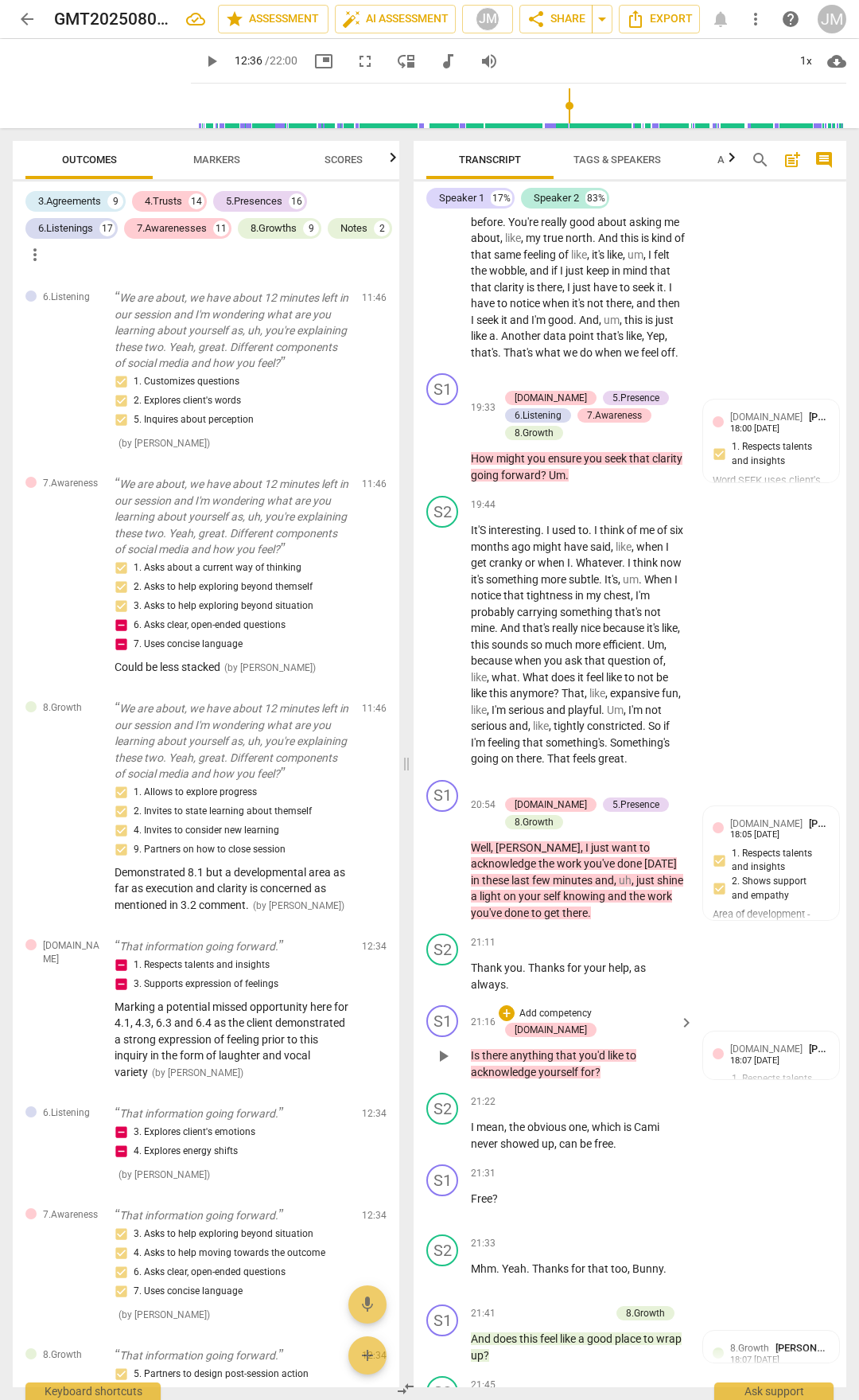
scroll to position [7324, 0]
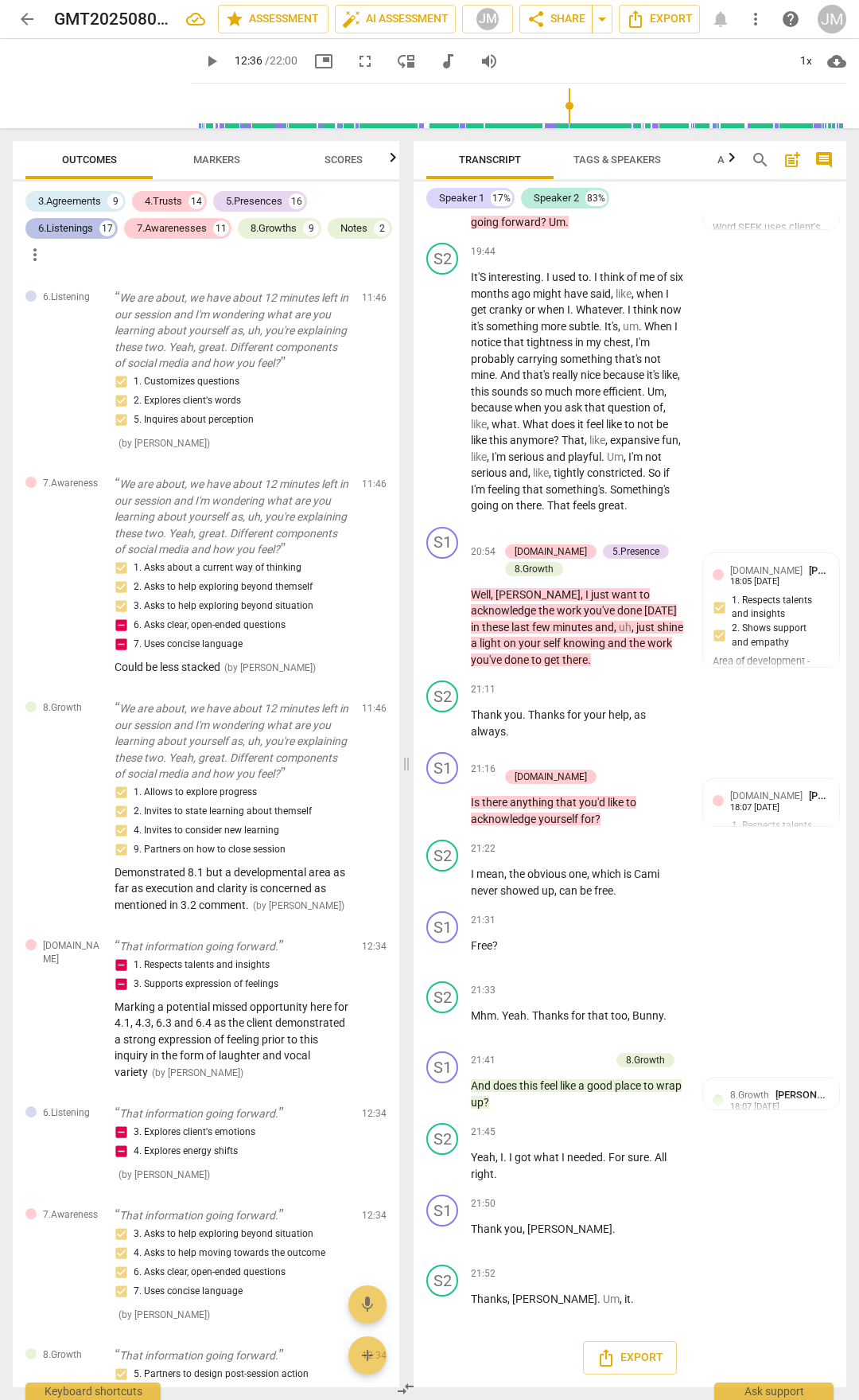
drag, startPoint x: 89, startPoint y: 229, endPoint x: 107, endPoint y: 231, distance: 18.1
click at [89, 229] on div "6.Listenings" at bounding box center [65, 228] width 55 height 16
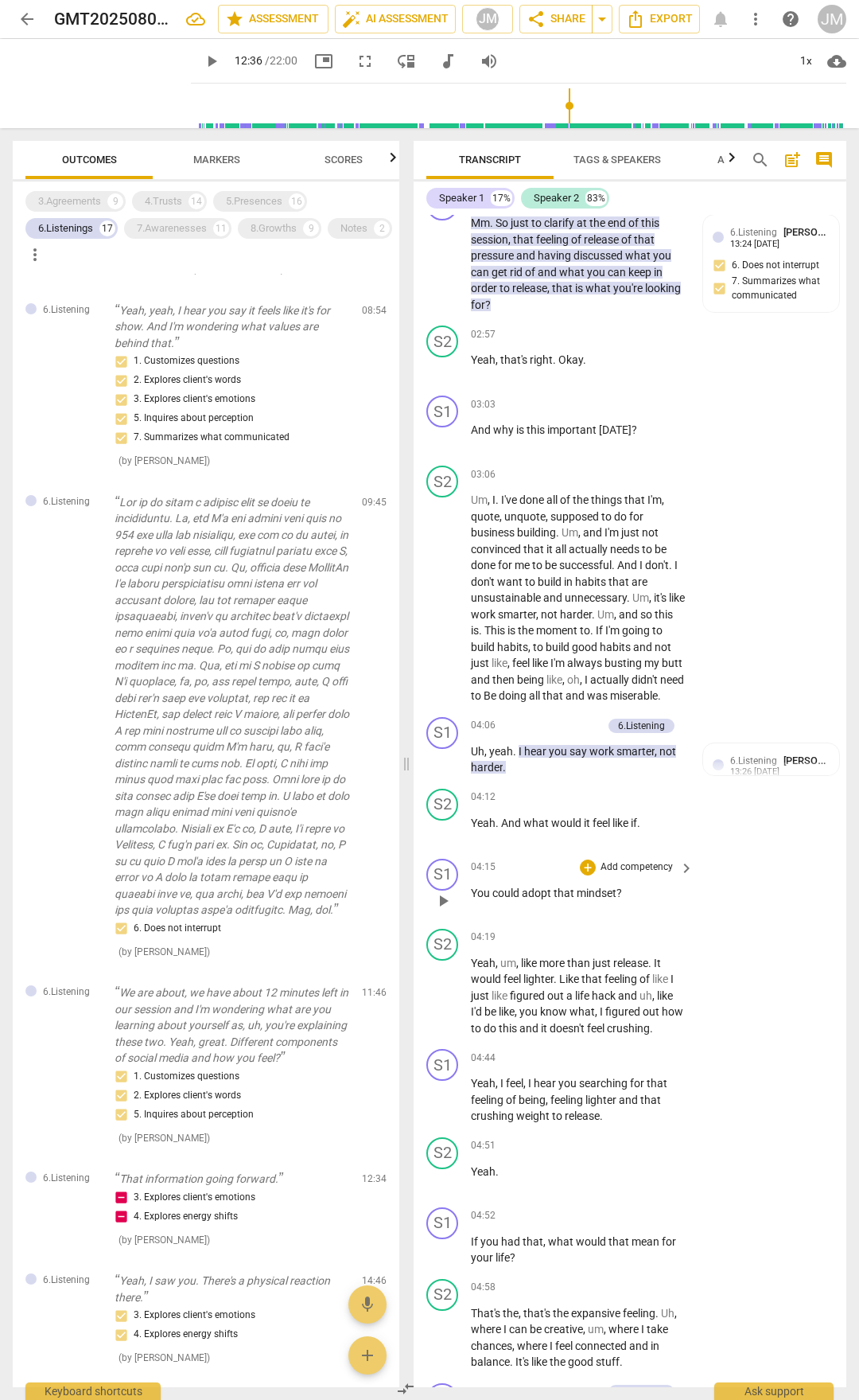
scroll to position [1273, 0]
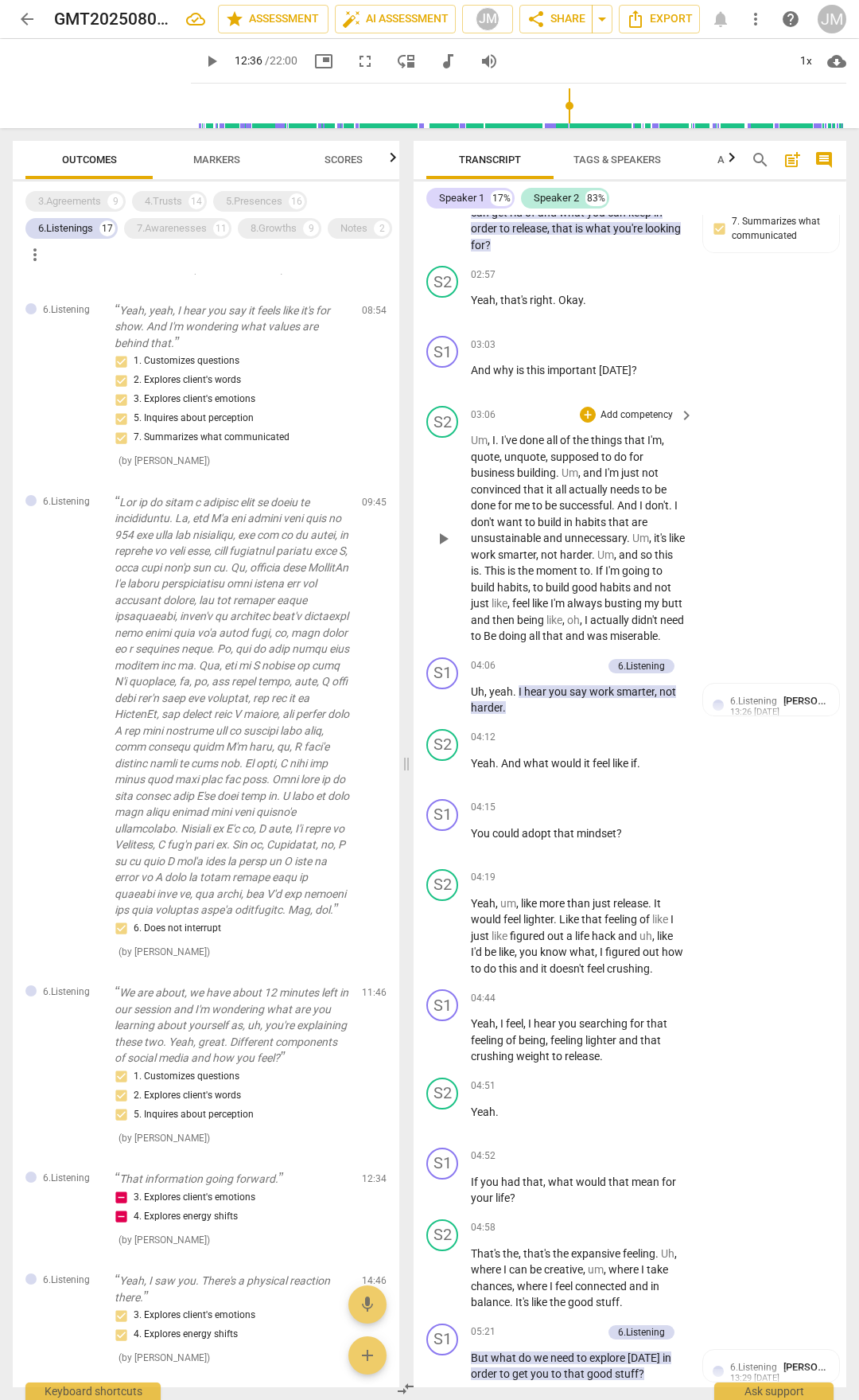
click at [507, 463] on p "Um , I . I've done all of the things that I'm , quote , unquote , supposed to d…" at bounding box center [578, 538] width 215 height 213
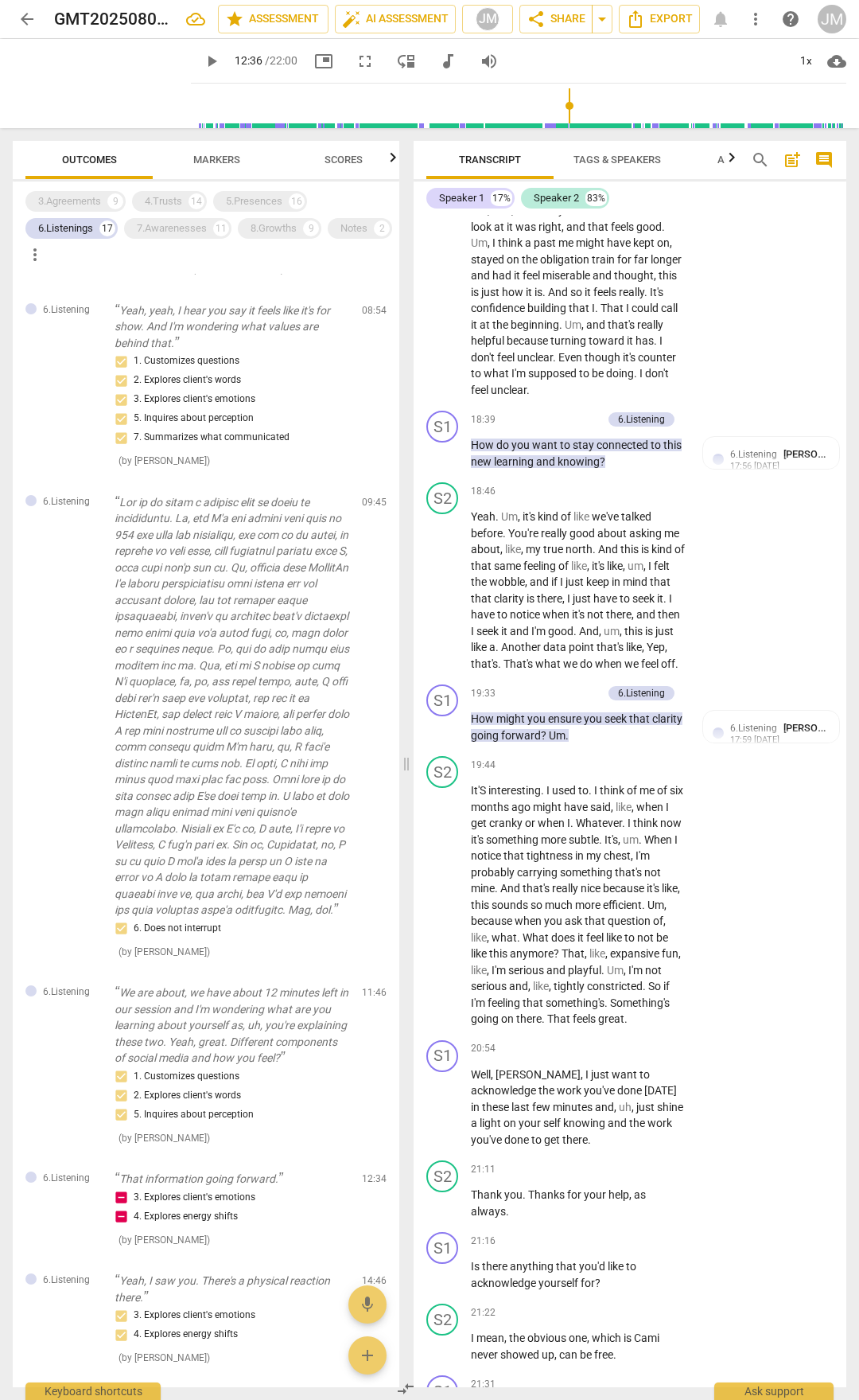
scroll to position [6035, 0]
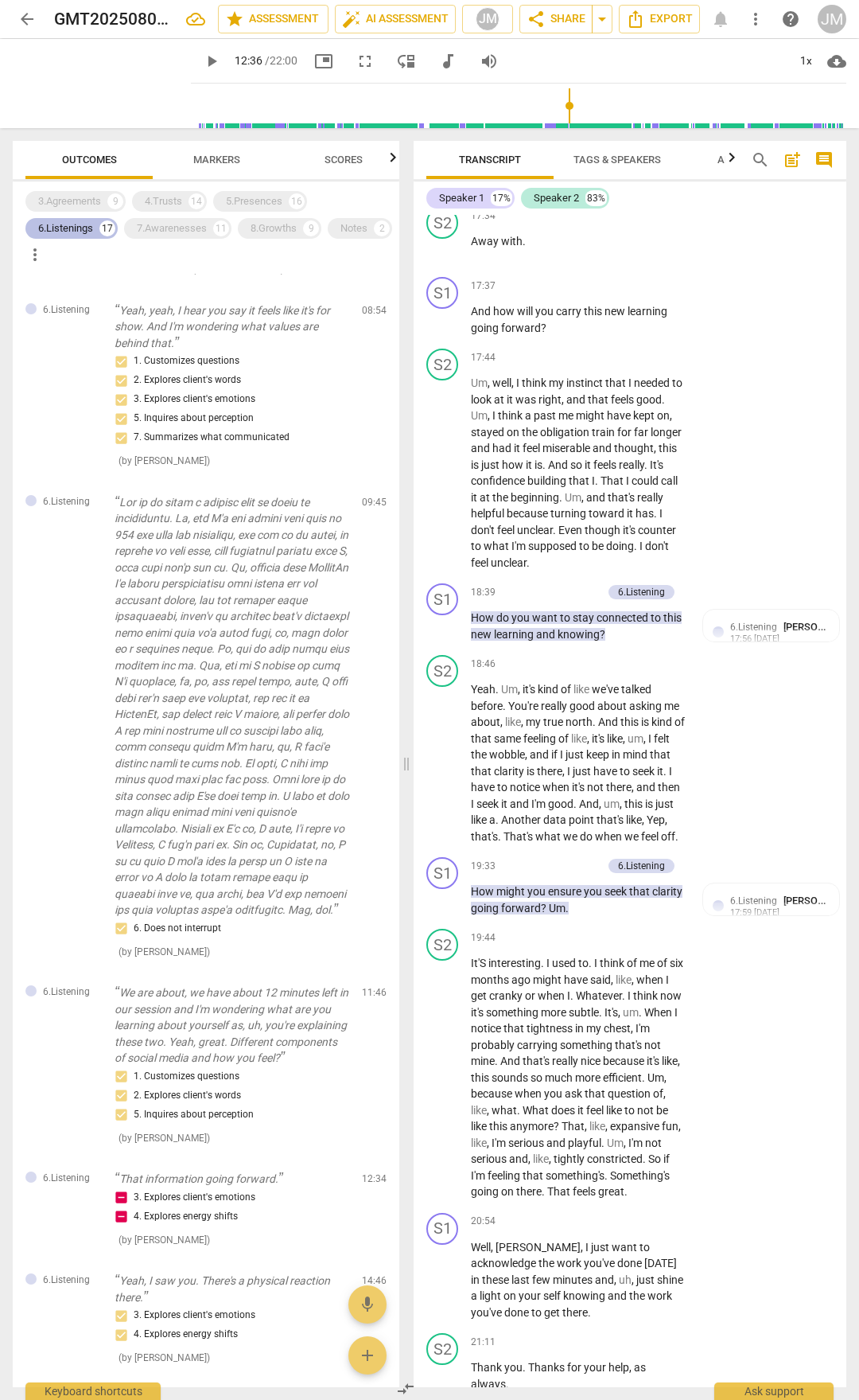
click at [98, 225] on div "6.Listenings 17" at bounding box center [72, 229] width 92 height 20
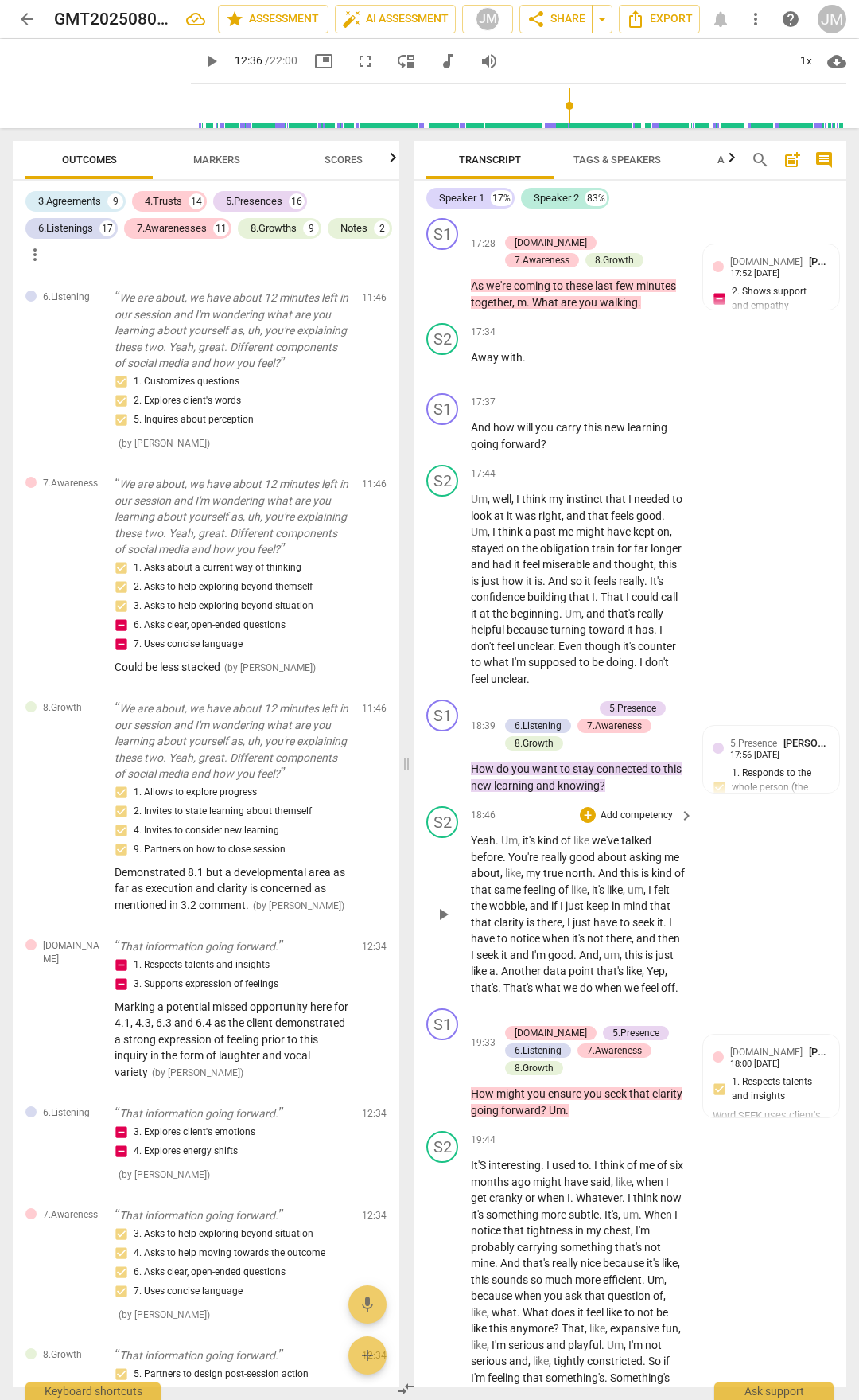
scroll to position [6388, 0]
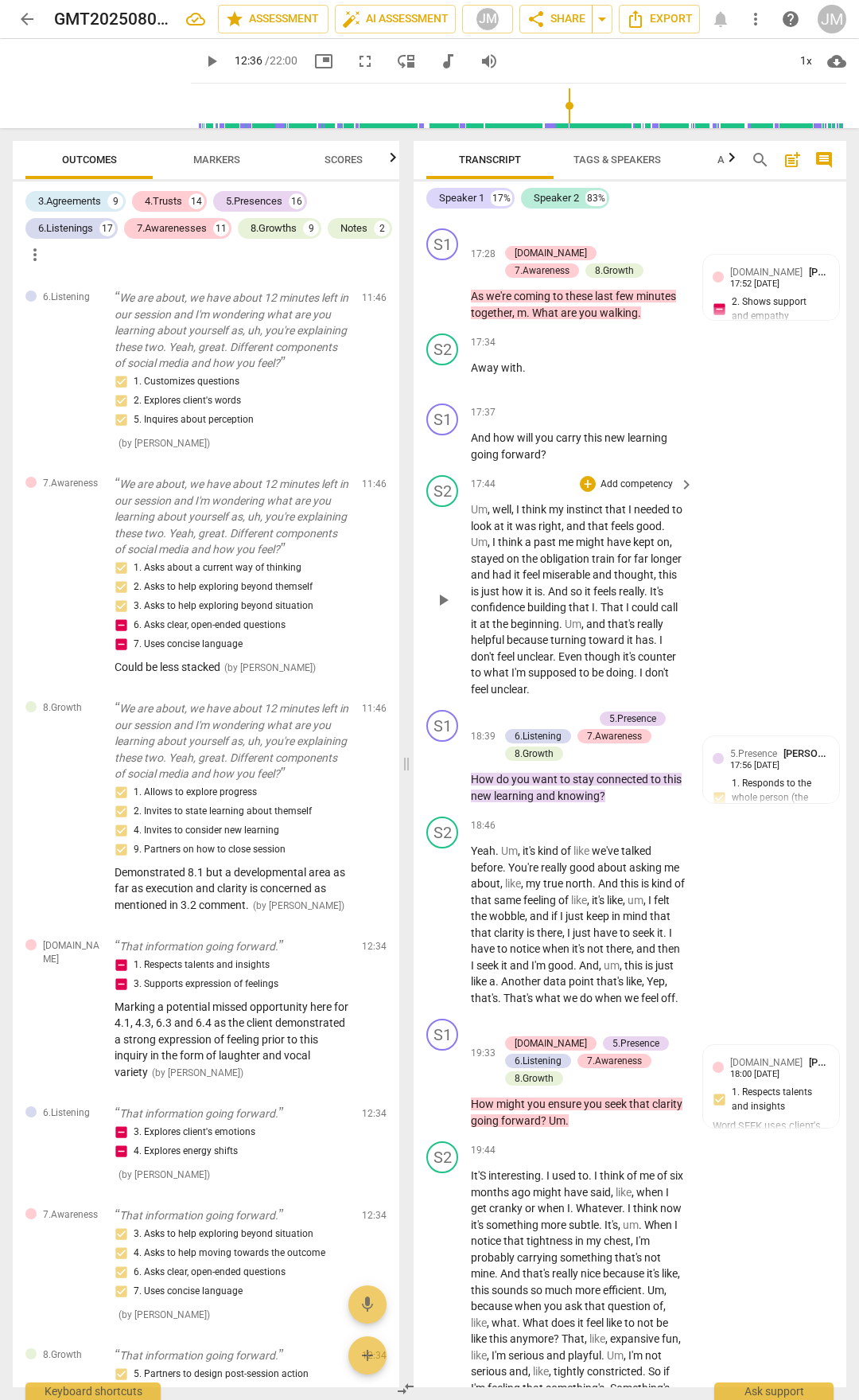
click at [584, 515] on span "instinct" at bounding box center [586, 510] width 39 height 13
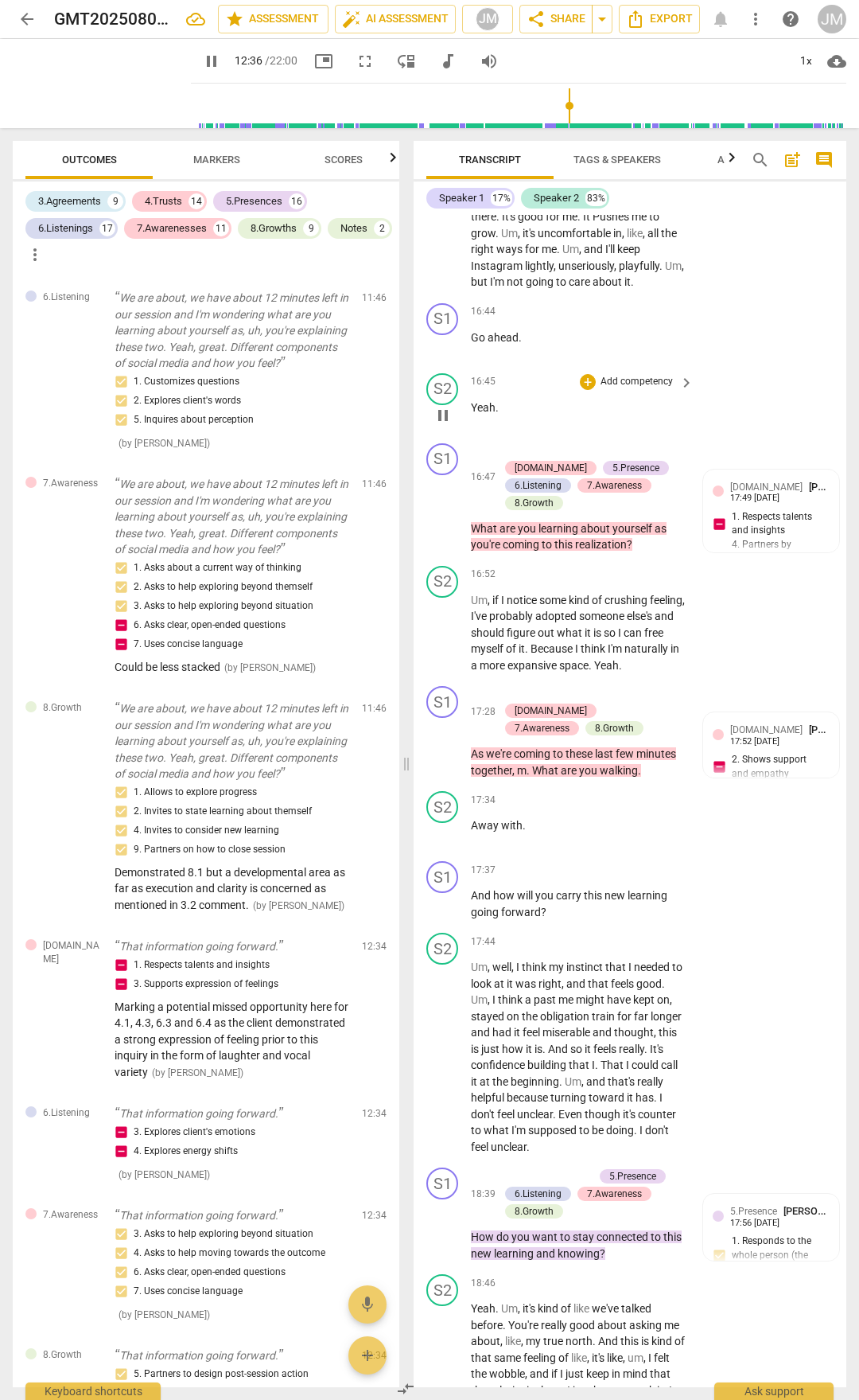
scroll to position [5672, 0]
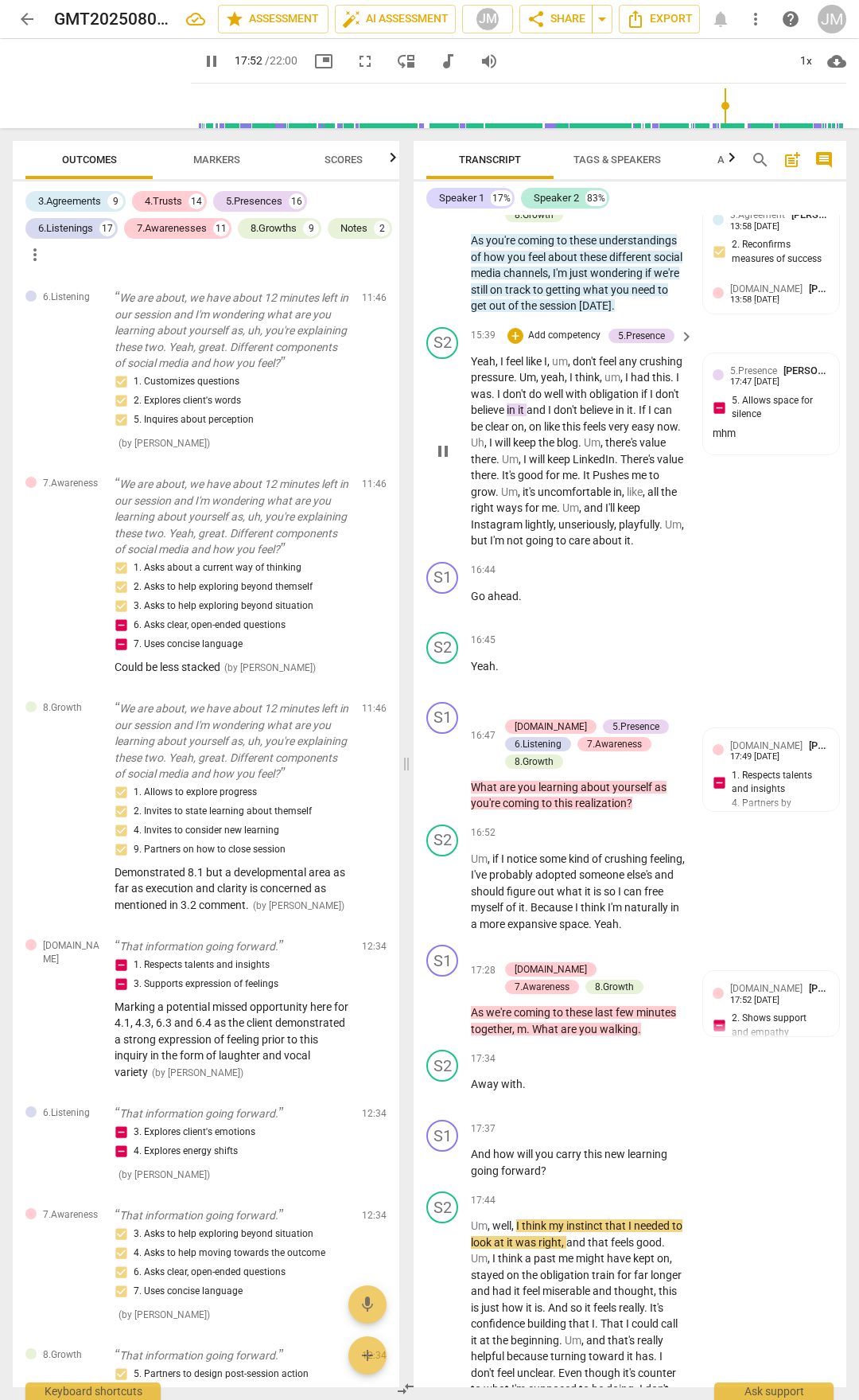
click at [573, 368] on span "," at bounding box center [570, 361] width 5 height 13
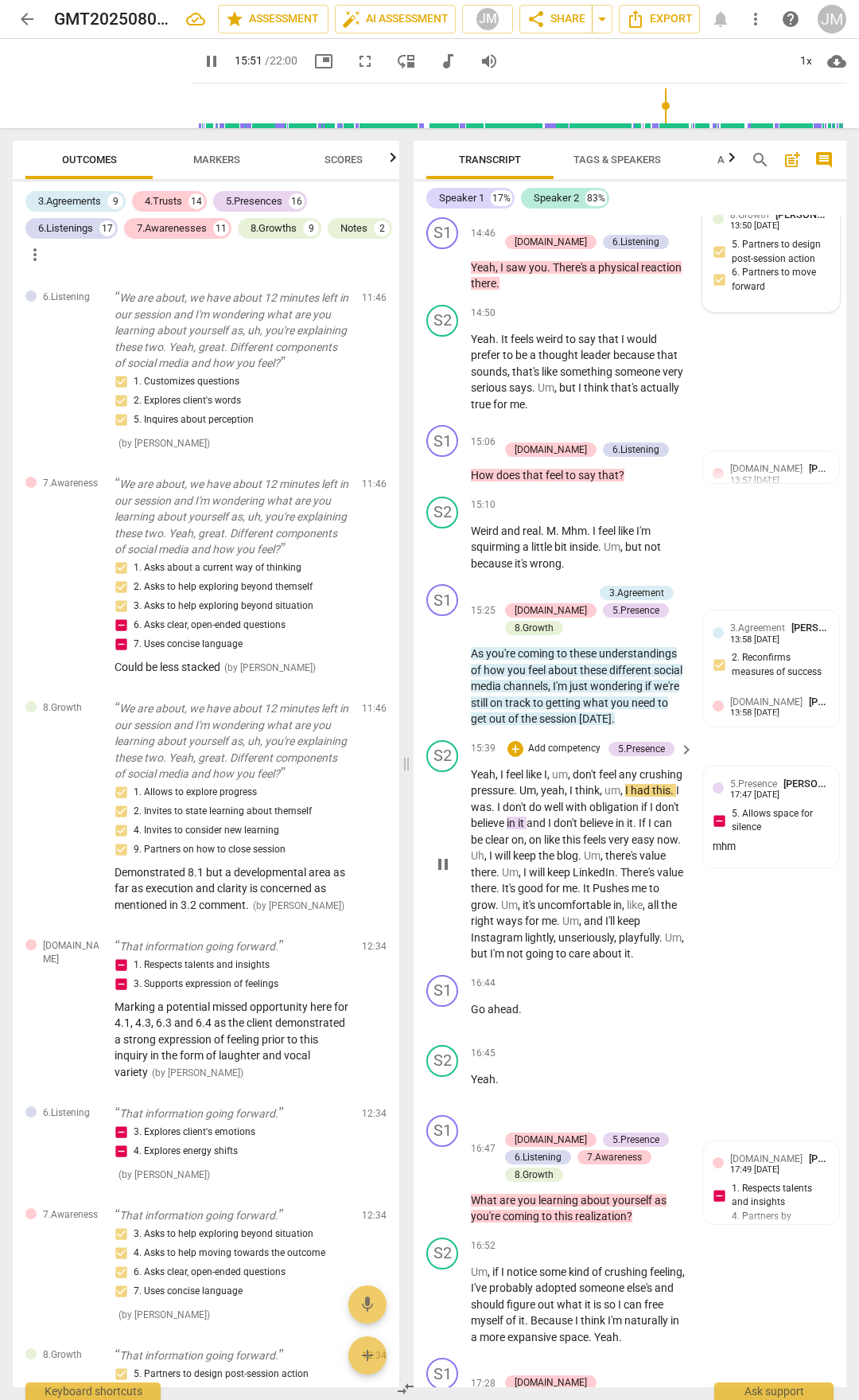
scroll to position [5433, 0]
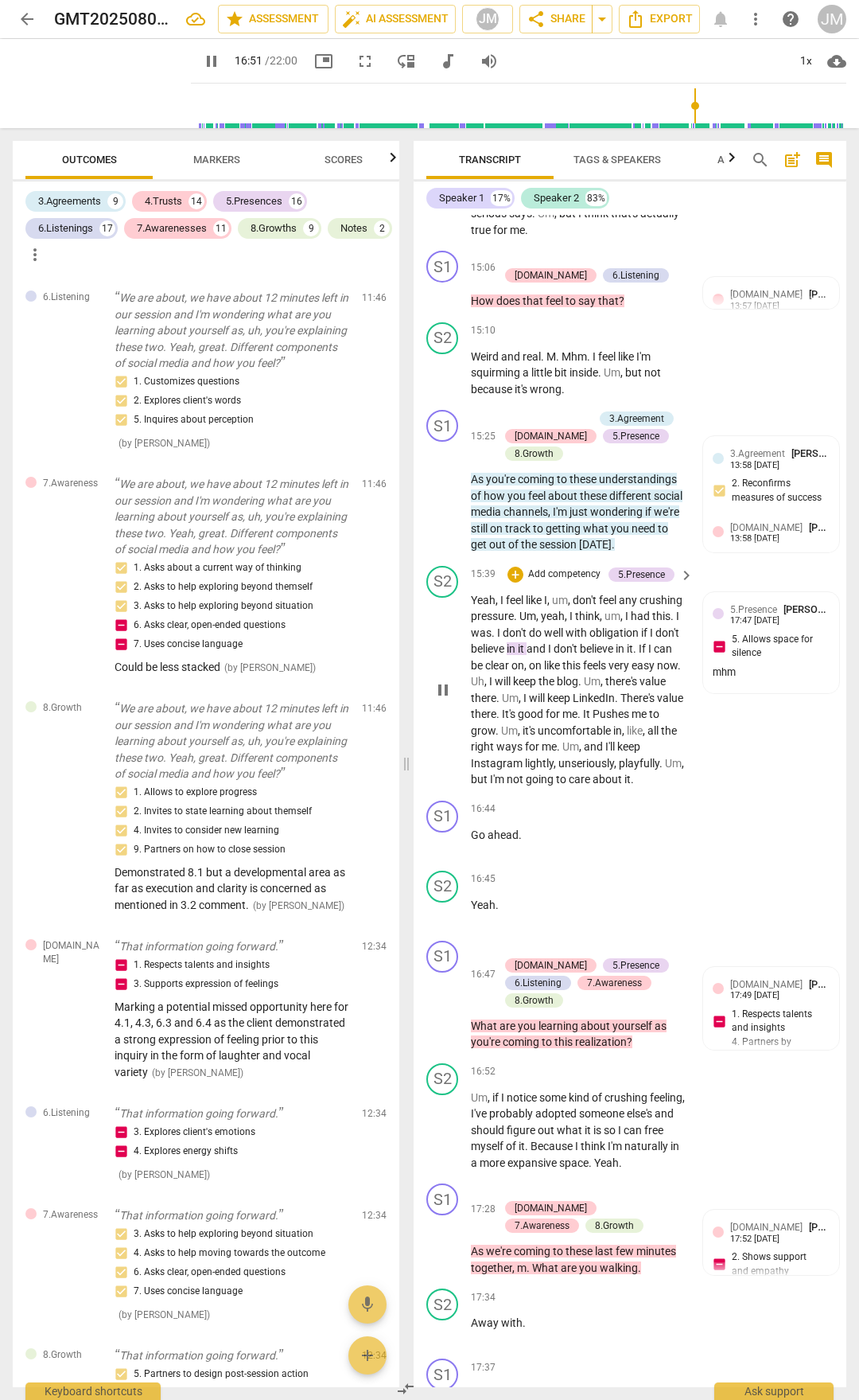
click at [451, 700] on span "pause" at bounding box center [443, 689] width 19 height 19
click at [545, 672] on span "on" at bounding box center [536, 665] width 15 height 13
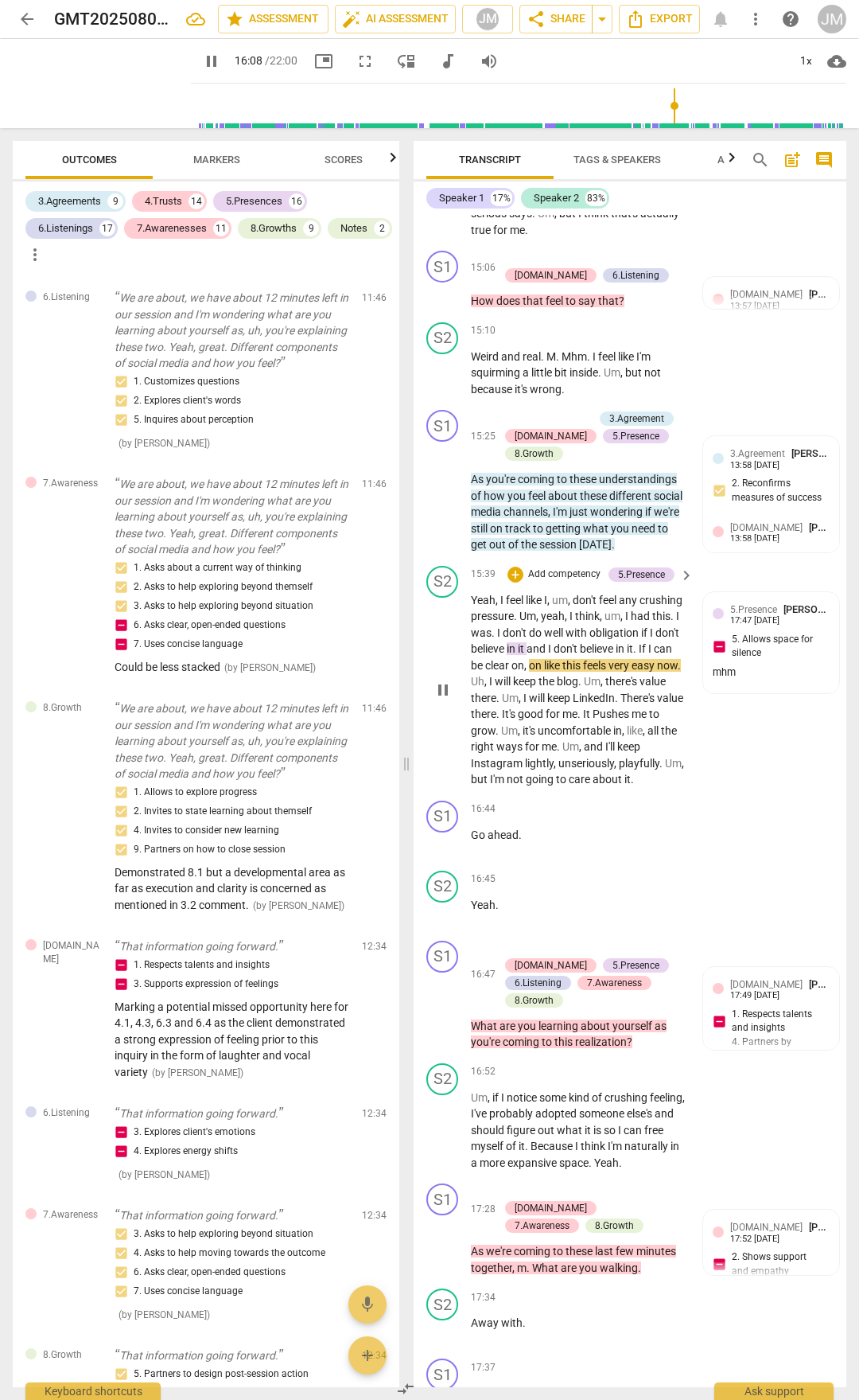
click at [545, 672] on span "on" at bounding box center [536, 665] width 15 height 13
click at [202, 57] on span "pause" at bounding box center [211, 61] width 19 height 19
click at [197, 64] on span "play_arrow" at bounding box center [211, 61] width 29 height 19
click at [593, 731] on span "about" at bounding box center [608, 779] width 32 height 13
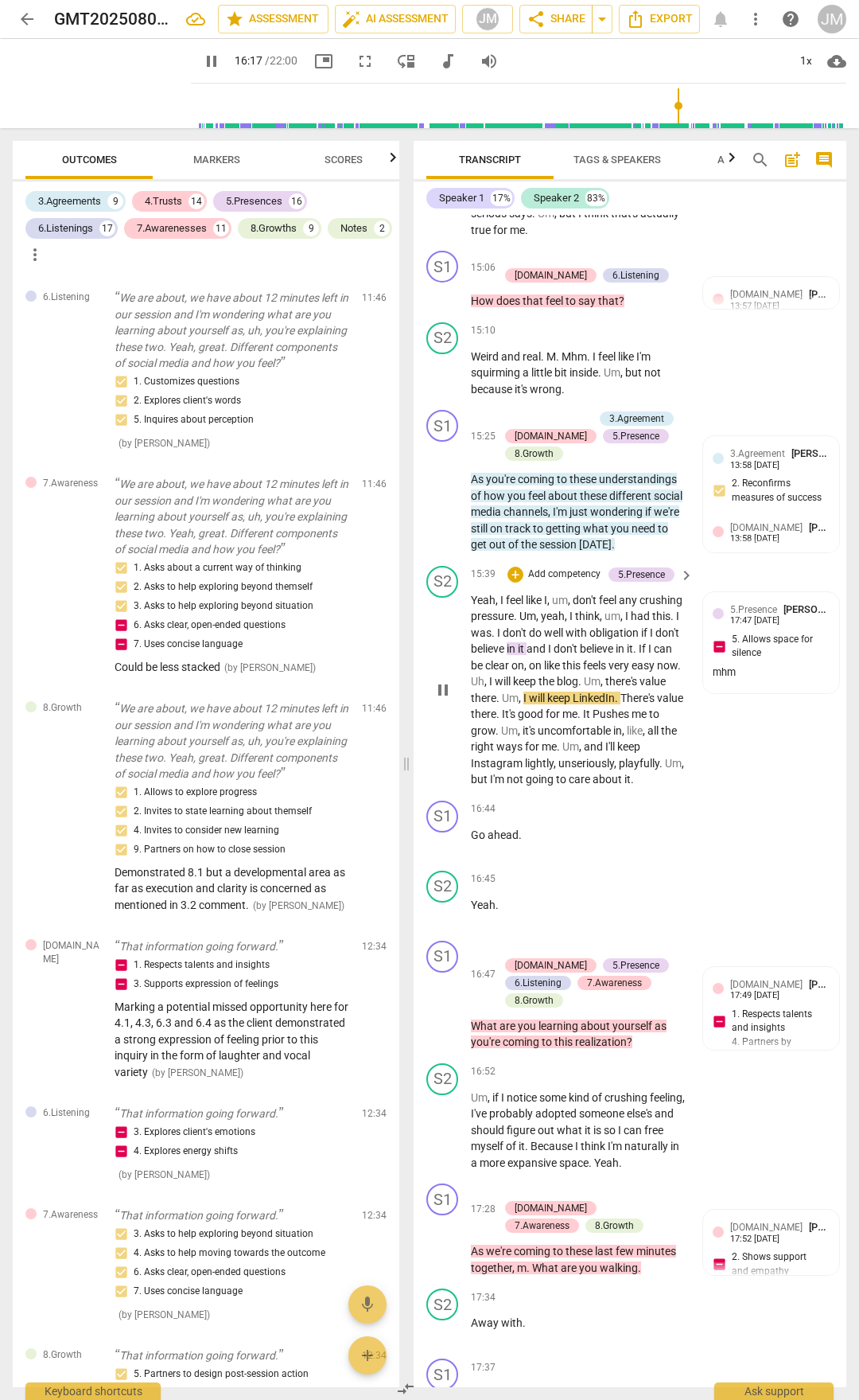
click at [593, 731] on span "about" at bounding box center [608, 779] width 32 height 13
click at [625, 731] on span "it" at bounding box center [628, 779] width 6 height 13
click at [197, 65] on span "pause" at bounding box center [211, 61] width 29 height 19
type input "1004"
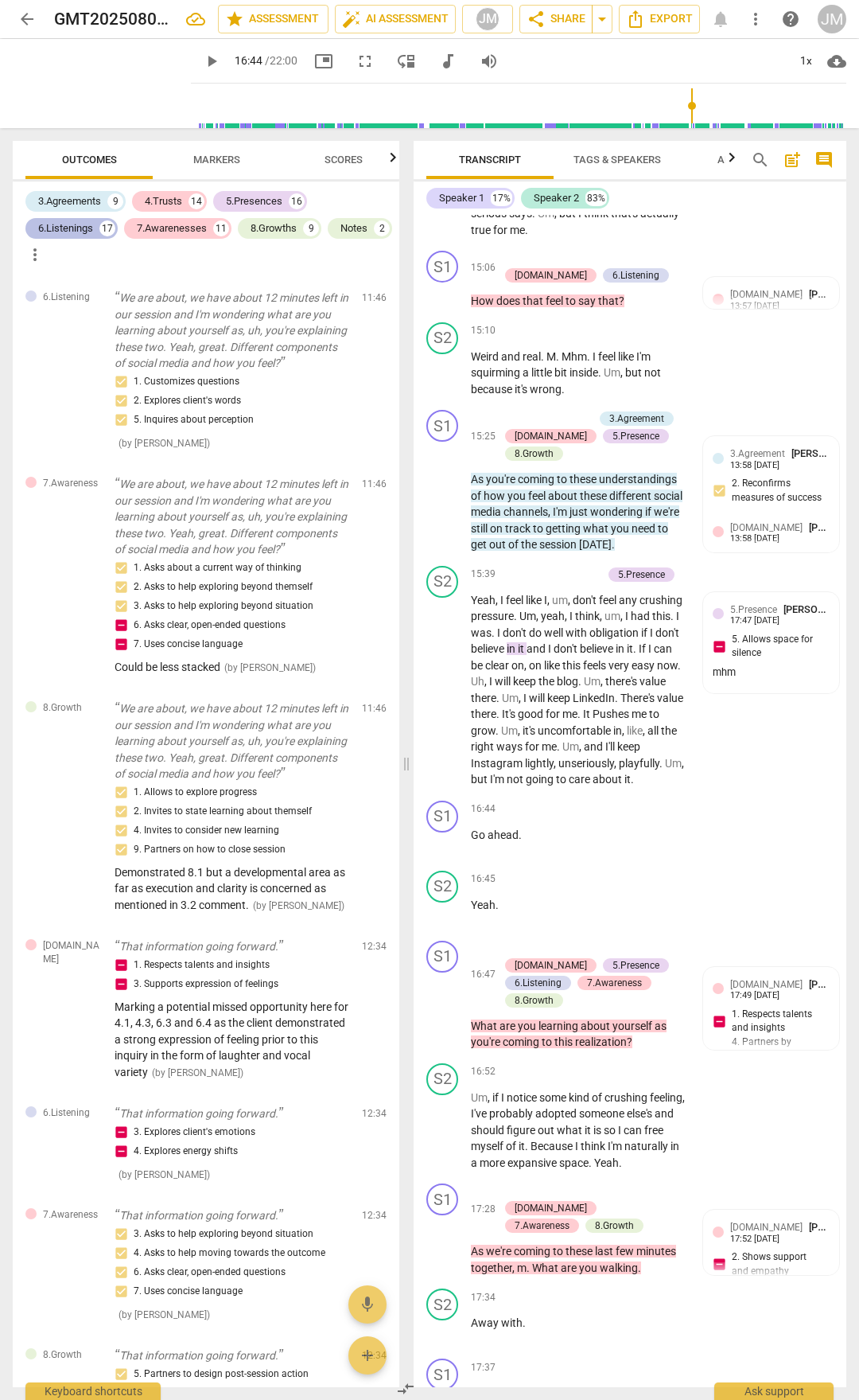
click at [107, 223] on div "17" at bounding box center [107, 228] width 16 height 16
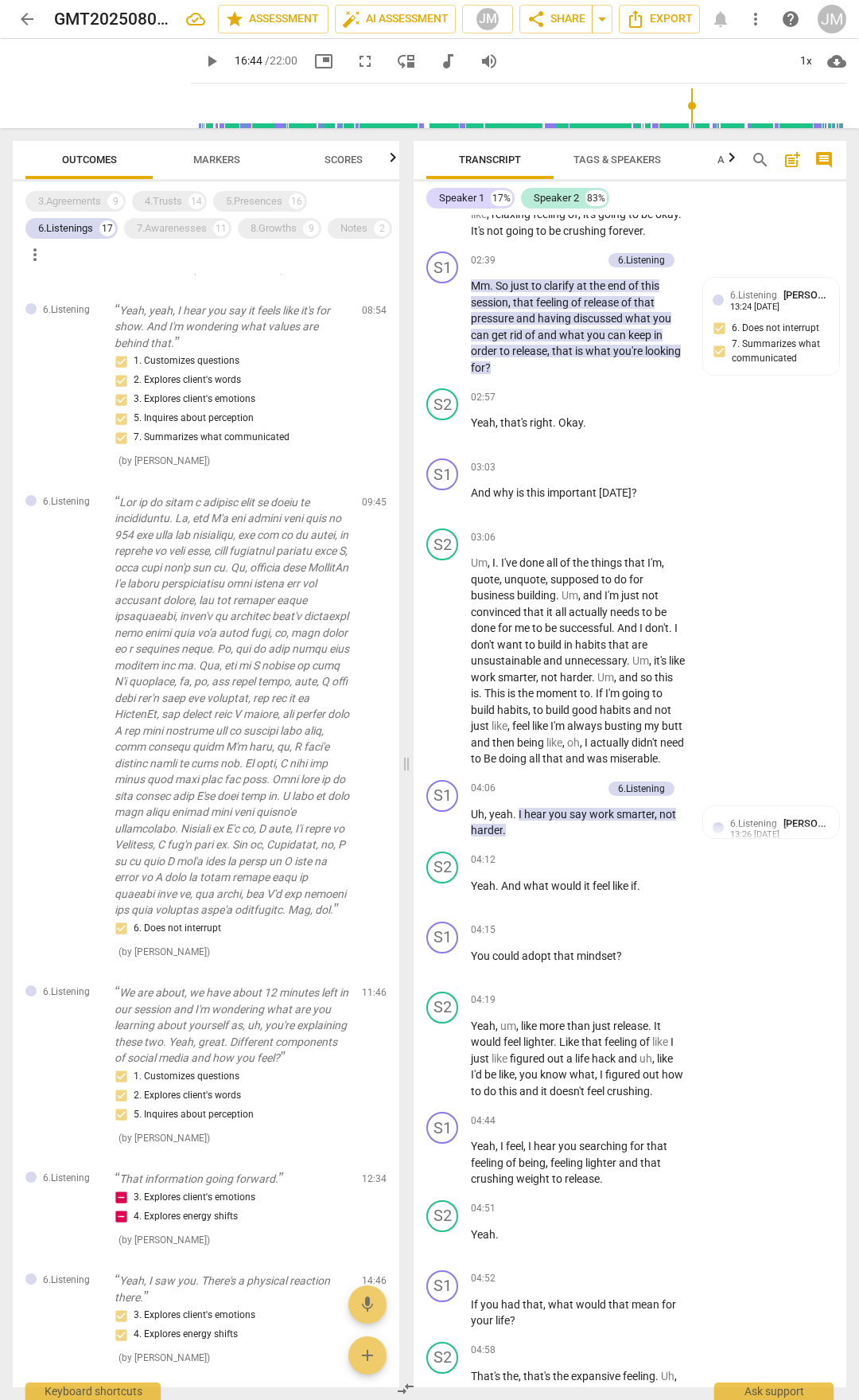
scroll to position [0, 0]
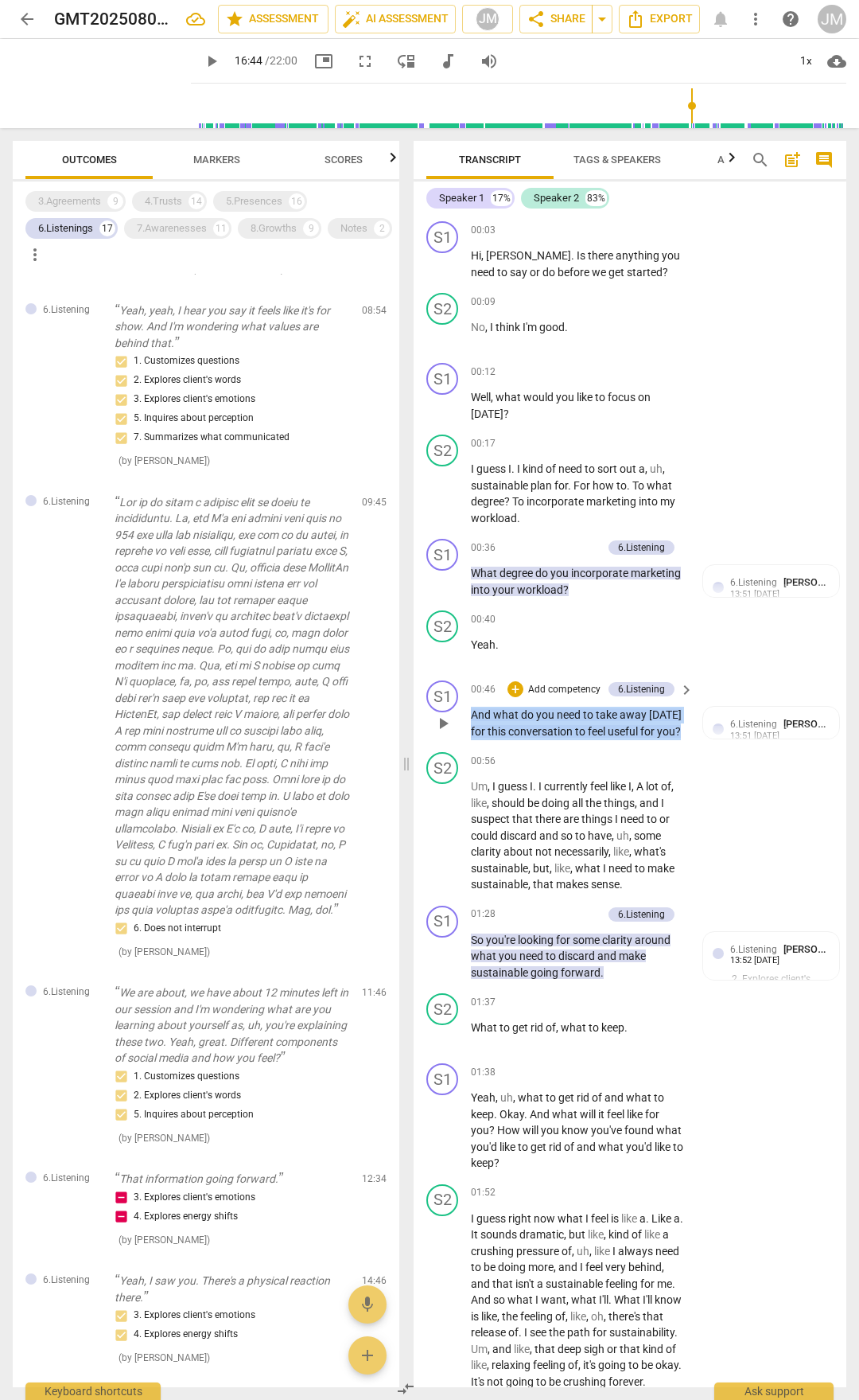
drag, startPoint x: 472, startPoint y: 709, endPoint x: 684, endPoint y: 742, distance: 214.6
click at [684, 731] on div "S1 play_arrow pause 00:46 + Add competency 6.Listening keyboard_arrow_right And…" at bounding box center [630, 710] width 433 height 72
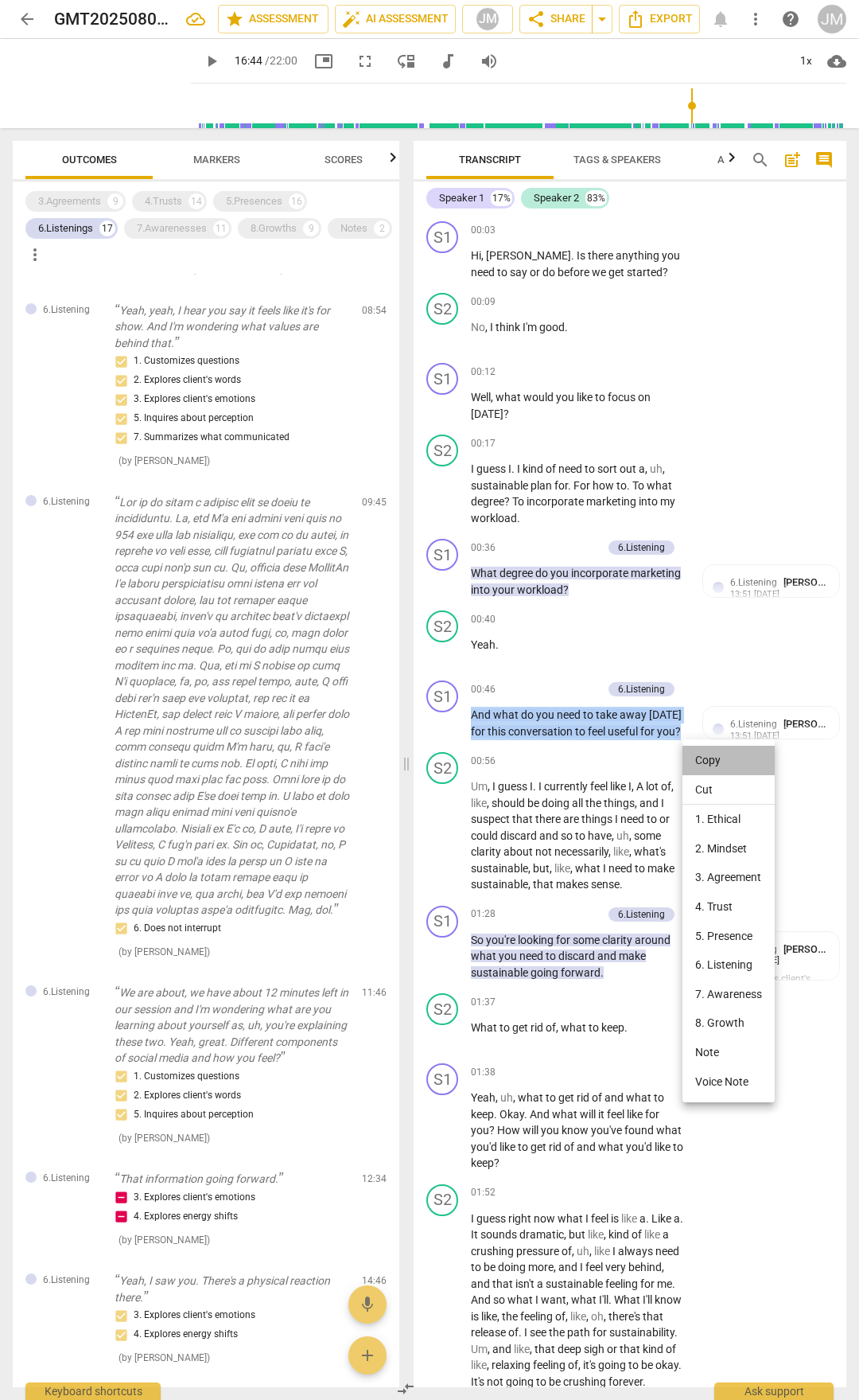
click at [693, 731] on li "Copy" at bounding box center [729, 760] width 92 height 29
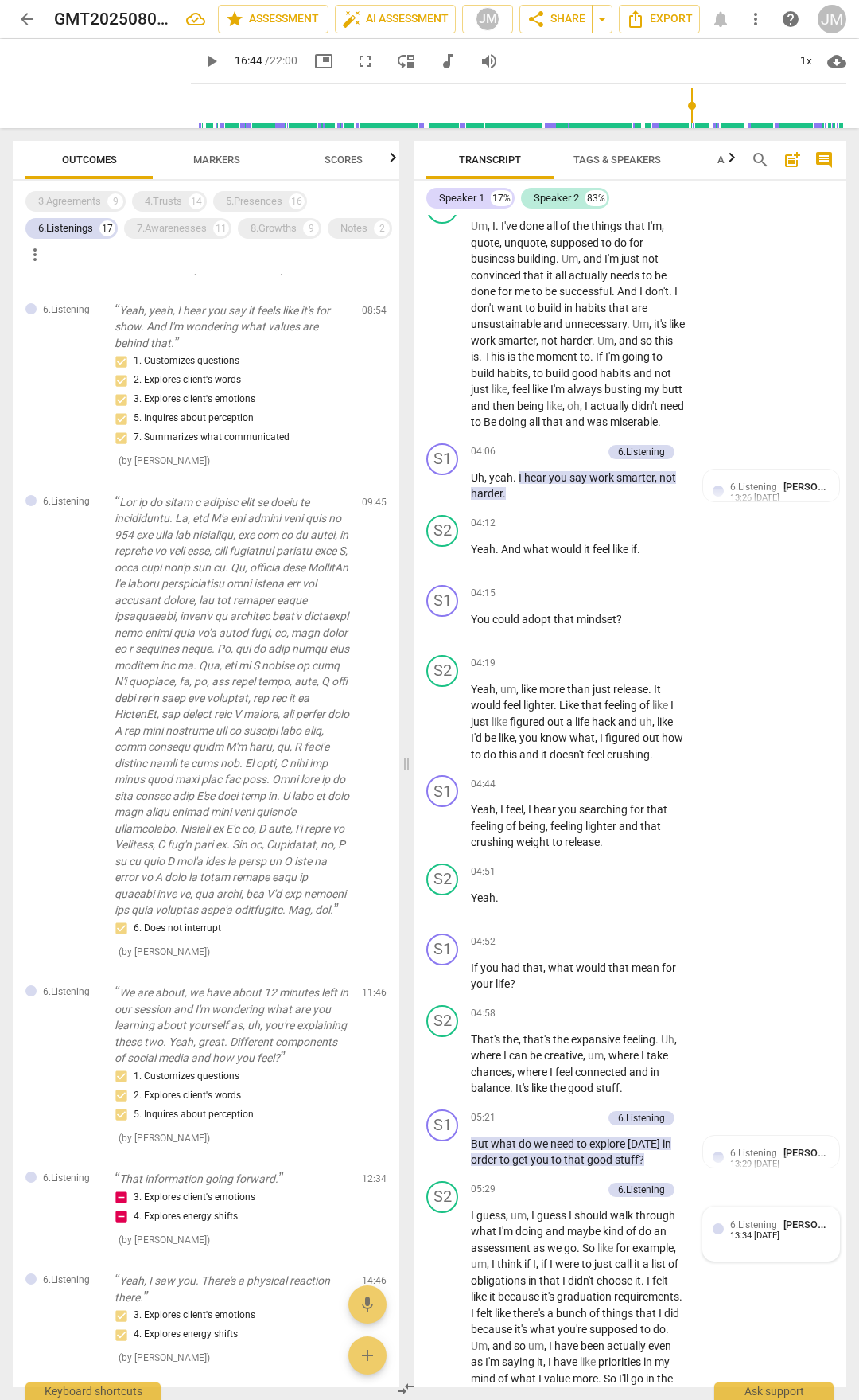
scroll to position [1512, 0]
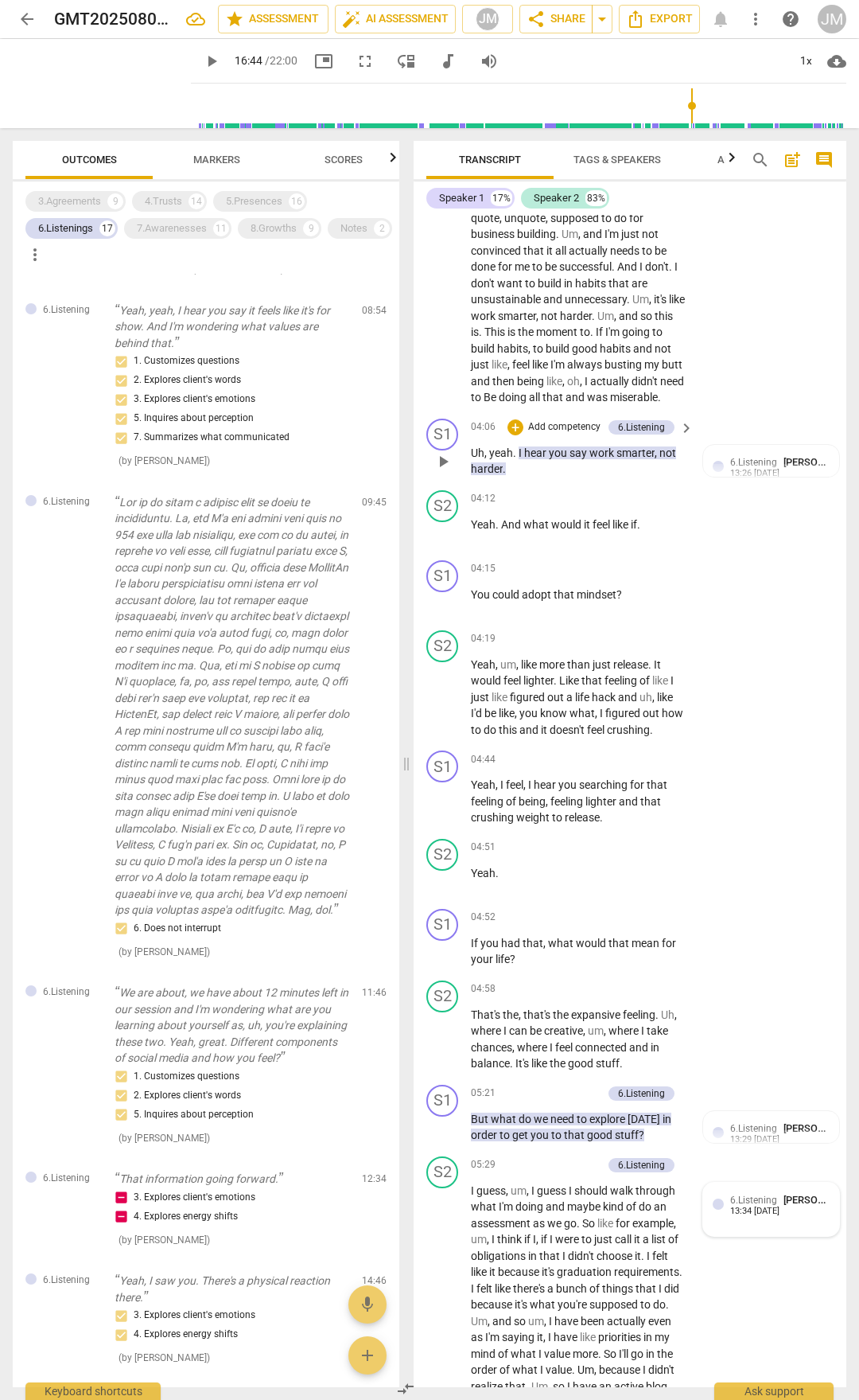
drag, startPoint x: 470, startPoint y: 482, endPoint x: 488, endPoint y: 485, distance: 18.2
click at [488, 484] on div "S1 play_arrow pause 04:06 + Add competency 6.Listening keyboard_arrow_right Uh …" at bounding box center [630, 448] width 433 height 72
click at [475, 459] on span "Uh" at bounding box center [477, 453] width 14 height 13
drag, startPoint x: 473, startPoint y: 482, endPoint x: 510, endPoint y: 502, distance: 42.1
click at [510, 477] on p "Uh , yeah . I hear you say work smarter , not harder ." at bounding box center [578, 461] width 215 height 32
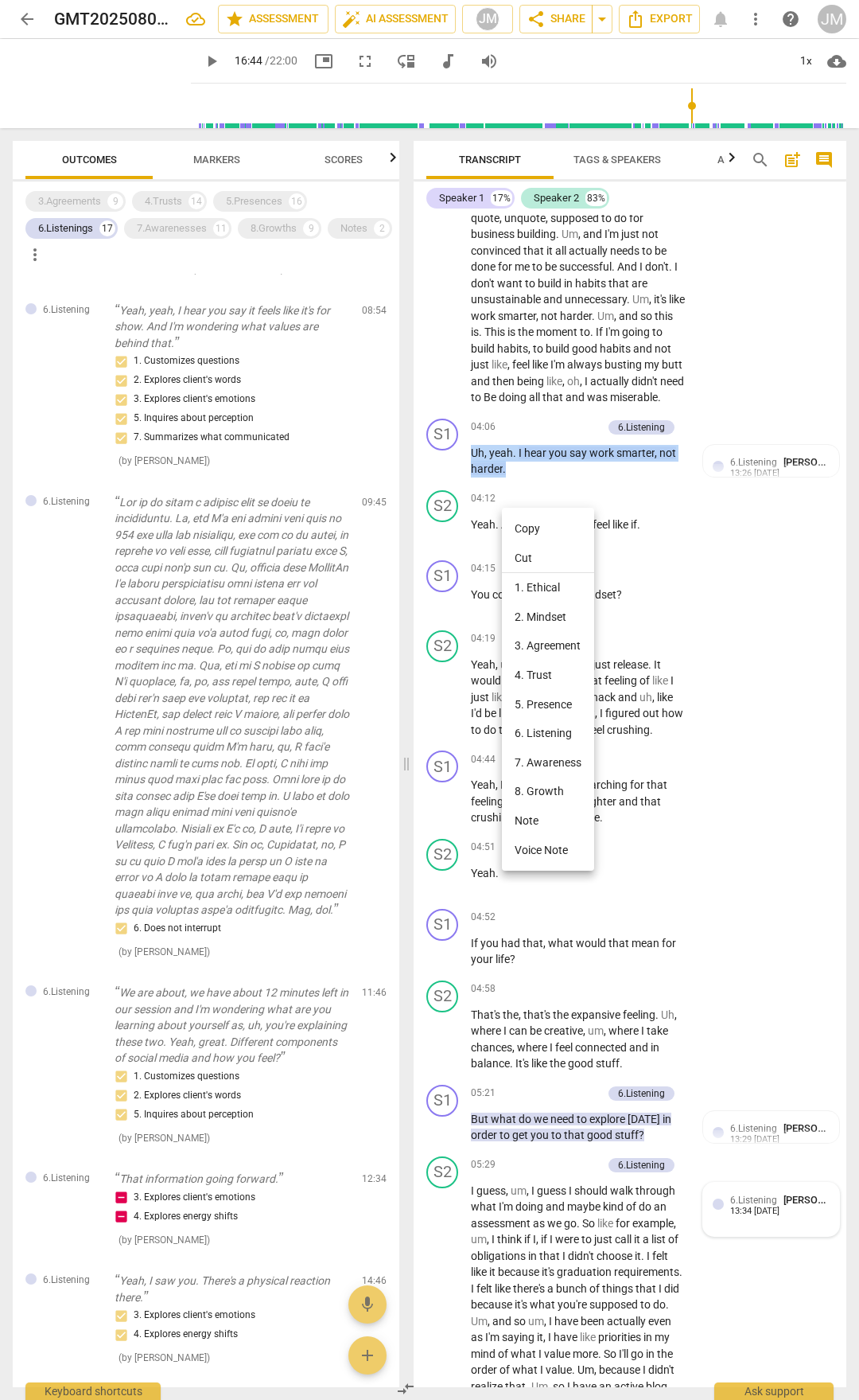
click at [524, 525] on li "Copy" at bounding box center [548, 529] width 92 height 29
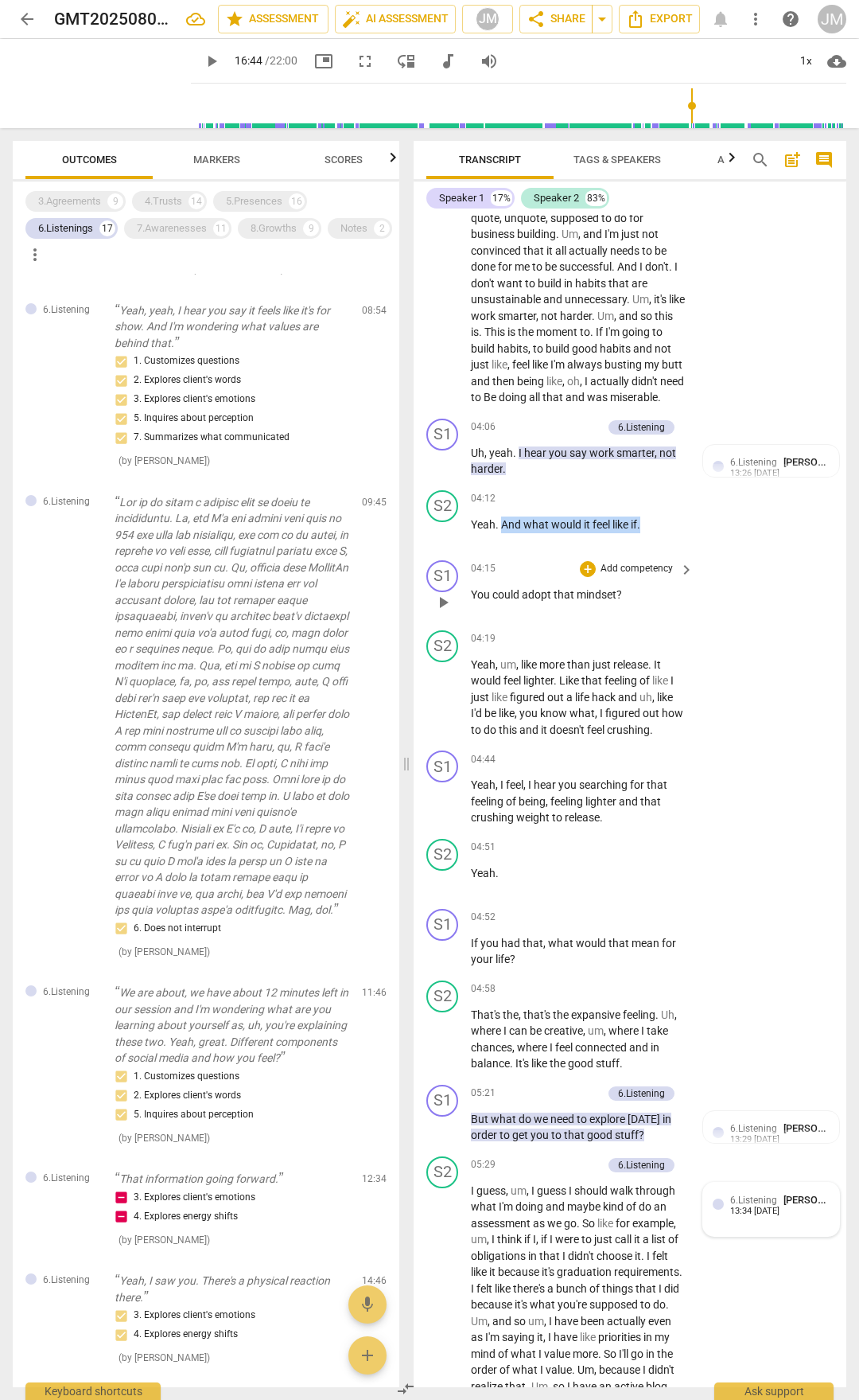
drag, startPoint x: 509, startPoint y: 555, endPoint x: 642, endPoint y: 624, distance: 149.8
click at [642, 624] on div "S1 play_arrow pause 00:03 + Add competency keyboard_arrow_right Hi , [PERSON_NA…" at bounding box center [630, 801] width 433 height 1172
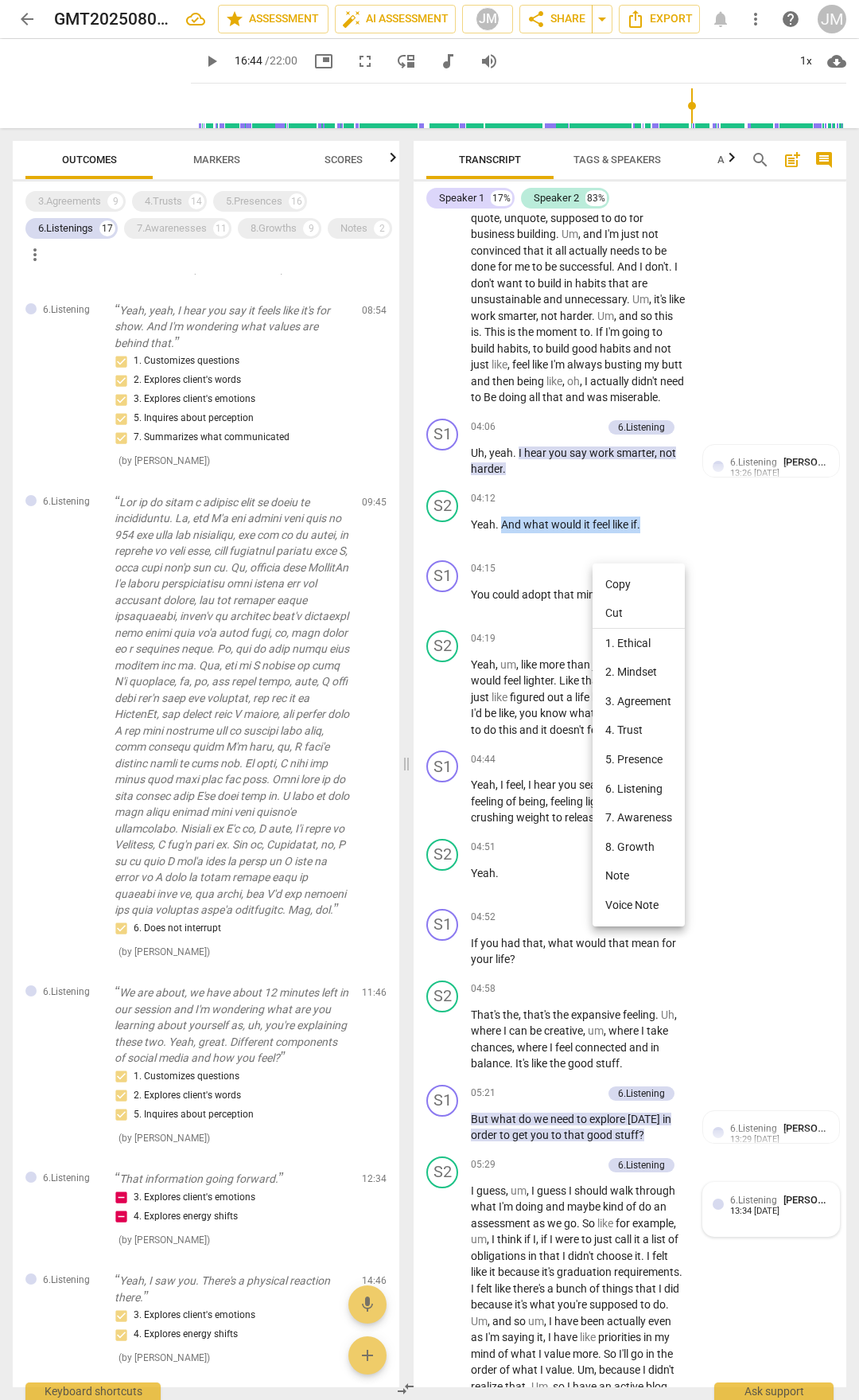
click at [641, 584] on li "Copy" at bounding box center [639, 584] width 92 height 29
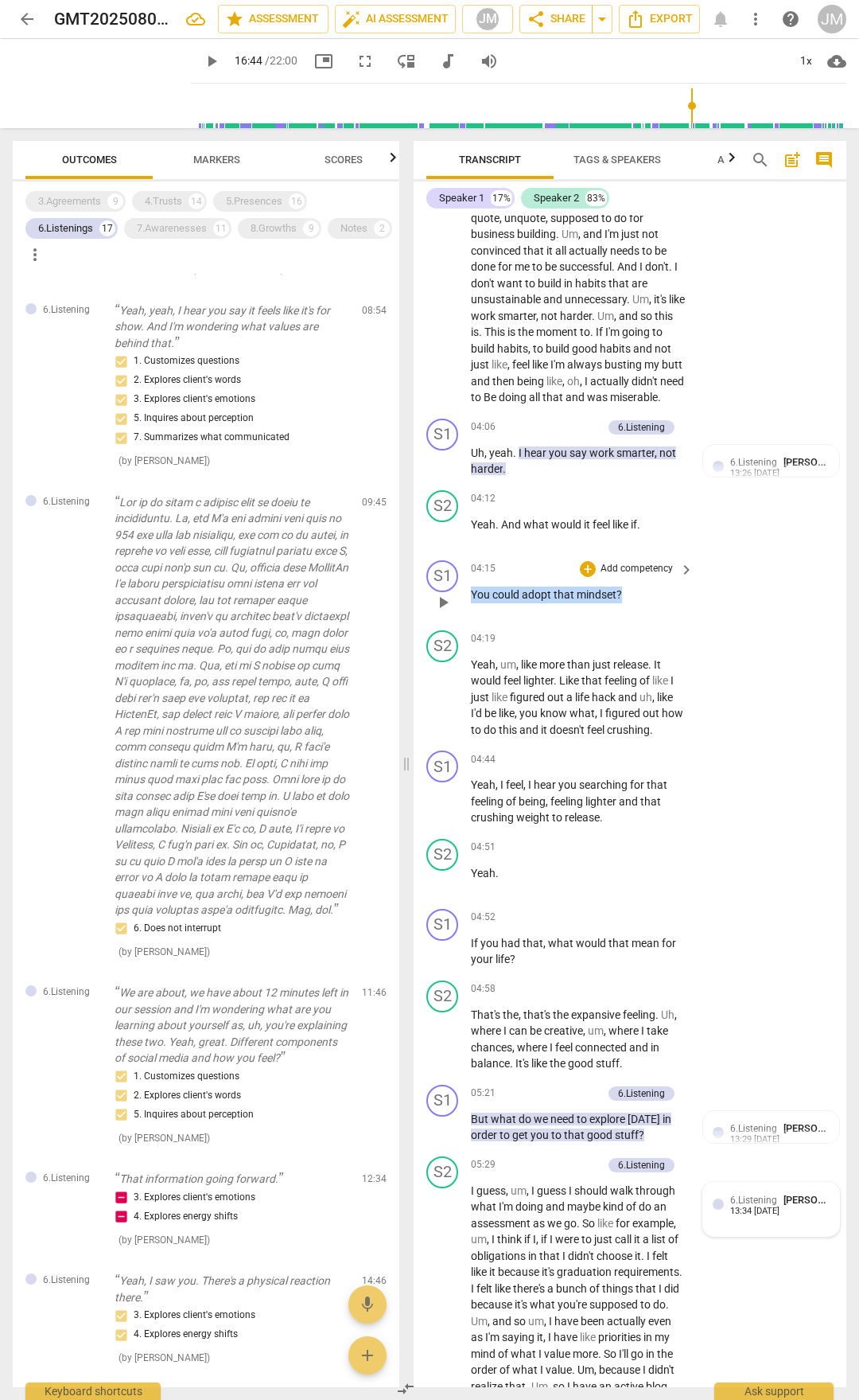
drag, startPoint x: 623, startPoint y: 622, endPoint x: 471, endPoint y: 626, distance: 152.1
click at [471, 603] on p "You could adopt that mindset ?" at bounding box center [578, 594] width 215 height 17
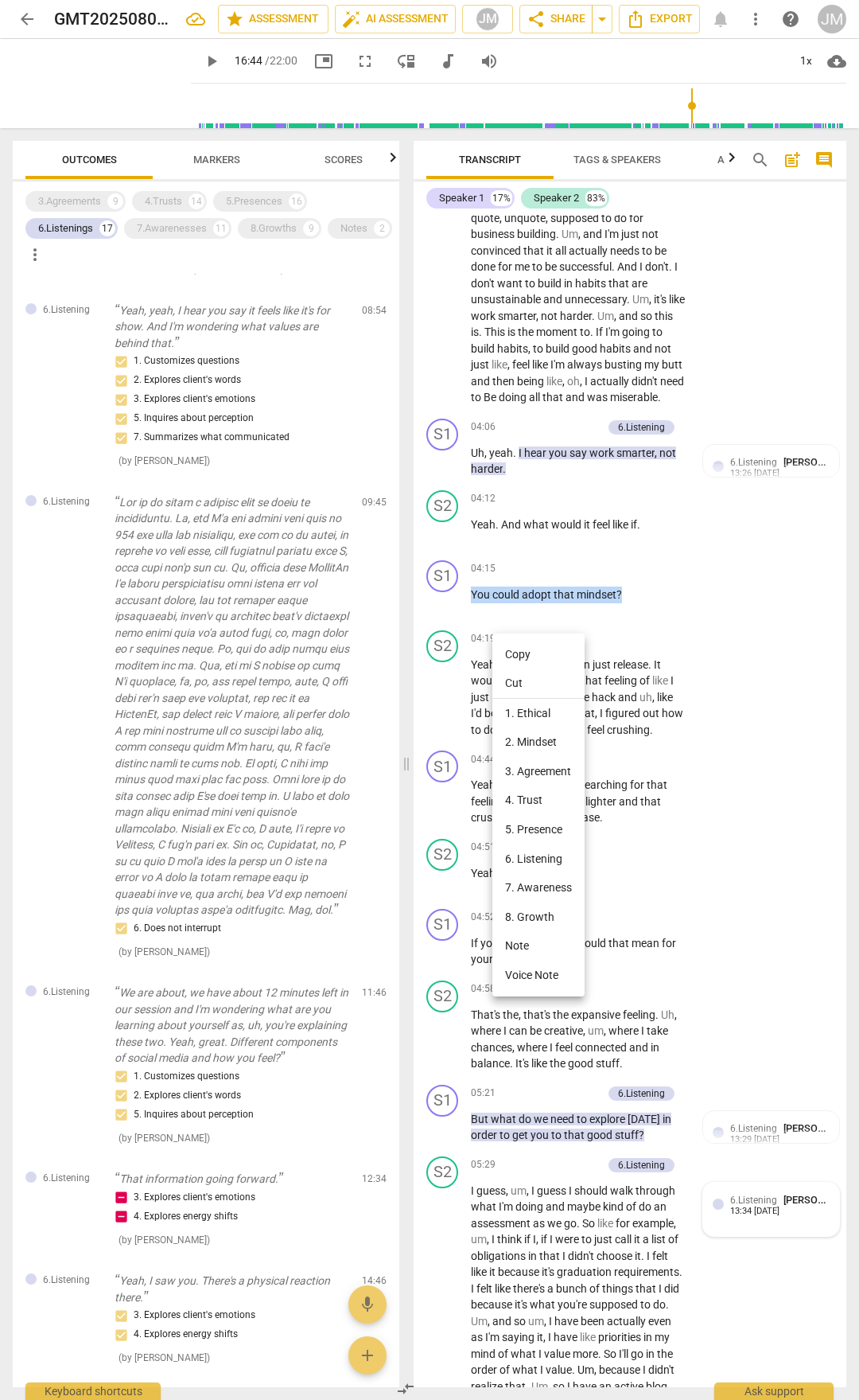
click at [548, 659] on li "Copy" at bounding box center [538, 654] width 92 height 29
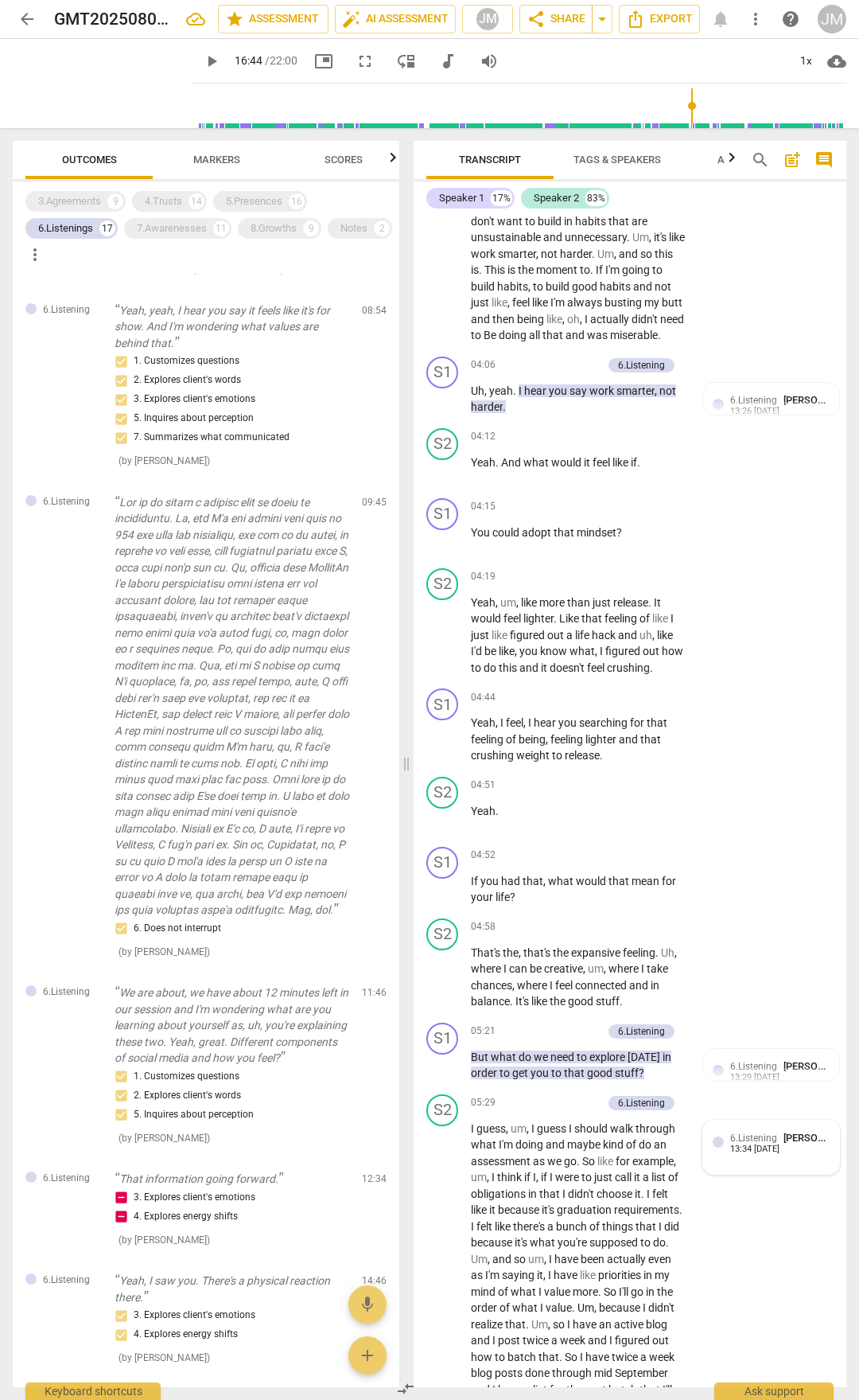
scroll to position [1910, 0]
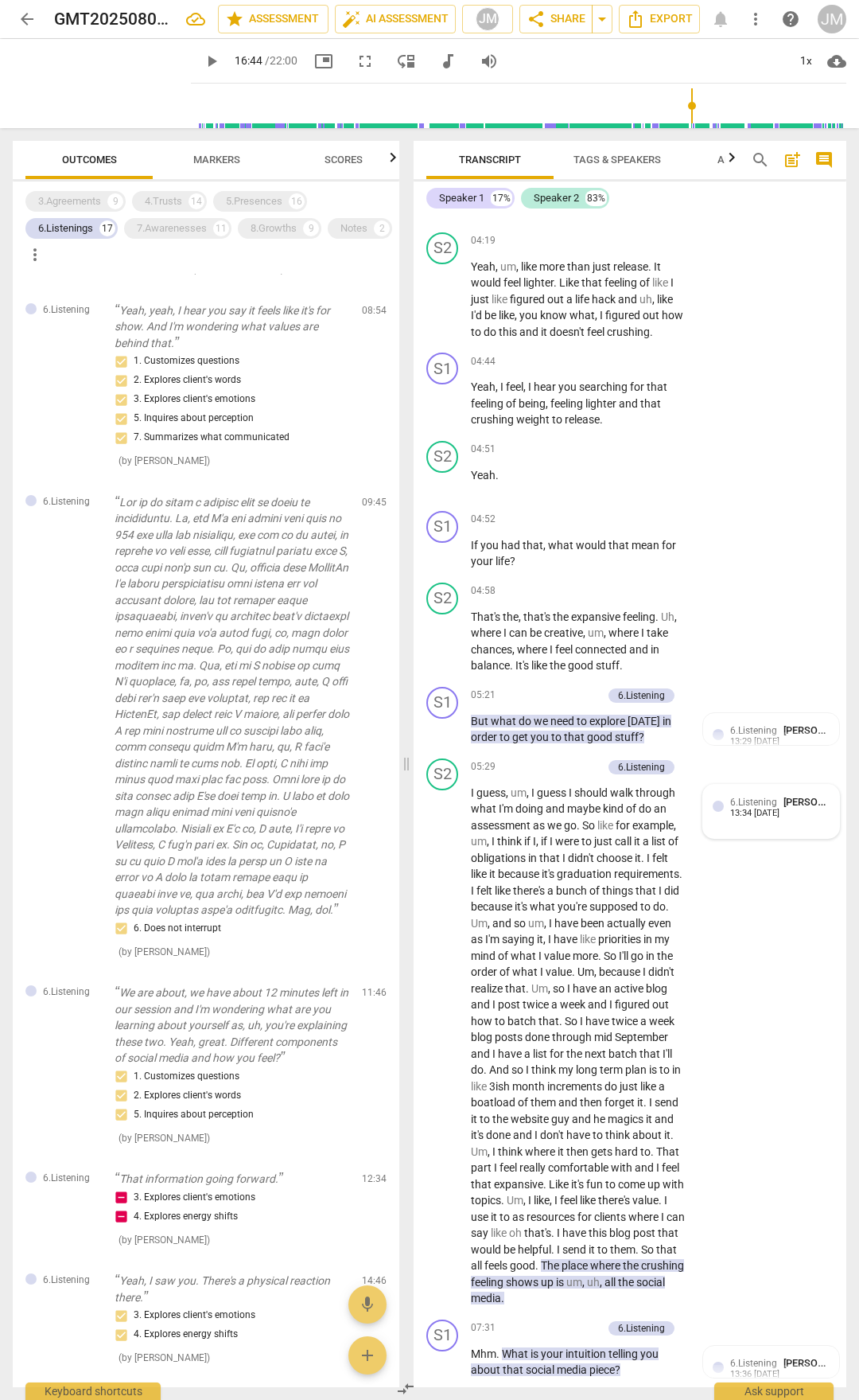
click at [754, 731] on div "6.Listening [PERSON_NAME] 13:34 [DATE]" at bounding box center [771, 811] width 117 height 34
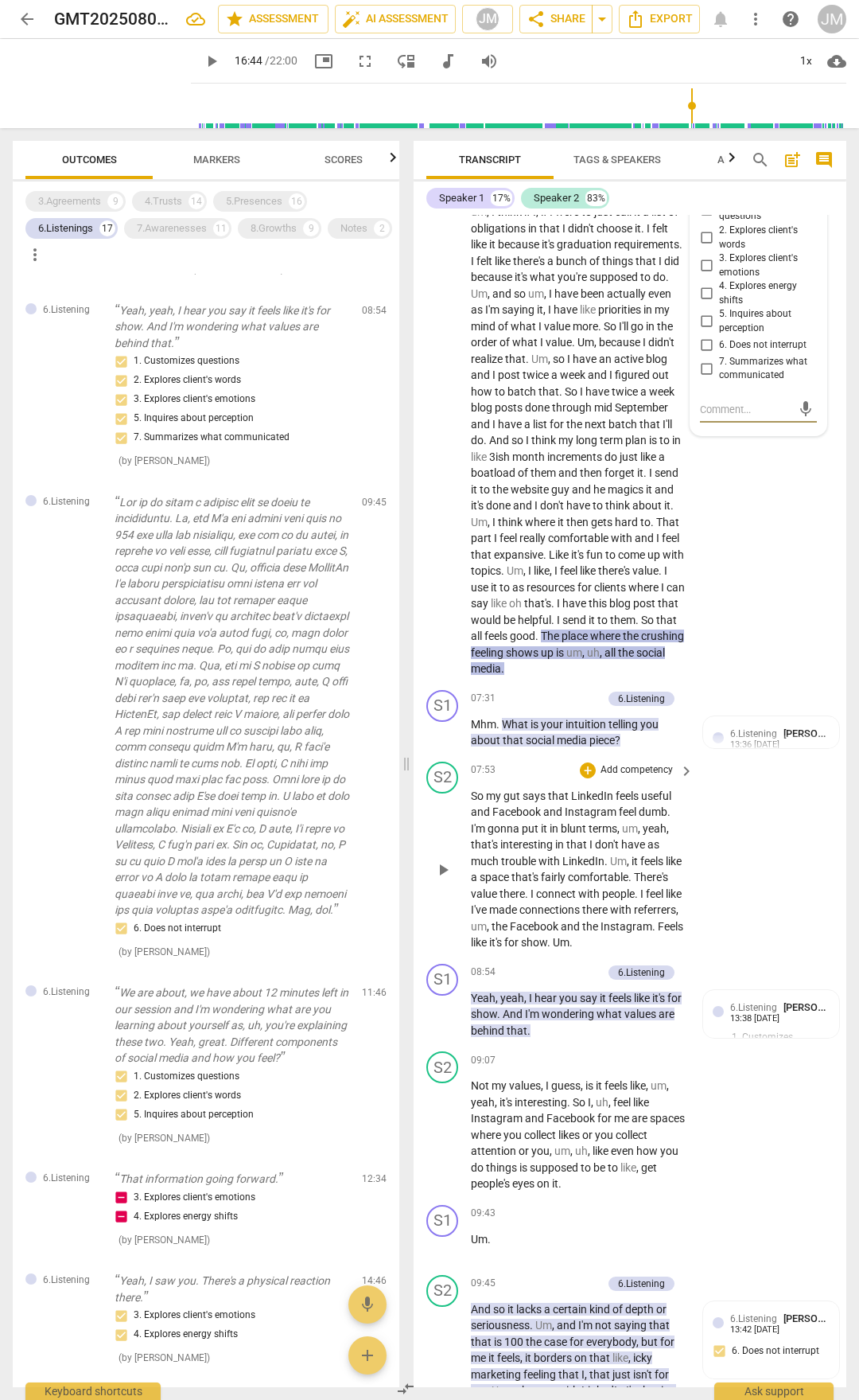
scroll to position [2626, 0]
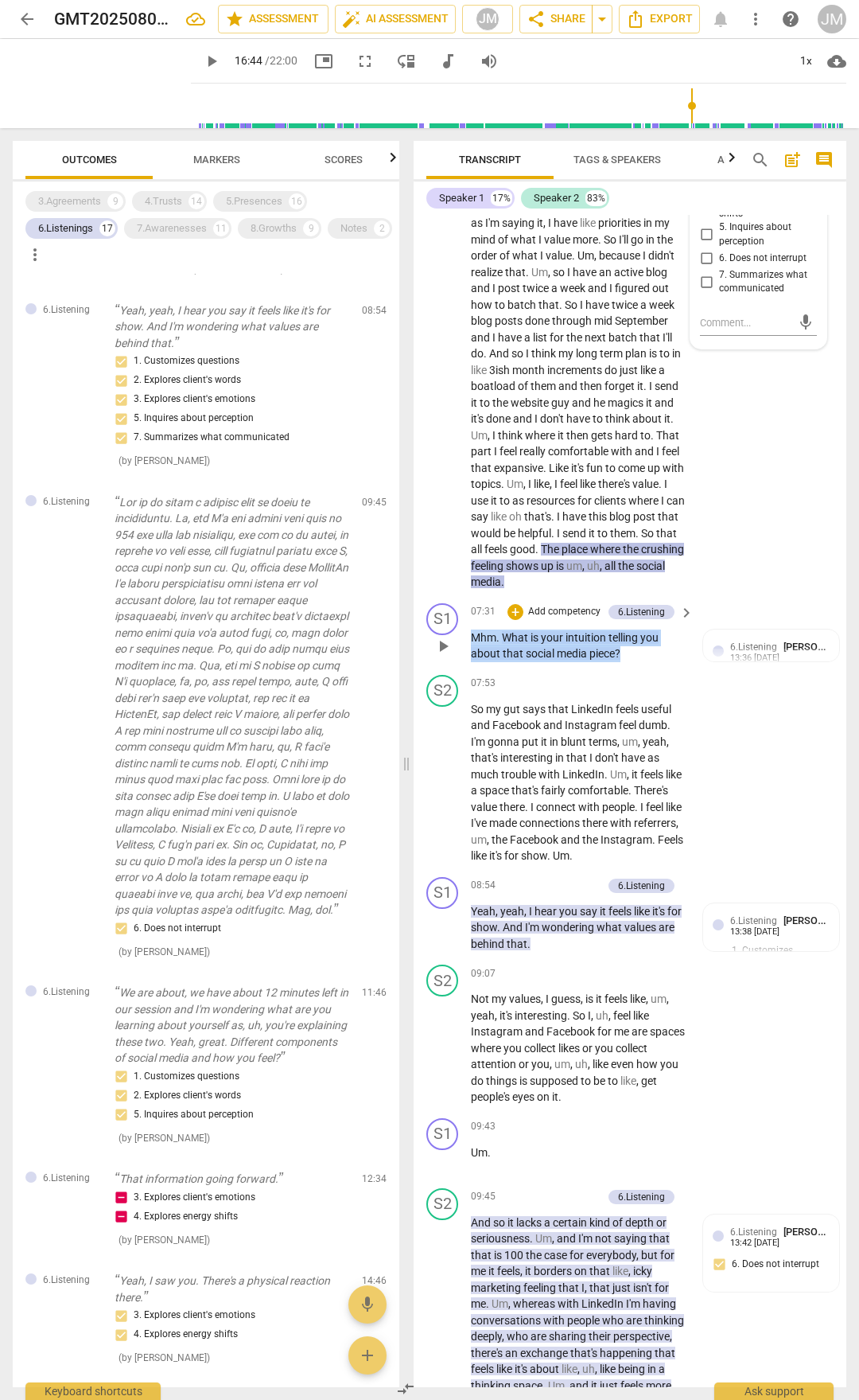
drag, startPoint x: 472, startPoint y: 680, endPoint x: 623, endPoint y: 706, distance: 153.2
click at [623, 662] on p "Mhm . What is your intuition telling you about that social media piece ?" at bounding box center [578, 645] width 215 height 32
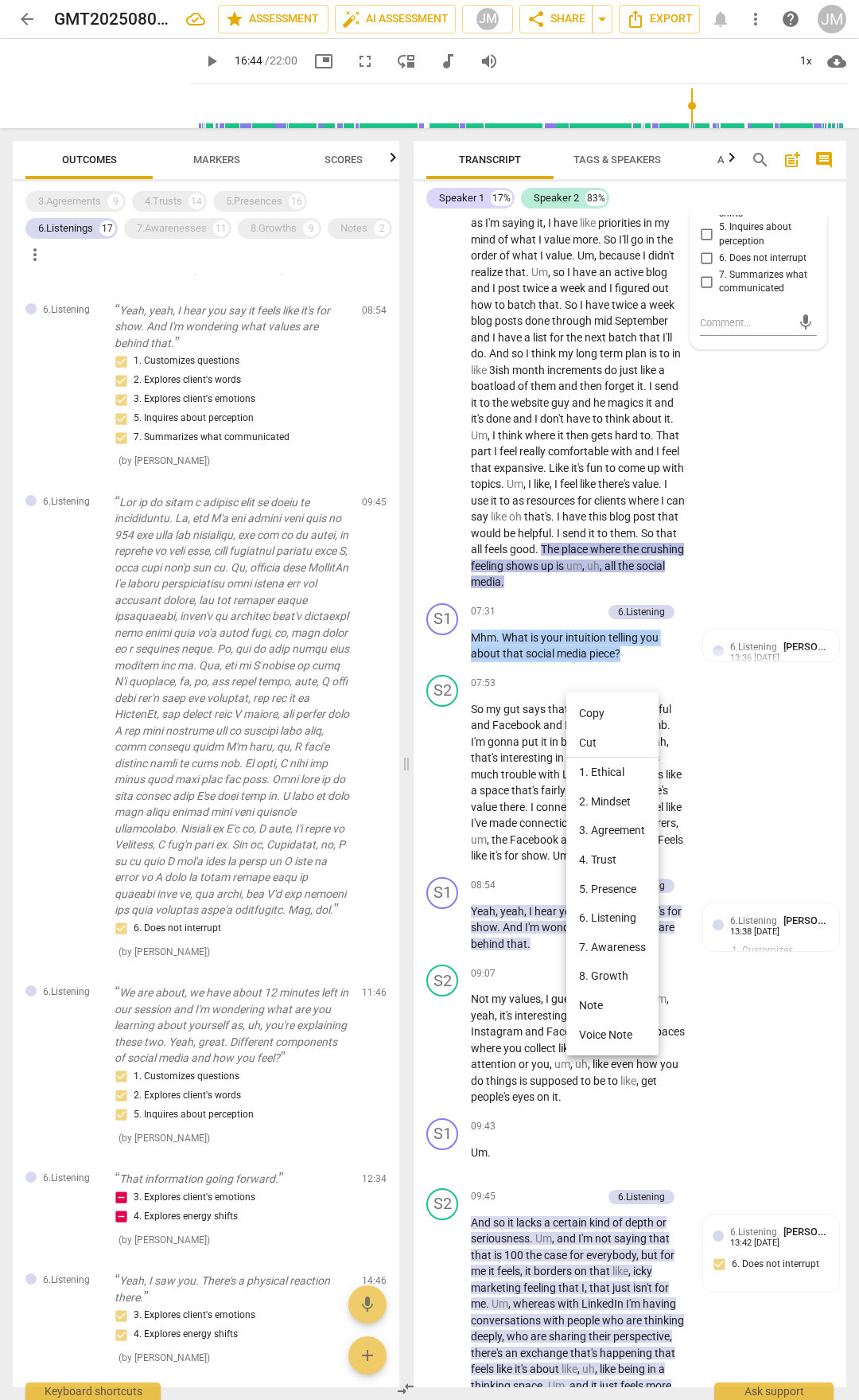
click at [605, 719] on li "Copy" at bounding box center [613, 713] width 92 height 29
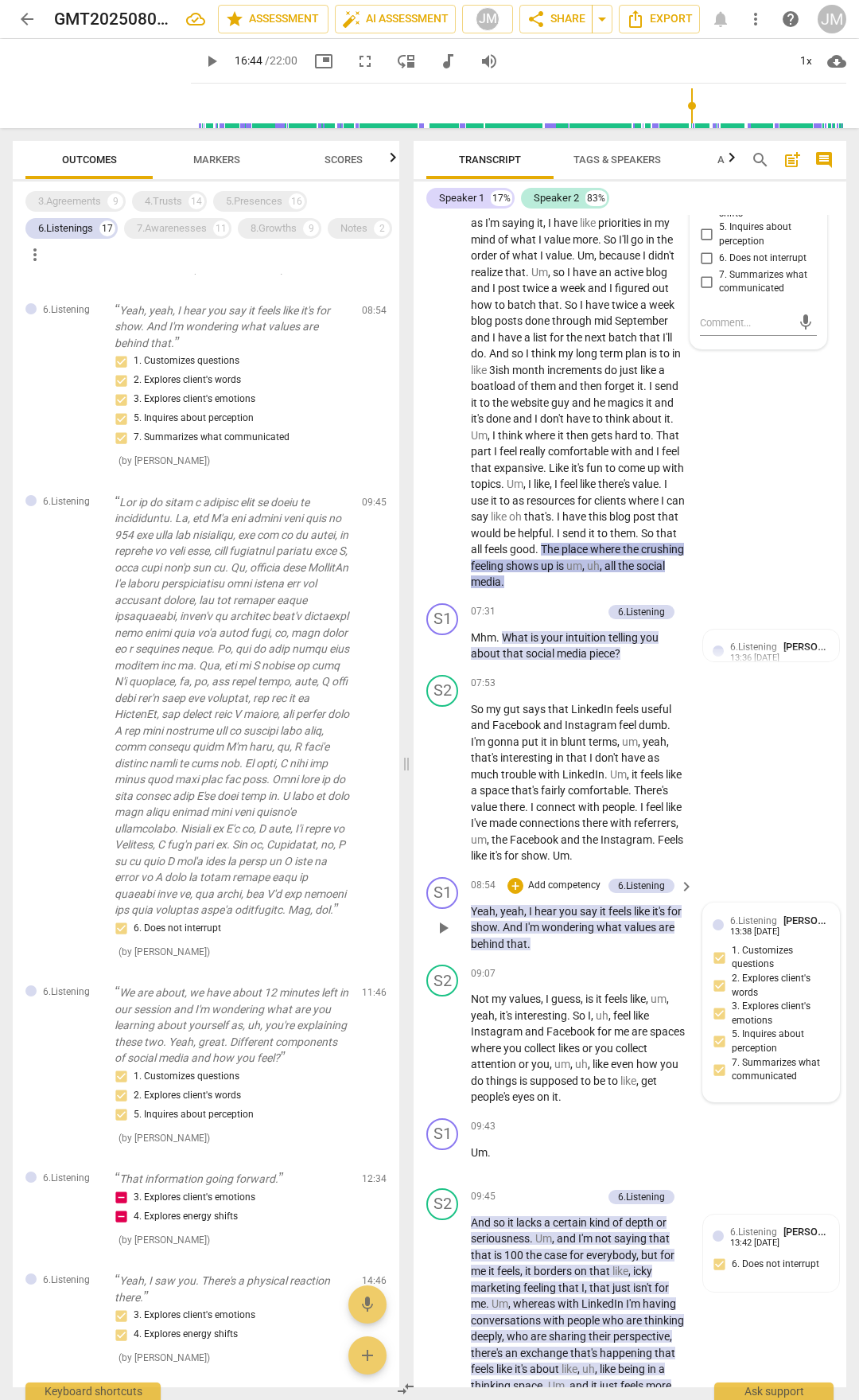
scroll to position [2944, 0]
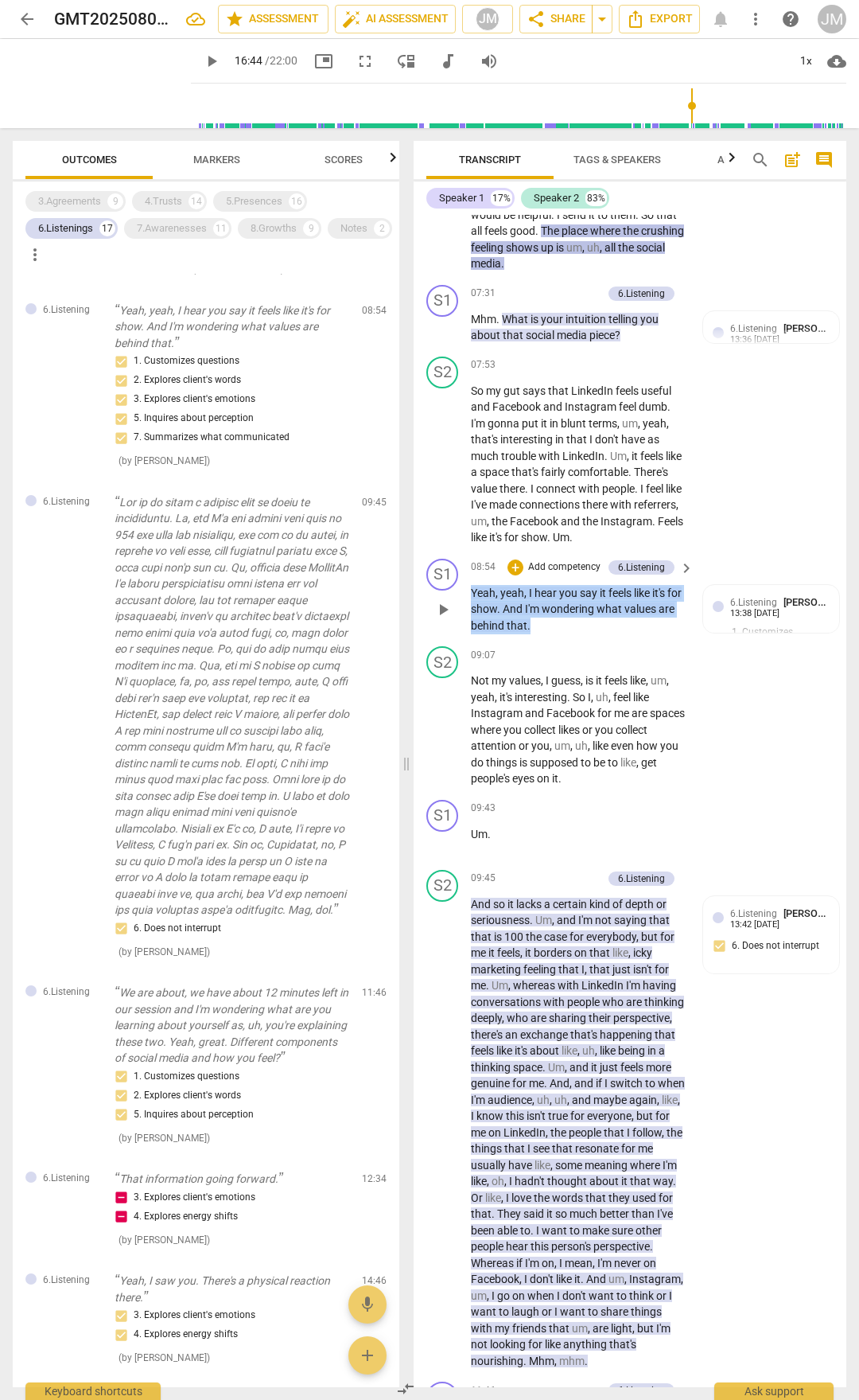
drag, startPoint x: 474, startPoint y: 635, endPoint x: 557, endPoint y: 666, distance: 88.6
click at [557, 634] on p "Yeah , yeah , I hear you say it feels like it's for show . And I'm wondering wh…" at bounding box center [578, 610] width 215 height 50
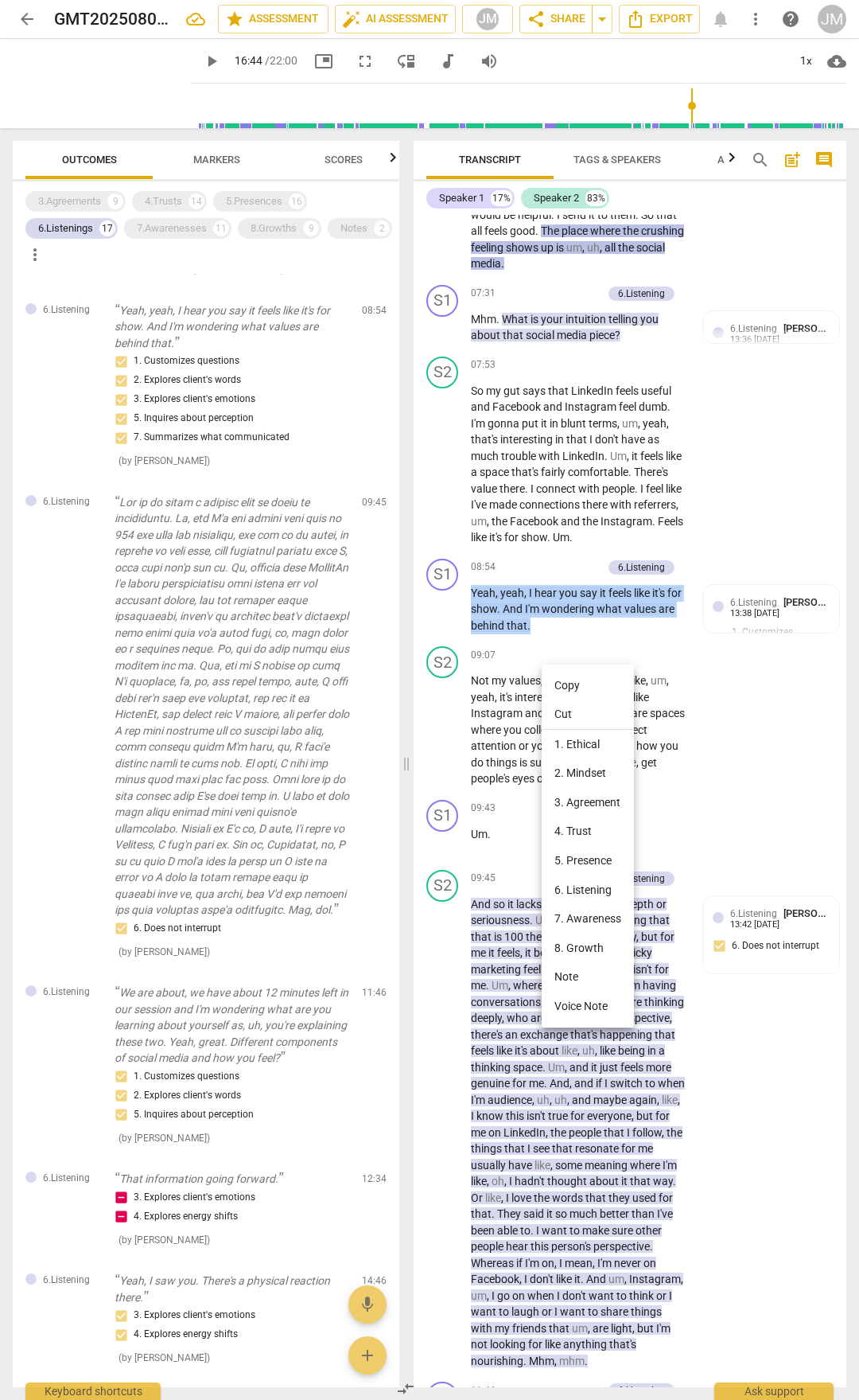
click at [571, 688] on li "Copy" at bounding box center [588, 686] width 92 height 29
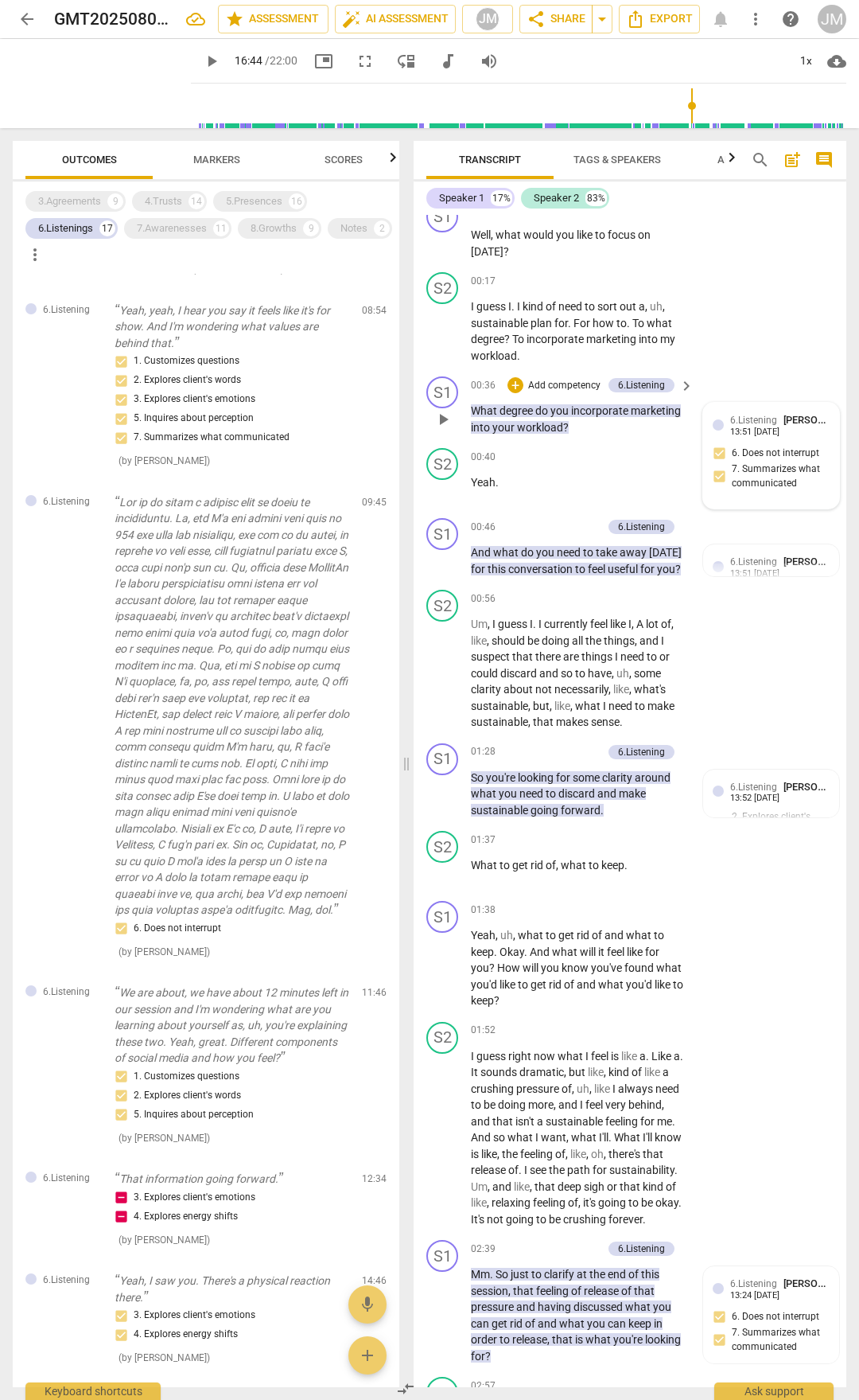
scroll to position [201, 0]
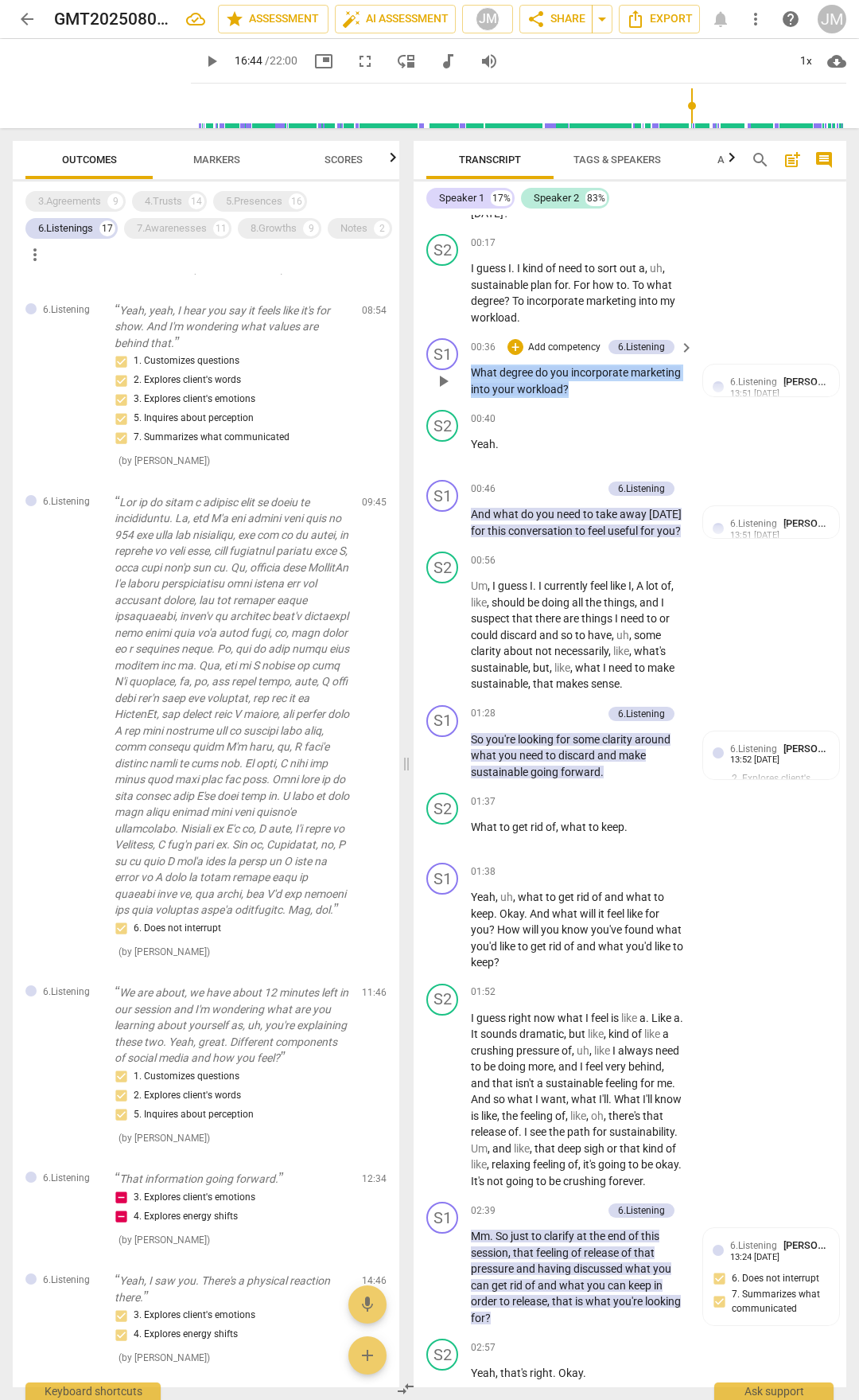
drag, startPoint x: 474, startPoint y: 366, endPoint x: 569, endPoint y: 389, distance: 97.7
click at [569, 389] on p "What degree do you incorporate marketing into your workload ?" at bounding box center [578, 380] width 215 height 32
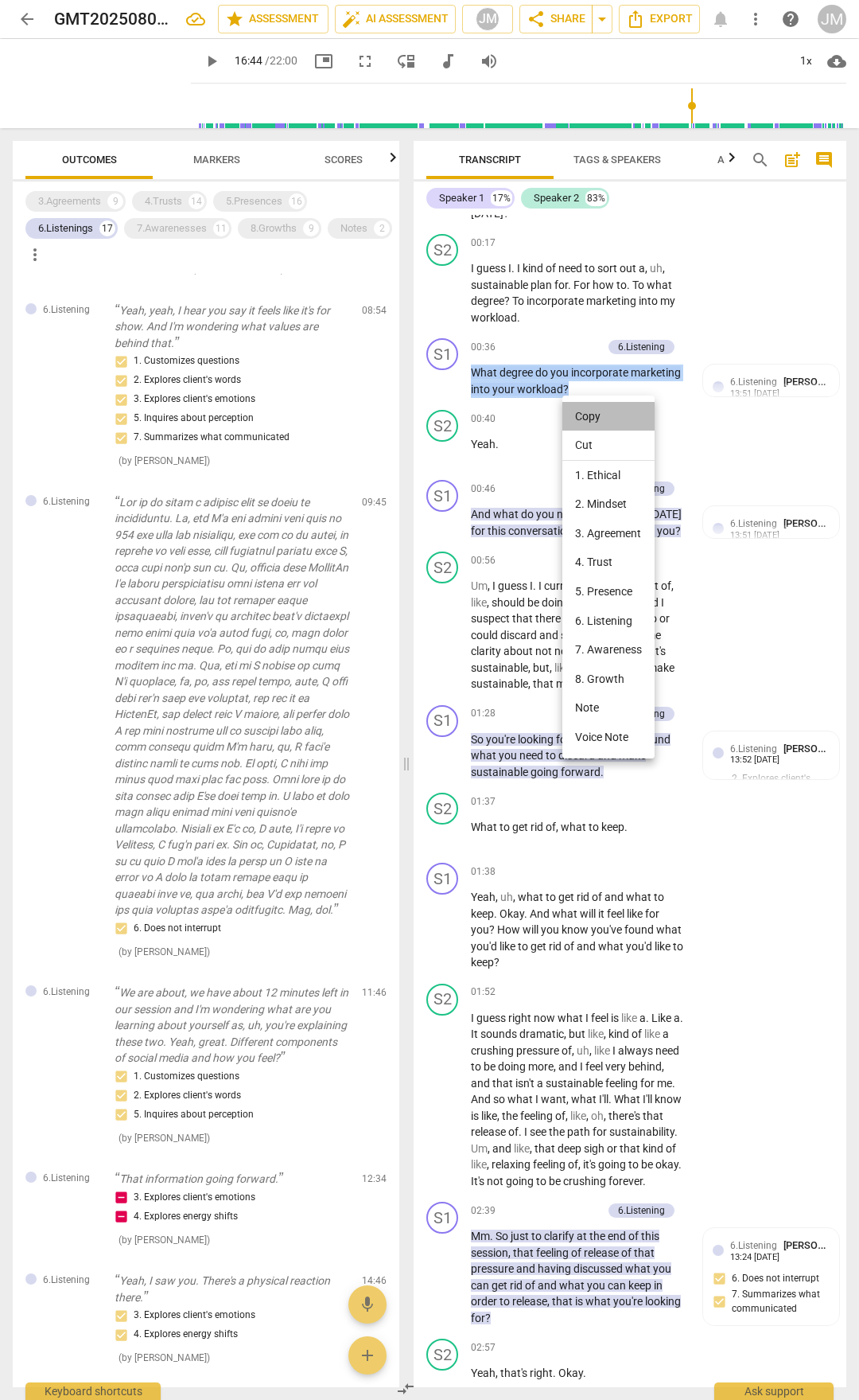
click at [582, 413] on li "Copy" at bounding box center [608, 417] width 92 height 29
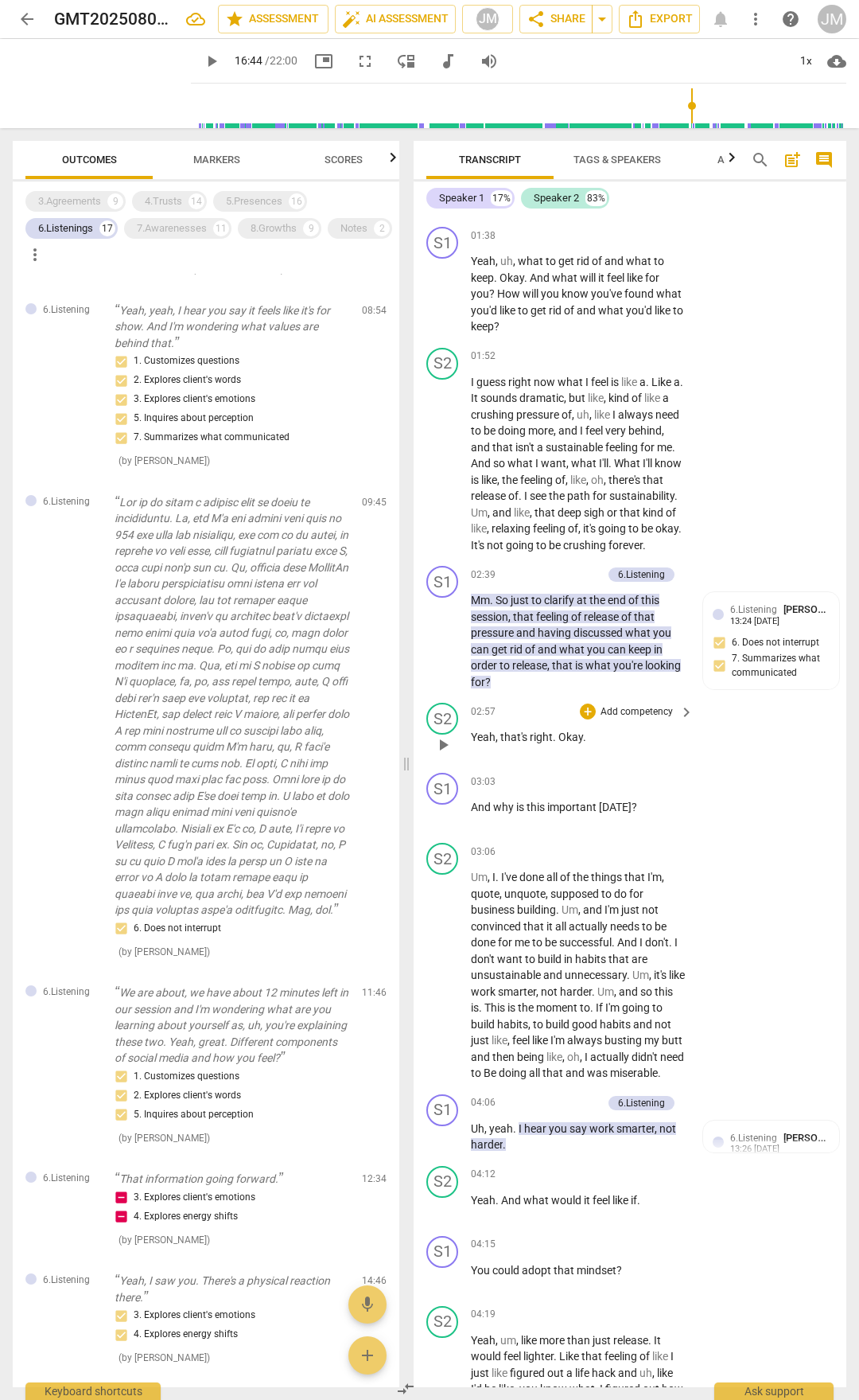
scroll to position [837, 0]
click at [516, 606] on span "just" at bounding box center [521, 599] width 20 height 13
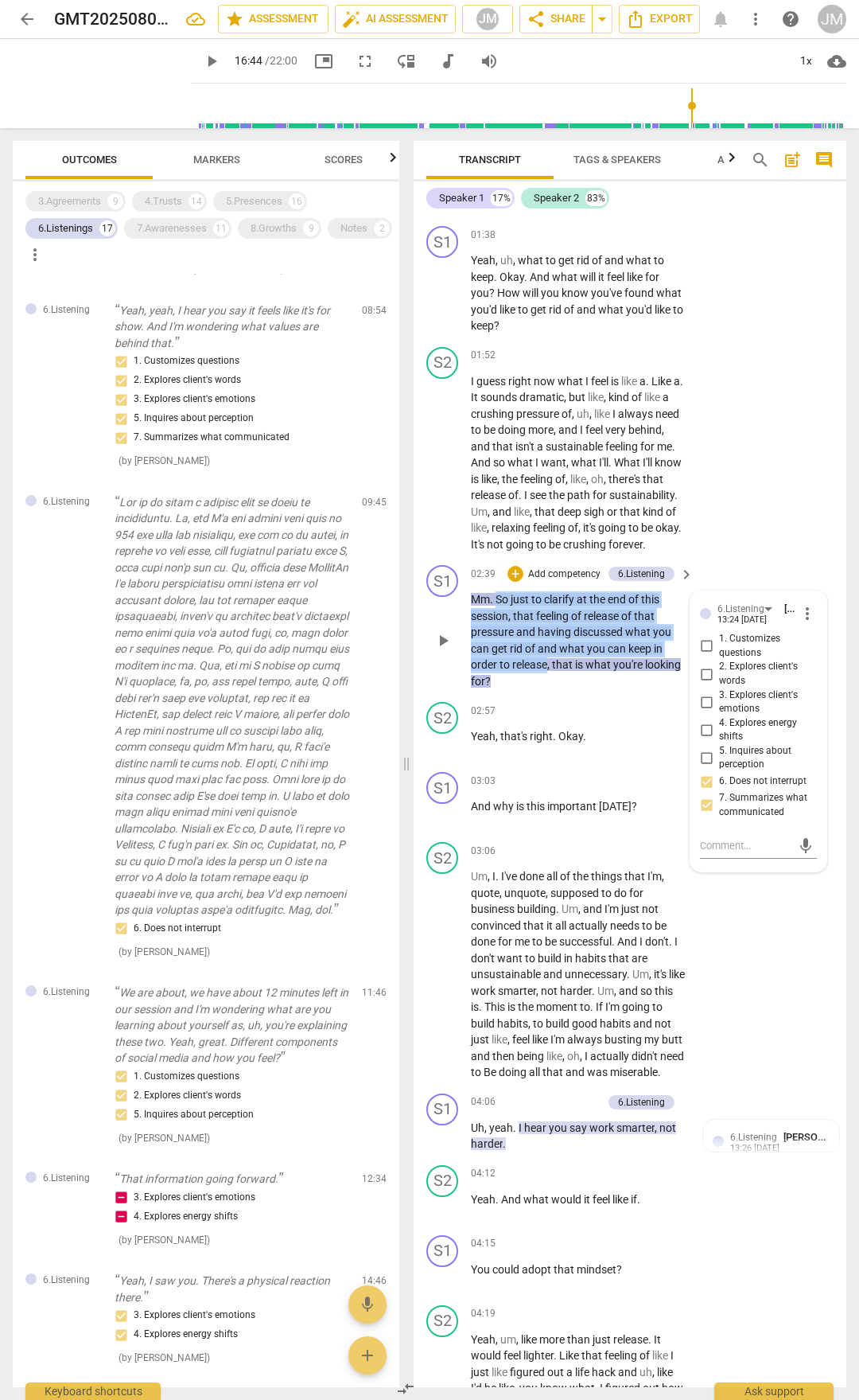
drag, startPoint x: 498, startPoint y: 615, endPoint x: 548, endPoint y: 688, distance: 88.5
click at [548, 688] on p "Mm . So just to clarify at the end of this session , that feeling of release of…" at bounding box center [578, 640] width 215 height 98
click at [491, 606] on span "." at bounding box center [493, 599] width 6 height 13
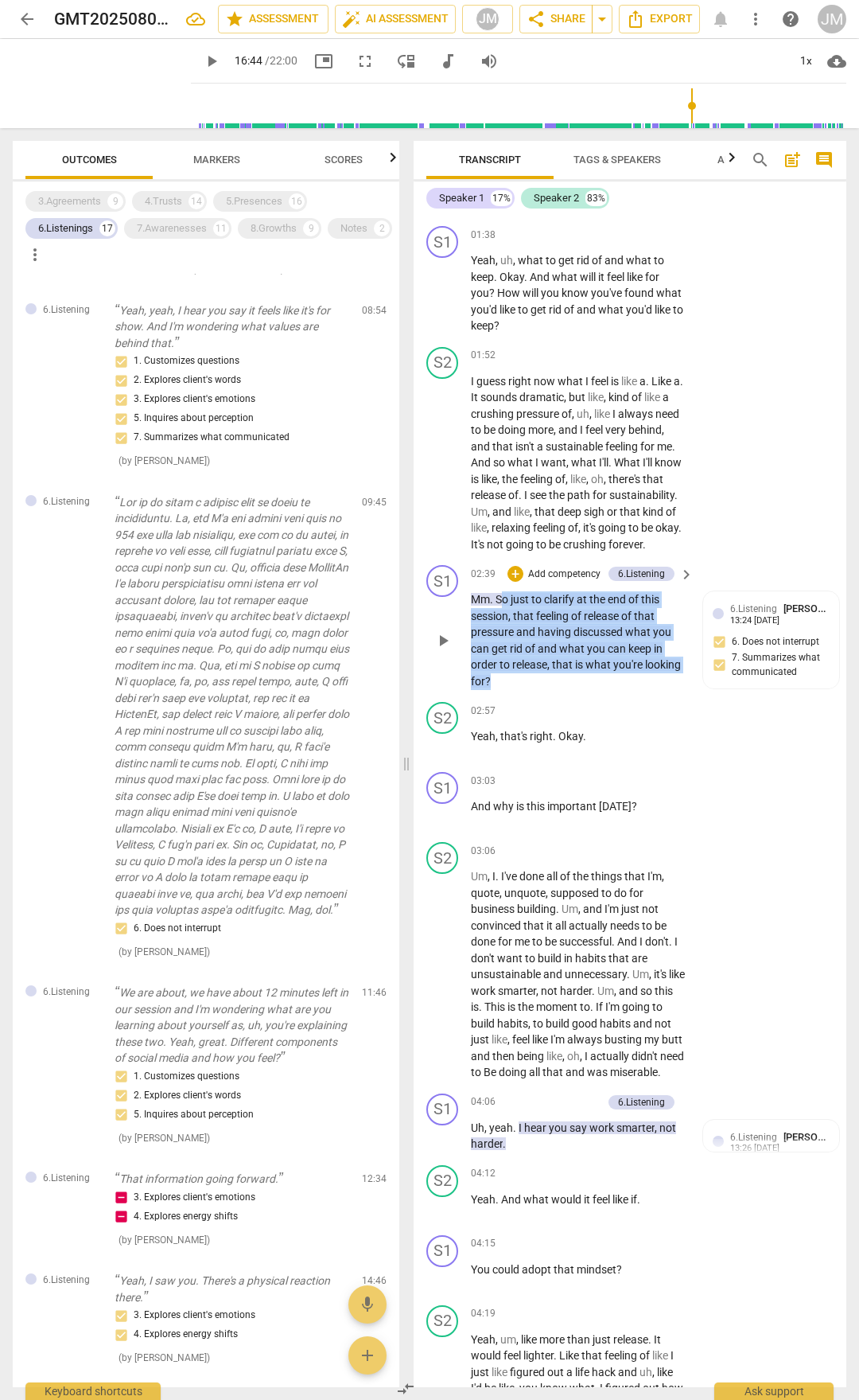
drag, startPoint x: 514, startPoint y: 624, endPoint x: 552, endPoint y: 690, distance: 76.2
click at [552, 689] on p "Mm . So just to clarify at the end of this session , that feeling of release of…" at bounding box center [578, 640] width 215 height 98
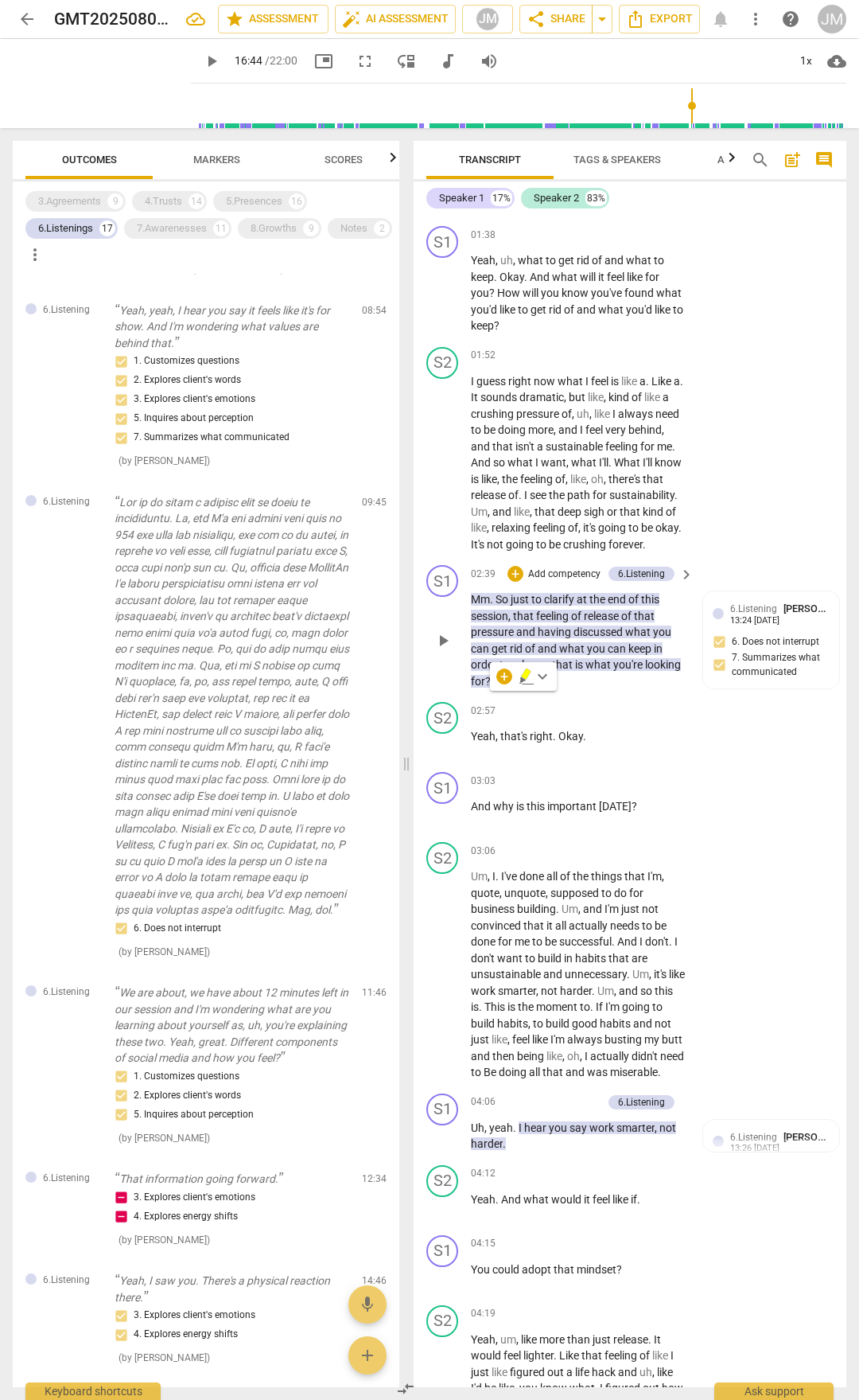
drag, startPoint x: 517, startPoint y: 665, endPoint x: 514, endPoint y: 614, distance: 51.1
click at [514, 606] on span "just" at bounding box center [521, 599] width 20 height 13
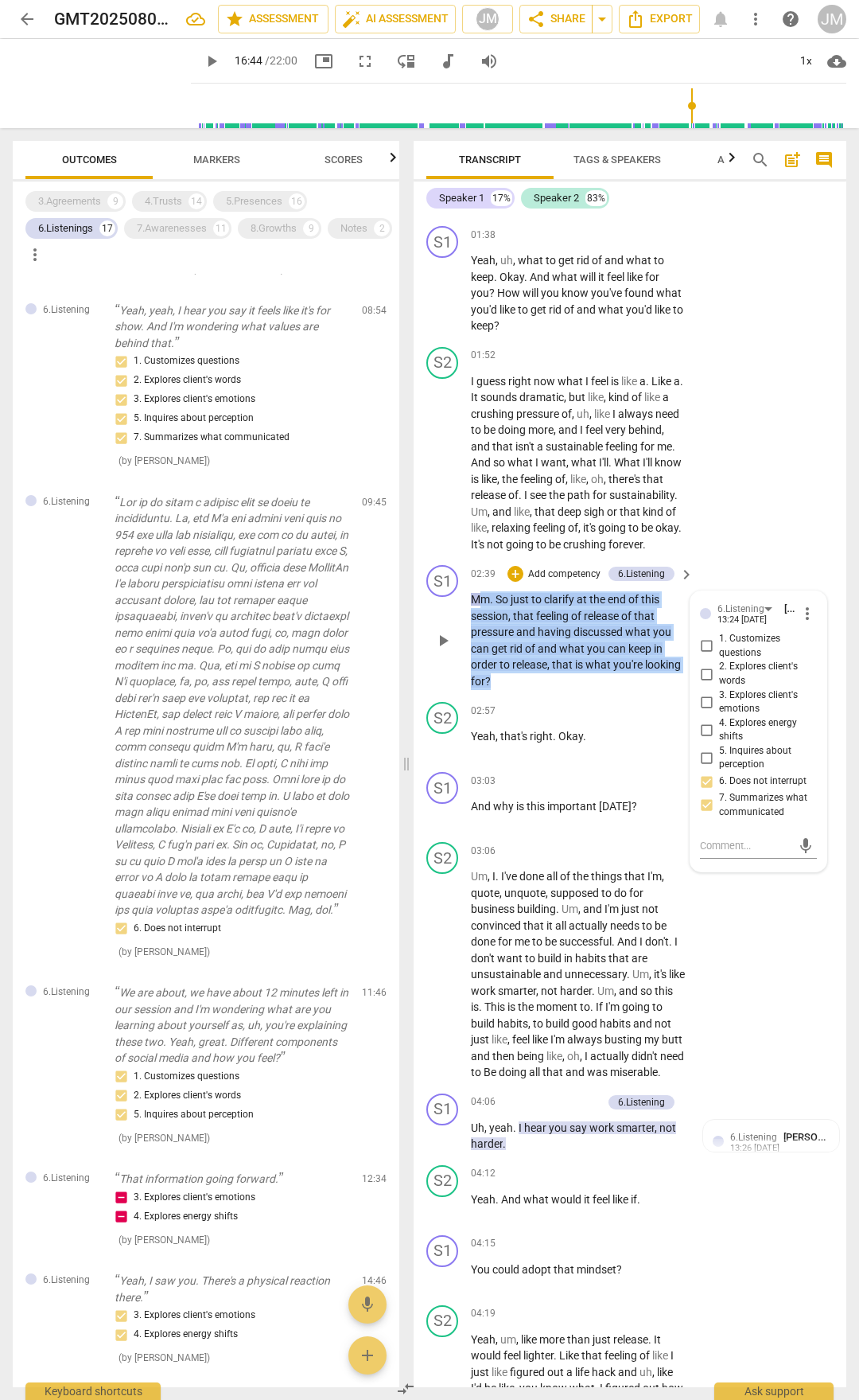
drag, startPoint x: 477, startPoint y: 614, endPoint x: 513, endPoint y: 693, distance: 86.8
click at [513, 689] on p "Mm . So just to clarify at the end of this session , that feeling of release of…" at bounding box center [578, 640] width 215 height 98
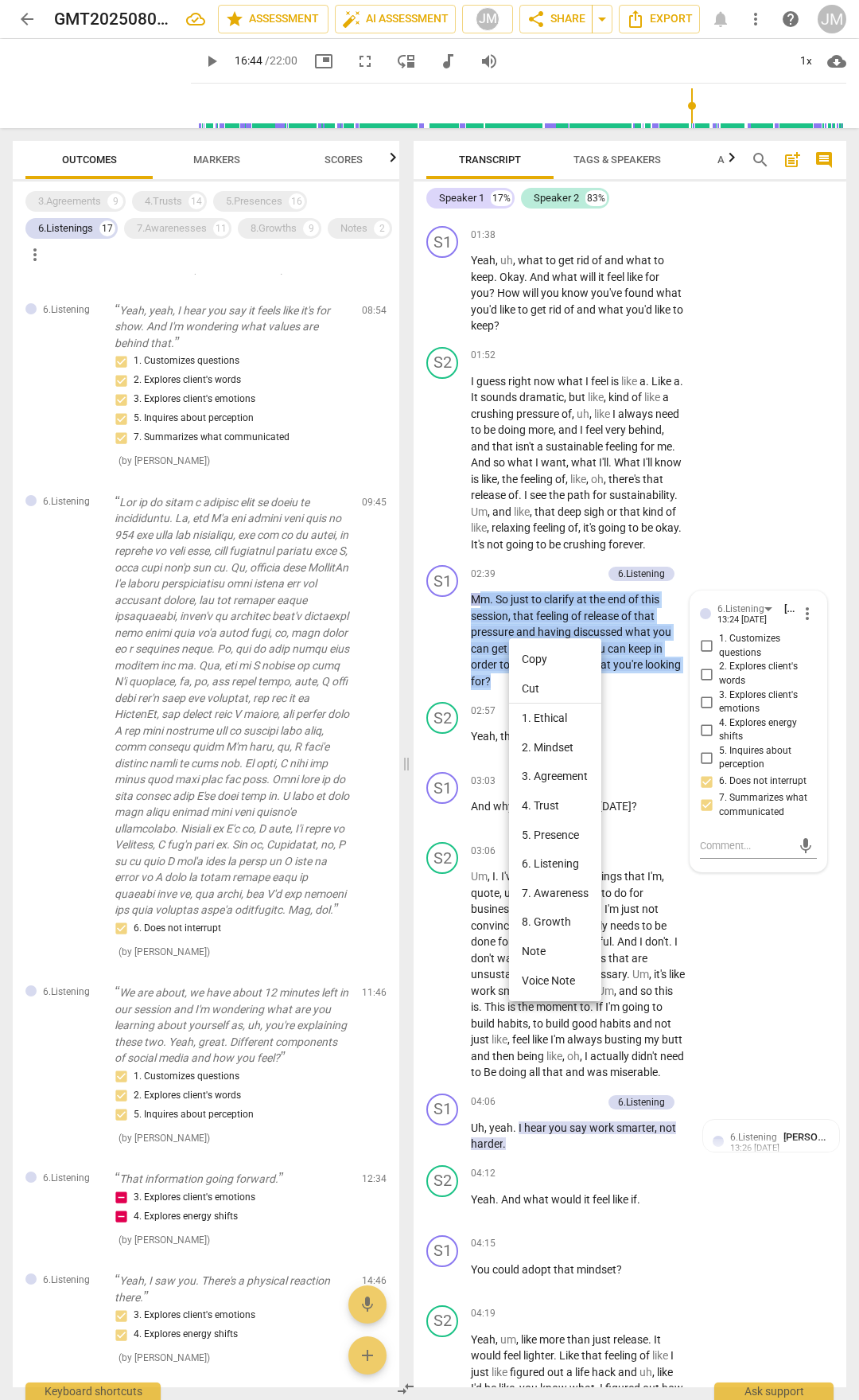
click at [545, 661] on li "Copy" at bounding box center [556, 659] width 92 height 29
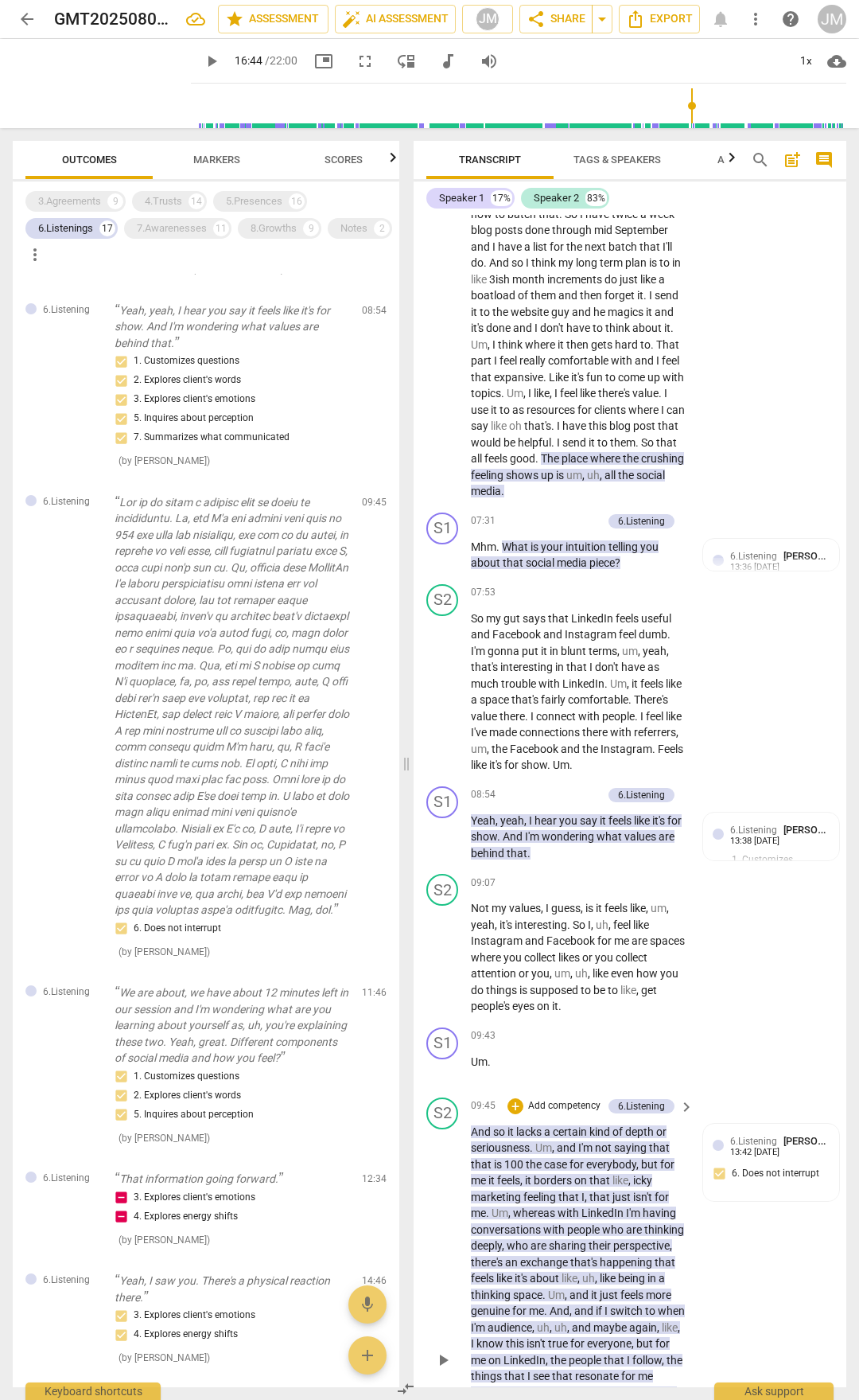
scroll to position [2747, 0]
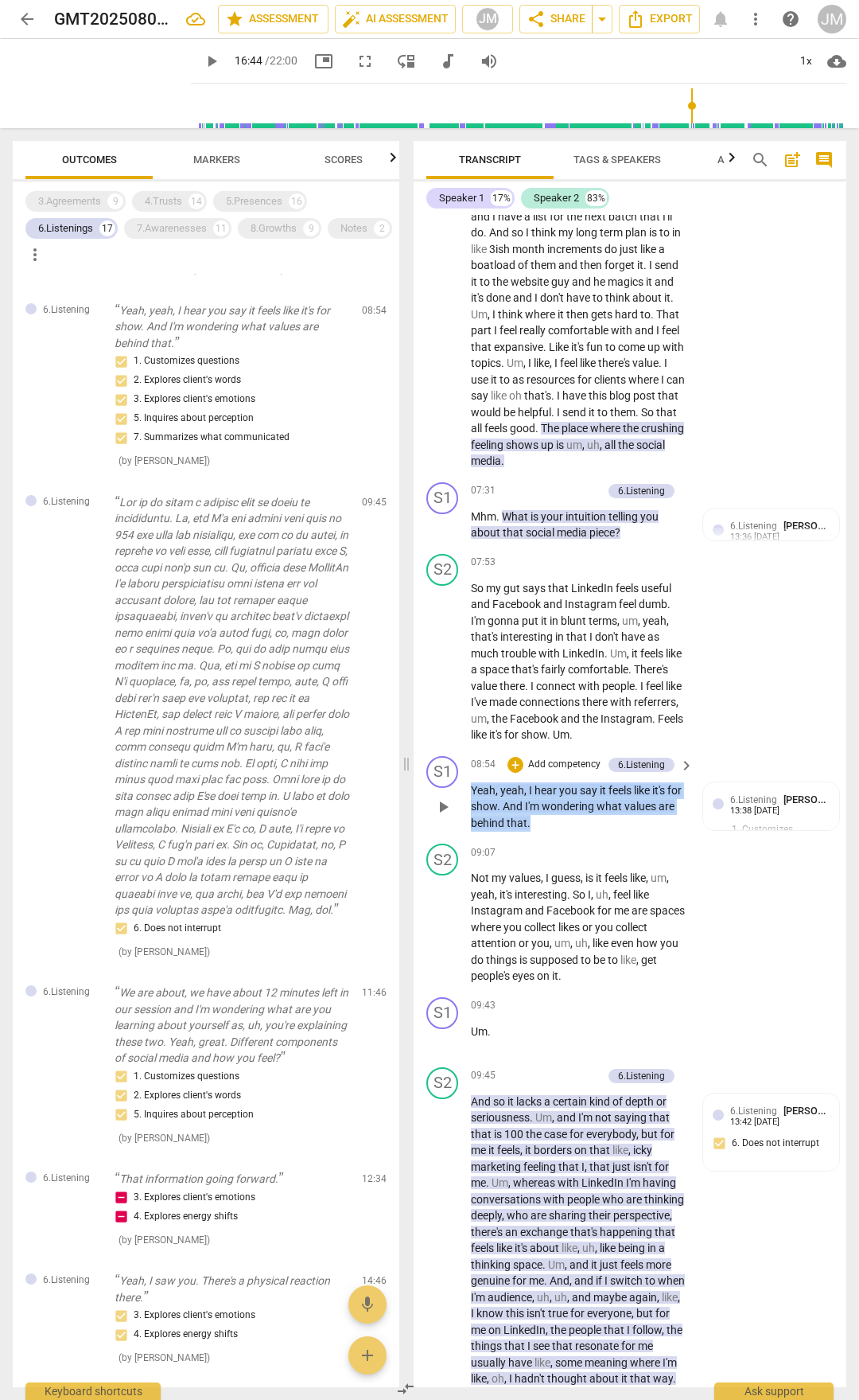
drag, startPoint x: 474, startPoint y: 833, endPoint x: 551, endPoint y: 870, distance: 85.4
click at [551, 731] on p "Yeah , yeah , I hear you say it feels like it's for show . And I'm wondering wh…" at bounding box center [578, 807] width 215 height 50
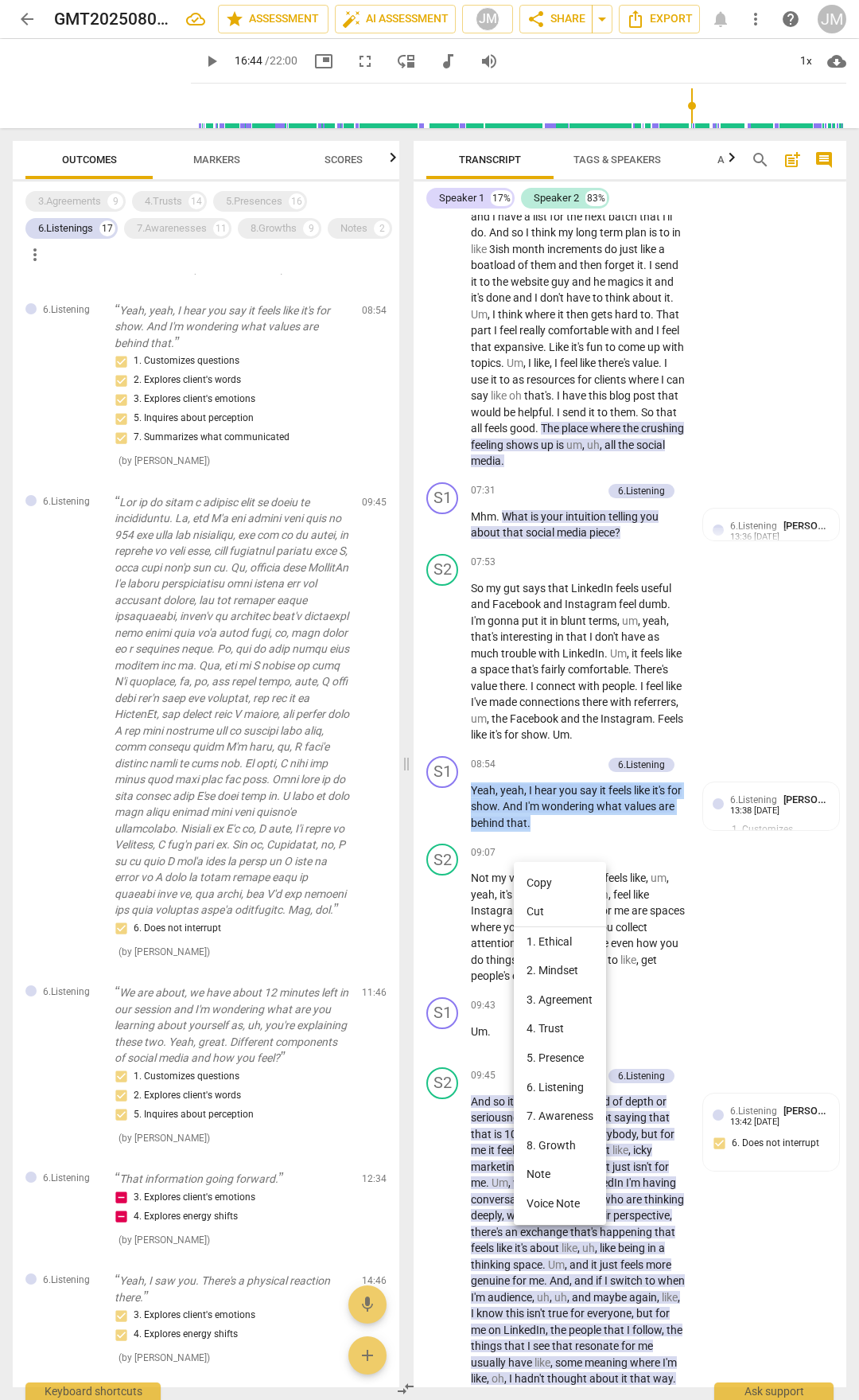
click at [555, 731] on li "Copy" at bounding box center [560, 883] width 92 height 29
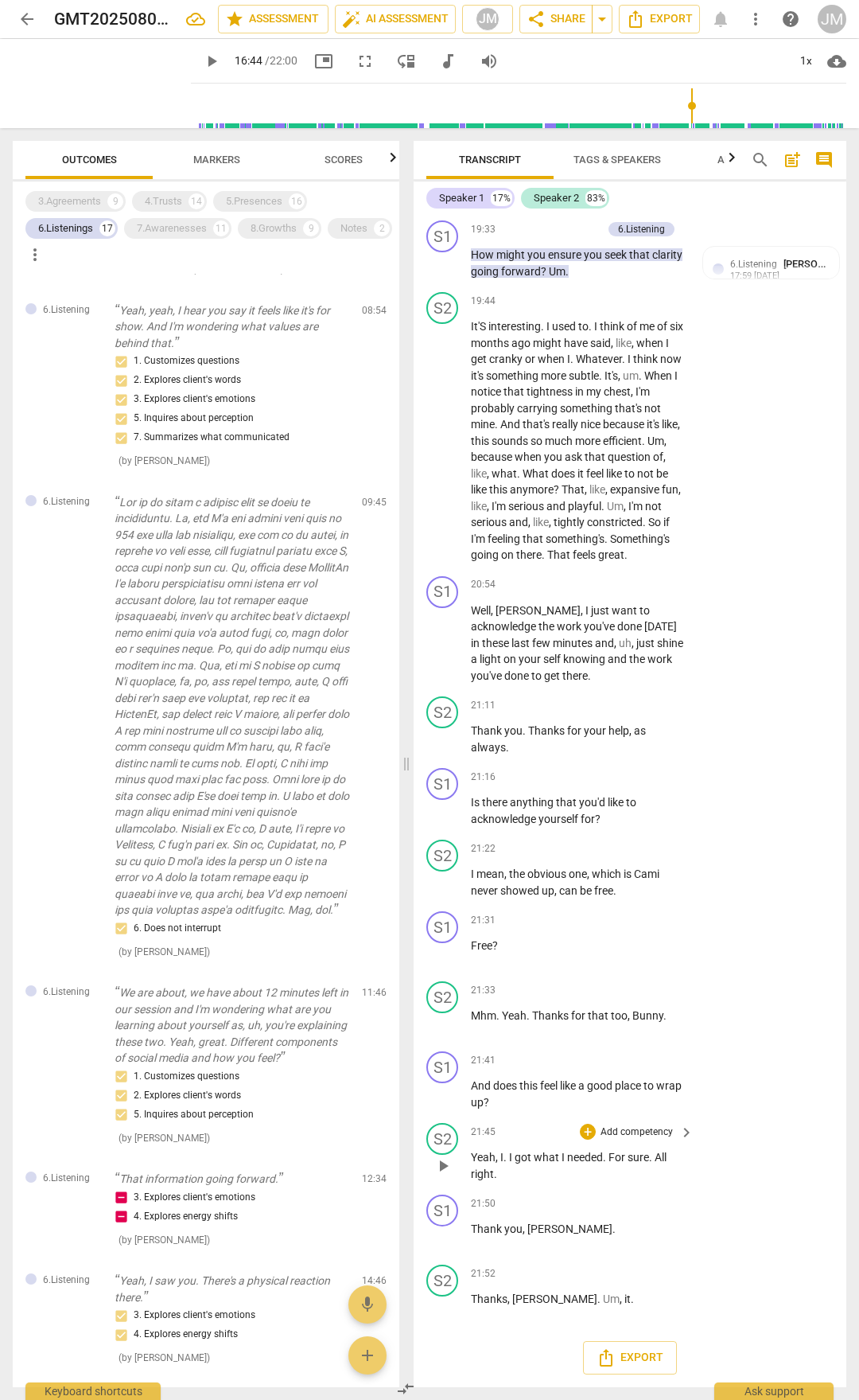
scroll to position [6786, 0]
